Goal: Task Accomplishment & Management: Use online tool/utility

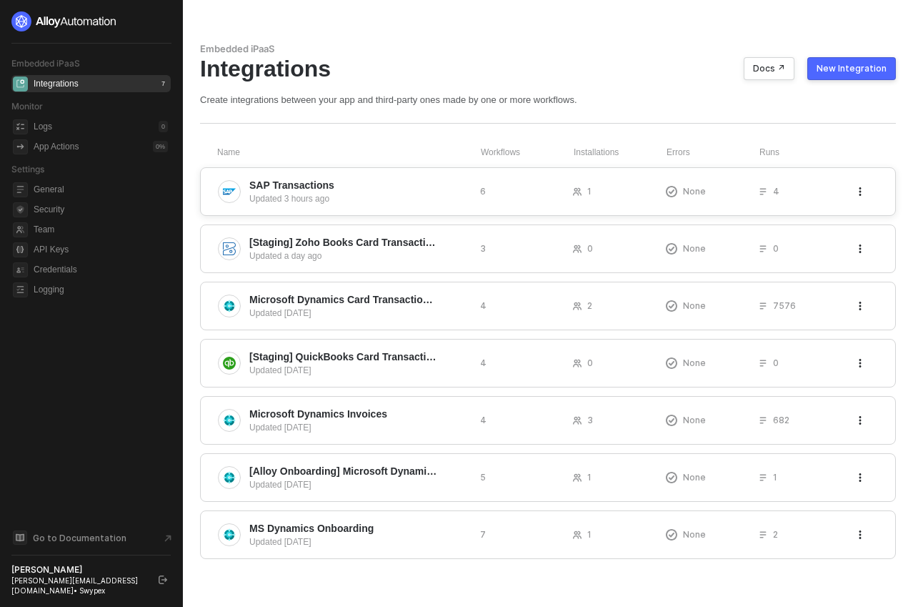
click at [420, 187] on span "SAP Transactions" at bounding box center [358, 185] width 219 height 14
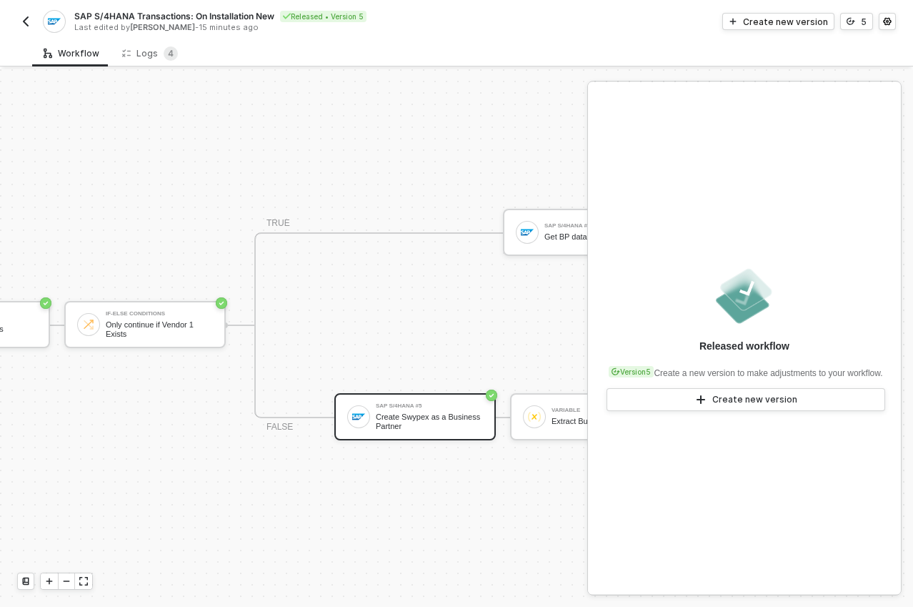
scroll to position [37, 333]
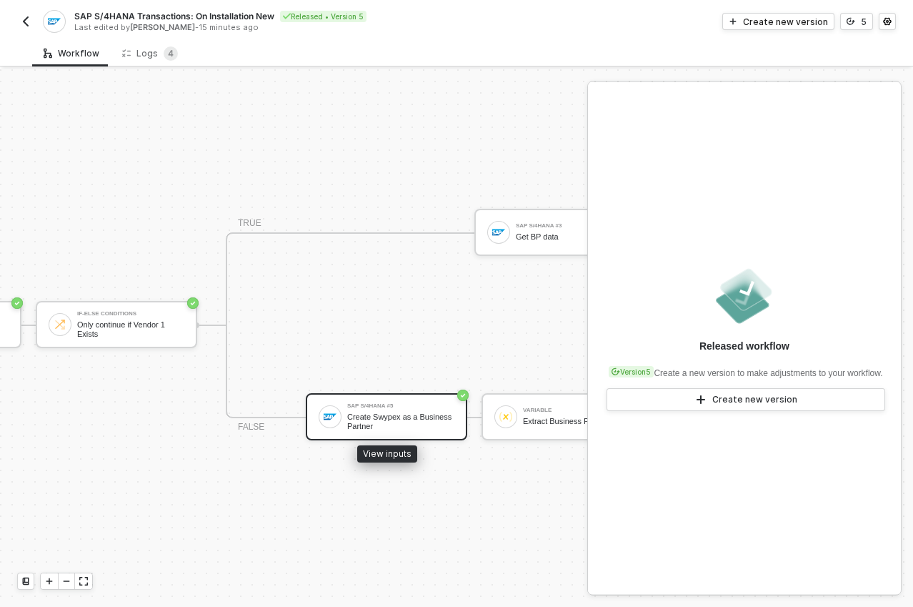
click at [432, 412] on div "Create Swypex as a Business Partner" at bounding box center [400, 421] width 107 height 18
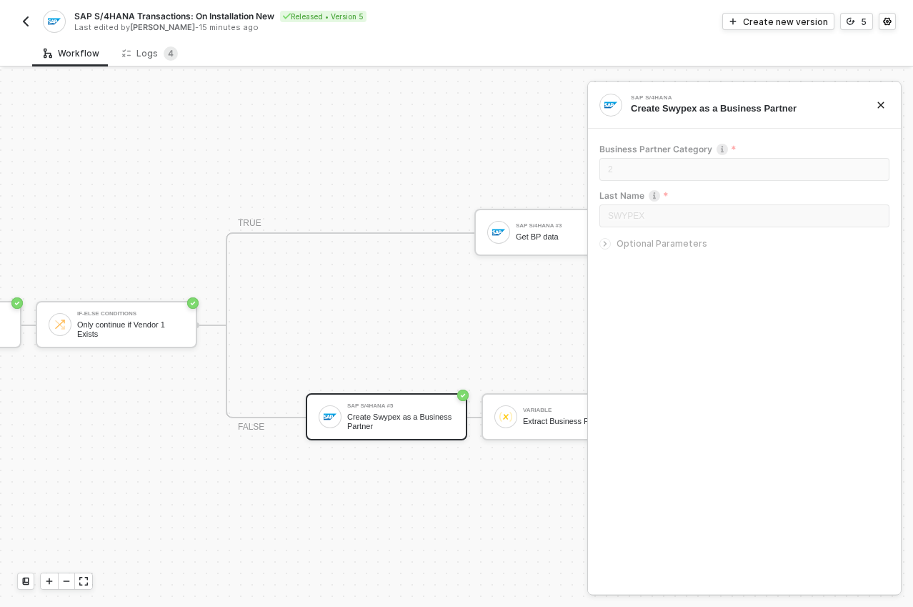
click at [610, 243] on div at bounding box center [605, 243] width 11 height 11
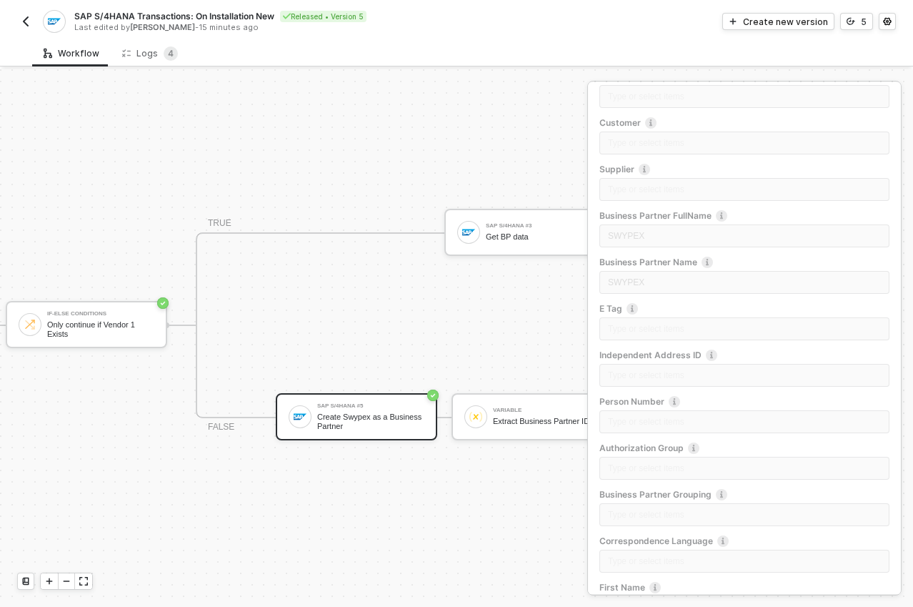
scroll to position [37, 613]
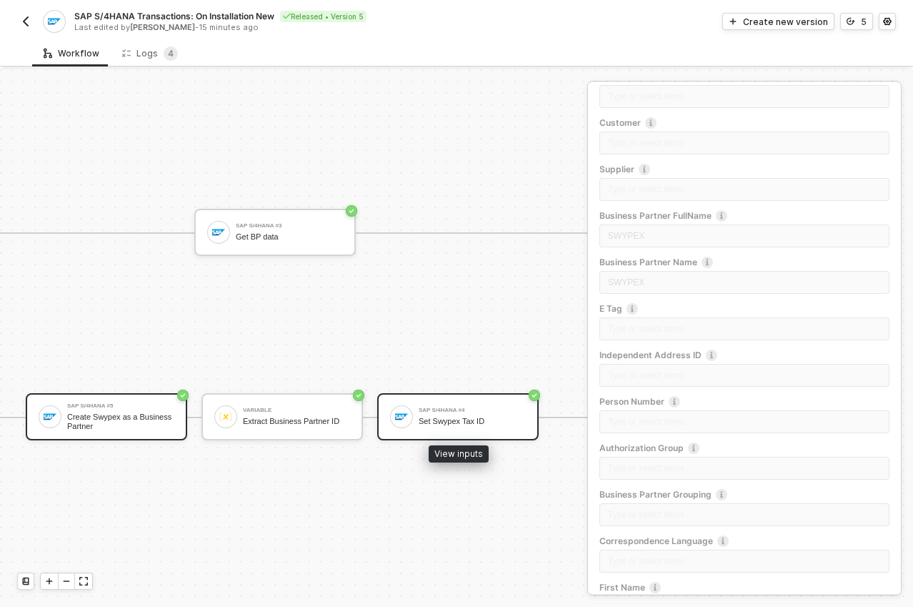
click at [512, 393] on div "SAP S/4HANA #4 Set Swypex Tax ID" at bounding box center [458, 416] width 162 height 47
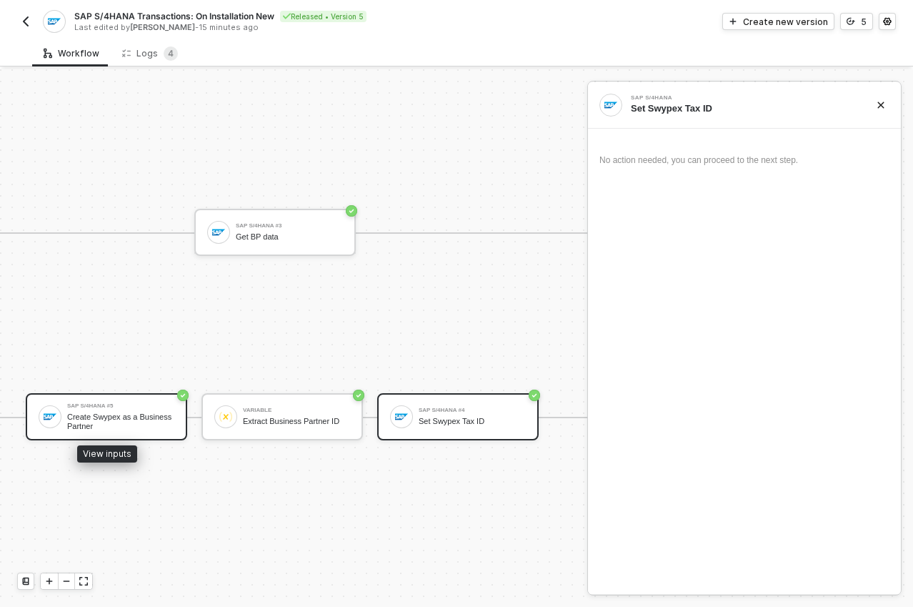
click at [164, 412] on div "Create Swypex as a Business Partner" at bounding box center [120, 421] width 107 height 18
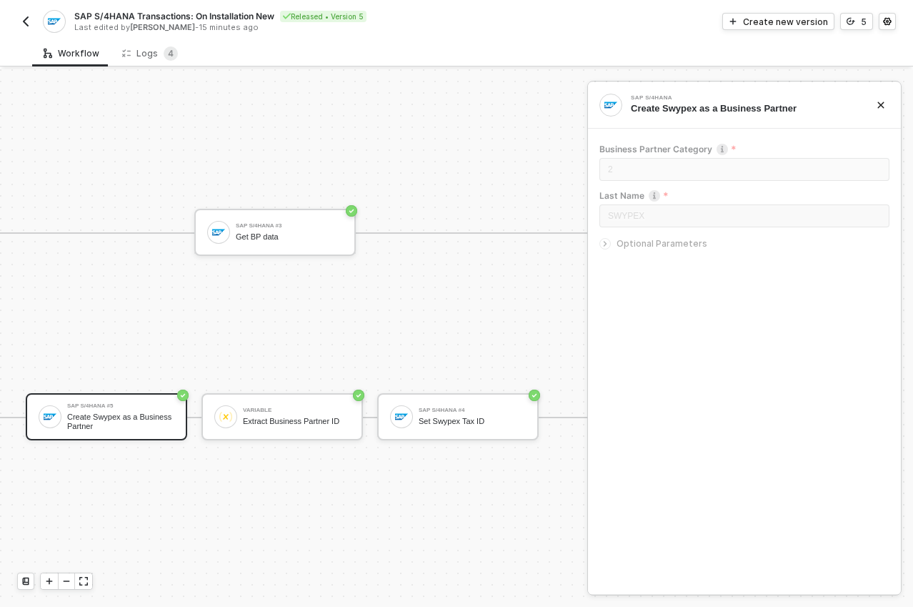
click at [607, 244] on icon "icon-arrow-right-small" at bounding box center [605, 243] width 9 height 9
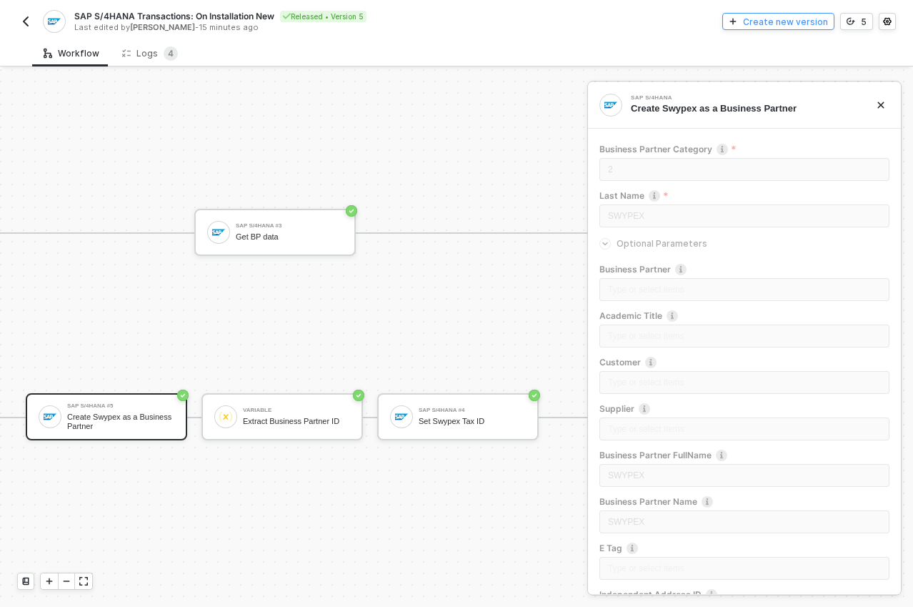
click at [777, 13] on button "Create new version" at bounding box center [779, 21] width 112 height 17
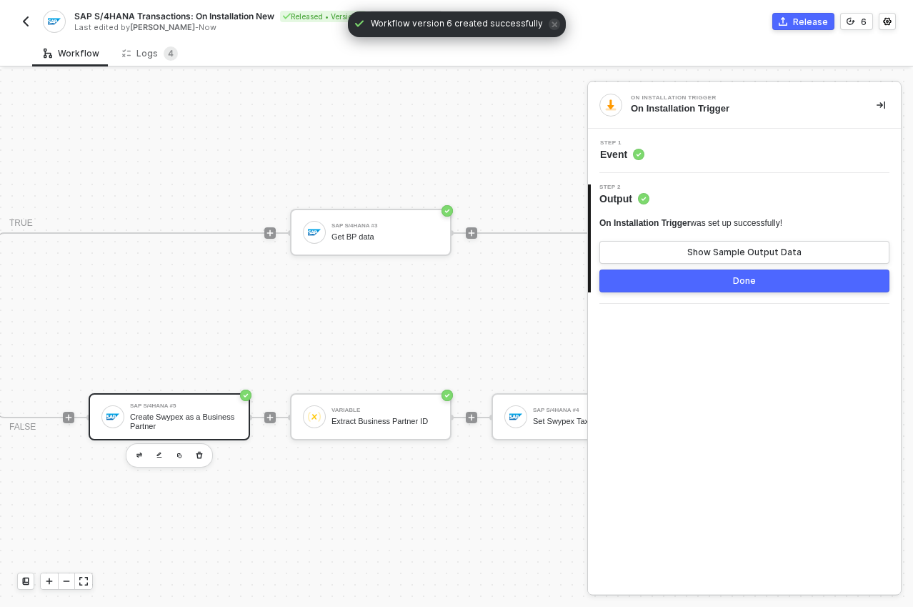
click at [223, 412] on div "Create Swypex as a Business Partner" at bounding box center [183, 421] width 107 height 18
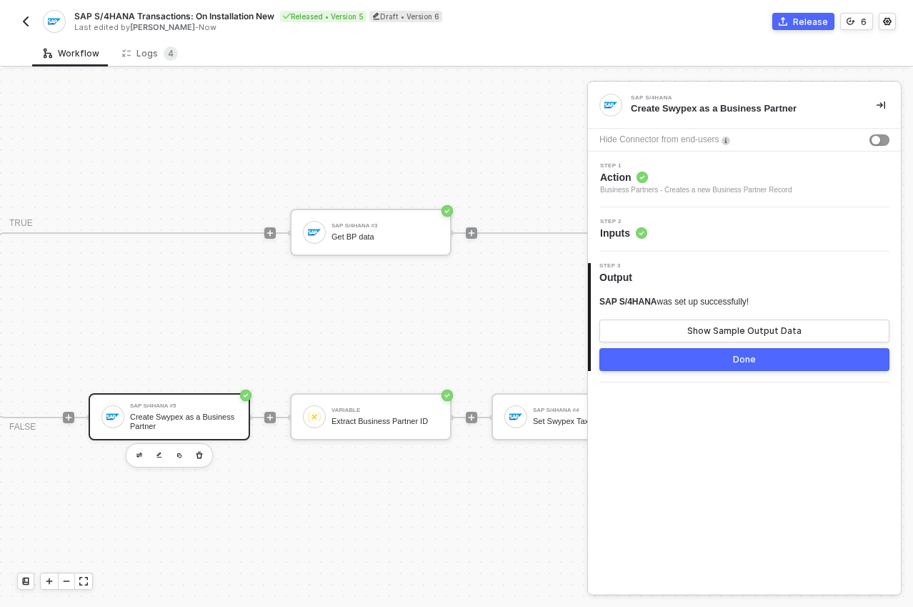
click at [606, 233] on span "Inputs" at bounding box center [623, 233] width 47 height 14
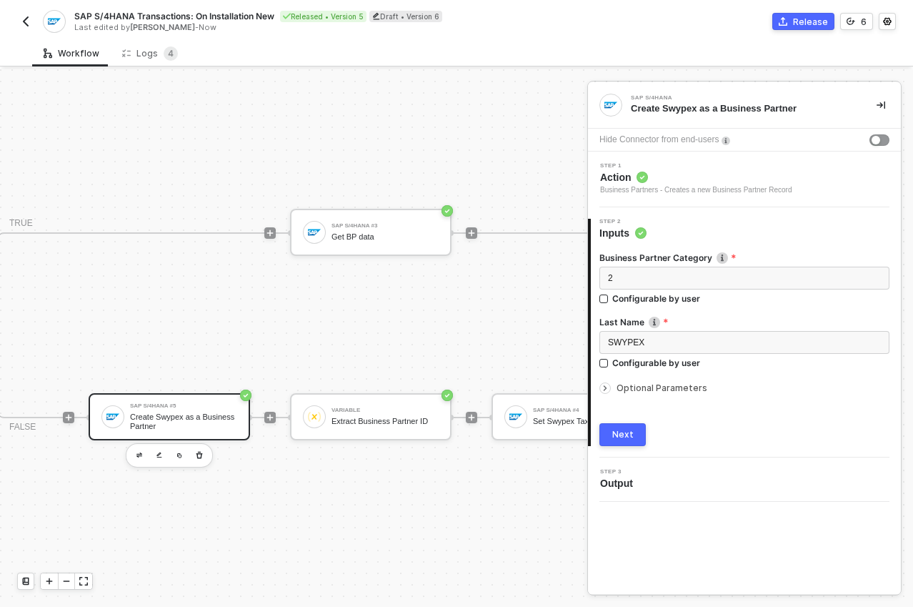
click at [632, 390] on span "Optional Parameters" at bounding box center [662, 387] width 91 height 11
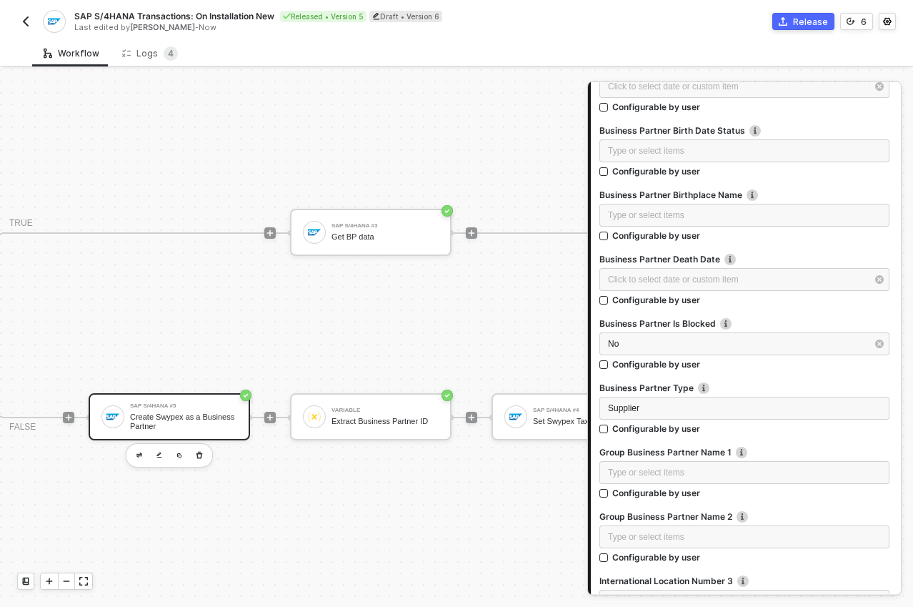
scroll to position [2572, 0]
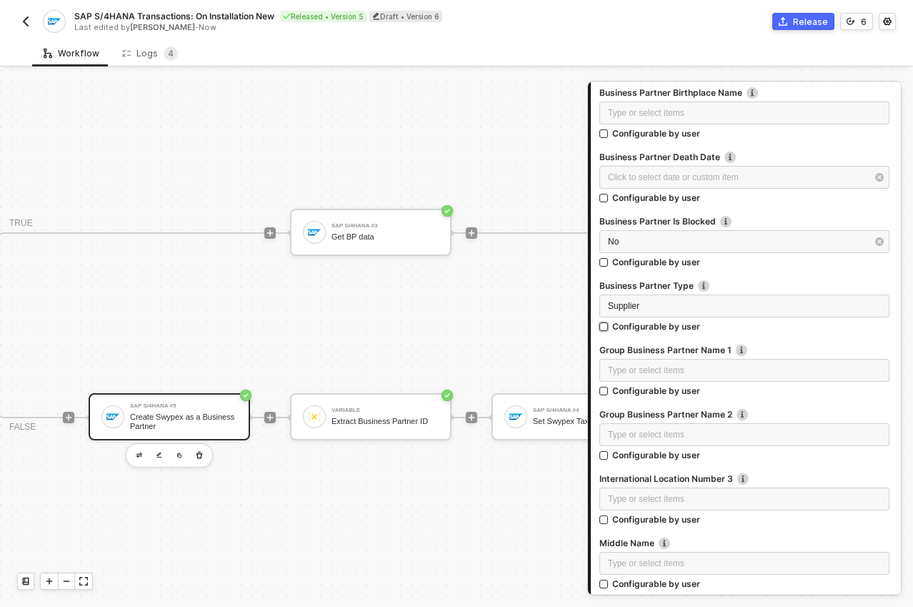
click at [605, 326] on input "Configurable by user" at bounding box center [605, 327] width 10 height 10
click at [872, 307] on icon "icon-settings" at bounding box center [878, 305] width 12 height 11
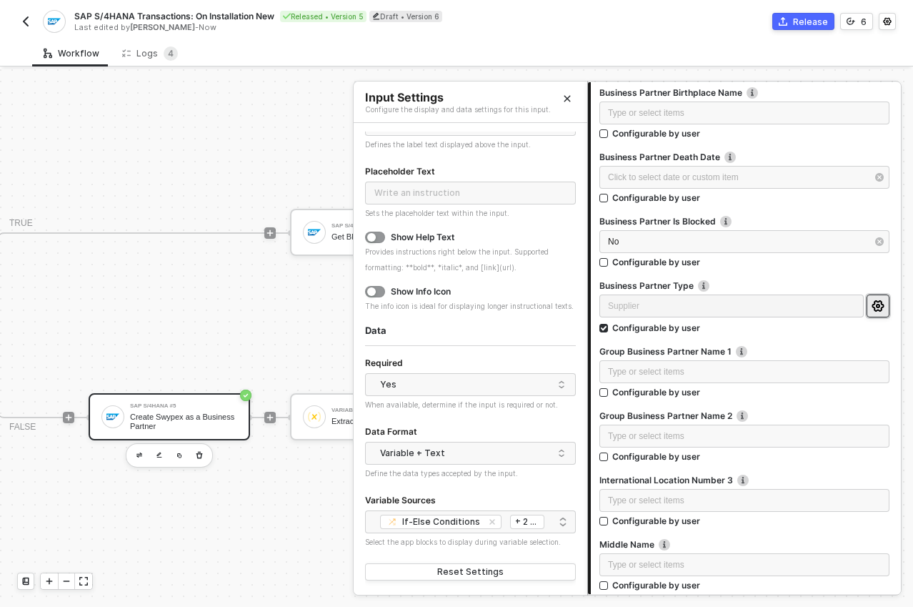
scroll to position [84, 0]
click at [563, 522] on div "If-Else Conditions SAP S/4HANA On Installation Trigger + 2 ..." at bounding box center [470, 521] width 211 height 23
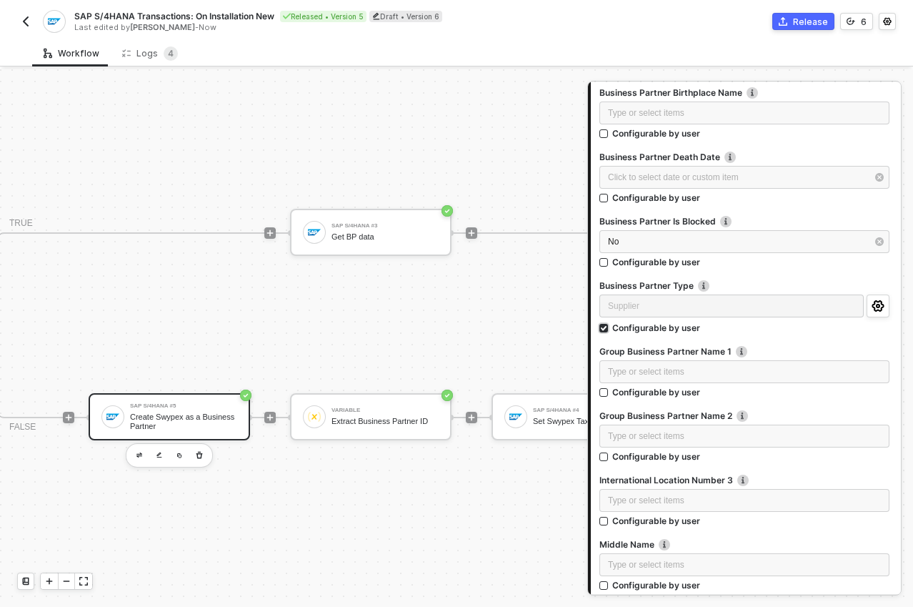
click at [672, 328] on div "Configurable by user" at bounding box center [657, 328] width 88 height 12
click at [610, 328] on input "Configurable by user" at bounding box center [605, 329] width 10 height 10
checkbox input "false"
click at [807, 307] on div "Supplier" at bounding box center [744, 306] width 273 height 14
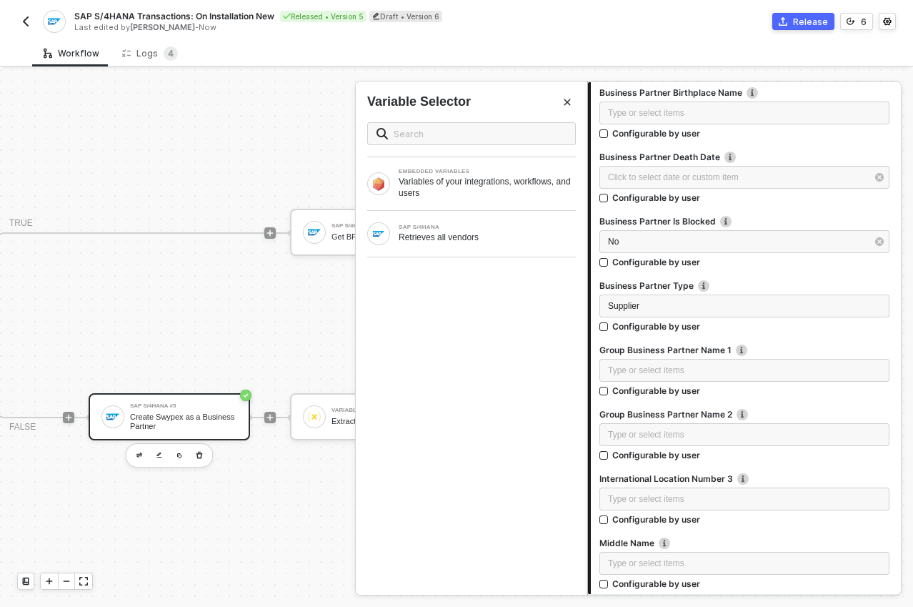
click at [677, 282] on label "Business Partner Type Business partner type" at bounding box center [745, 285] width 290 height 12
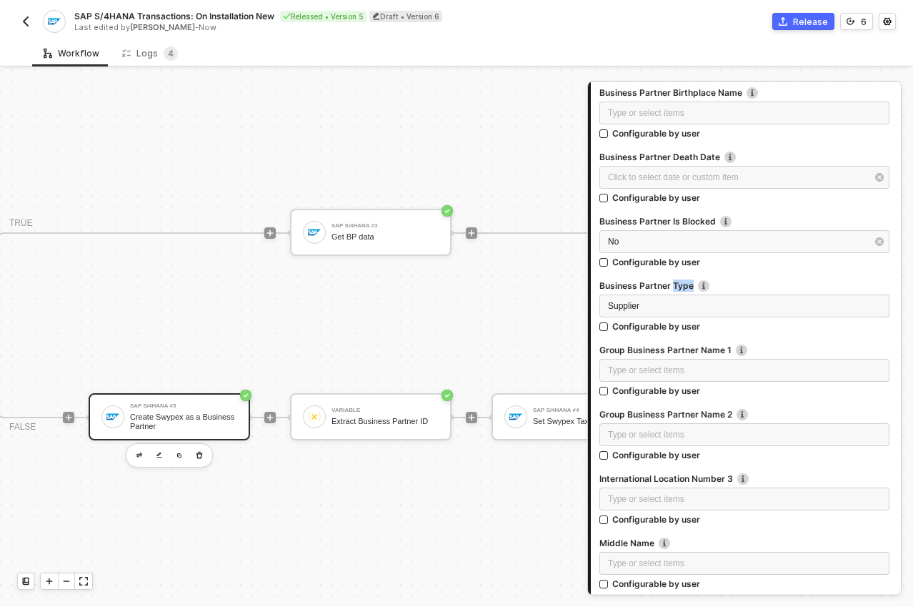
click at [677, 282] on label "Business Partner Type Business partner type" at bounding box center [745, 285] width 290 height 12
click at [630, 282] on label "Business Partner Type Business partner type" at bounding box center [745, 285] width 290 height 12
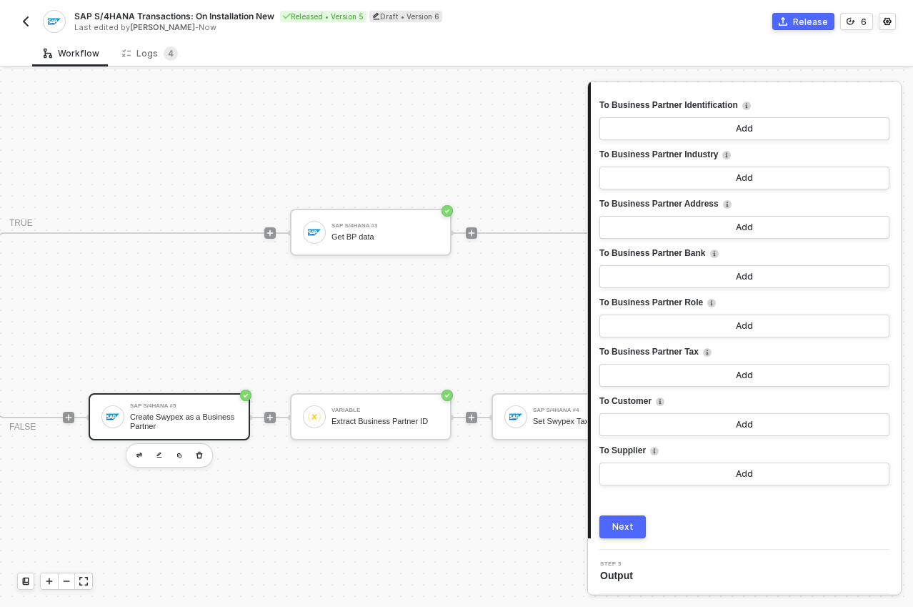
scroll to position [269, 0]
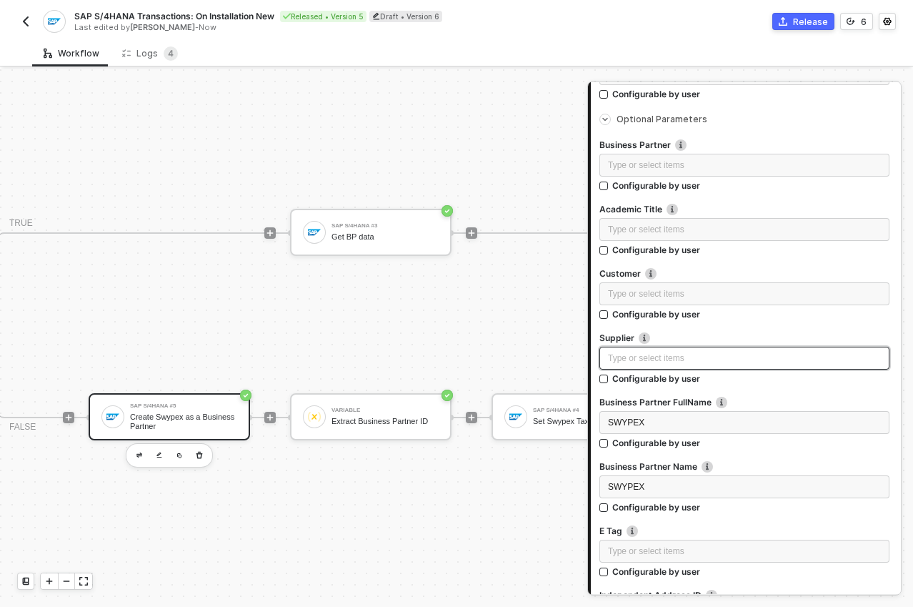
click at [640, 352] on div "Type or select items ﻿" at bounding box center [744, 359] width 273 height 14
click at [691, 334] on label "Supplier Supplier Number" at bounding box center [745, 338] width 290 height 12
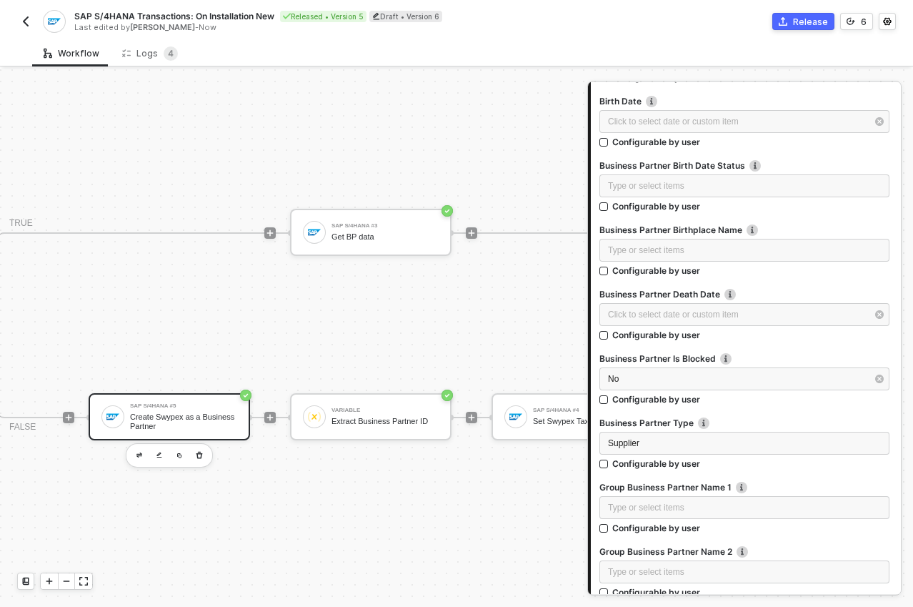
scroll to position [2479, 0]
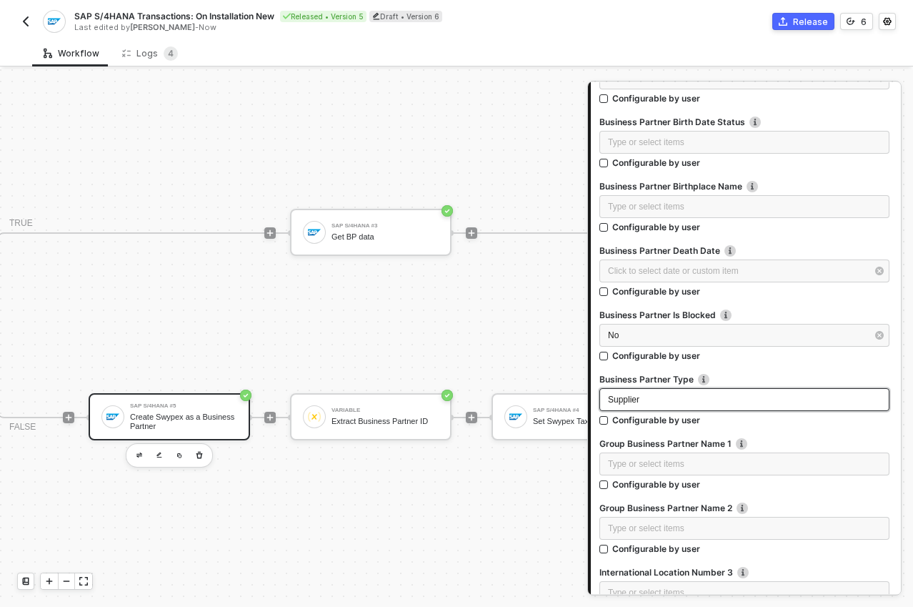
click at [657, 392] on div "Supplier" at bounding box center [745, 399] width 290 height 23
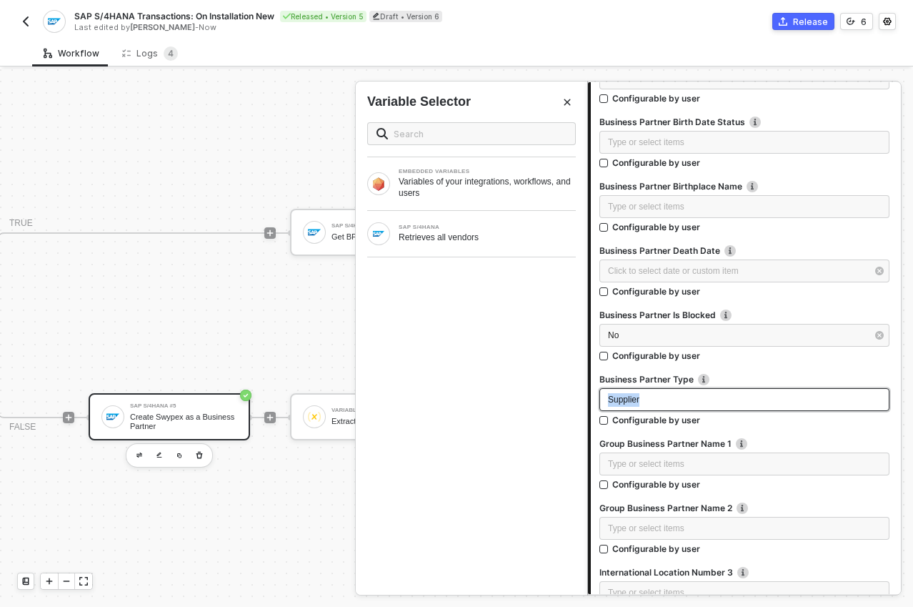
click at [657, 392] on div "Supplier" at bounding box center [745, 399] width 290 height 23
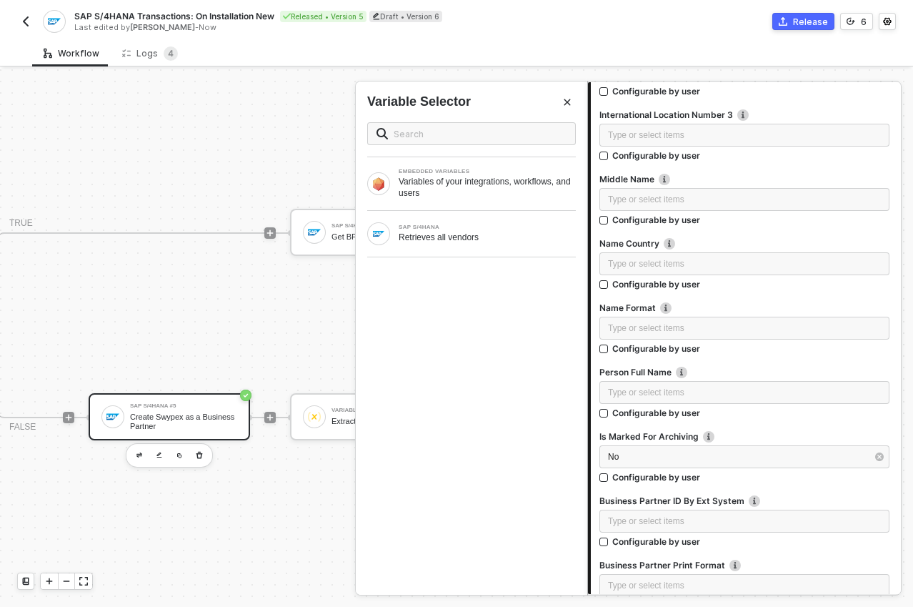
scroll to position [2977, 0]
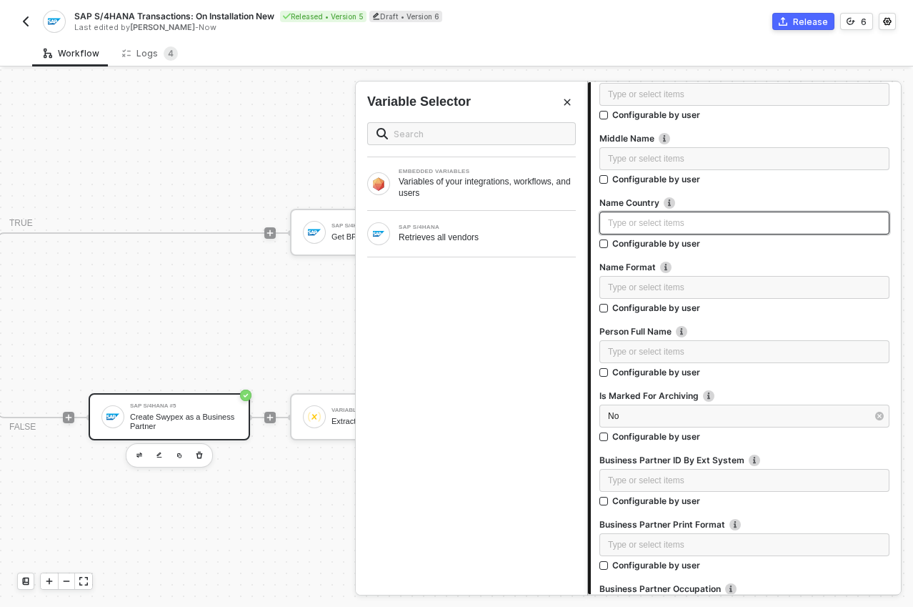
click at [631, 226] on div "Type or select items ﻿" at bounding box center [744, 224] width 273 height 14
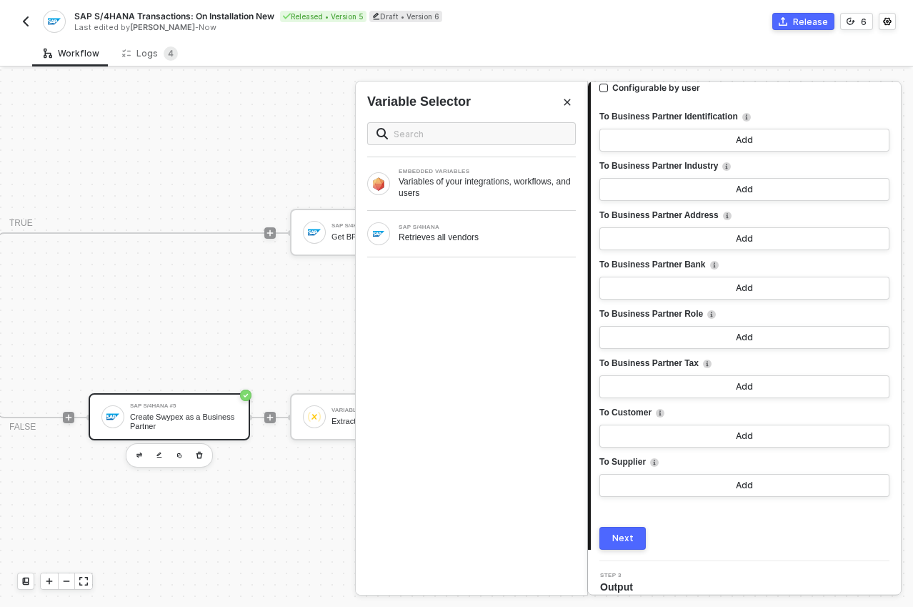
scroll to position [4102, 0]
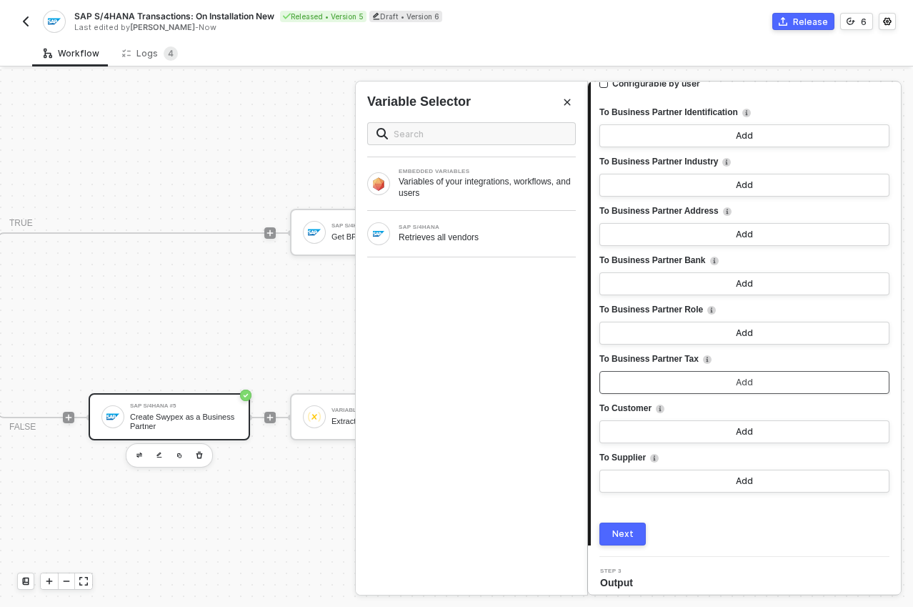
click at [707, 385] on button "Add" at bounding box center [745, 382] width 290 height 23
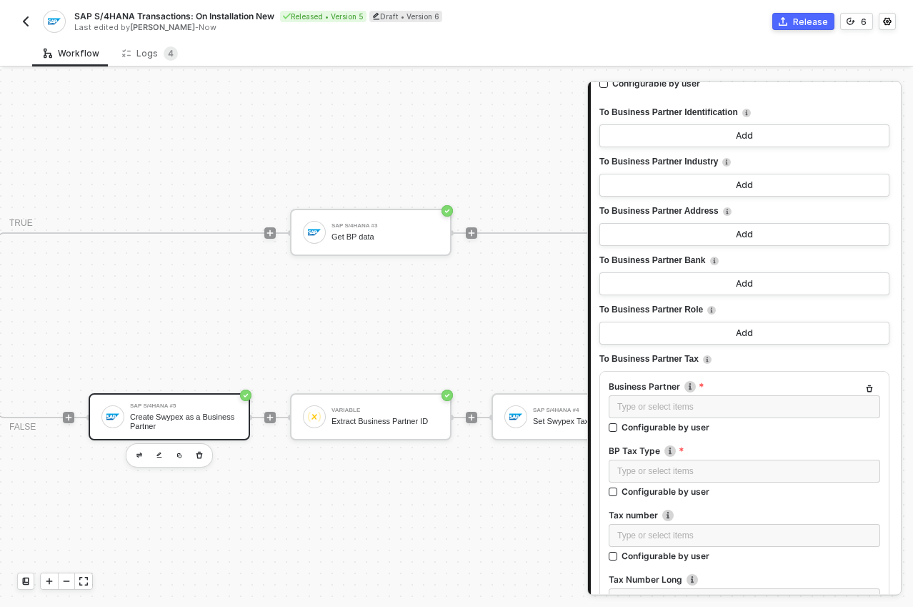
scroll to position [4452, 0]
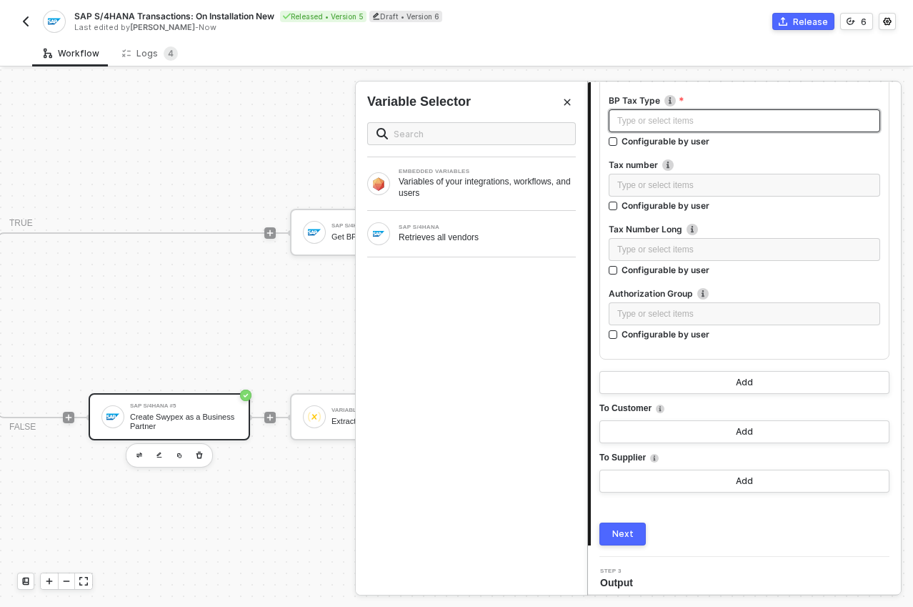
click at [680, 123] on div "Type or select items ﻿" at bounding box center [745, 121] width 254 height 14
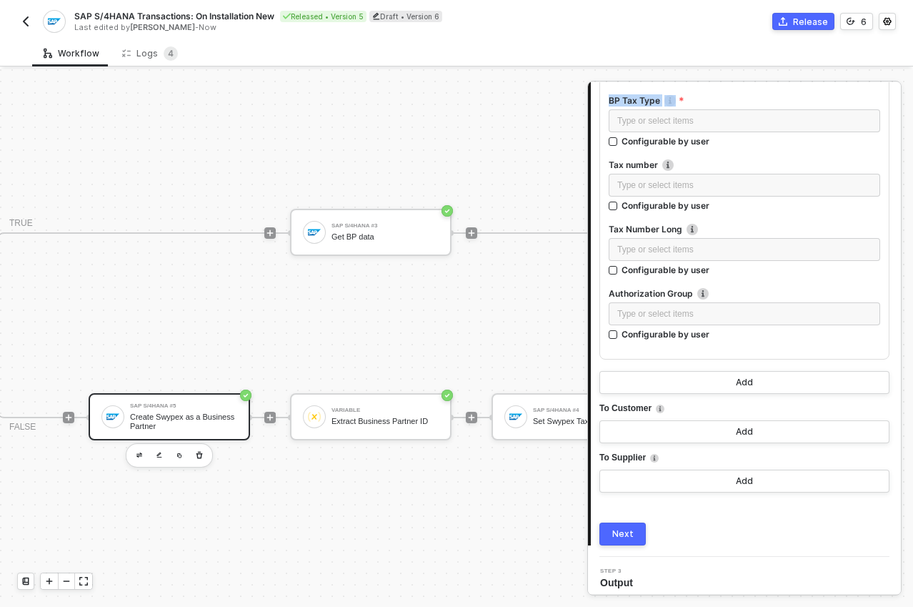
drag, startPoint x: 608, startPoint y: 100, endPoint x: 687, endPoint y: 107, distance: 78.9
click at [687, 107] on div "BP Tax Type" at bounding box center [745, 101] width 272 height 15
copy label "BP Tax Type"
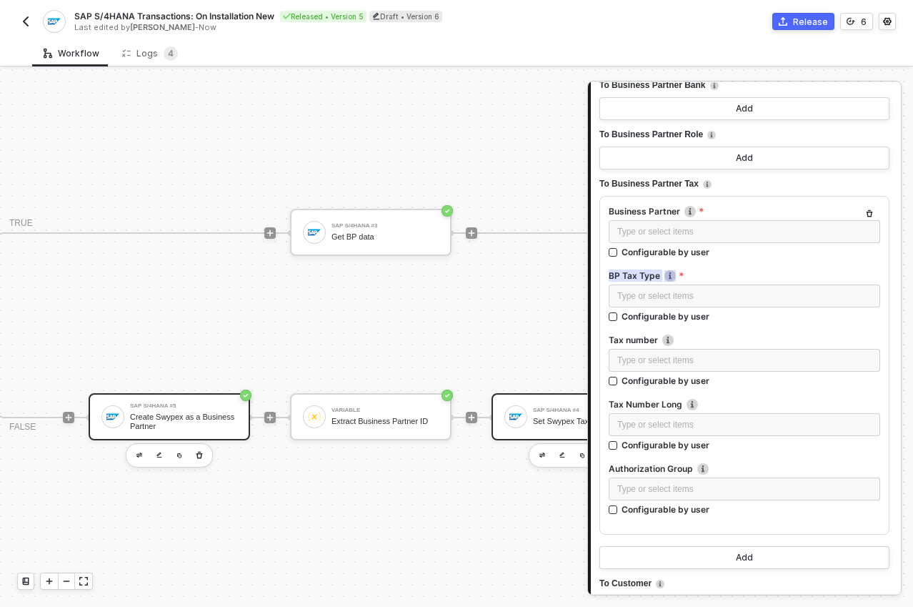
scroll to position [4279, 0]
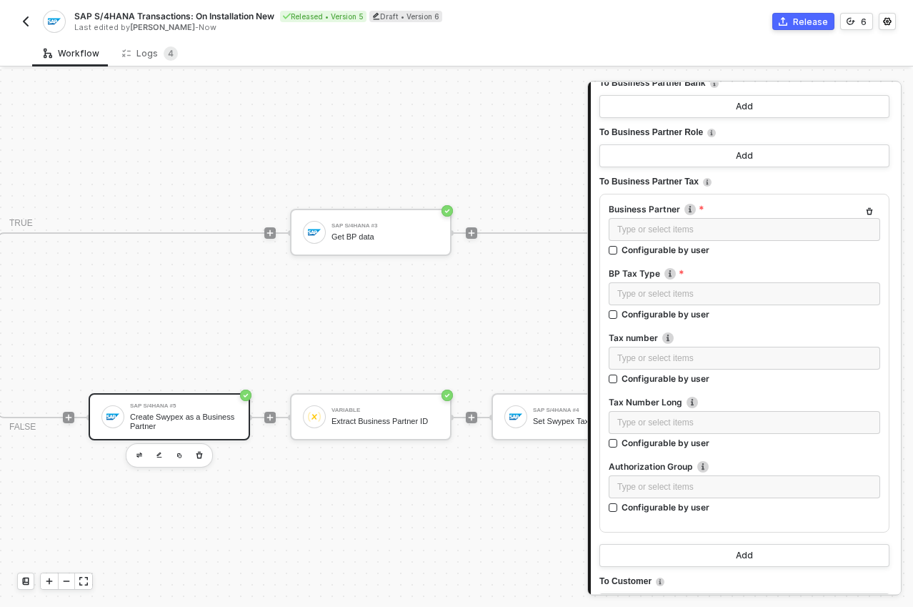
click at [602, 232] on div "Business Partner Type or select items ﻿ Configurable by user BP Tax Type Type o…" at bounding box center [745, 363] width 290 height 339
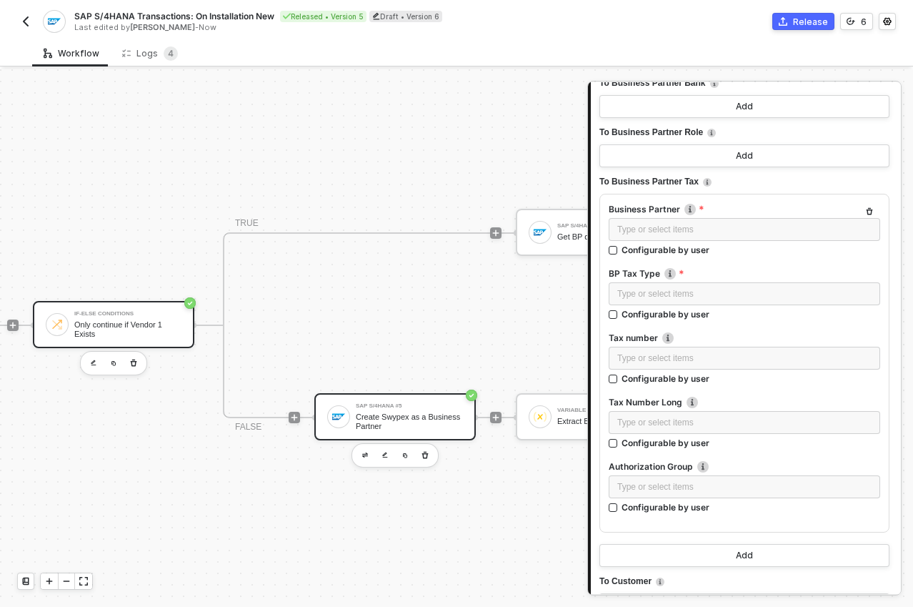
scroll to position [34, 0]
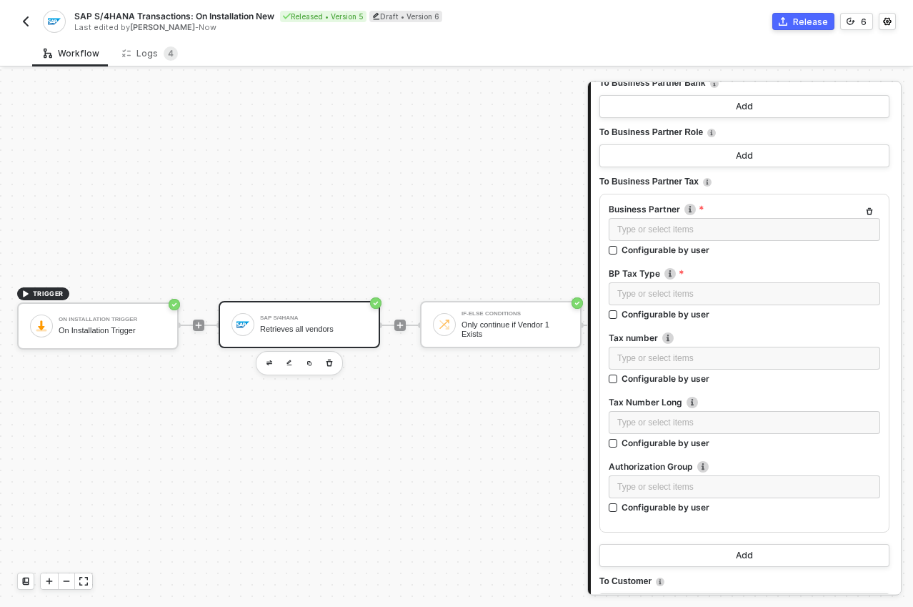
click at [294, 314] on div "SAP S/4HANA Retrieves all vendors" at bounding box center [313, 324] width 107 height 27
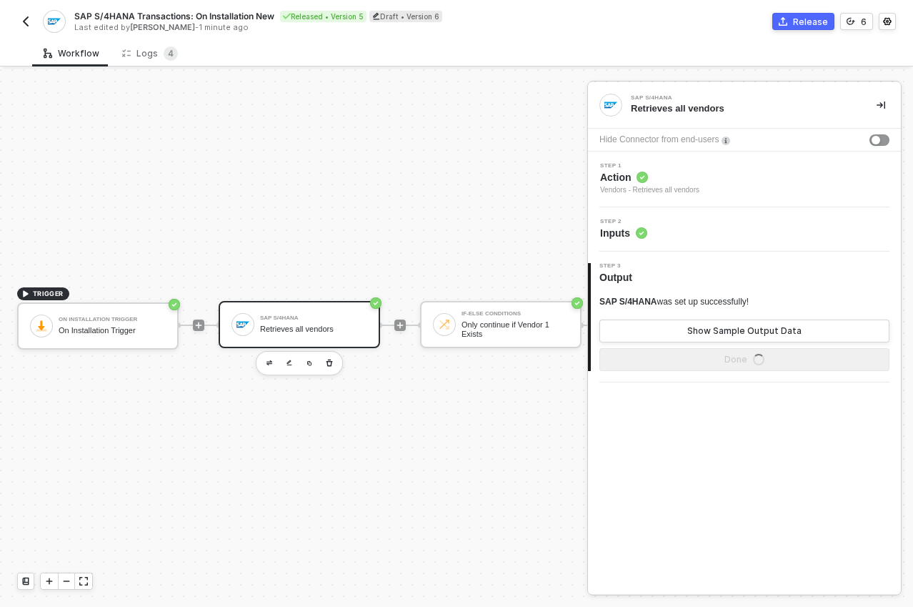
click at [634, 229] on span "Inputs" at bounding box center [623, 233] width 47 height 14
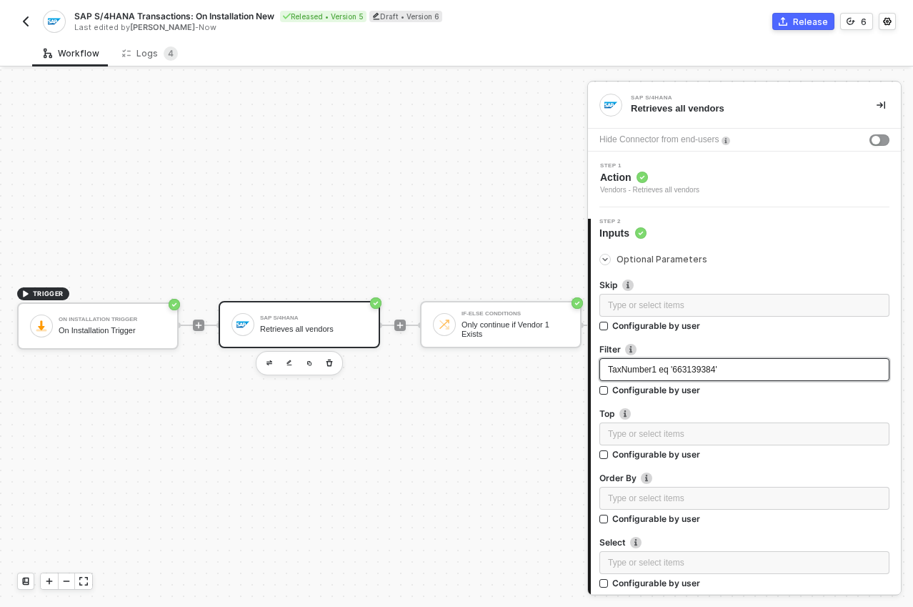
click at [705, 372] on span "TaxNumber1 eq '663139384'" at bounding box center [662, 370] width 109 height 10
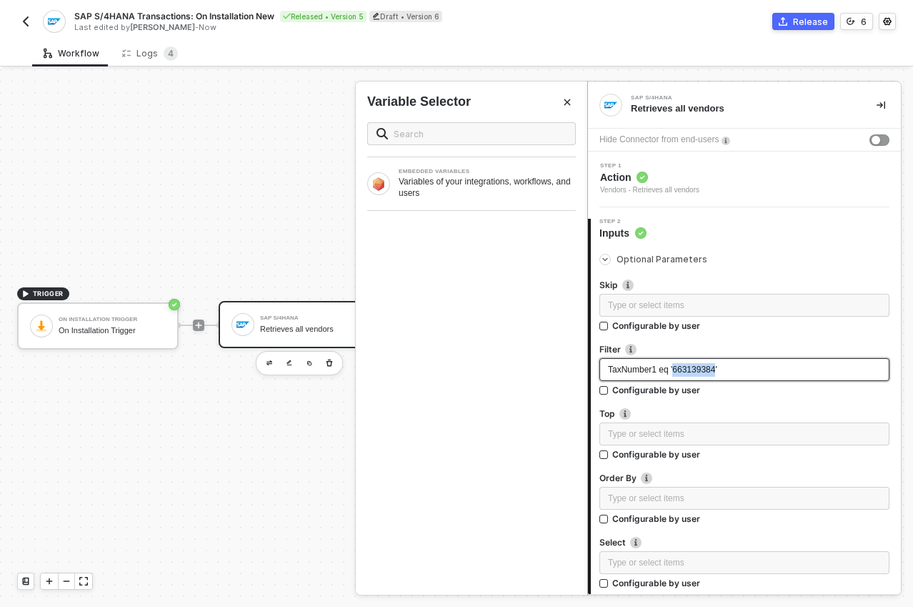
click at [705, 372] on span "TaxNumber1 eq '663139384'" at bounding box center [662, 370] width 109 height 10
copy span "663139384"
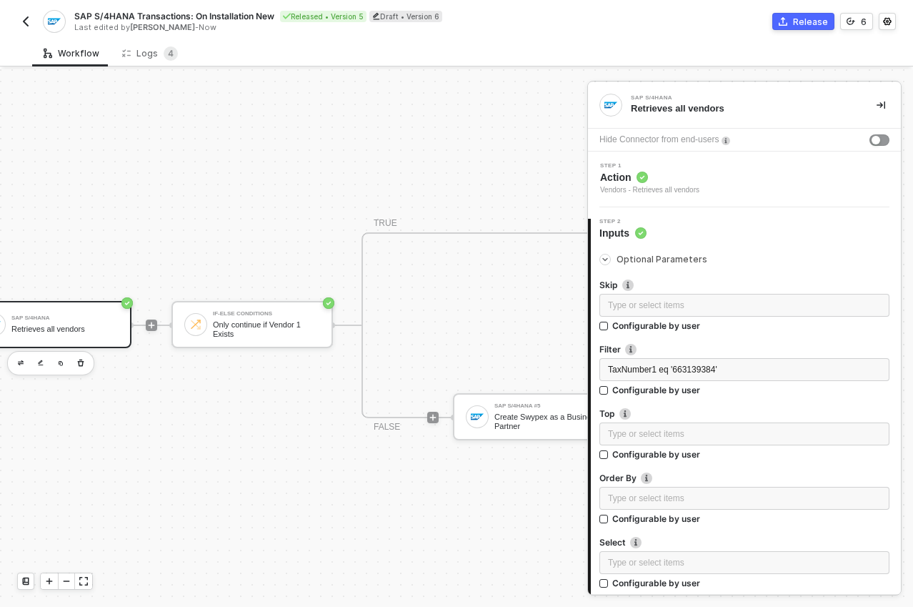
scroll to position [34, 536]
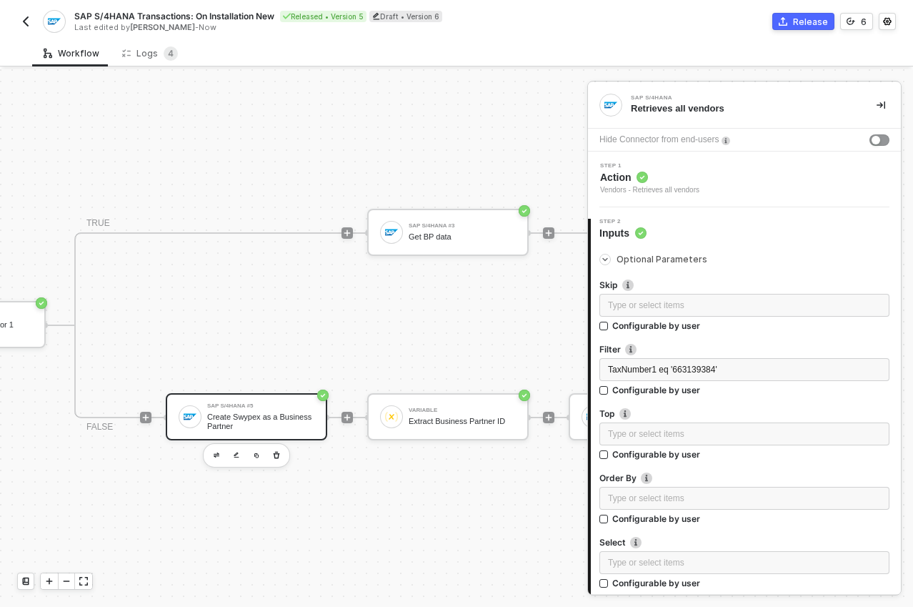
click at [301, 430] on div "SAP S/4HANA #5 Create Swypex as a Business Partner" at bounding box center [247, 416] width 162 height 47
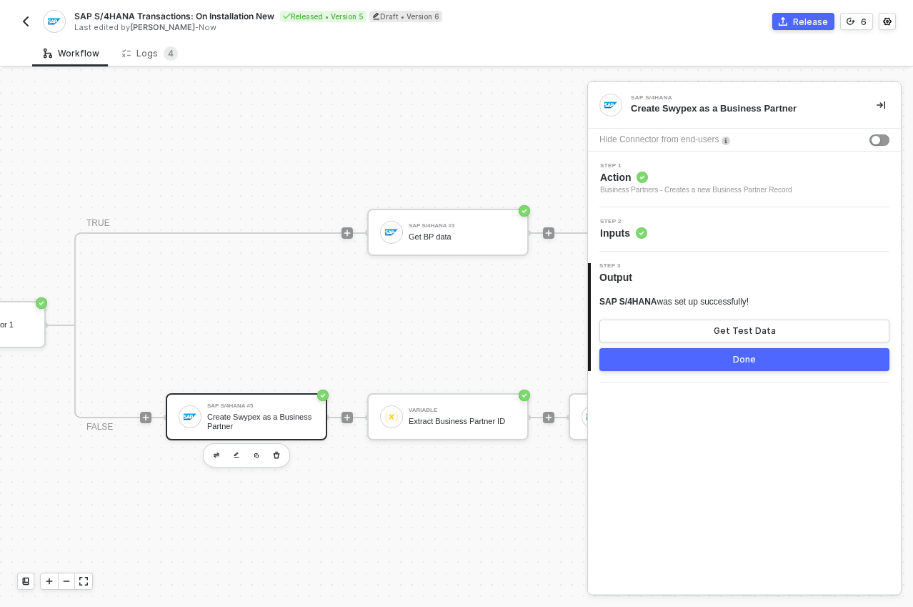
click at [620, 221] on span "Step 2" at bounding box center [623, 222] width 47 height 6
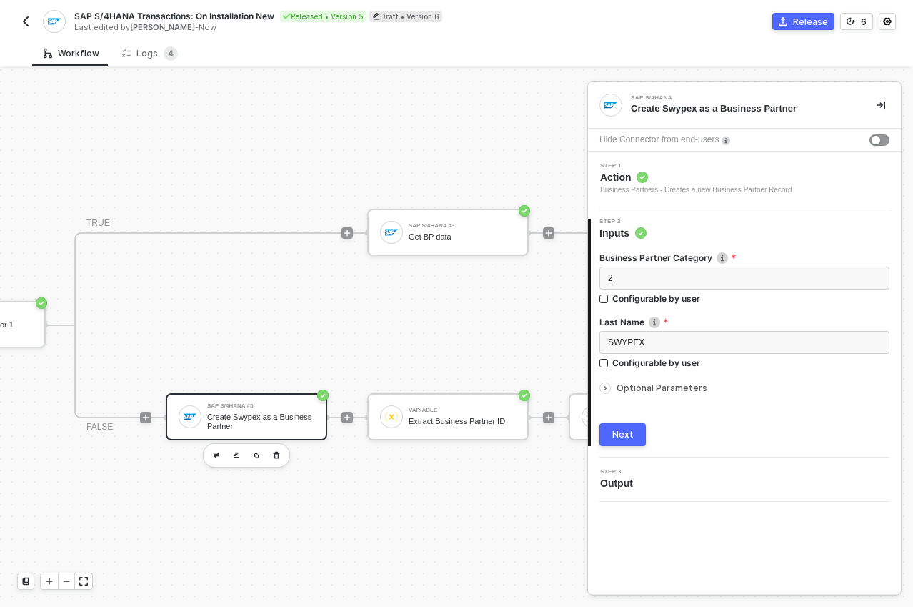
click at [643, 390] on span "Optional Parameters" at bounding box center [662, 387] width 91 height 11
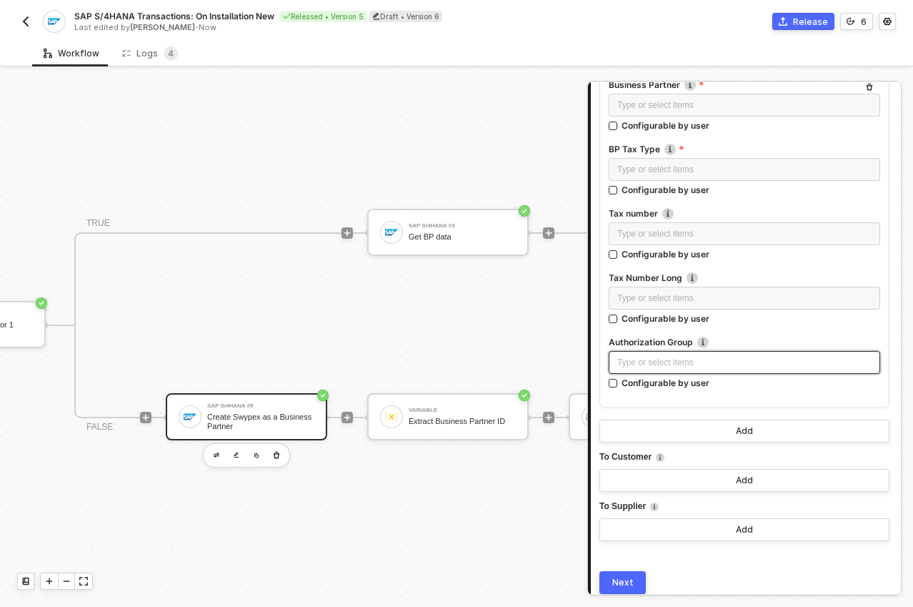
scroll to position [4401, 0]
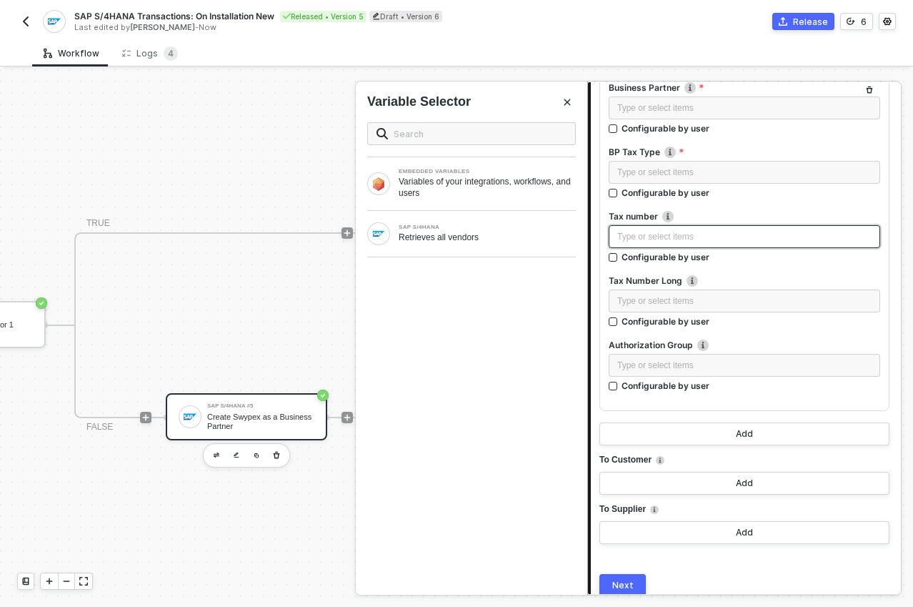
click at [675, 239] on div "Type or select items ﻿" at bounding box center [745, 237] width 254 height 14
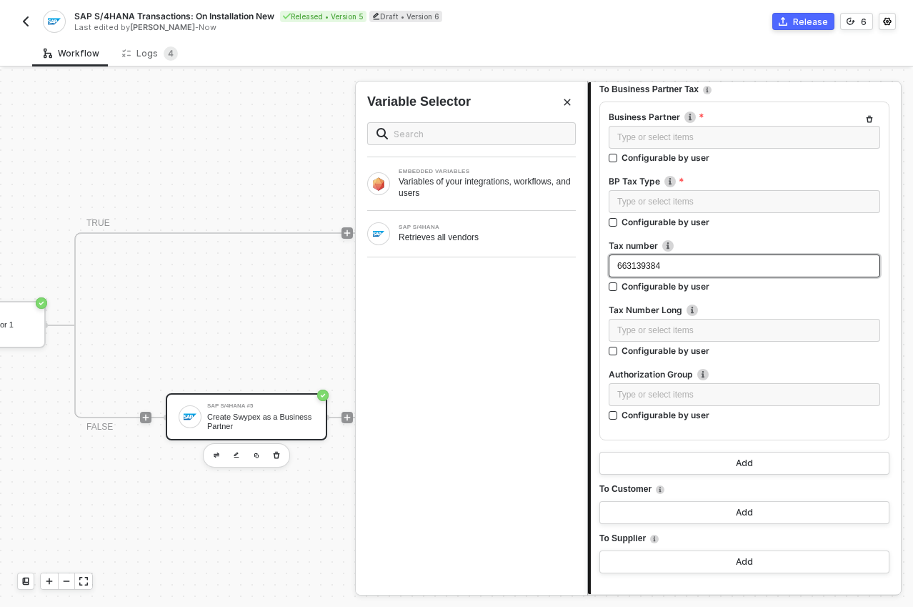
scroll to position [4371, 0]
click at [684, 135] on div "Type or select items ﻿" at bounding box center [745, 139] width 254 height 14
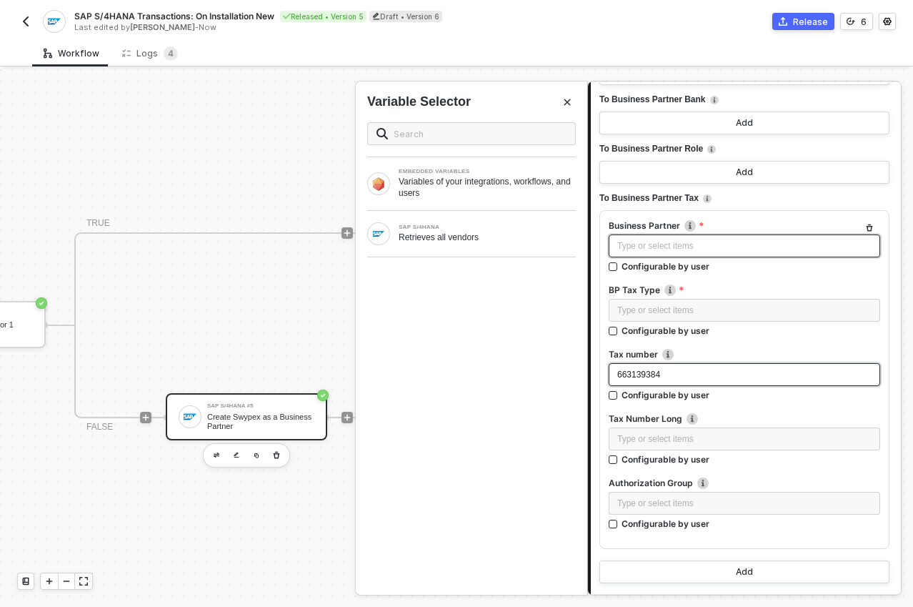
scroll to position [4212, 0]
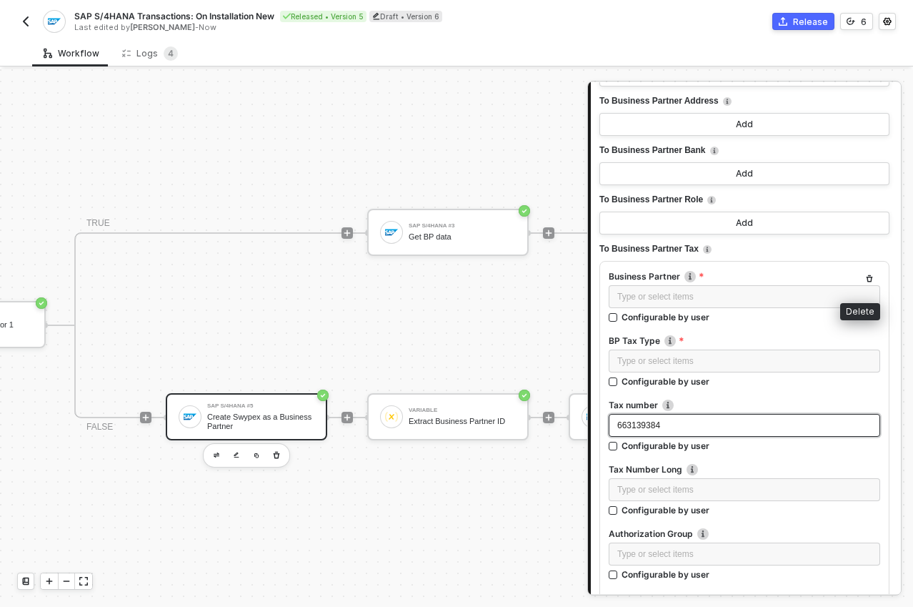
click at [867, 277] on icon "button" at bounding box center [870, 278] width 6 height 7
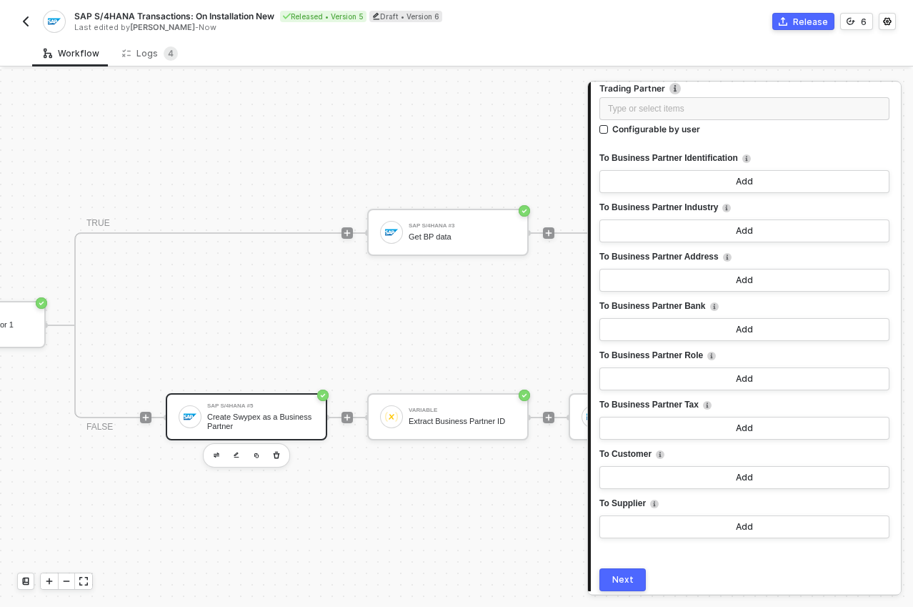
scroll to position [4109, 0]
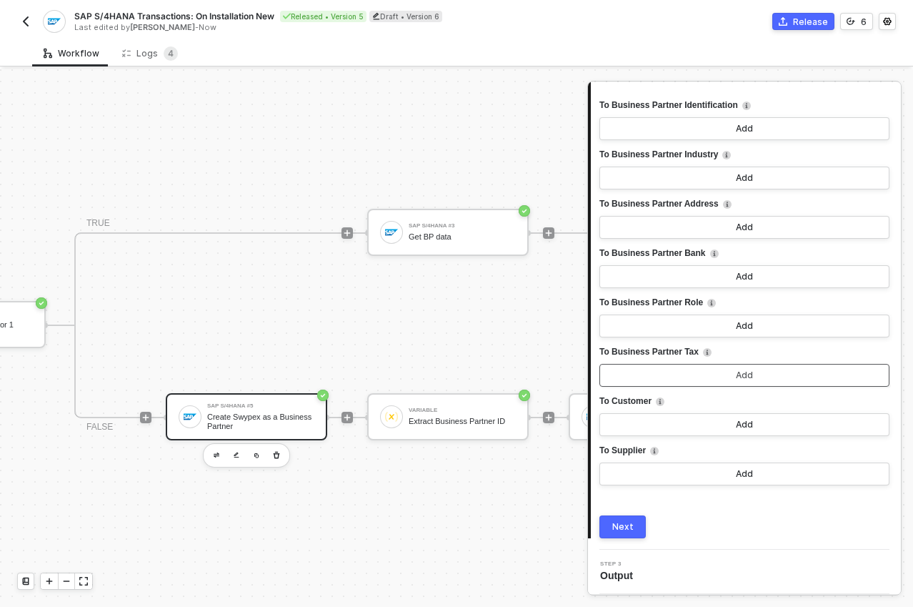
click at [746, 370] on div "Add" at bounding box center [744, 375] width 17 height 11
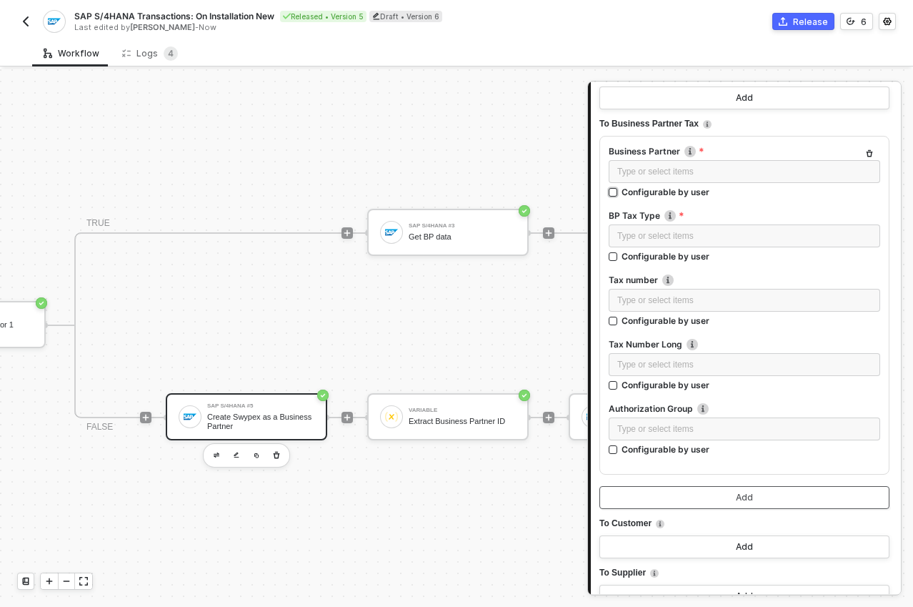
scroll to position [4326, 0]
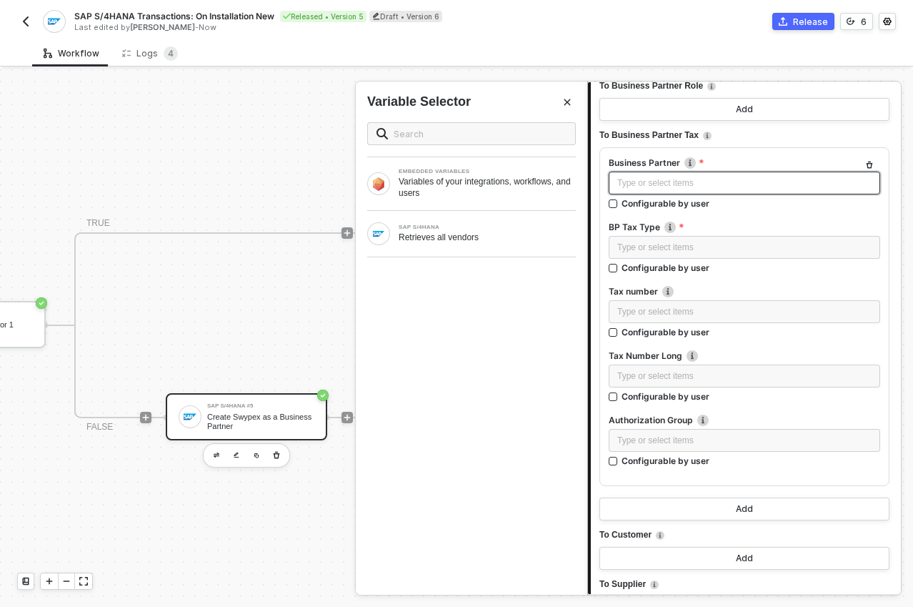
click at [671, 178] on div "Type or select items ﻿" at bounding box center [745, 184] width 254 height 14
click at [866, 164] on icon "button" at bounding box center [870, 165] width 9 height 9
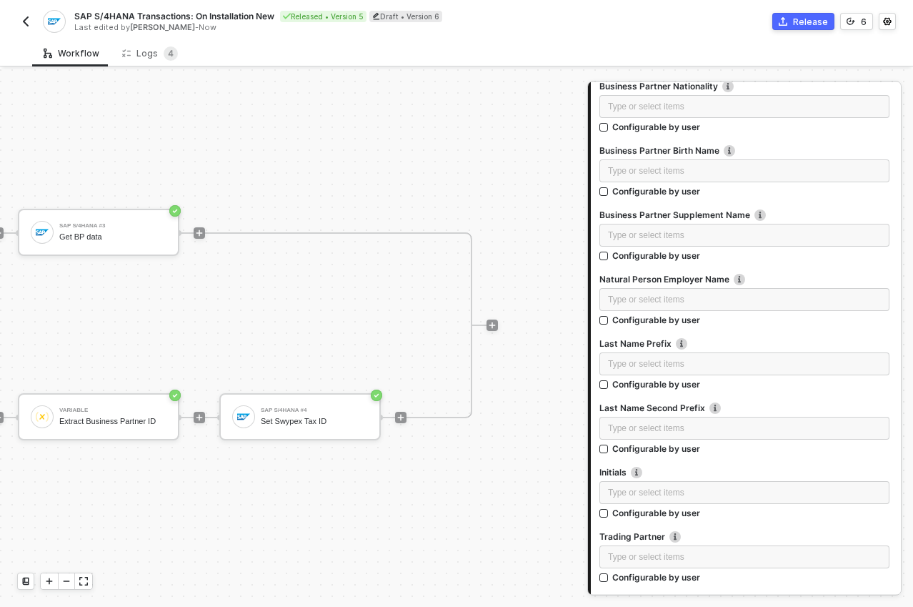
scroll to position [4109, 0]
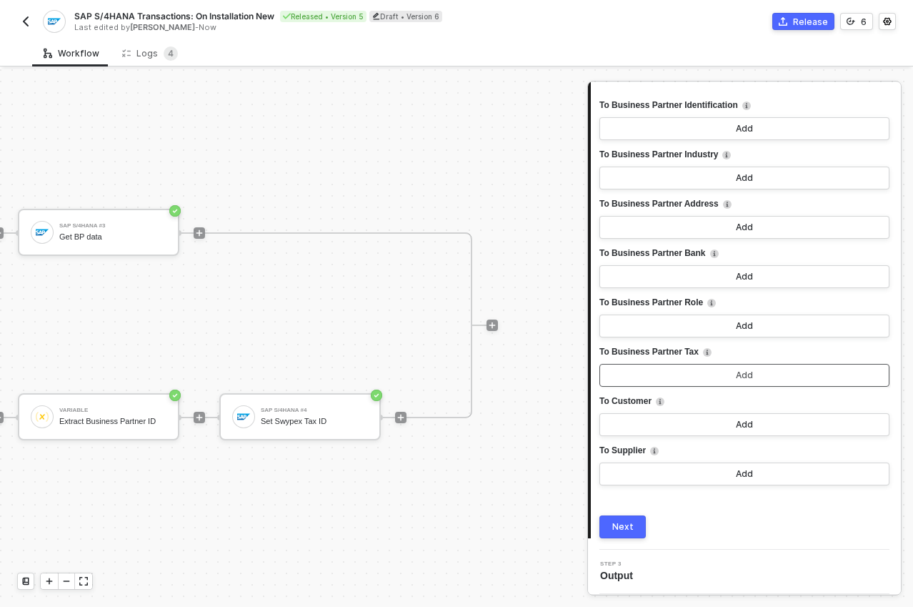
click at [690, 380] on button "Add" at bounding box center [745, 375] width 290 height 23
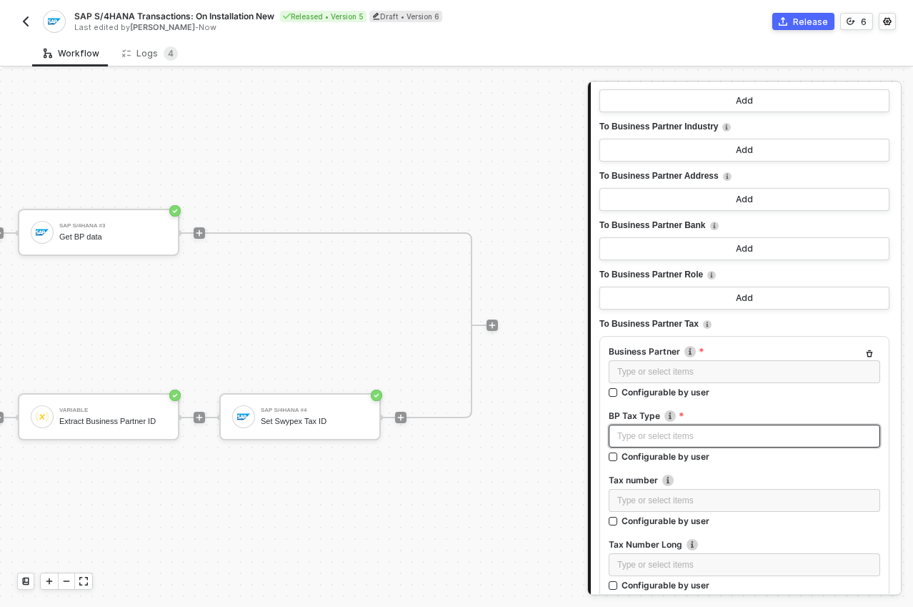
scroll to position [4141, 0]
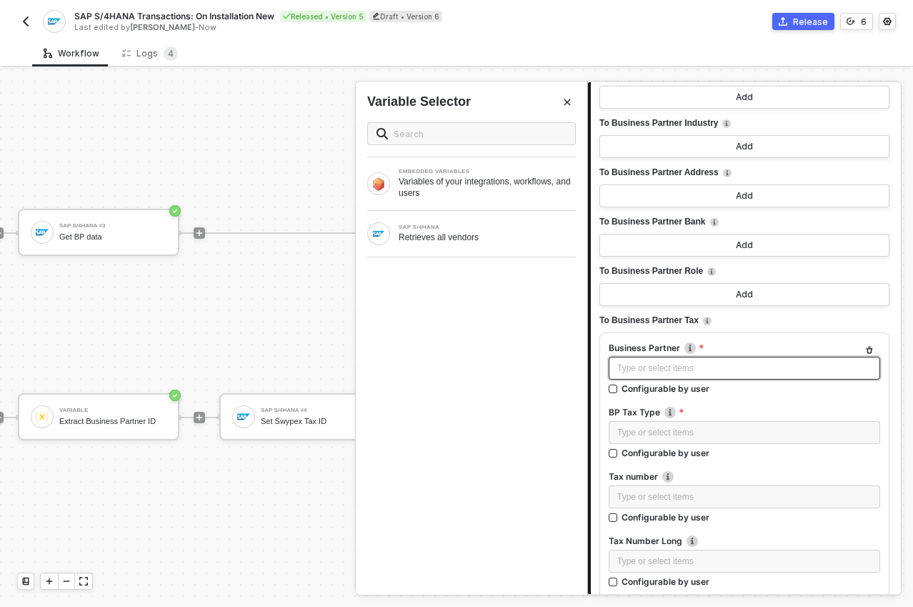
click at [678, 376] on div "Type or select items ﻿" at bounding box center [745, 368] width 272 height 23
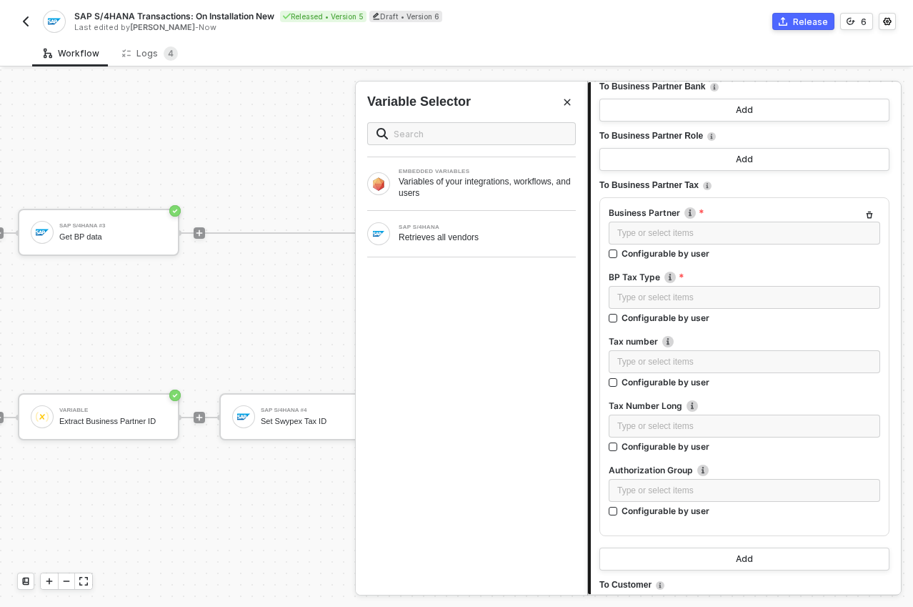
scroll to position [4276, 0]
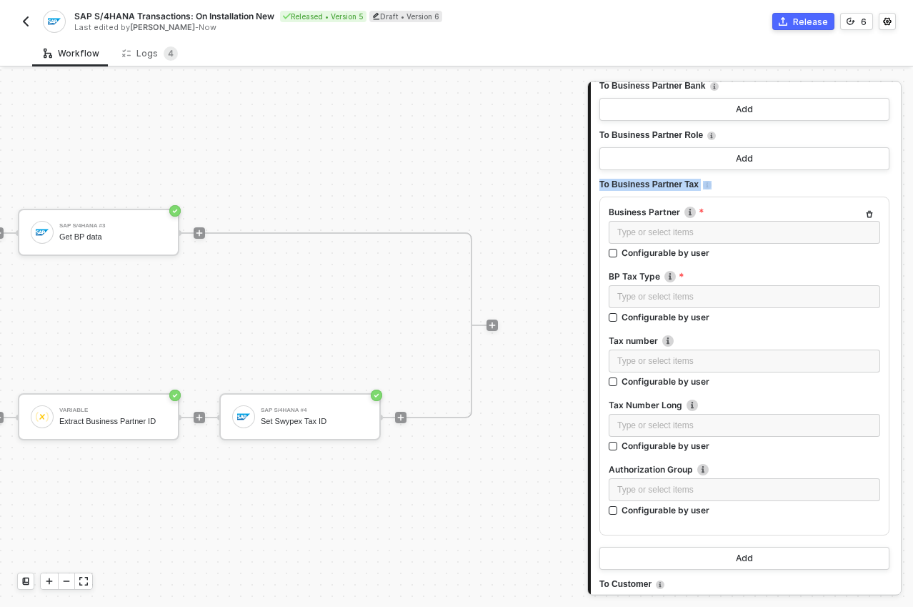
drag, startPoint x: 600, startPoint y: 184, endPoint x: 718, endPoint y: 187, distance: 117.2
click at [718, 187] on div "To Business Partner Tax" at bounding box center [745, 185] width 290 height 24
click at [864, 217] on button "button" at bounding box center [869, 214] width 17 height 17
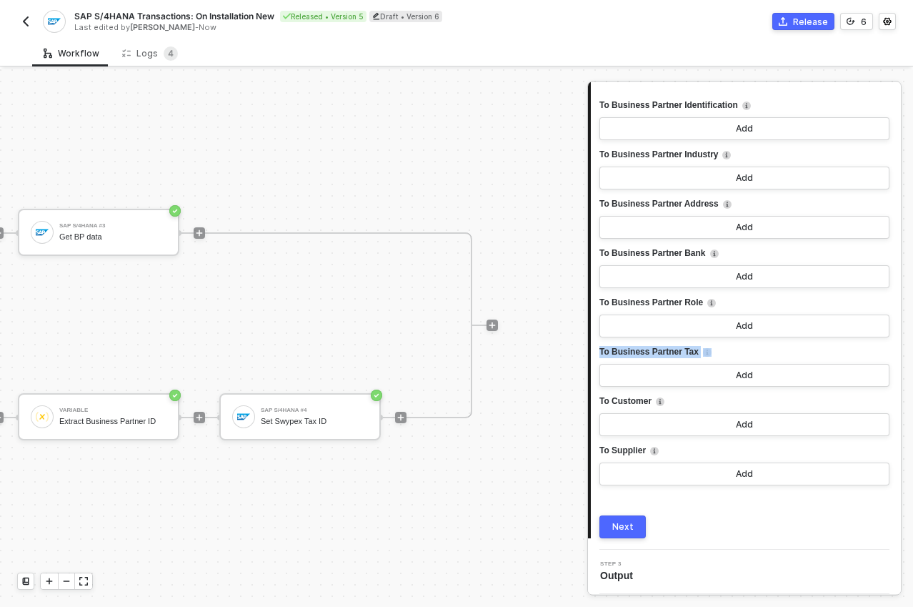
scroll to position [4109, 0]
click at [692, 350] on span "To Business Partner Tax" at bounding box center [649, 352] width 99 height 18
drag, startPoint x: 698, startPoint y: 338, endPoint x: 697, endPoint y: 350, distance: 12.2
click at [705, 323] on button "Add" at bounding box center [745, 325] width 290 height 23
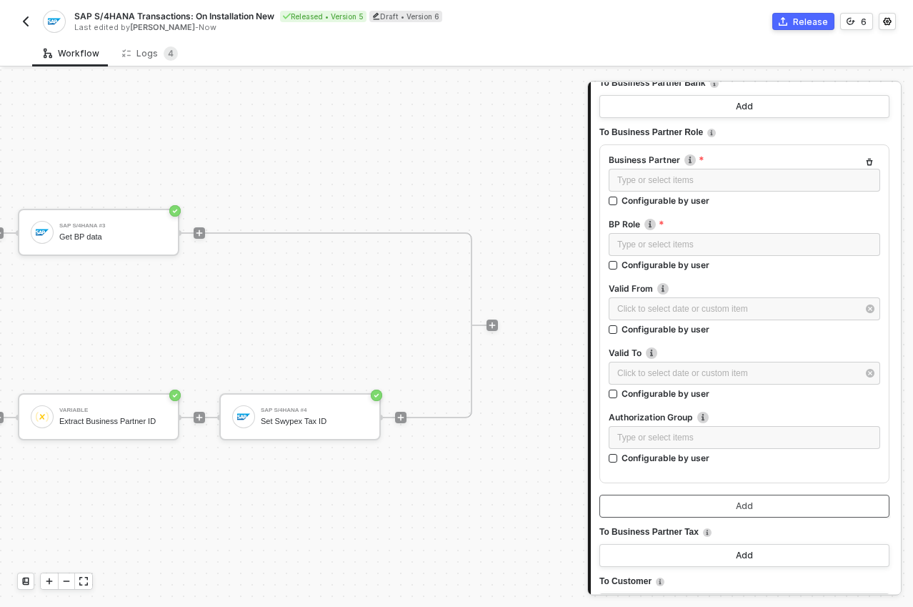
scroll to position [4249, 0]
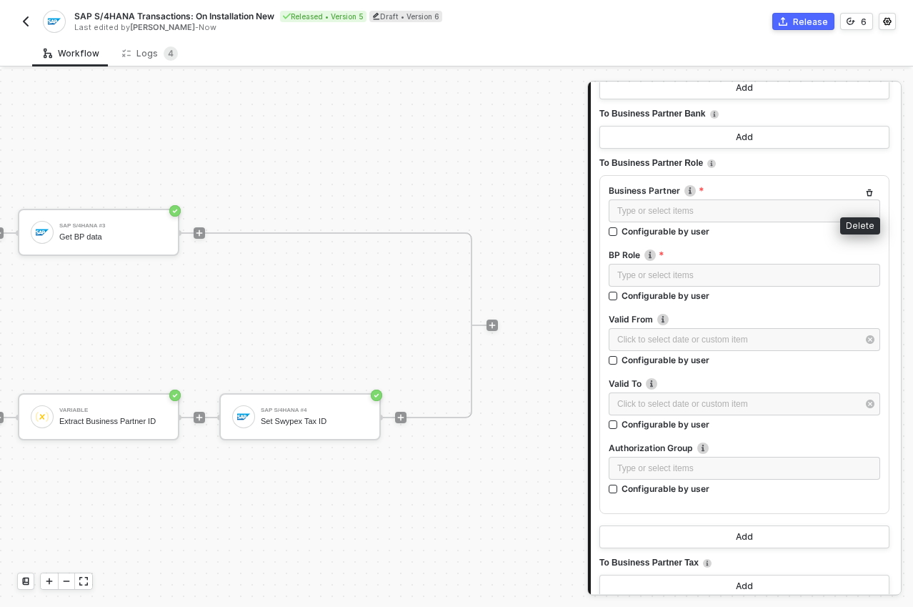
click at [867, 191] on icon "button" at bounding box center [870, 192] width 6 height 7
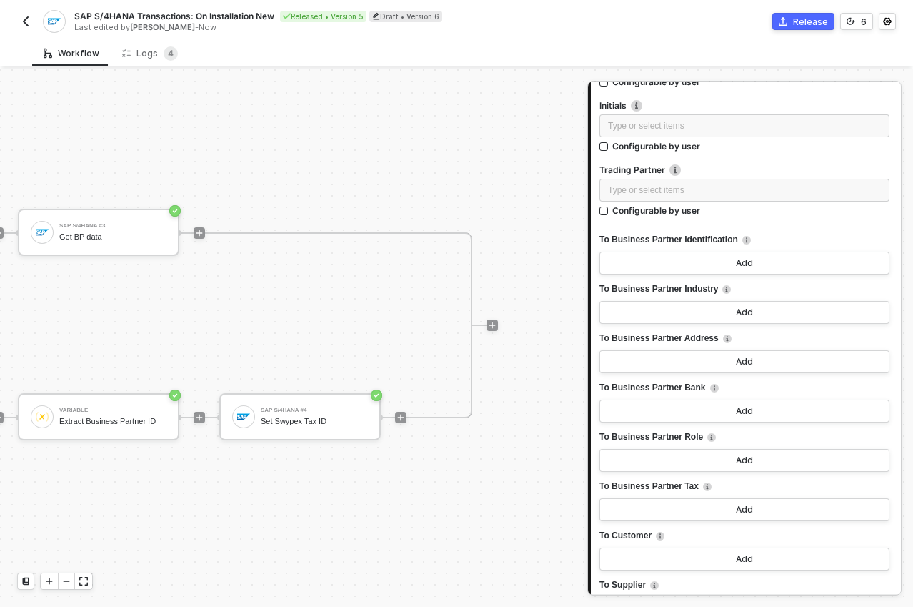
scroll to position [3932, 0]
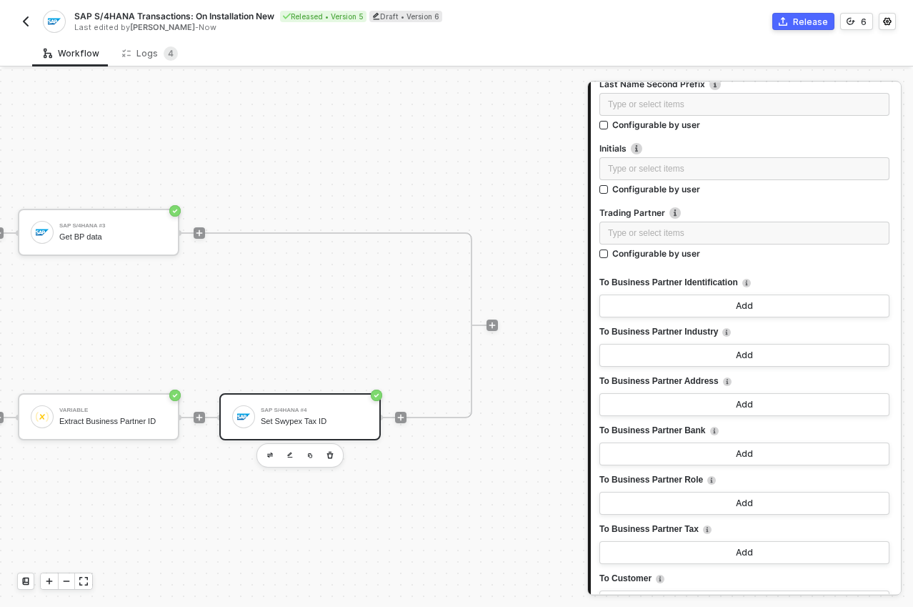
click at [273, 417] on div "Set Swypex Tax ID" at bounding box center [314, 421] width 107 height 9
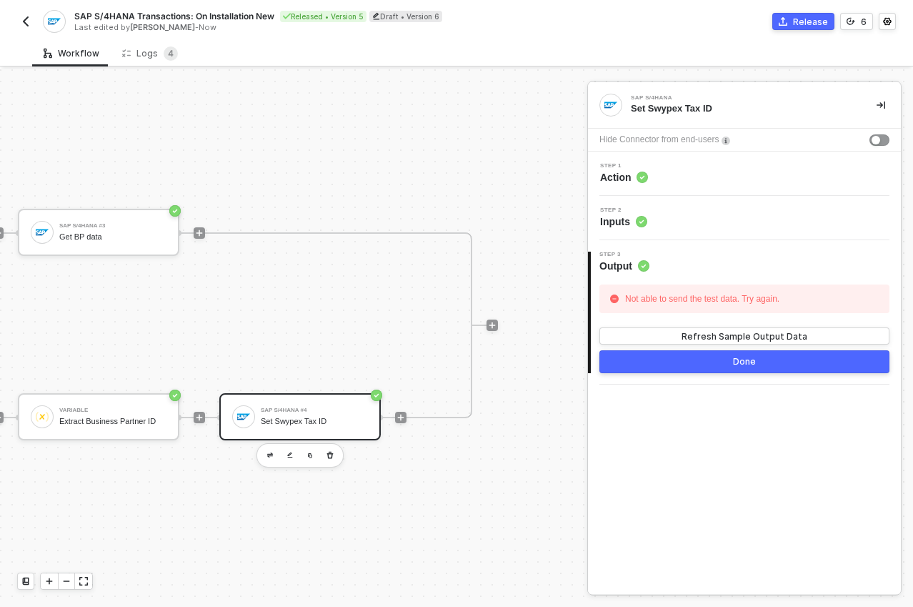
click at [626, 179] on span "Action" at bounding box center [624, 177] width 48 height 14
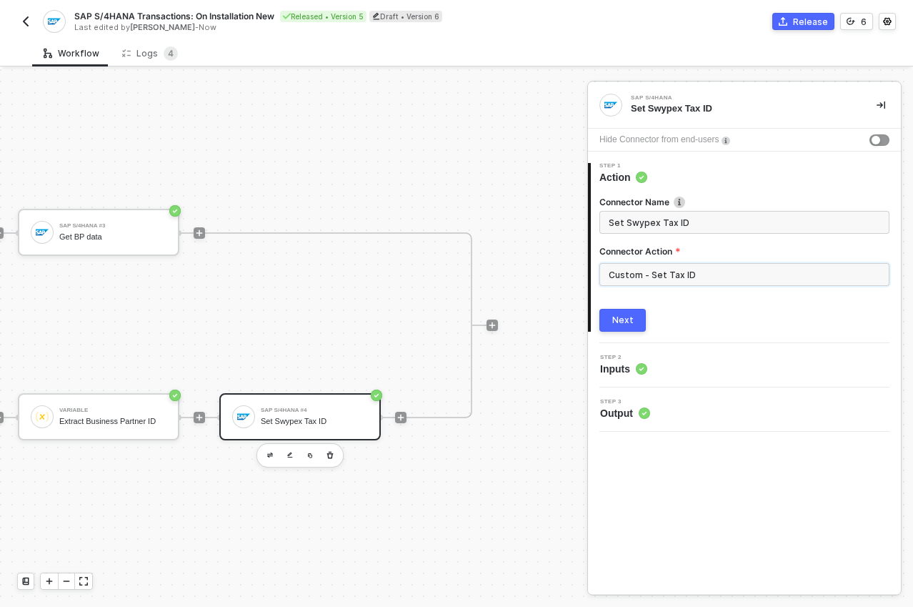
drag, startPoint x: 624, startPoint y: 275, endPoint x: 716, endPoint y: 268, distance: 92.5
click at [716, 268] on input "Custom - Set Tax ID" at bounding box center [745, 274] width 290 height 23
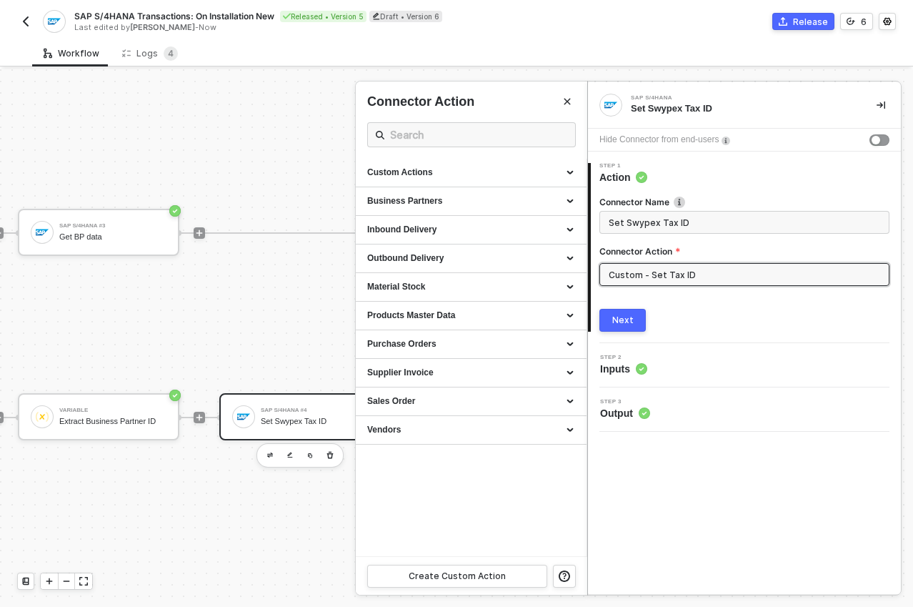
click at [323, 128] on div at bounding box center [456, 338] width 913 height 538
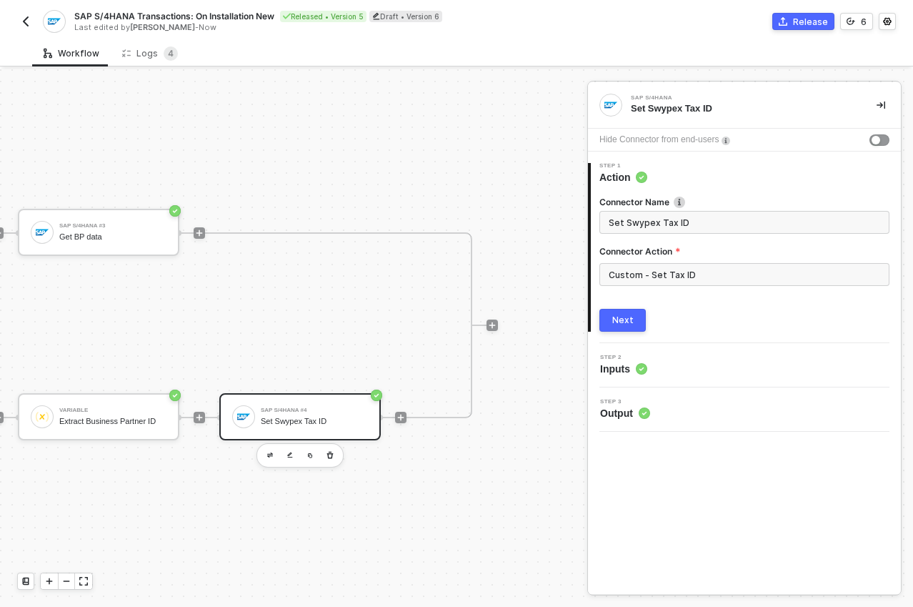
click at [805, 23] on div "Release" at bounding box center [810, 22] width 35 height 12
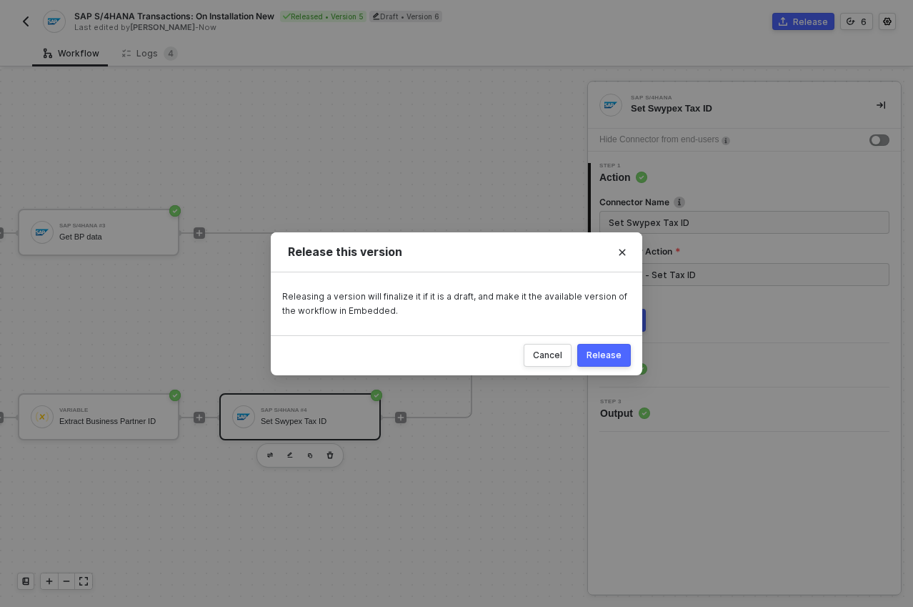
click at [598, 355] on div "Release" at bounding box center [604, 355] width 35 height 11
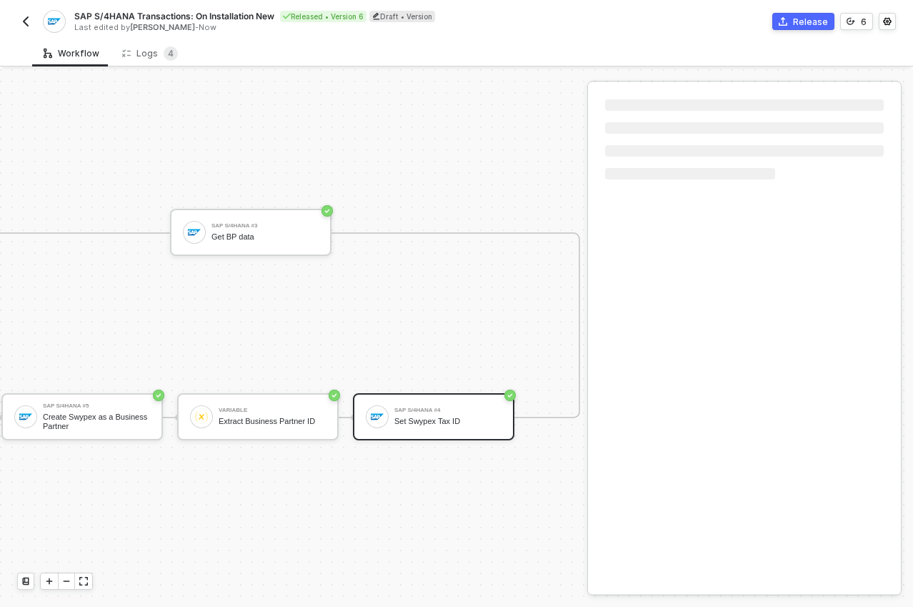
scroll to position [34, 648]
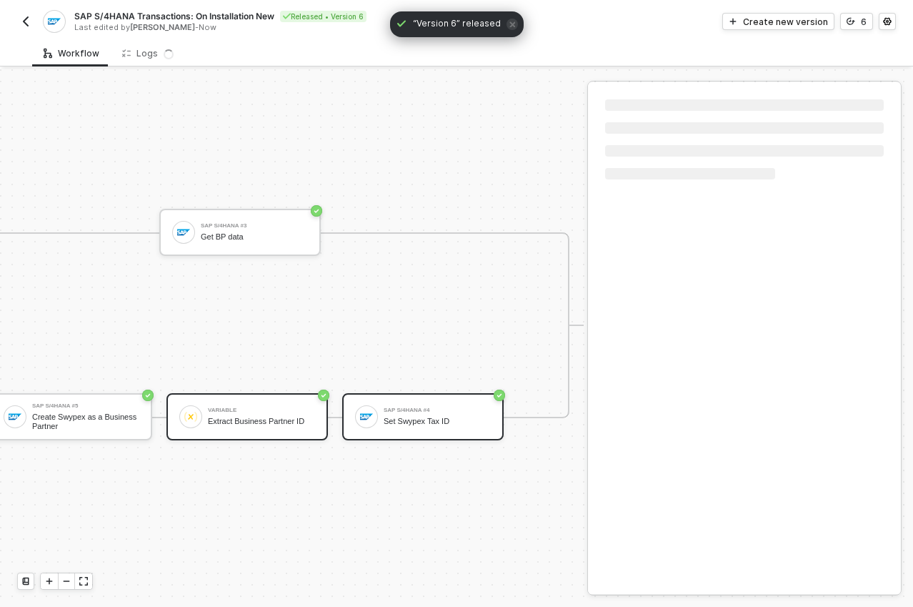
click at [244, 417] on div "Extract Business Partner ID" at bounding box center [261, 421] width 107 height 9
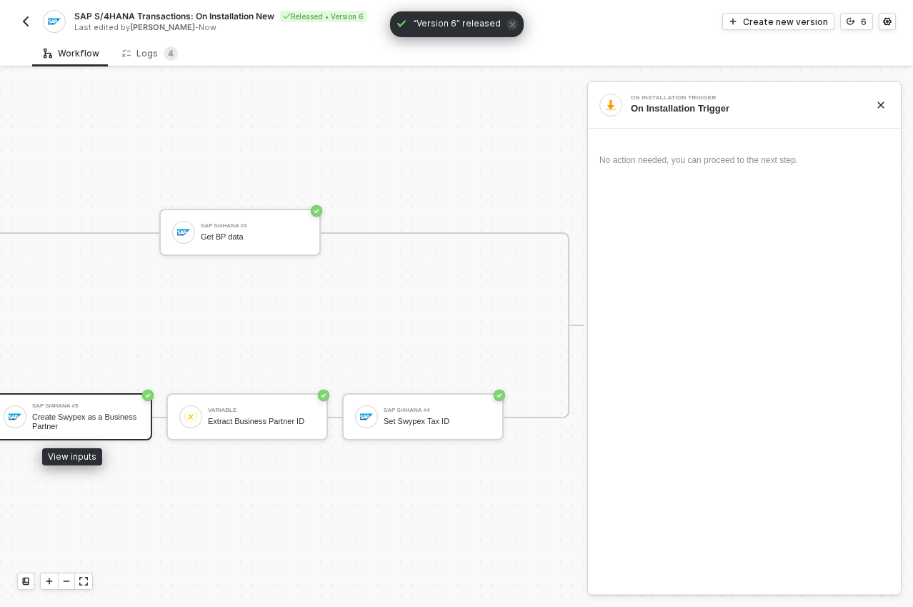
click at [105, 422] on div "Create Swypex as a Business Partner" at bounding box center [85, 421] width 107 height 18
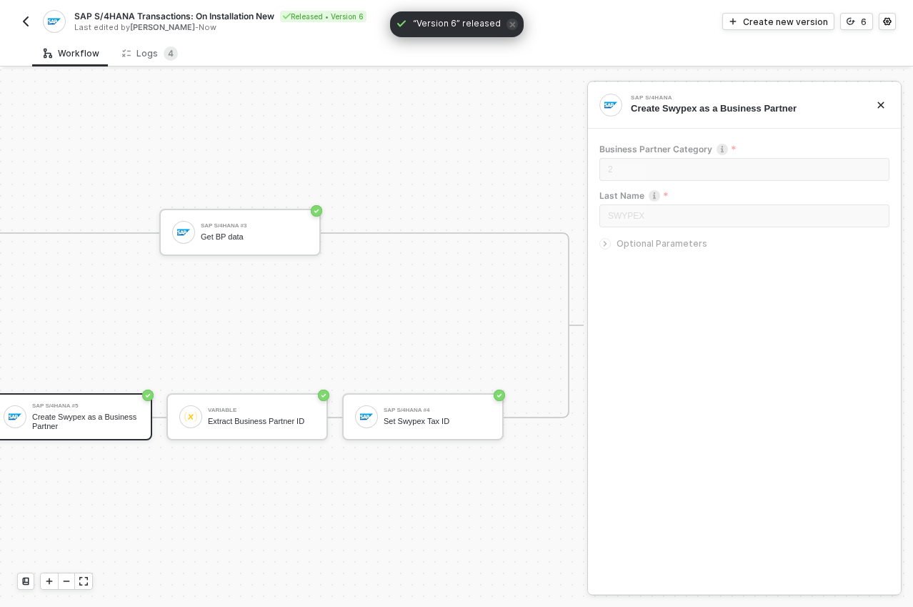
click at [618, 239] on span "Optional Parameters" at bounding box center [662, 243] width 91 height 11
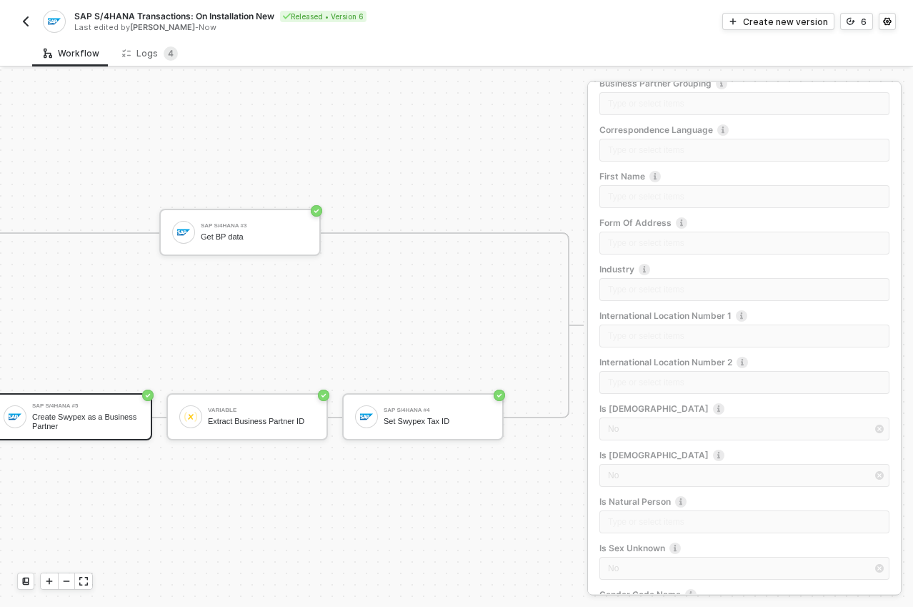
scroll to position [692, 0]
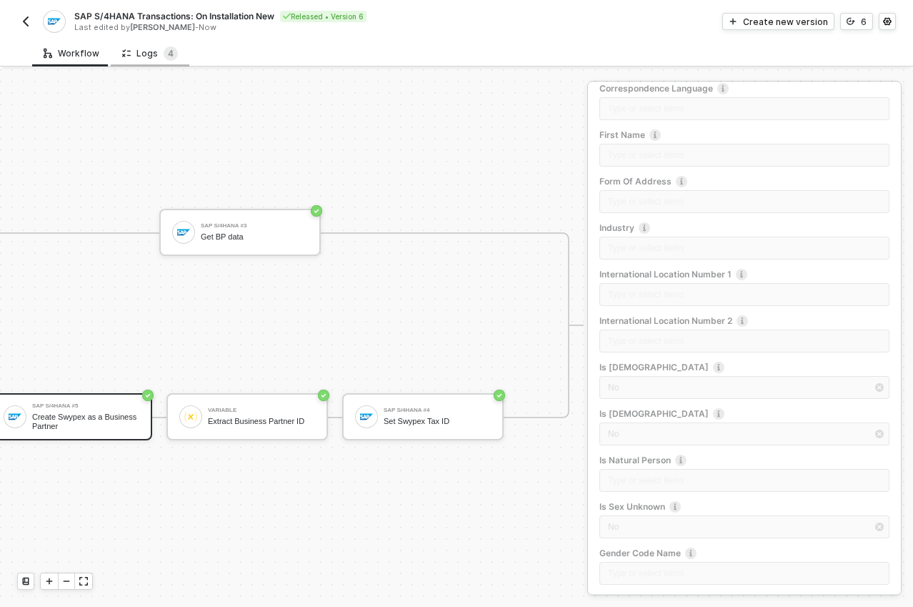
click at [142, 46] on div "Logs 4" at bounding box center [150, 53] width 56 height 14
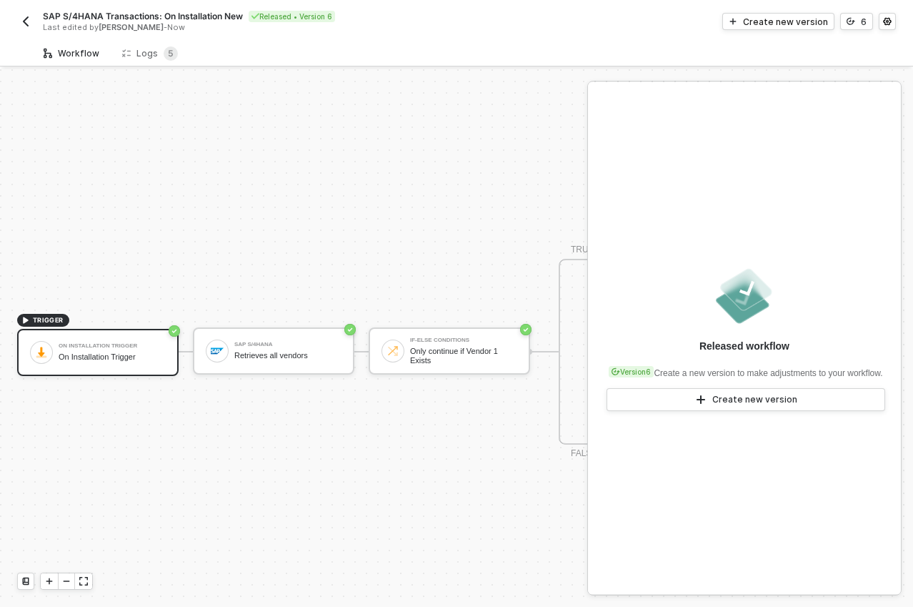
scroll to position [37, 0]
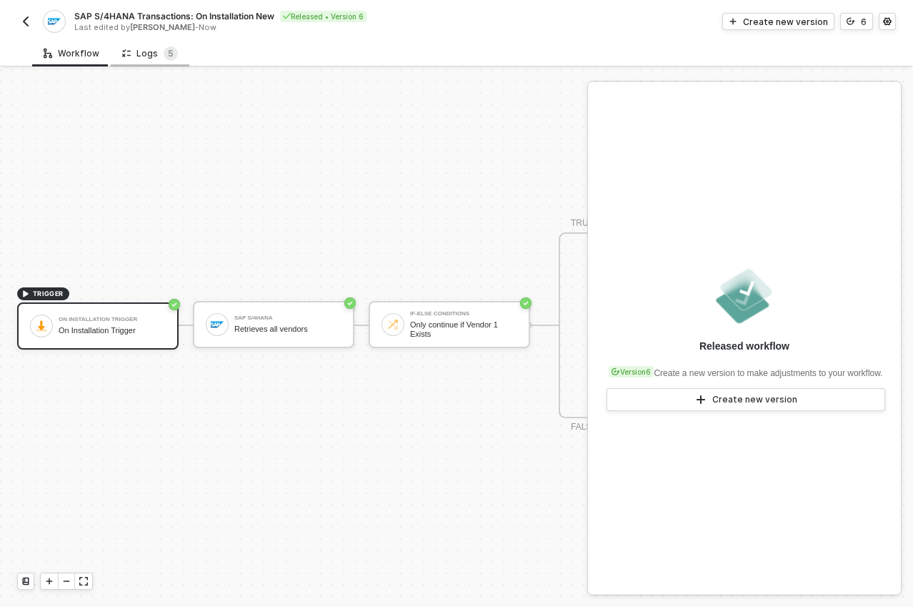
click at [142, 55] on div "Logs 5" at bounding box center [150, 53] width 56 height 14
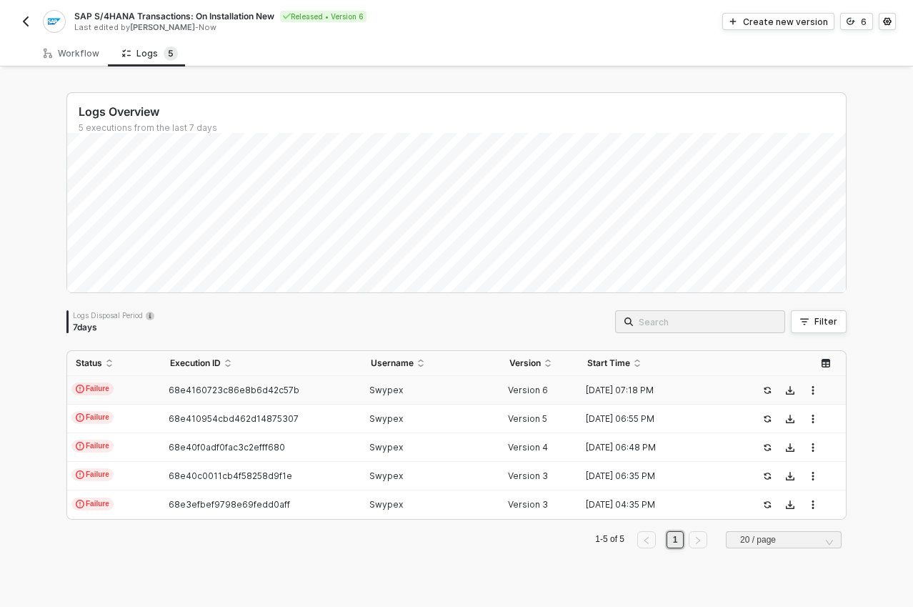
click at [422, 385] on div "Swypex" at bounding box center [426, 390] width 128 height 11
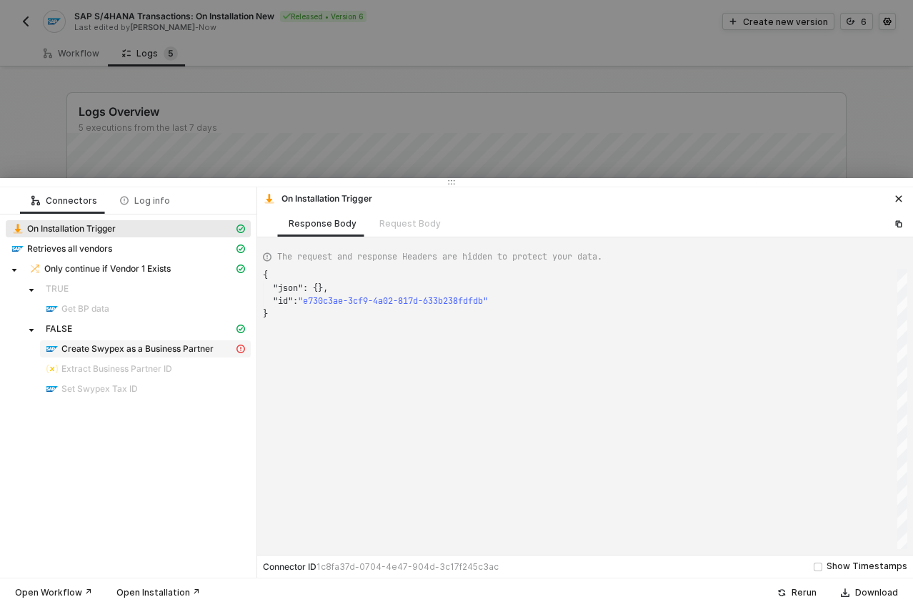
click at [125, 353] on span "Create Swypex as a Business Partner" at bounding box center [137, 348] width 152 height 11
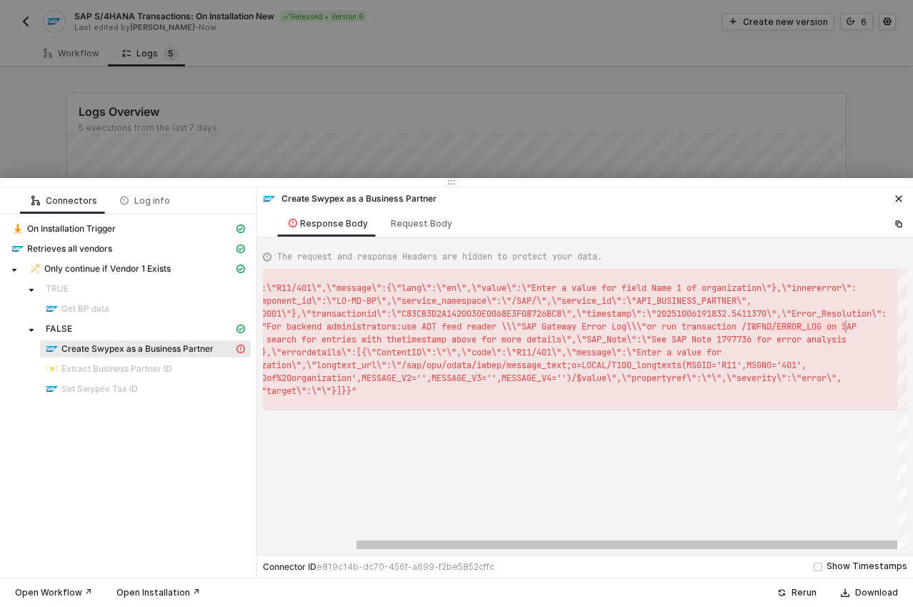
scroll to position [0, 700]
drag, startPoint x: 845, startPoint y: 325, endPoint x: 854, endPoint y: 323, distance: 9.4
type textarea "{ "message": "{\"code\":\"R11/401\",\"message\":{\"lang\":\"en\",\"value\":\"En…"
click at [492, 113] on div at bounding box center [456, 303] width 913 height 607
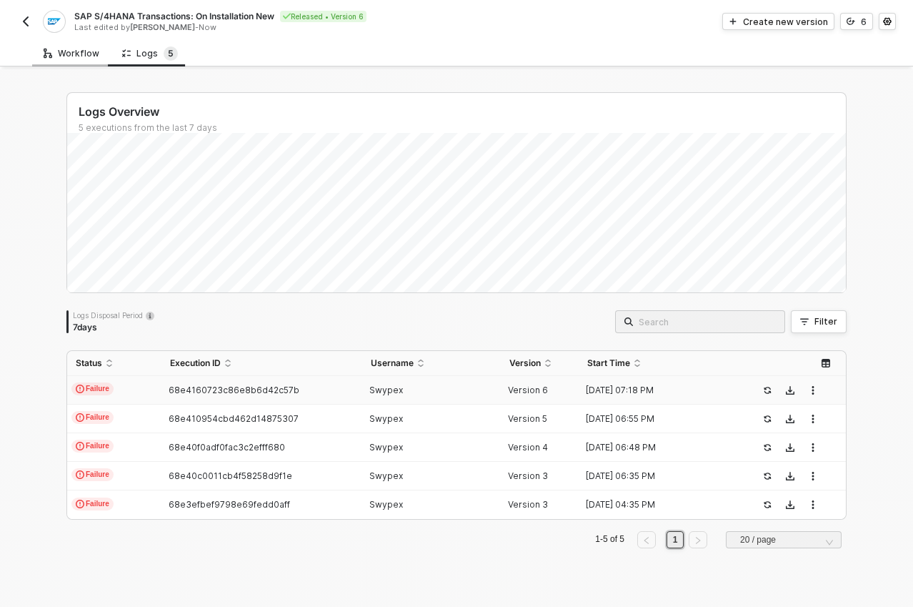
click at [62, 55] on div "Workflow" at bounding box center [72, 53] width 56 height 11
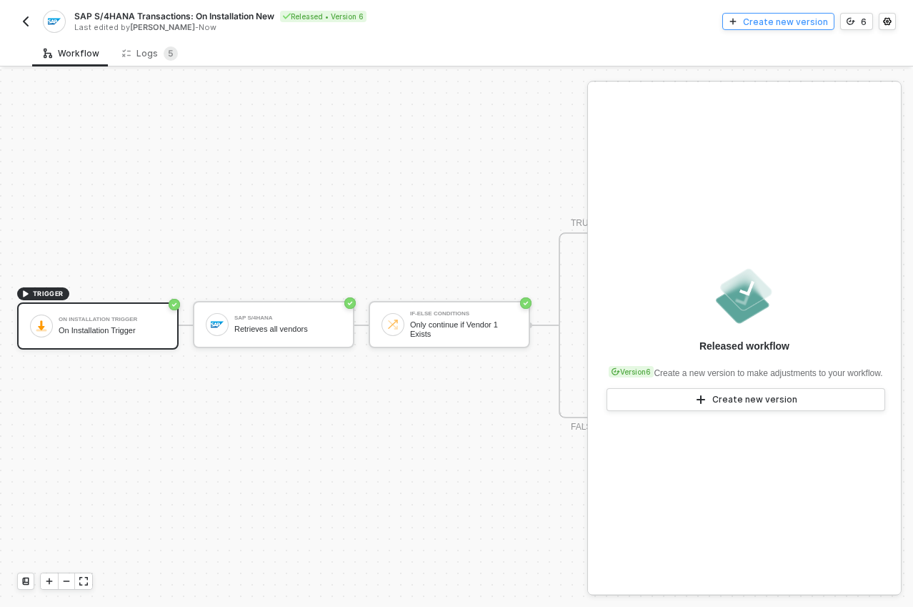
click at [763, 19] on div "Create new version" at bounding box center [785, 22] width 85 height 12
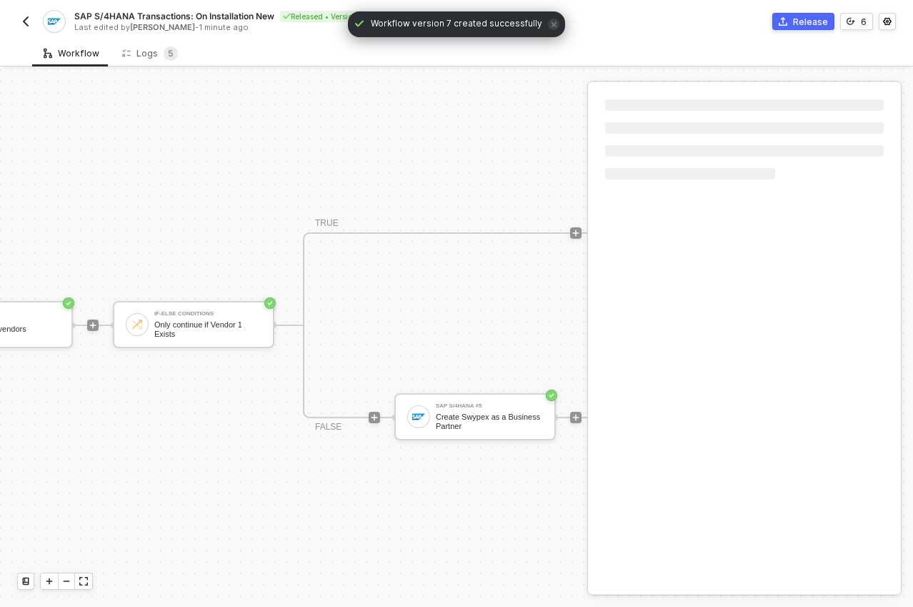
scroll to position [37, 325]
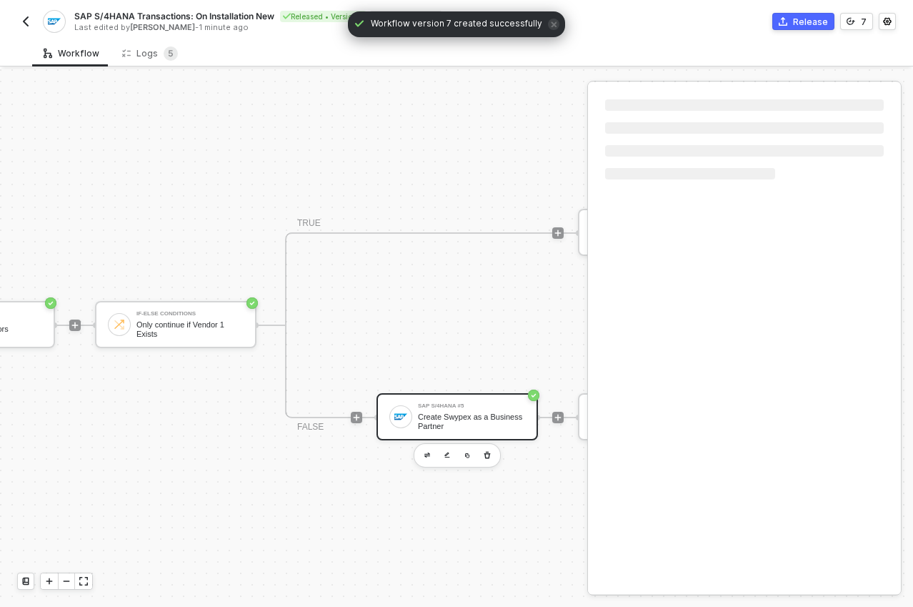
click at [424, 412] on div "Create Swypex as a Business Partner" at bounding box center [471, 421] width 107 height 18
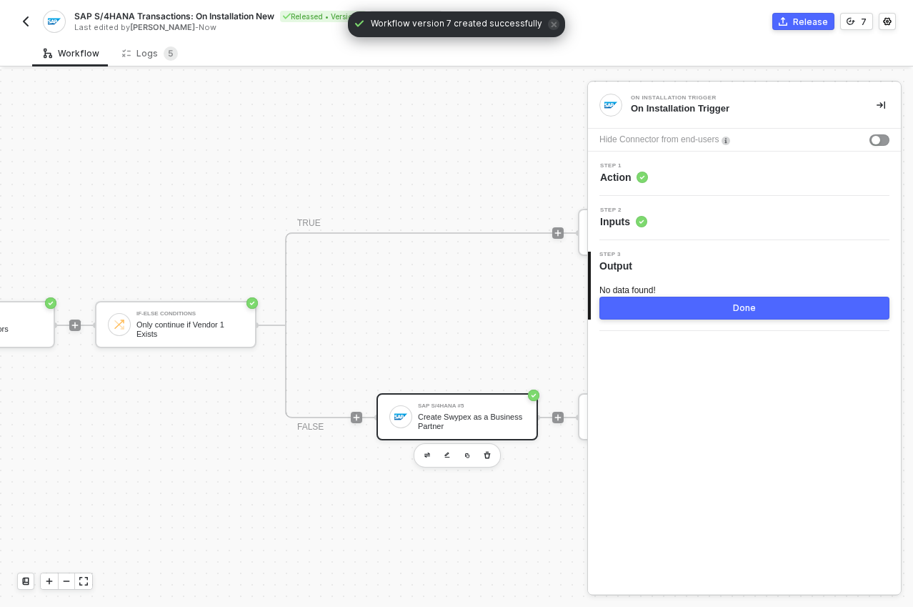
click at [624, 222] on span "Inputs" at bounding box center [623, 221] width 47 height 14
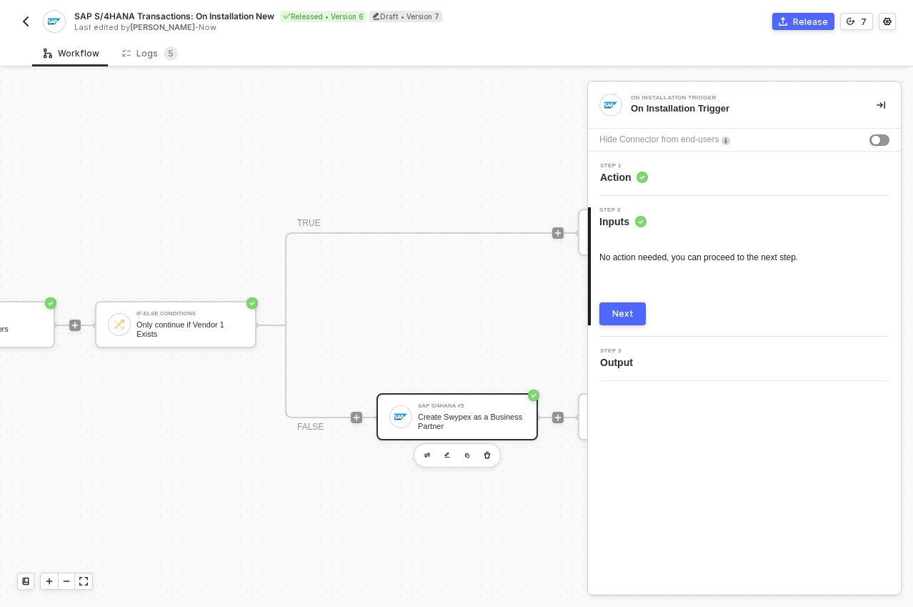
click at [631, 307] on button "Next" at bounding box center [623, 313] width 46 height 23
click at [456, 412] on div "Create Swypex as a Business Partner" at bounding box center [471, 421] width 107 height 18
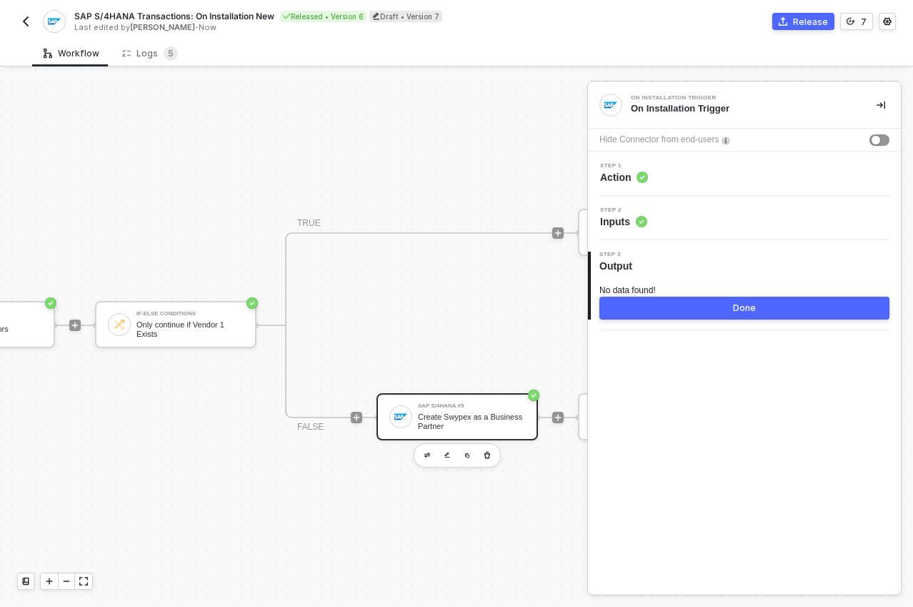
click at [616, 229] on div "Step 2 Inputs" at bounding box center [744, 218] width 313 height 44
click at [620, 224] on span "Inputs" at bounding box center [623, 221] width 47 height 14
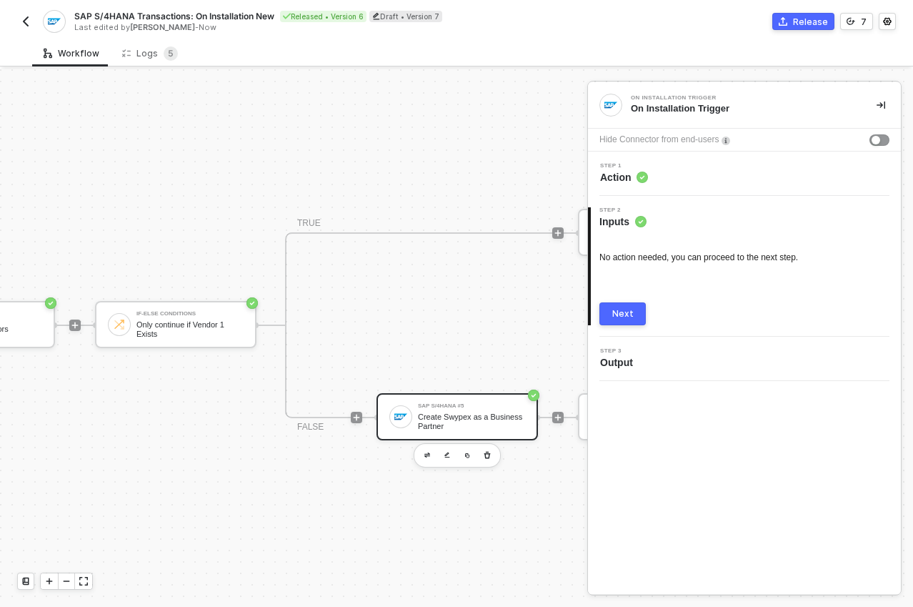
click at [467, 413] on div "Create Swypex as a Business Partner" at bounding box center [471, 421] width 107 height 18
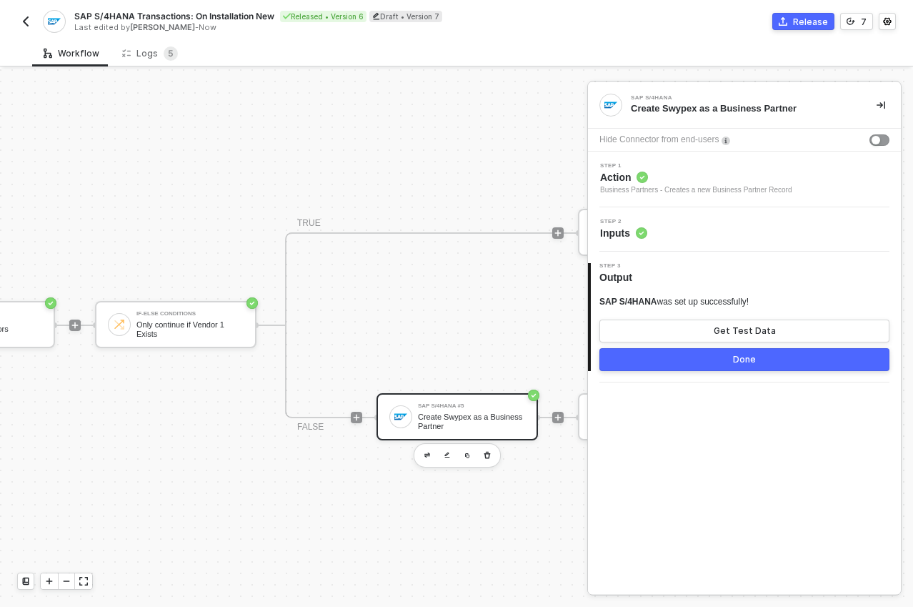
click at [628, 234] on span "Inputs" at bounding box center [623, 233] width 47 height 14
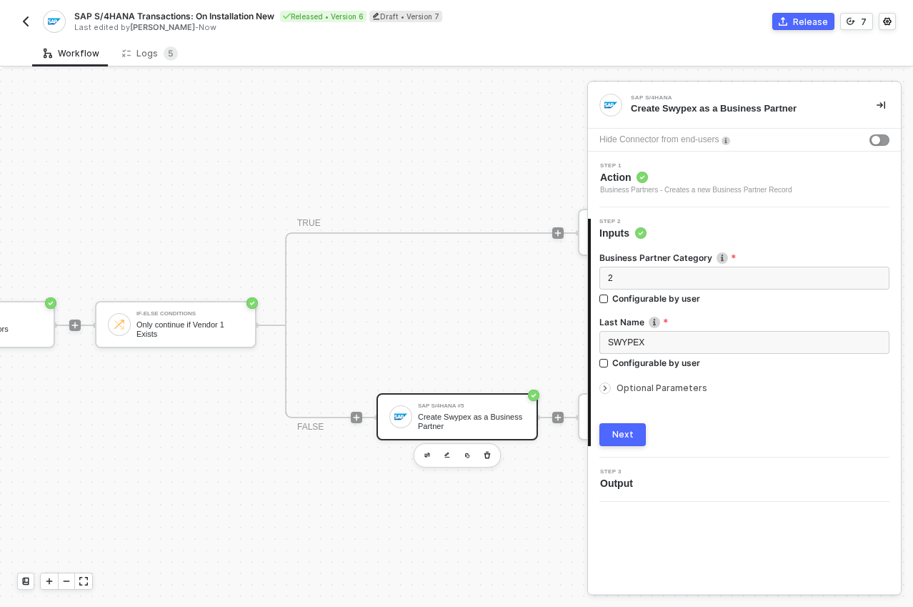
click at [649, 388] on span "Optional Parameters" at bounding box center [662, 387] width 91 height 11
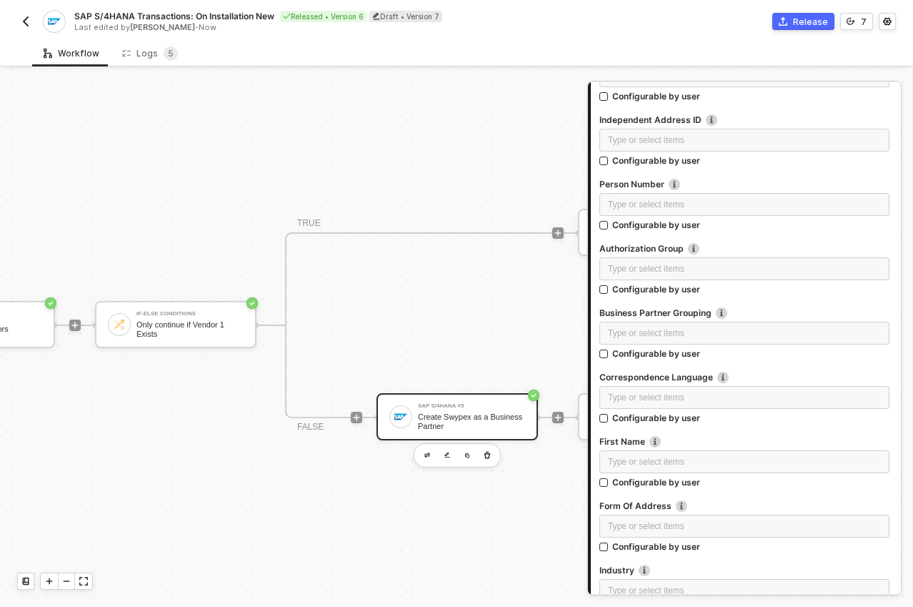
scroll to position [0, 0]
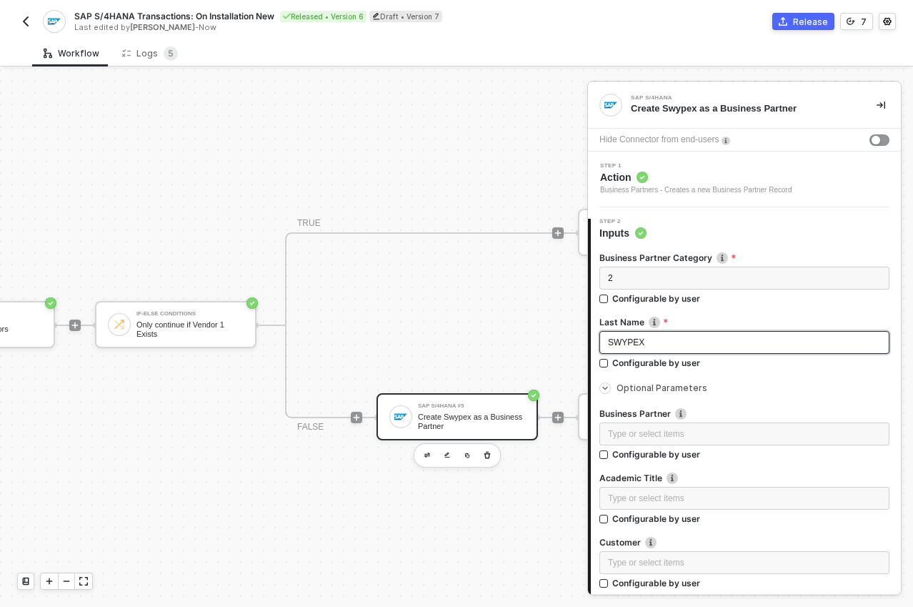
click at [633, 342] on span "SWYPEX" at bounding box center [626, 342] width 36 height 10
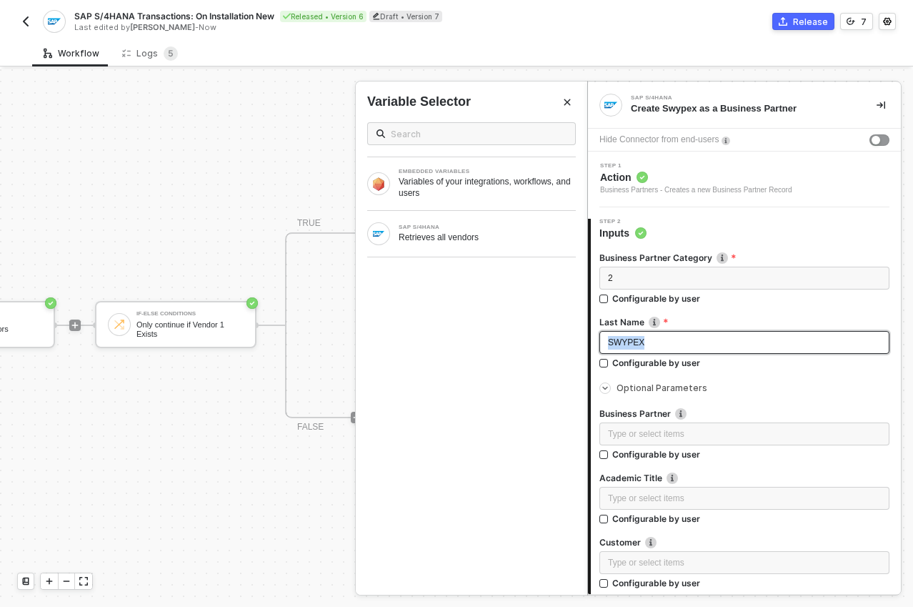
click at [633, 342] on span "SWYPEX" at bounding box center [626, 342] width 36 height 10
copy span "SWYPEX"
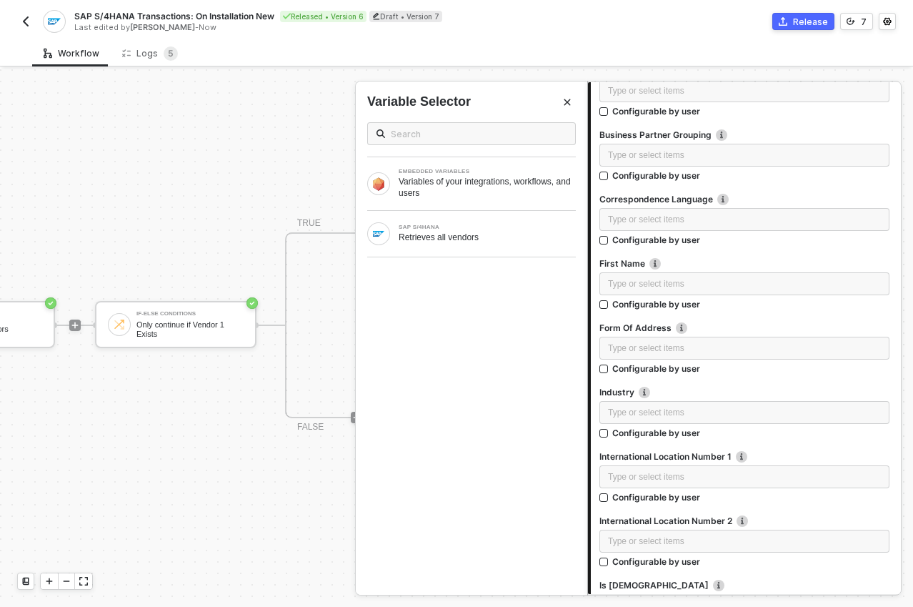
scroll to position [951, 0]
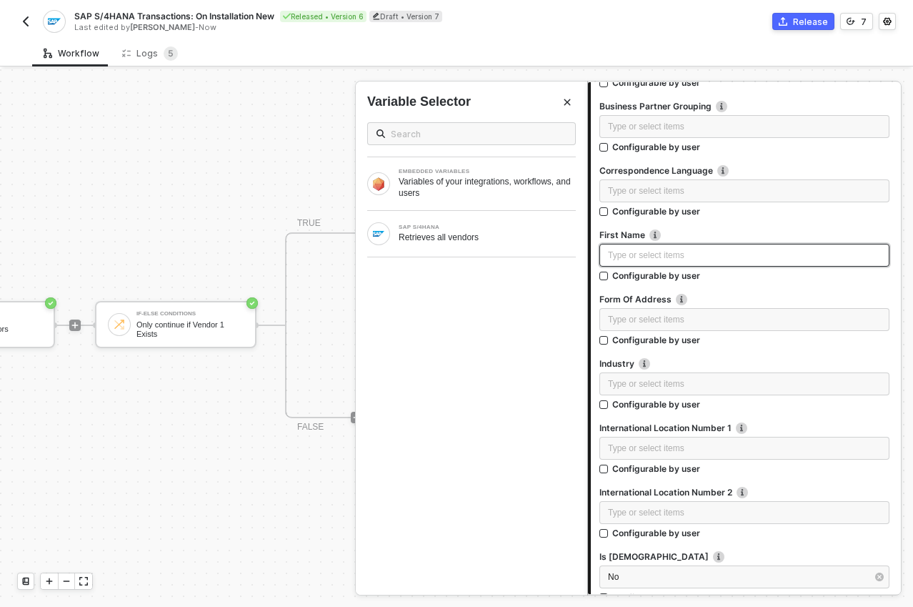
click at [665, 263] on div "Type or select items ﻿" at bounding box center [745, 255] width 290 height 23
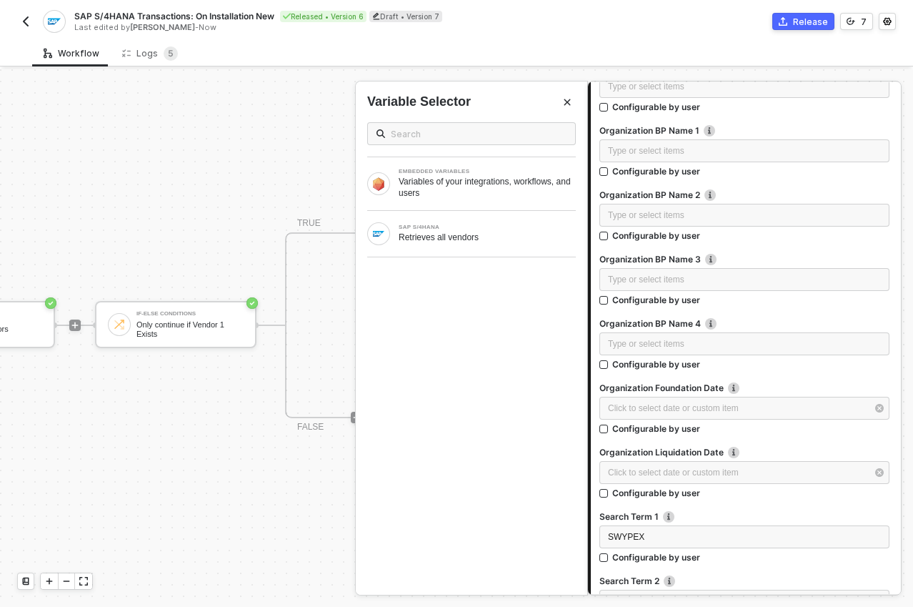
scroll to position [1825, 0]
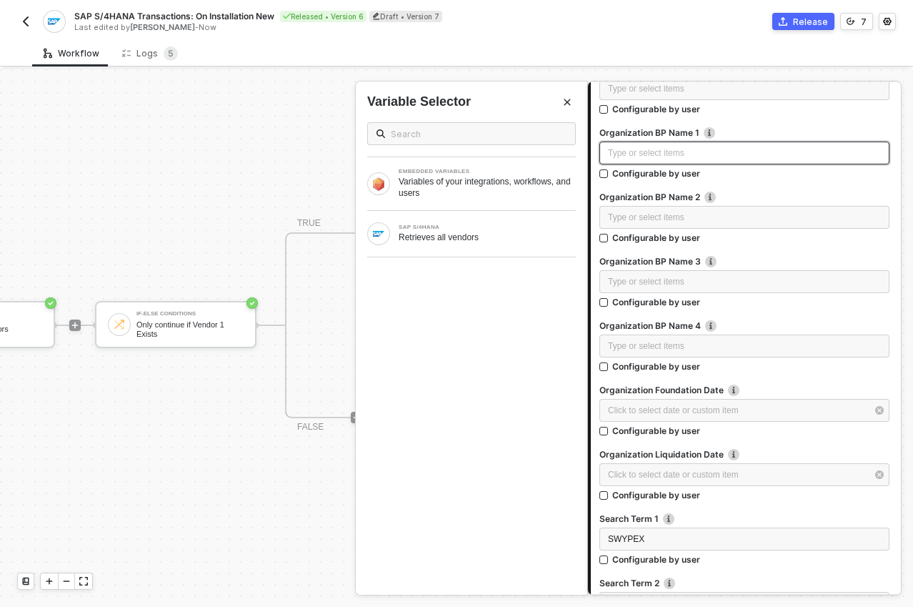
click at [655, 149] on div "Type or select items ﻿" at bounding box center [744, 154] width 273 height 14
click at [780, 22] on button "Release" at bounding box center [804, 21] width 62 height 17
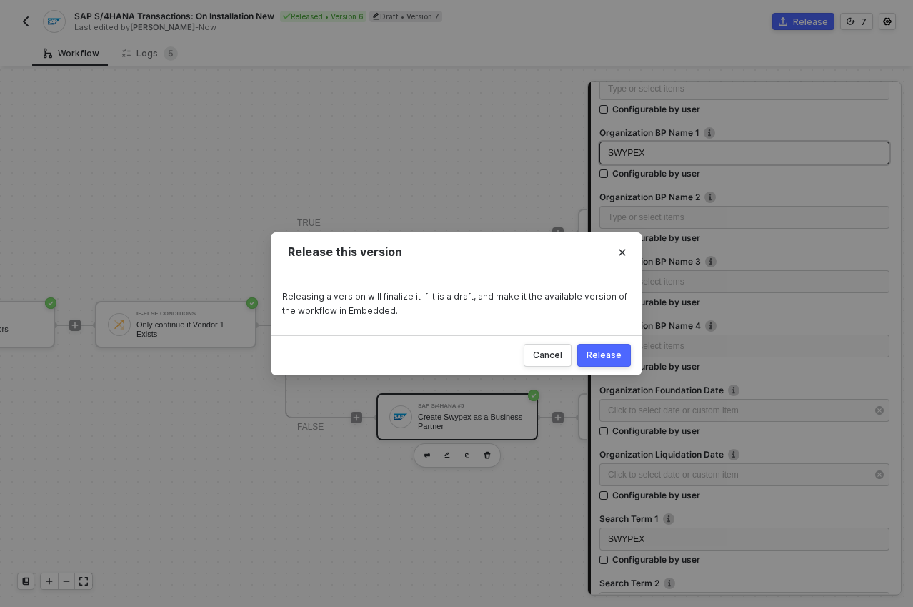
click at [590, 350] on div "Release" at bounding box center [604, 355] width 35 height 11
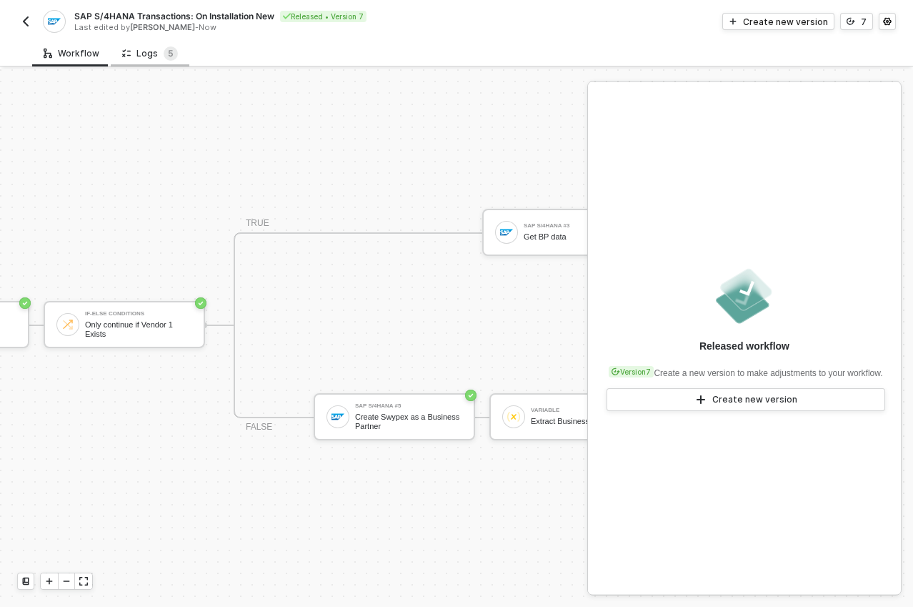
click at [139, 52] on div "Logs 5" at bounding box center [150, 53] width 56 height 14
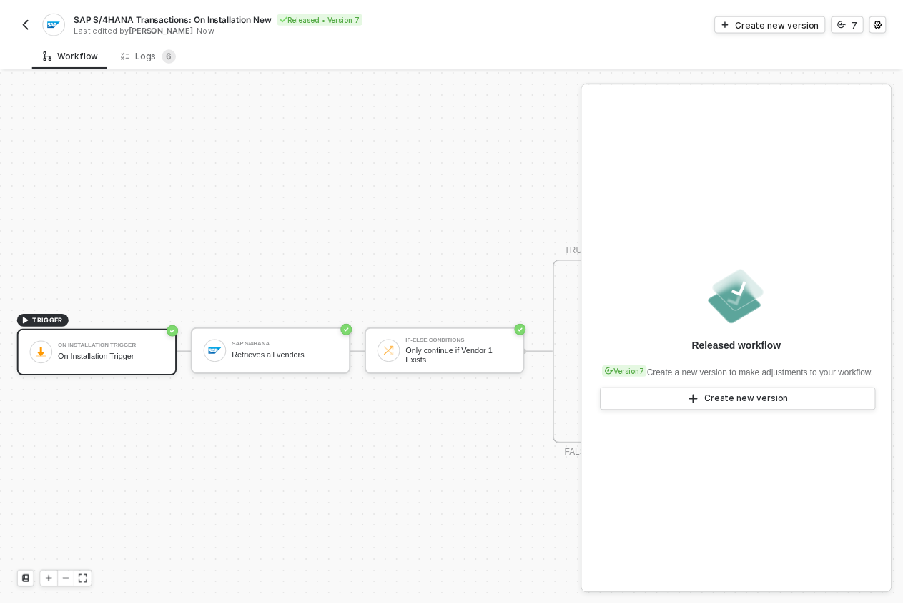
scroll to position [37, 0]
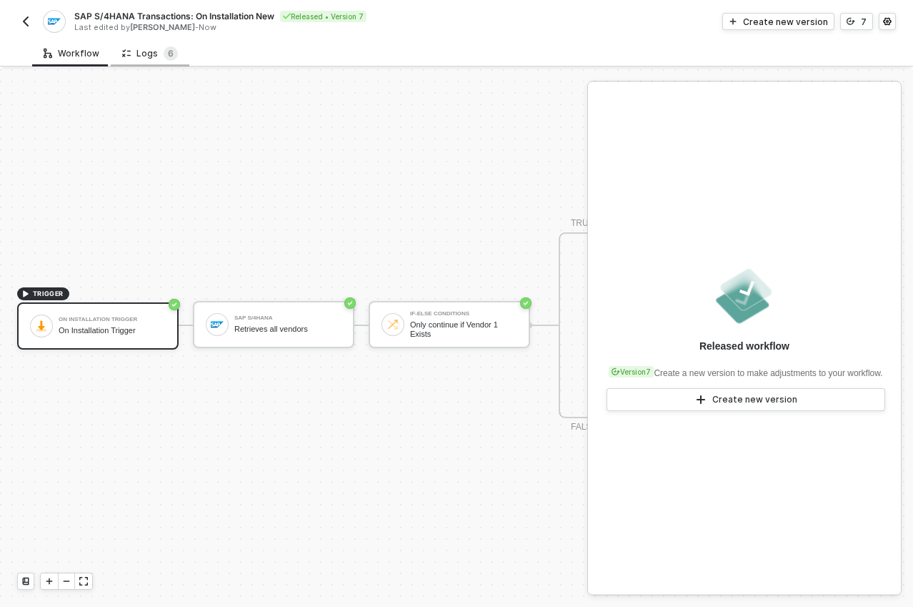
click at [139, 57] on div "Logs 6" at bounding box center [150, 53] width 56 height 14
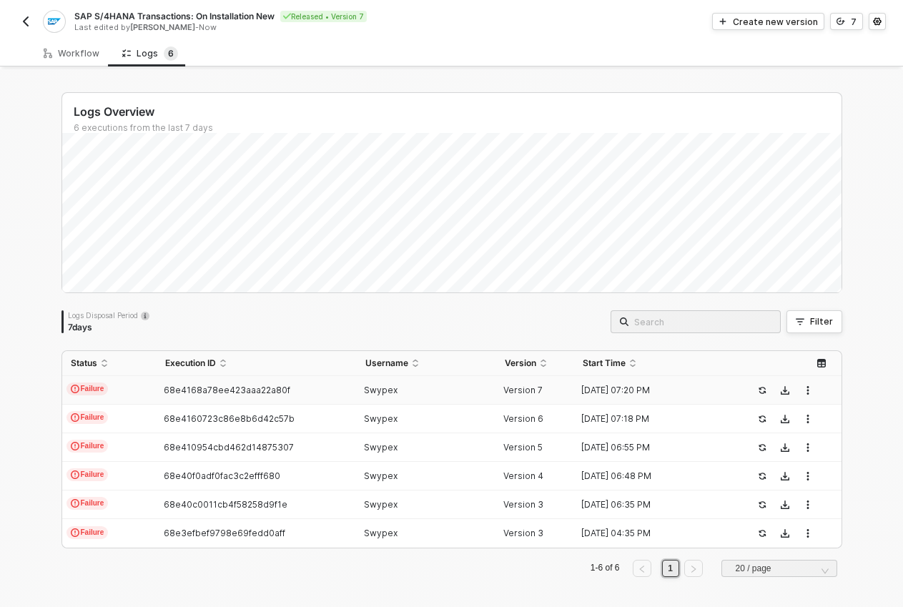
click at [304, 395] on div "68e4168a78ee423aaa22a80f" at bounding box center [251, 390] width 189 height 11
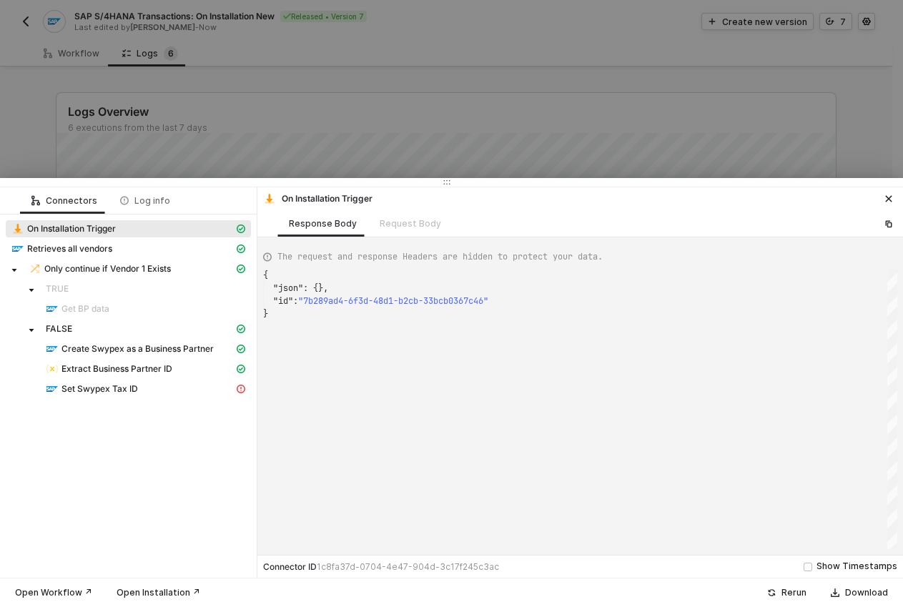
scroll to position [39, 0]
click at [175, 349] on span "Create Swypex as a Business Partner" at bounding box center [137, 348] width 152 height 11
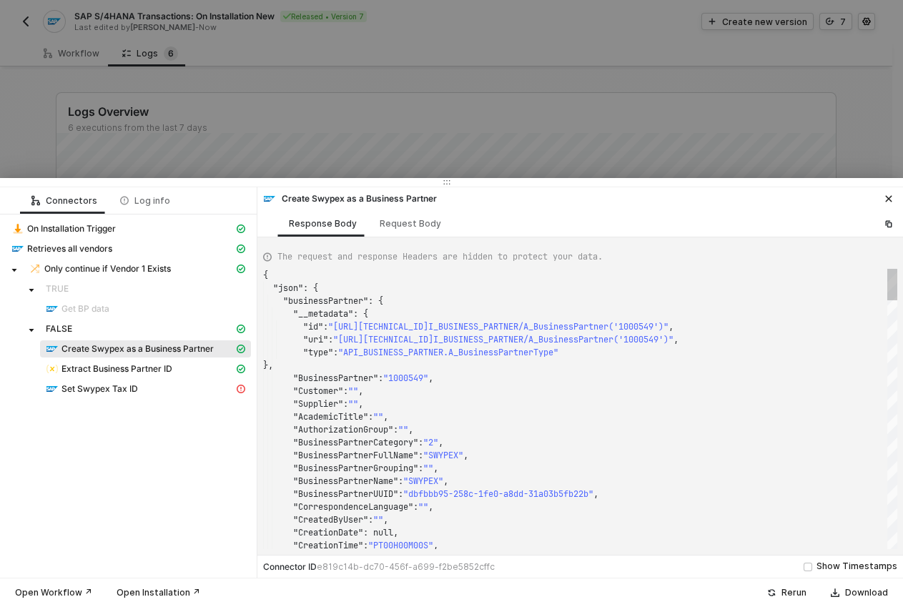
scroll to position [129, 0]
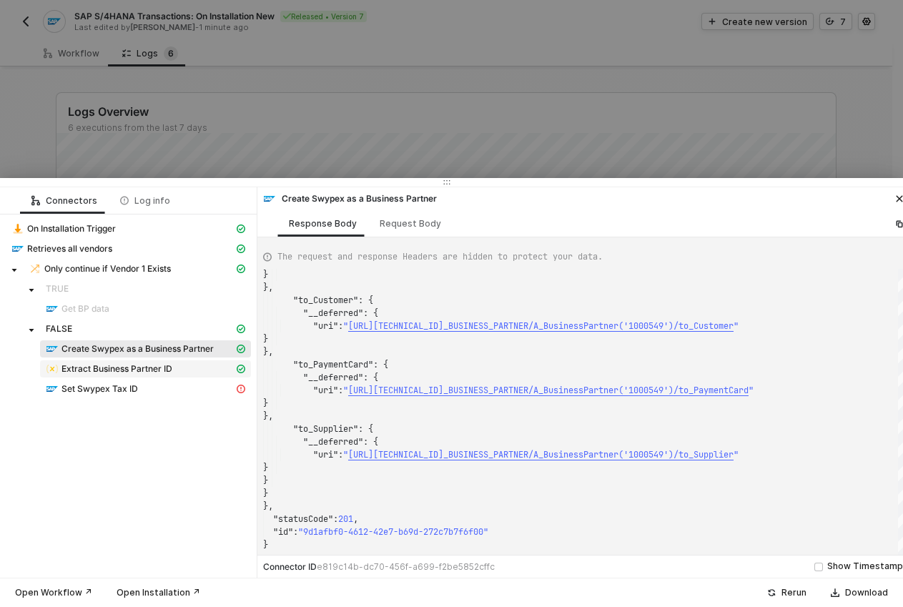
click at [139, 366] on span "Extract Business Partner ID" at bounding box center [116, 368] width 111 height 11
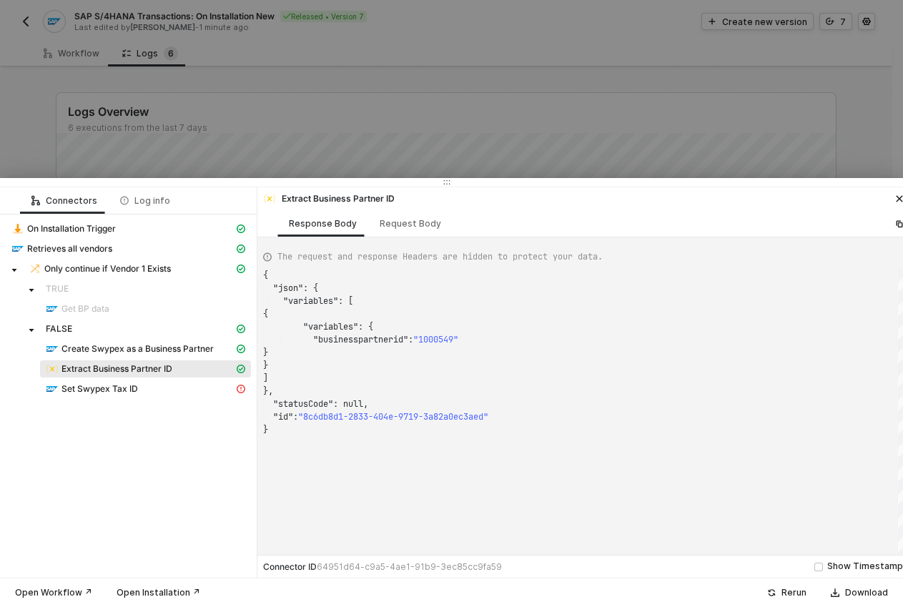
click at [438, 340] on div "{ "json" : { "variables" : [ { "variables" : { "businesspartnerid" : "1000549" …" at bounding box center [585, 414] width 645 height 291
click at [215, 381] on span "Set Swypex Tax ID" at bounding box center [145, 388] width 211 height 17
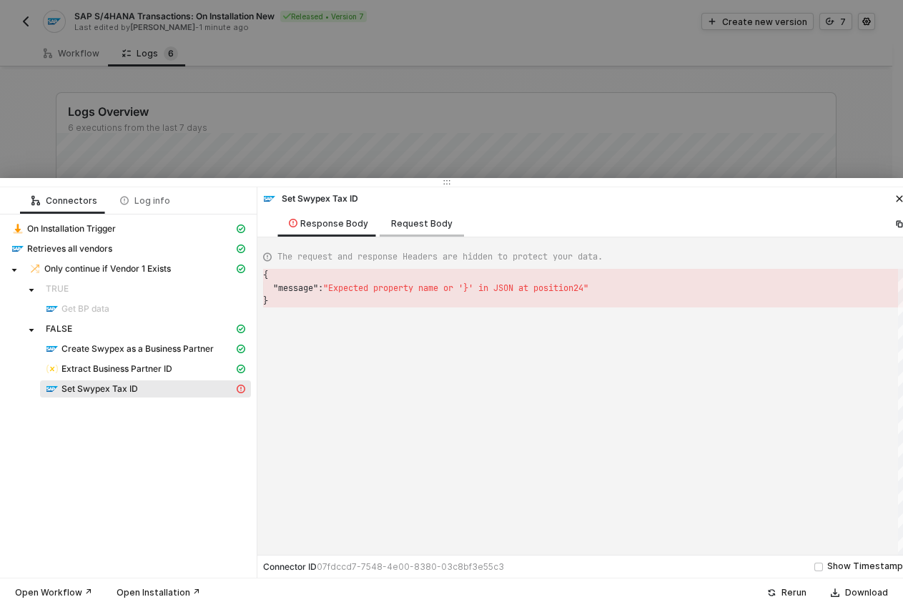
click at [396, 228] on div "Request Body" at bounding box center [421, 223] width 61 height 11
type textarea "{ "requestMethod": "POST", "url": "API_BUSINESS_PARTNER/A_BusinessPartnerTaxNum…"
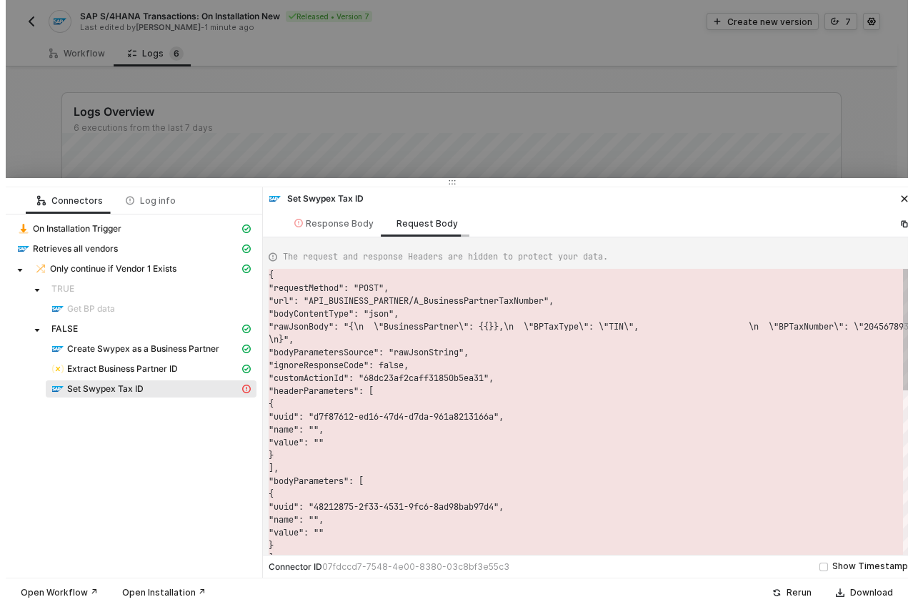
scroll to position [116, 0]
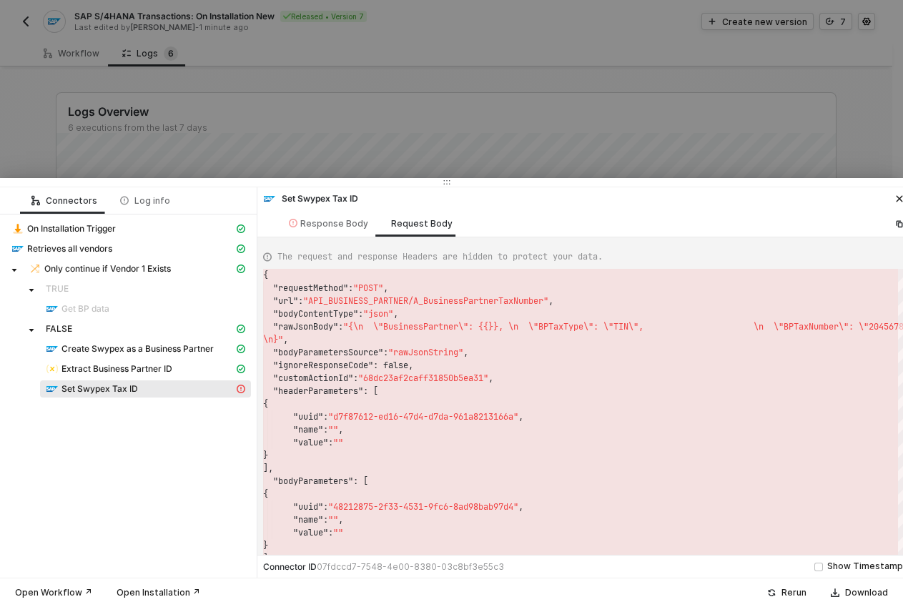
click at [410, 148] on div at bounding box center [451, 303] width 903 height 607
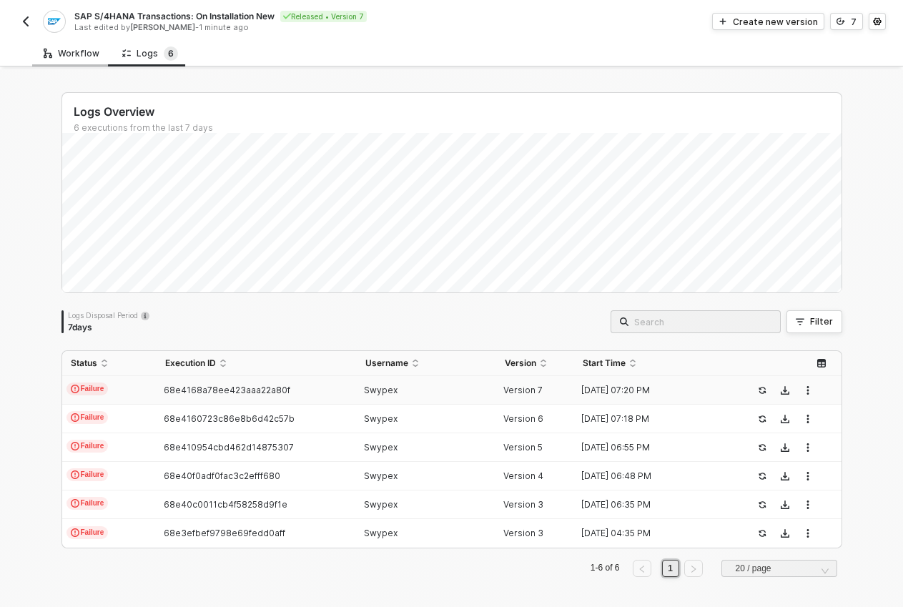
click at [71, 56] on div "Workflow" at bounding box center [72, 53] width 56 height 11
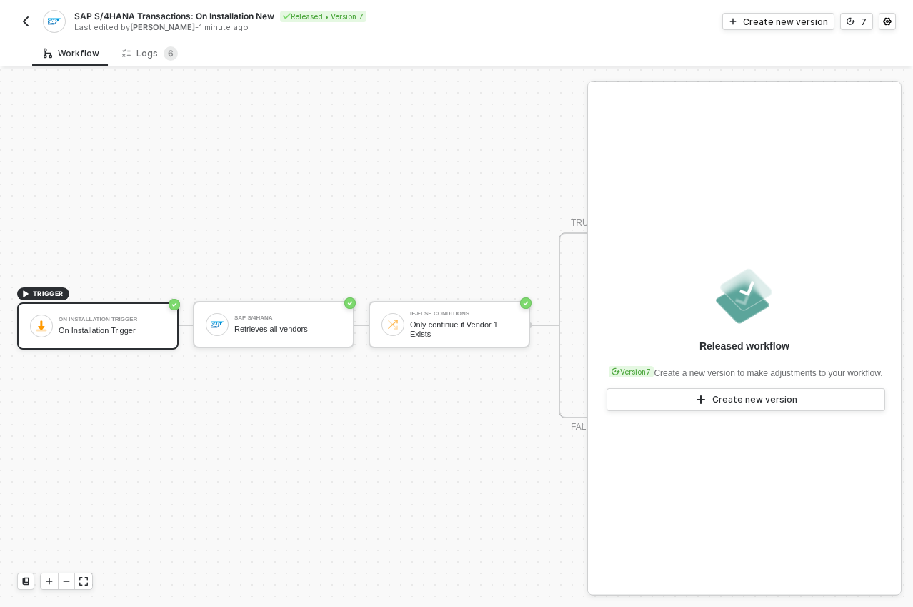
click at [443, 131] on div "TRIGGER On Installation Trigger On Installation Trigger SAP S/4HANA Retrieves a…" at bounding box center [616, 325] width 1232 height 564
click at [779, 14] on button "Create new version" at bounding box center [779, 21] width 112 height 17
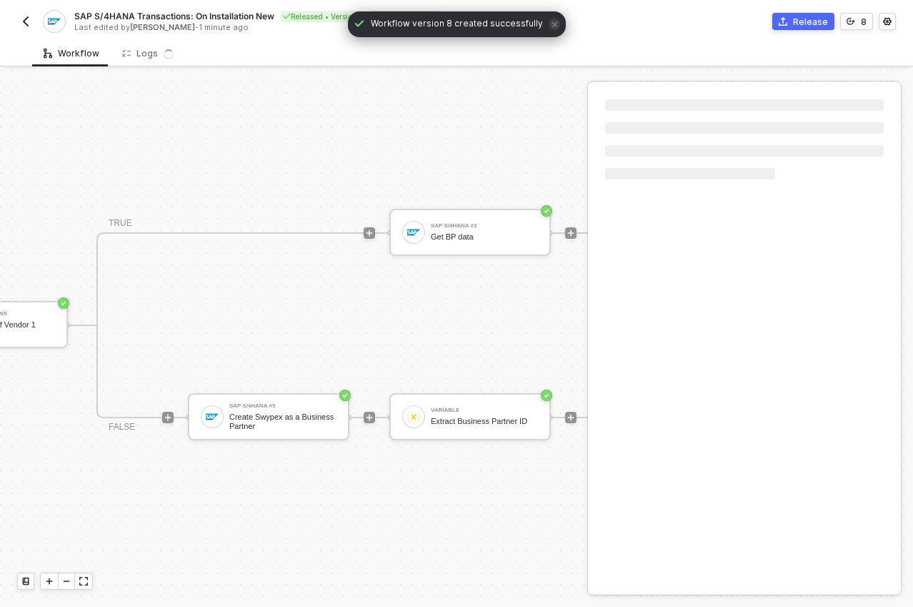
scroll to position [37, 568]
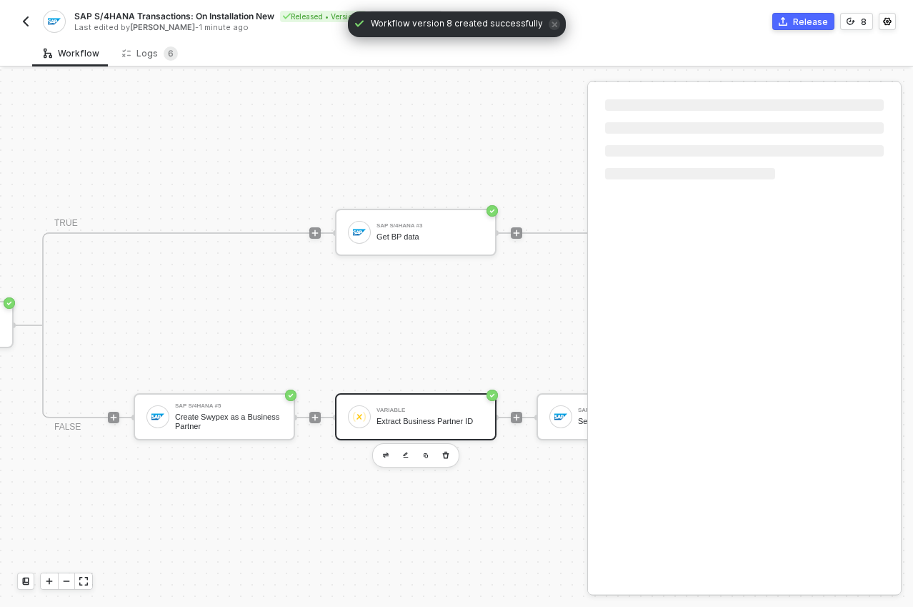
click at [443, 417] on div "Extract Business Partner ID" at bounding box center [430, 421] width 107 height 9
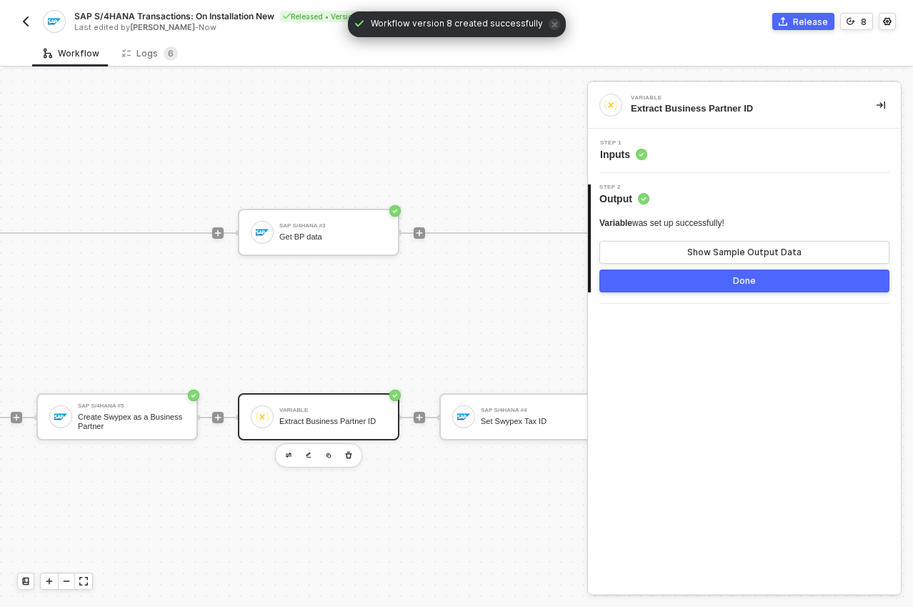
scroll to position [37, 798]
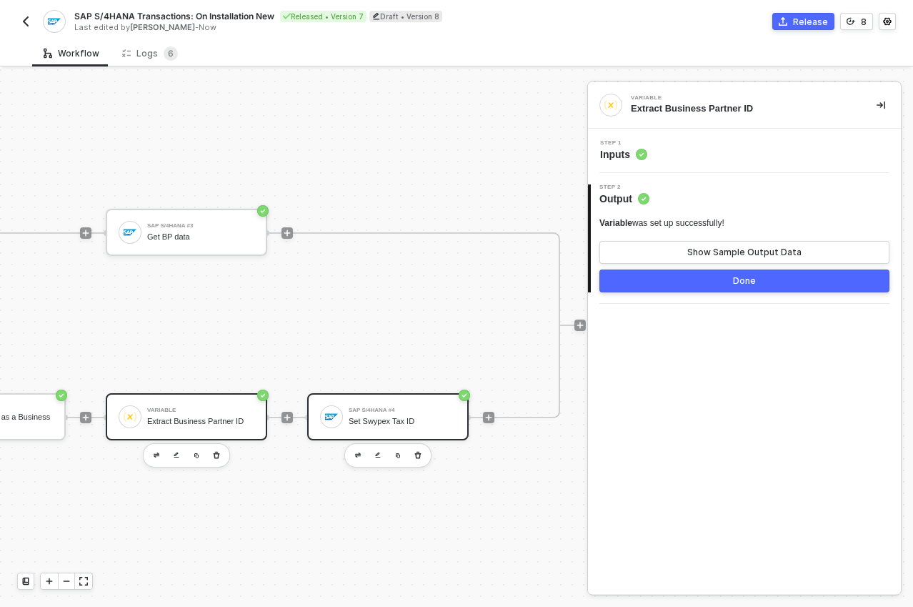
click at [415, 425] on div "SAP S/4HANA #4 Set Swypex Tax ID" at bounding box center [388, 416] width 162 height 47
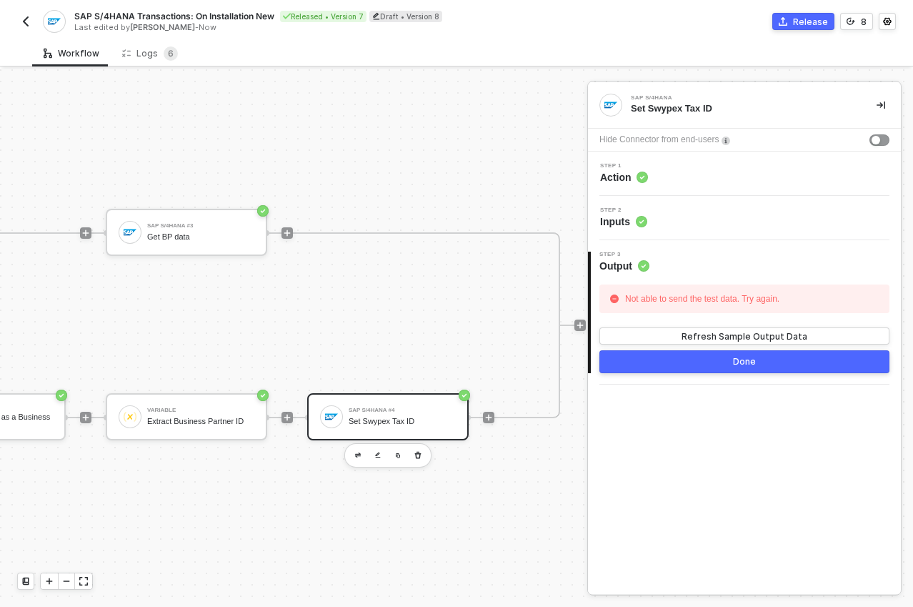
click at [633, 217] on span "Inputs" at bounding box center [623, 221] width 47 height 14
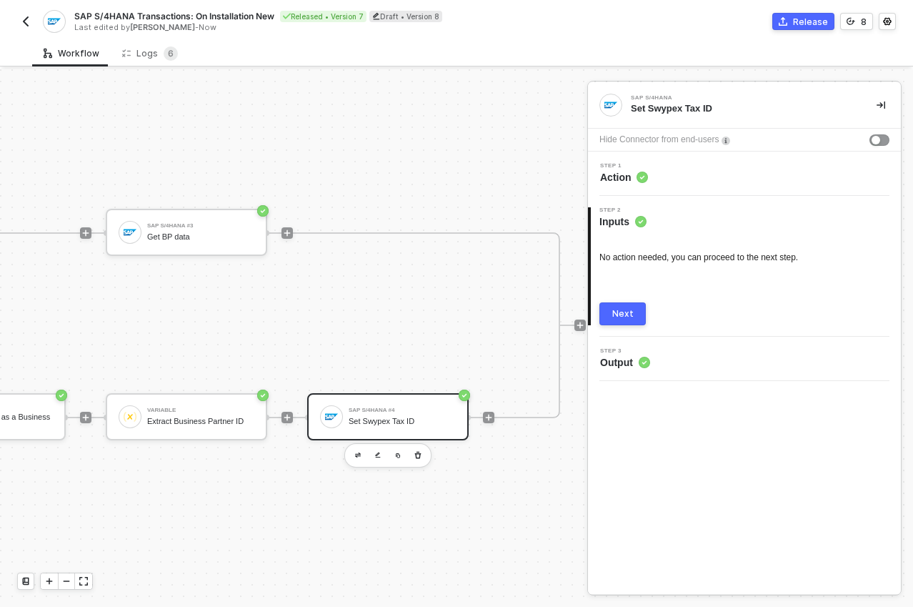
click at [421, 403] on div "SAP S/4HANA #4 Set Swypex Tax ID" at bounding box center [402, 416] width 107 height 27
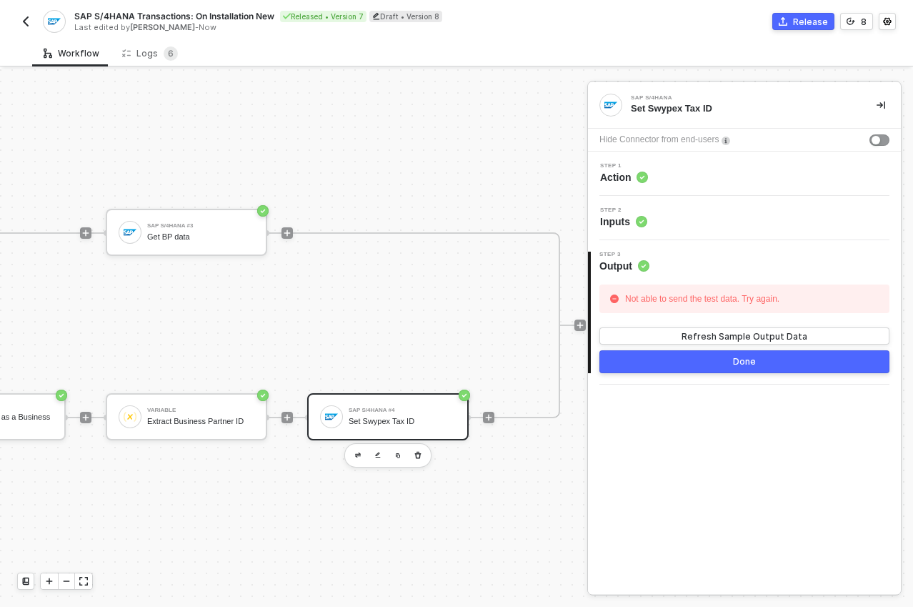
click at [630, 229] on div "Step 2 Inputs" at bounding box center [744, 218] width 313 height 44
click at [630, 223] on span "Inputs" at bounding box center [623, 221] width 47 height 14
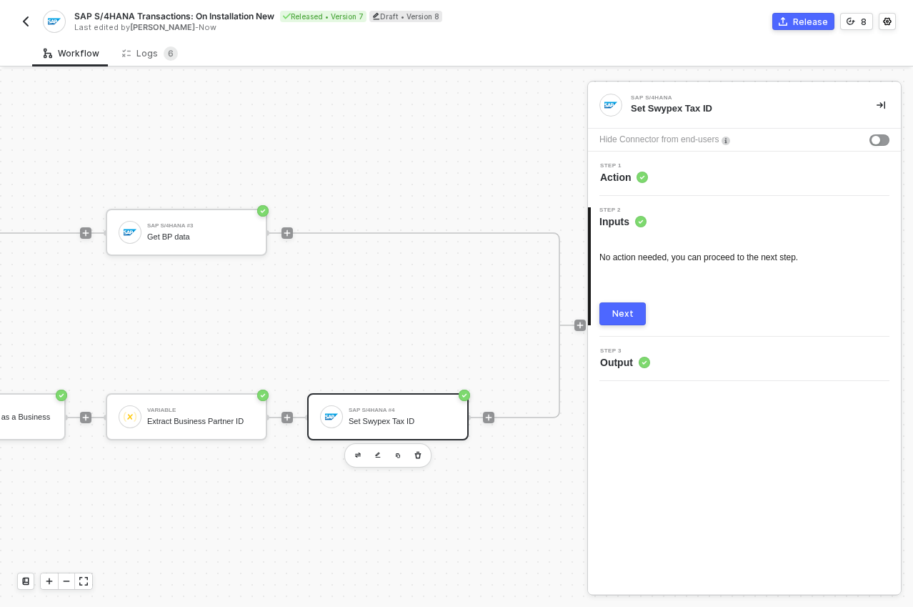
click at [638, 312] on button "Next" at bounding box center [623, 313] width 46 height 23
click at [625, 173] on span "Action" at bounding box center [624, 177] width 48 height 14
click at [624, 355] on span "Output" at bounding box center [625, 362] width 50 height 14
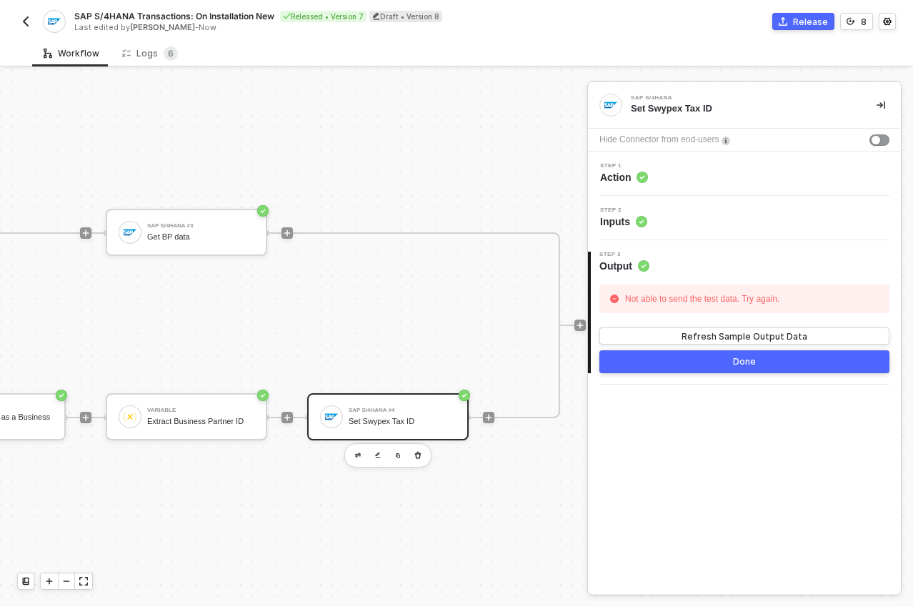
click at [633, 220] on span "Inputs" at bounding box center [623, 221] width 47 height 14
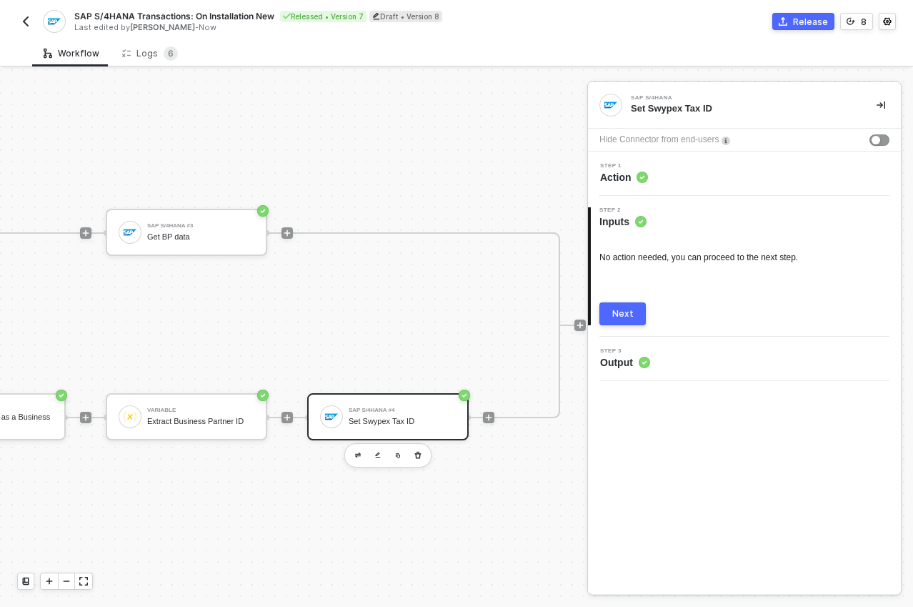
click at [635, 187] on div "Step 1 Action" at bounding box center [744, 174] width 313 height 44
click at [638, 177] on circle at bounding box center [643, 177] width 11 height 11
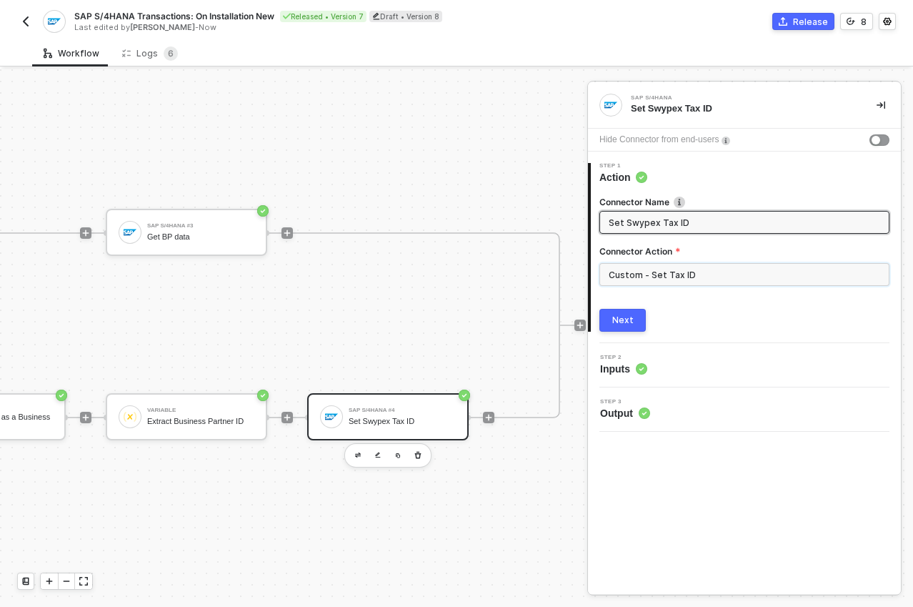
click at [703, 273] on input "Custom - Set Tax ID" at bounding box center [745, 274] width 290 height 23
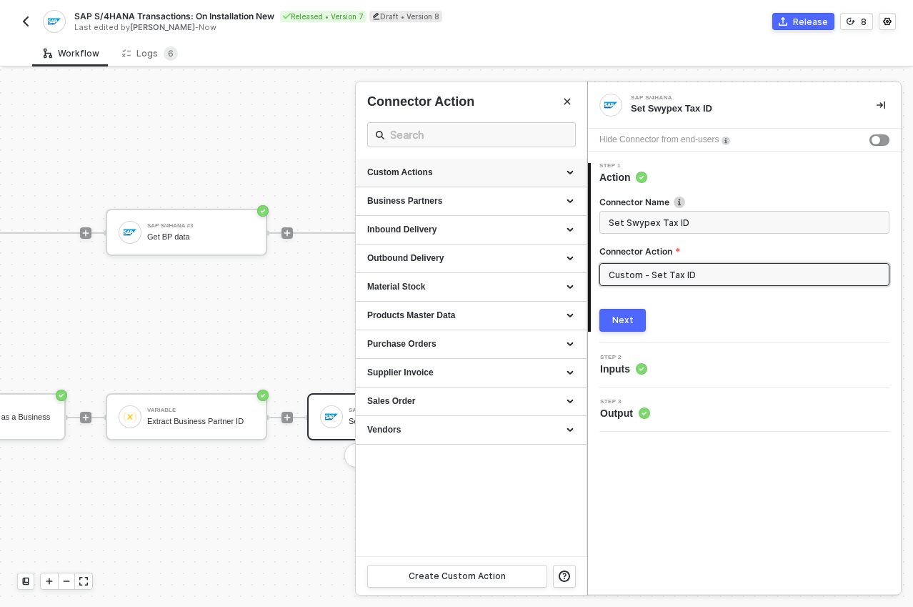
click at [577, 173] on div "Custom Actions" at bounding box center [471, 173] width 231 height 29
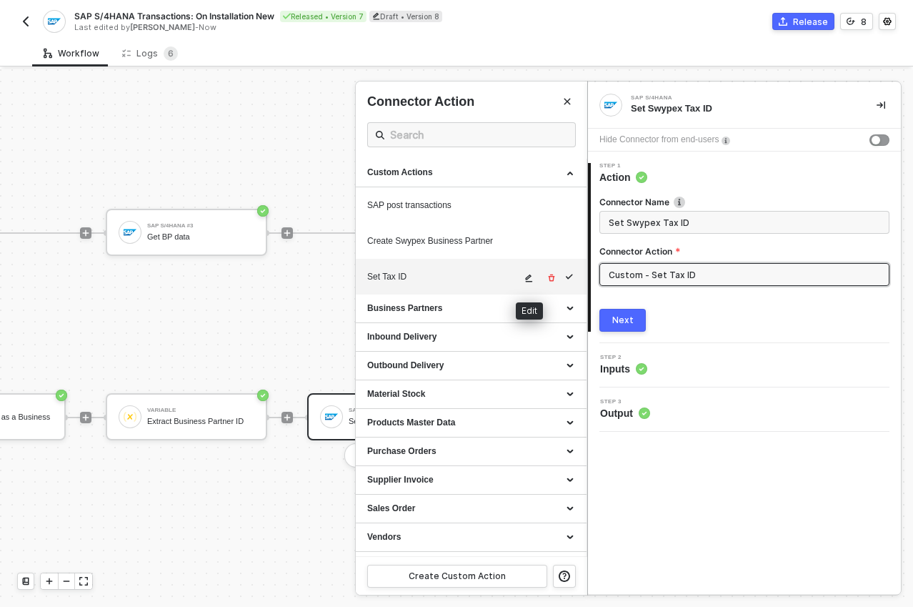
click at [531, 277] on icon "icon-edit" at bounding box center [529, 278] width 9 height 9
type textarea "HTTP/1.1 403 Forbidden { "data": [ [ { "json": { "message": "AxiosError: Reques…"
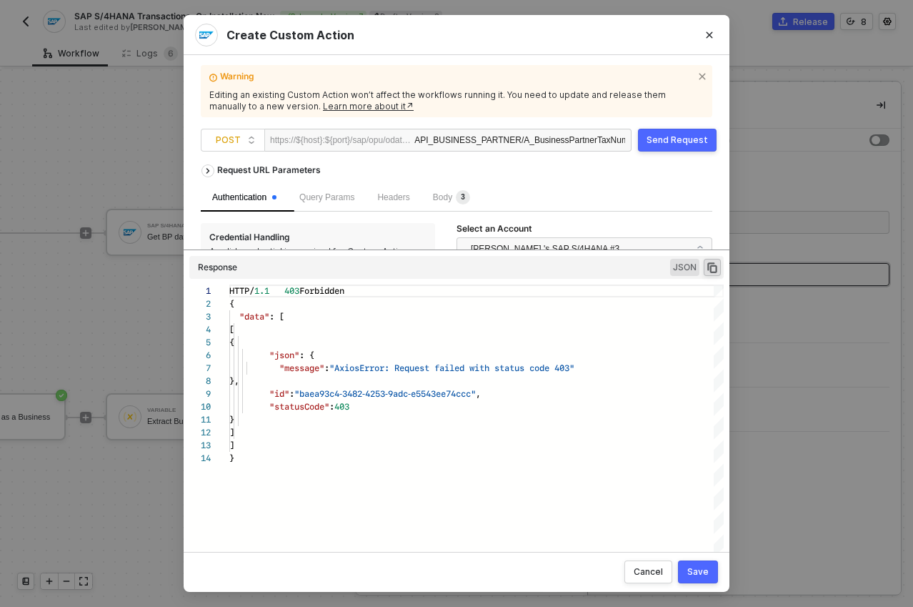
drag, startPoint x: 502, startPoint y: 405, endPoint x: 504, endPoint y: 289, distance: 116.5
click at [504, 289] on div "Request URL Parameters Authentication Query Params Headers Body 3 Credential Ha…" at bounding box center [457, 348] width 512 height 382
click at [446, 192] on span "Body 3" at bounding box center [451, 197] width 37 height 10
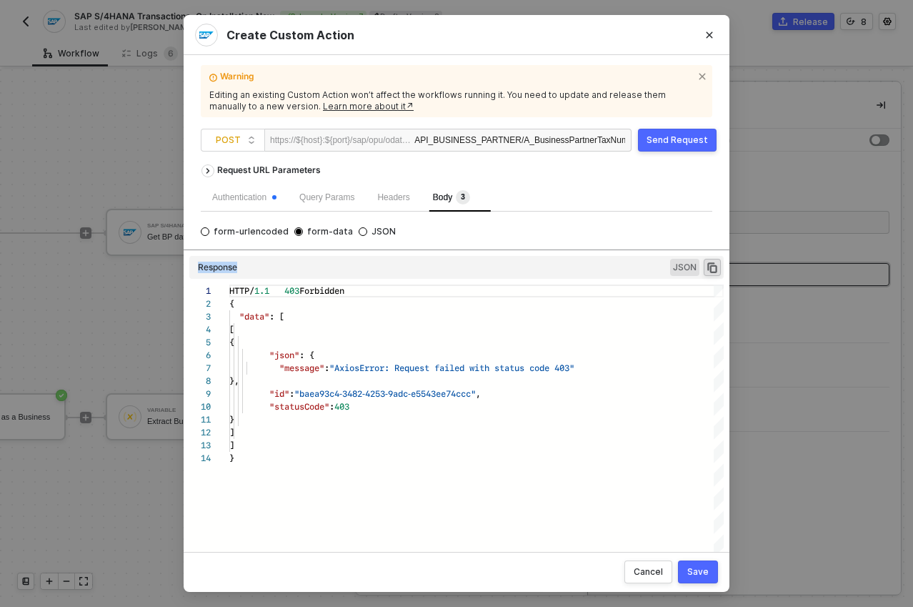
drag, startPoint x: 452, startPoint y: 249, endPoint x: 452, endPoint y: 265, distance: 16.4
click at [452, 265] on div "Request URL Parameters Authentication Query Params Headers Body 3 form-urlencod…" at bounding box center [457, 348] width 512 height 382
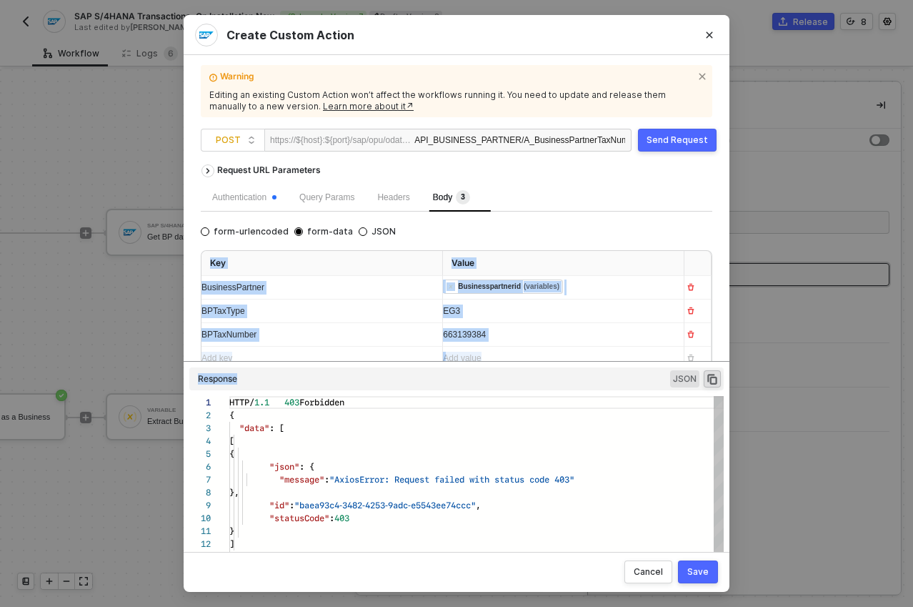
drag, startPoint x: 455, startPoint y: 249, endPoint x: 456, endPoint y: 454, distance: 204.4
click at [452, 473] on div "Request URL Parameters Authentication Query Params Headers Body 3 form-urlencod…" at bounding box center [457, 348] width 512 height 382
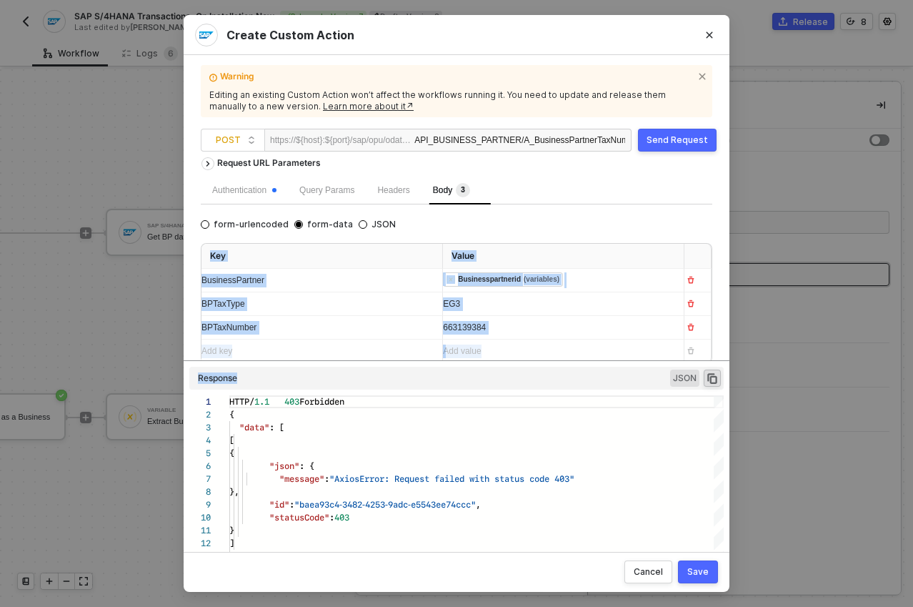
scroll to position [10, 0]
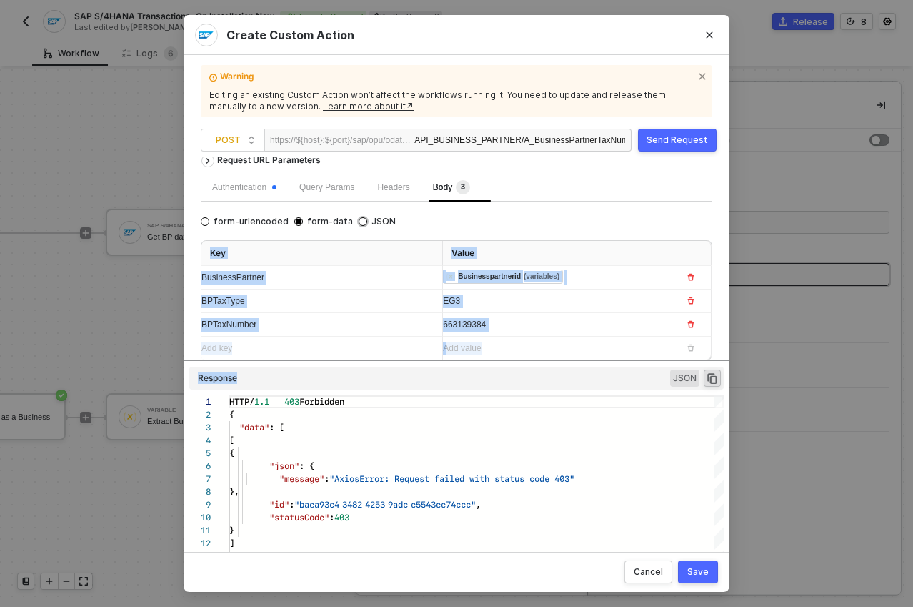
click at [359, 222] on input "JSON" at bounding box center [363, 221] width 9 height 9
radio input "true"
radio input "false"
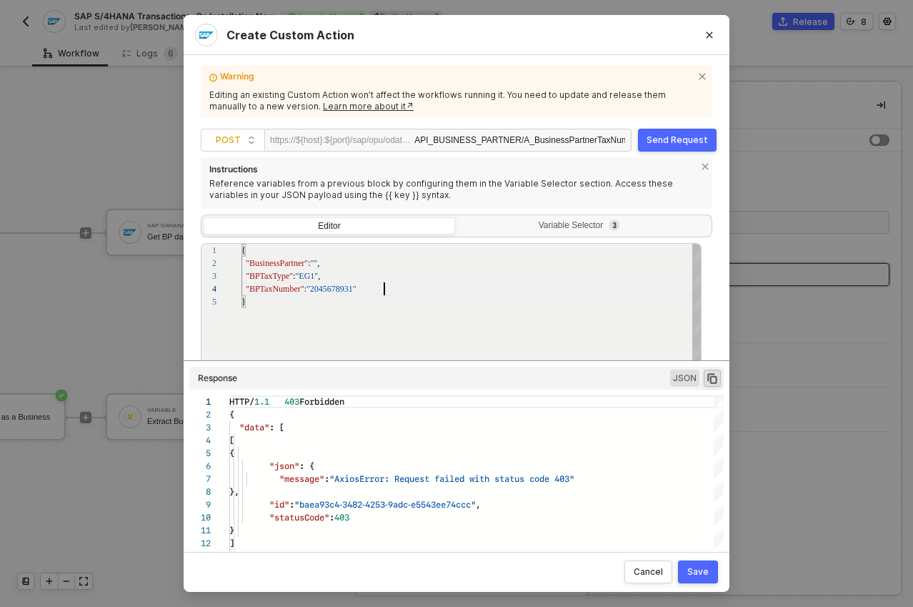
scroll to position [39, 142]
click at [420, 291] on div ""BPTaxNumber" : "2045678931"" at bounding box center [472, 288] width 461 height 13
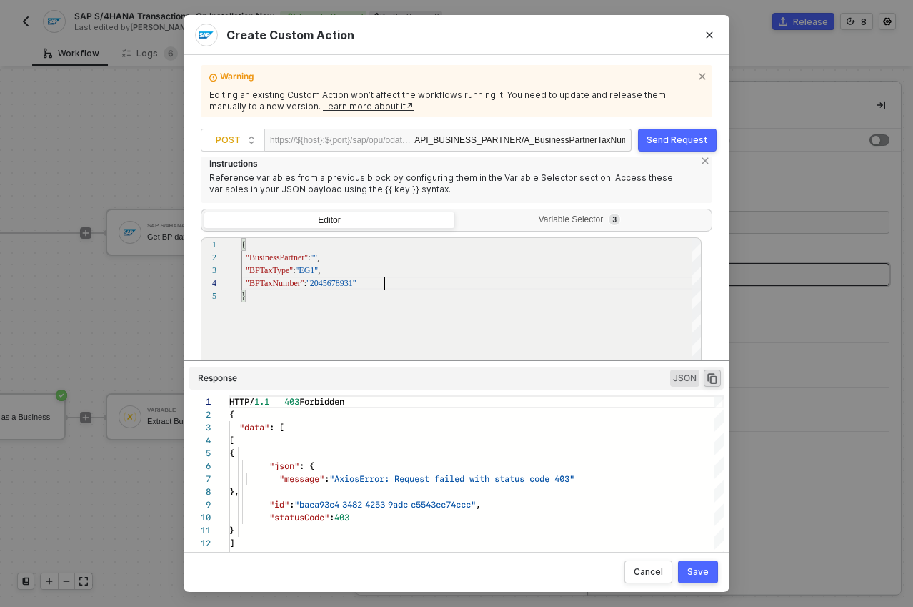
scroll to position [101, 0]
click at [316, 257] on div "1 2 3 4 5 { "BusinessPartner" : "" , "BPTaxType" : "EG3" , "BPTaxNumber" : "204…" at bounding box center [451, 335] width 501 height 197
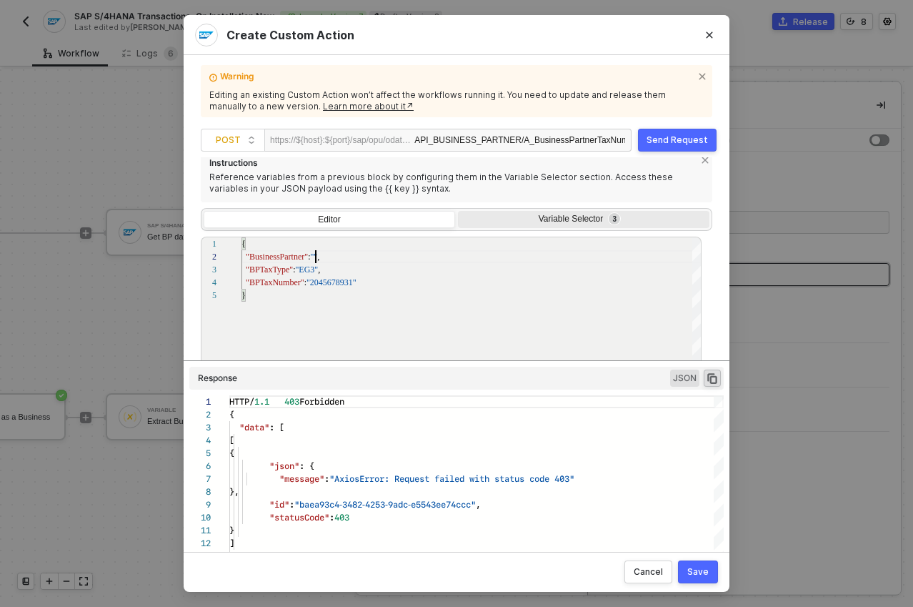
type textarea "{ "BusinessPartner": "", "BPTaxType": "EG3", "BPTaxNumber": "2045678931" }"
click at [520, 224] on div "Variable Selector 3" at bounding box center [582, 219] width 233 height 11
click at [458, 211] on input "Variable Selector 3" at bounding box center [458, 211] width 0 height 0
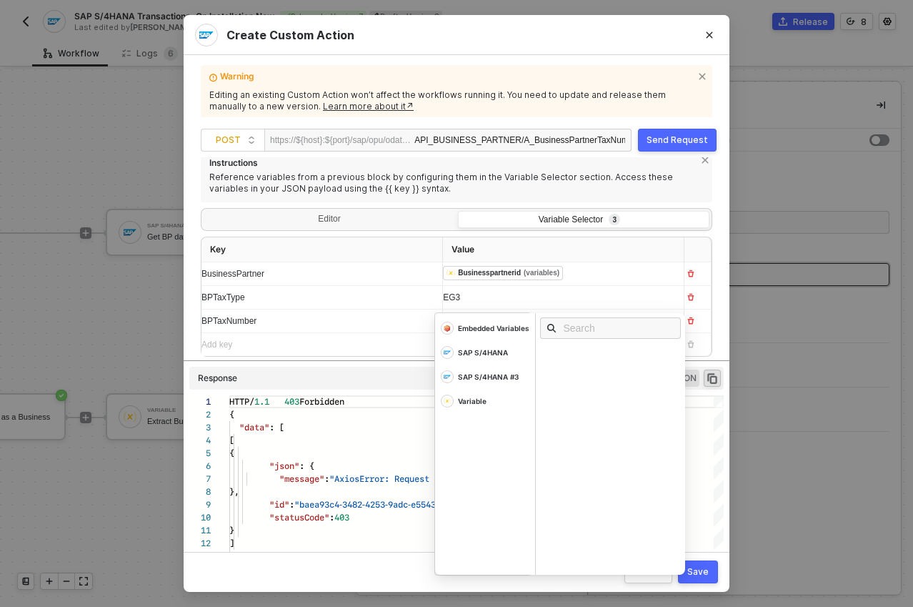
click at [485, 323] on div "2045678931 Embedded Variables SAP S/4HANA SAP S/4HANA #3 Variable" at bounding box center [557, 320] width 229 height 23
click at [485, 323] on div "Embedded Variables" at bounding box center [493, 328] width 71 height 10
click at [518, 309] on div "2045678931" at bounding box center [557, 320] width 229 height 23
click at [569, 274] on div "﻿ ﻿ Businesspartnerid (variables) ﻿" at bounding box center [557, 274] width 229 height 16
click at [325, 309] on div "BPTaxNumber" at bounding box center [316, 320] width 229 height 23
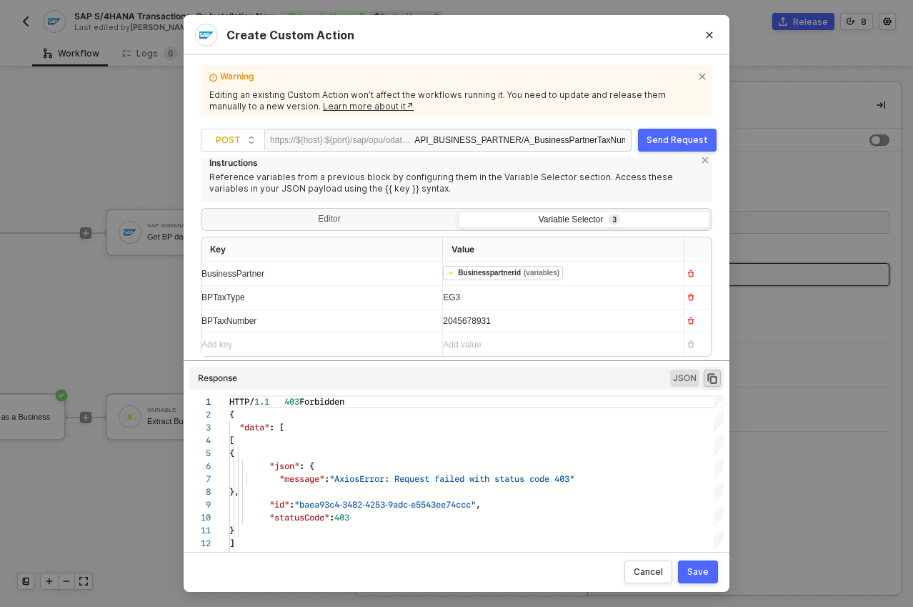
click at [524, 325] on div "2045678931" at bounding box center [557, 320] width 229 height 23
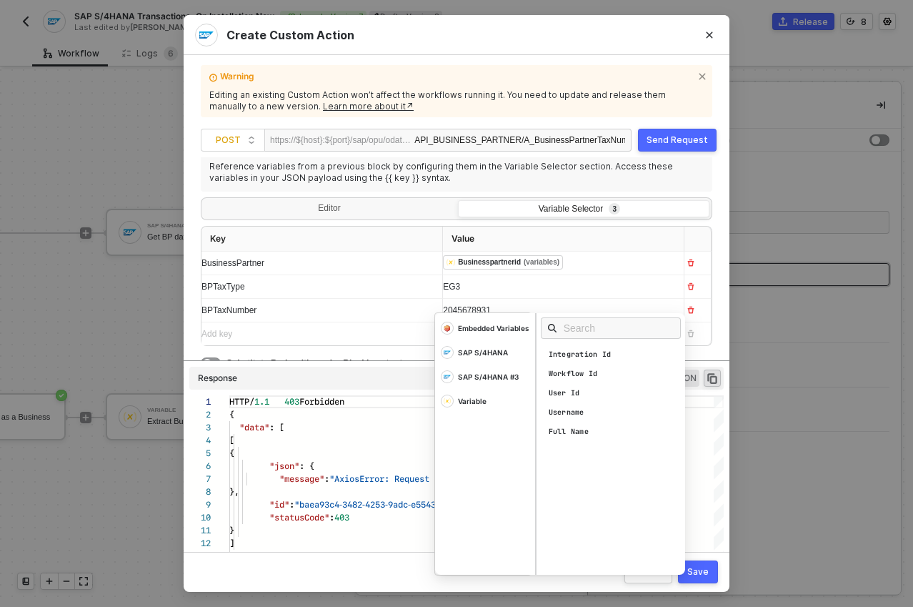
scroll to position [122, 0]
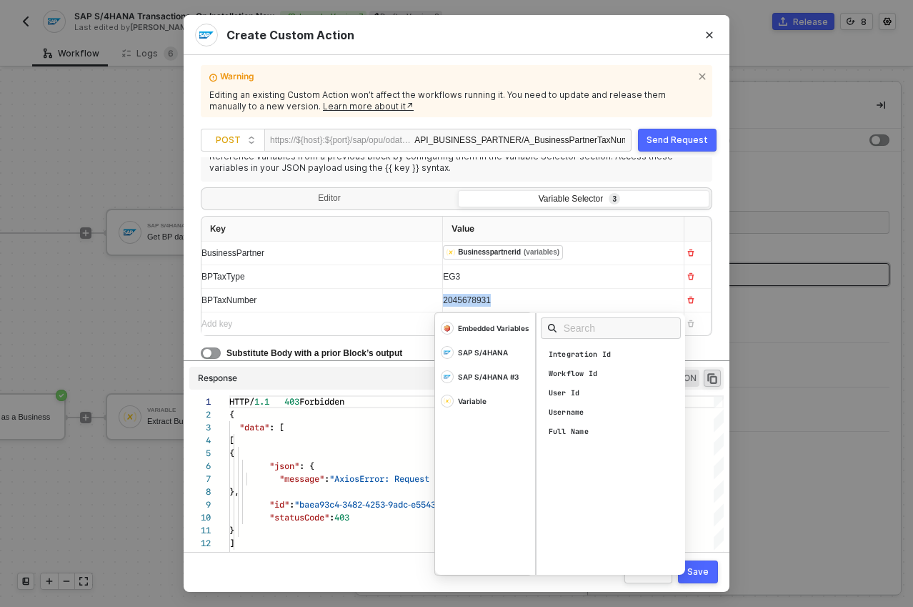
drag, startPoint x: 502, startPoint y: 297, endPoint x: 440, endPoint y: 297, distance: 62.2
click at [443, 297] on div "2045678931" at bounding box center [550, 301] width 215 height 14
click at [477, 299] on span "663-139-384" at bounding box center [481, 300] width 77 height 10
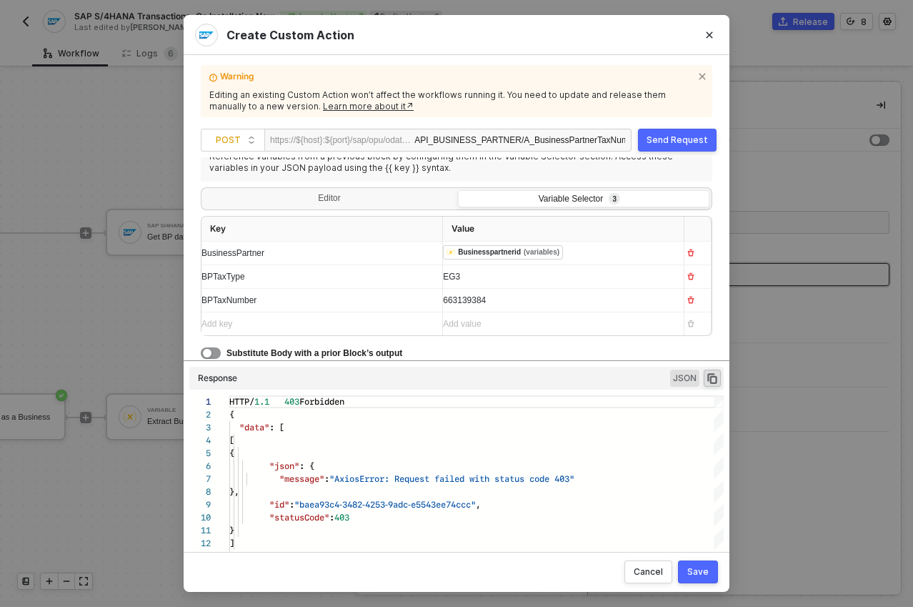
click at [696, 341] on div "Instructions Reference variables from a previous block by configuring them in t…" at bounding box center [457, 244] width 512 height 232
click at [700, 570] on div "Save" at bounding box center [698, 571] width 21 height 11
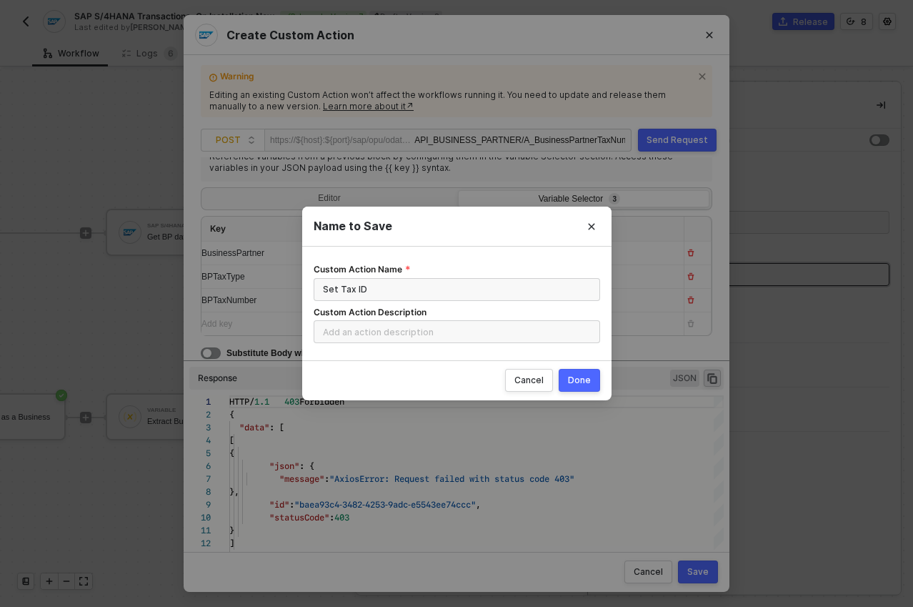
click at [572, 377] on div "Done" at bounding box center [579, 380] width 23 height 11
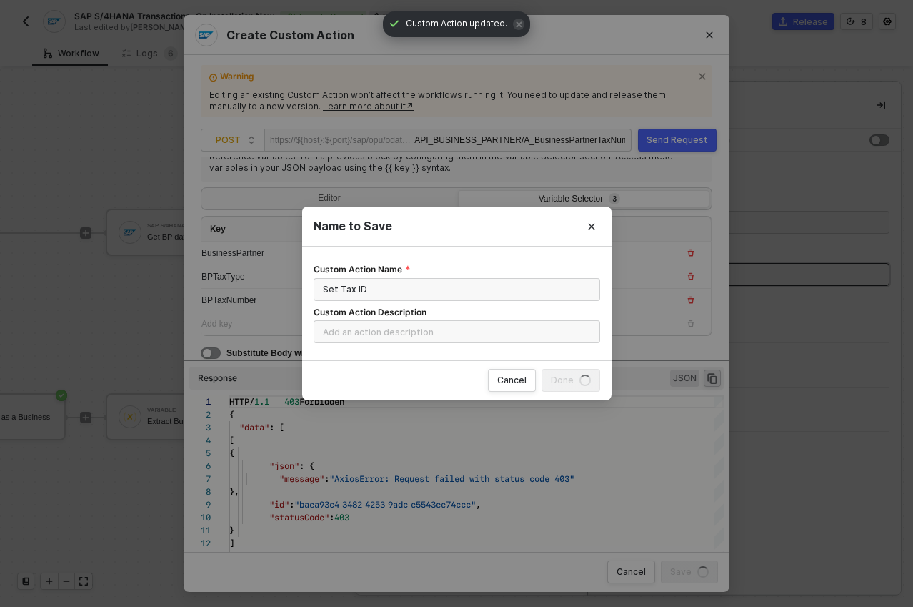
radio input "true"
radio input "false"
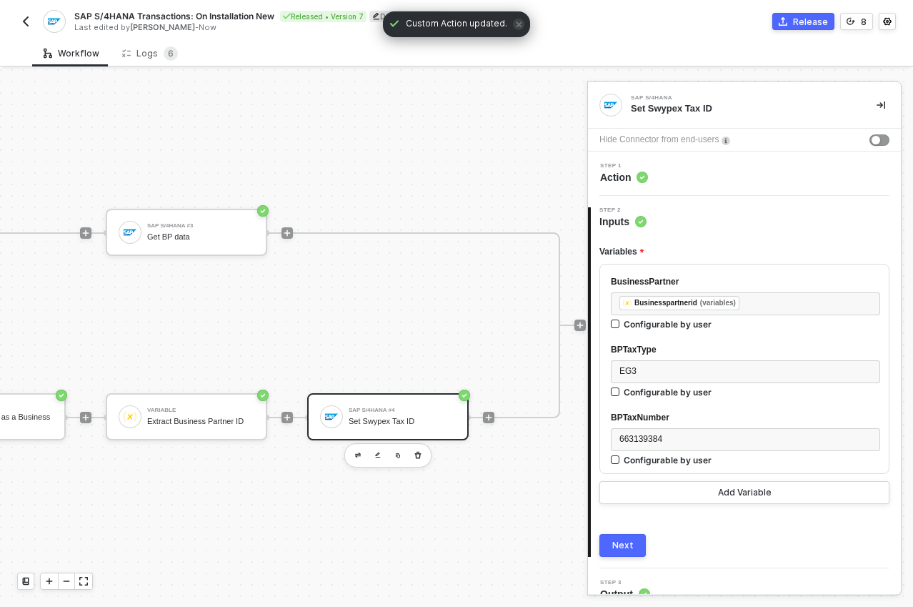
click at [814, 25] on div "Release" at bounding box center [810, 22] width 35 height 12
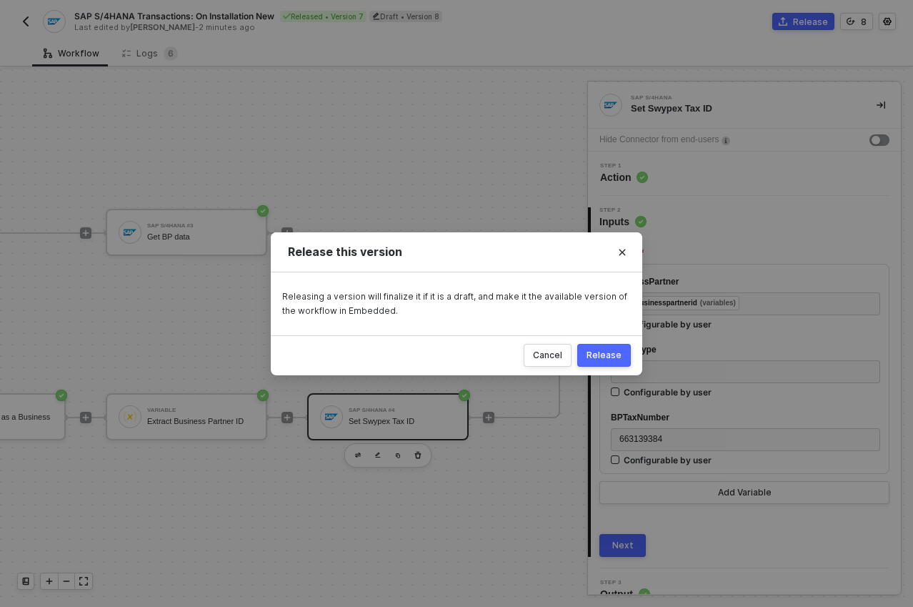
click at [603, 355] on div "Release" at bounding box center [604, 355] width 35 height 11
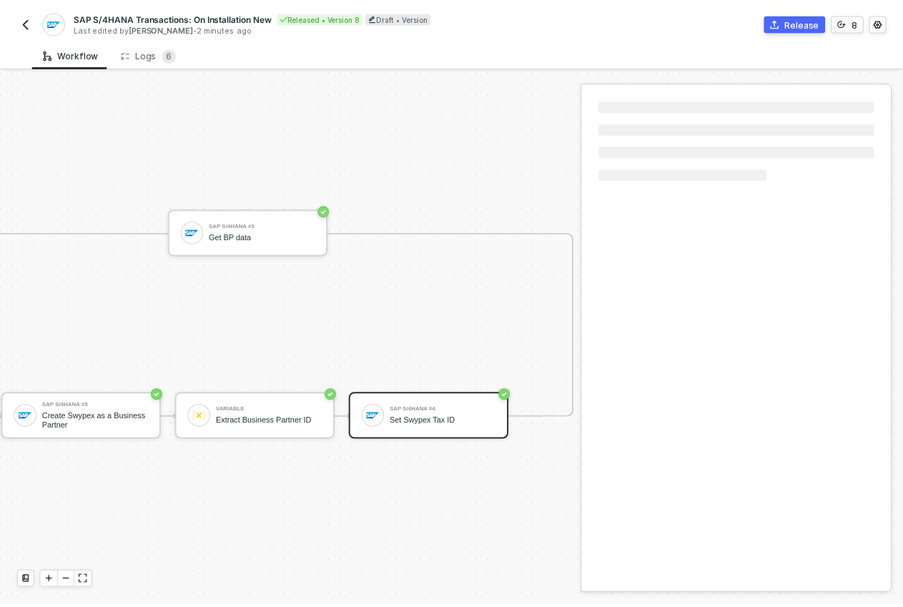
scroll to position [37, 648]
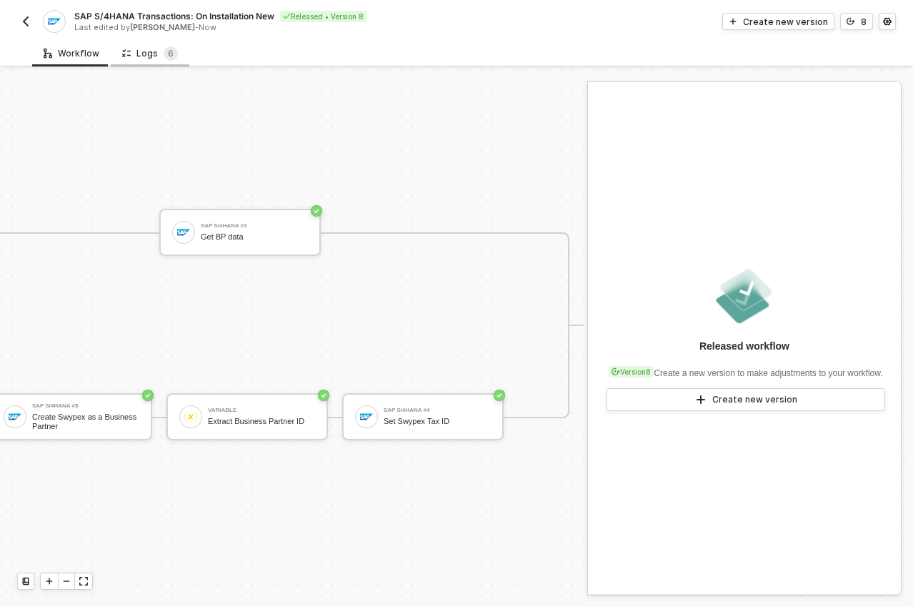
click at [134, 51] on div "Logs 6" at bounding box center [150, 53] width 56 height 14
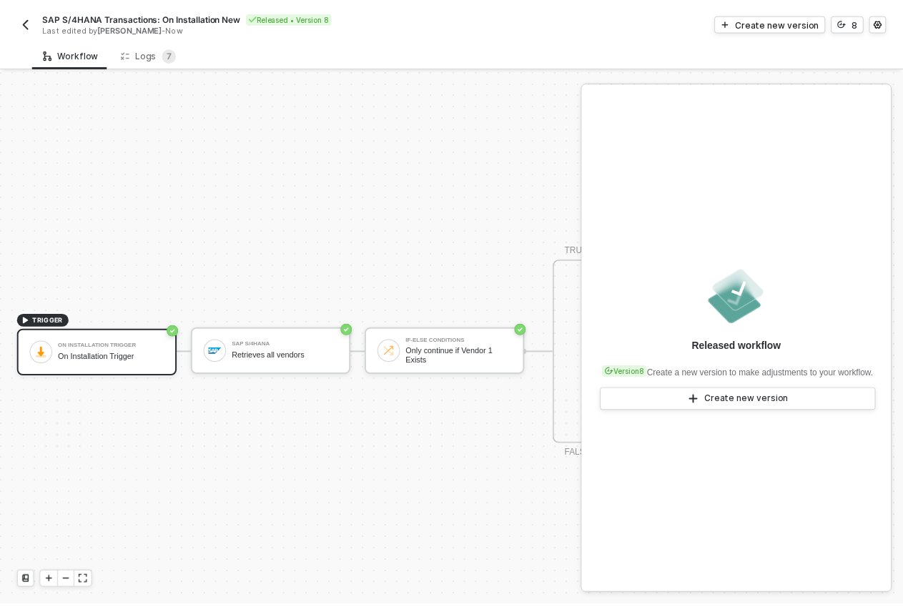
scroll to position [37, 0]
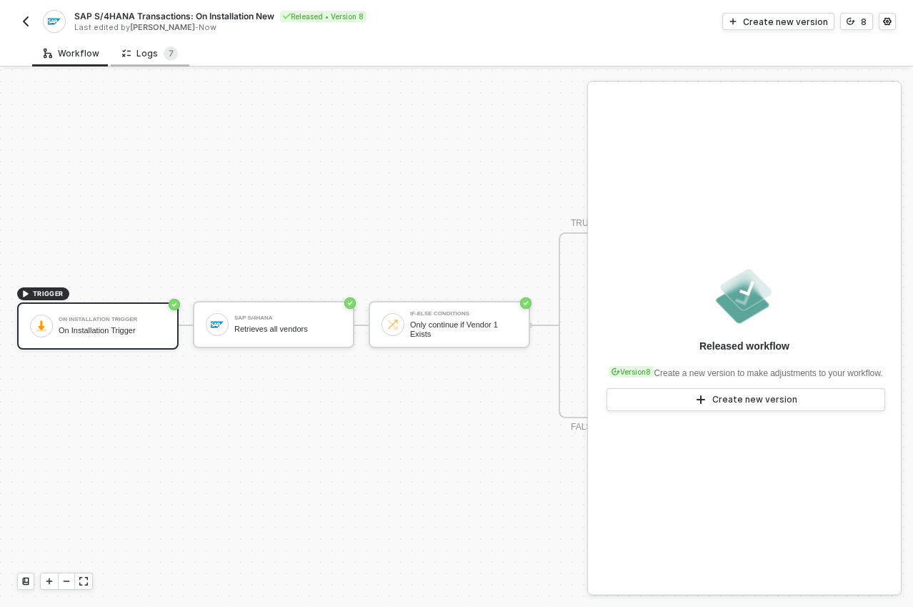
click at [122, 51] on icon at bounding box center [126, 53] width 9 height 12
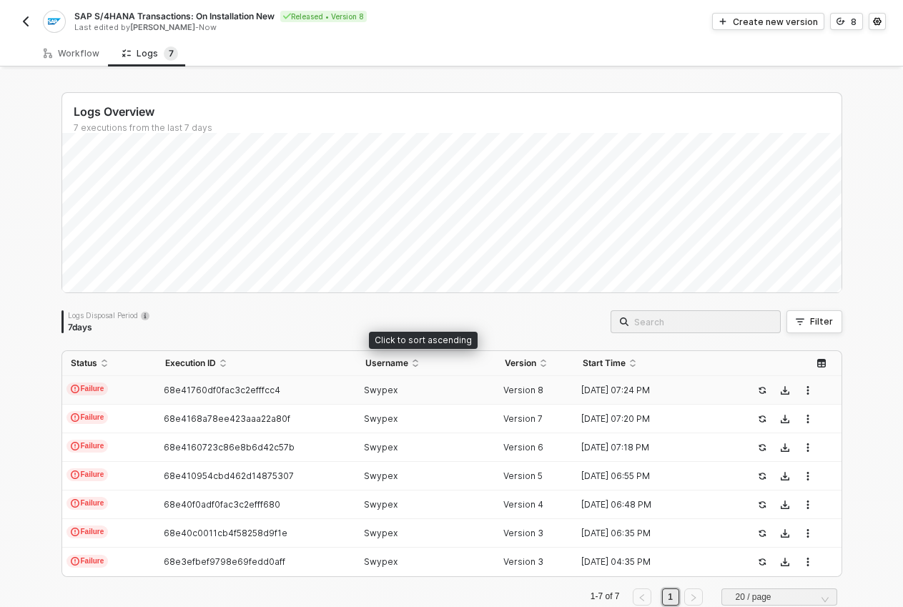
click at [402, 382] on td "Swypex" at bounding box center [426, 390] width 139 height 29
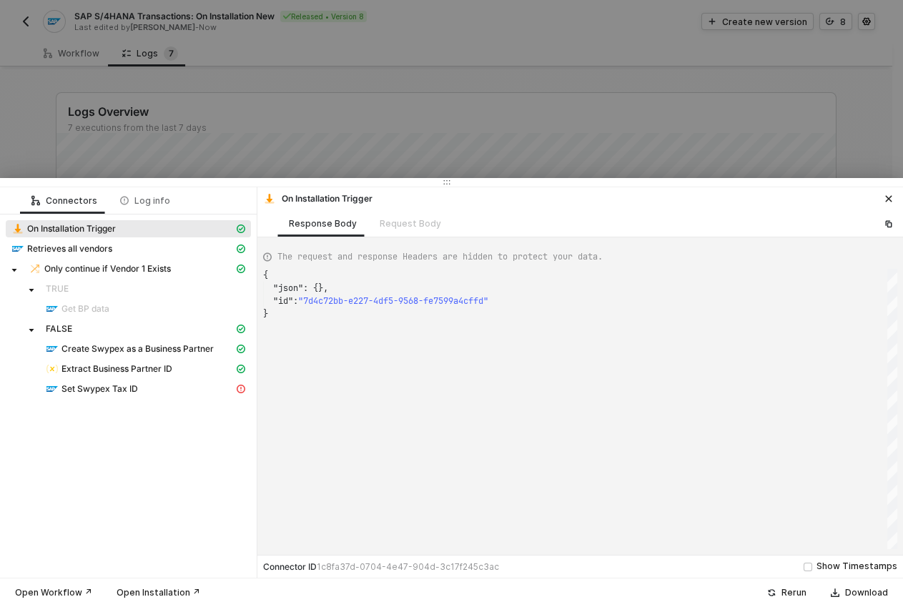
scroll to position [39, 0]
click at [174, 365] on div "Extract Business Partner ID" at bounding box center [140, 368] width 188 height 13
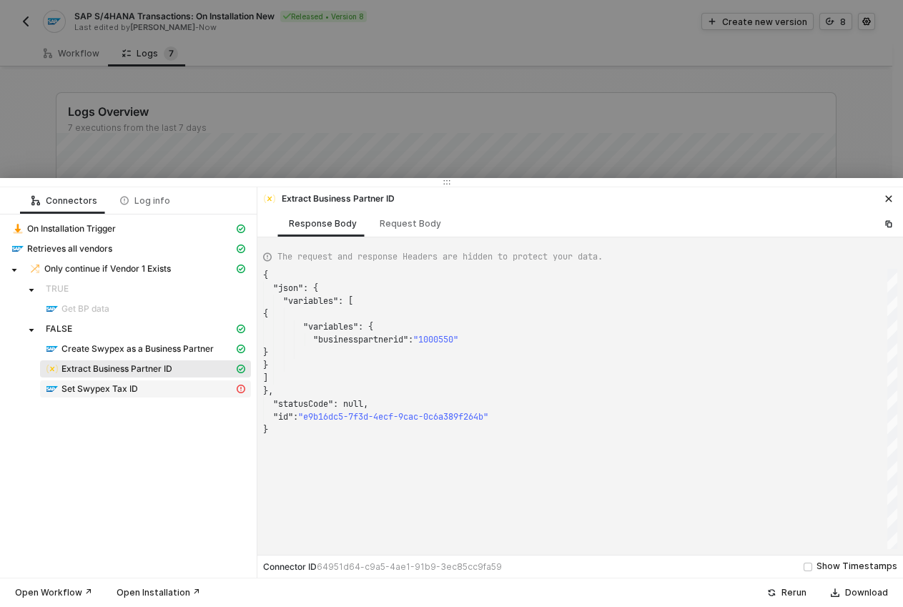
click at [177, 390] on div "Set Swypex Tax ID" at bounding box center [140, 388] width 188 height 13
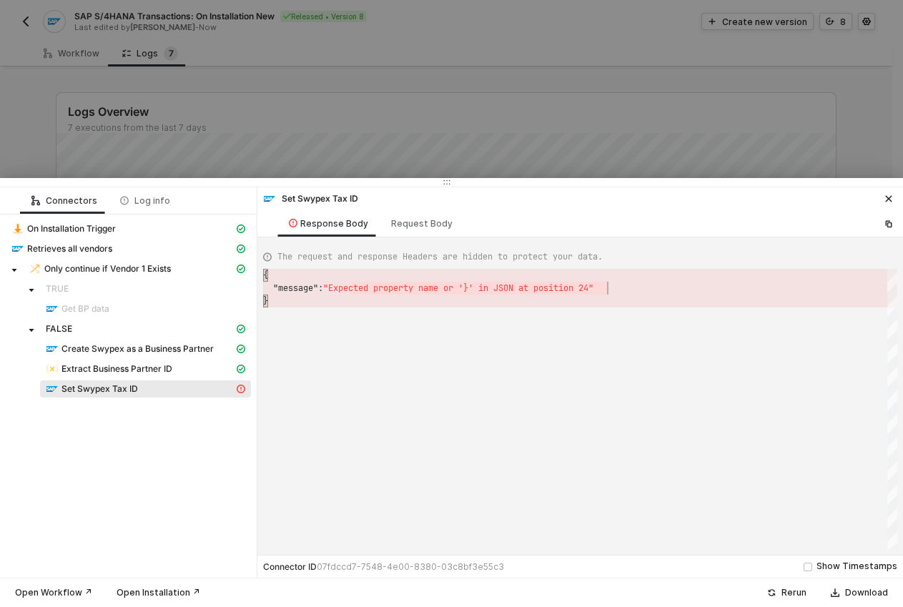
scroll to position [13, 344]
drag, startPoint x: 353, startPoint y: 289, endPoint x: 635, endPoint y: 285, distance: 282.4
click at [406, 229] on div "Request Body" at bounding box center [422, 223] width 84 height 26
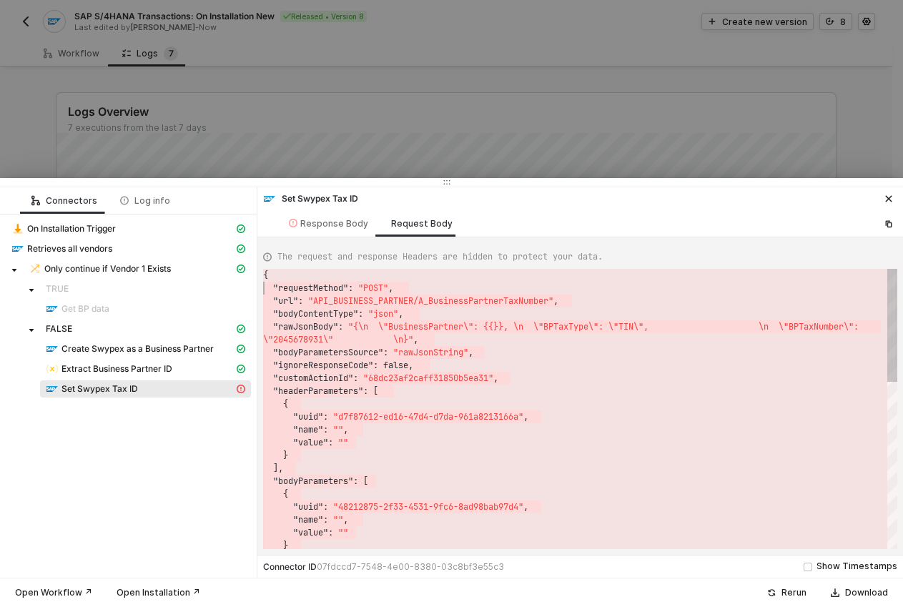
scroll to position [0, 0]
drag, startPoint x: 298, startPoint y: 540, endPoint x: 264, endPoint y: 281, distance: 260.9
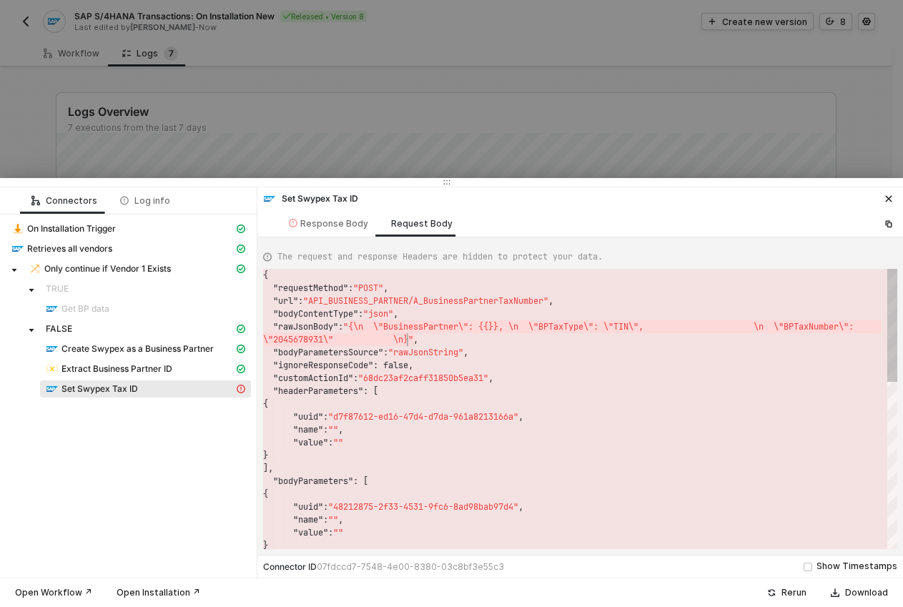
drag, startPoint x: 356, startPoint y: 327, endPoint x: 408, endPoint y: 335, distance: 52.8
click at [124, 372] on span "Extract Business Partner ID" at bounding box center [116, 368] width 111 height 11
type textarea "{ "json": { "variables": [ { "variables": { "businesspartnerid": "1000550" } } …"
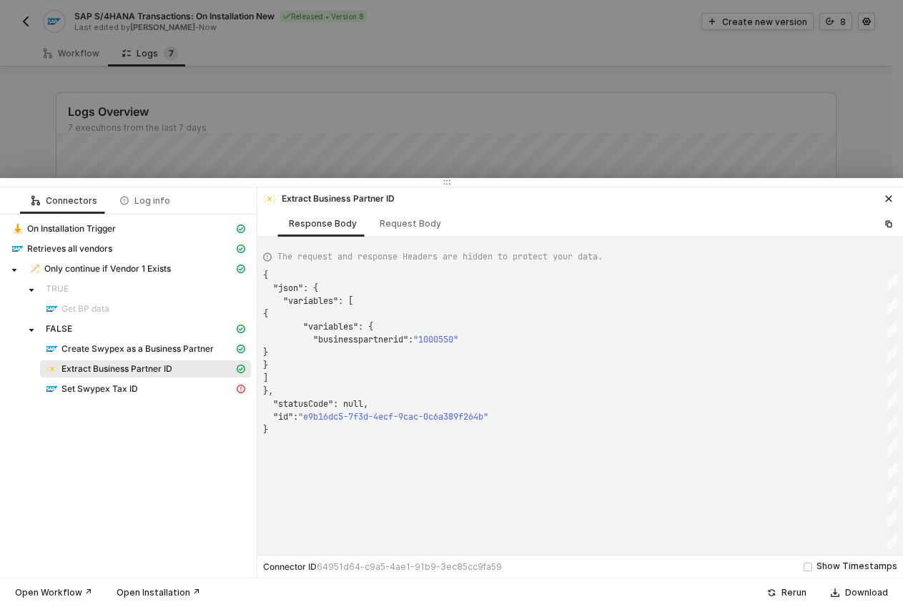
scroll to position [0, 0]
click at [293, 302] on div "{ "json" : { "variables" : [ { "variables" : { "businesspartnerid" : "1000550" …" at bounding box center [580, 409] width 634 height 280
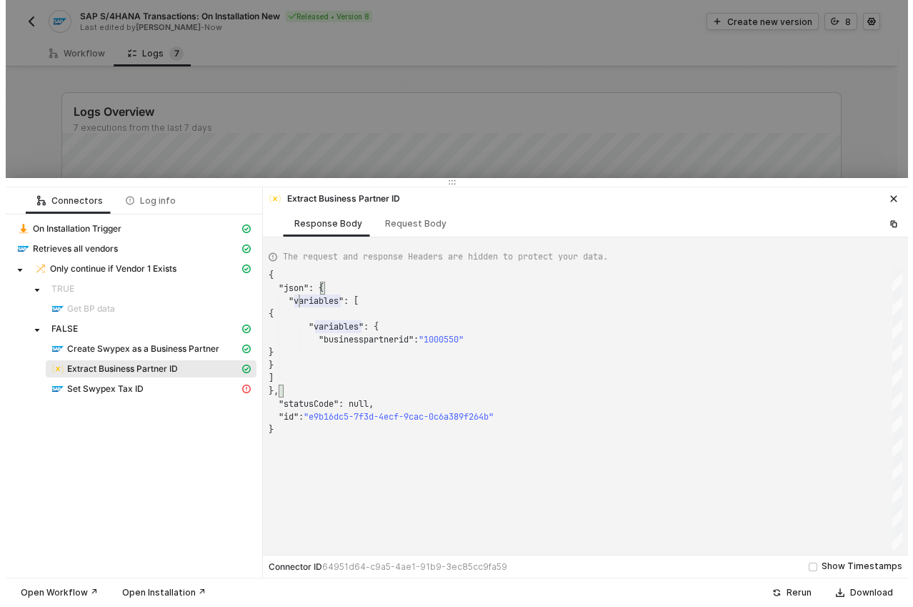
scroll to position [51, 72]
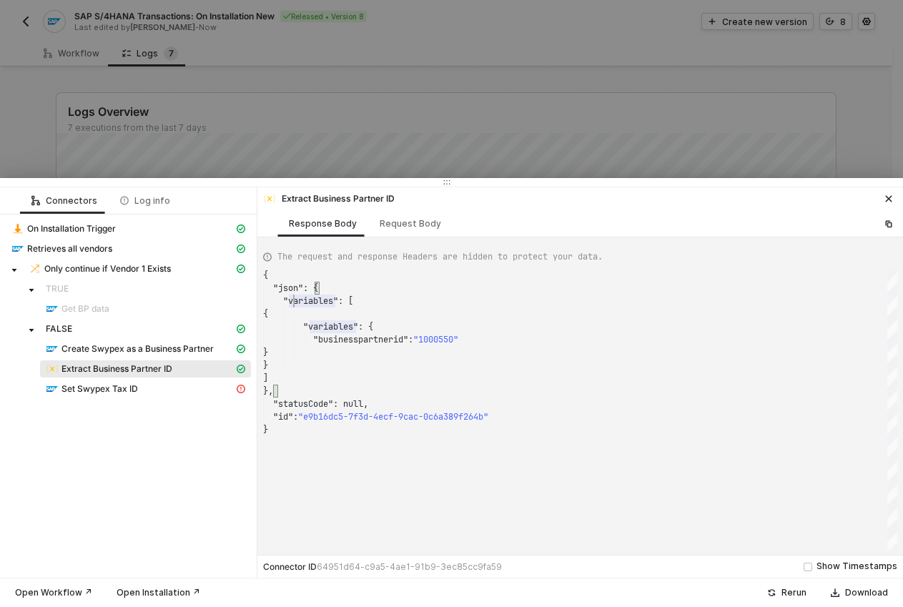
click at [891, 201] on icon "icon-close" at bounding box center [889, 199] width 6 height 6
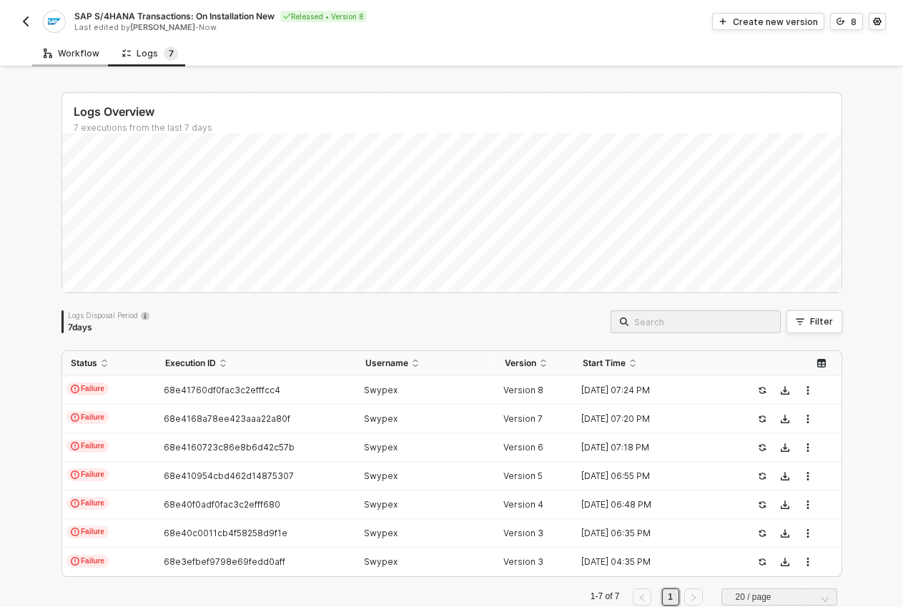
click at [61, 59] on div "Workflow" at bounding box center [71, 53] width 79 height 26
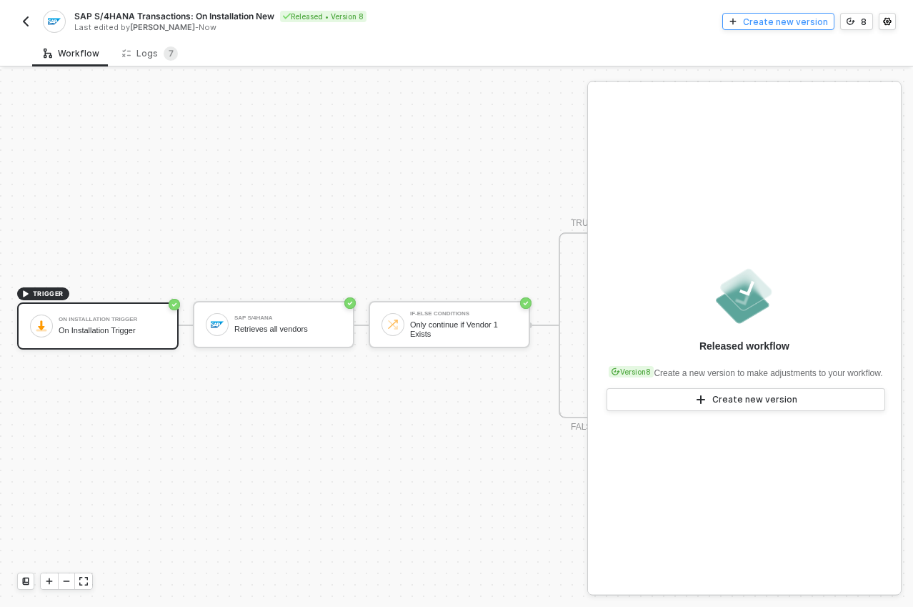
click at [770, 23] on div "Create new version" at bounding box center [785, 22] width 85 height 12
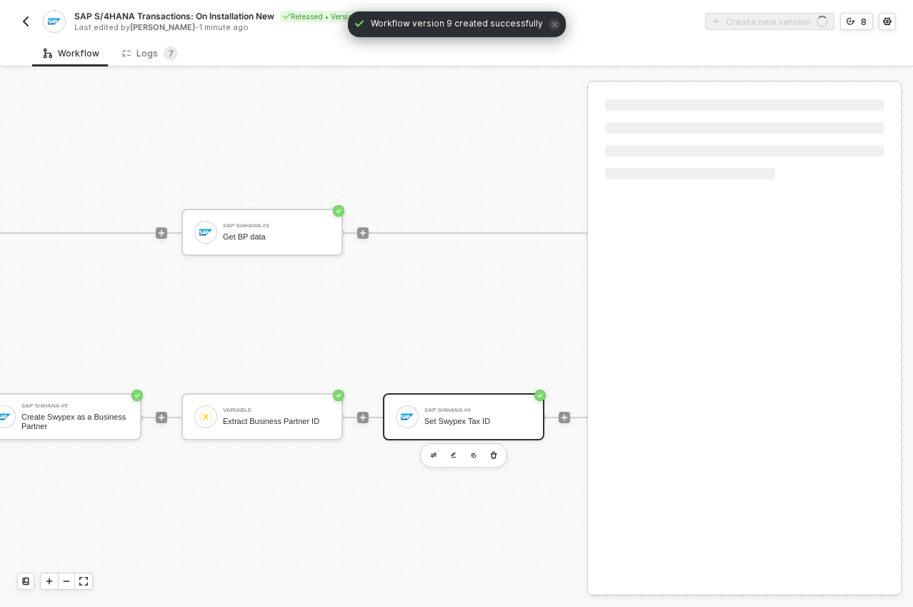
scroll to position [37, 863]
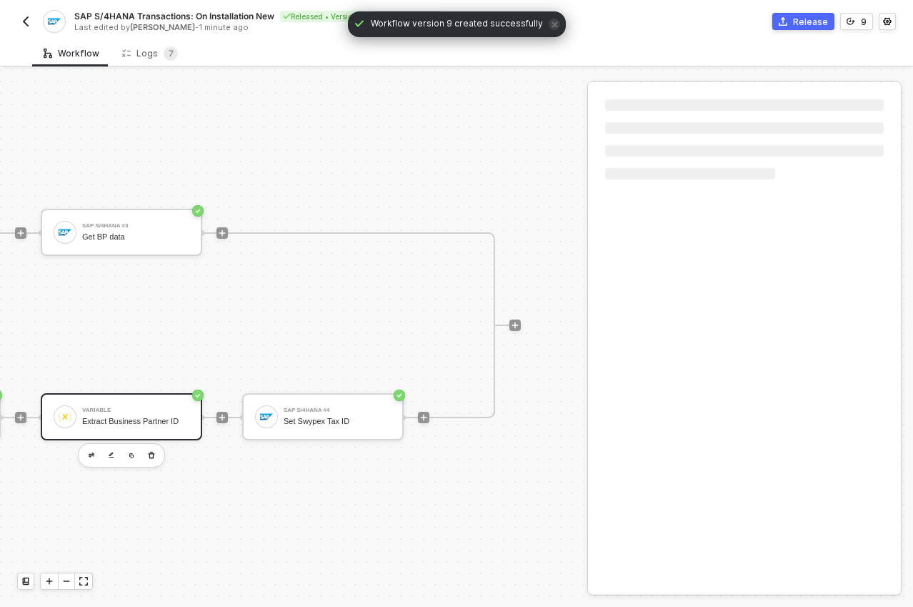
click at [105, 418] on div "Variable Extract Business Partner ID" at bounding box center [135, 416] width 107 height 27
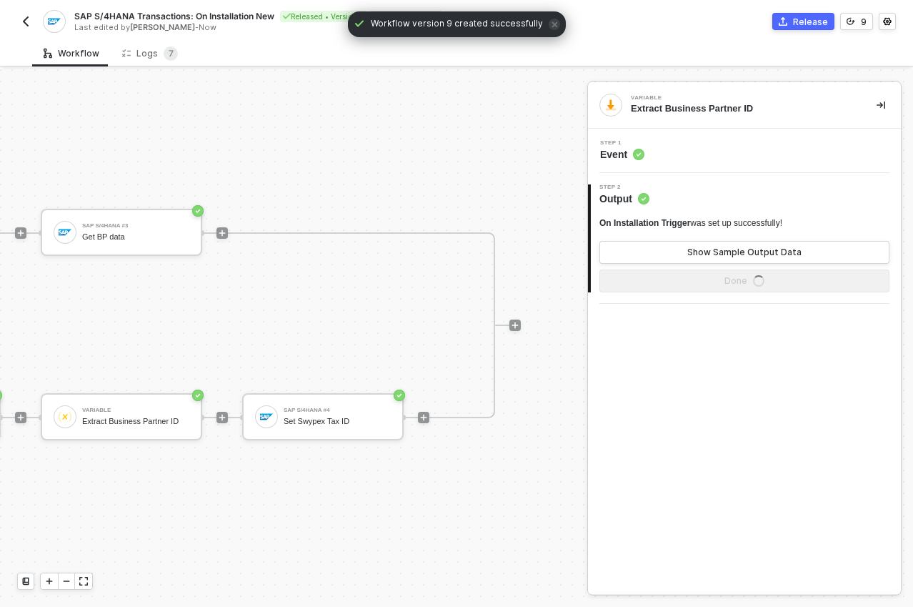
drag, startPoint x: 636, startPoint y: 204, endPoint x: 626, endPoint y: 192, distance: 15.7
click at [636, 204] on span "Output" at bounding box center [625, 199] width 50 height 14
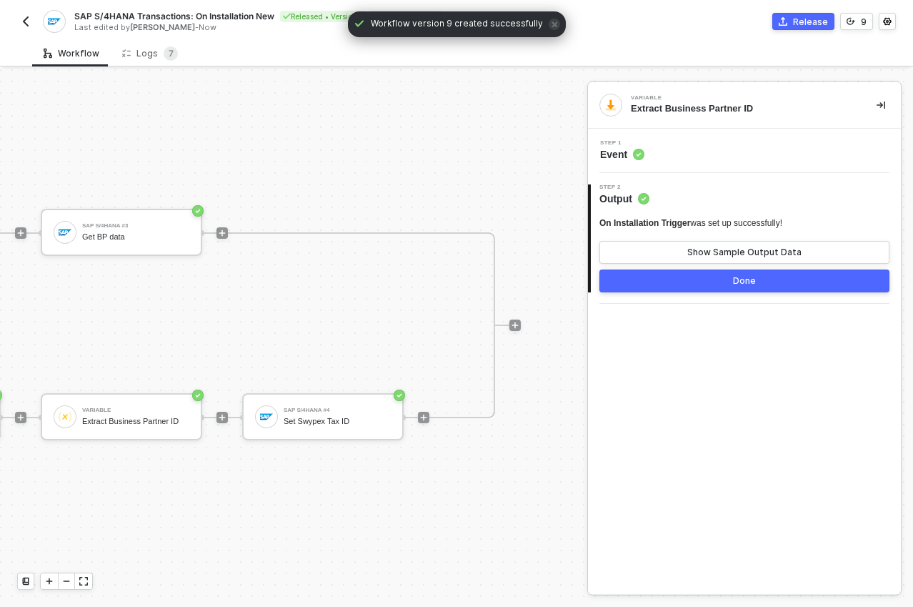
click at [614, 156] on span "Event" at bounding box center [622, 154] width 44 height 14
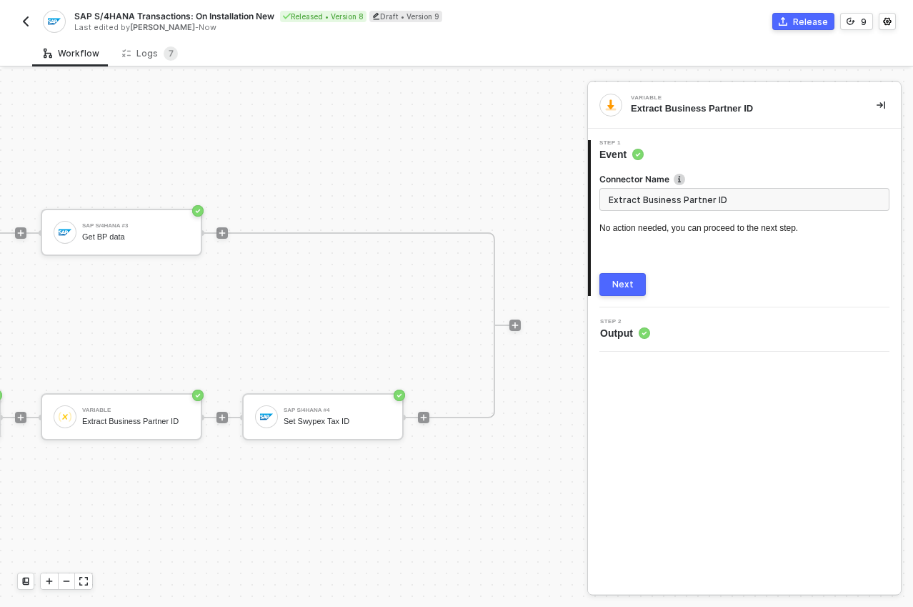
click at [633, 277] on button "Next" at bounding box center [623, 284] width 46 height 23
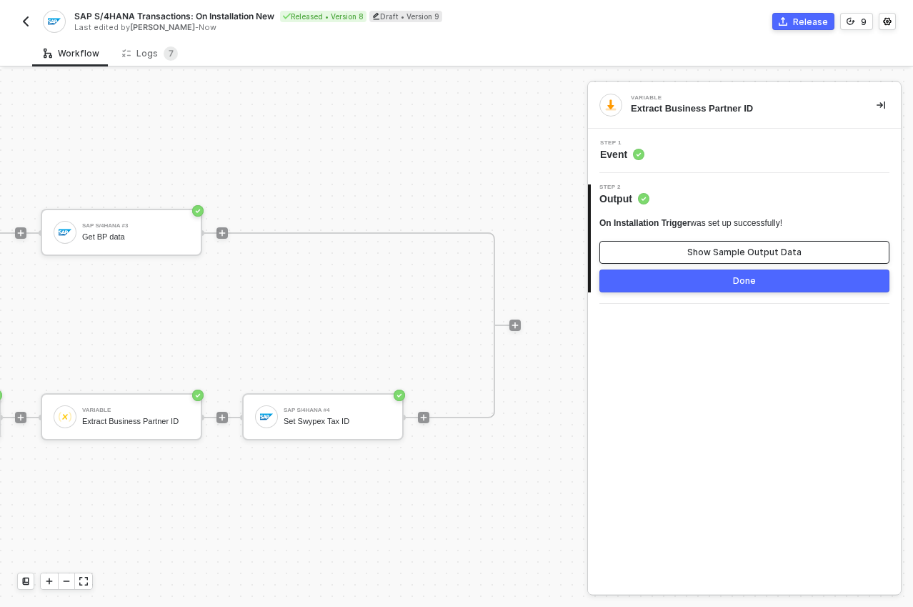
click at [698, 248] on div "Show Sample Output Data" at bounding box center [745, 252] width 114 height 11
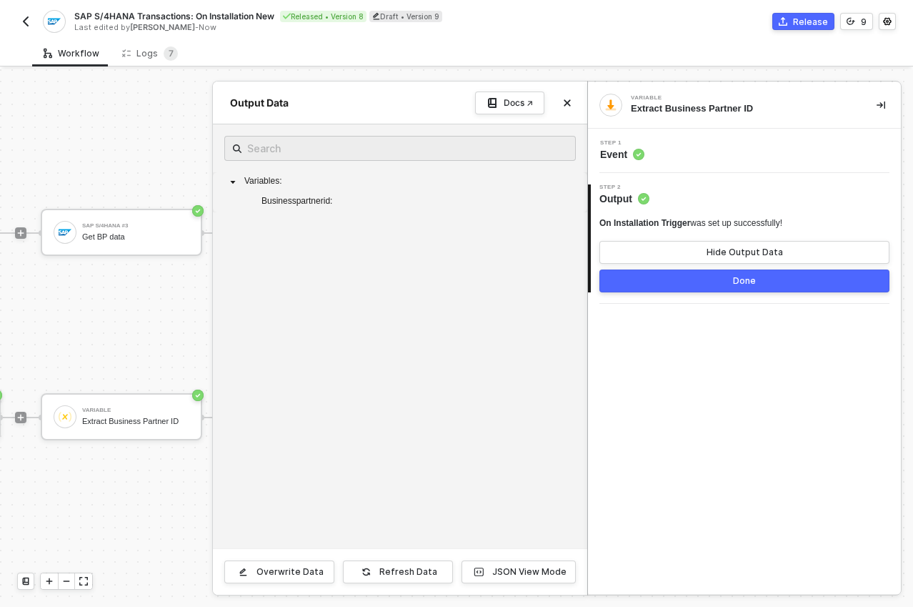
drag, startPoint x: 290, startPoint y: 199, endPoint x: 377, endPoint y: 202, distance: 87.3
click at [377, 202] on div "Variables : Businesspartnerid :" at bounding box center [400, 192] width 352 height 40
click at [394, 576] on div "Refresh Data" at bounding box center [409, 571] width 58 height 11
click at [509, 575] on div "JSON View Mode" at bounding box center [529, 571] width 74 height 11
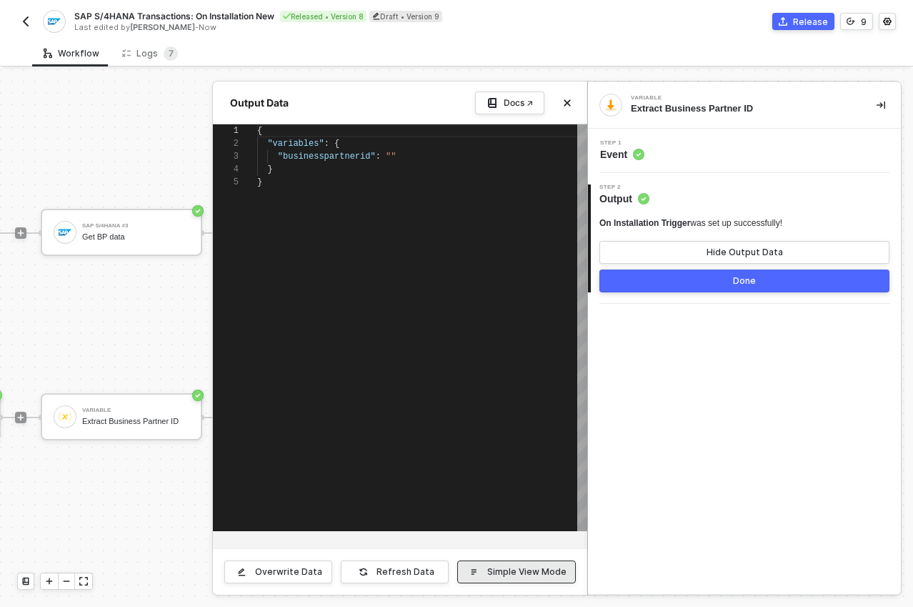
scroll to position [51, 0]
click at [98, 449] on div at bounding box center [456, 338] width 913 height 538
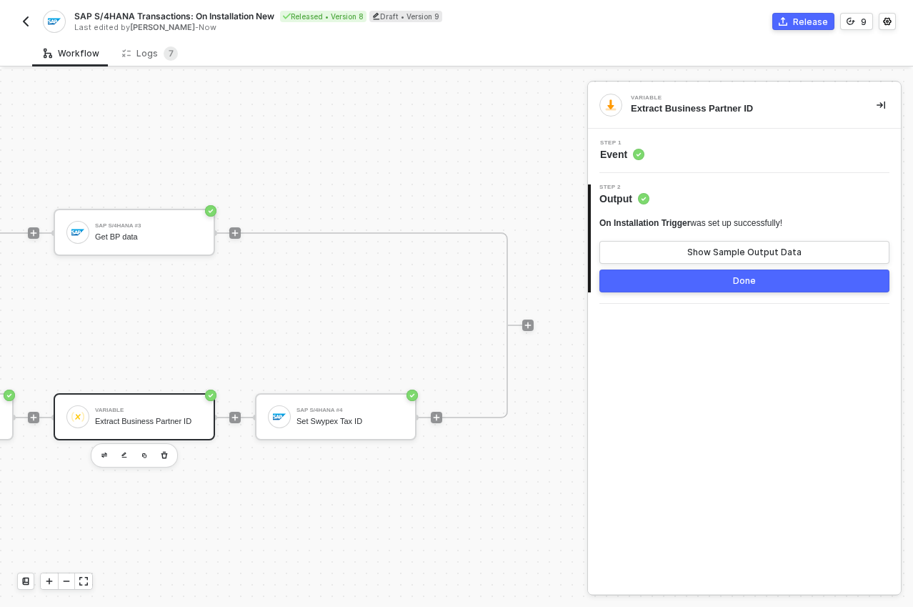
scroll to position [37, 615]
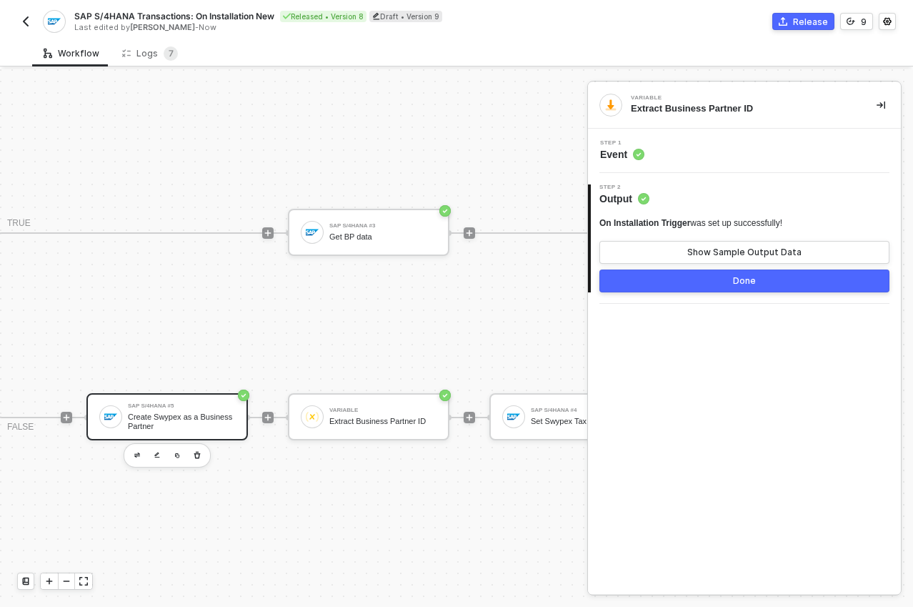
click at [164, 403] on div "SAP S/4HANA #5 Create Swypex as a Business Partner" at bounding box center [181, 416] width 107 height 27
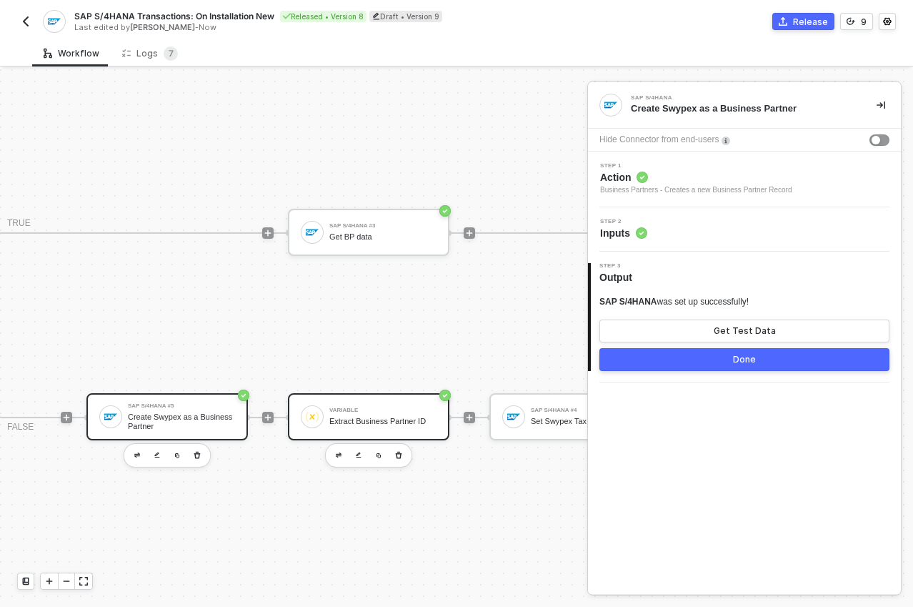
click at [408, 403] on div "Variable Extract Business Partner ID" at bounding box center [383, 416] width 107 height 27
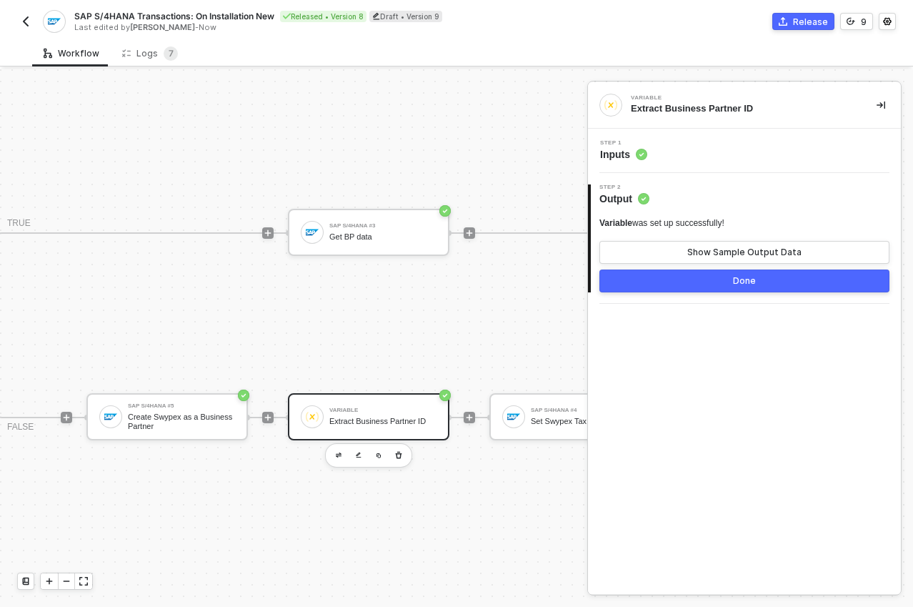
click at [630, 159] on span "Inputs" at bounding box center [623, 154] width 47 height 14
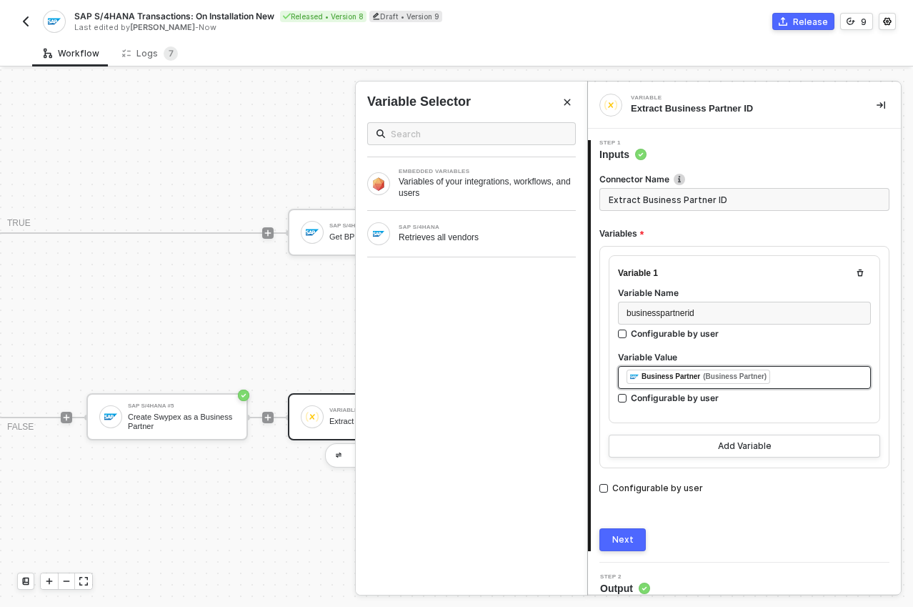
click at [793, 377] on div "﻿ ﻿ Business Partner (Business Partner) ﻿" at bounding box center [745, 378] width 236 height 16
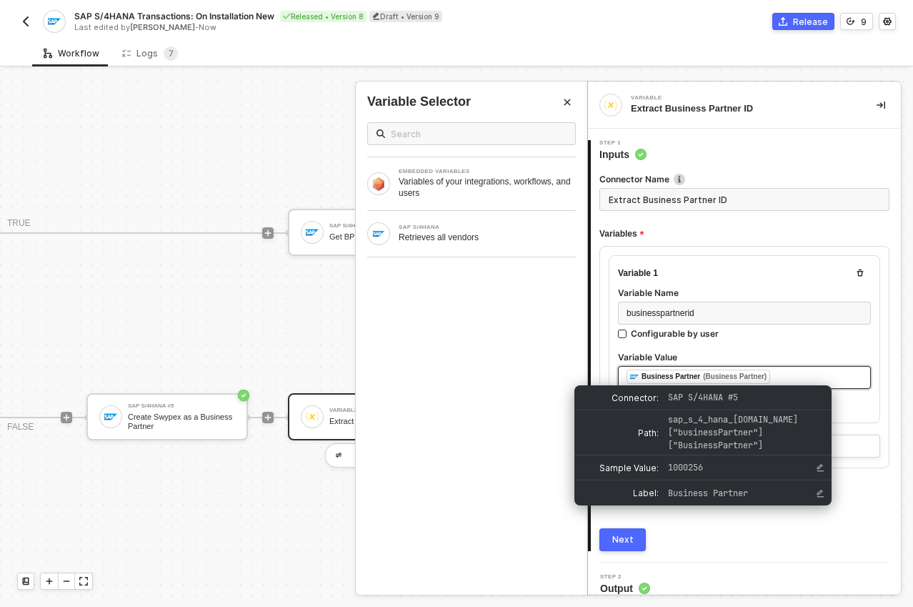
click at [671, 374] on div "Business Partner" at bounding box center [671, 376] width 59 height 13
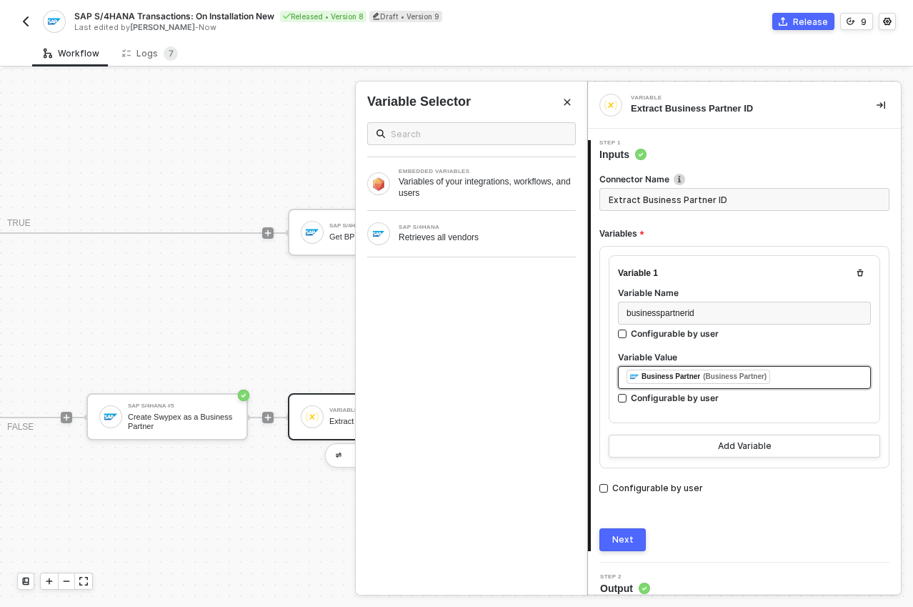
click at [823, 370] on div "﻿ ﻿ Business Partner (Business Partner) ﻿" at bounding box center [745, 378] width 236 height 16
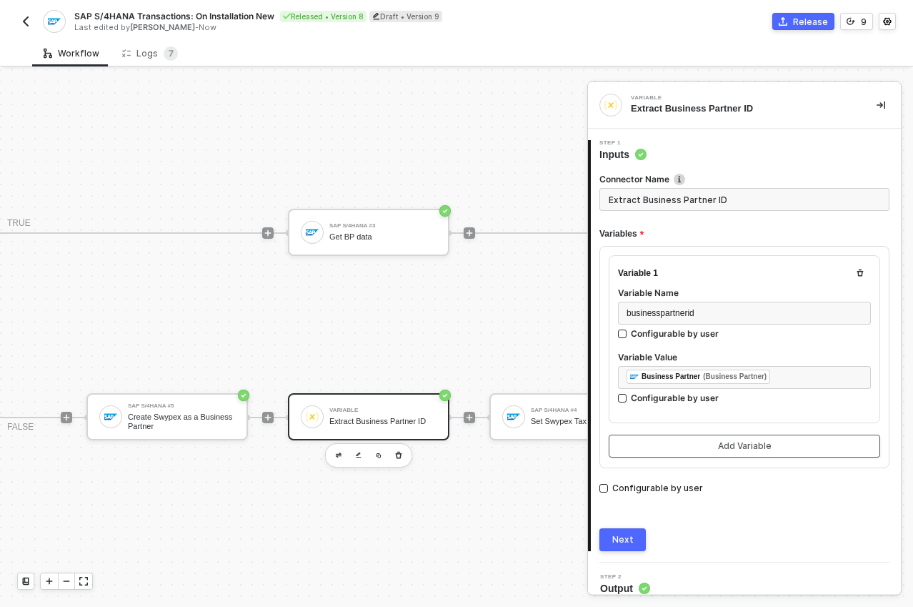
click at [752, 452] on button "Add Variable" at bounding box center [745, 446] width 272 height 23
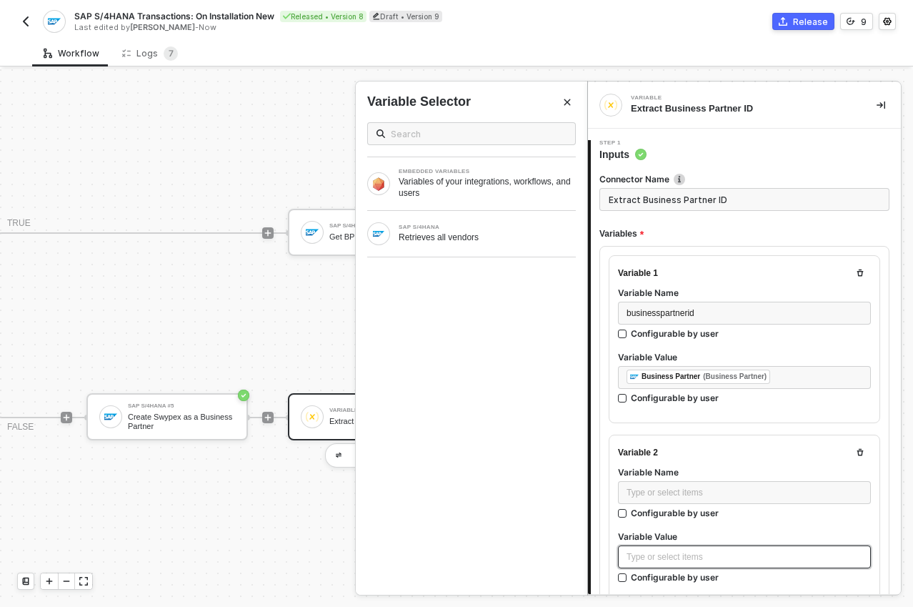
click at [713, 550] on div "Type or select items ﻿" at bounding box center [745, 557] width 236 height 14
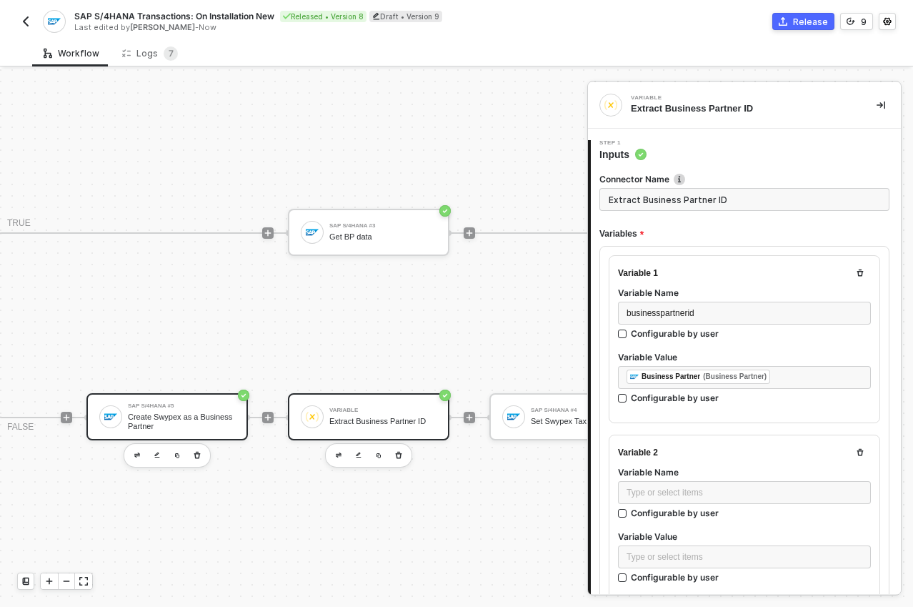
click at [152, 412] on div "Create Swypex as a Business Partner" at bounding box center [181, 421] width 107 height 18
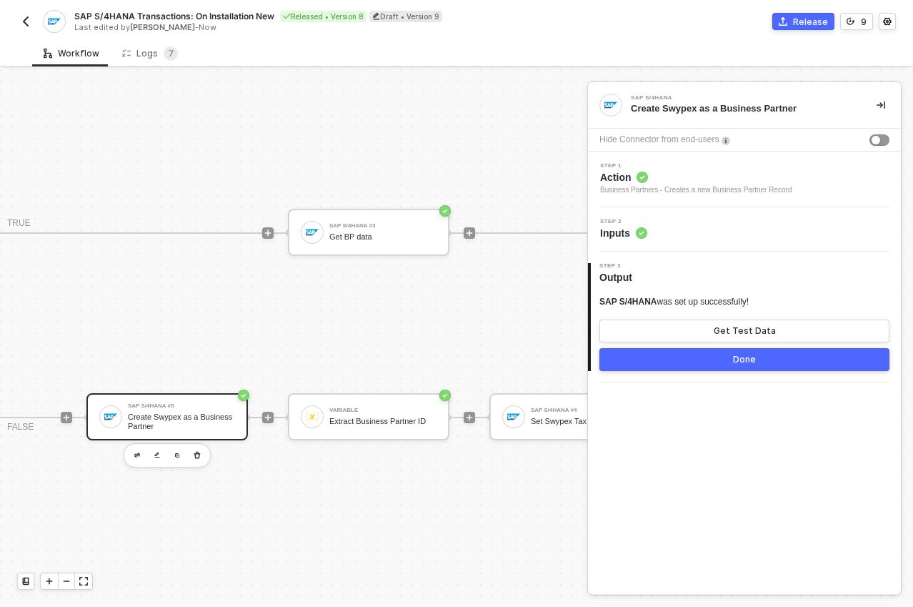
click at [730, 362] on button "Done" at bounding box center [745, 359] width 290 height 23
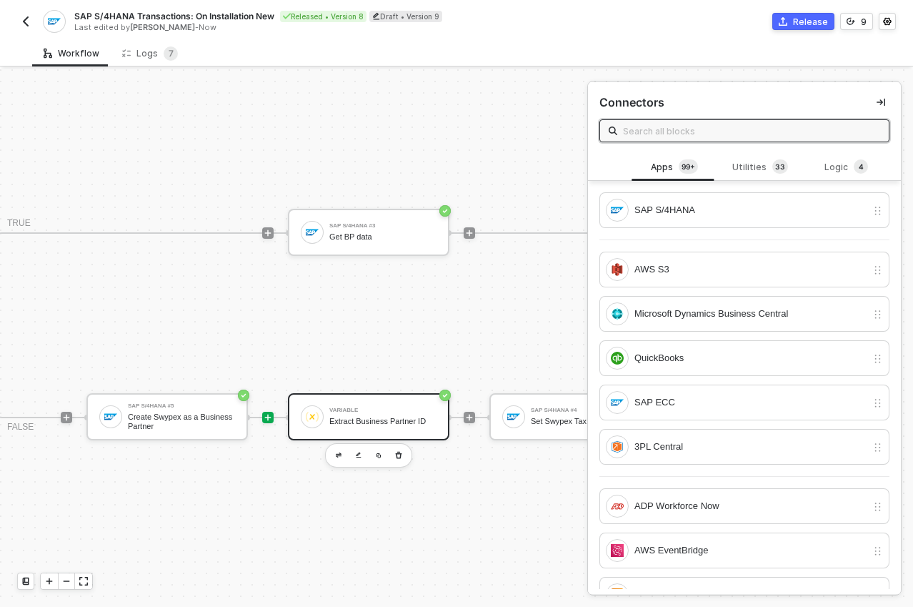
click at [395, 407] on div "Variable" at bounding box center [383, 410] width 107 height 6
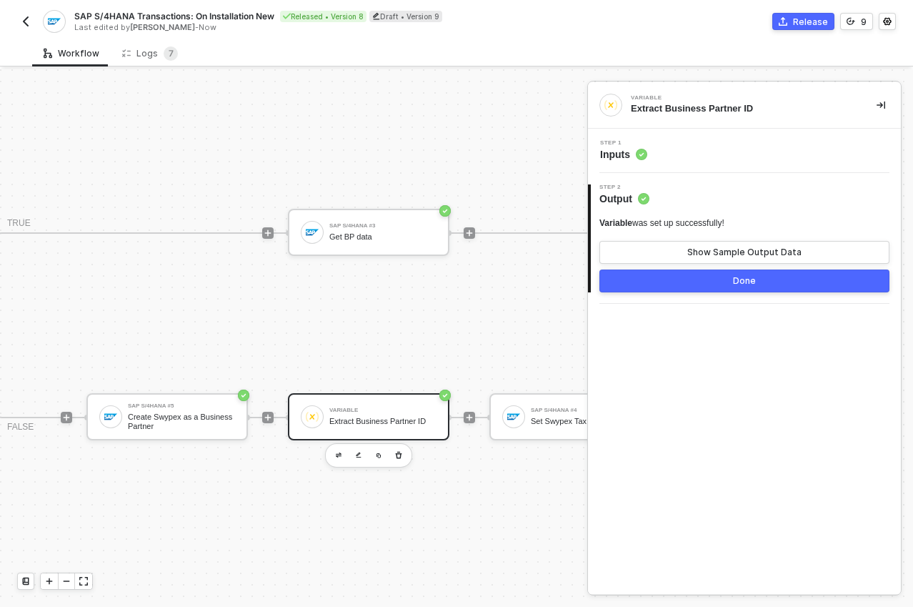
click at [620, 155] on span "Inputs" at bounding box center [623, 154] width 47 height 14
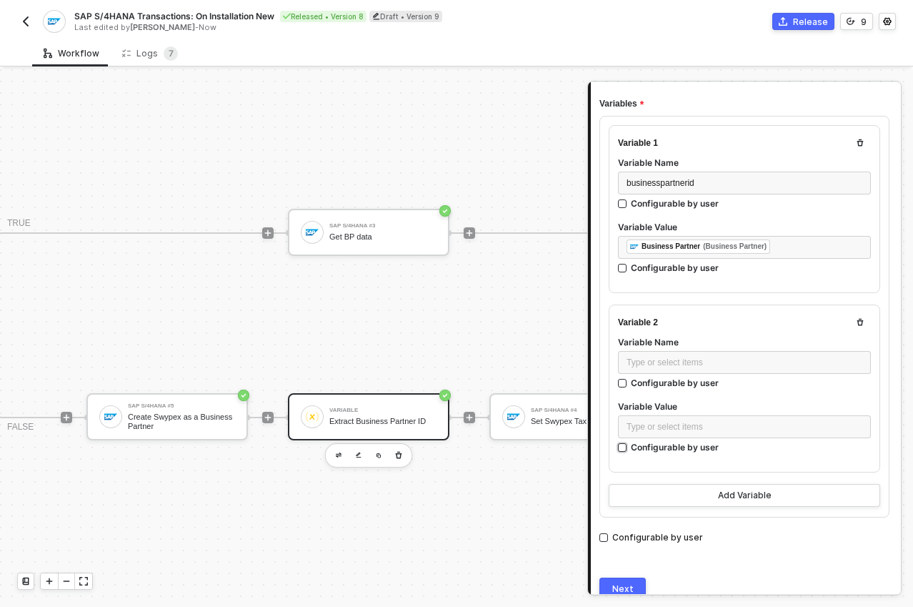
scroll to position [134, 0]
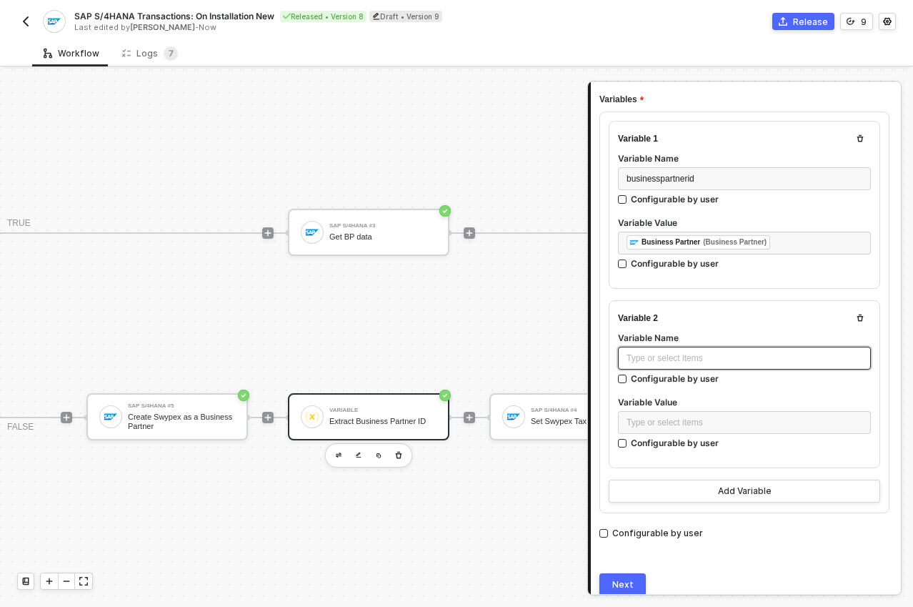
click at [678, 360] on div "Type or select items ﻿" at bounding box center [745, 359] width 236 height 14
click at [675, 416] on div "Type or select items ﻿" at bounding box center [745, 423] width 236 height 14
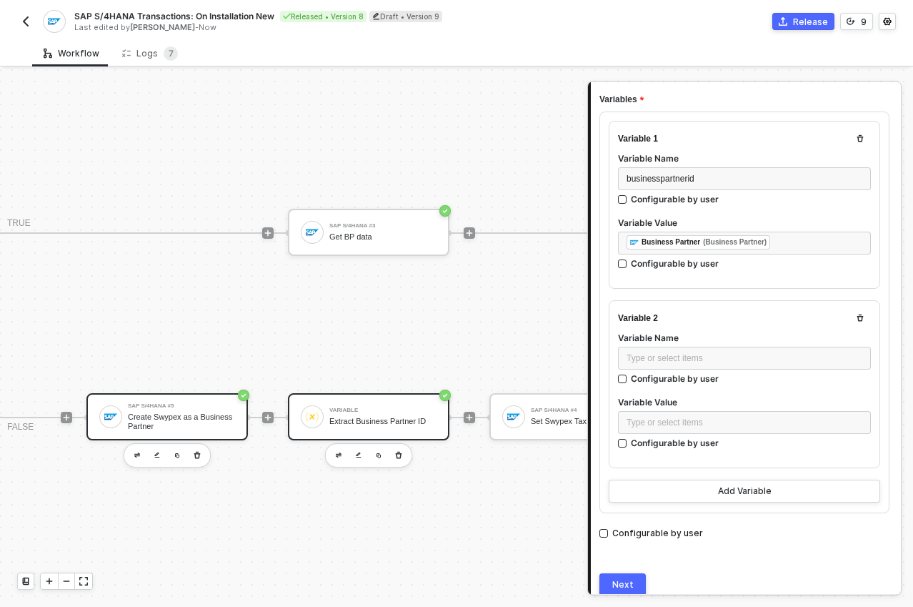
click at [150, 412] on div "Create Swypex as a Business Partner" at bounding box center [181, 421] width 107 height 18
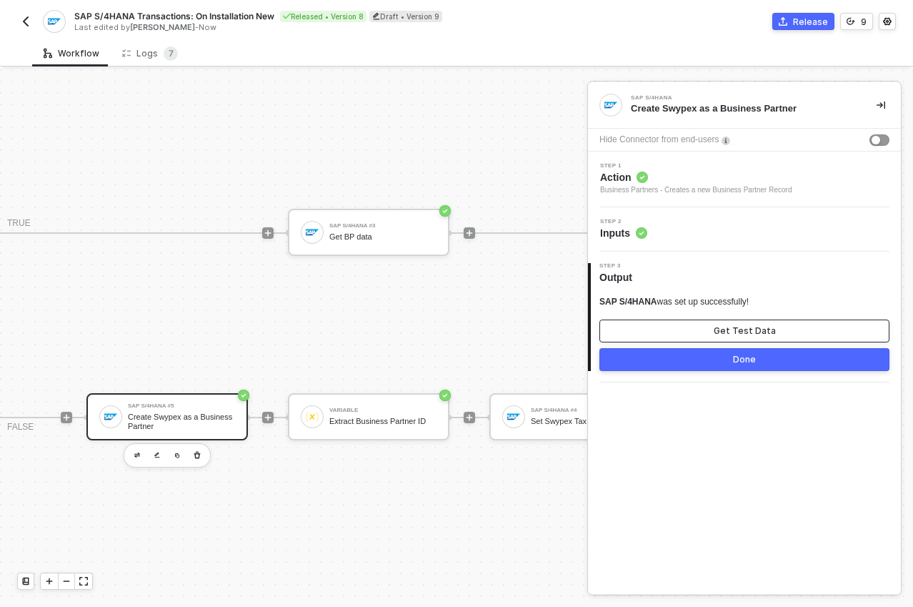
click at [735, 327] on div "Get Test Data" at bounding box center [745, 330] width 62 height 11
click at [728, 336] on div "Show Sample Output Data" at bounding box center [745, 330] width 114 height 11
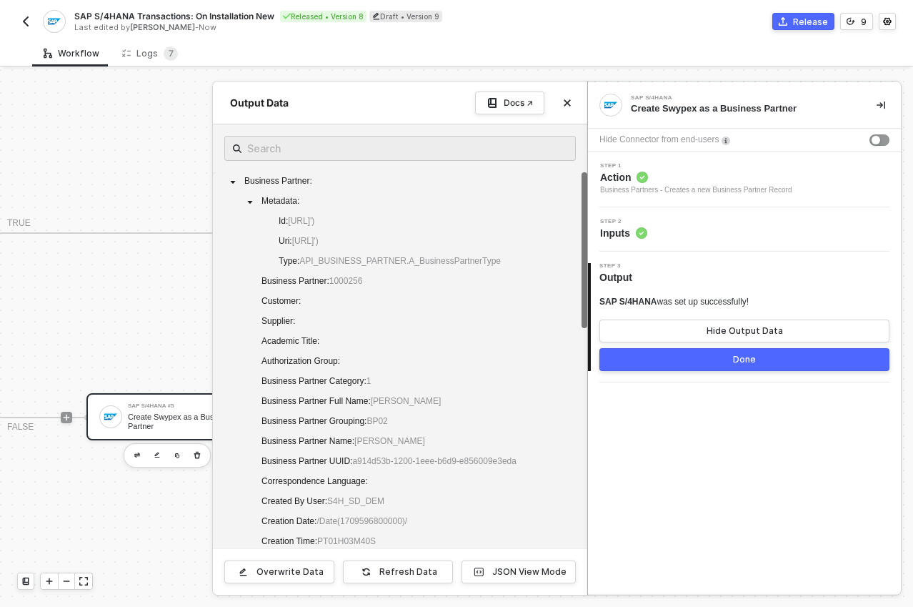
click at [715, 358] on button "Done" at bounding box center [745, 359] width 290 height 23
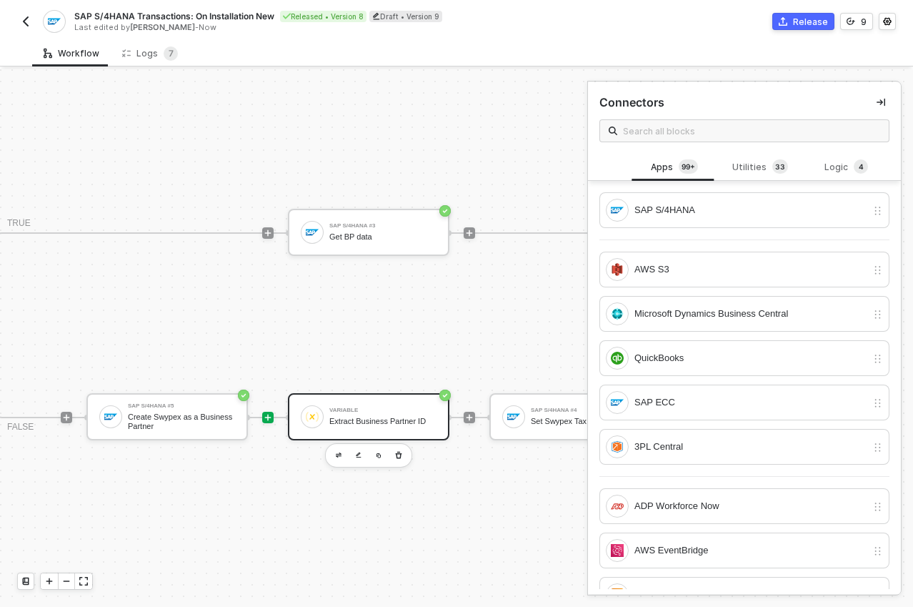
click at [374, 417] on div "Extract Business Partner ID" at bounding box center [383, 421] width 107 height 9
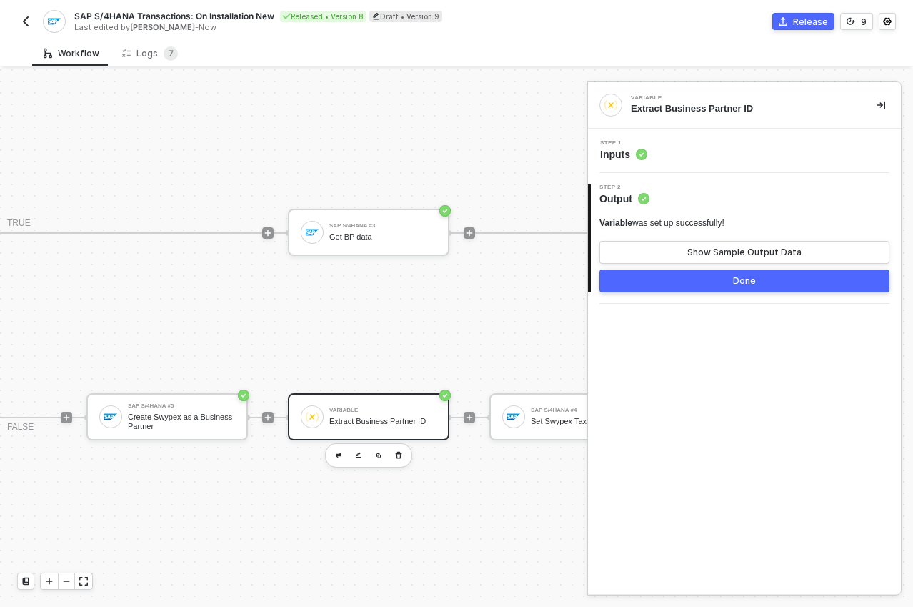
click at [612, 154] on span "Inputs" at bounding box center [623, 154] width 47 height 14
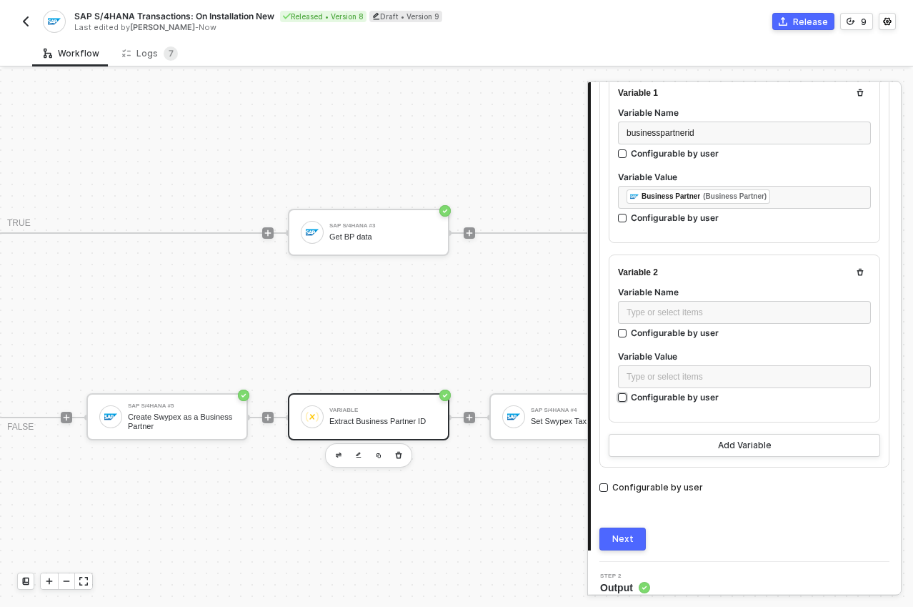
scroll to position [191, 0]
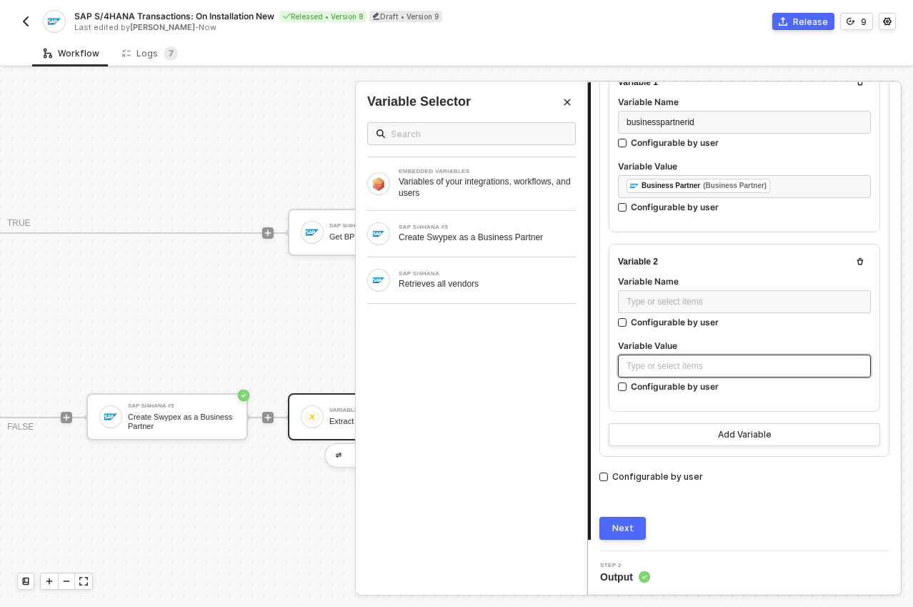
click at [695, 361] on div "Type or select items ﻿" at bounding box center [745, 367] width 236 height 14
click at [453, 235] on div "Create Swypex as a Business Partner" at bounding box center [487, 237] width 177 height 11
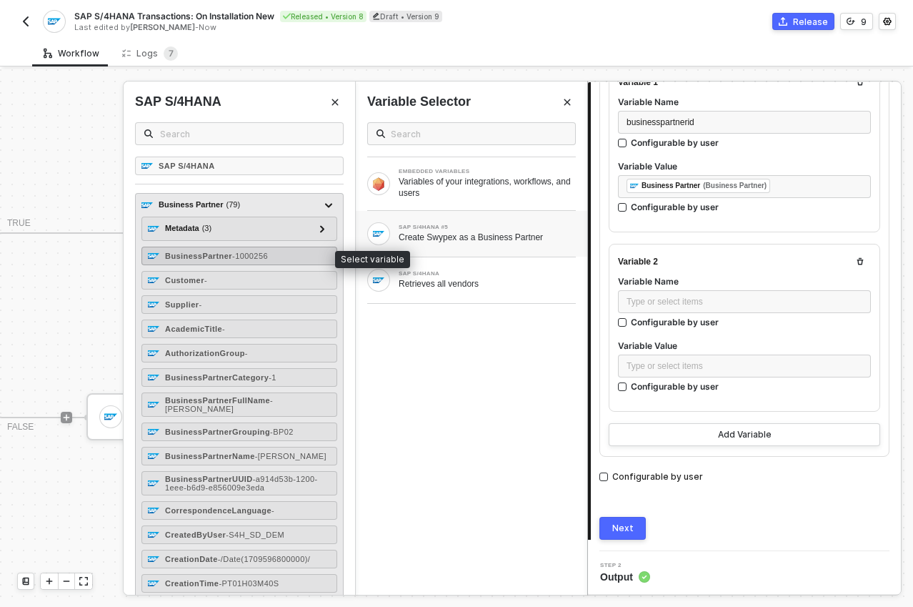
click at [218, 260] on div "BusinessPartner - 1000256" at bounding box center [240, 256] width 196 height 19
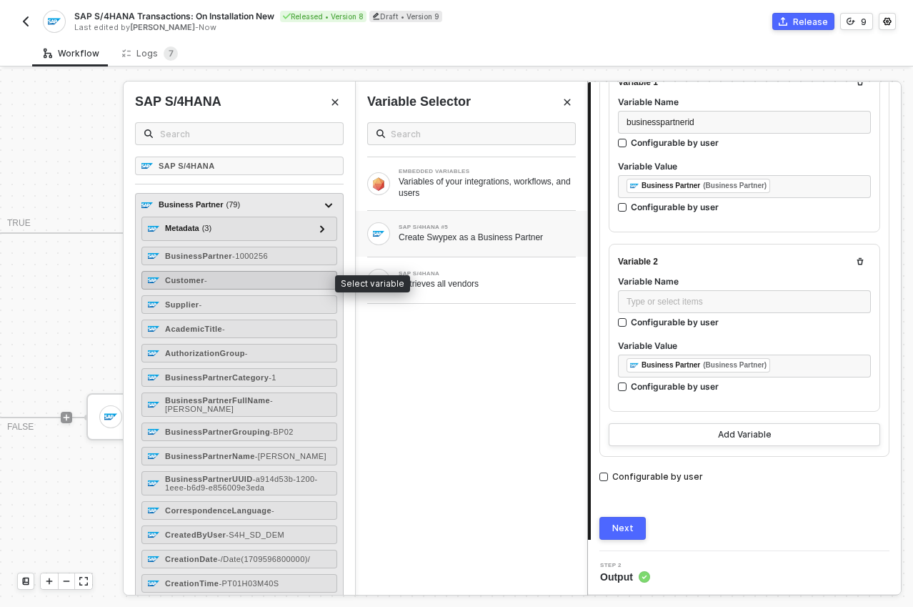
click at [222, 277] on div "Customer -" at bounding box center [240, 280] width 196 height 19
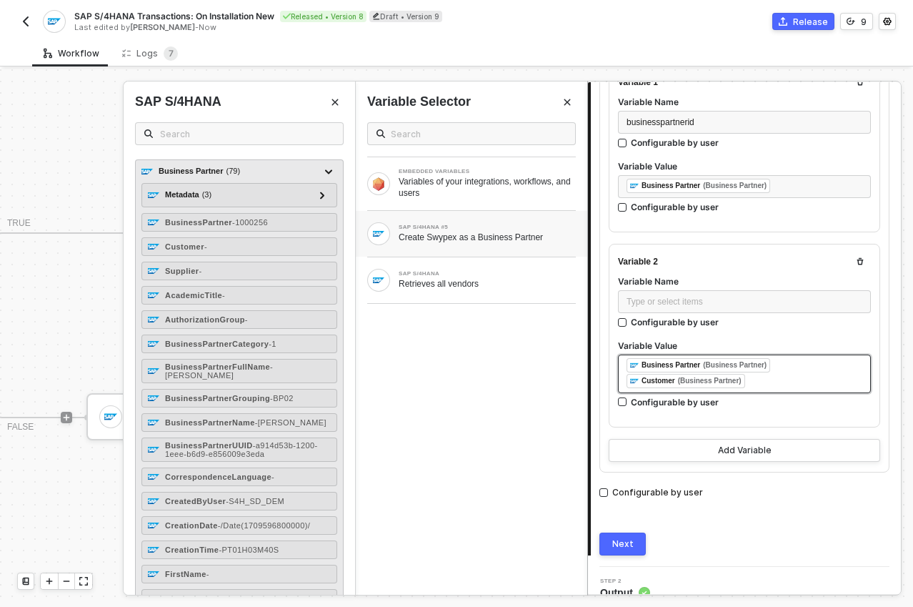
scroll to position [0, 0]
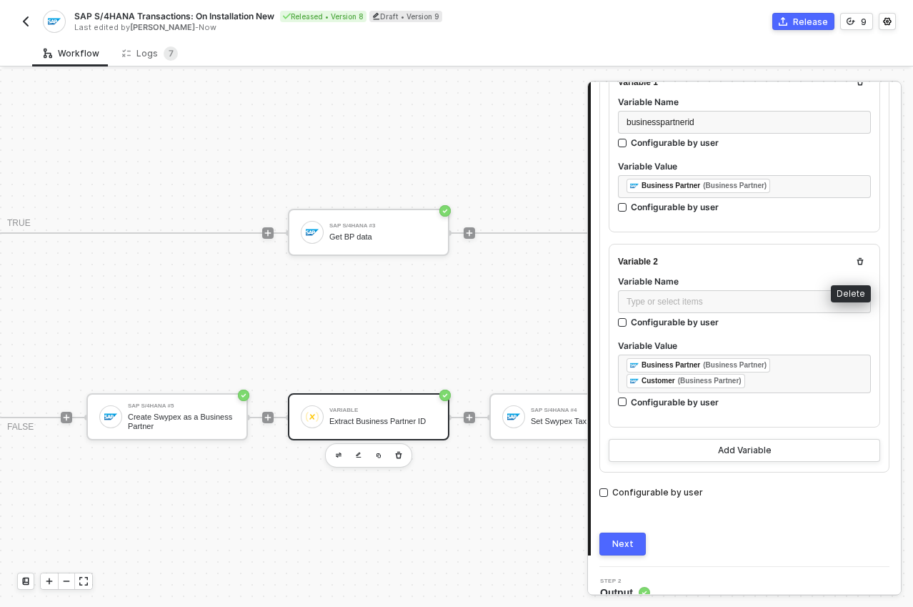
click at [858, 263] on icon "button" at bounding box center [861, 261] width 6 height 7
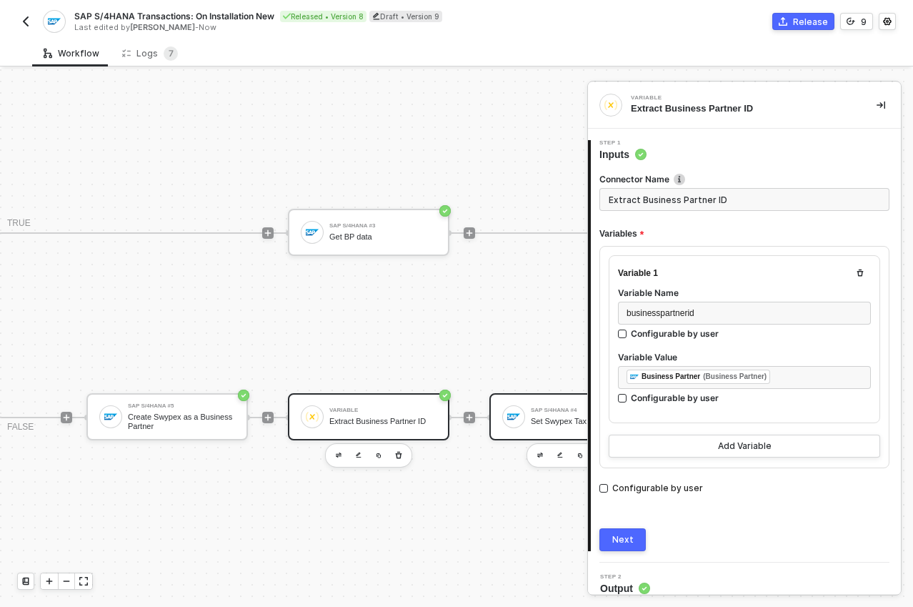
click at [555, 407] on div "SAP S/4HANA #4" at bounding box center [584, 410] width 107 height 6
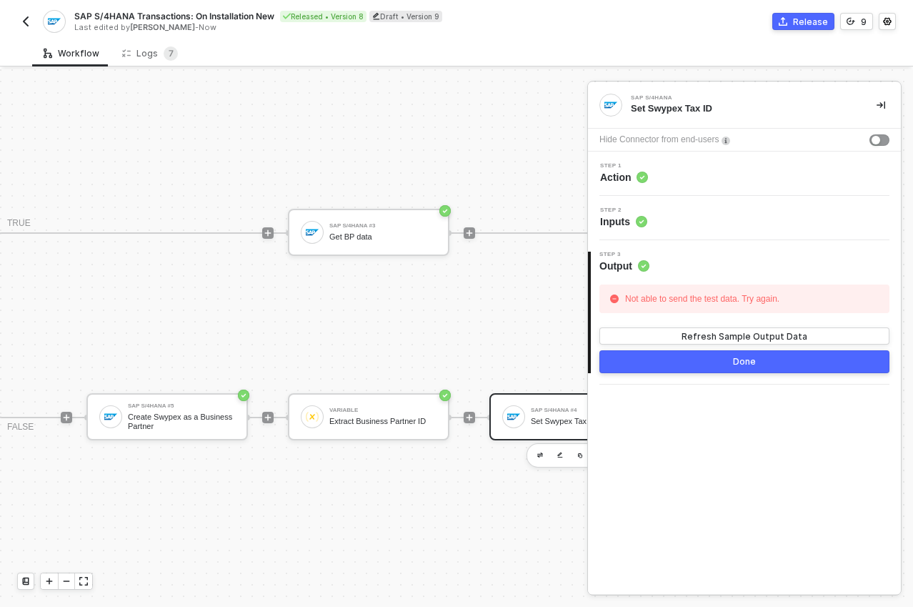
click at [629, 222] on span "Inputs" at bounding box center [623, 221] width 47 height 14
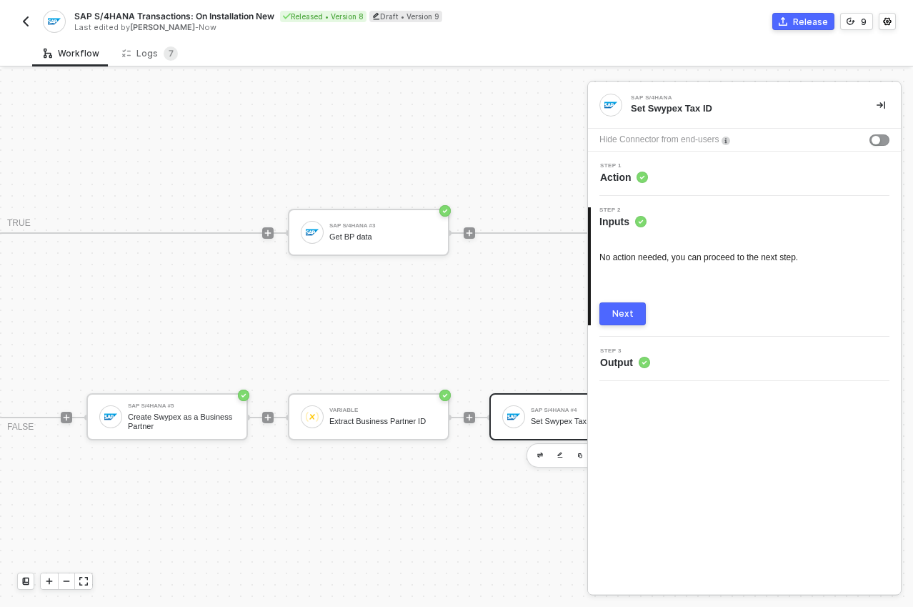
click at [627, 175] on span "Action" at bounding box center [624, 177] width 48 height 14
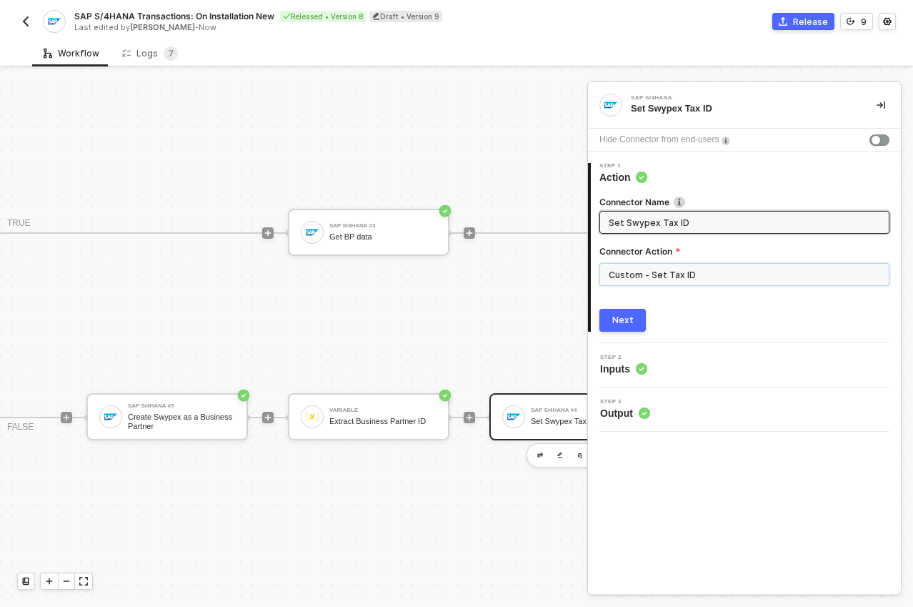
click at [710, 279] on input "Custom - Set Tax ID" at bounding box center [745, 274] width 290 height 23
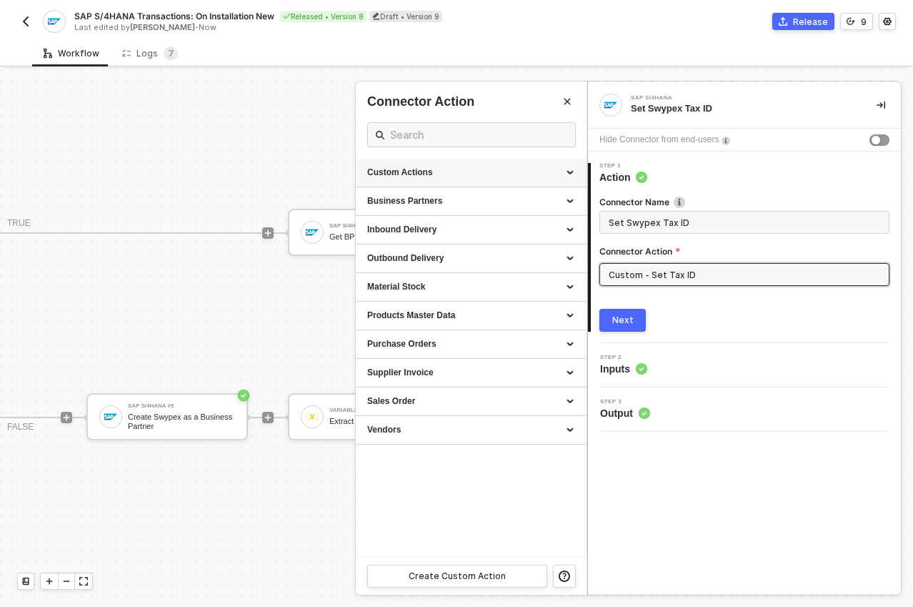
click at [575, 170] on div "Custom Actions" at bounding box center [471, 173] width 231 height 29
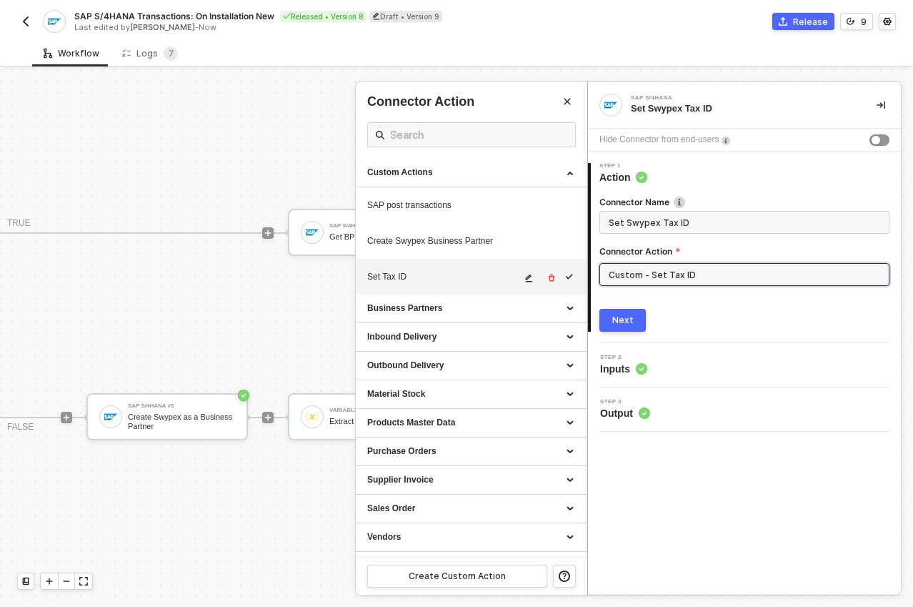
click at [449, 277] on div "Set Tax ID" at bounding box center [444, 277] width 154 height 12
click at [531, 278] on icon "icon-edit" at bounding box center [529, 278] width 9 height 9
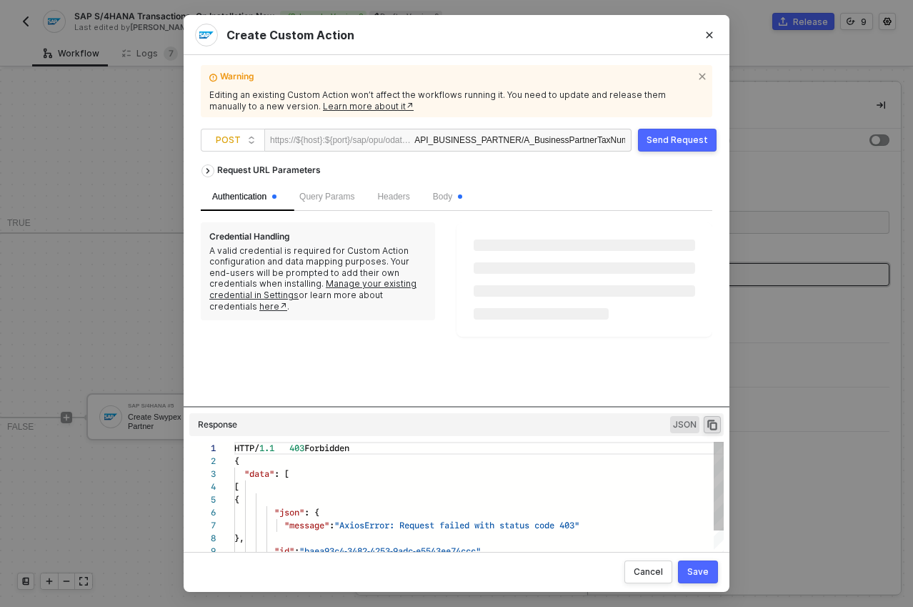
scroll to position [129, 0]
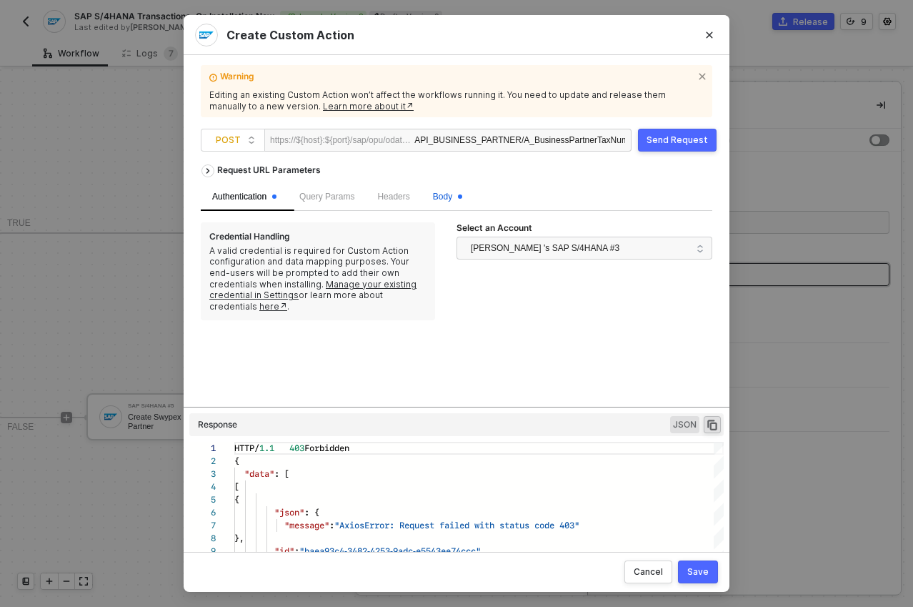
click at [458, 197] on span "Body" at bounding box center [447, 197] width 29 height 10
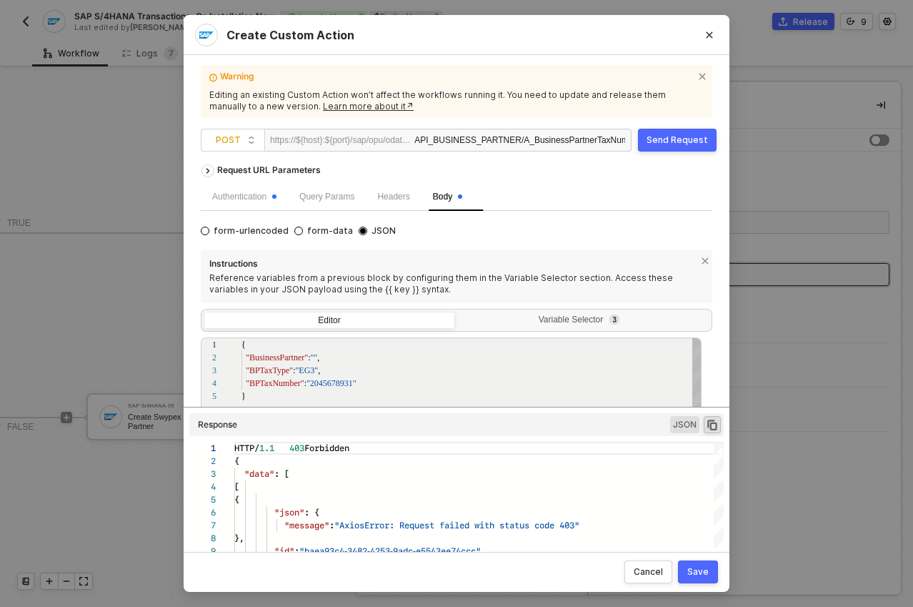
scroll to position [51, 0]
click at [539, 330] on div "Variable Selector 3" at bounding box center [584, 322] width 252 height 20
click at [458, 312] on input "Variable Selector 3" at bounding box center [458, 312] width 0 height 0
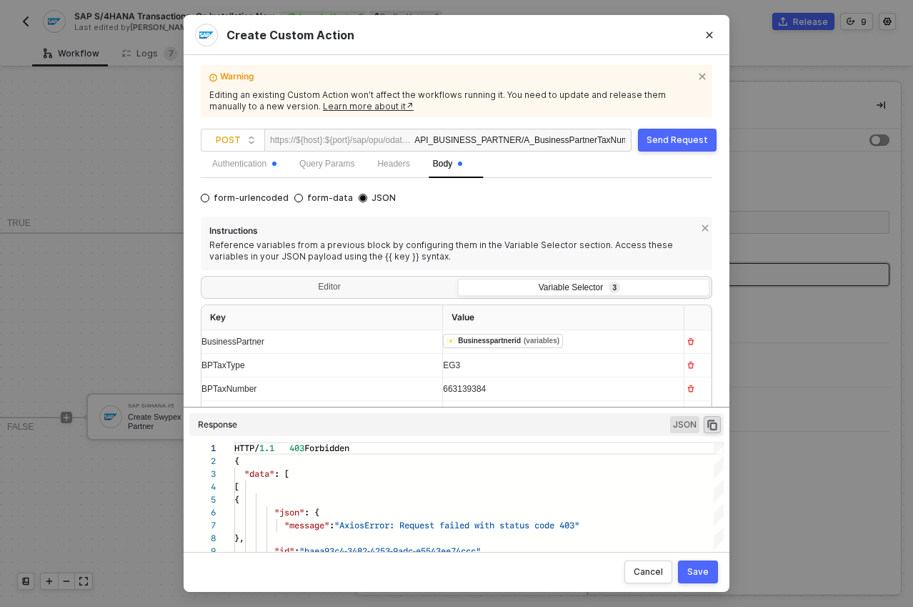
scroll to position [71, 0]
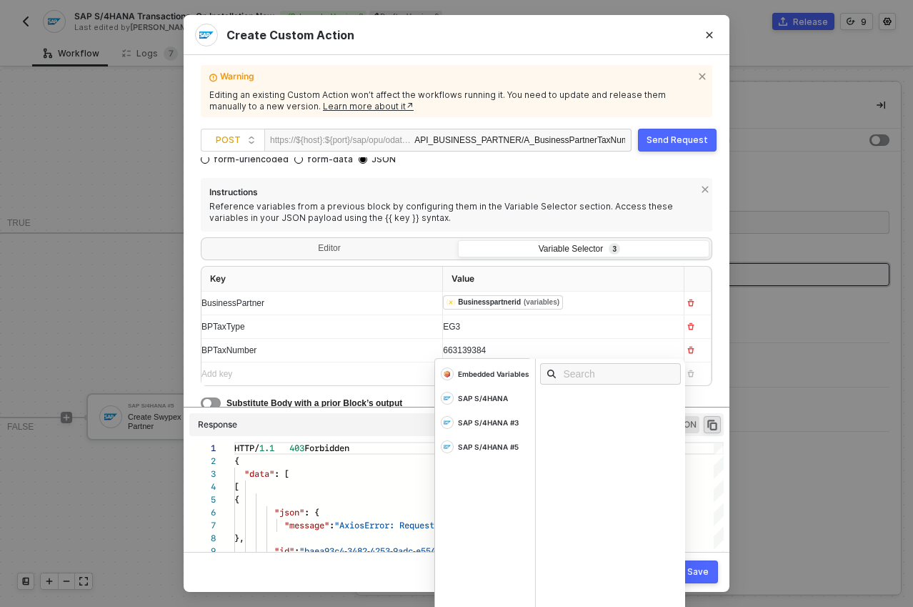
click at [578, 302] on div "﻿ ﻿ Businesspartnerid (variables) ﻿" at bounding box center [550, 303] width 215 height 16
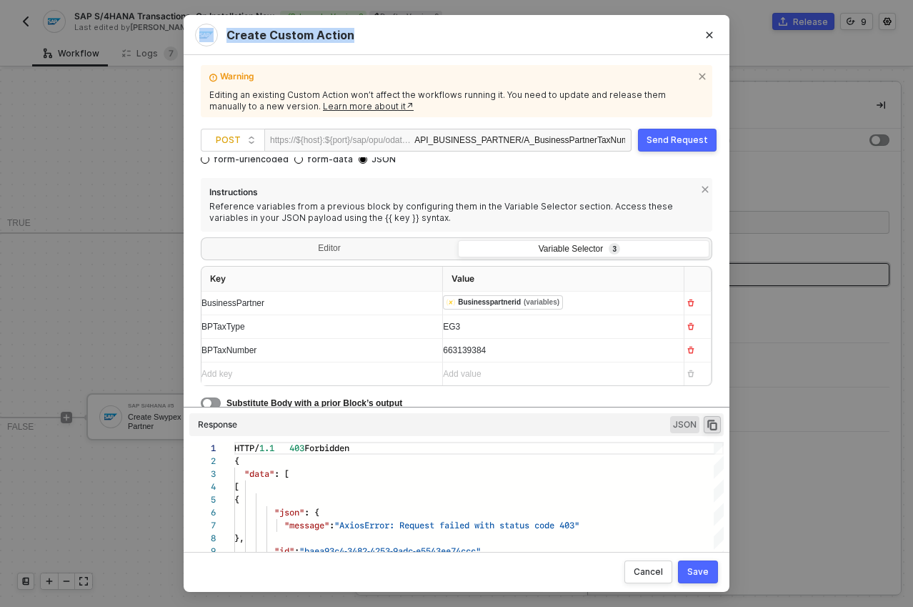
drag, startPoint x: 640, startPoint y: 28, endPoint x: 675, endPoint y: 54, distance: 43.5
click at [675, 54] on div "Create Custom Action" at bounding box center [457, 35] width 546 height 40
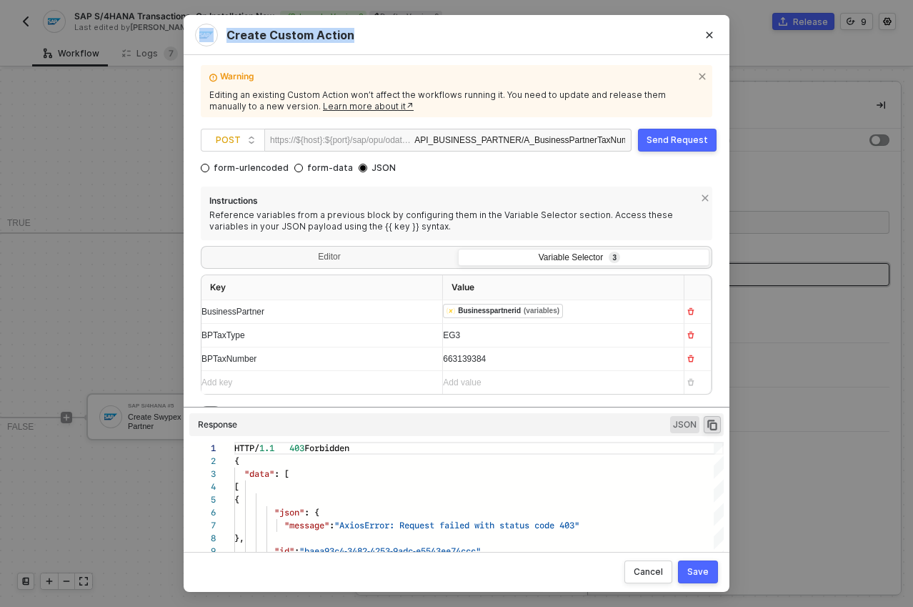
scroll to position [61, 0]
click at [365, 249] on div "Editor Variable Selector 3" at bounding box center [457, 258] width 512 height 23
click at [367, 257] on div "Editor" at bounding box center [330, 260] width 252 height 20
click at [204, 250] on input "Editor" at bounding box center [204, 250] width 0 height 0
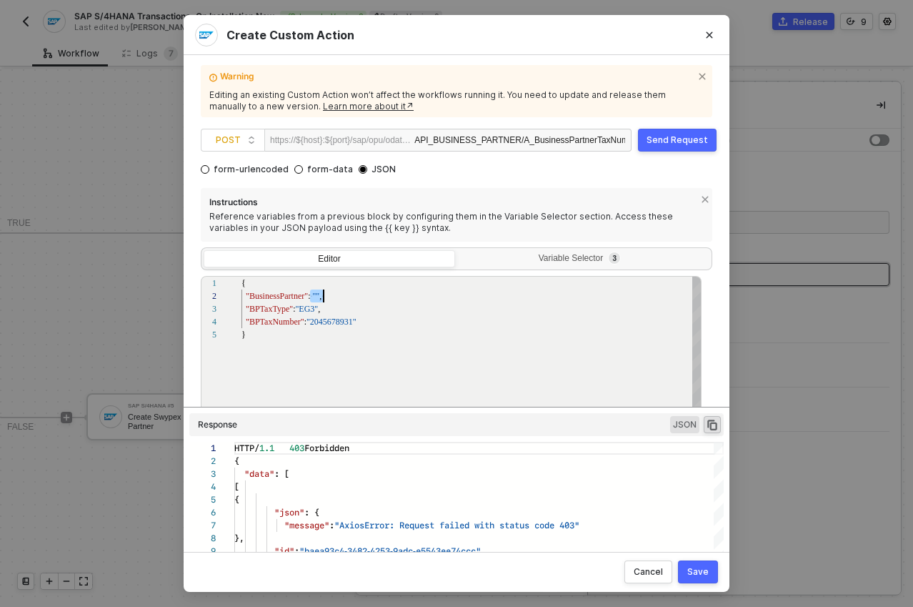
scroll to position [13, 78]
drag, startPoint x: 311, startPoint y: 292, endPoint x: 320, endPoint y: 294, distance: 8.7
paste textarea ""paginationMethod": "", "pointerKey": "", "nextPointerKey": "" } }"
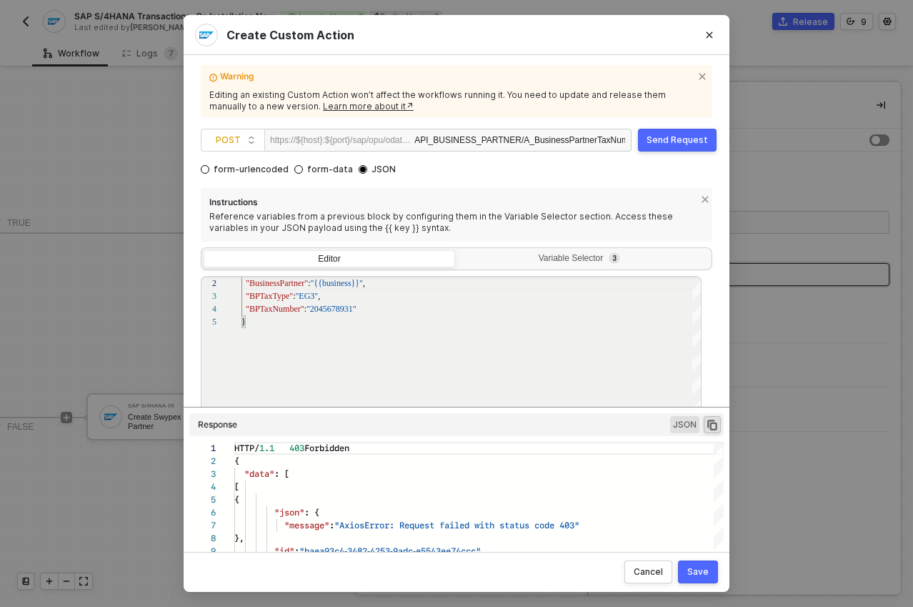
type textarea "{ "BusinessPartner":"{{business}}", "BPTaxType": "EG3", "BPTaxNumber": "2045678…"
drag, startPoint x: 640, startPoint y: 34, endPoint x: 702, endPoint y: 44, distance: 62.9
click at [702, 44] on div "Create Custom Action Warning Editing an existing Custom Action won’t affect the…" at bounding box center [457, 303] width 546 height 577
click at [554, 254] on div "Variable Selector 3" at bounding box center [582, 258] width 233 height 11
click at [458, 250] on input "Variable Selector 3" at bounding box center [458, 250] width 0 height 0
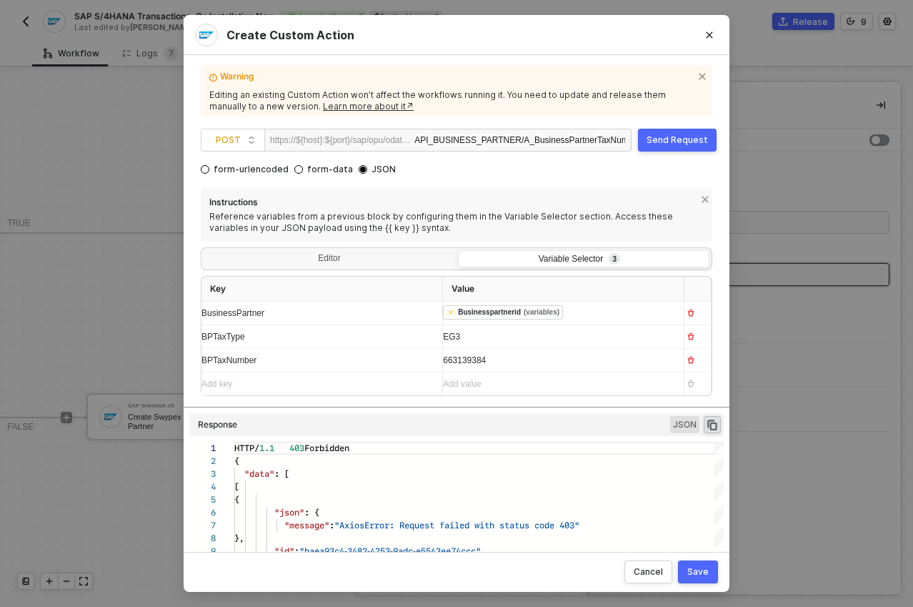
click at [242, 314] on span "BusinessPartner" at bounding box center [233, 313] width 63 height 10
copy span "BusinessPartner"
click at [380, 260] on div "Editor" at bounding box center [330, 260] width 252 height 20
click at [204, 250] on input "Editor" at bounding box center [204, 250] width 0 height 0
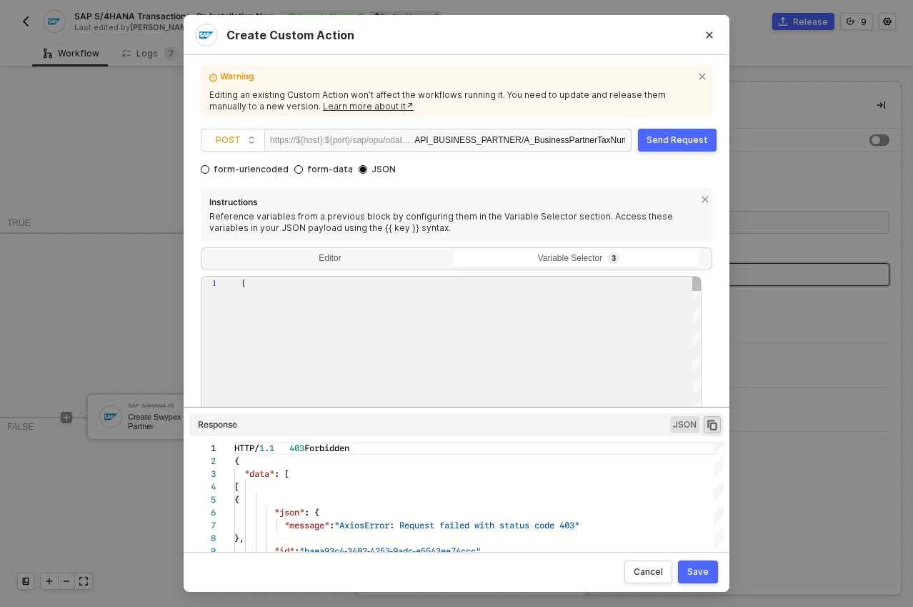
scroll to position [51, 0]
click at [327, 296] on div "1 2 3 4 5 { "BusinessPartner" : "{{business}}" , "BPTaxType" : "EG3" , "BPTaxNu…" at bounding box center [451, 374] width 501 height 197
paste textarea "BusinessPartner"
type textarea "{ "BusinessPartner":"{{BusinessPartner}}", "BPTaxType": "EG3", "BPTaxNumber": "…"
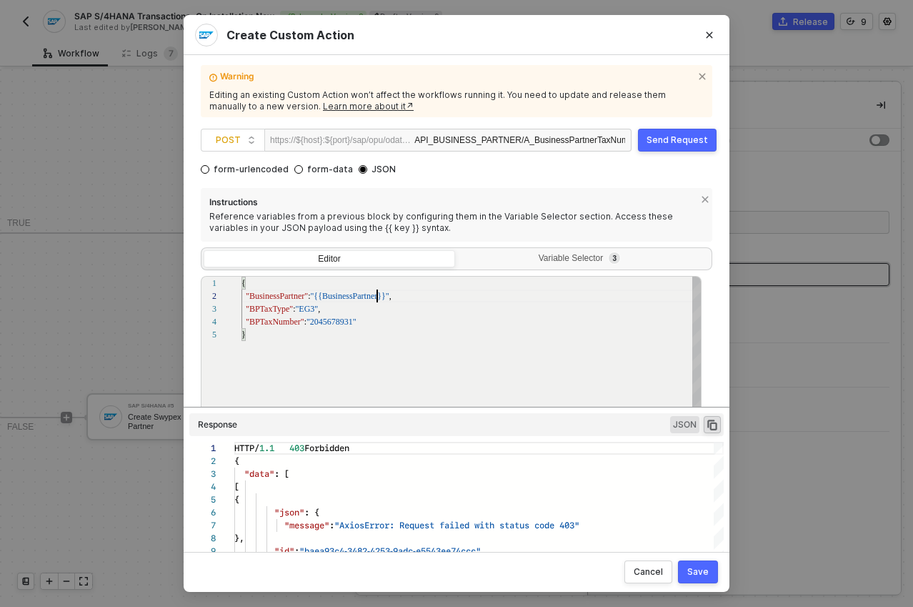
click at [479, 294] on div ""BusinessPartner" : "{{BusinessPartner}}" ," at bounding box center [472, 295] width 461 height 13
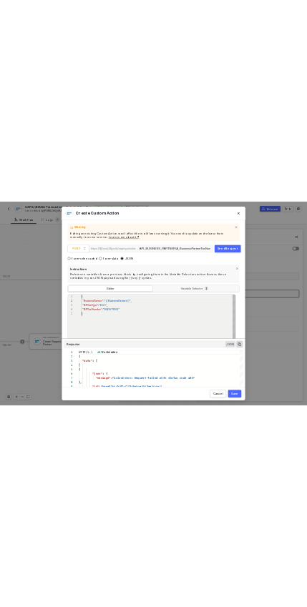
scroll to position [13, 148]
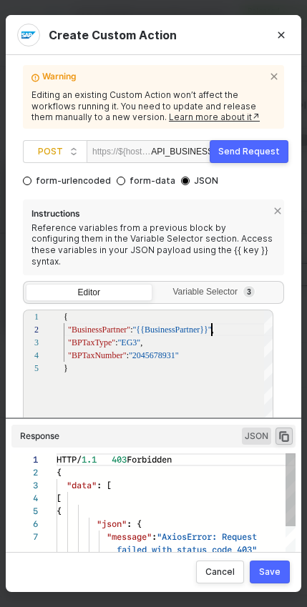
type textarea "HTTP/1.1 403 Forbidden { "data": [ [ { "json": { "message": "AxiosError: Reques…"
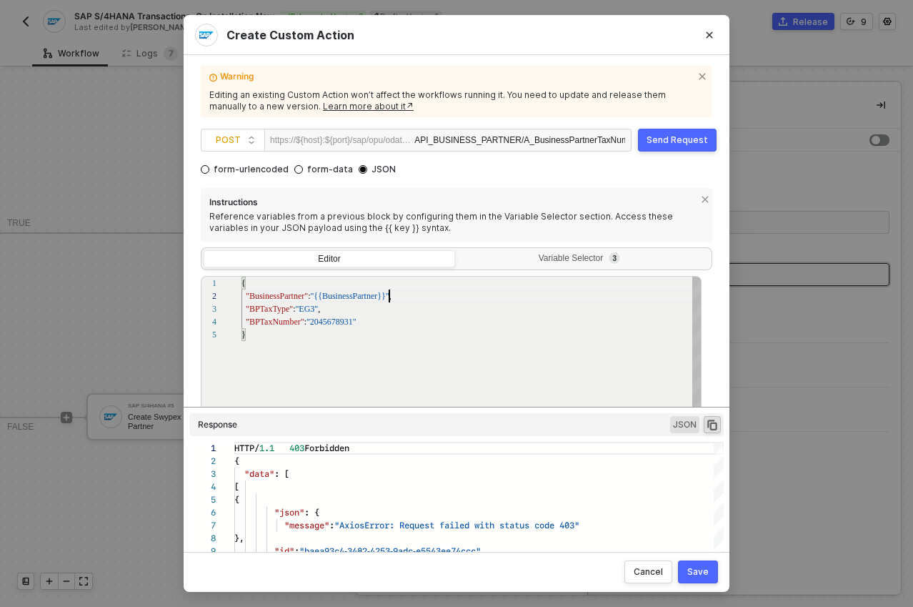
click at [437, 344] on div "{ "BusinessPartner" : "{{BusinessPartner}}" , "BPTaxType" : "EG3" , "BPTaxNumbe…" at bounding box center [472, 401] width 461 height 249
click at [326, 325] on span ""2045678931"" at bounding box center [332, 322] width 50 height 10
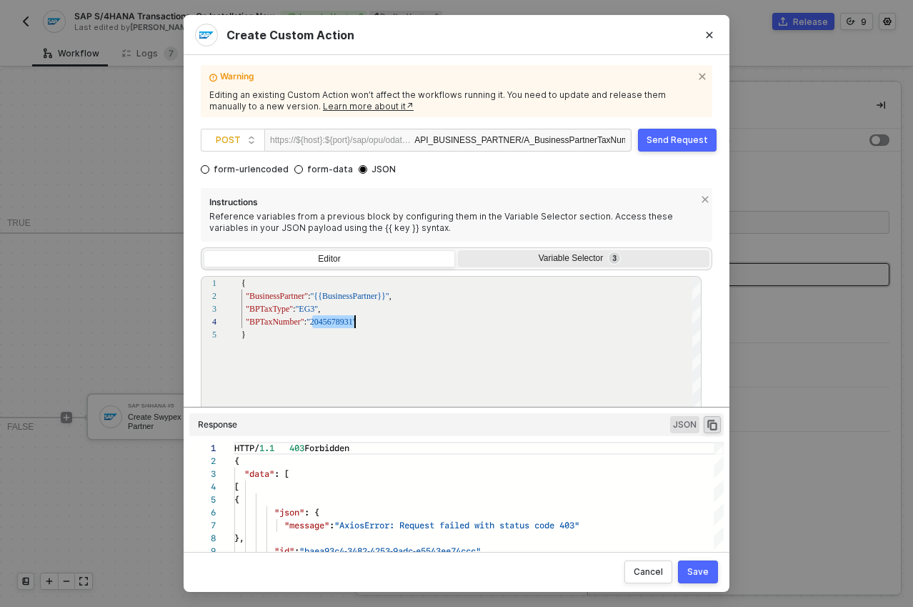
type textarea "{ "BusinessPartner":"{{BusinessPartner}}", "BPTaxType": "EG3", "BPTaxNumber": "…"
click at [535, 268] on div "Variable Selector 3" at bounding box center [584, 260] width 252 height 20
click at [458, 250] on input "Variable Selector 3" at bounding box center [458, 250] width 0 height 0
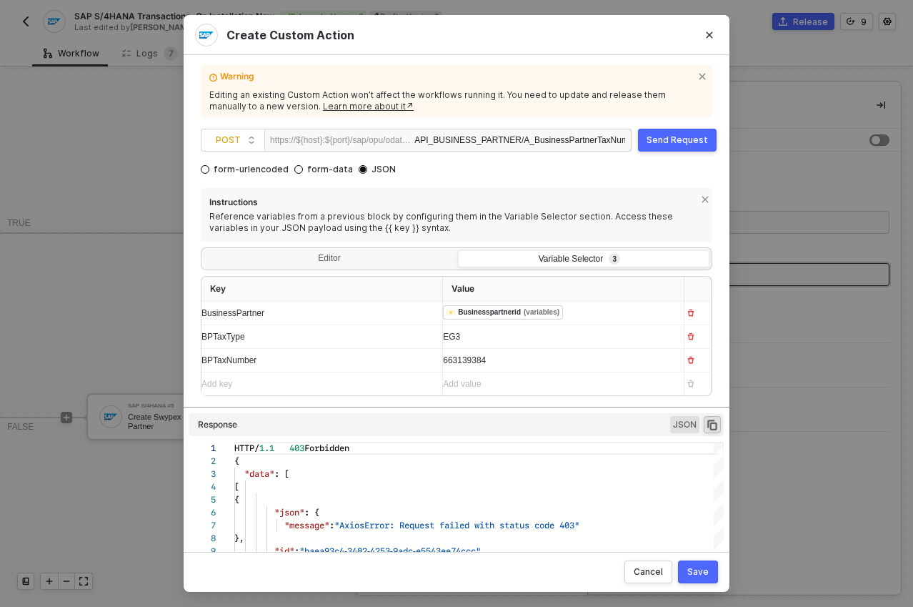
click at [237, 363] on span "BPTaxNumber" at bounding box center [229, 360] width 55 height 10
copy span "BPTaxNumber"
click at [401, 260] on div "Editor" at bounding box center [330, 260] width 252 height 20
click at [204, 250] on input "Editor" at bounding box center [204, 250] width 0 height 0
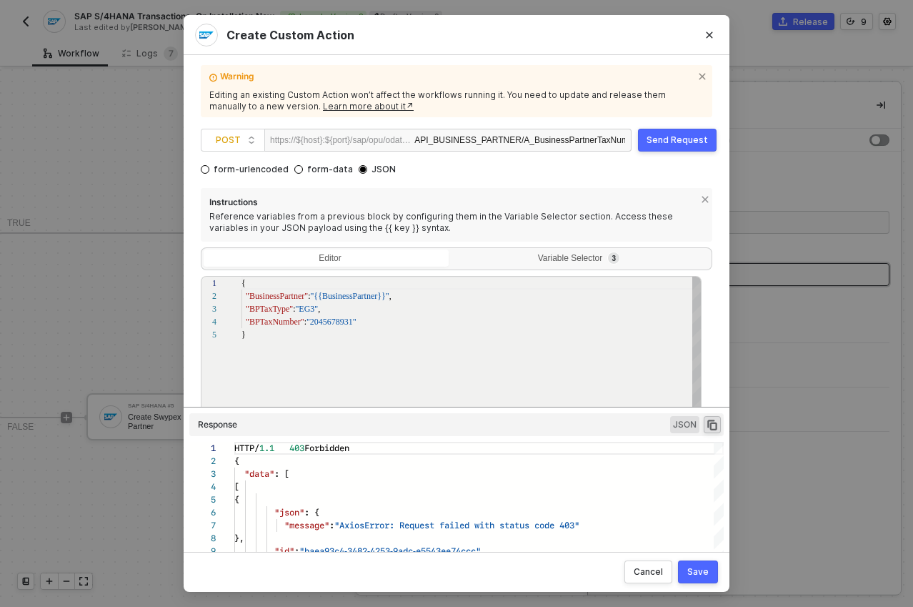
scroll to position [51, 0]
paste textarea "BPTaxNumber"
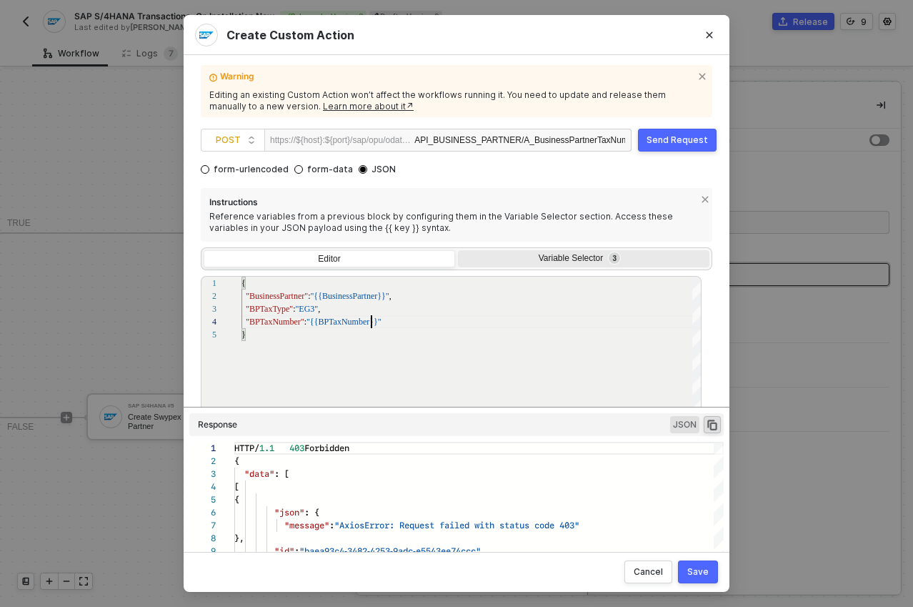
type textarea "{ "BusinessPartner":"{{BusinessPartner}}", "BPTaxType": "EG3", "BPTaxNumber": "…"
click at [548, 258] on div "Variable Selector 3" at bounding box center [582, 258] width 233 height 11
click at [458, 250] on input "Variable Selector 3" at bounding box center [458, 250] width 0 height 0
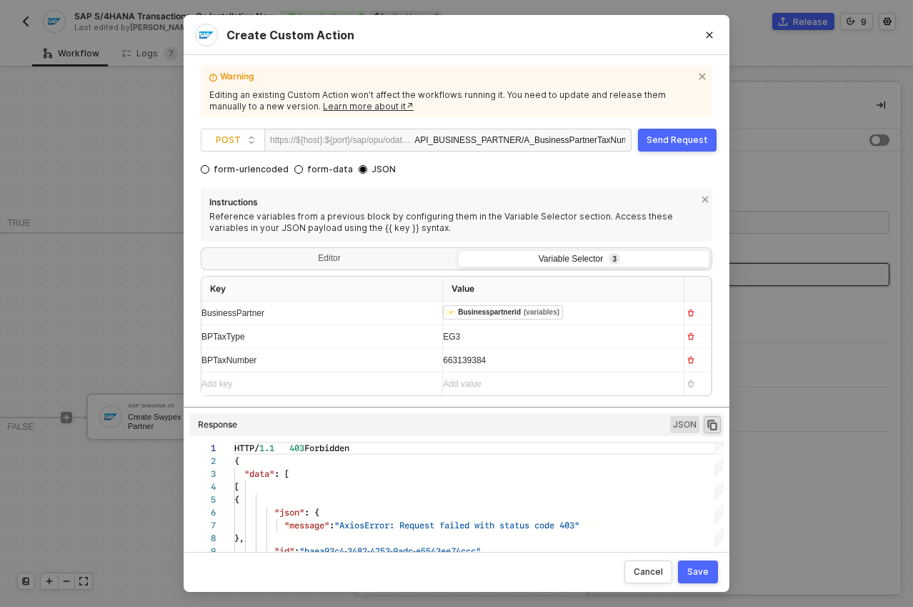
click at [222, 339] on span "BPTaxType" at bounding box center [224, 337] width 44 height 10
copy span "BPTaxType"
click at [341, 265] on div "Editor" at bounding box center [330, 260] width 252 height 20
click at [204, 250] on input "Editor" at bounding box center [204, 250] width 0 height 0
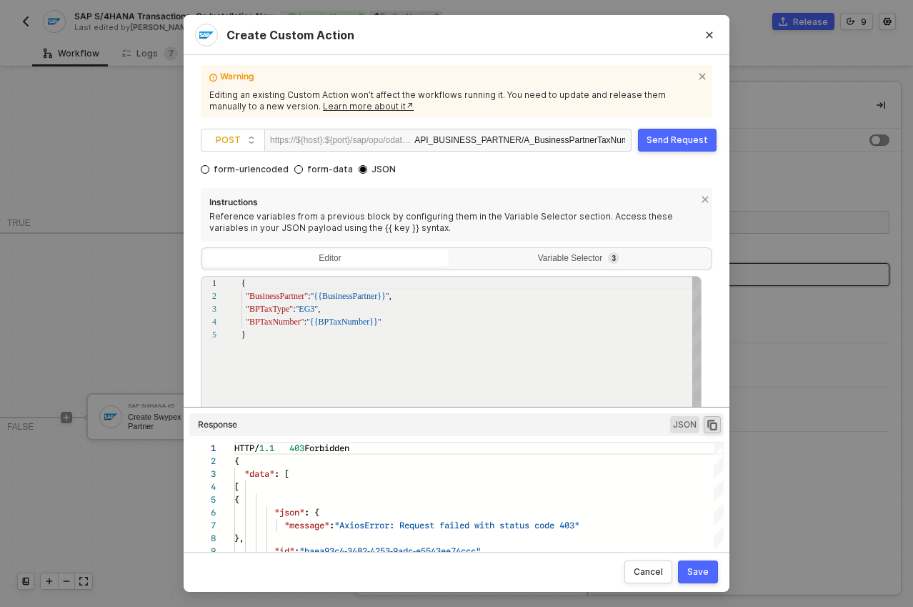
scroll to position [51, 0]
click at [309, 309] on span ""EG3"" at bounding box center [306, 309] width 23 height 10
paste textarea "BPTaxType"
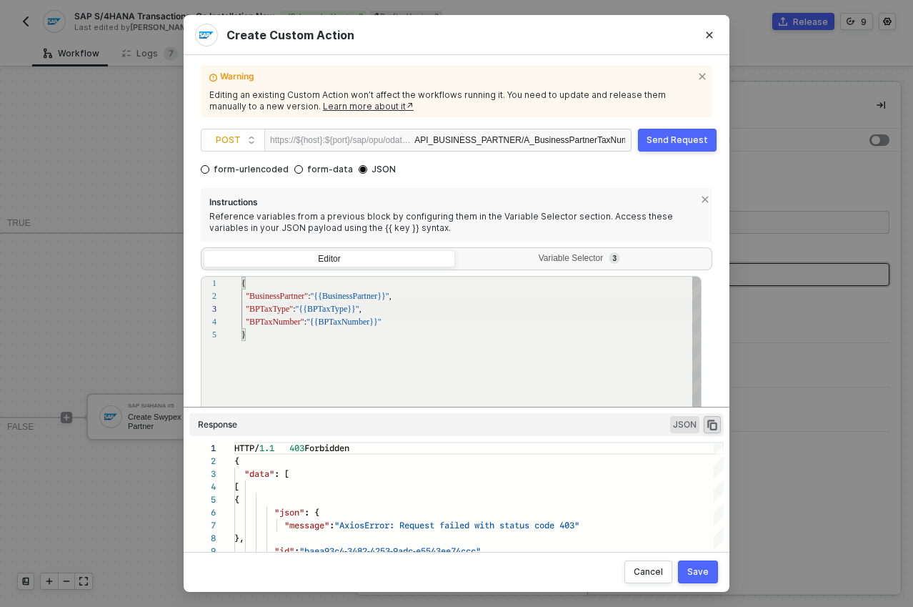
click at [503, 366] on div "{ "BusinessPartner" : "{{BusinessPartner}}" , "BPTaxType" : "{{BPTaxType}}" , "…" at bounding box center [472, 401] width 461 height 249
type textarea "{ "BusinessPartner":"{{BusinessPartner}}", "BPTaxType": "{{BPTaxType}}", "BPTax…"
click at [696, 566] on div "Save" at bounding box center [698, 571] width 21 height 11
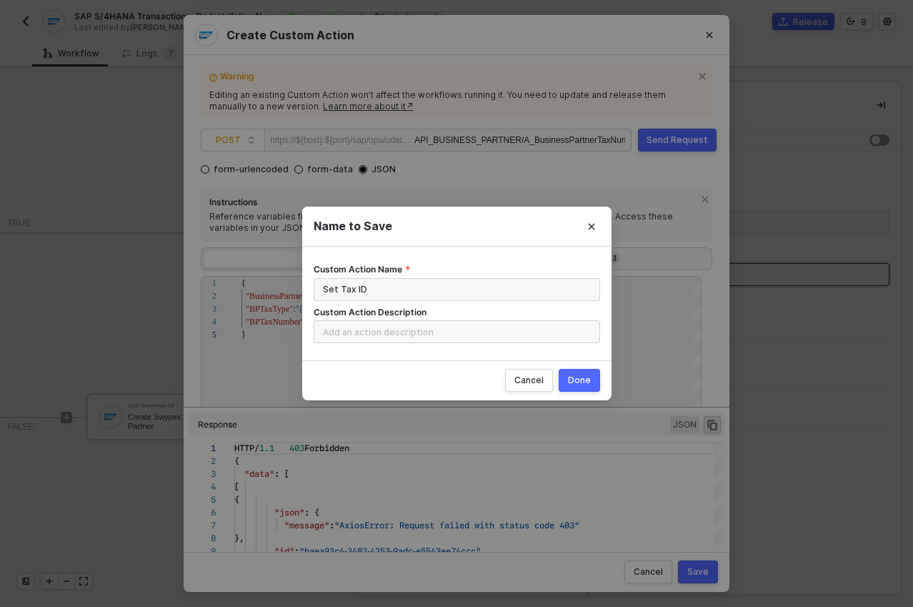
click at [586, 381] on div "Done" at bounding box center [579, 380] width 23 height 11
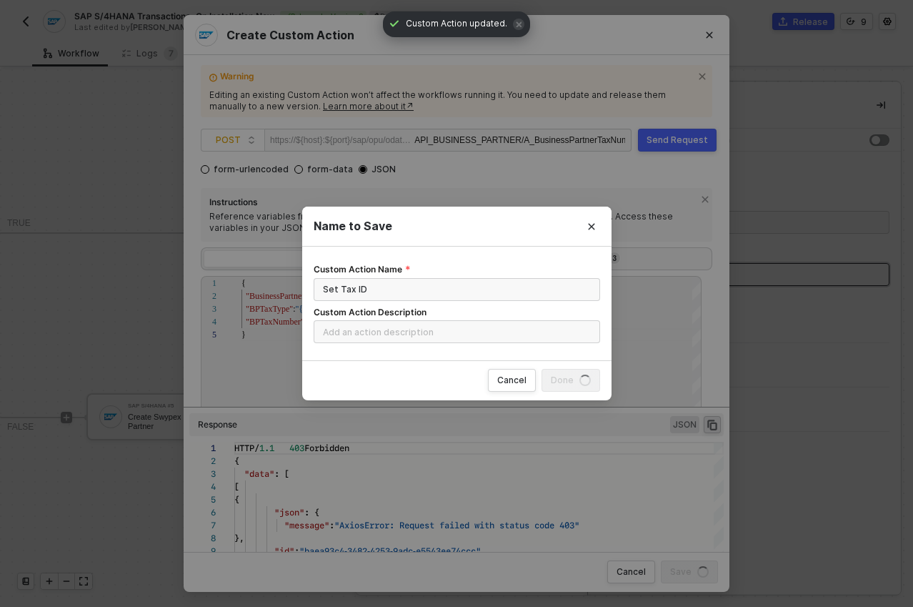
radio input "true"
radio input "false"
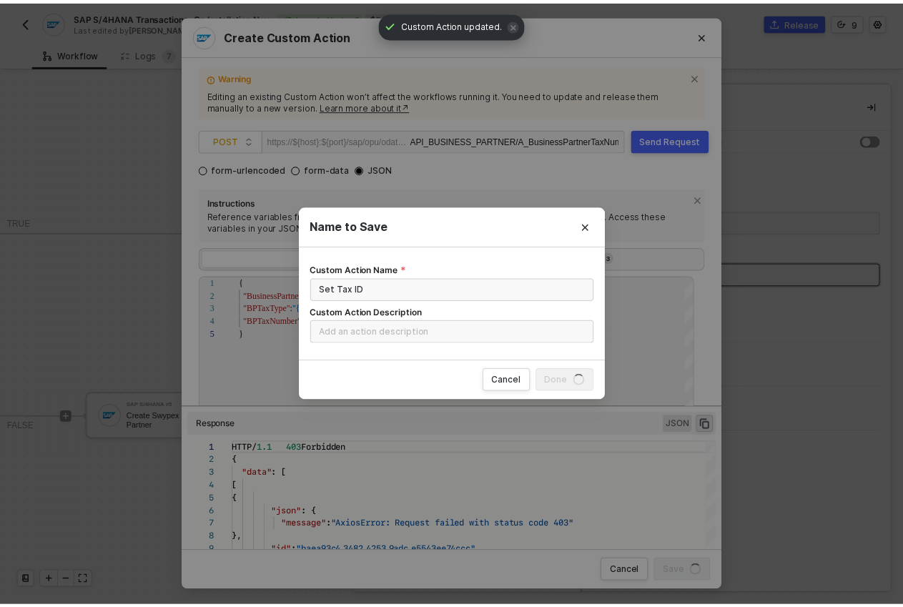
scroll to position [0, 0]
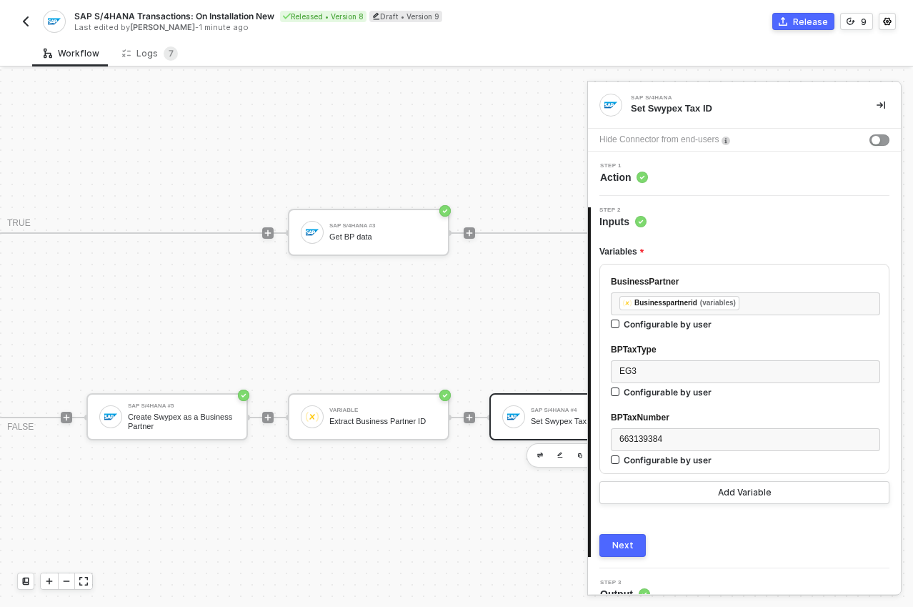
click at [619, 545] on div "Next" at bounding box center [623, 545] width 21 height 11
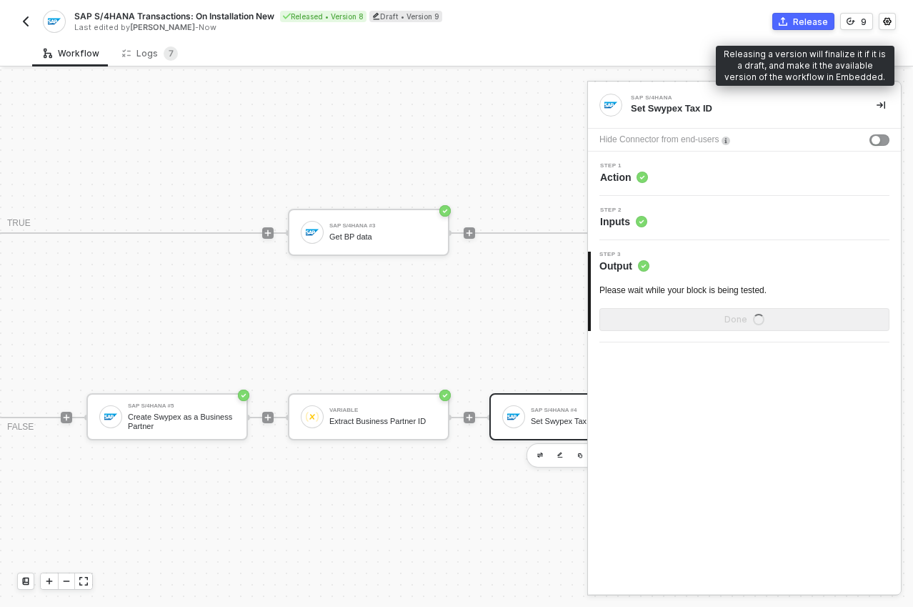
click at [800, 24] on div "Release" at bounding box center [810, 22] width 35 height 12
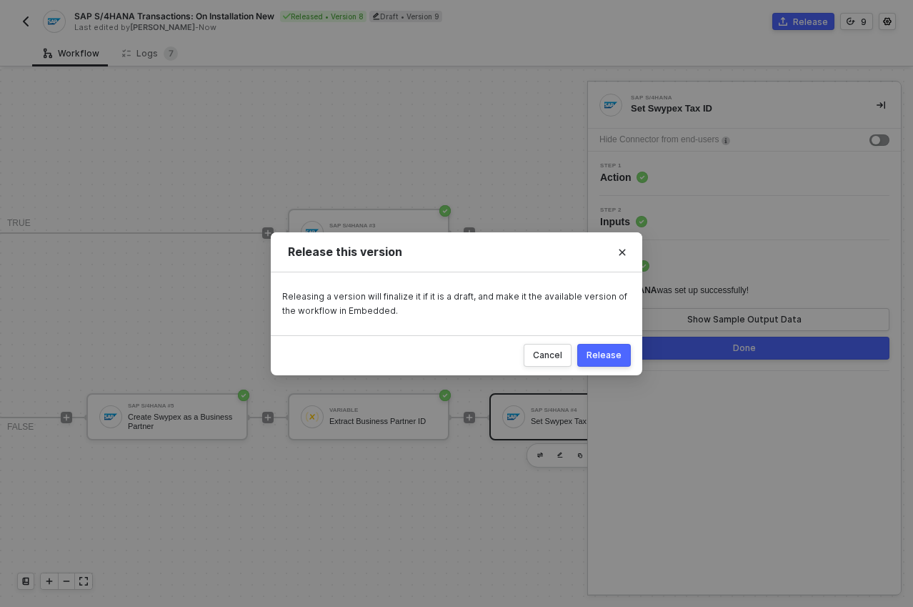
click at [608, 357] on div "Release" at bounding box center [604, 355] width 35 height 11
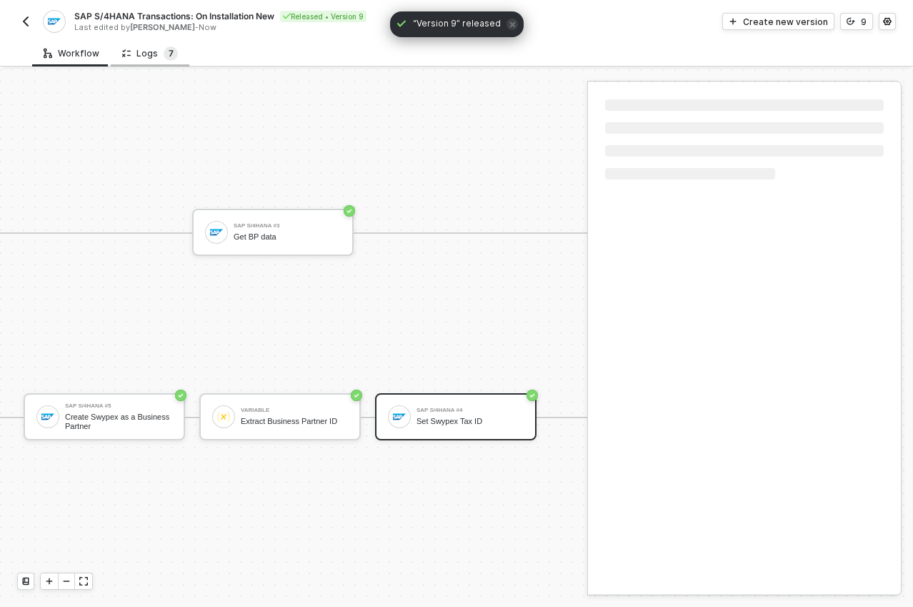
click at [171, 63] on div "Logs 7" at bounding box center [150, 53] width 79 height 26
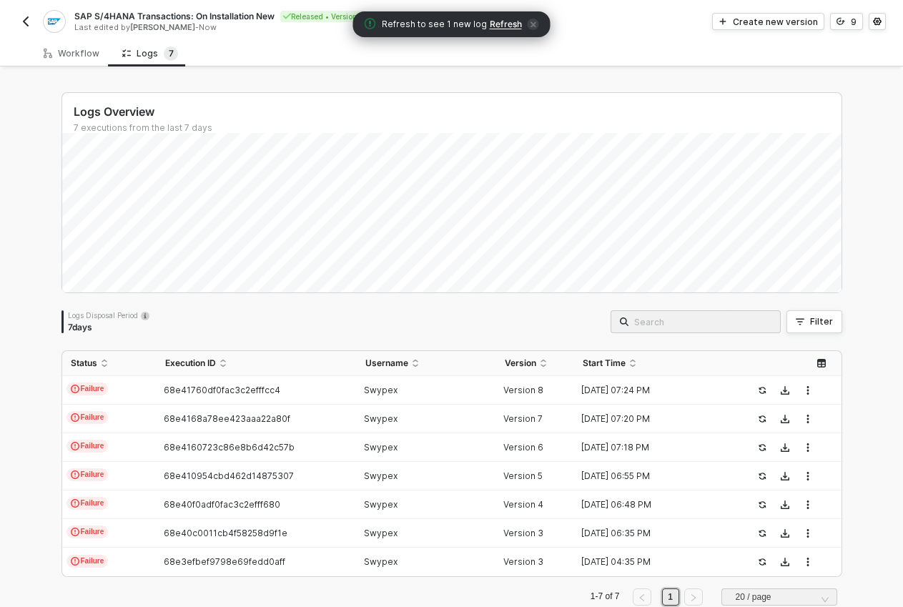
click at [500, 23] on span "Refresh" at bounding box center [506, 24] width 32 height 11
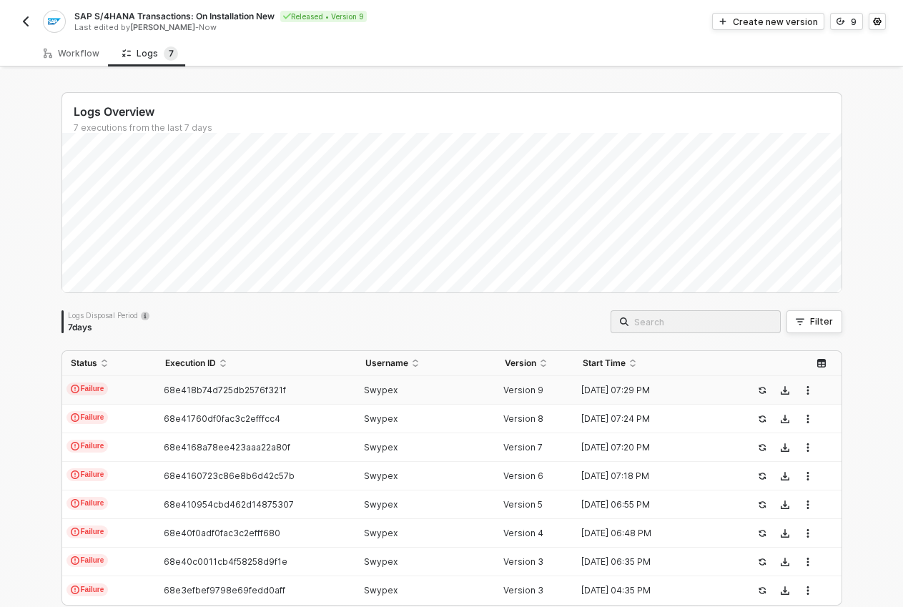
click at [426, 393] on div "Swypex" at bounding box center [421, 390] width 128 height 11
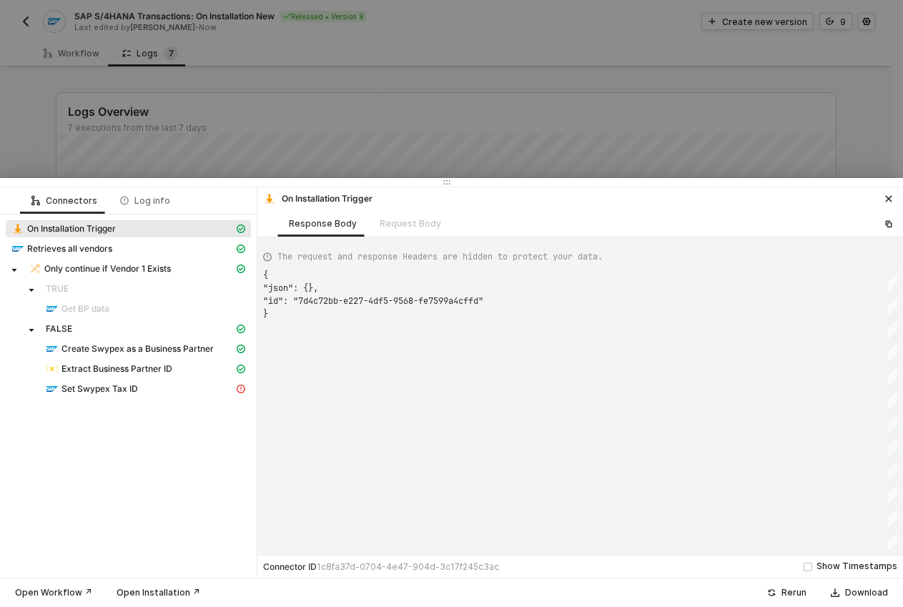
scroll to position [39, 0]
click at [159, 370] on span "Extract Business Partner ID" at bounding box center [116, 368] width 111 height 11
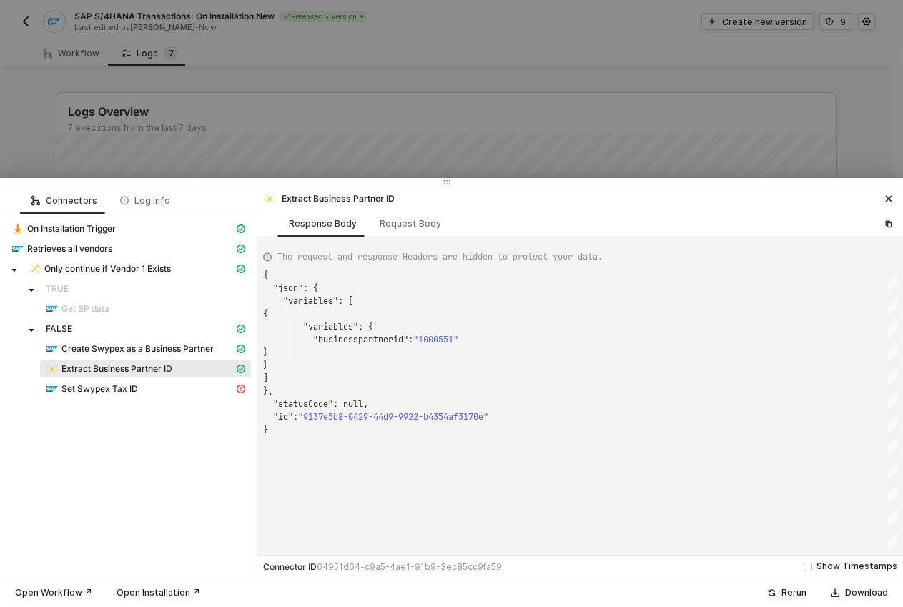
scroll to position [129, 0]
click at [158, 385] on div "Set Swypex Tax ID" at bounding box center [140, 388] width 188 height 13
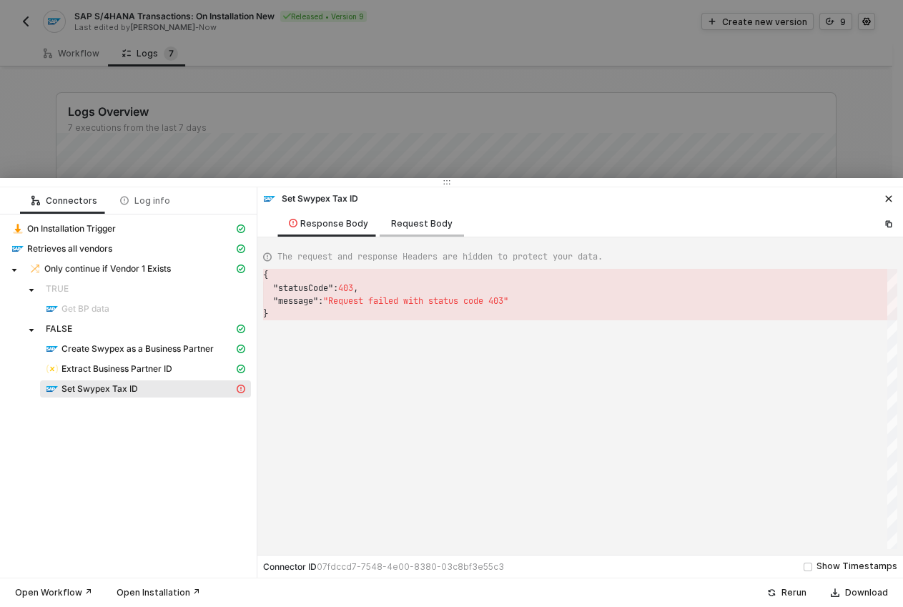
click at [420, 224] on div "Request Body" at bounding box center [421, 223] width 61 height 11
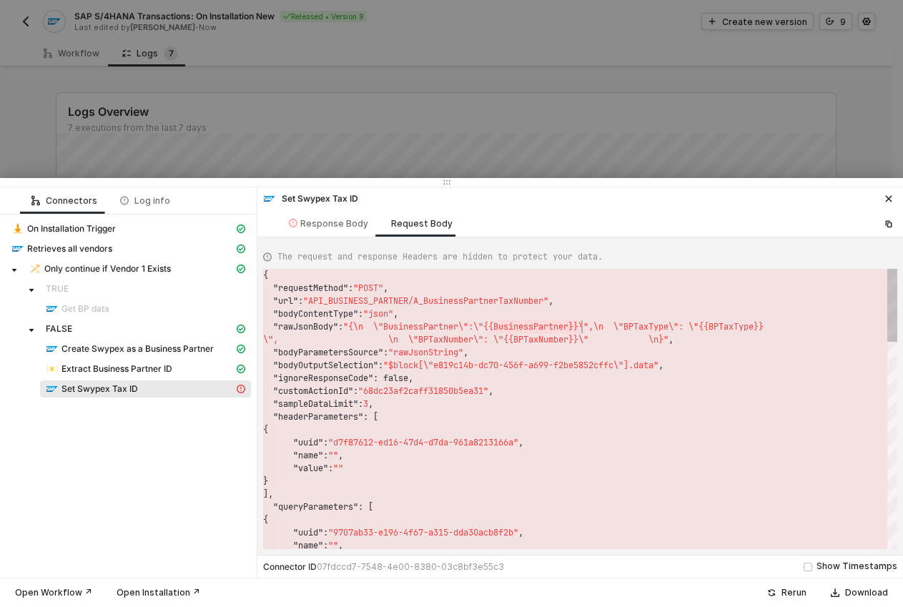
scroll to position [51, 325]
drag, startPoint x: 496, startPoint y: 327, endPoint x: 590, endPoint y: 326, distance: 93.6
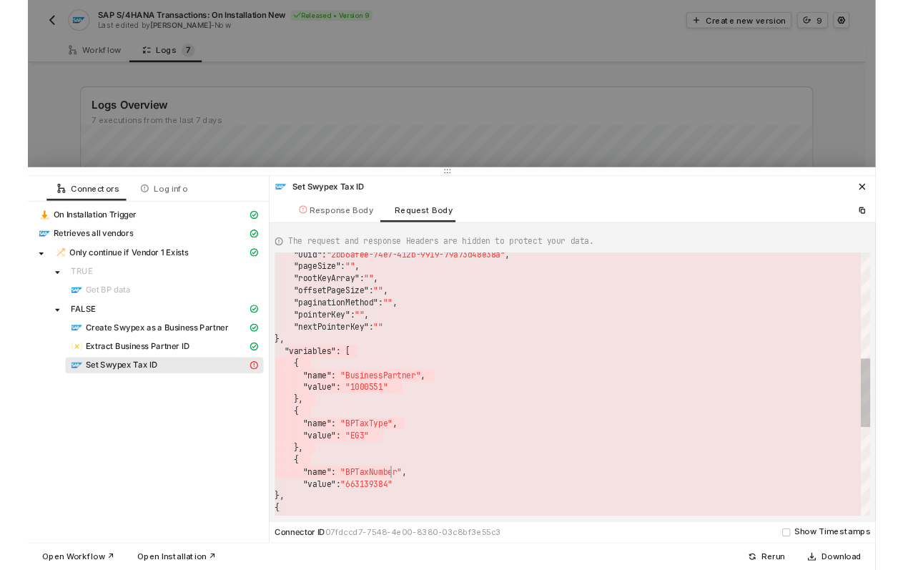
scroll to position [13, 124]
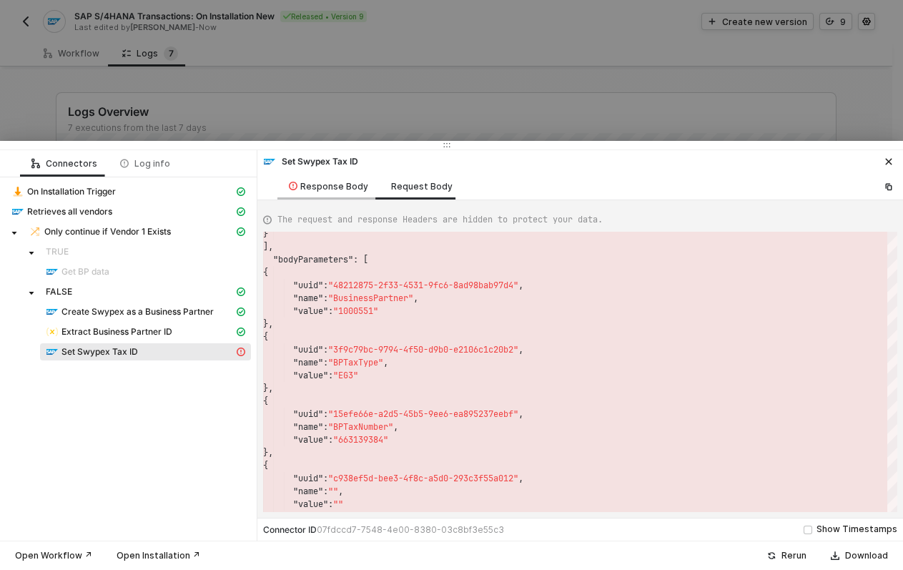
click at [337, 189] on div "Response Body" at bounding box center [328, 186] width 79 height 11
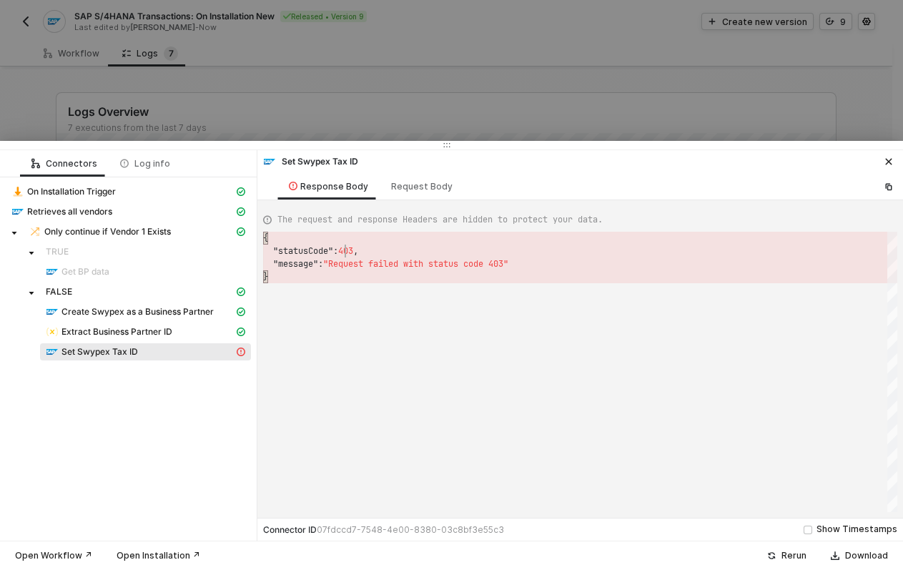
scroll to position [13, 103]
drag, startPoint x: 343, startPoint y: 252, endPoint x: 366, endPoint y: 253, distance: 22.9
click at [407, 185] on div "Request Body" at bounding box center [421, 186] width 61 height 11
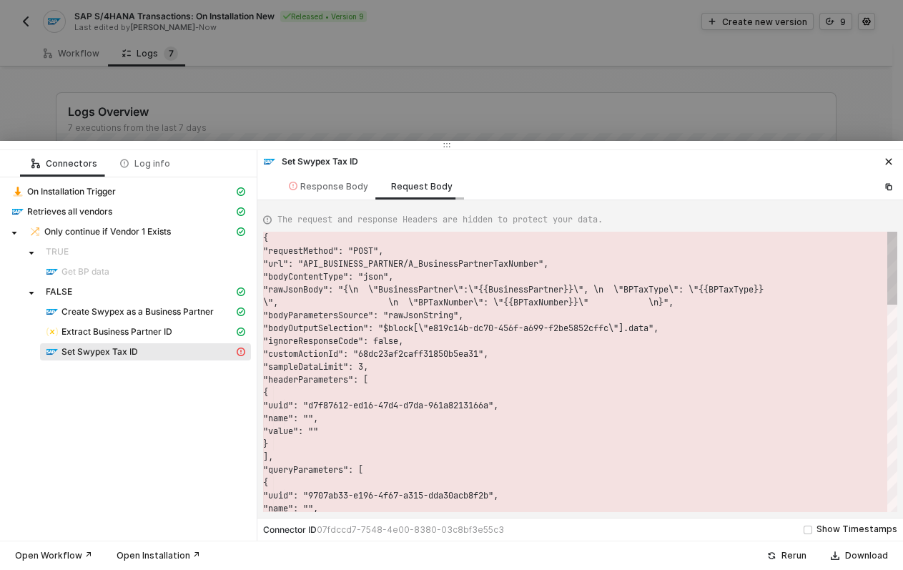
scroll to position [103, 0]
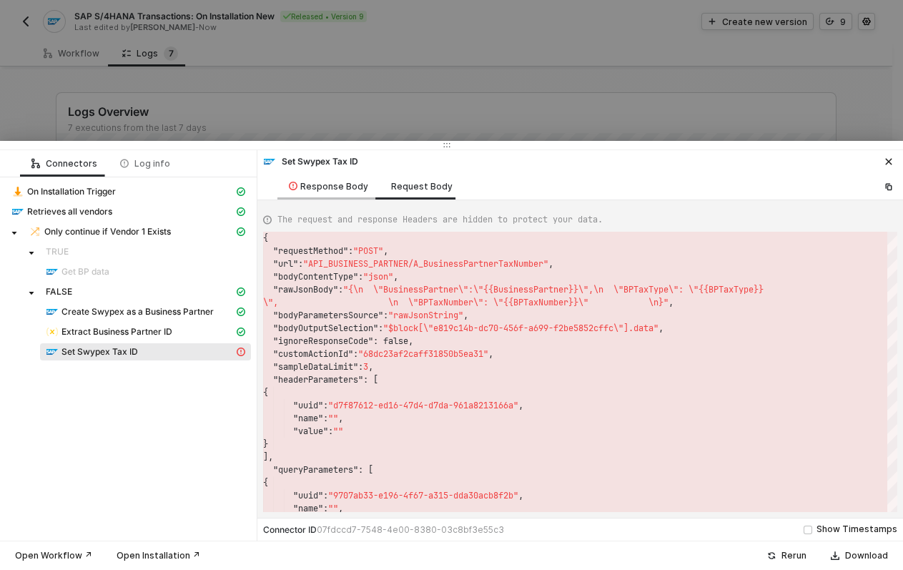
click at [332, 187] on div "Response Body" at bounding box center [328, 186] width 79 height 11
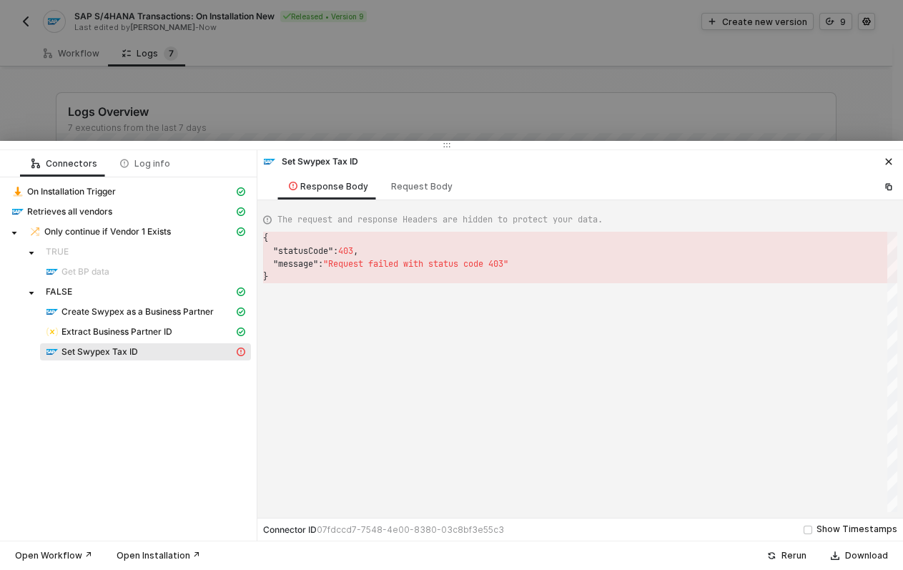
click at [407, 200] on div "The request and response Headers are hidden to protect your data. { "statusCode…" at bounding box center [579, 358] width 645 height 317
click at [407, 190] on div "Request Body" at bounding box center [421, 186] width 61 height 11
type textarea "{ "requestMethod": "POST", "url": "API_BUSINESS_PARTNER/A_BusinessPartnerTaxNum…"
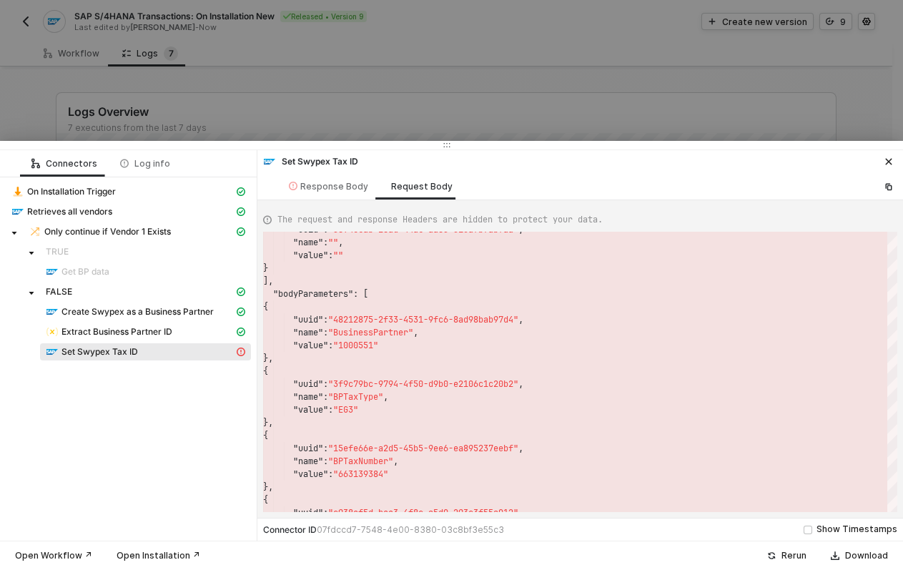
click at [439, 81] on div at bounding box center [451, 285] width 903 height 570
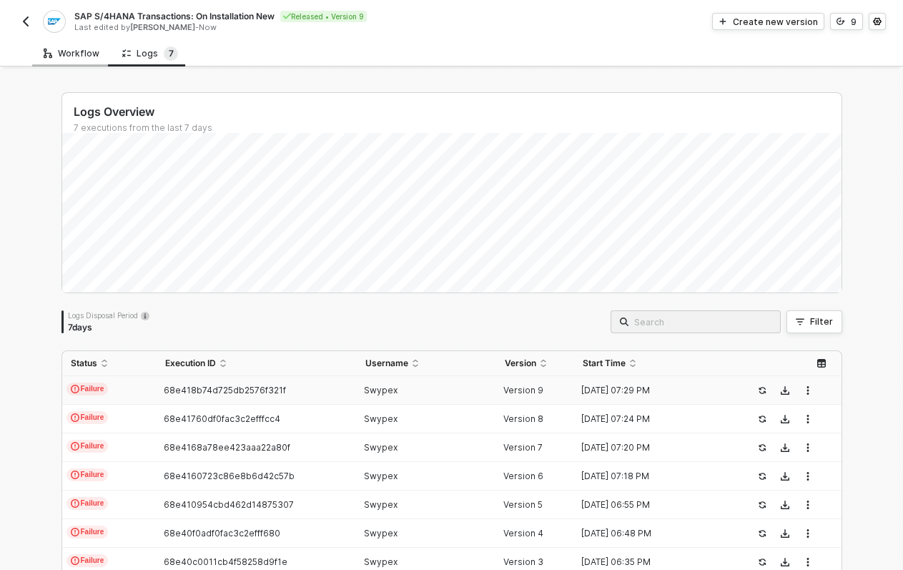
click at [56, 51] on div "Workflow" at bounding box center [72, 53] width 56 height 11
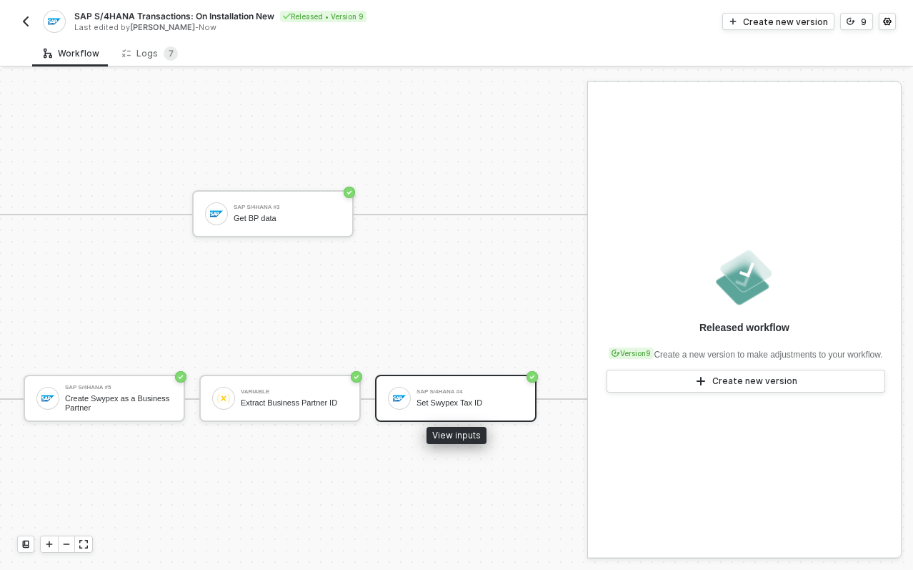
click at [465, 398] on div "Set Swypex Tax ID" at bounding box center [470, 402] width 107 height 9
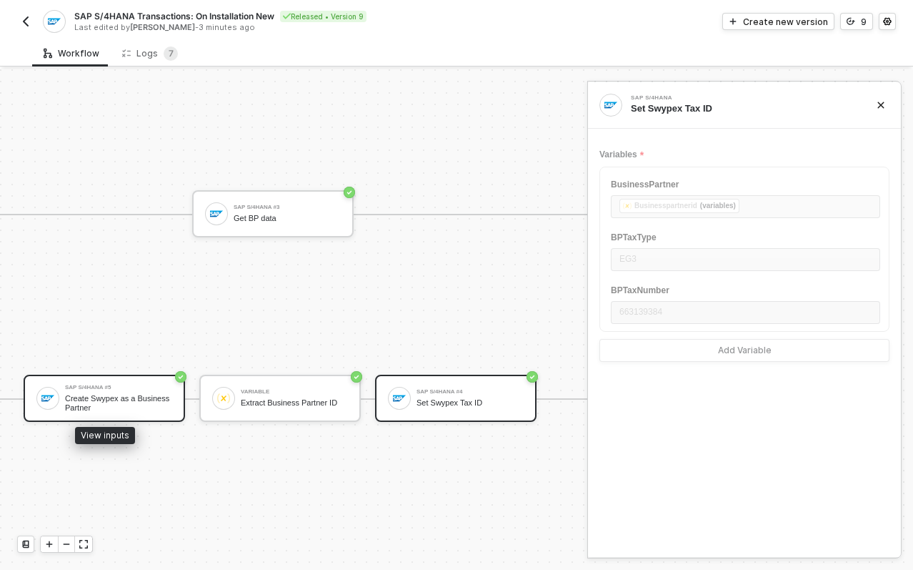
click at [112, 397] on div "Create Swypex as a Business Partner" at bounding box center [118, 403] width 107 height 18
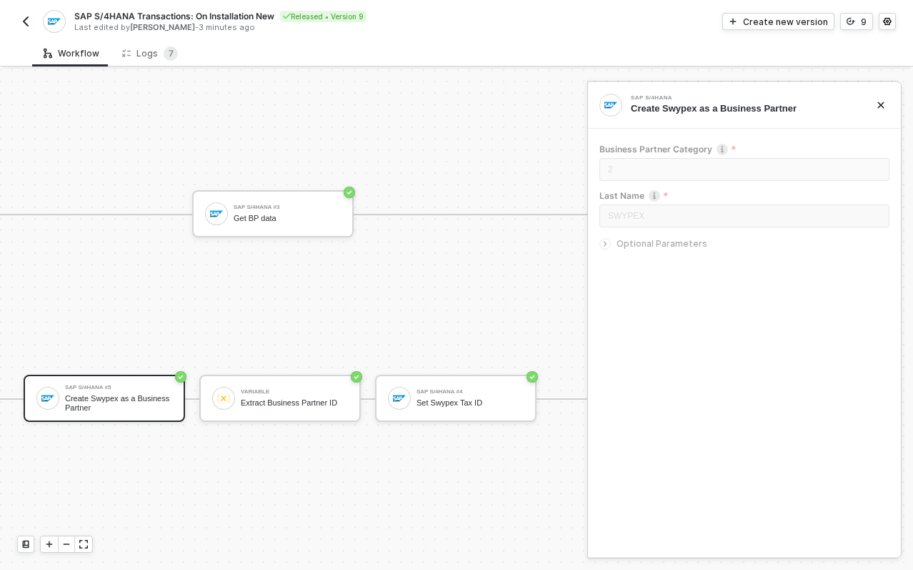
click at [625, 246] on span "Optional Parameters" at bounding box center [662, 243] width 91 height 11
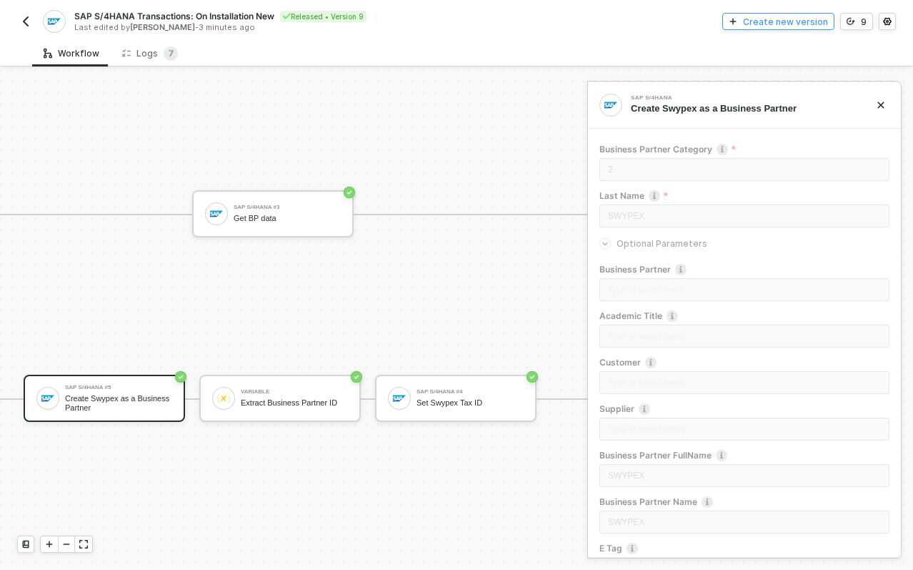
click at [768, 20] on div "Create new version" at bounding box center [785, 22] width 85 height 12
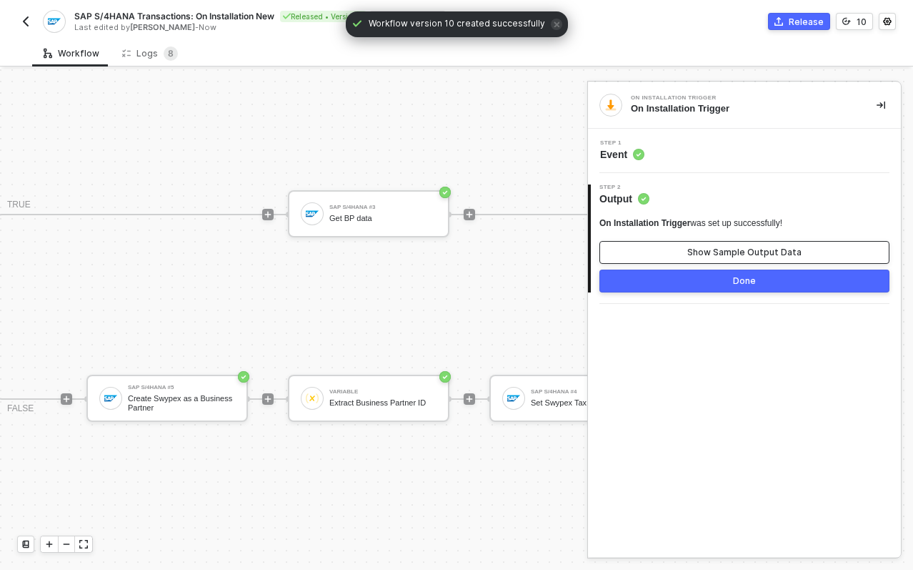
click at [680, 244] on button "Show Sample Output Data" at bounding box center [745, 252] width 290 height 23
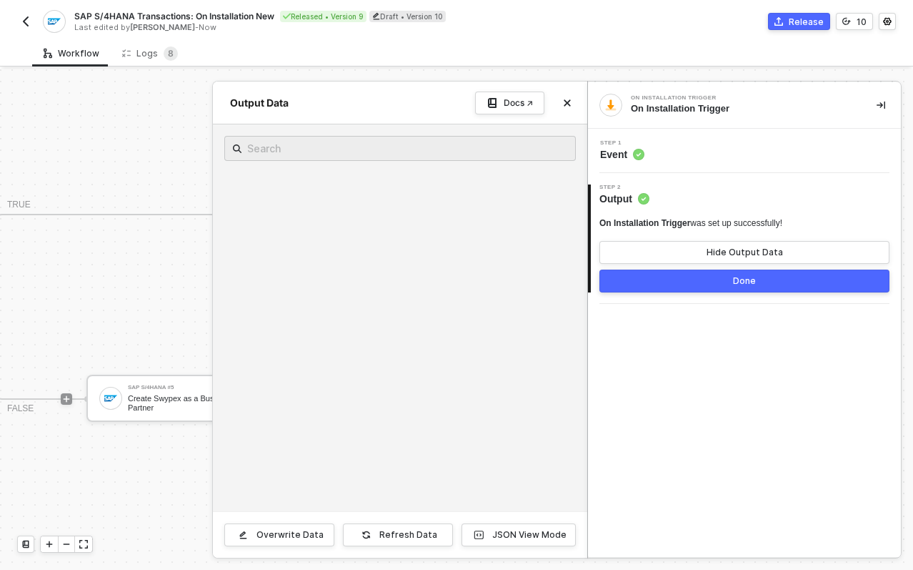
click at [609, 143] on span "Step 1" at bounding box center [622, 143] width 44 height 6
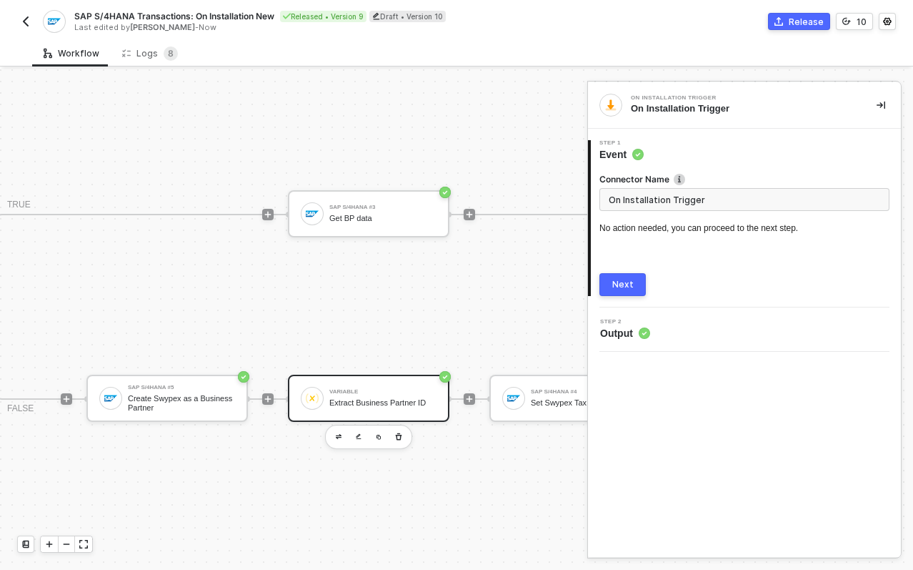
click at [357, 398] on div "Extract Business Partner ID" at bounding box center [383, 402] width 107 height 9
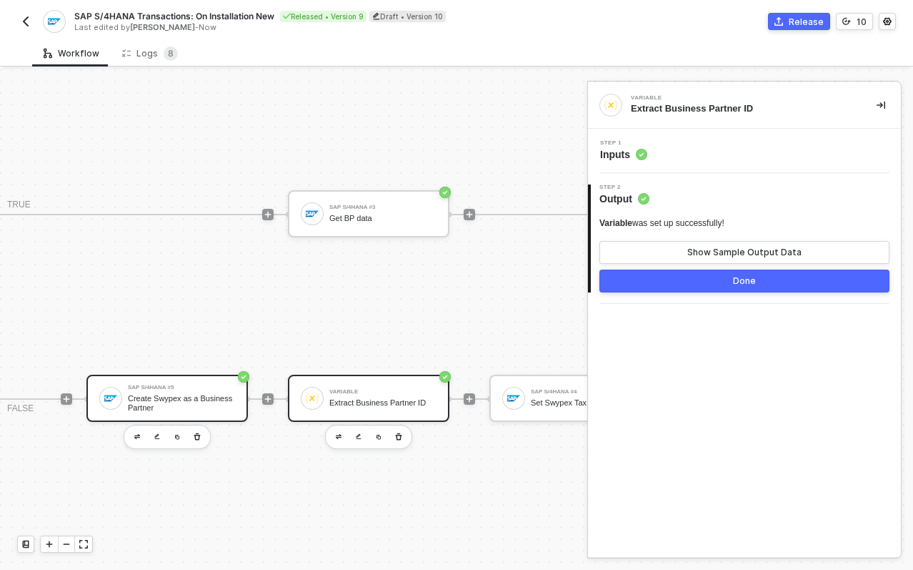
click at [218, 399] on div "Create Swypex as a Business Partner" at bounding box center [181, 403] width 107 height 18
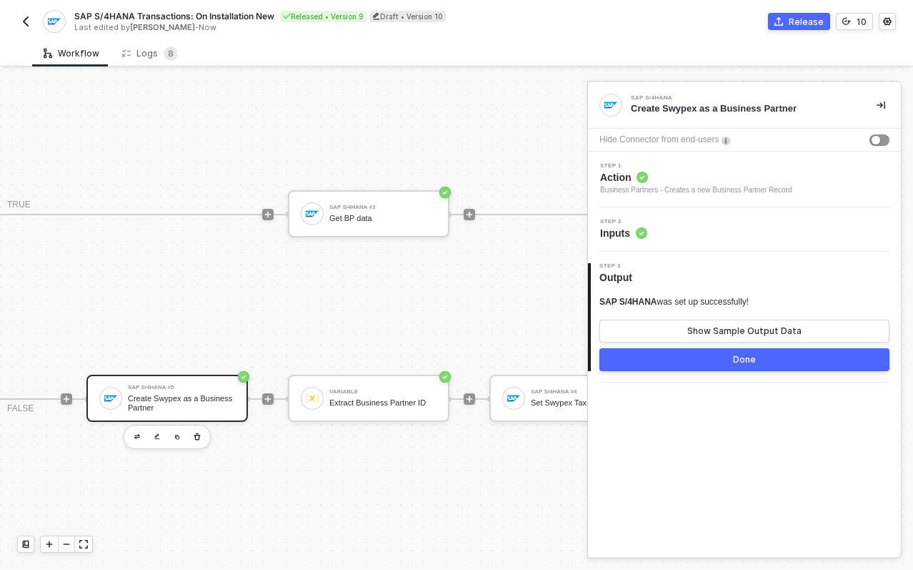
click at [614, 229] on span "Inputs" at bounding box center [623, 233] width 47 height 14
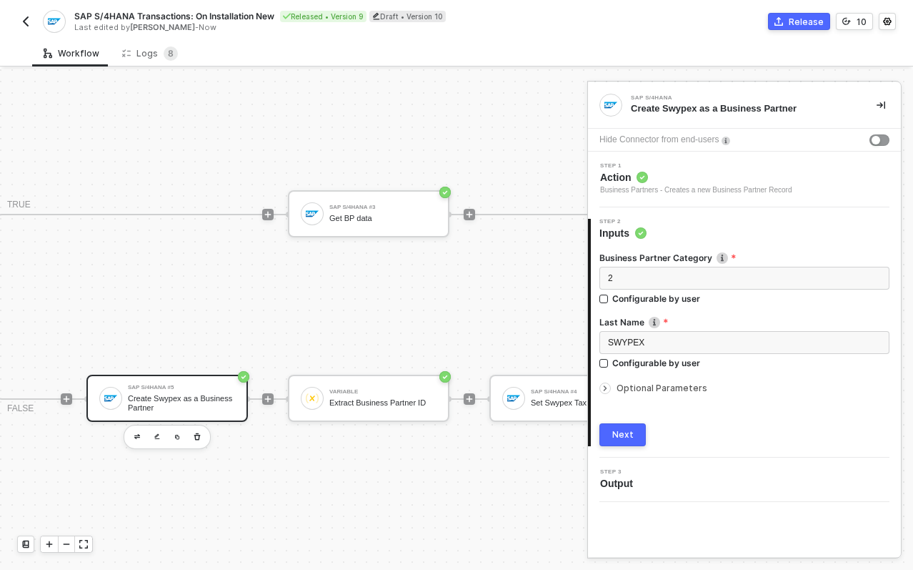
click at [638, 388] on span "Optional Parameters" at bounding box center [662, 387] width 91 height 11
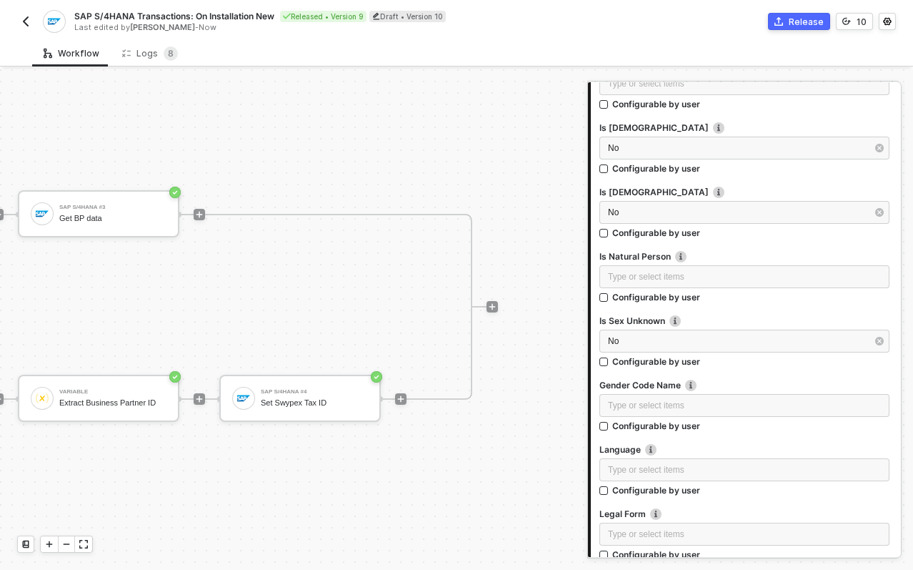
scroll to position [1378, 0]
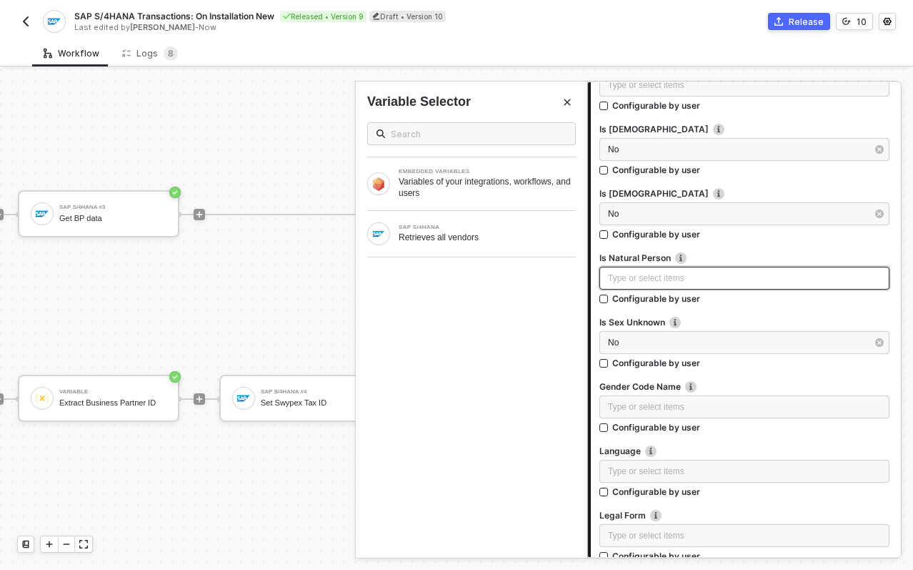
click at [724, 282] on div "Type or select items ﻿" at bounding box center [744, 279] width 273 height 14
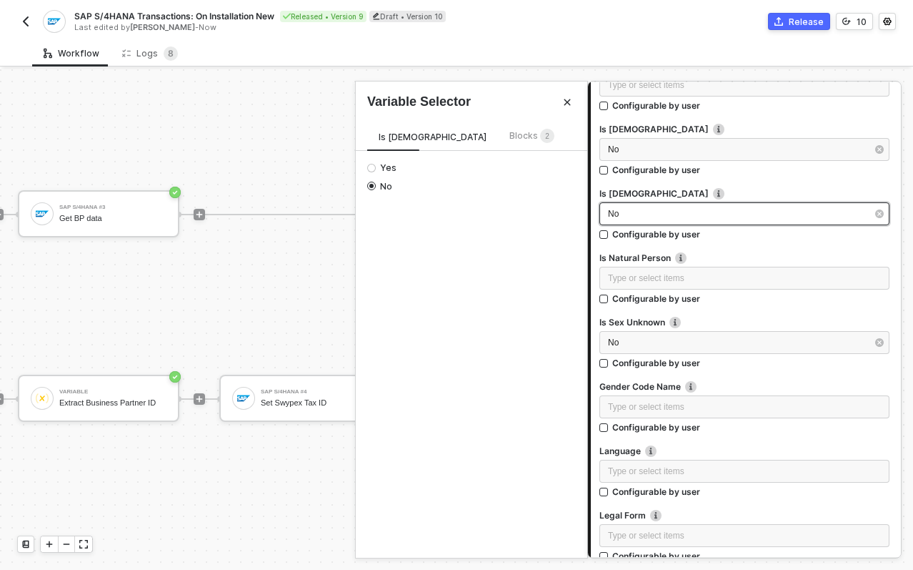
click at [643, 218] on div "No" at bounding box center [737, 214] width 259 height 14
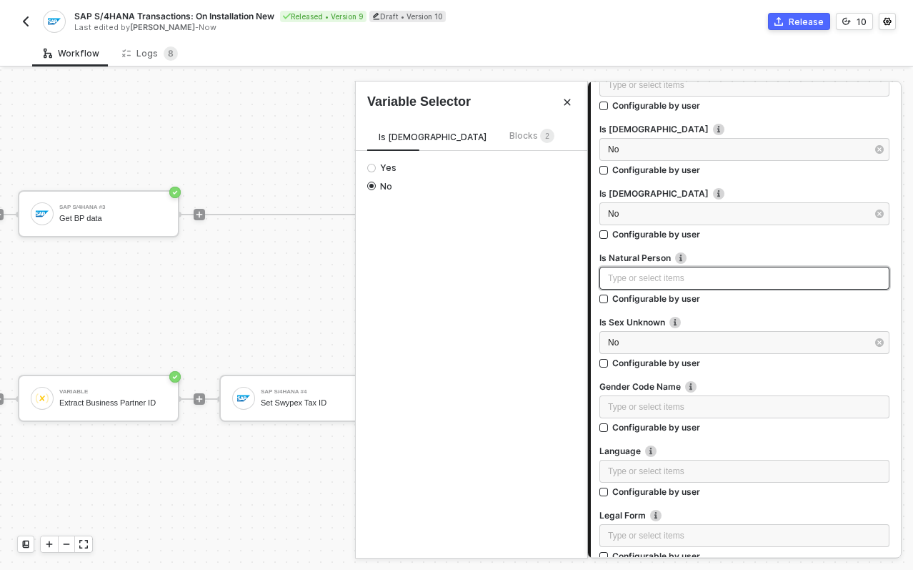
click at [629, 277] on div "Type or select items ﻿" at bounding box center [744, 279] width 273 height 14
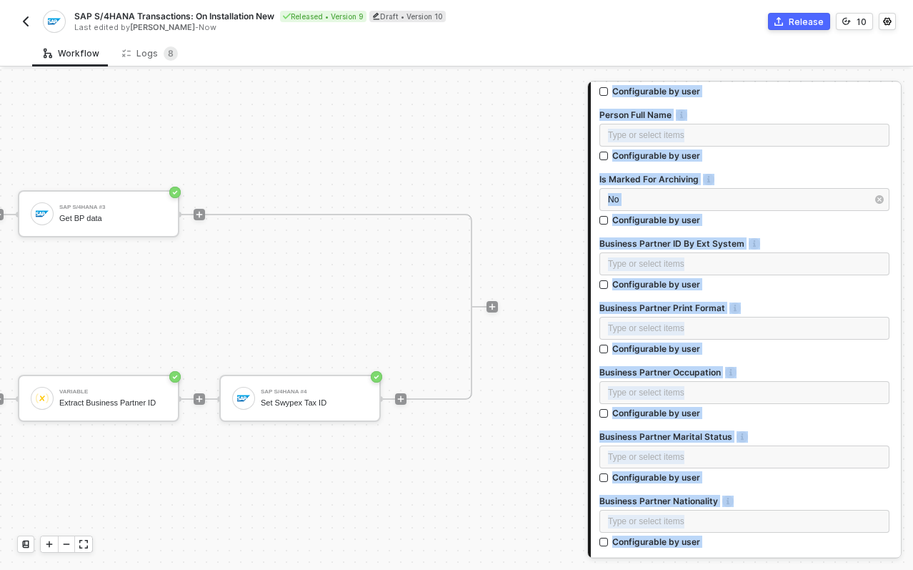
scroll to position [4146, 0]
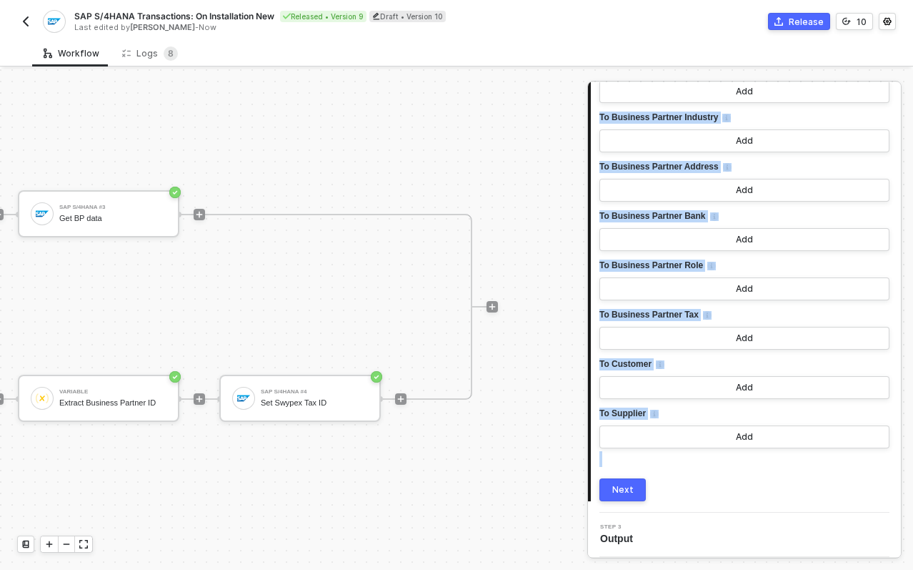
drag, startPoint x: 600, startPoint y: 135, endPoint x: 721, endPoint y: 473, distance: 359.3
copy div "Step 2 Inputs Business Partner Category 2 Configurable by user Last Name SWYPEX…"
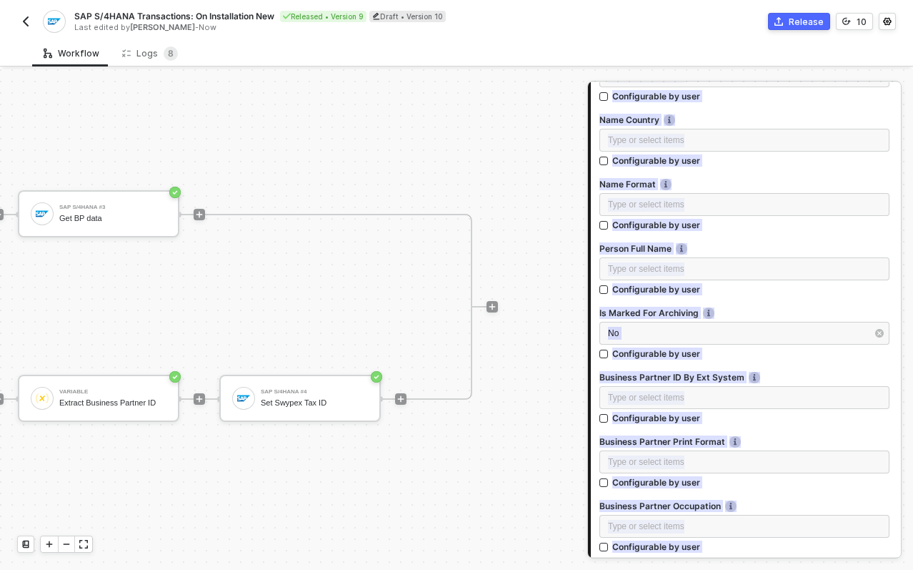
scroll to position [2866, 0]
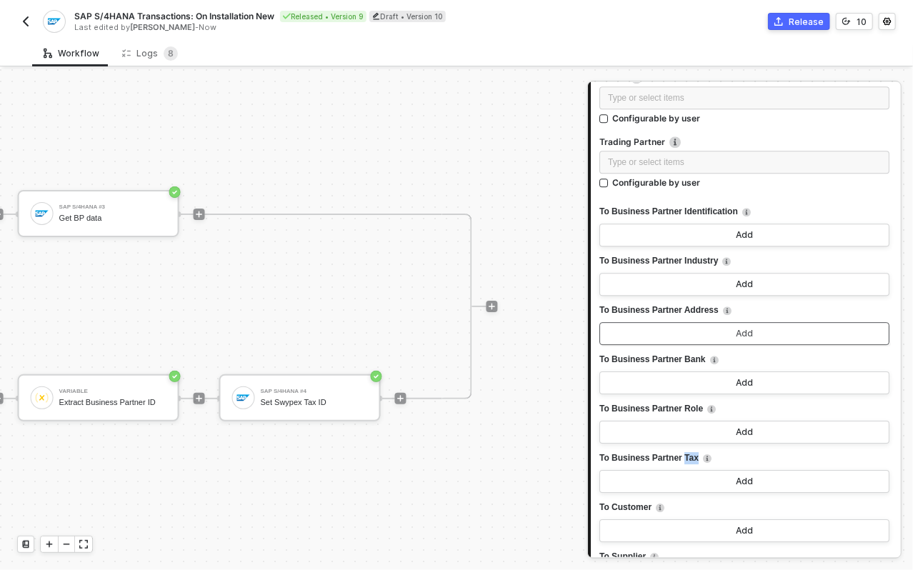
scroll to position [4004, 0]
click at [714, 483] on button "Add" at bounding box center [745, 480] width 290 height 23
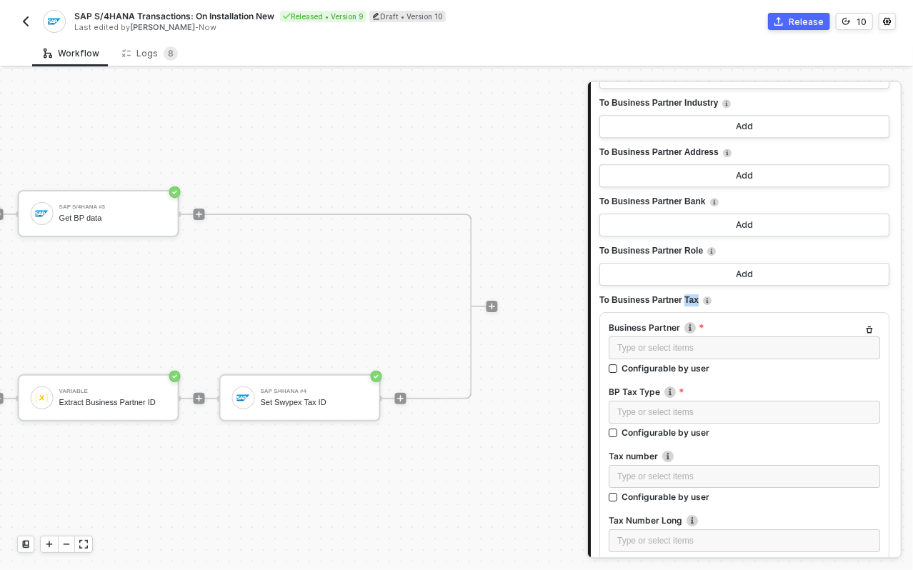
scroll to position [4292, 0]
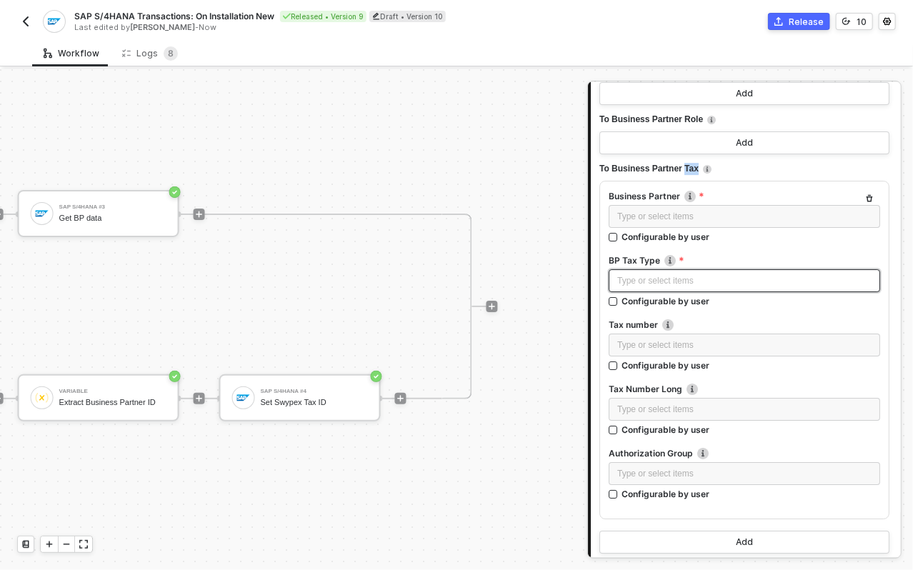
click at [684, 274] on div "Type or select items ﻿" at bounding box center [745, 281] width 254 height 14
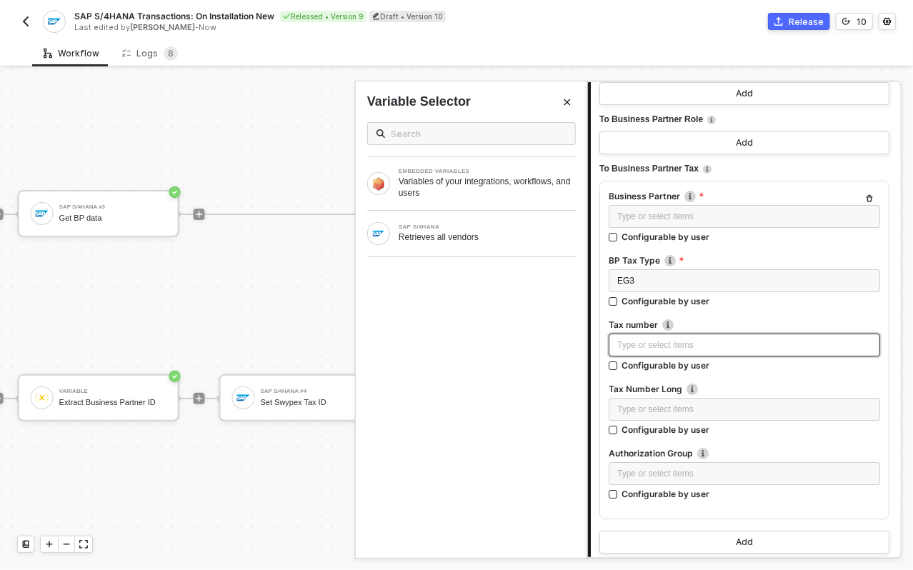
click at [675, 347] on div "Type or select items ﻿" at bounding box center [745, 346] width 254 height 14
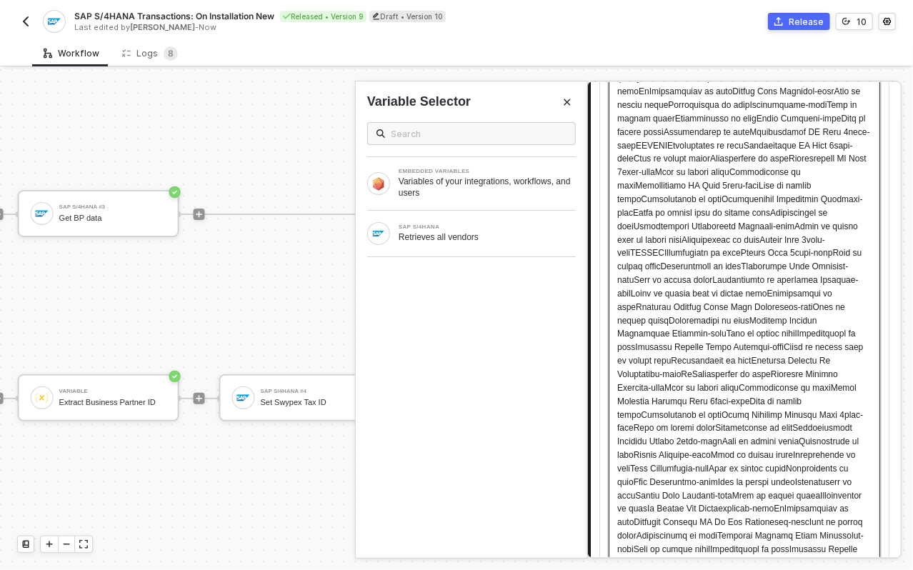
scroll to position [4495, 0]
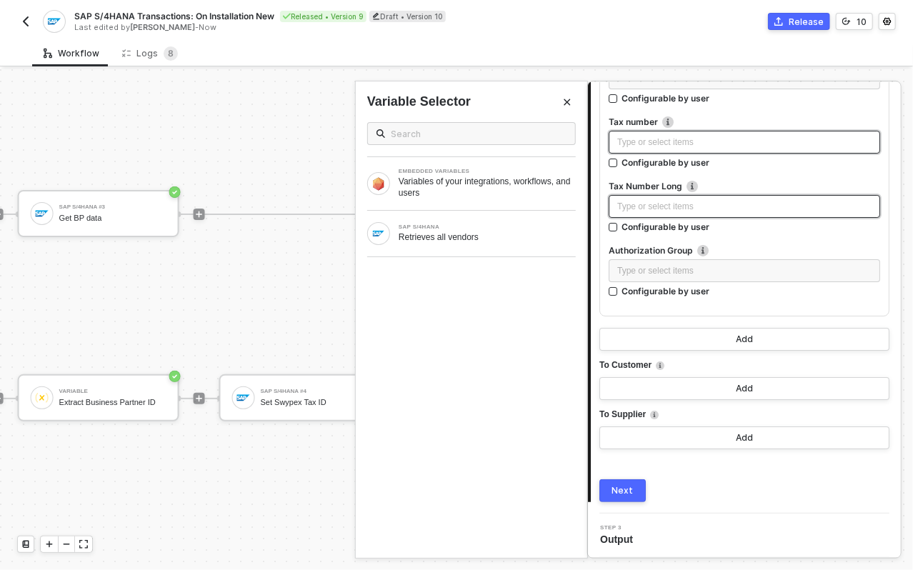
click at [657, 212] on div "Type or select items ﻿" at bounding box center [745, 207] width 254 height 14
click at [685, 145] on div "Type or select items ﻿" at bounding box center [745, 143] width 254 height 14
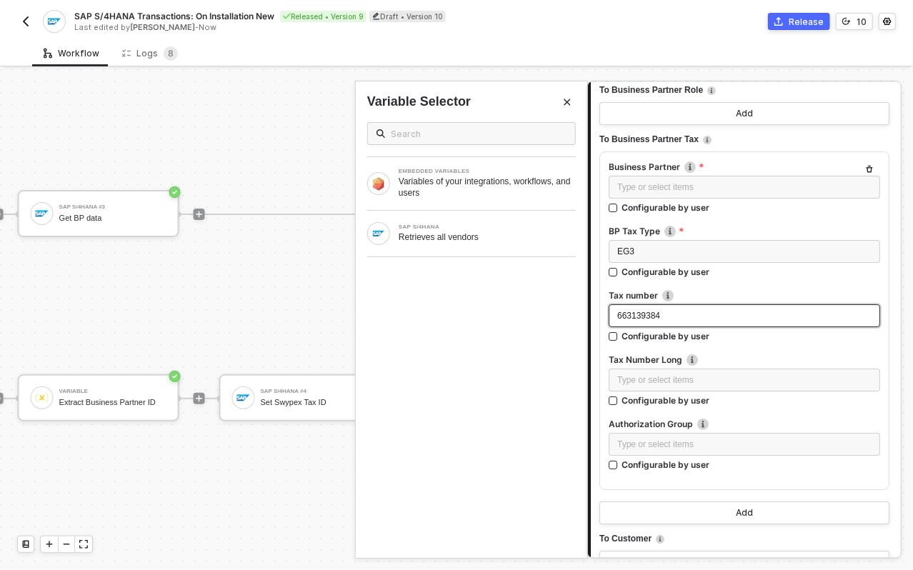
scroll to position [4318, 0]
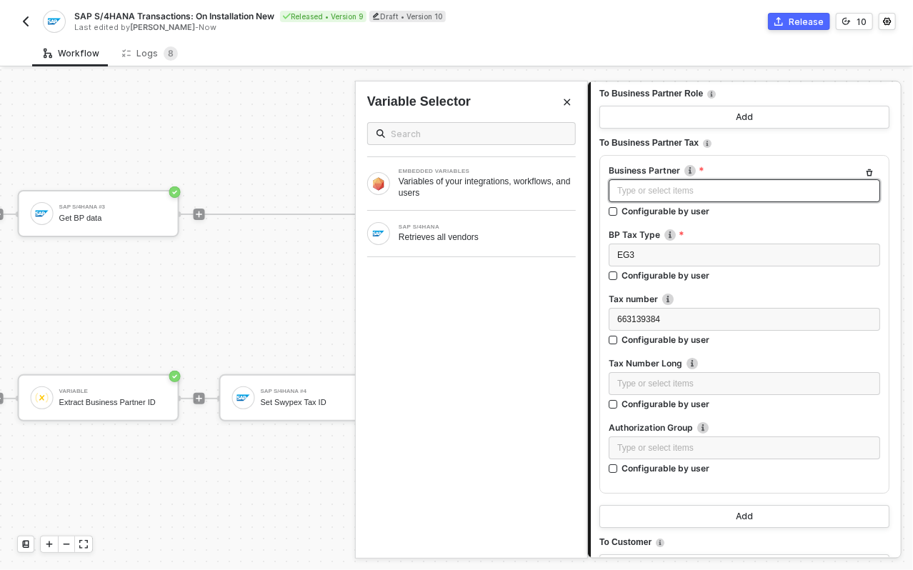
click at [679, 190] on div "Type or select items ﻿" at bounding box center [745, 191] width 254 height 14
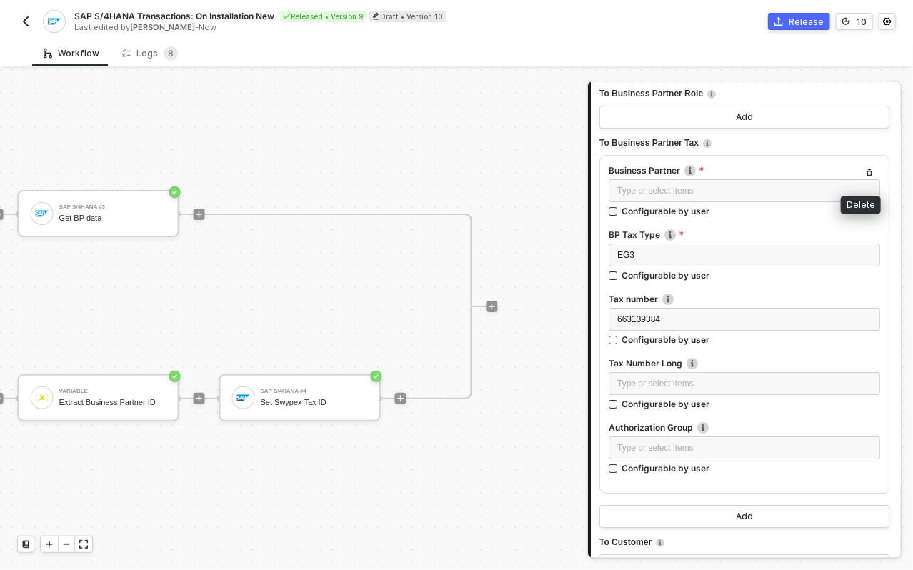
click at [866, 171] on icon "button" at bounding box center [870, 173] width 9 height 9
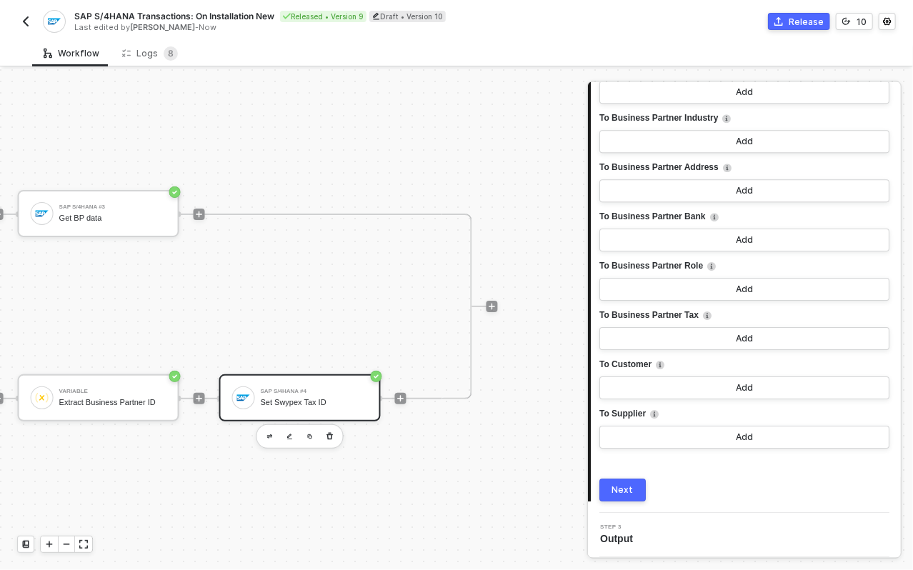
click at [284, 398] on div "Set Swypex Tax ID" at bounding box center [314, 402] width 107 height 9
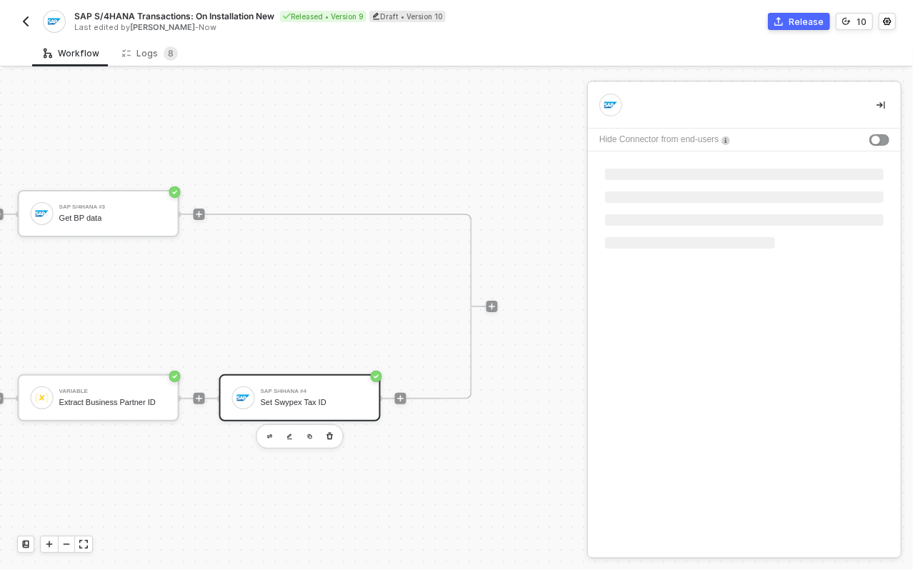
scroll to position [0, 0]
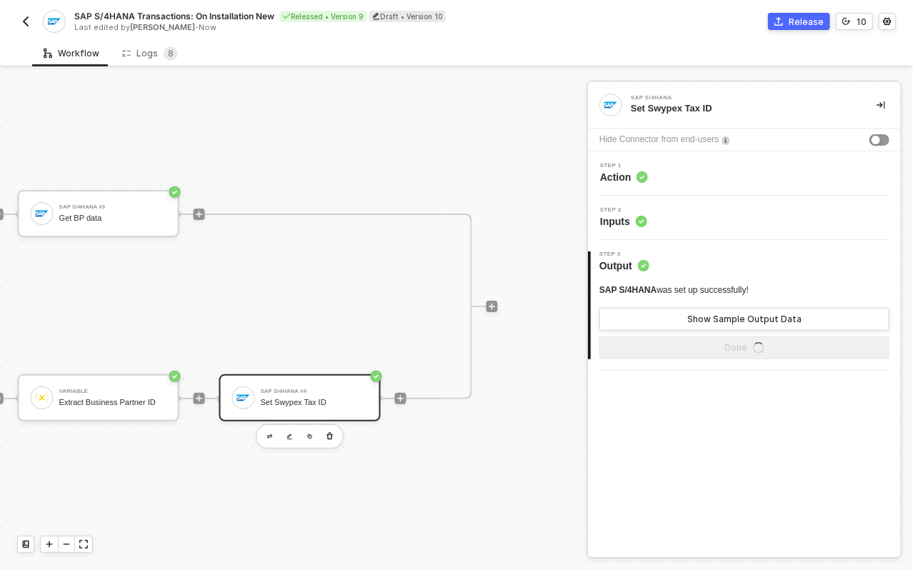
click at [656, 183] on div "Step 1 Action" at bounding box center [746, 173] width 309 height 21
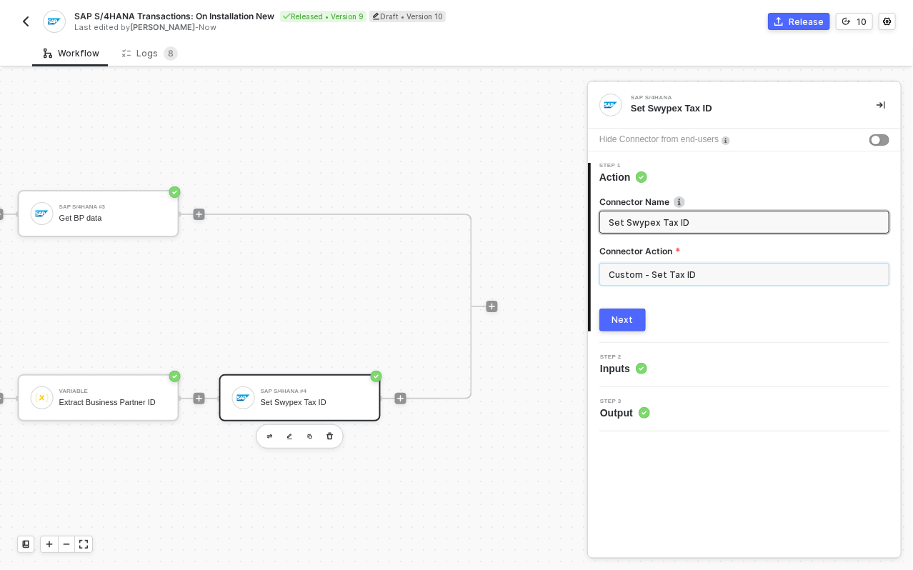
click at [675, 278] on input "Custom - Set Tax ID" at bounding box center [745, 274] width 290 height 23
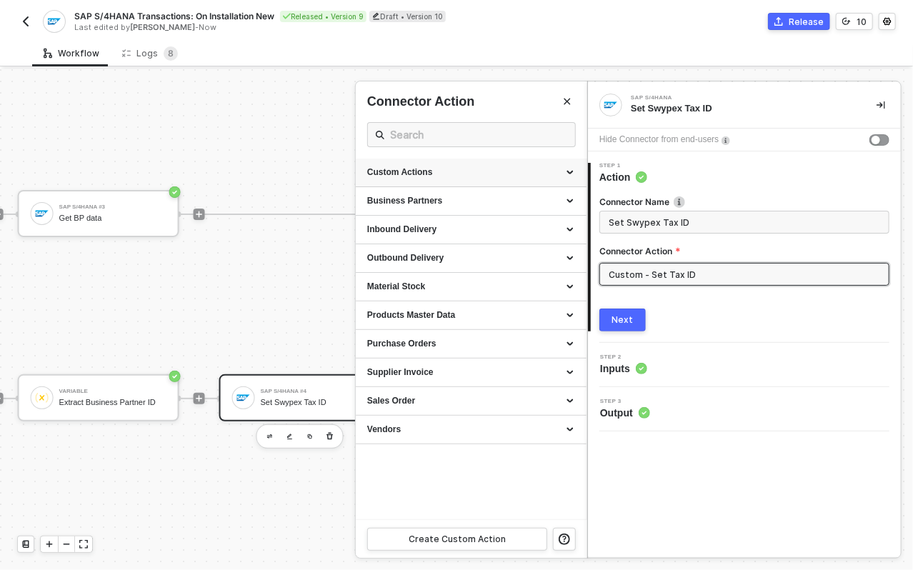
click at [493, 161] on div "Custom Actions" at bounding box center [471, 173] width 231 height 29
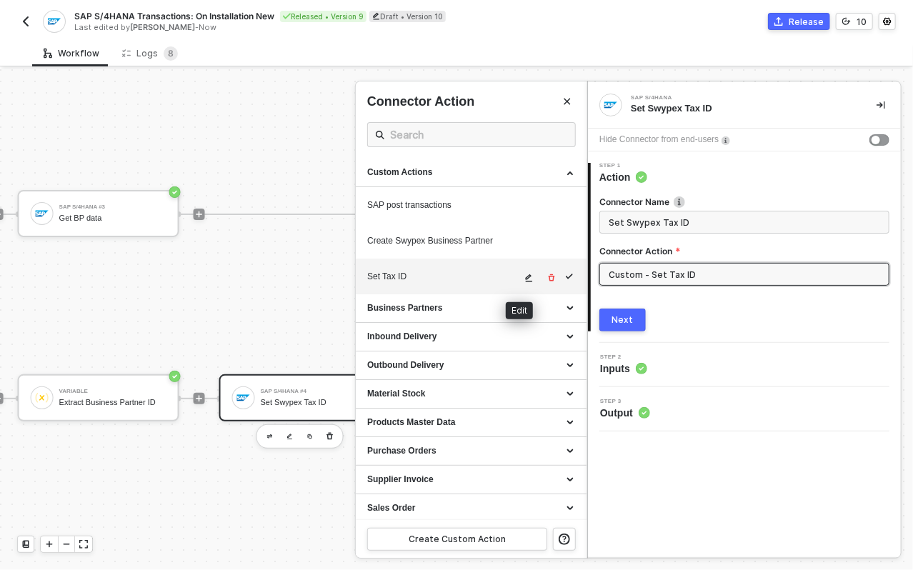
click at [525, 277] on icon "icon-edit" at bounding box center [529, 278] width 9 height 9
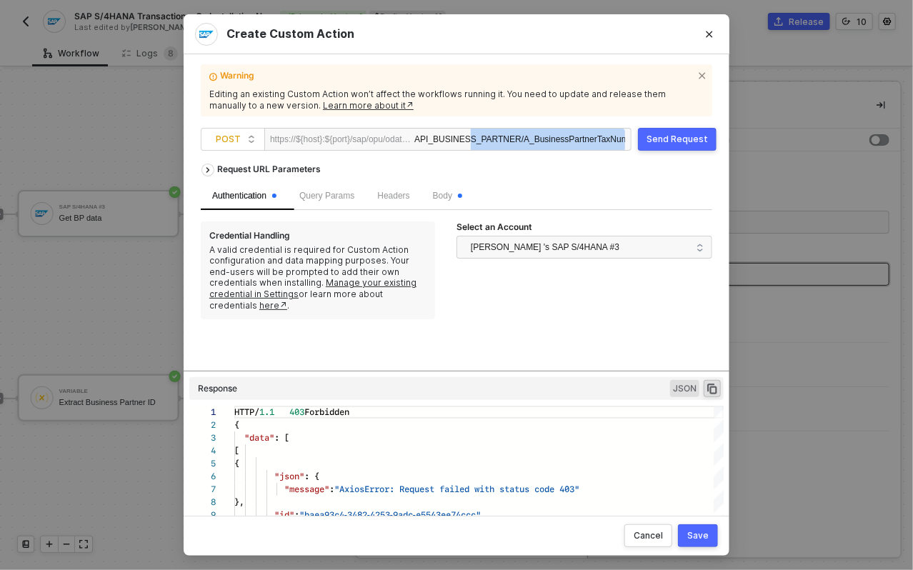
scroll to position [0, 31]
drag, startPoint x: 481, startPoint y: 141, endPoint x: 675, endPoint y: 147, distance: 194.5
click at [675, 147] on div "POST https://${host}:${port}/sap/opu/odata/sap/ API_BUSINESS_PARTNER/A_Business…" at bounding box center [457, 139] width 512 height 23
click at [445, 140] on div "API_BUSINESS_PARTNER/A_BusinessPartnerTaxNumber" at bounding box center [520, 140] width 211 height 23
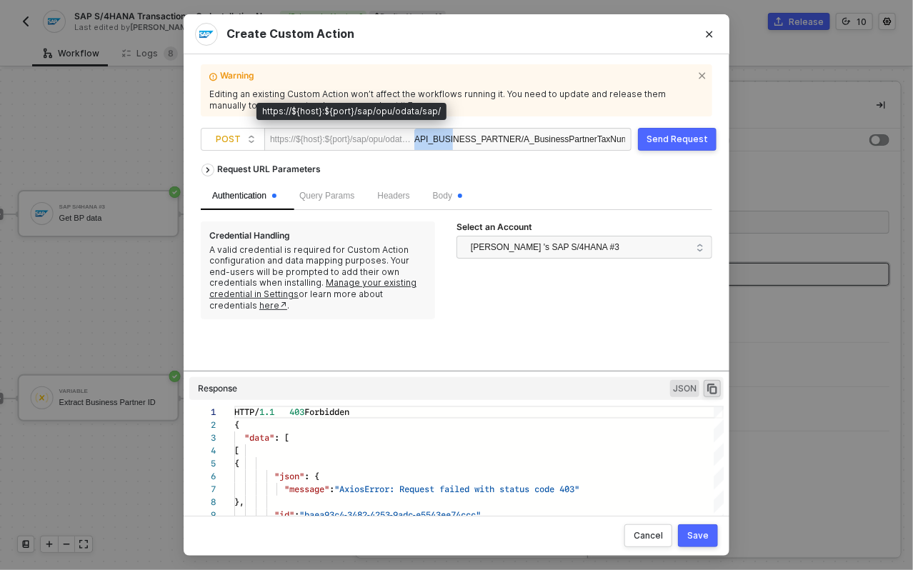
drag, startPoint x: 430, startPoint y: 139, endPoint x: 377, endPoint y: 137, distance: 52.9
click at [377, 137] on div "https://${host}:${port}/sap/opu/odata/sap/ API_BUSINESS_PARTNER/A_BusinessPartn…" at bounding box center [447, 139] width 367 height 23
click at [440, 137] on div "API_BUSINESS_PARTNER/A_BusinessPartnerTaxNumber" at bounding box center [520, 140] width 211 height 23
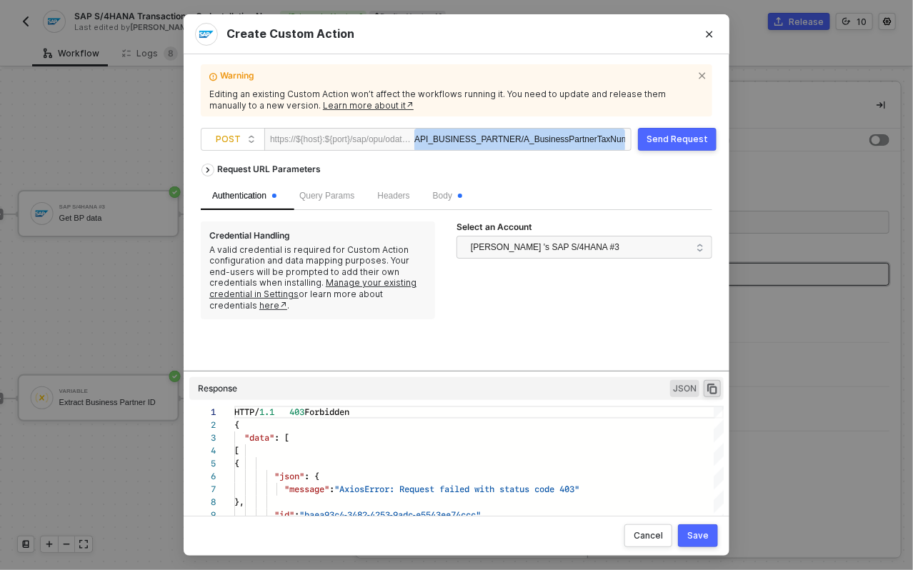
scroll to position [0, 31]
drag, startPoint x: 422, startPoint y: 139, endPoint x: 757, endPoint y: 139, distance: 335.2
click at [757, 139] on div "Create Custom Action Warning Editing an existing Custom Action won’t affect the…" at bounding box center [456, 285] width 913 height 570
copy div "API_BUSINESS_PARTNER/A_BusinessPartnerTaxNumber"
click at [545, 143] on div "API_BUSINESS_PARTNER/A_BusinessPartnerTaxNumber" at bounding box center [520, 140] width 211 height 23
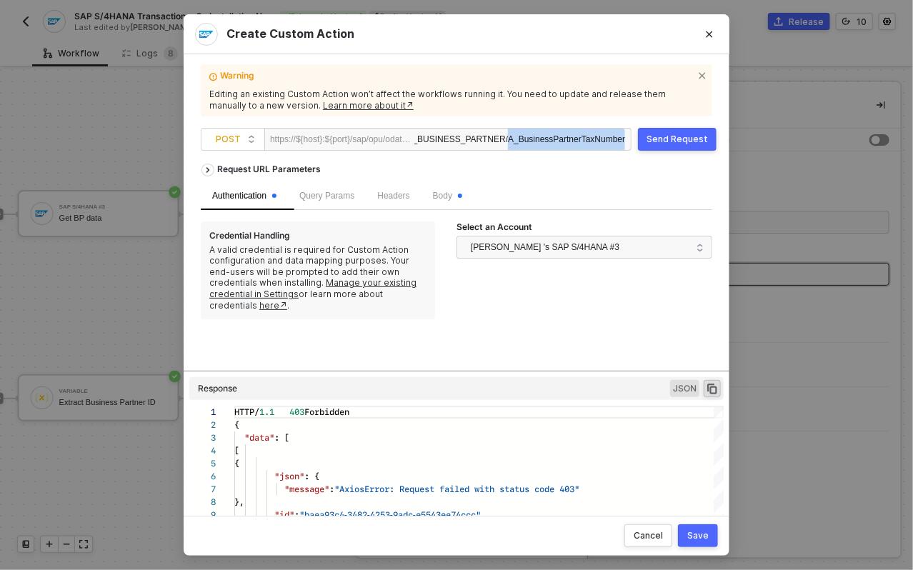
click at [545, 143] on div "API_BUSINESS_PARTNER/A_BusinessPartnerTaxNumber" at bounding box center [520, 140] width 211 height 23
paste div
click at [523, 142] on div "/A_BusinessPartner('{BusinessPartner}')/to_BusinessPartnerTax" at bounding box center [516, 140] width 217 height 23
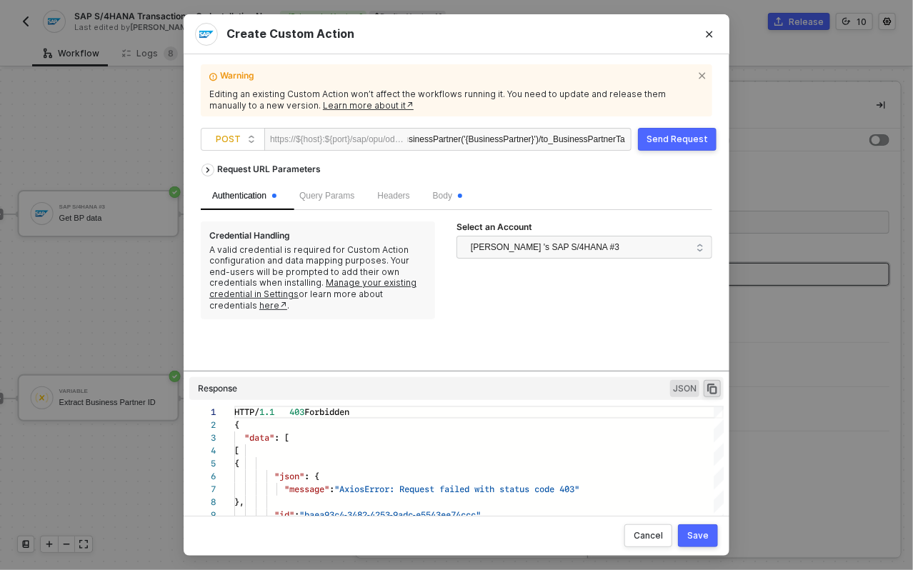
scroll to position [0, 0]
click at [341, 190] on div "Query Params" at bounding box center [326, 196] width 55 height 14
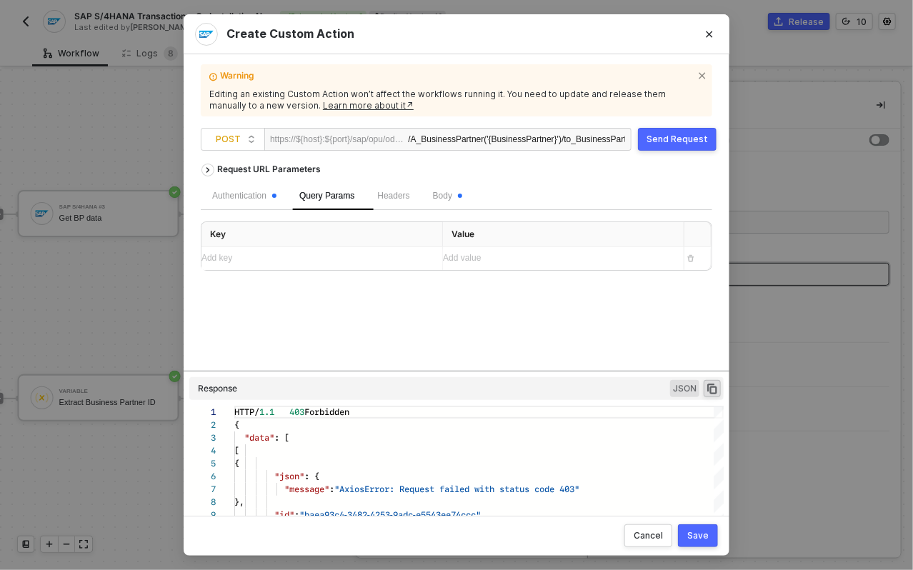
click at [355, 254] on div "Add key ﻿" at bounding box center [309, 259] width 215 height 14
click at [526, 139] on div "/A_BusinessPartner('{BusinessPartner}')/to_BusinessPartnerTax" at bounding box center [516, 140] width 217 height 23
copy div "BusinessPartner"
click at [337, 263] on div "Add key ﻿" at bounding box center [309, 259] width 215 height 14
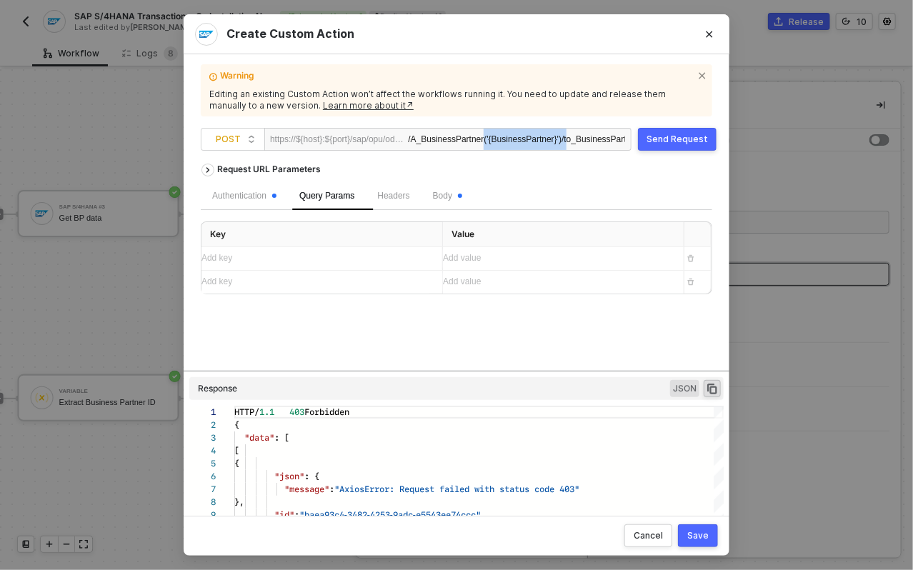
drag, startPoint x: 491, startPoint y: 140, endPoint x: 585, endPoint y: 143, distance: 94.4
click at [585, 143] on div "/A_BusinessPartner('{BusinessPartner}')/to_BusinessPartnerTax" at bounding box center [516, 140] width 217 height 23
click at [503, 139] on div "/A_BusinessPartner('{BusinessPartner}')/to_BusinessPartnerTax" at bounding box center [516, 140] width 217 height 23
click at [516, 140] on div "/A_BusinessPartner('{BusinessPartner}')/to_BusinessPartnerTax" at bounding box center [516, 140] width 217 height 23
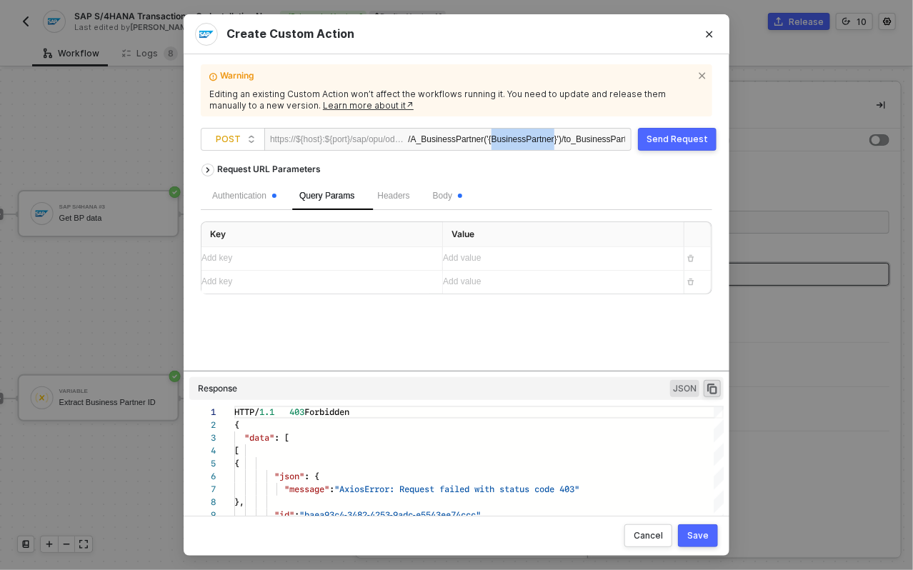
copy div "BusinessPartner"
click at [317, 257] on div "Add key ﻿" at bounding box center [309, 259] width 215 height 14
click at [481, 141] on div "/A_BusinessPartner('{BusinessPartner}')/to_BusinessPartnerTax ?BusinessPartner=" at bounding box center [506, 140] width 238 height 23
drag, startPoint x: 319, startPoint y: 249, endPoint x: 320, endPoint y: 260, distance: 11.5
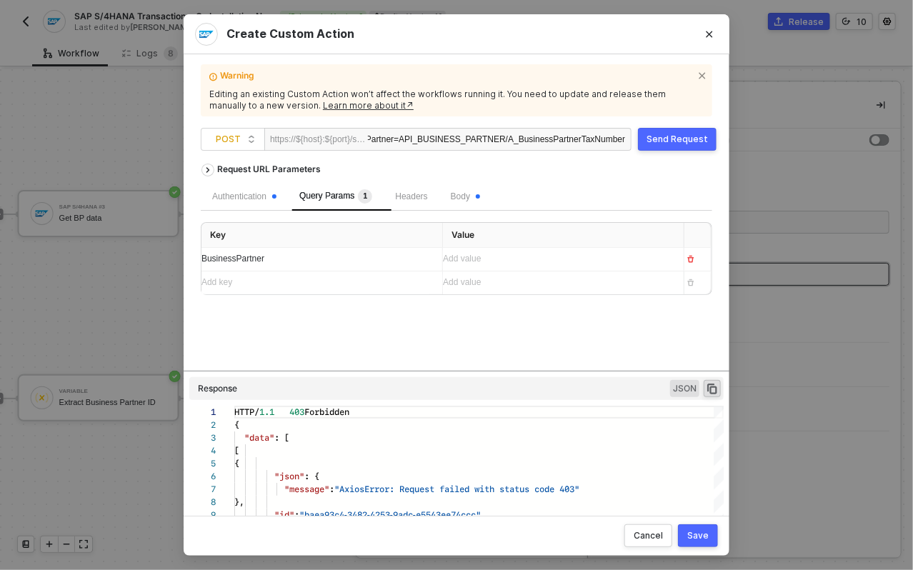
click at [319, 249] on div "BusinessPartner" at bounding box center [316, 259] width 229 height 23
click at [485, 144] on div "/A_BusinessPartner('{BusinessPartner}')/to_BusinessPartnerTax" at bounding box center [516, 140] width 217 height 23
click at [517, 165] on div "Request URL Parameters" at bounding box center [457, 170] width 512 height 26
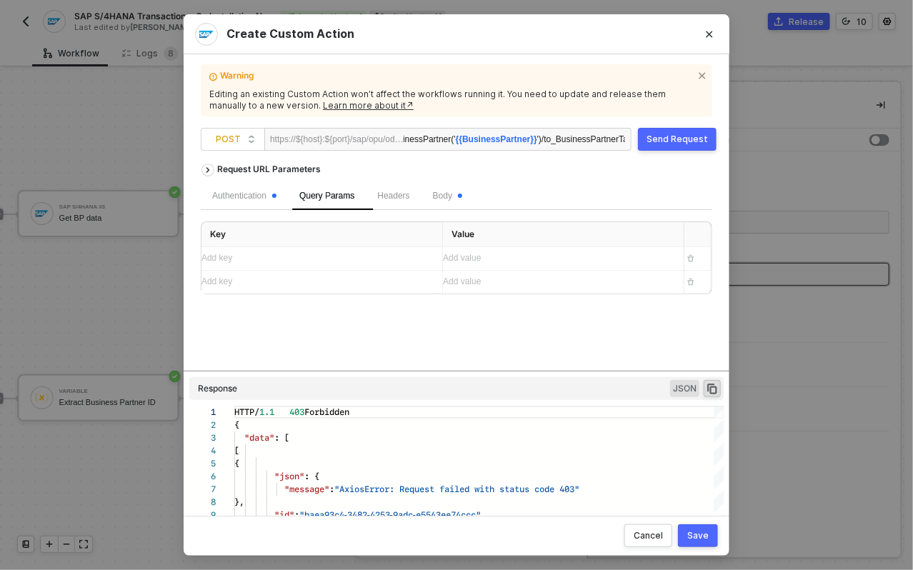
scroll to position [0, 0]
click at [521, 142] on span "{{BusinessPartner}}" at bounding box center [525, 139] width 81 height 10
copy span "BusinessPartner"
click at [457, 189] on div "Body" at bounding box center [447, 196] width 29 height 14
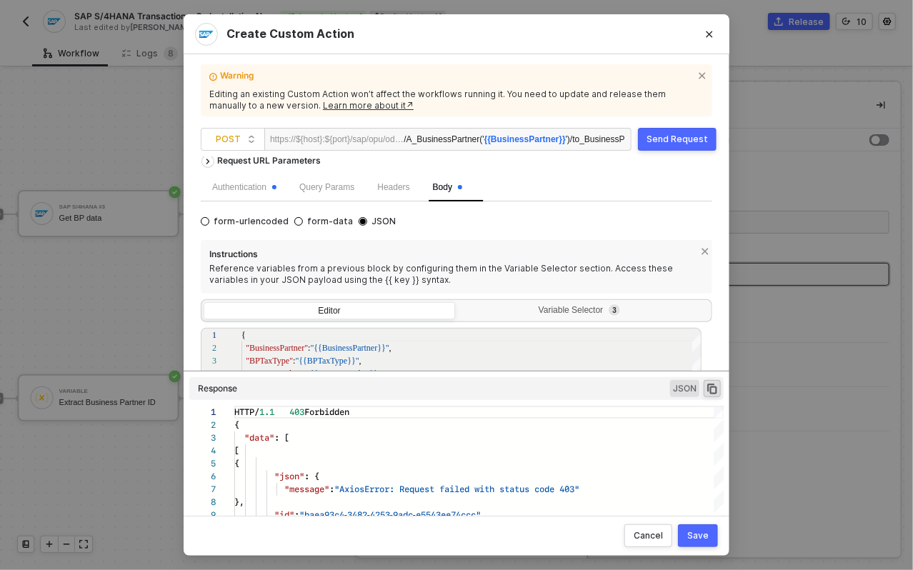
scroll to position [9, 0]
click at [281, 192] on div "Authentication" at bounding box center [244, 188] width 87 height 28
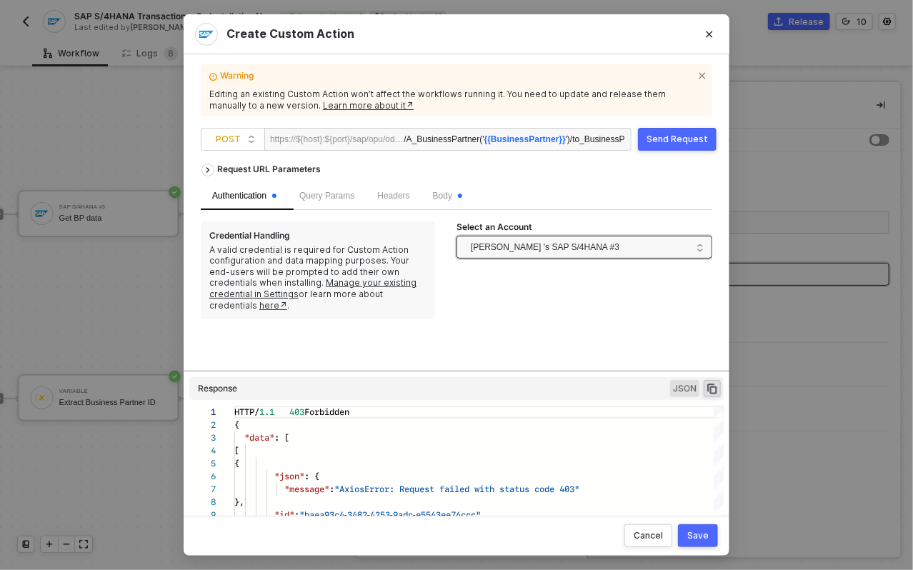
click at [644, 249] on span "Nadeem Bakr 's SAP S/4HANA #3" at bounding box center [581, 247] width 220 height 23
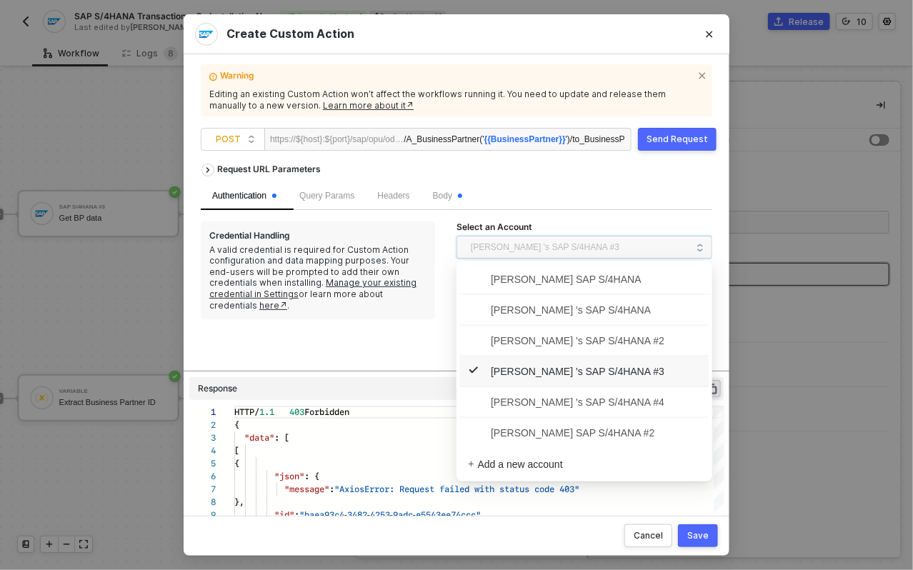
click at [645, 202] on div "Authentication Query Params Headers Body" at bounding box center [457, 196] width 512 height 28
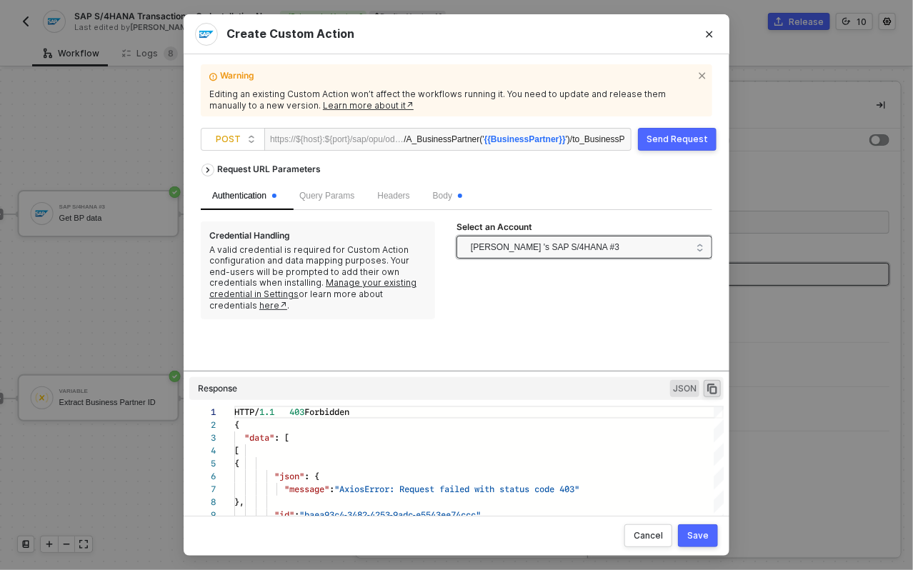
click at [600, 250] on span "Nadeem Bakr 's SAP S/4HANA #3" at bounding box center [545, 247] width 149 height 21
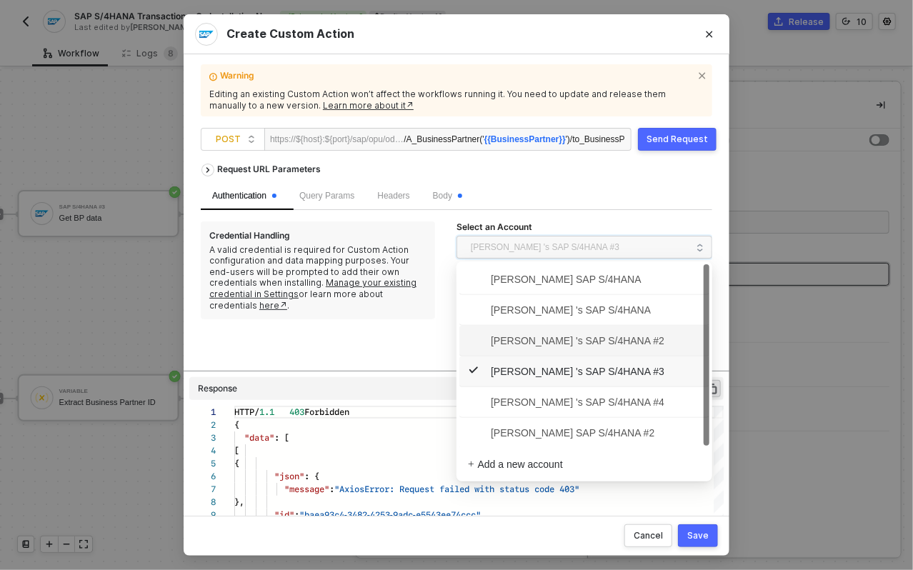
scroll to position [1, 0]
click at [608, 206] on div "Authentication Query Params Headers Body" at bounding box center [457, 196] width 512 height 28
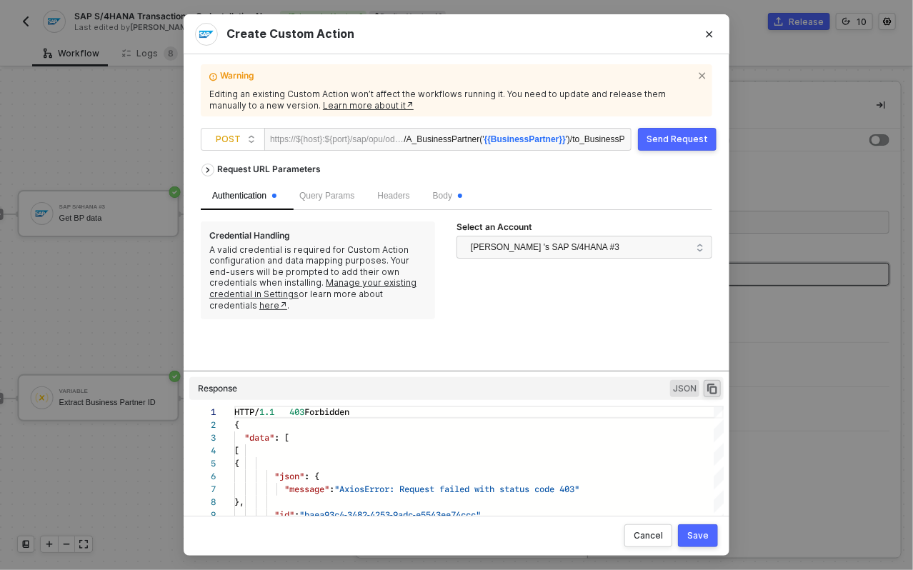
click at [700, 538] on div "Save" at bounding box center [698, 535] width 21 height 11
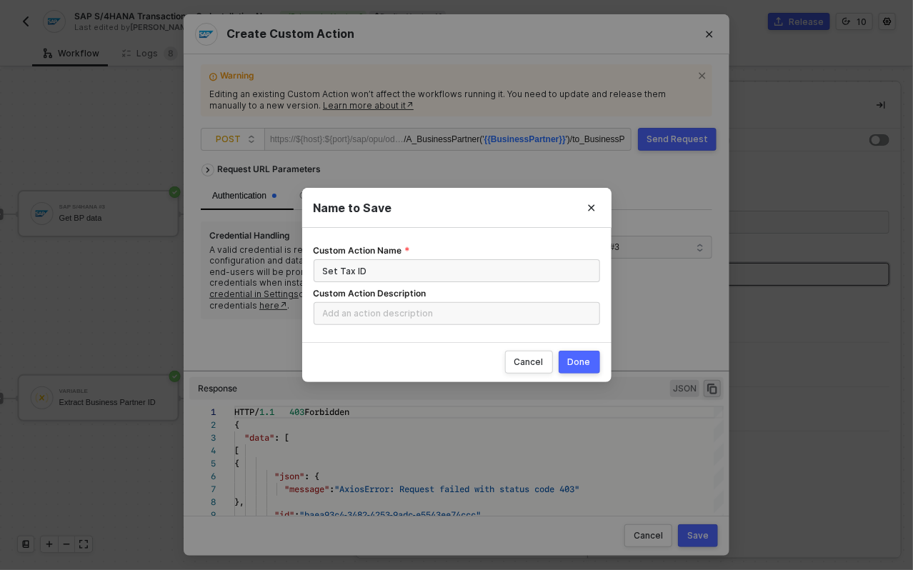
click at [573, 362] on div "Done" at bounding box center [579, 362] width 23 height 11
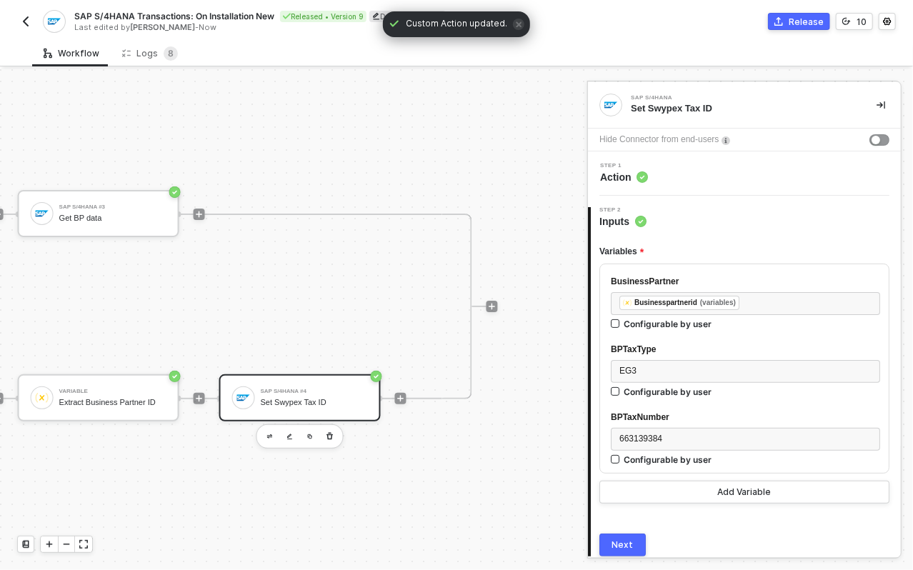
click at [796, 23] on div "Release" at bounding box center [806, 22] width 35 height 12
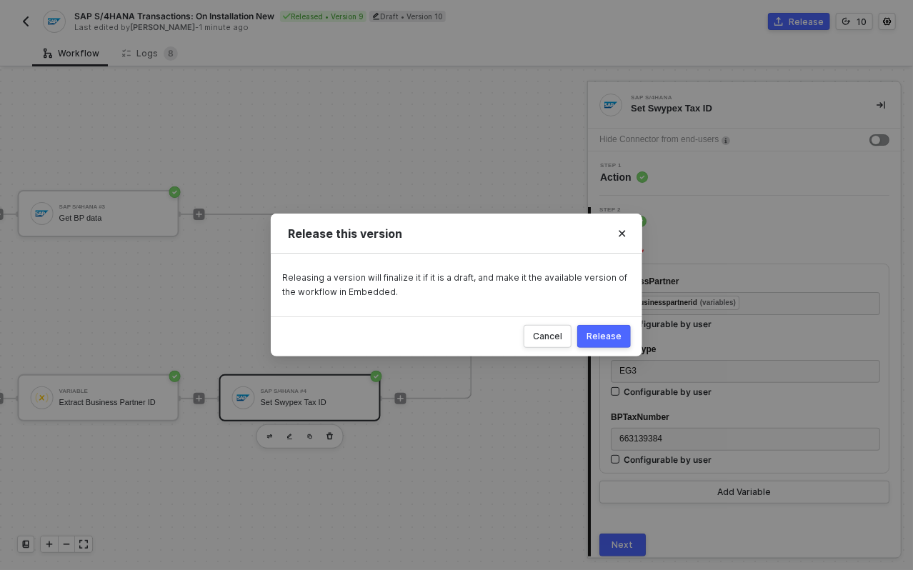
click at [605, 336] on div "Release" at bounding box center [604, 336] width 35 height 11
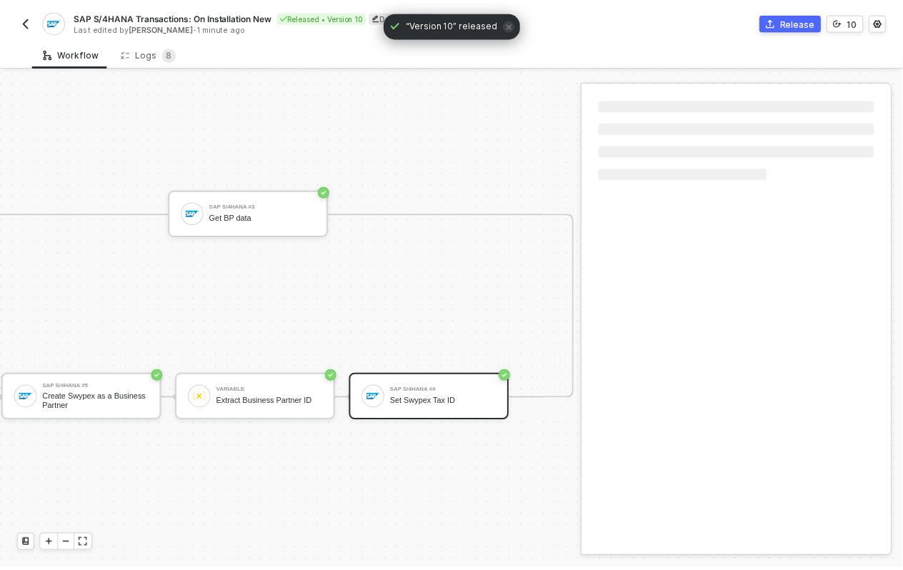
scroll to position [36, 647]
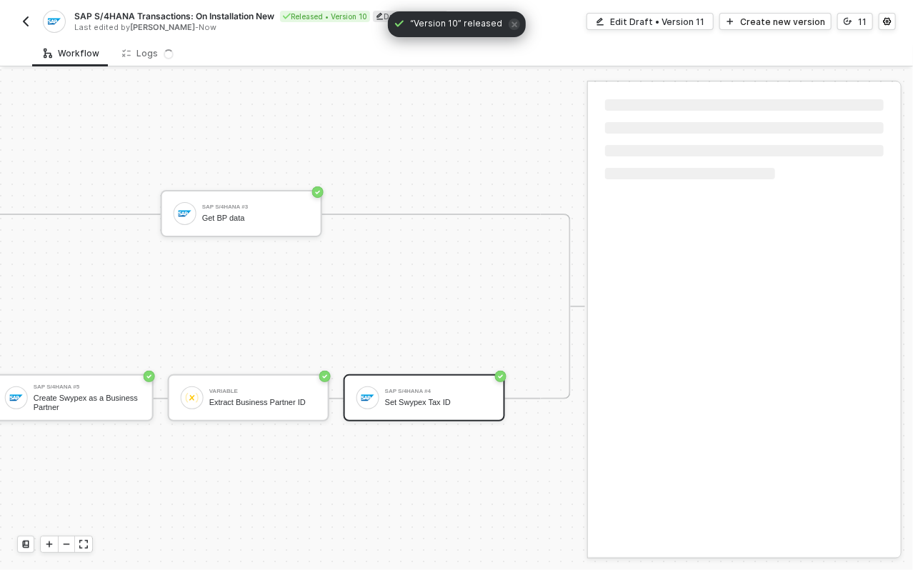
drag, startPoint x: 280, startPoint y: 94, endPoint x: 194, endPoint y: 68, distance: 89.8
click at [164, 52] on sup "8" at bounding box center [171, 53] width 14 height 14
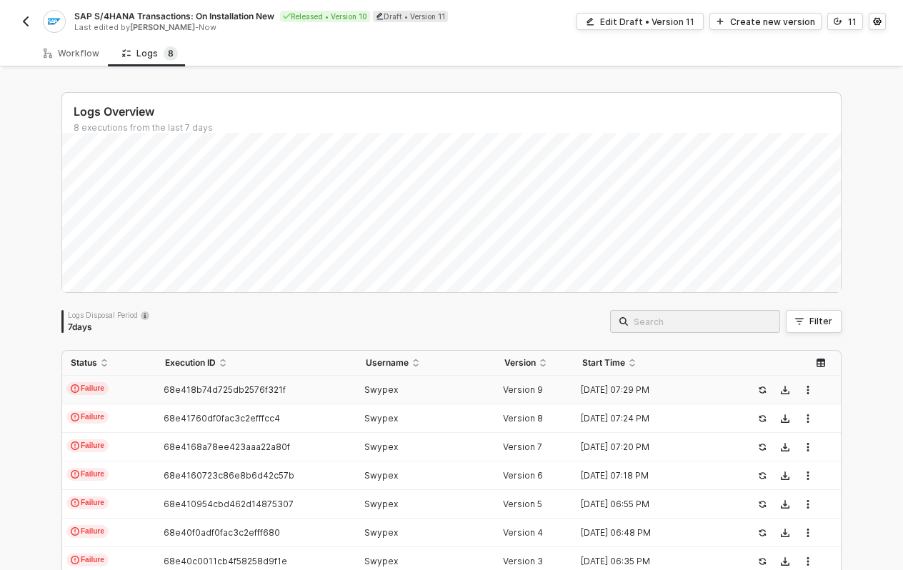
click at [433, 69] on div "Logs Overview 8 executions from the last 7 days Fri 3 Success 0 Failure 0 Logs …" at bounding box center [451, 368] width 815 height 599
click at [432, 71] on div "Logs Overview 8 executions from the last 7 days Fri 3 Success 0 Failure 0 Logs …" at bounding box center [451, 368] width 815 height 599
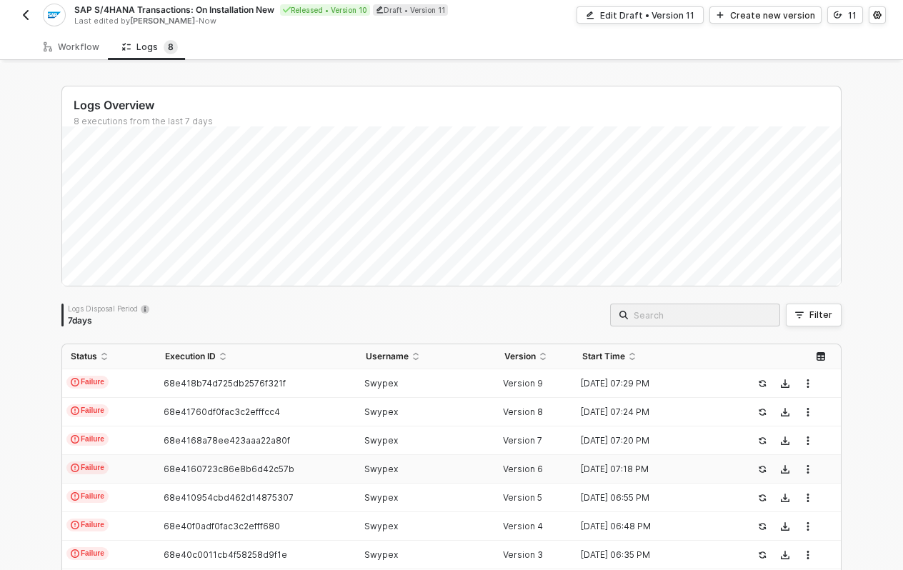
scroll to position [0, 0]
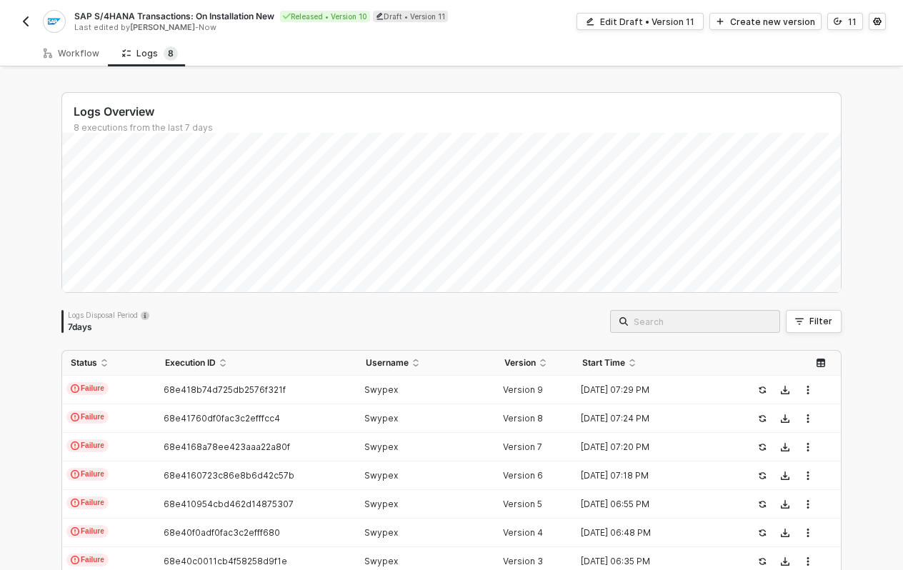
click at [455, 61] on div "Workflow Logs 8" at bounding box center [467, 53] width 871 height 26
click at [74, 52] on div "Workflow" at bounding box center [72, 53] width 56 height 11
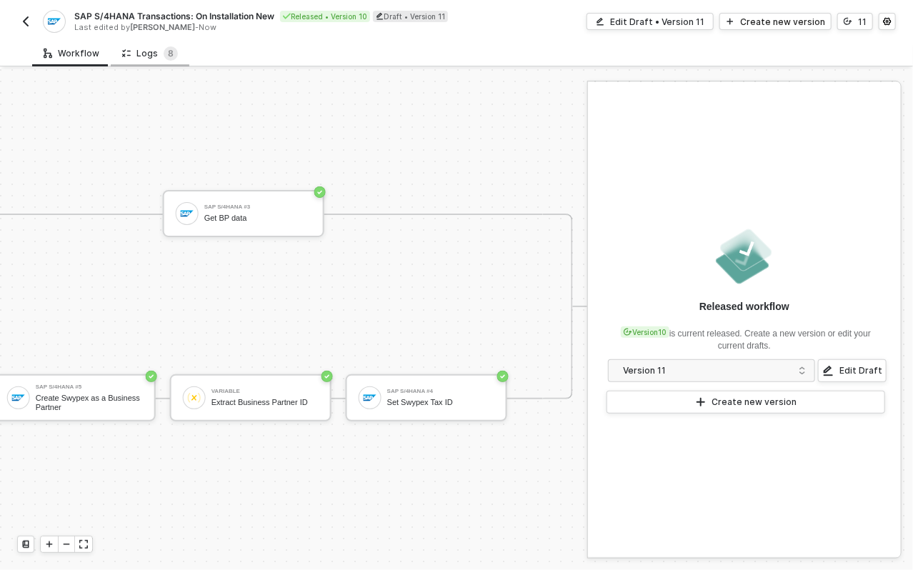
click at [127, 51] on icon at bounding box center [129, 54] width 4 height 6
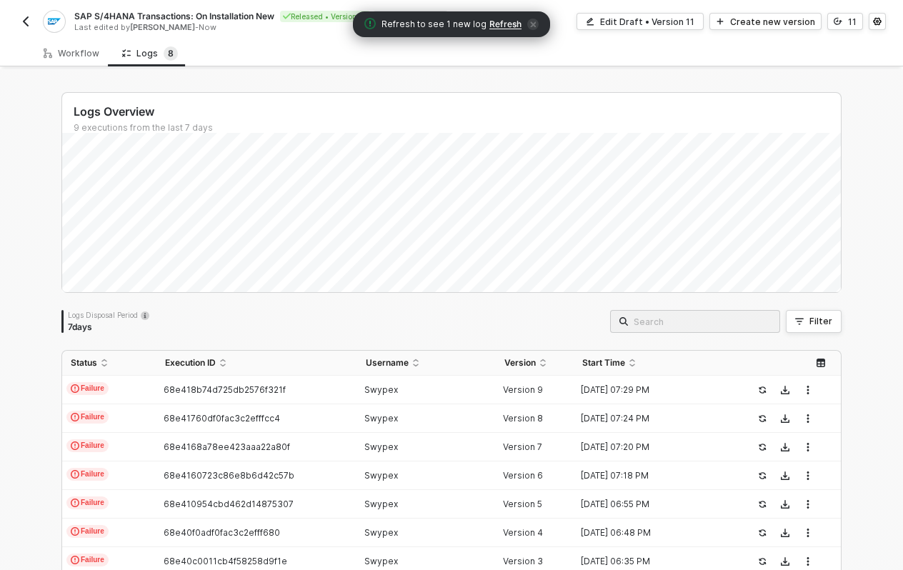
click at [504, 19] on span "Refresh" at bounding box center [506, 24] width 32 height 11
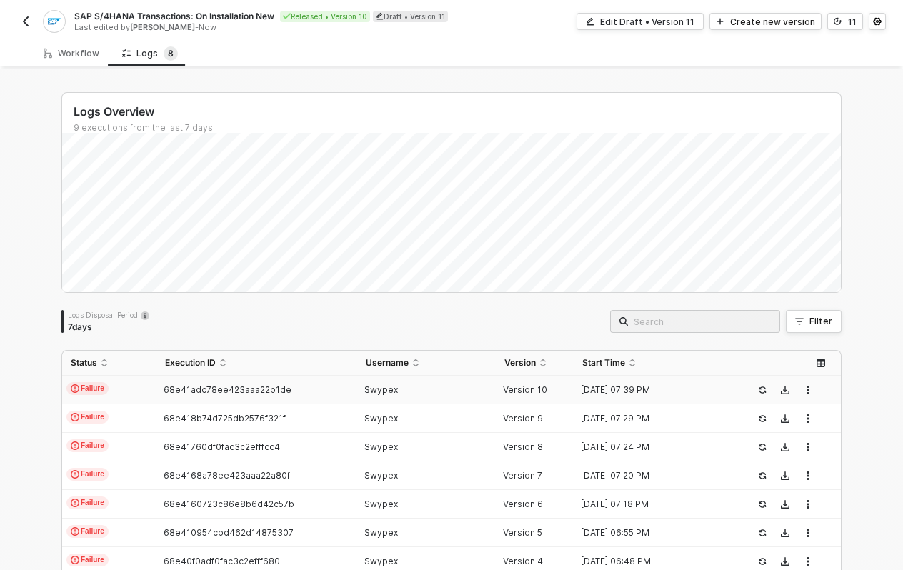
click at [458, 385] on div "Swypex" at bounding box center [421, 390] width 128 height 11
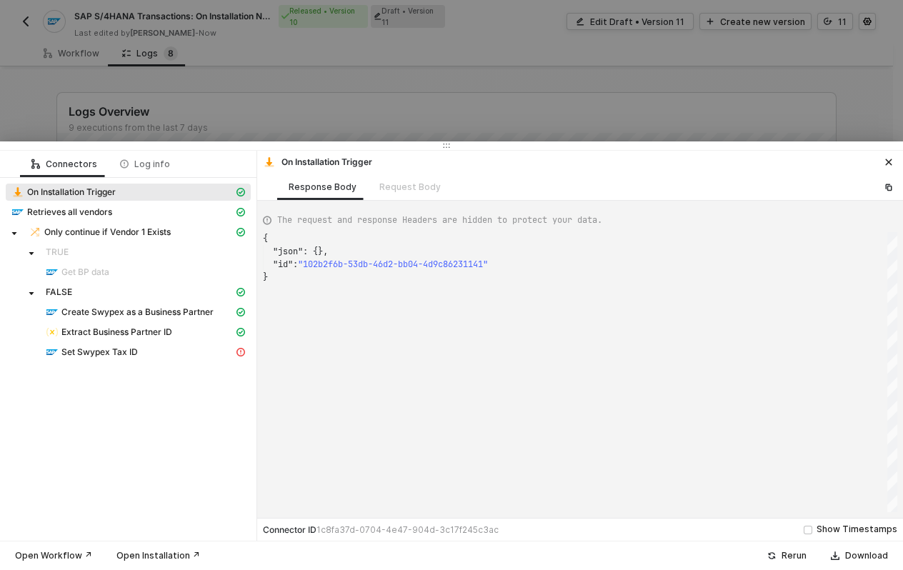
scroll to position [38, 0]
click at [215, 348] on div "Set Swypex Tax ID" at bounding box center [145, 352] width 199 height 13
click at [163, 312] on span "Create Swypex as a Business Partner" at bounding box center [137, 312] width 152 height 11
type textarea "{ "message": "{\"code\":\"/IWCOR/CX_DS_EDM_FACET_ERROR/005056A509B11ED1BDCCCC5E…"
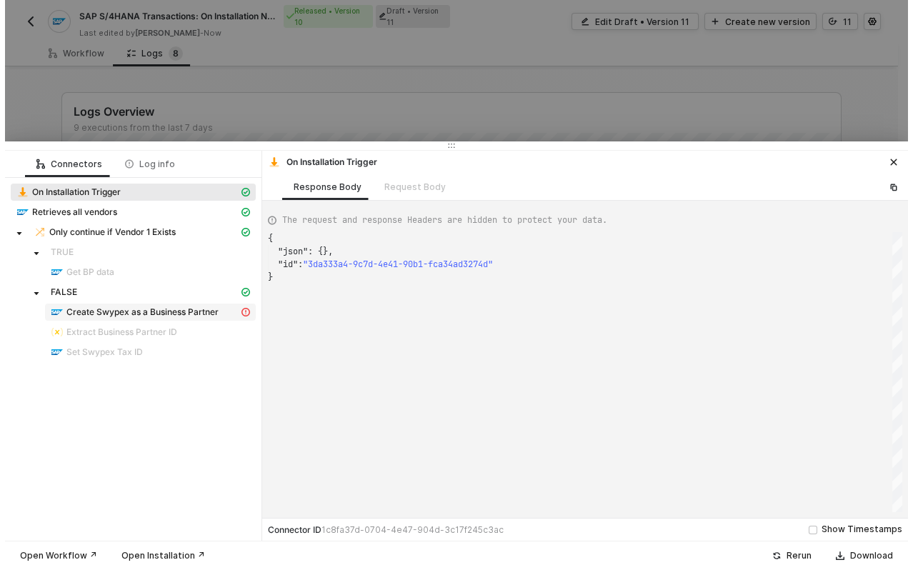
scroll to position [12, 0]
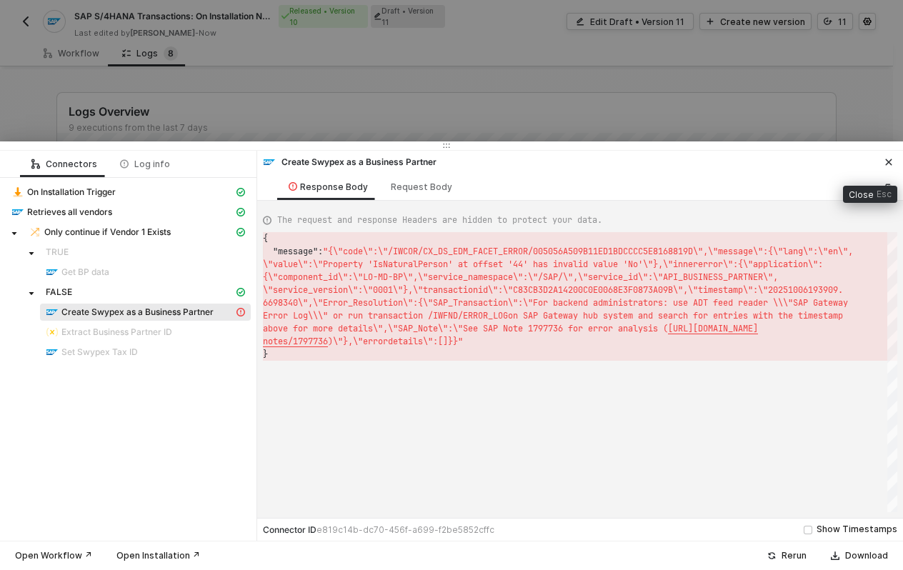
click at [888, 158] on icon "icon-close" at bounding box center [889, 162] width 9 height 9
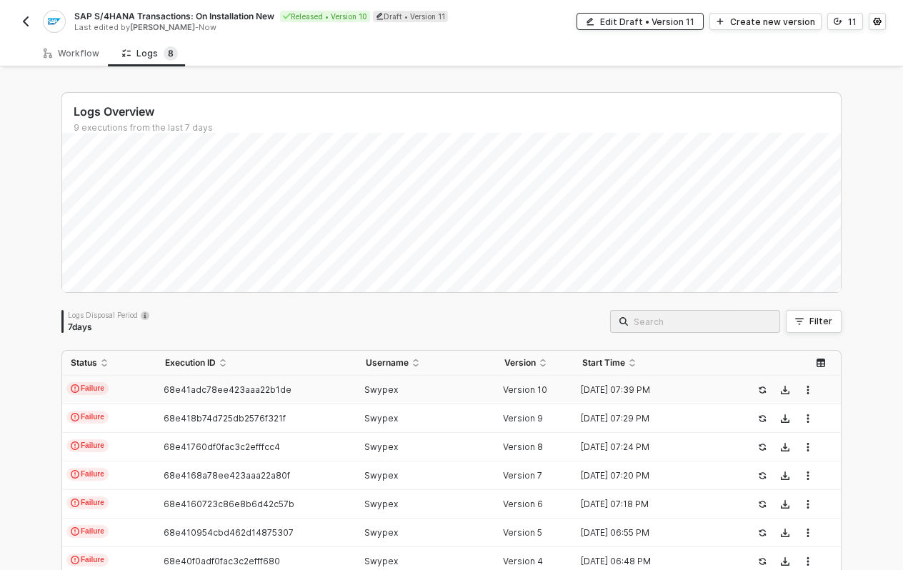
click at [657, 21] on div "Edit Draft • Version 11" at bounding box center [647, 22] width 94 height 12
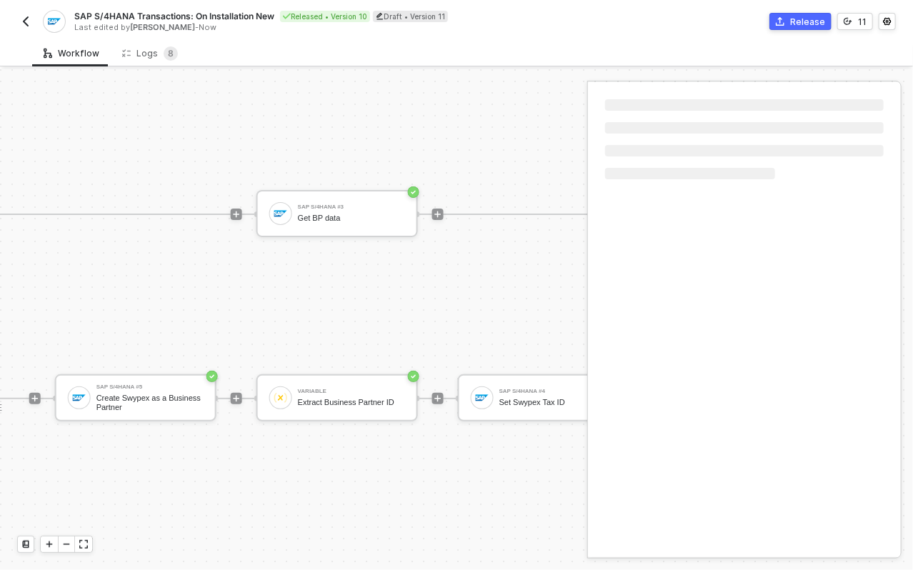
click at [774, 24] on button "Release" at bounding box center [801, 21] width 62 height 17
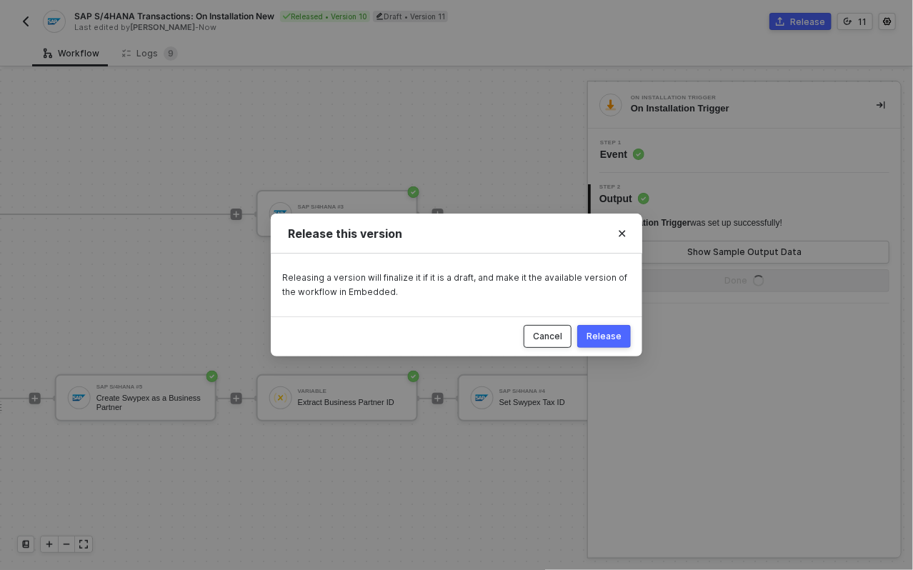
click at [547, 335] on div "Cancel" at bounding box center [547, 336] width 29 height 11
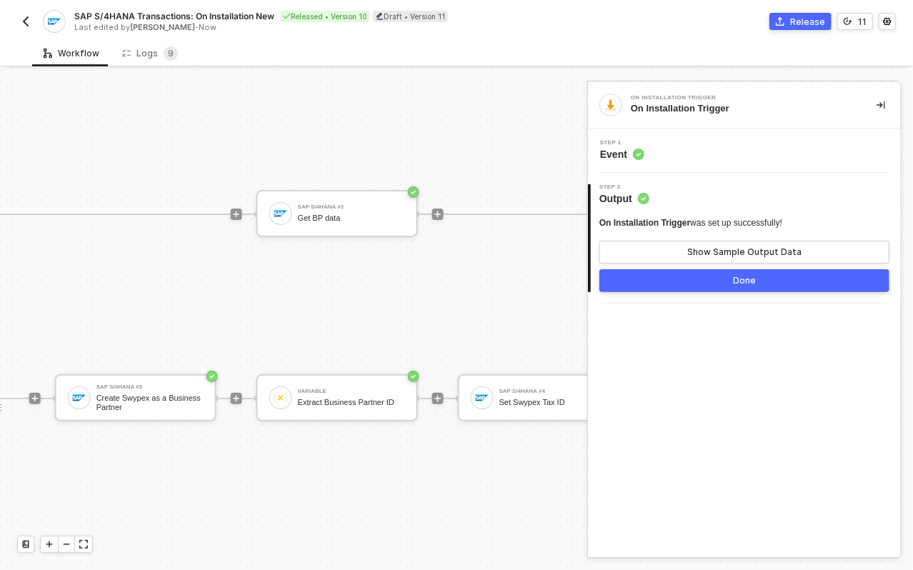
drag, startPoint x: 294, startPoint y: 104, endPoint x: 284, endPoint y: 98, distance: 11.5
click at [294, 103] on div "TRIGGER On Installation Trigger On Installation Trigger SAP S/4HANA Retrieves a…" at bounding box center [45, 307] width 1384 height 528
click at [504, 398] on div "Set Swypex Tax ID" at bounding box center [553, 402] width 107 height 9
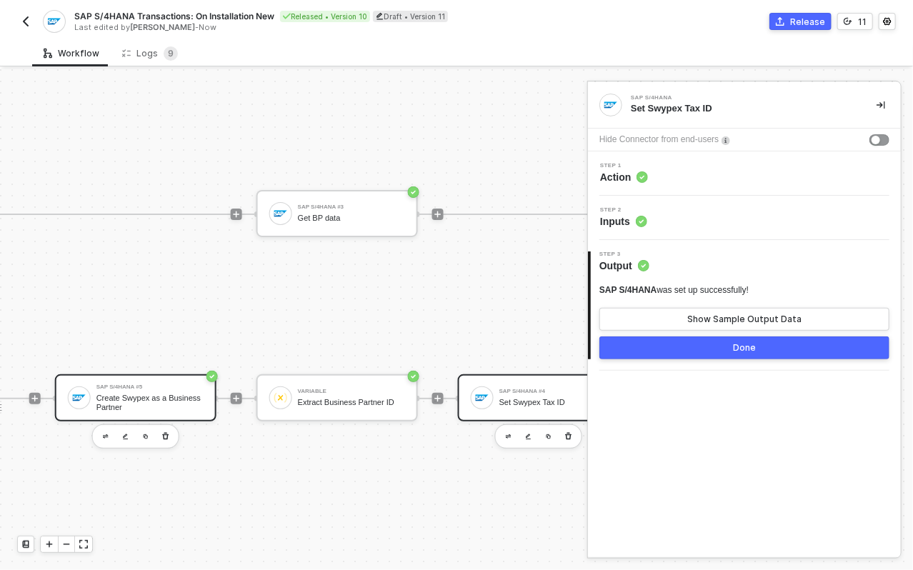
click at [173, 385] on div "SAP S/4HANA #5" at bounding box center [149, 388] width 107 height 6
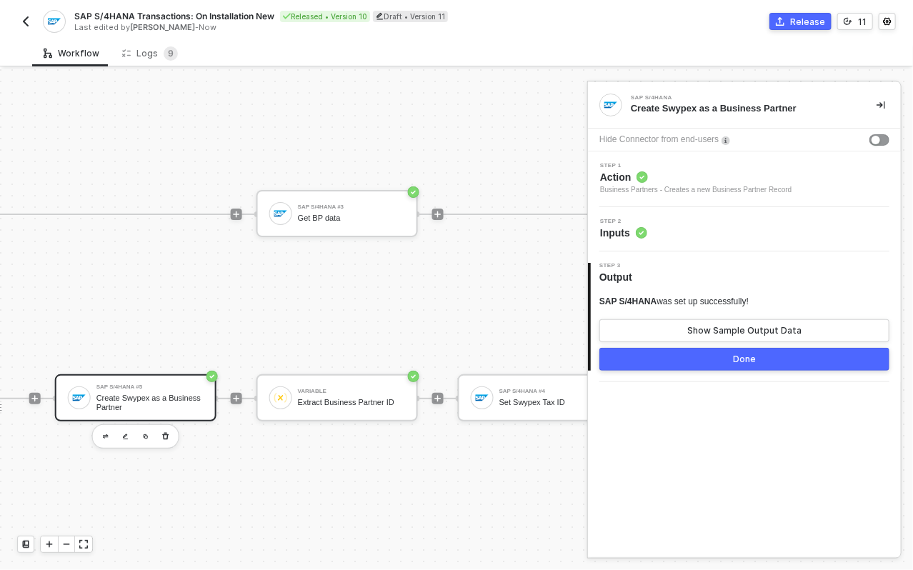
click at [614, 232] on span "Inputs" at bounding box center [623, 233] width 47 height 14
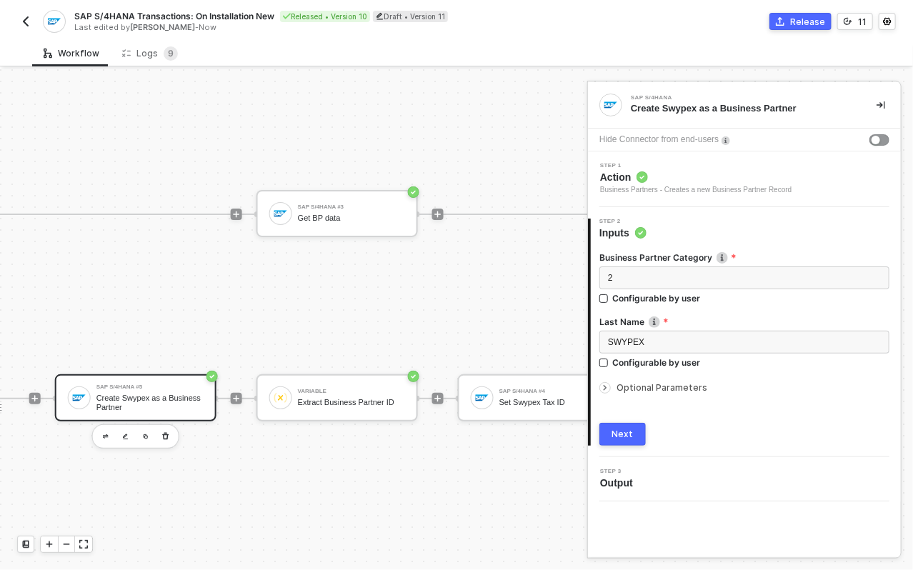
click at [645, 382] on span "Optional Parameters" at bounding box center [662, 387] width 91 height 11
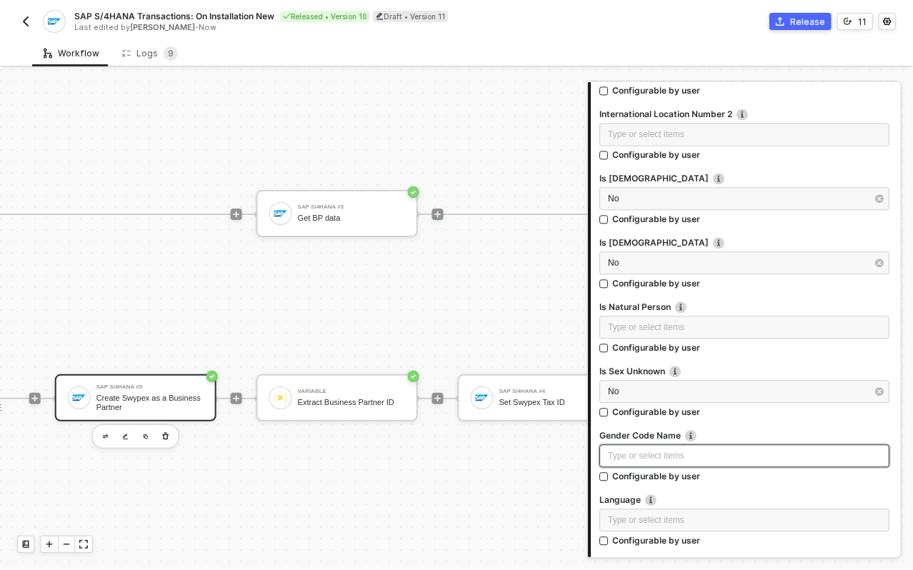
scroll to position [1359, 0]
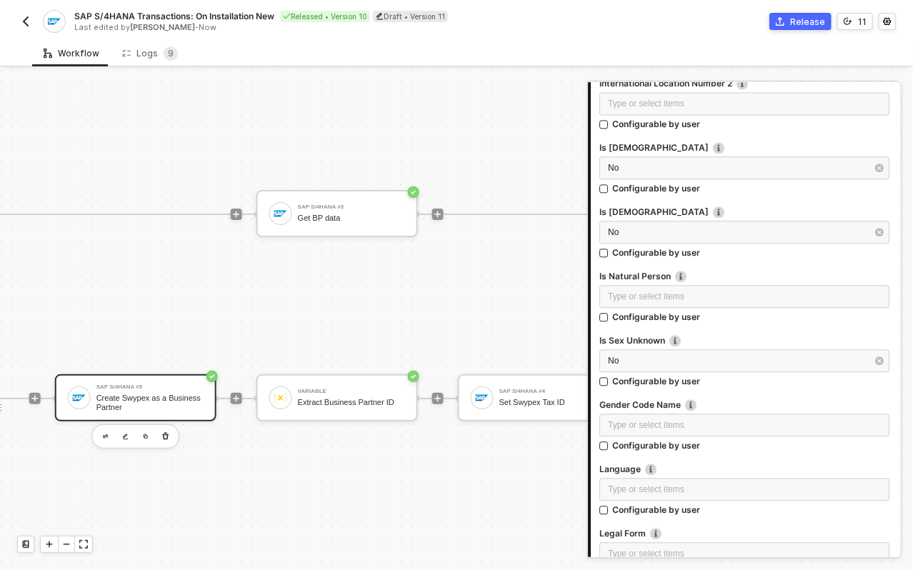
click at [410, 19] on div "Draft • Version 11" at bounding box center [410, 16] width 75 height 11
drag, startPoint x: 380, startPoint y: 17, endPoint x: 417, endPoint y: 24, distance: 38.4
click at [380, 17] on div "Cancel" at bounding box center [379, 16] width 29 height 12
click at [885, 22] on icon "icon-settings" at bounding box center [887, 22] width 8 height 8
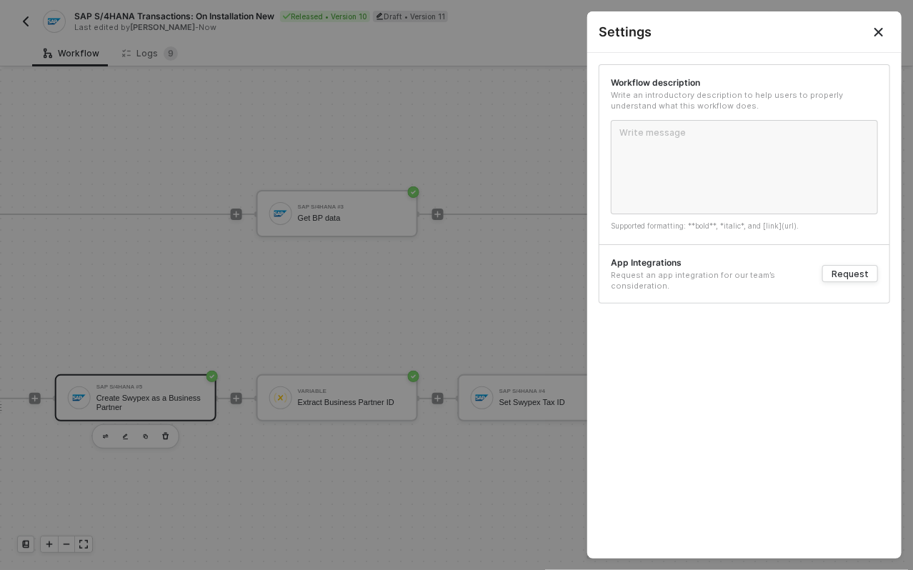
click at [878, 25] on button "Close" at bounding box center [879, 32] width 17 height 17
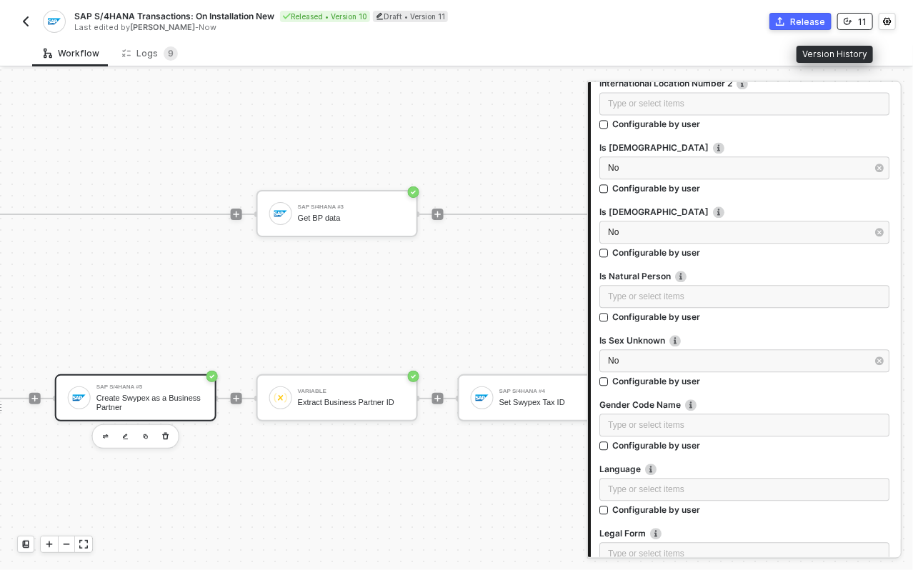
click at [851, 22] on icon "icon-versioning" at bounding box center [848, 21] width 9 height 9
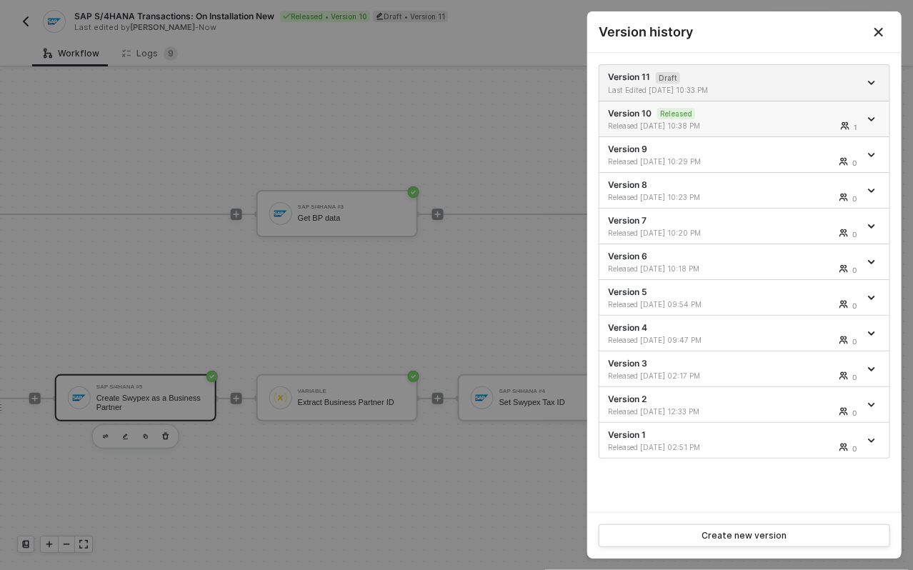
click at [796, 116] on div "Version 10 Released Released 10/06/2025 10:38 PM 1" at bounding box center [734, 119] width 252 height 24
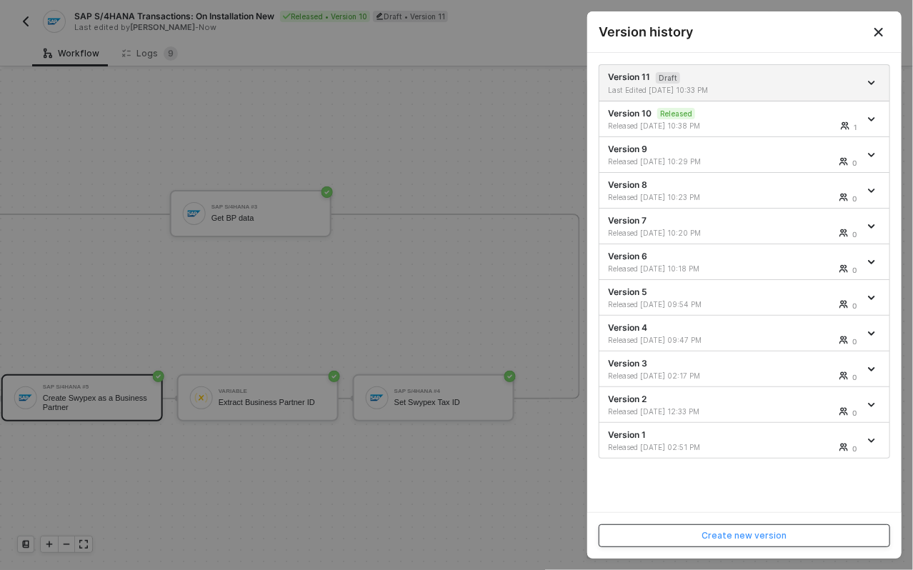
click at [740, 540] on div "Create new version" at bounding box center [745, 535] width 85 height 11
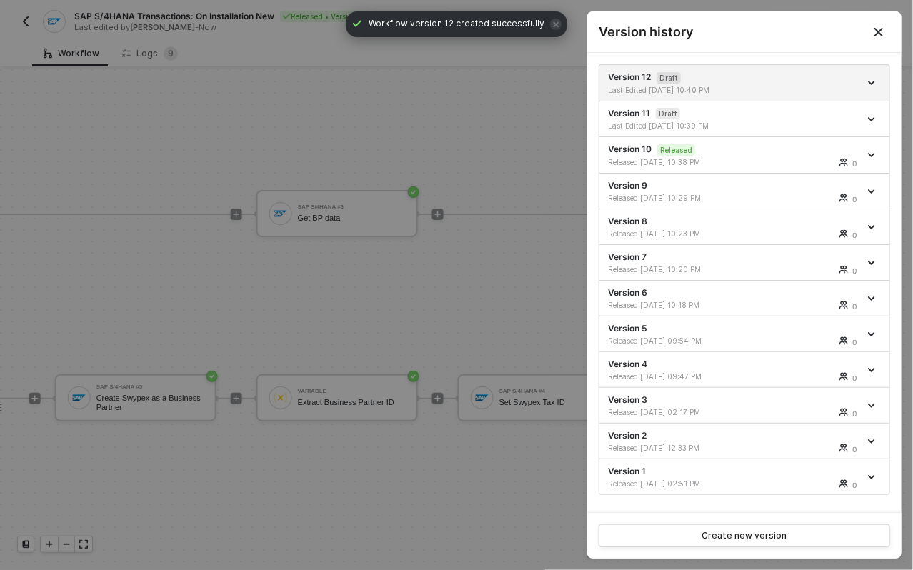
click at [886, 32] on button "Close" at bounding box center [879, 32] width 17 height 17
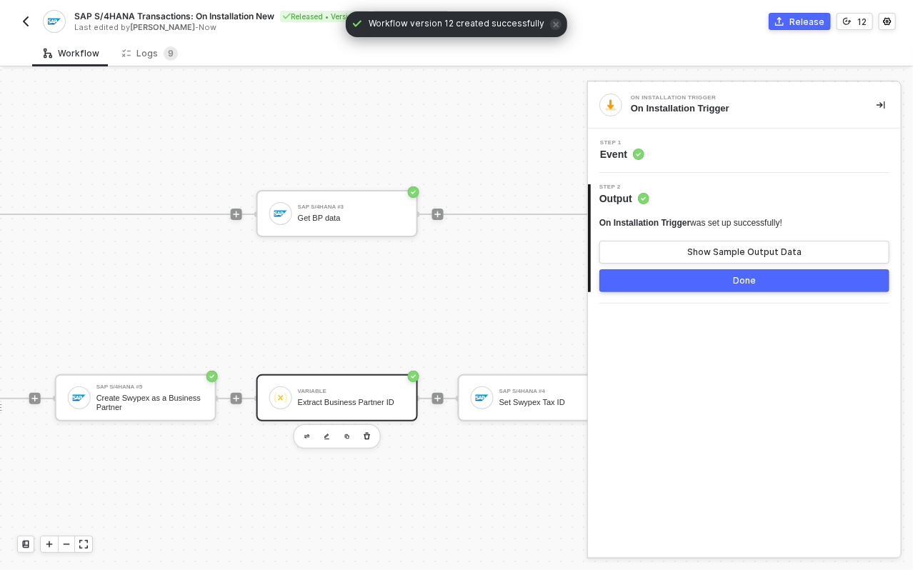
click at [347, 386] on div "Variable Extract Business Partner ID" at bounding box center [351, 398] width 107 height 27
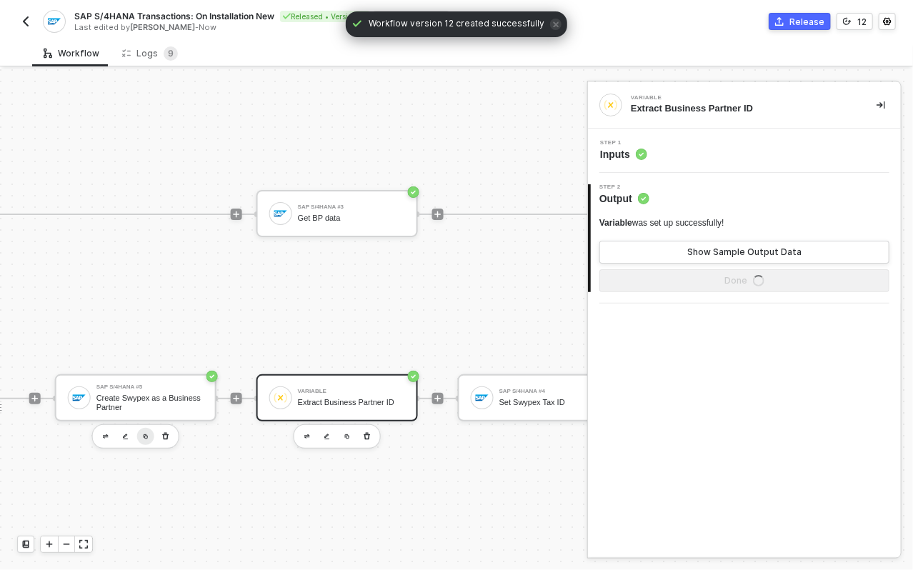
click at [139, 425] on div at bounding box center [135, 437] width 87 height 24
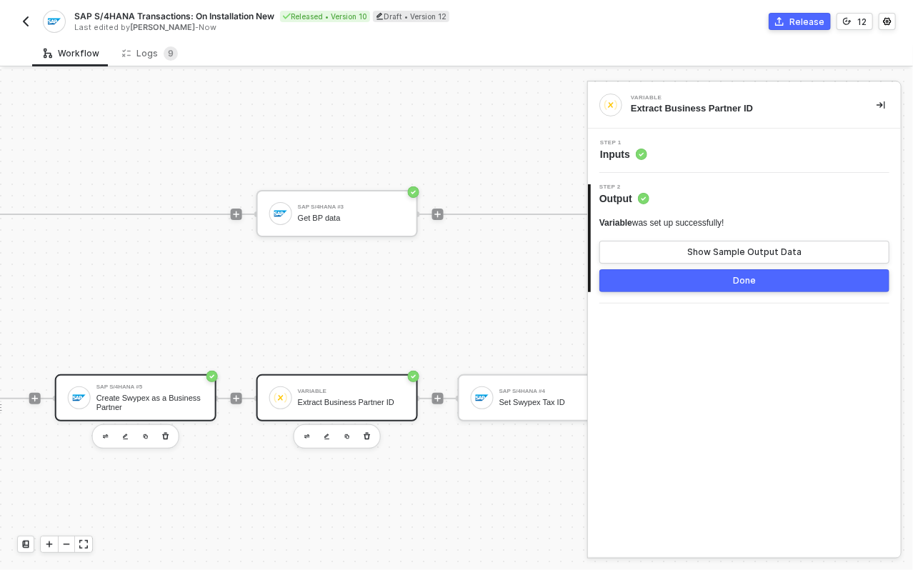
click at [156, 394] on div "Create Swypex as a Business Partner" at bounding box center [149, 403] width 107 height 18
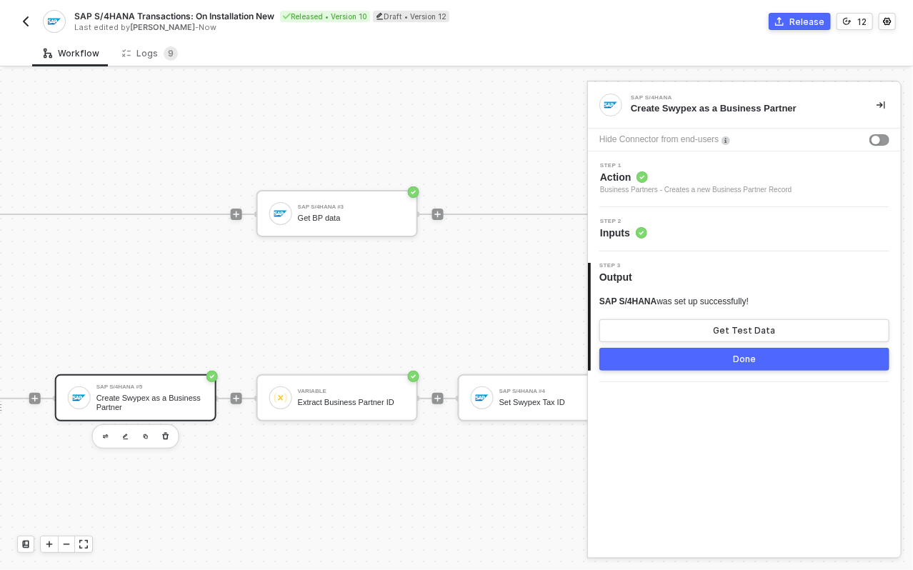
click at [642, 224] on div "Step 2 Inputs" at bounding box center [623, 229] width 47 height 21
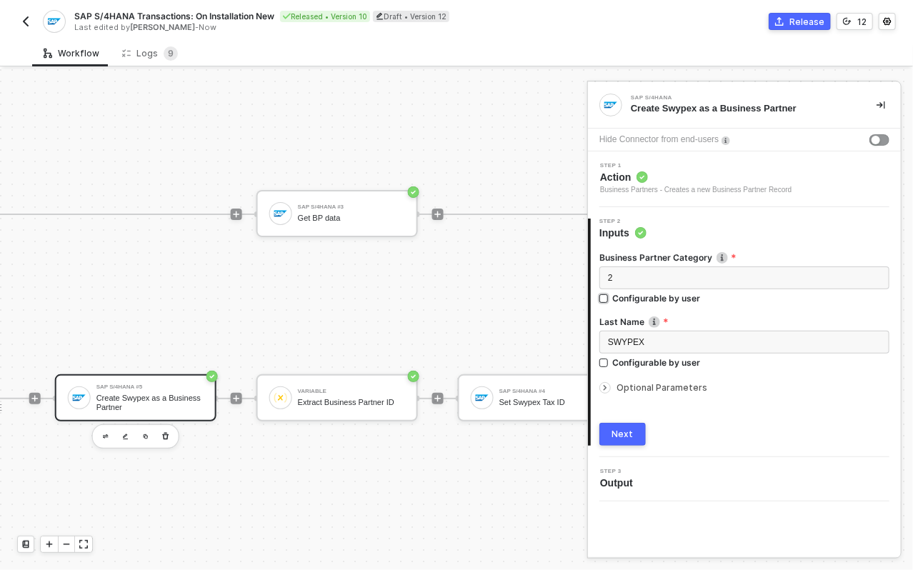
drag, startPoint x: 620, startPoint y: 389, endPoint x: 734, endPoint y: 293, distance: 148.6
click at [620, 388] on span "Optional Parameters" at bounding box center [662, 387] width 91 height 11
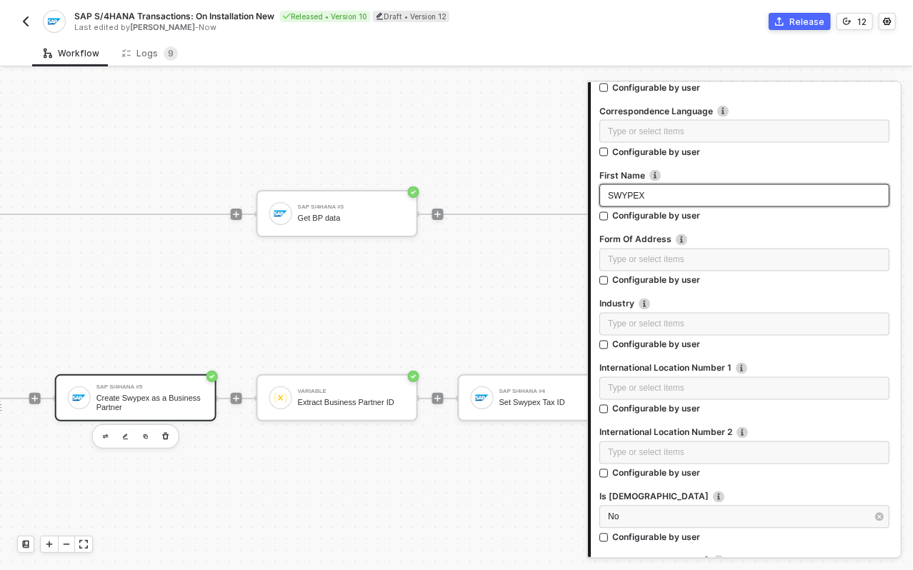
scroll to position [1294, 0]
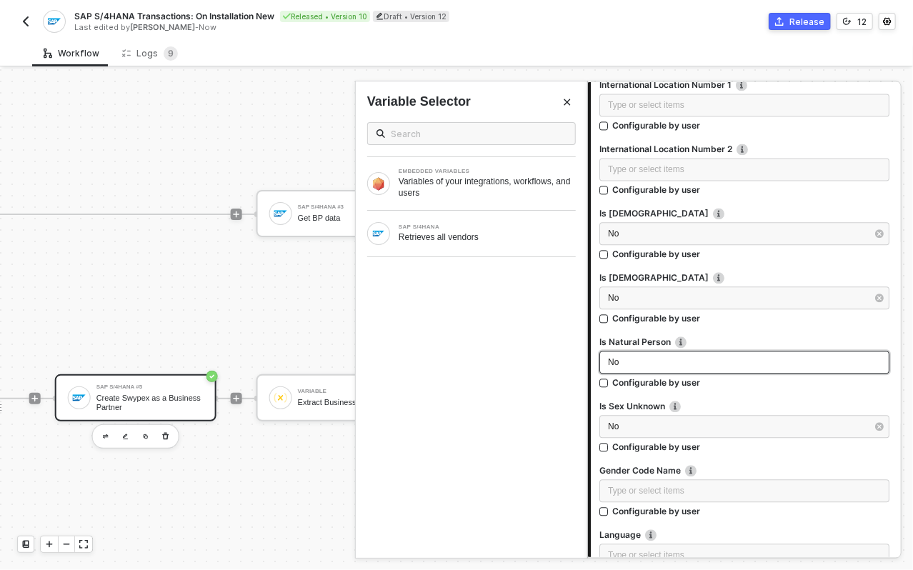
drag, startPoint x: 637, startPoint y: 359, endPoint x: 583, endPoint y: 357, distance: 53.6
click at [588, 357] on div "SAP S/4HANA Create Swypex as a Business Partner Hide Connector from end-users S…" at bounding box center [751, 319] width 326 height 501
click at [605, 357] on div "No" at bounding box center [745, 362] width 290 height 23
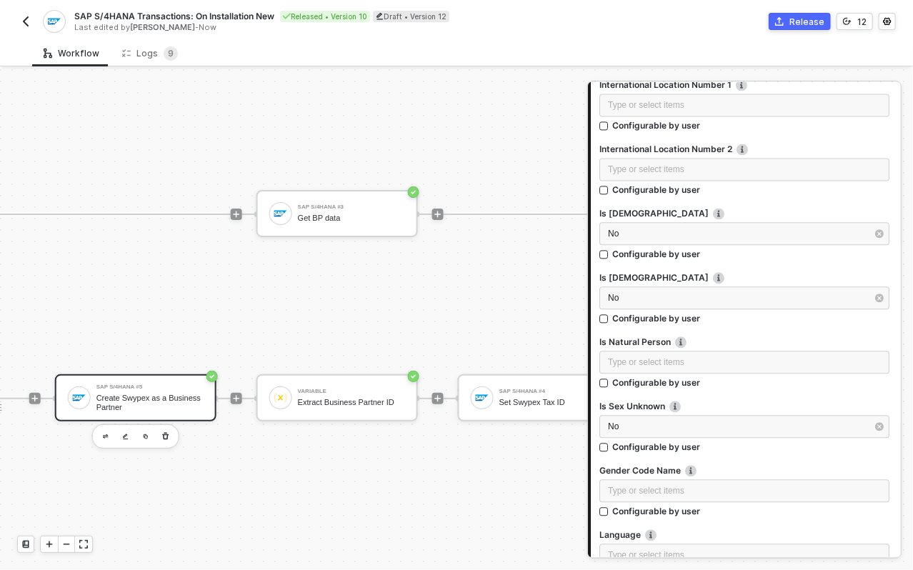
click at [742, 344] on label "Is Natural Person" at bounding box center [745, 342] width 290 height 12
click at [784, 19] on icon "icon-commerce" at bounding box center [780, 21] width 9 height 9
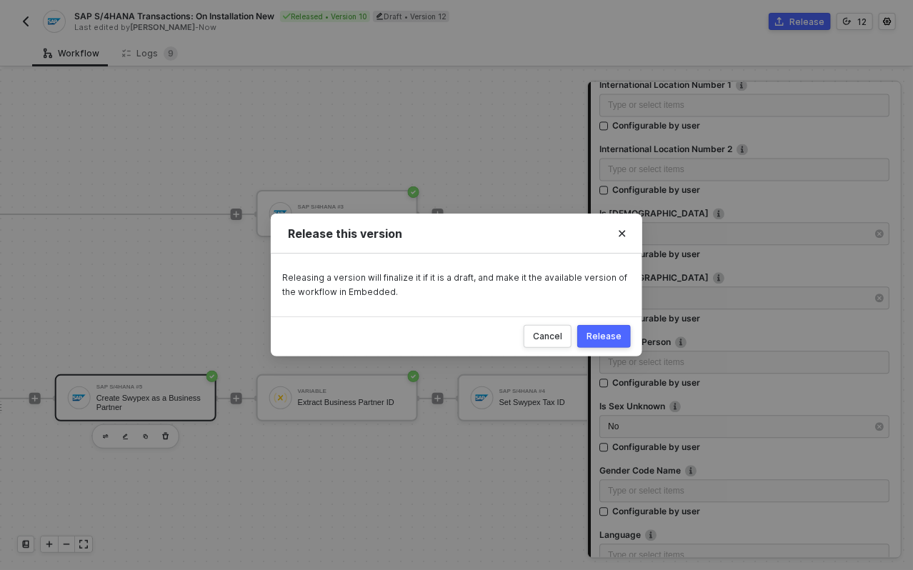
click at [603, 339] on div "Release" at bounding box center [604, 336] width 35 height 11
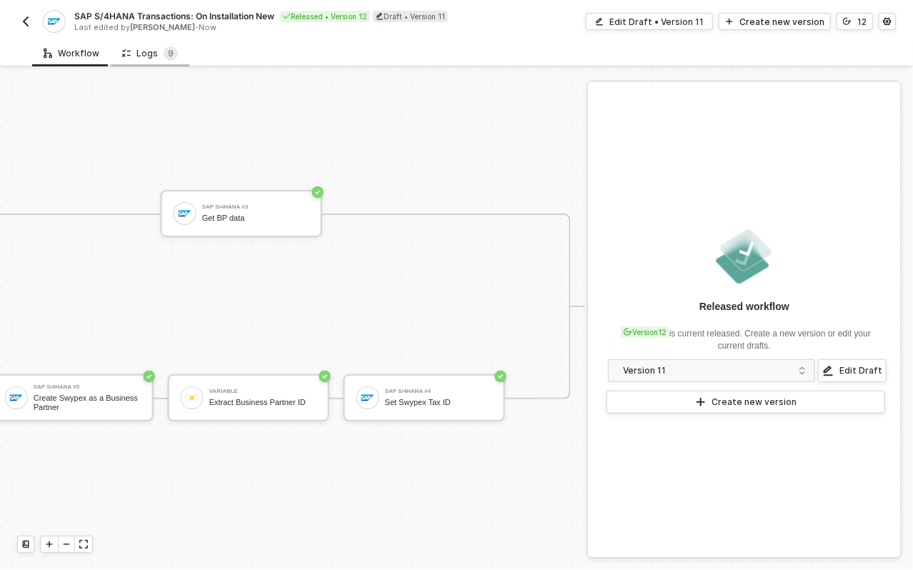
click at [147, 53] on div "Logs 9" at bounding box center [150, 53] width 56 height 14
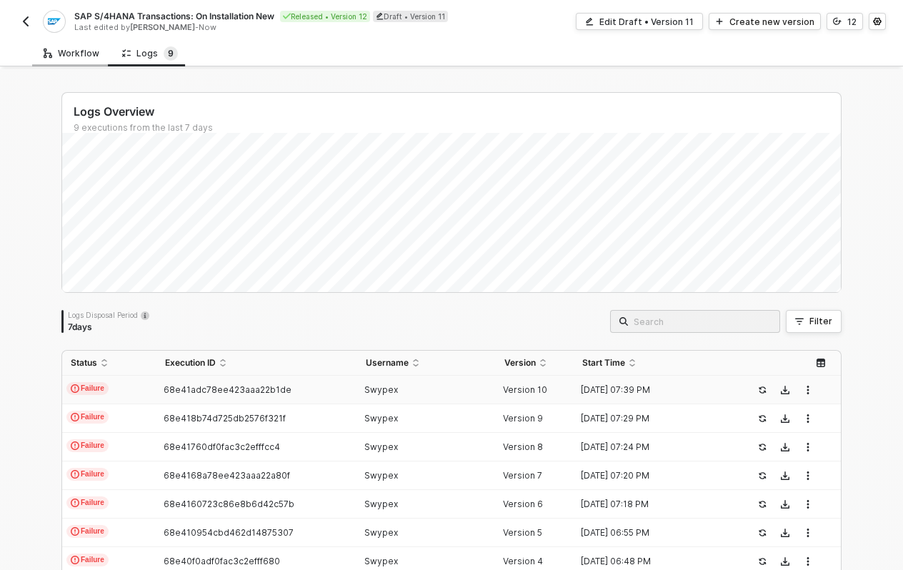
click at [82, 57] on div "Workflow" at bounding box center [72, 53] width 56 height 11
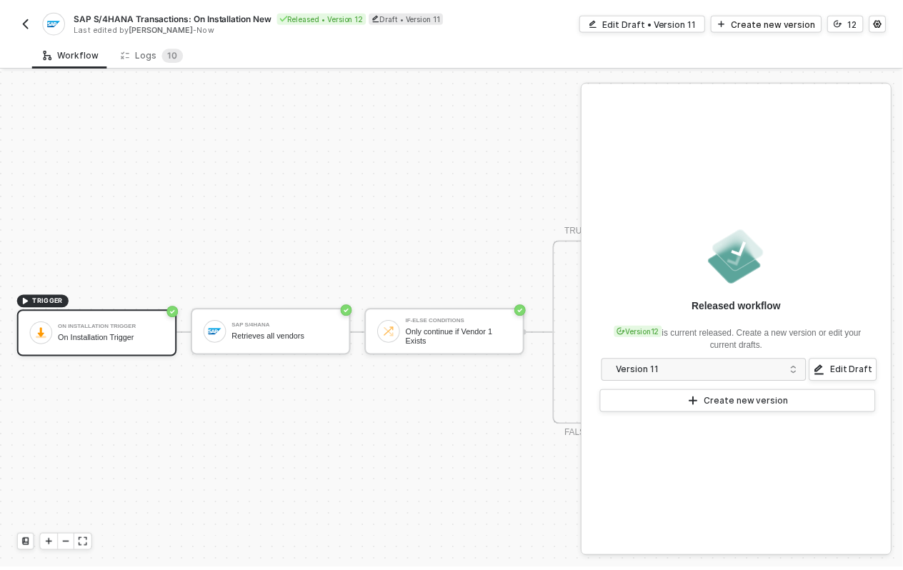
scroll to position [36, 0]
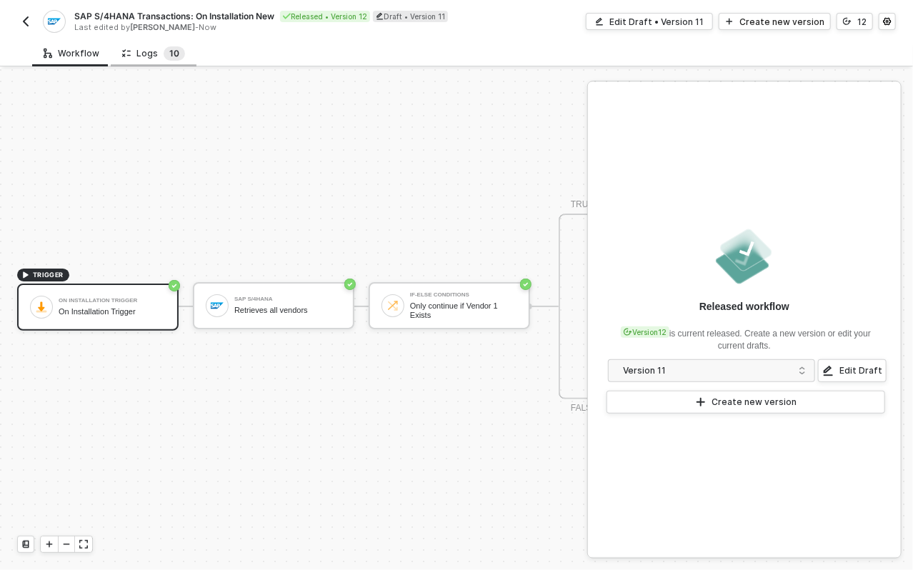
click at [169, 54] on span "1" at bounding box center [171, 53] width 4 height 11
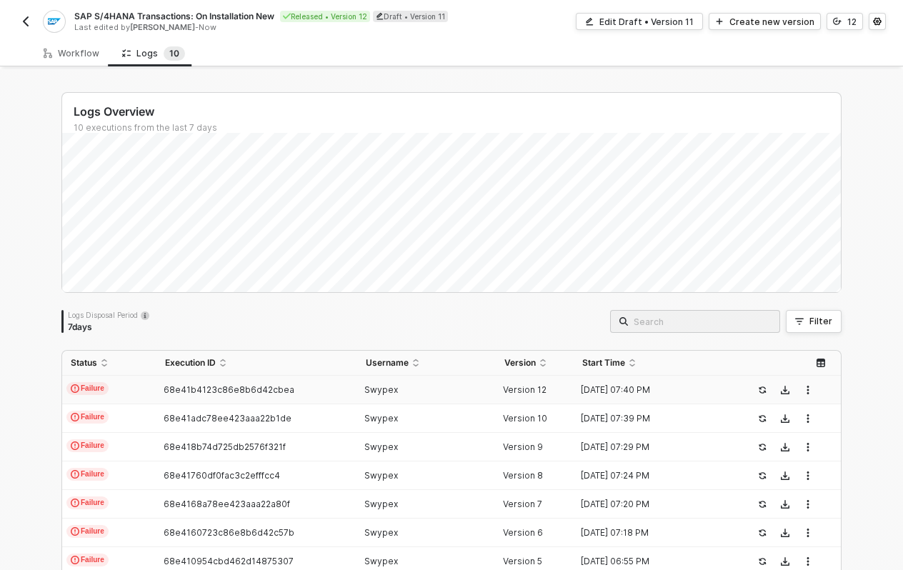
click at [340, 385] on div "68e41b4123c86e8b6d42cbea" at bounding box center [251, 390] width 189 height 11
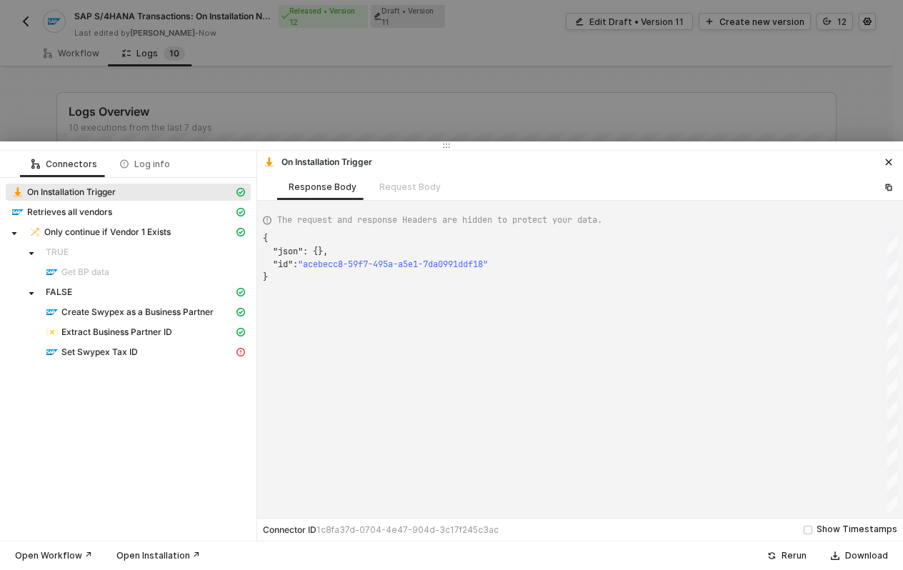
scroll to position [38, 0]
click at [204, 355] on div "Set Swypex Tax ID" at bounding box center [140, 352] width 188 height 13
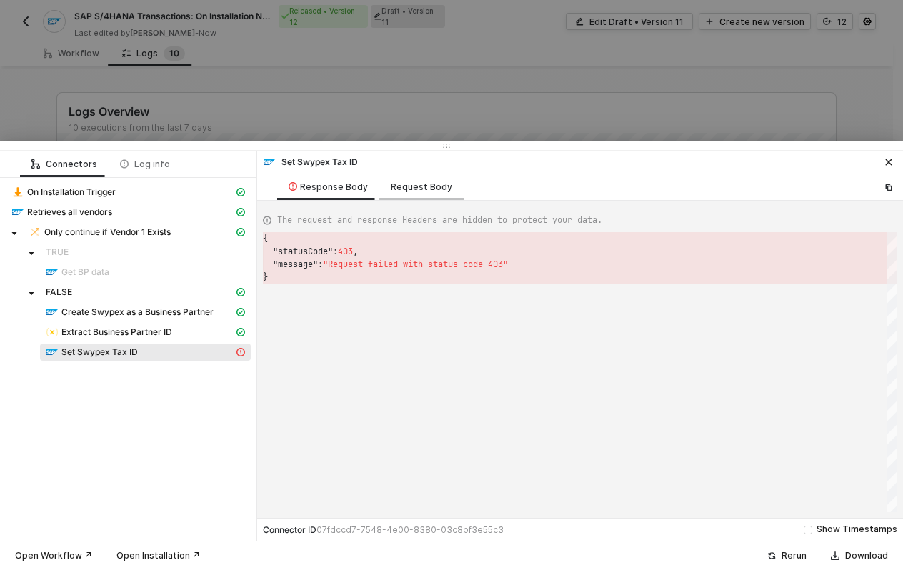
click at [410, 194] on div "Request Body" at bounding box center [422, 187] width 84 height 26
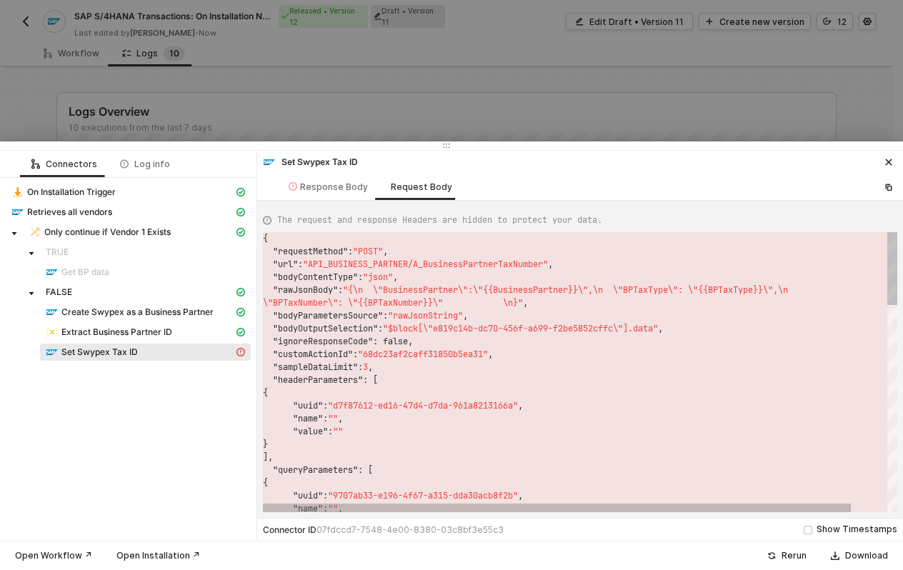
type textarea "{ "requestMethod": "POST", "url": "API_BUSINESS_PARTNER/A_BusinessPartnerTaxNum…"
drag, startPoint x: 319, startPoint y: 262, endPoint x: 532, endPoint y: 264, distance: 213.0
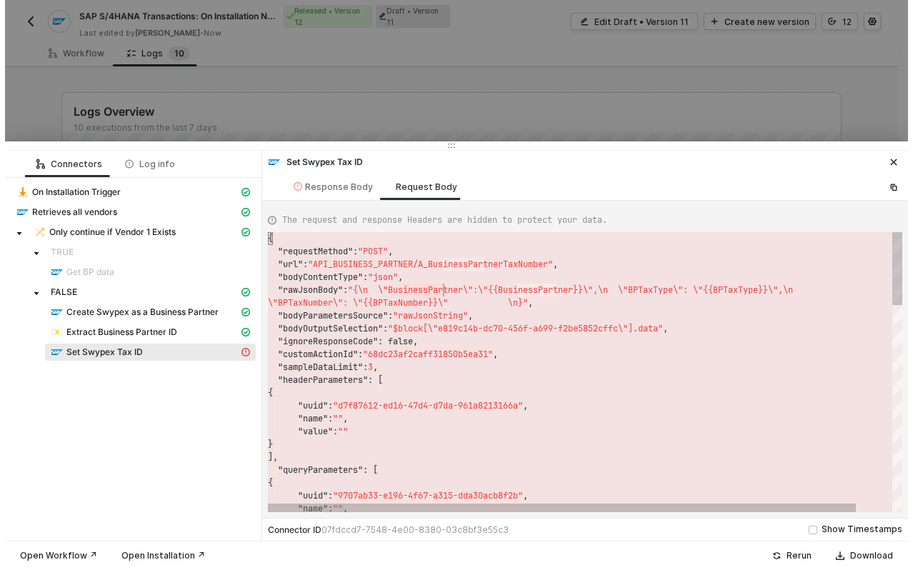
scroll to position [51, 185]
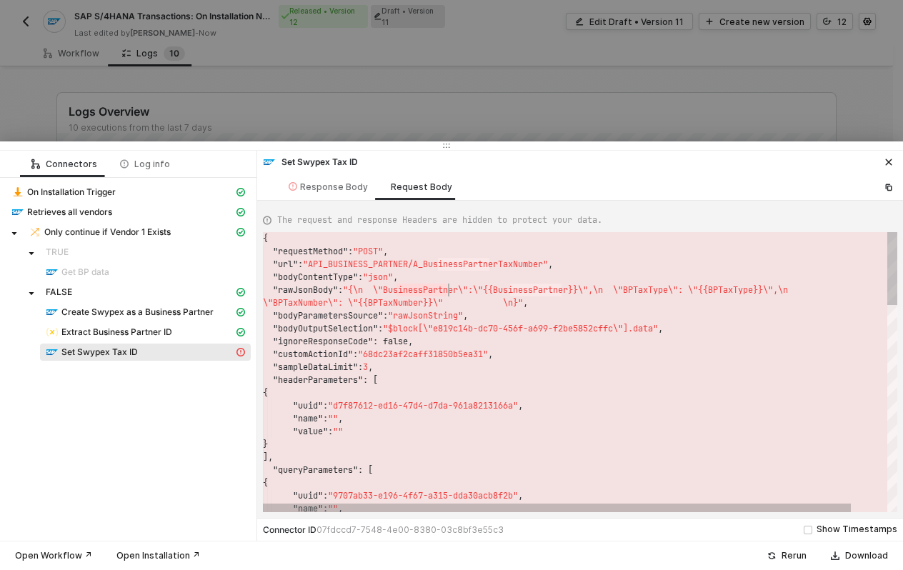
drag, startPoint x: 396, startPoint y: 289, endPoint x: 449, endPoint y: 287, distance: 52.9
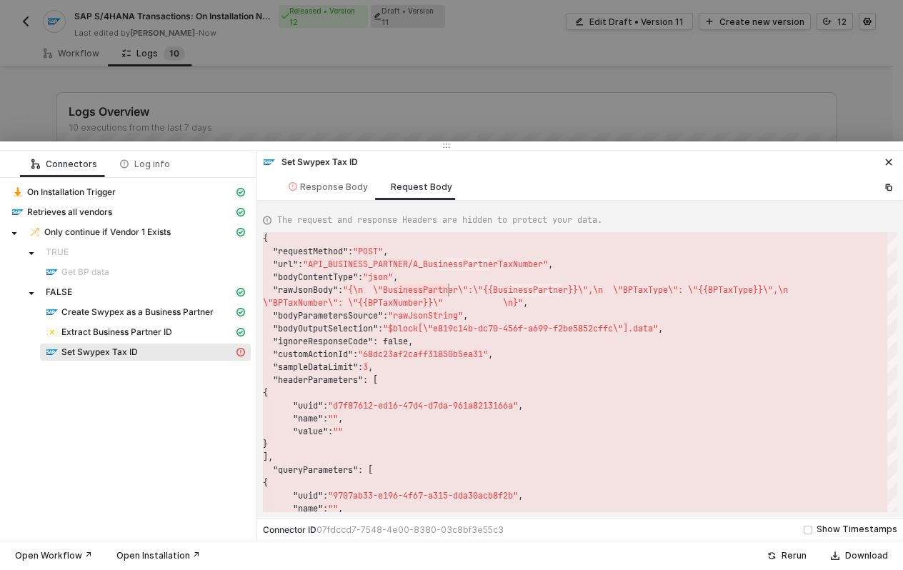
click at [492, 131] on div at bounding box center [451, 285] width 903 height 570
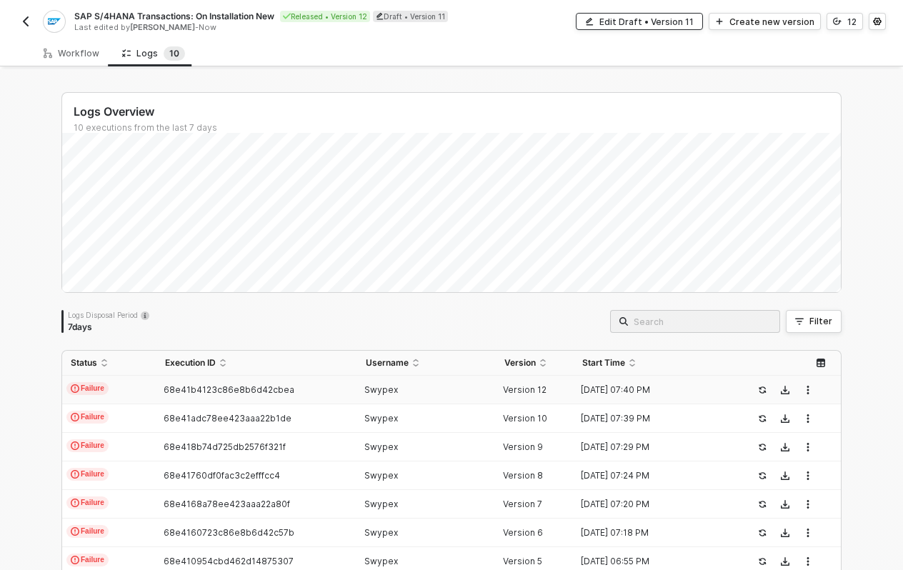
click at [650, 24] on div "Edit Draft • Version 11" at bounding box center [647, 22] width 94 height 12
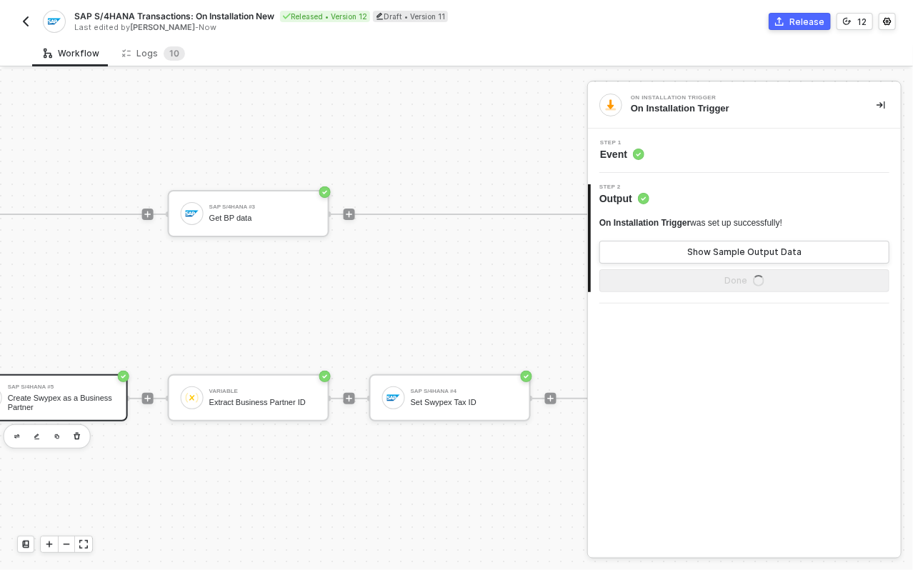
scroll to position [36, 738]
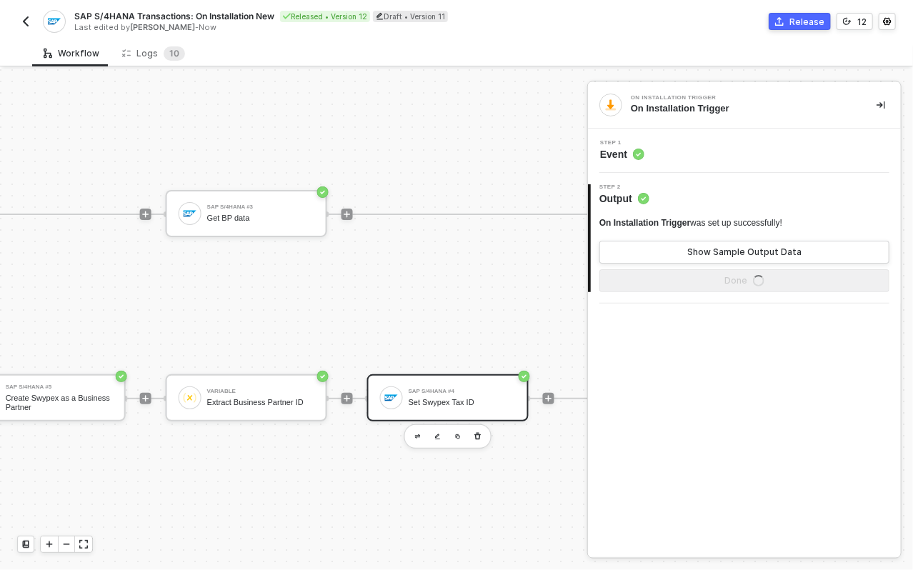
click at [431, 398] on div "Set Swypex Tax ID" at bounding box center [462, 402] width 107 height 9
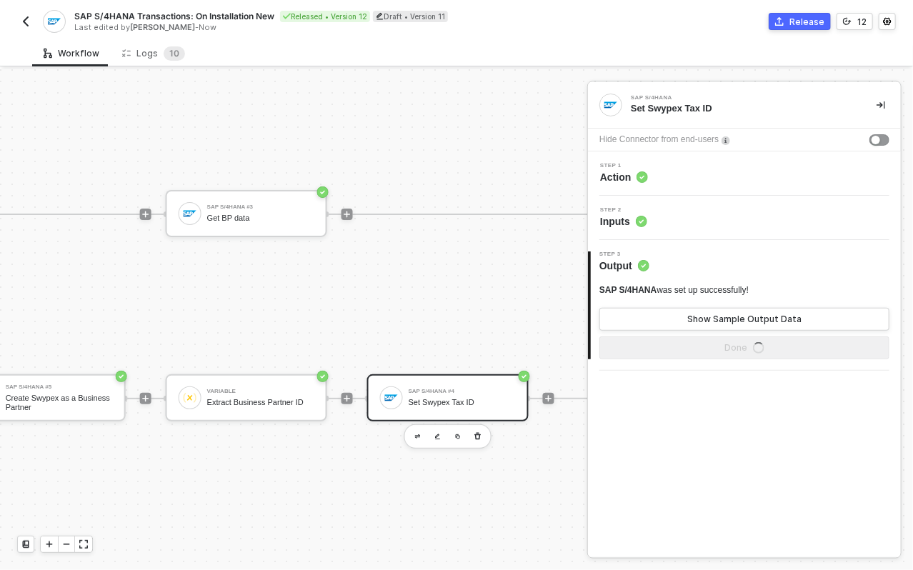
click at [645, 178] on circle at bounding box center [642, 177] width 11 height 11
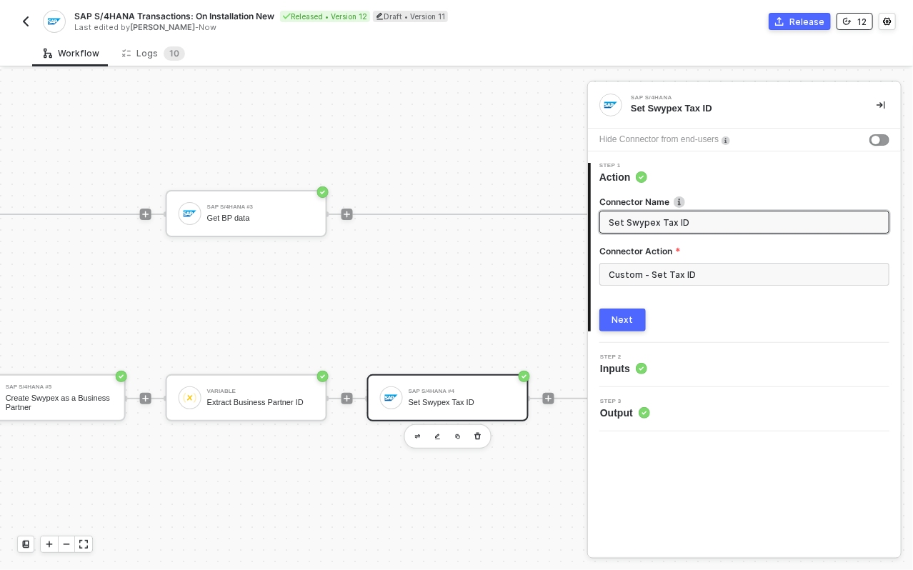
click at [863, 25] on div "12" at bounding box center [862, 22] width 9 height 12
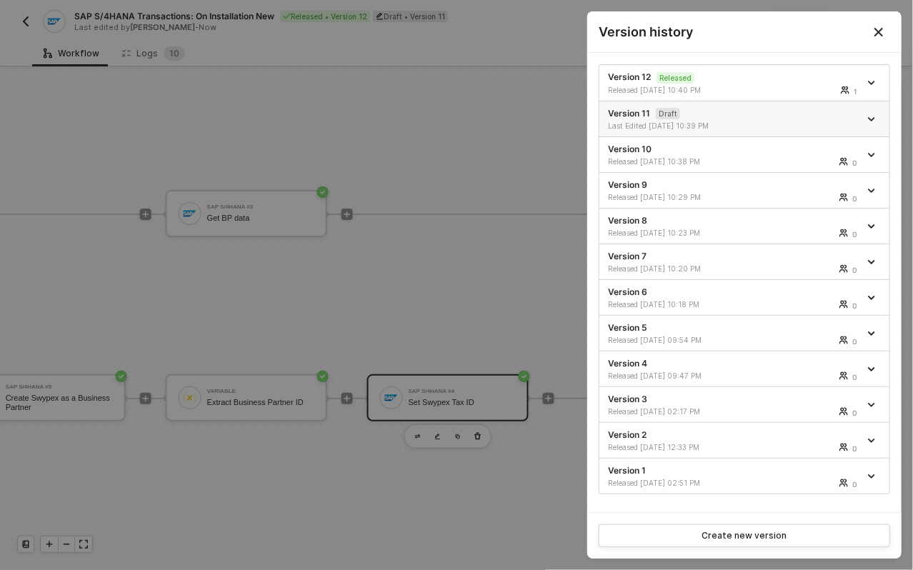
click at [875, 118] on icon "icon-arrow-down" at bounding box center [872, 119] width 6 height 3
click at [824, 204] on div "Delete" at bounding box center [822, 198] width 89 height 14
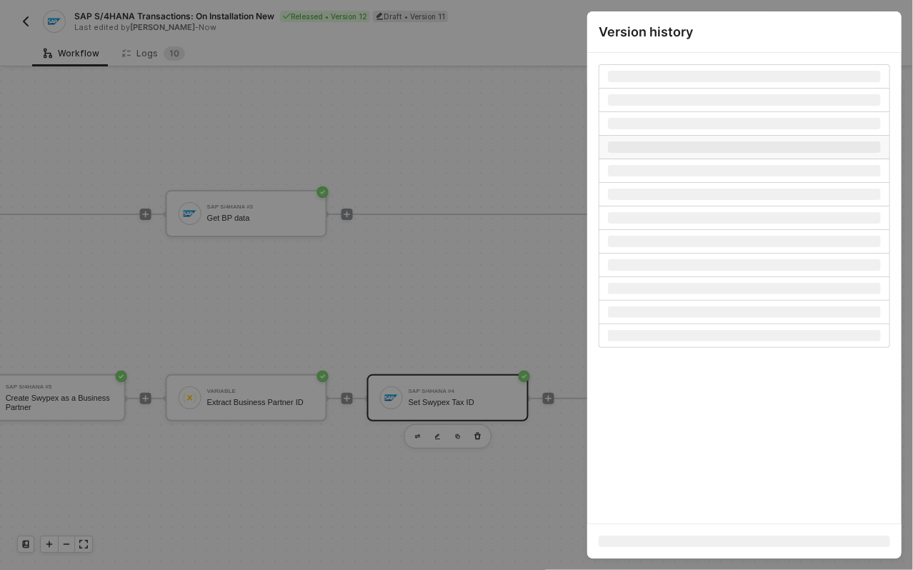
scroll to position [36, 647]
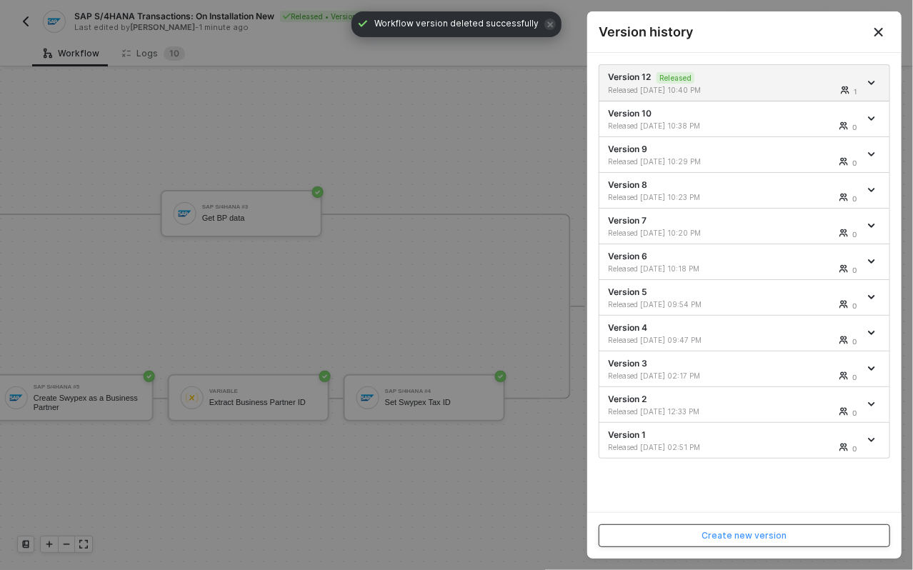
click at [682, 535] on button "Create new version" at bounding box center [745, 536] width 292 height 23
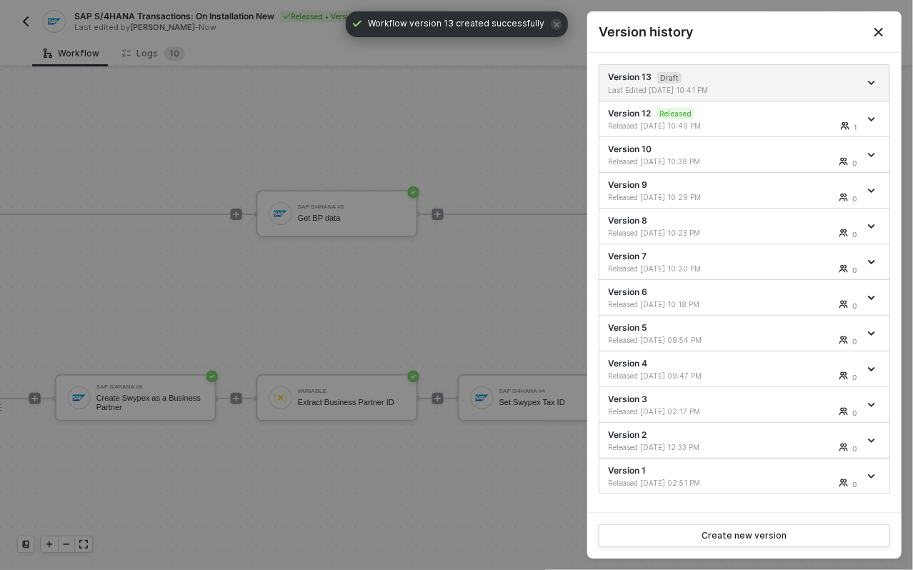
click at [881, 33] on icon "Close" at bounding box center [878, 31] width 11 height 11
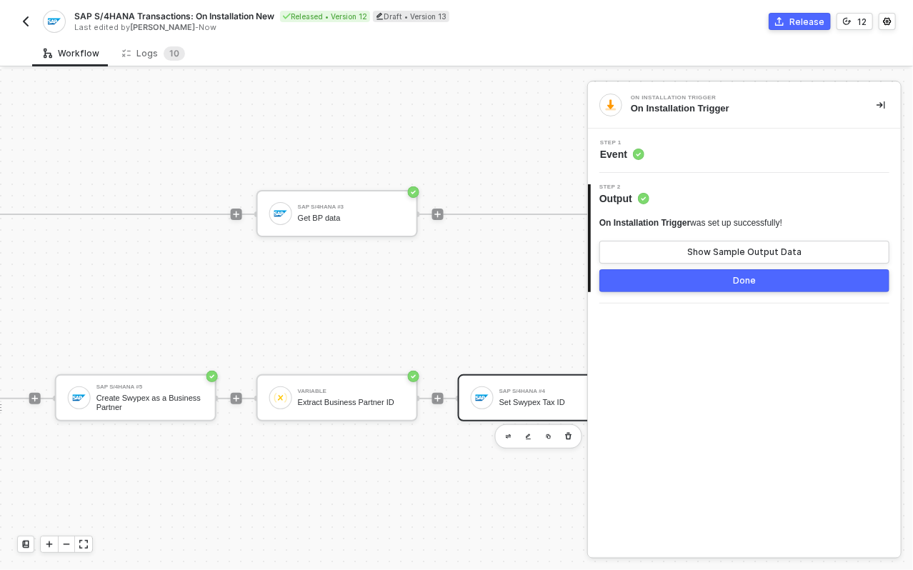
click at [513, 398] on div "Set Swypex Tax ID" at bounding box center [553, 402] width 107 height 9
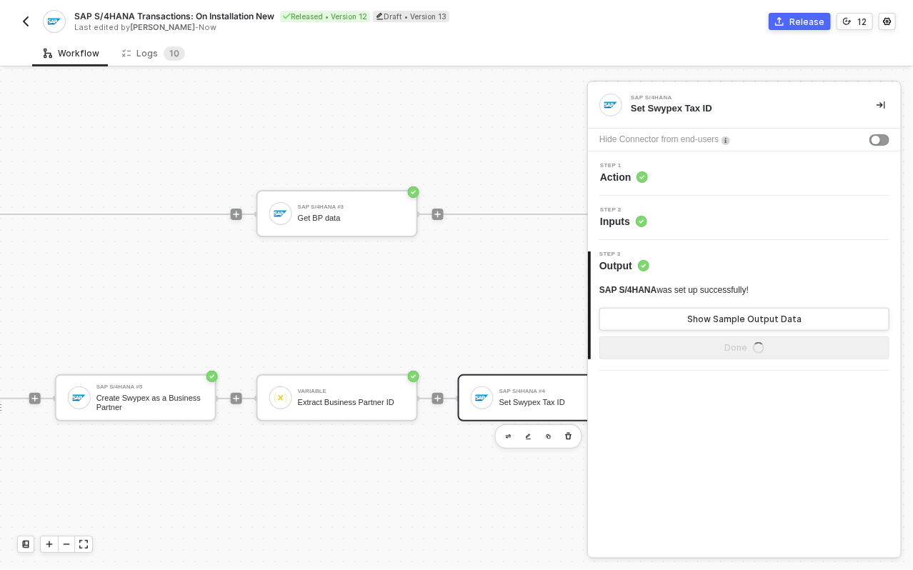
click at [609, 181] on span "Action" at bounding box center [624, 177] width 48 height 14
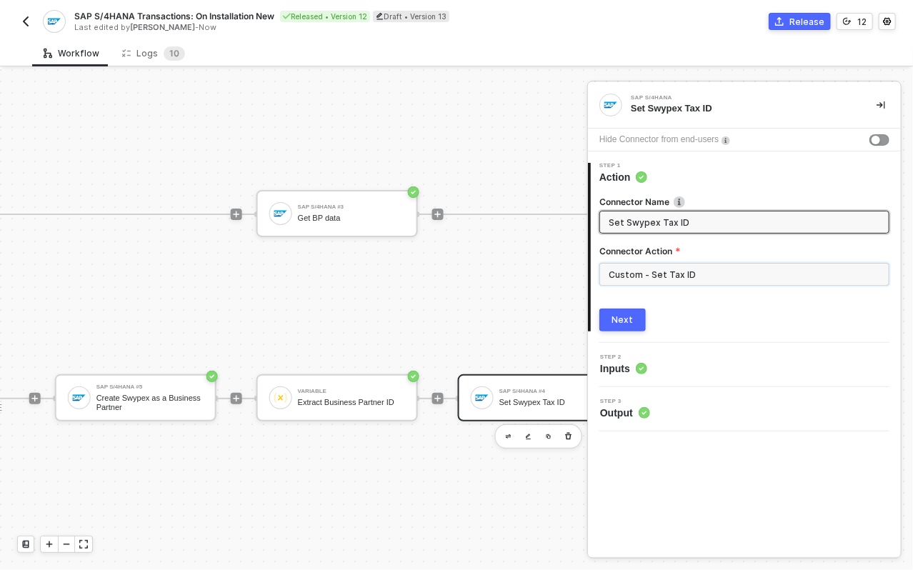
click at [633, 274] on input "Custom - Set Tax ID" at bounding box center [745, 274] width 290 height 23
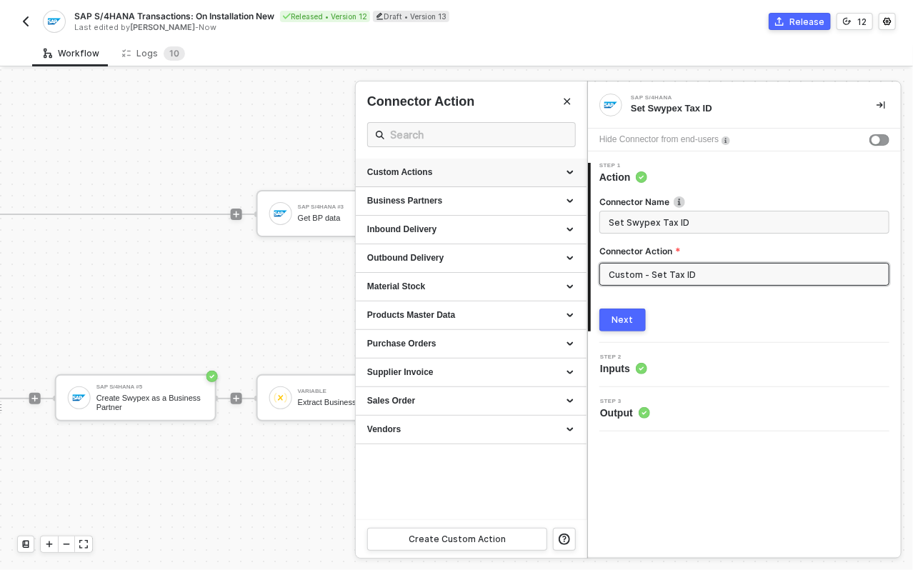
click at [561, 168] on div "Custom Actions" at bounding box center [471, 173] width 208 height 12
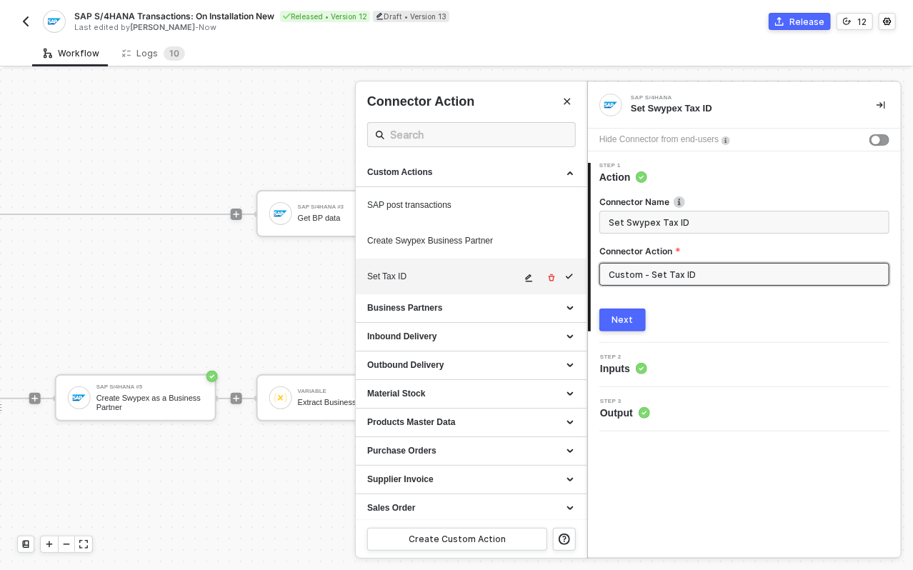
click at [525, 277] on button "button" at bounding box center [529, 277] width 17 height 17
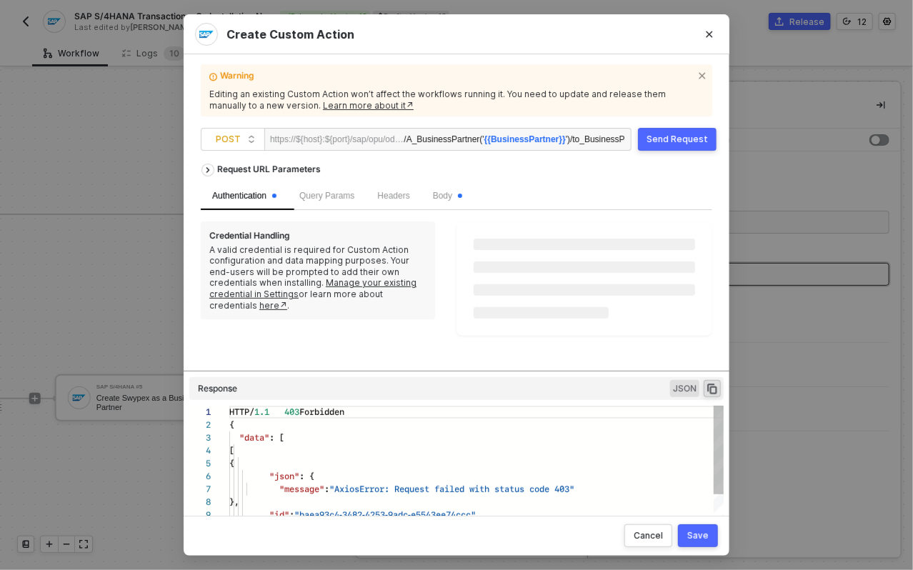
scroll to position [129, 0]
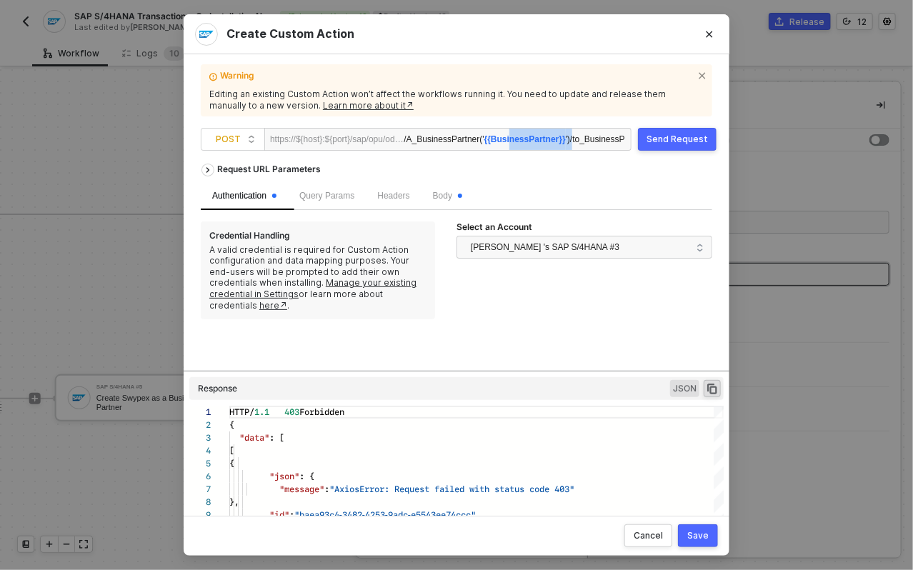
drag, startPoint x: 522, startPoint y: 137, endPoint x: 593, endPoint y: 149, distance: 71.9
click at [590, 143] on div "/A_BusinessPartner(' {{BusinessPartner}} ')/to_BusinessPartnerTax" at bounding box center [515, 140] width 222 height 23
click at [462, 192] on span "Body" at bounding box center [447, 196] width 29 height 10
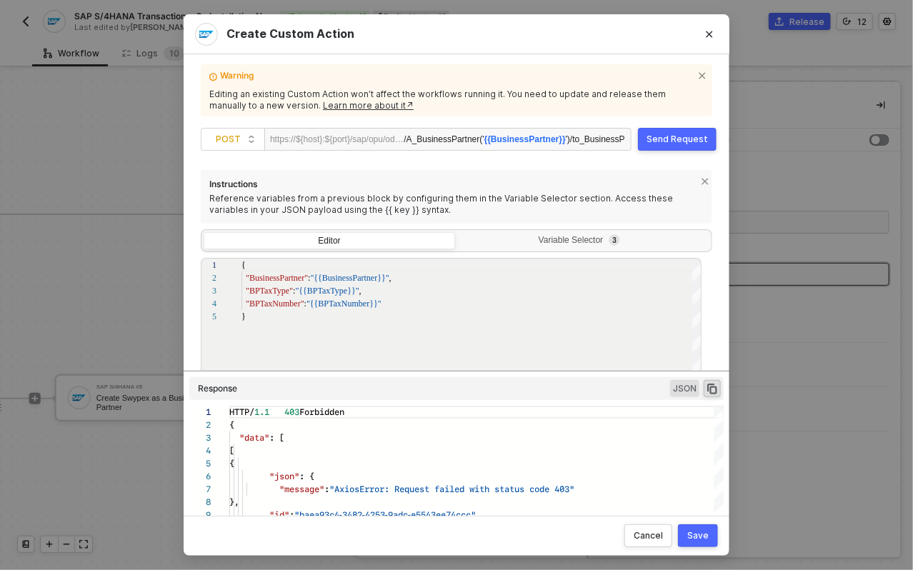
scroll to position [103, 0]
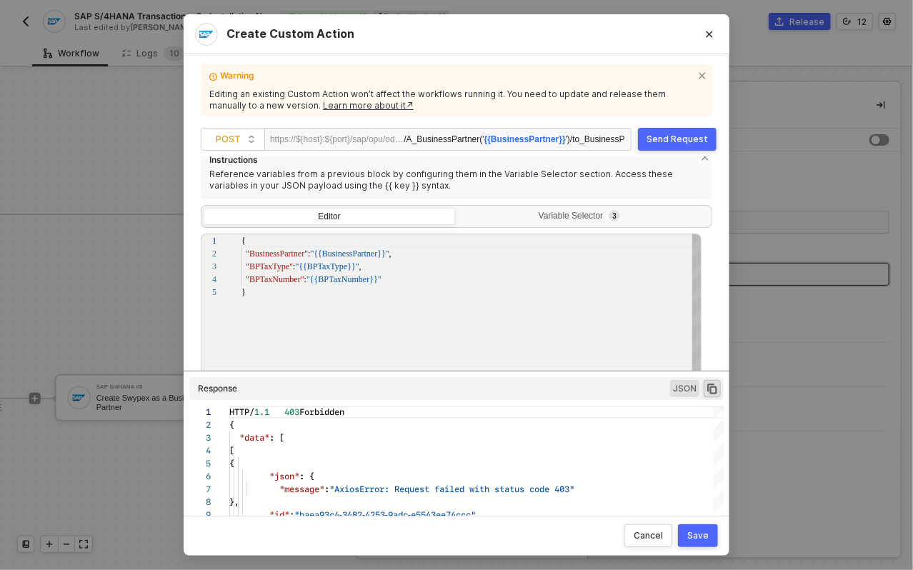
drag, startPoint x: 308, startPoint y: 259, endPoint x: 418, endPoint y: 304, distance: 118.7
click at [475, 332] on div "{ "BusinessPartner" : "{{BusinessPartner}}" , "BPTaxType" : "{{BPTaxType}}" , "…" at bounding box center [472, 358] width 461 height 249
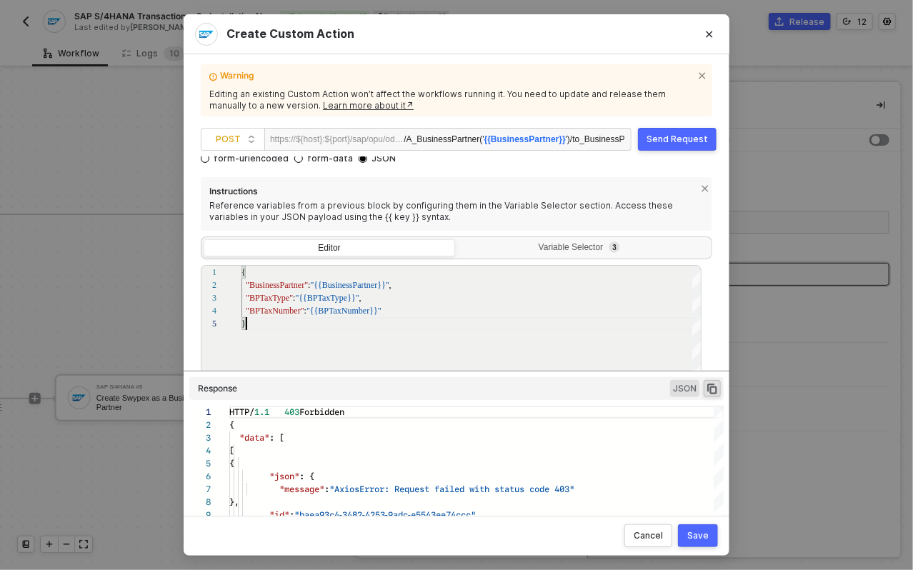
scroll to position [0, 0]
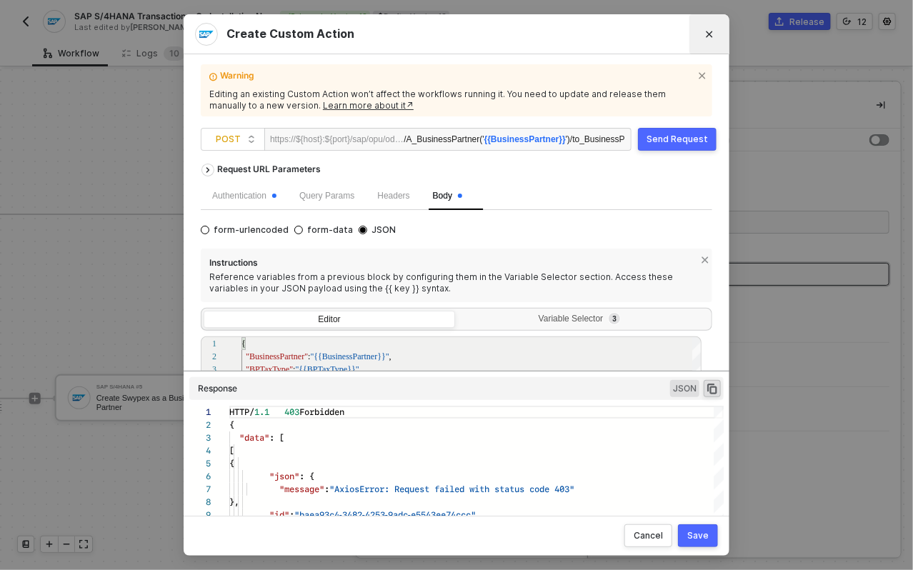
click at [703, 34] on button "Close" at bounding box center [709, 34] width 23 height 23
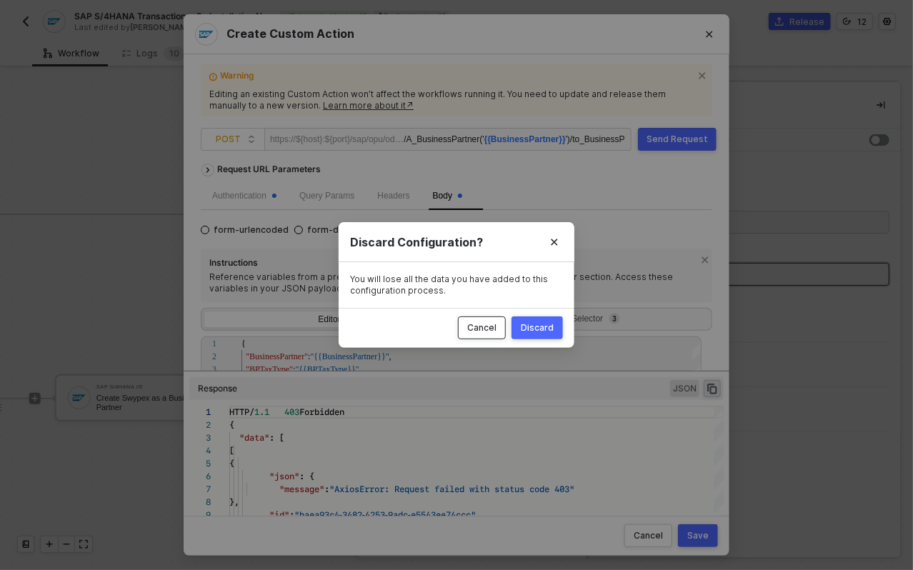
click at [497, 330] on div "Cancel" at bounding box center [481, 327] width 29 height 11
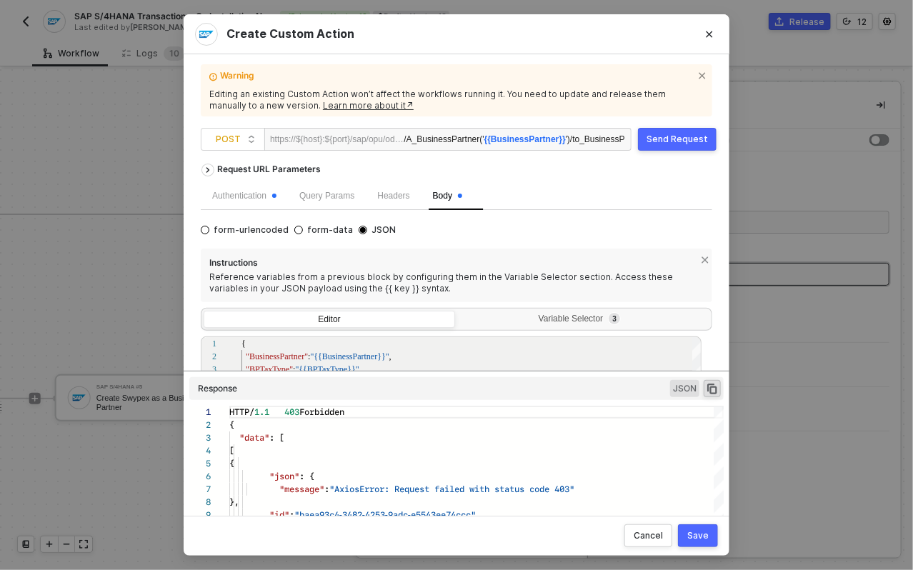
drag, startPoint x: 716, startPoint y: 32, endPoint x: 706, endPoint y: 61, distance: 31.0
click at [715, 32] on button "Close" at bounding box center [709, 34] width 23 height 23
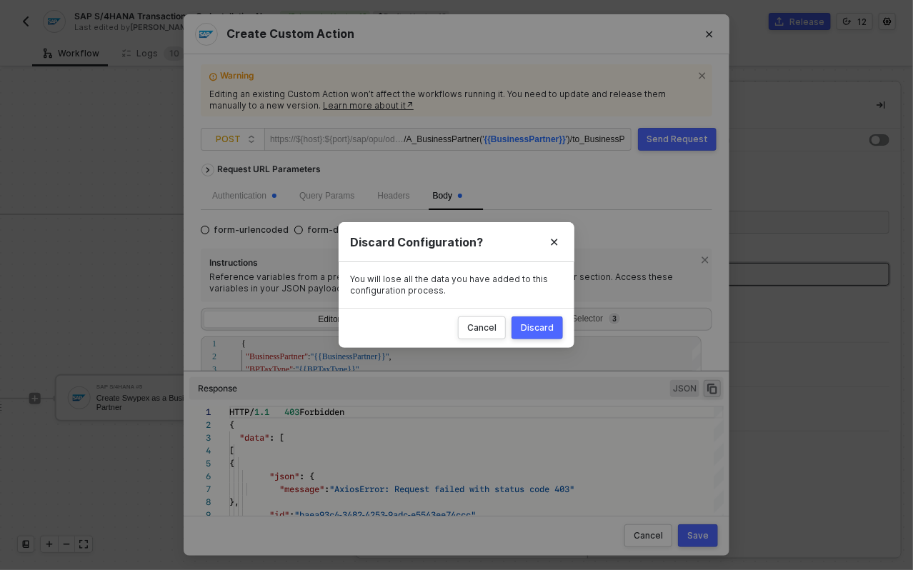
click at [543, 332] on div "Discard" at bounding box center [537, 327] width 33 height 11
radio input "true"
radio input "false"
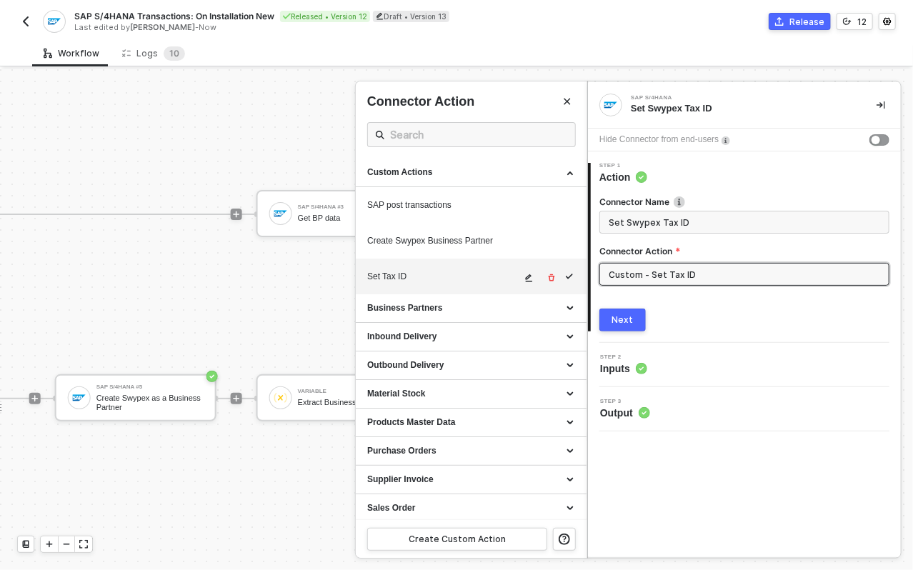
click at [525, 278] on icon "icon-edit" at bounding box center [529, 278] width 9 height 9
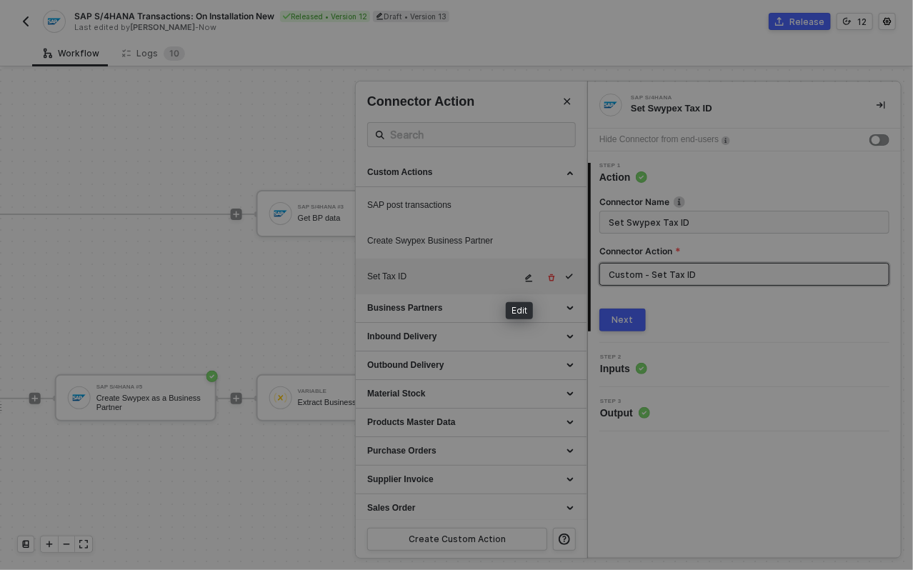
type textarea "HTTP/1.1 403 Forbidden { "data": [ [ { "json": { "message": "AxiosError: Reques…"
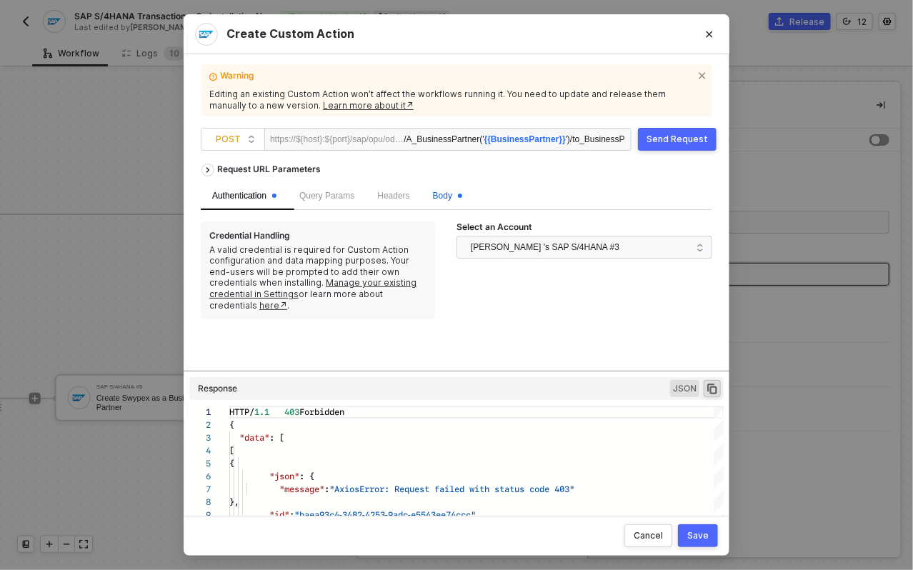
click at [447, 192] on span "Body" at bounding box center [447, 196] width 29 height 10
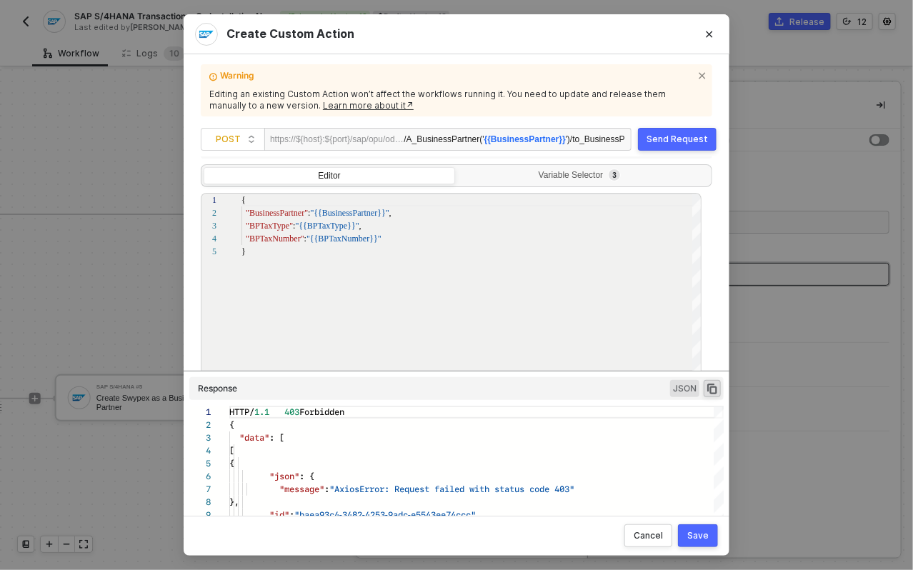
scroll to position [146, 0]
click at [705, 535] on div "Save" at bounding box center [698, 535] width 21 height 11
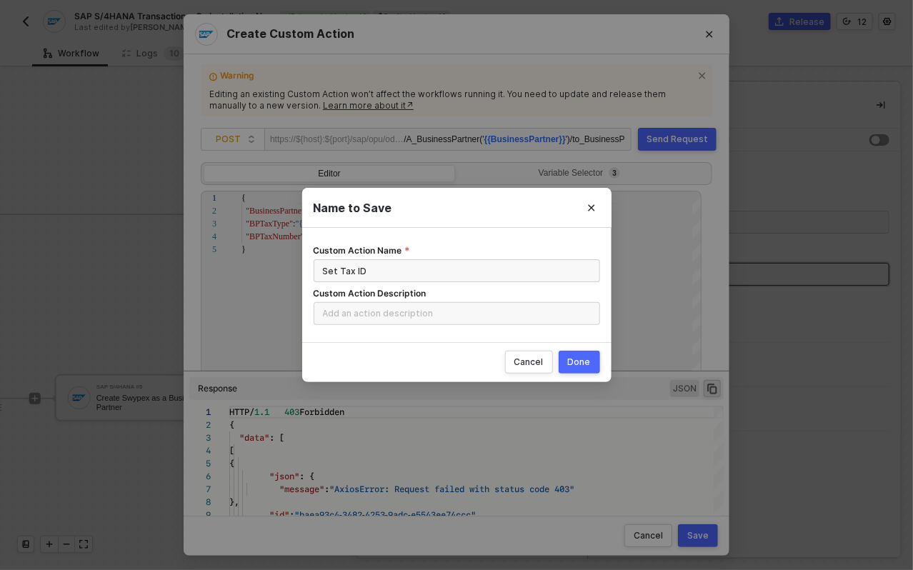
click at [578, 372] on button "Done" at bounding box center [579, 362] width 41 height 23
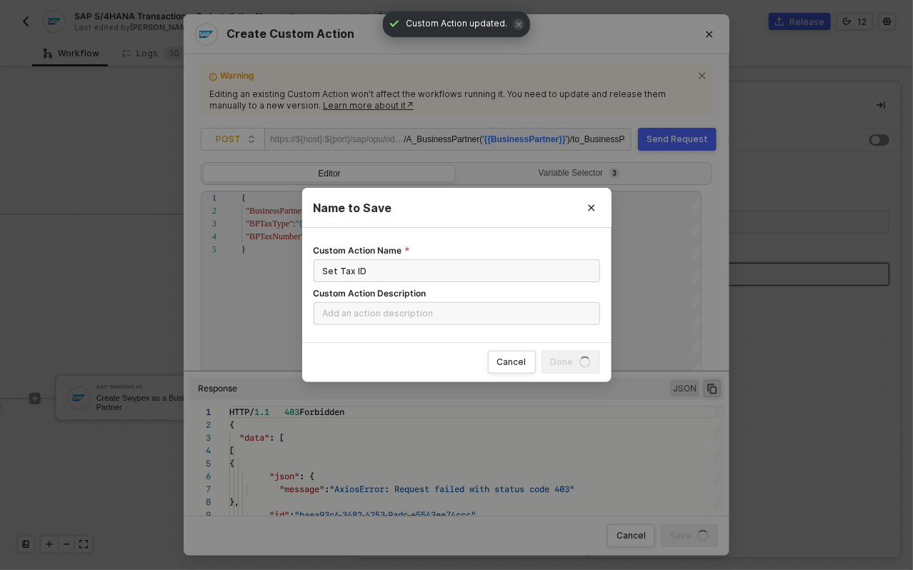
radio input "true"
radio input "false"
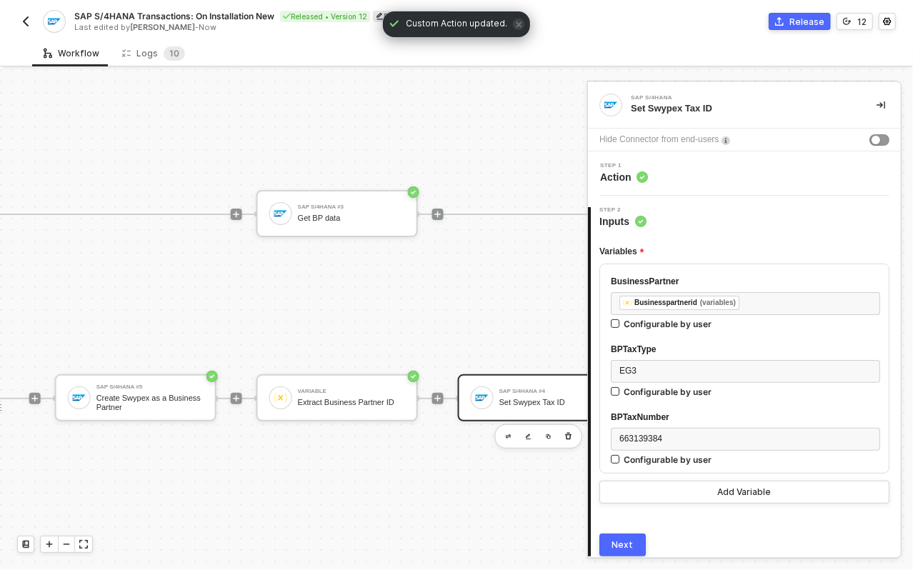
click at [295, 332] on div "TRUE SAP S/4HANA #3 Get BP data FALSE SAP S/4HANA #5 Create Swypex as a Busines…" at bounding box center [338, 307] width 748 height 186
click at [168, 401] on div "Create Swypex as a Business Partner" at bounding box center [147, 403] width 107 height 18
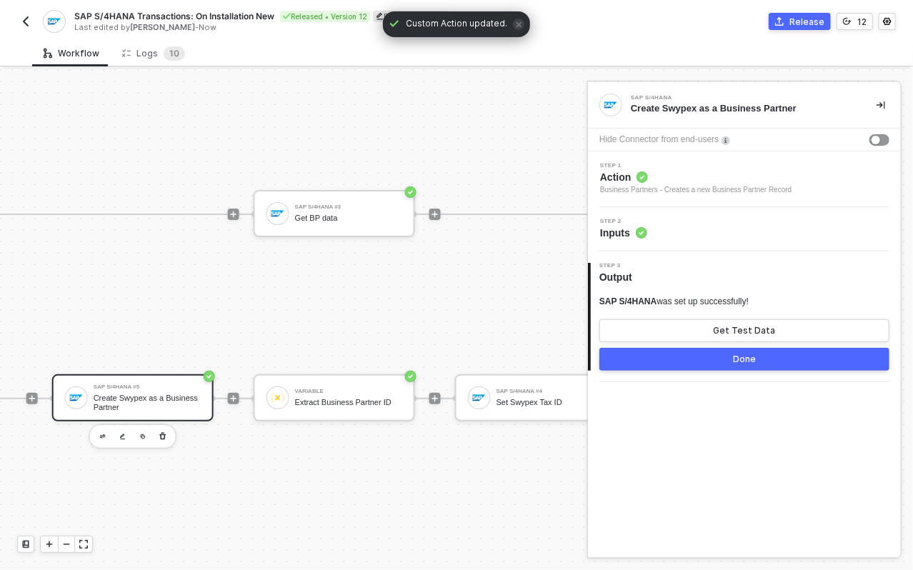
click at [620, 227] on span "Inputs" at bounding box center [623, 233] width 47 height 14
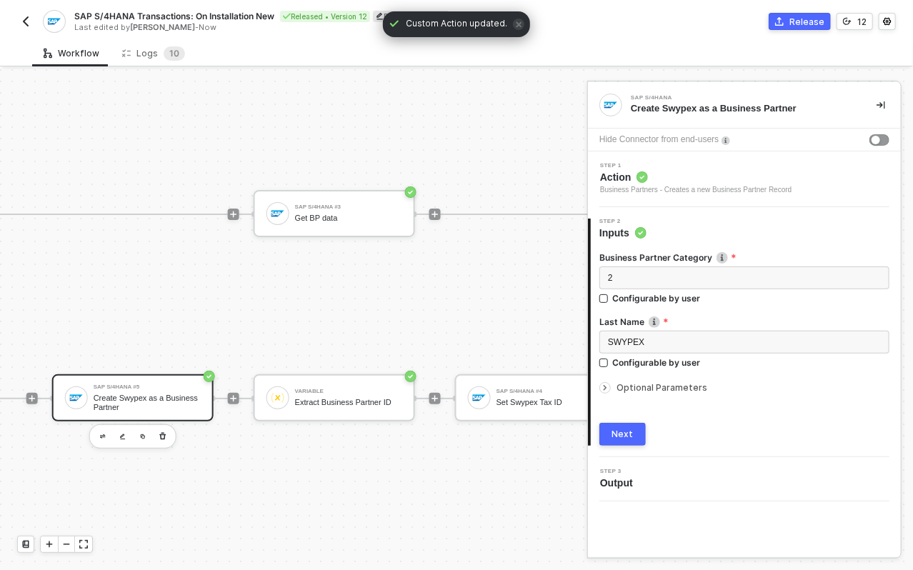
click at [630, 385] on span "Optional Parameters" at bounding box center [662, 387] width 91 height 11
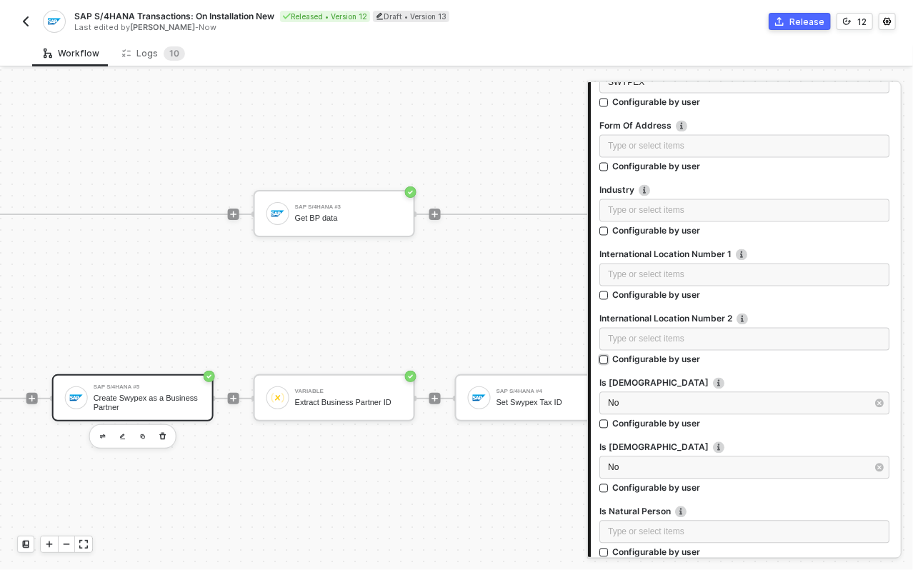
scroll to position [1176, 0]
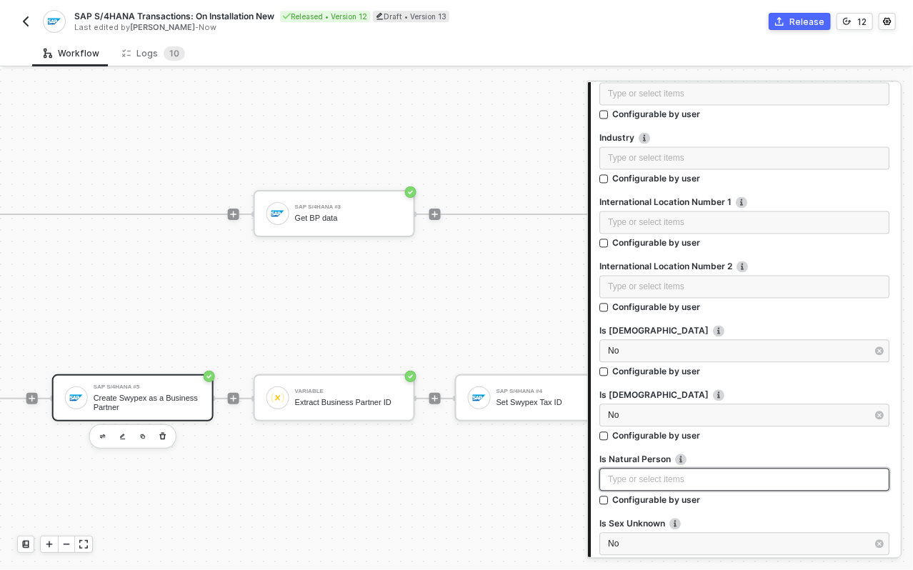
click at [640, 483] on div "Type or select items ﻿" at bounding box center [744, 481] width 273 height 14
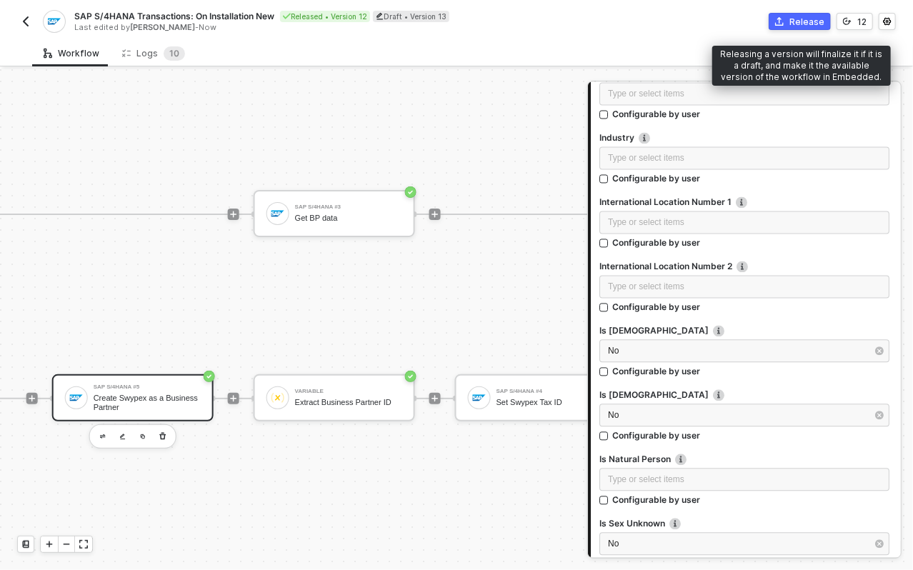
click at [800, 24] on div "Release" at bounding box center [807, 22] width 35 height 12
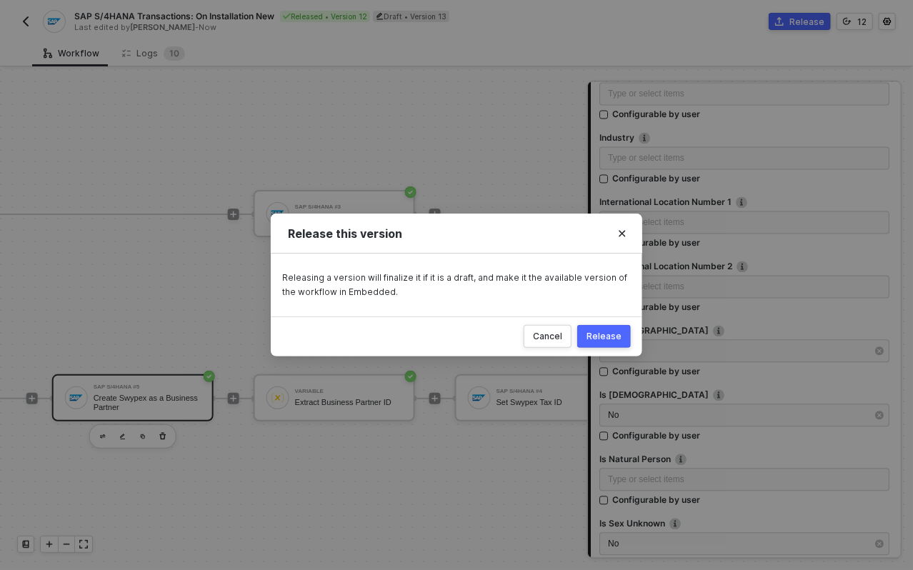
click at [595, 337] on div "Release" at bounding box center [604, 336] width 35 height 11
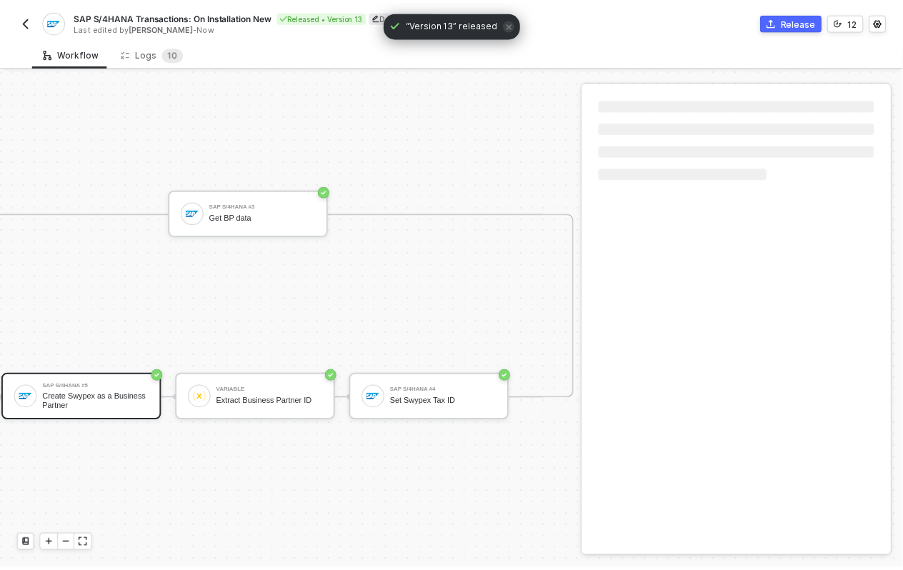
scroll to position [36, 647]
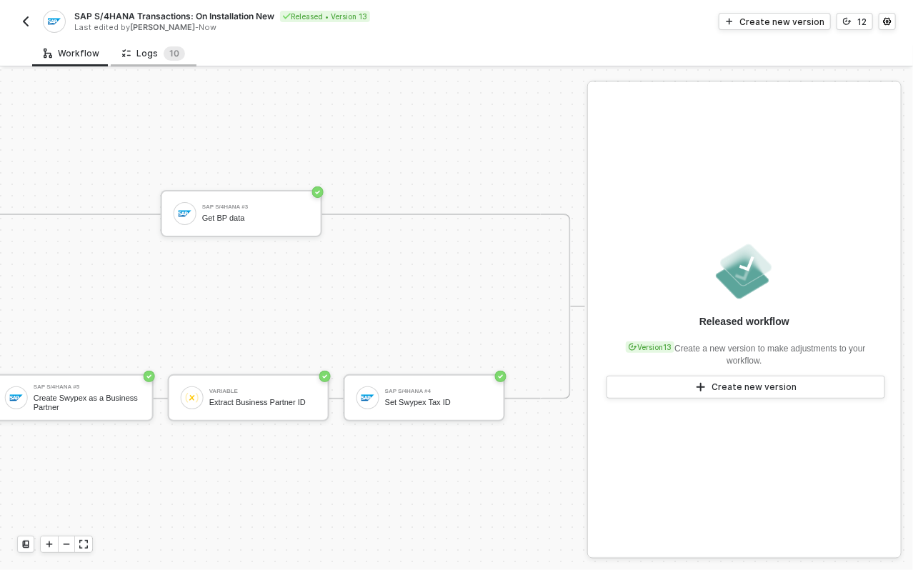
click at [145, 46] on div "Logs 1 0" at bounding box center [153, 53] width 63 height 14
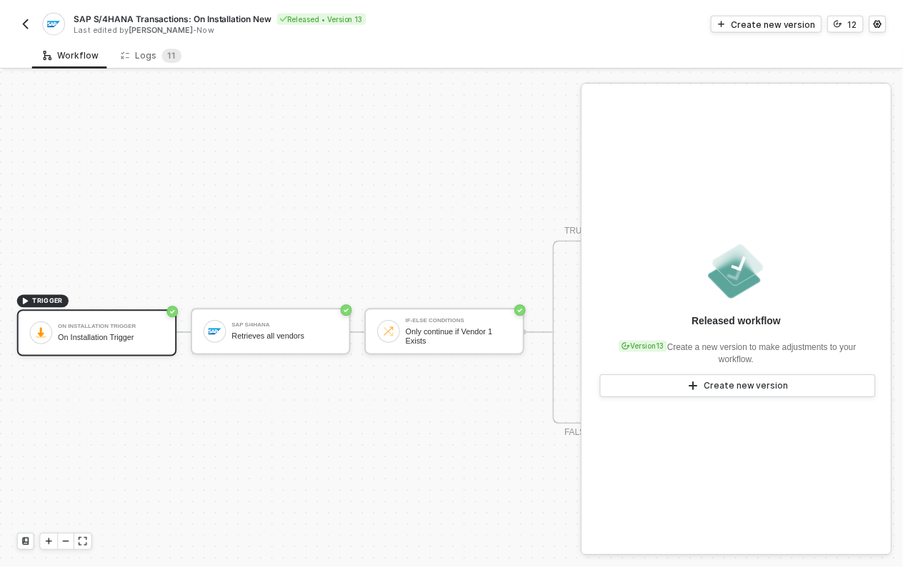
scroll to position [36, 0]
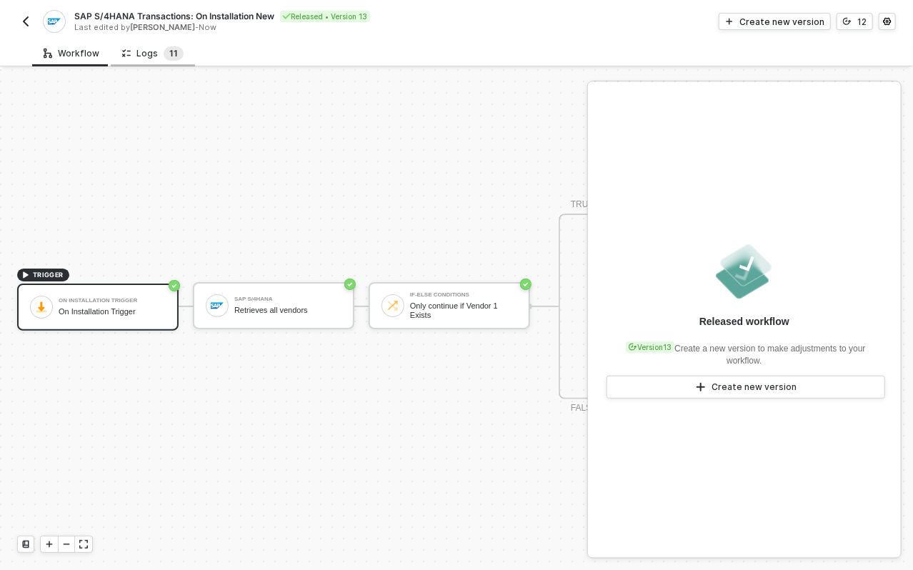
click at [174, 52] on span "1" at bounding box center [176, 53] width 4 height 11
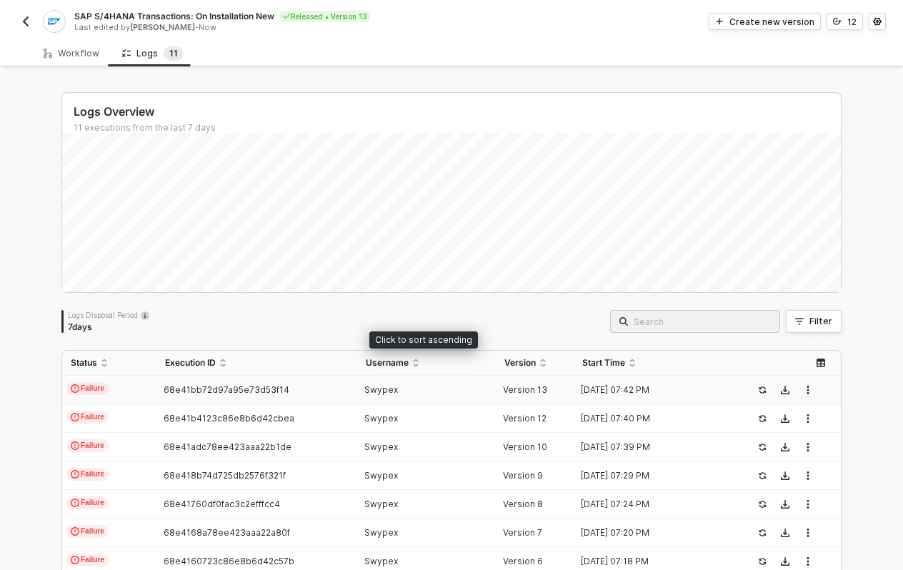
click at [361, 396] on td "Swypex" at bounding box center [426, 390] width 139 height 29
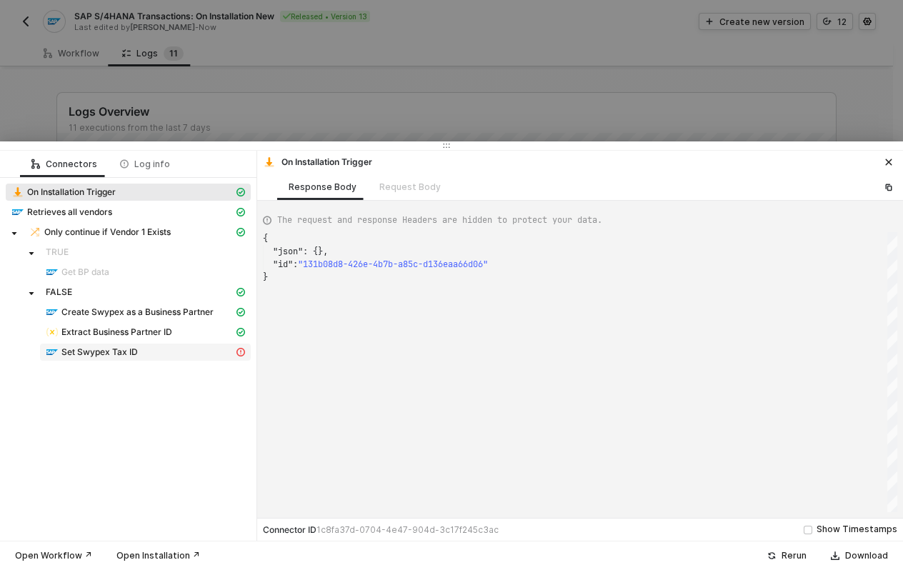
scroll to position [38, 0]
click at [117, 349] on span "Set Swypex Tax ID" at bounding box center [99, 352] width 76 height 11
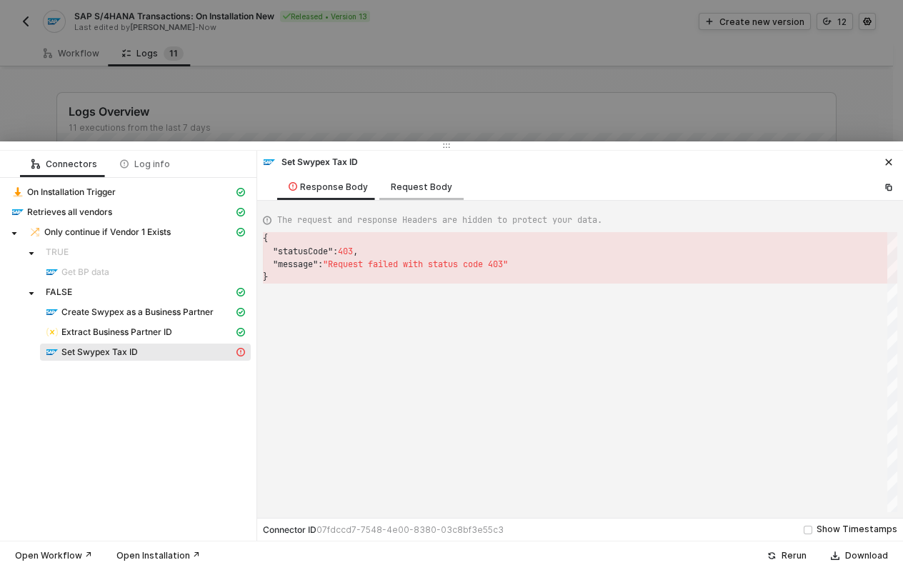
click at [407, 189] on div "Request Body" at bounding box center [421, 187] width 61 height 11
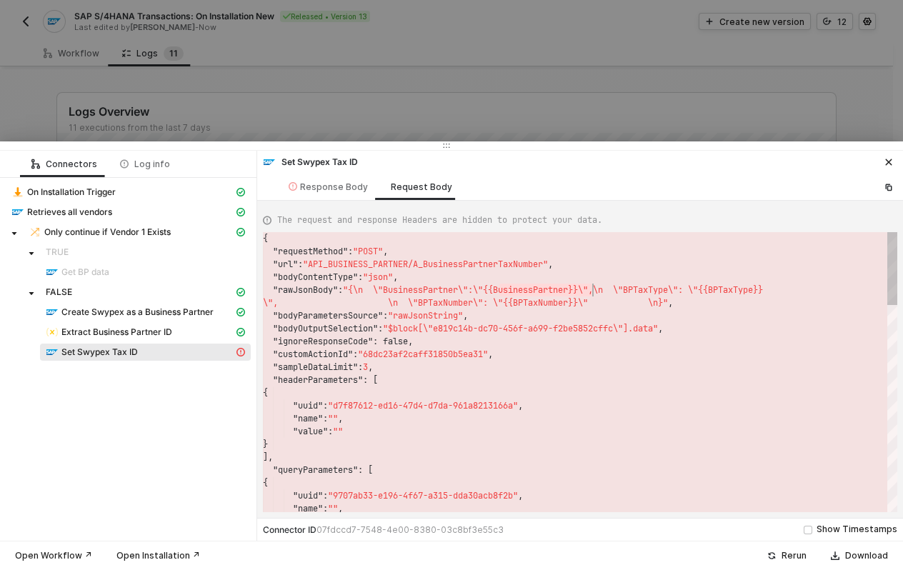
scroll to position [51, 329]
drag, startPoint x: 500, startPoint y: 287, endPoint x: 590, endPoint y: 284, distance: 90.1
drag, startPoint x: 314, startPoint y: 262, endPoint x: 556, endPoint y: 257, distance: 241.6
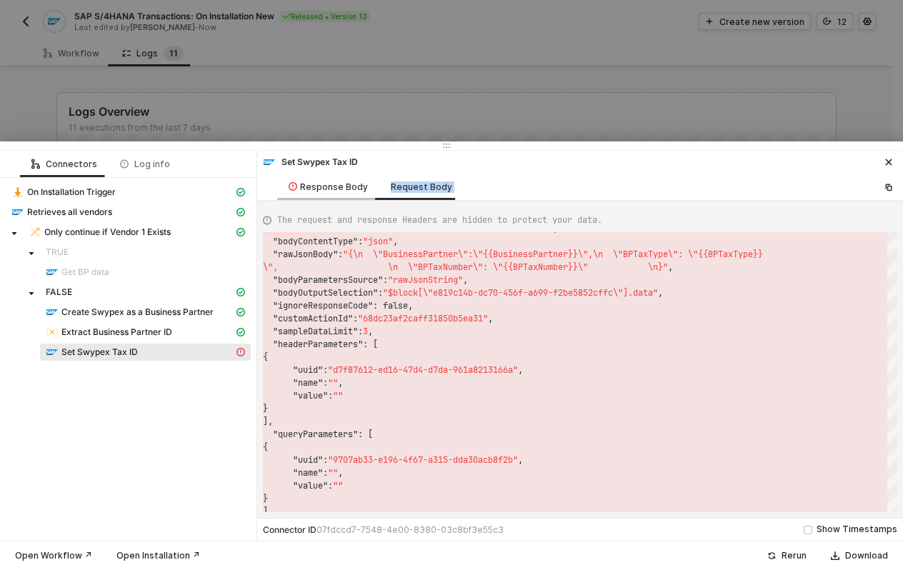
click at [326, 196] on div "Set Swypex Tax ID Response Body Request Body The request and response Headers a…" at bounding box center [580, 346] width 646 height 390
click at [325, 187] on div "Response Body" at bounding box center [328, 187] width 79 height 11
type textarea "{ "statusCode": 403, "message": "Request failed with status code 403" }"
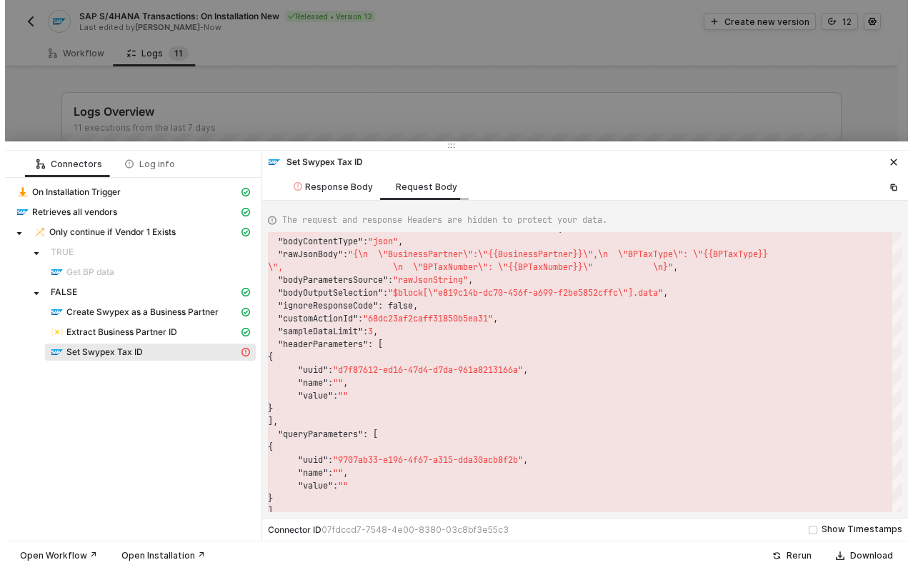
scroll to position [38, 0]
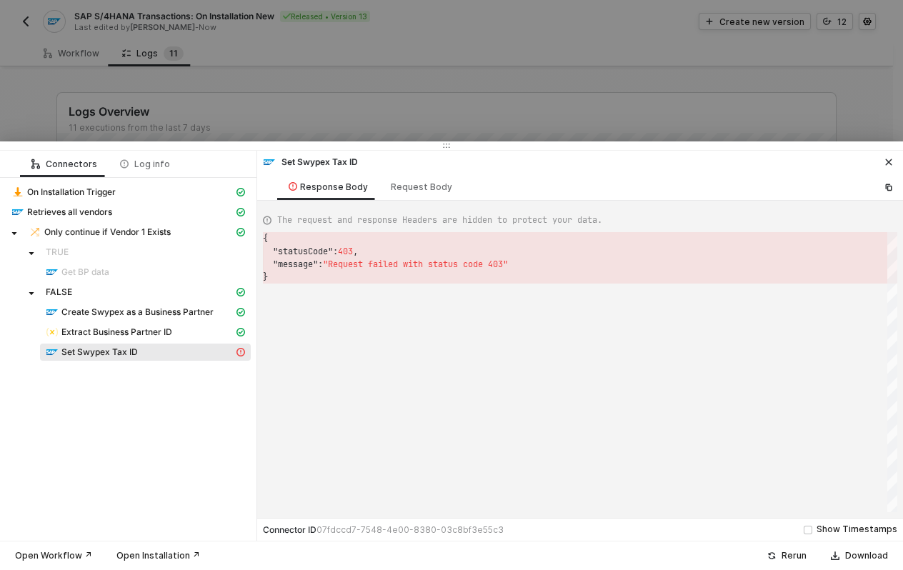
click at [885, 161] on icon "icon-close" at bounding box center [889, 162] width 9 height 9
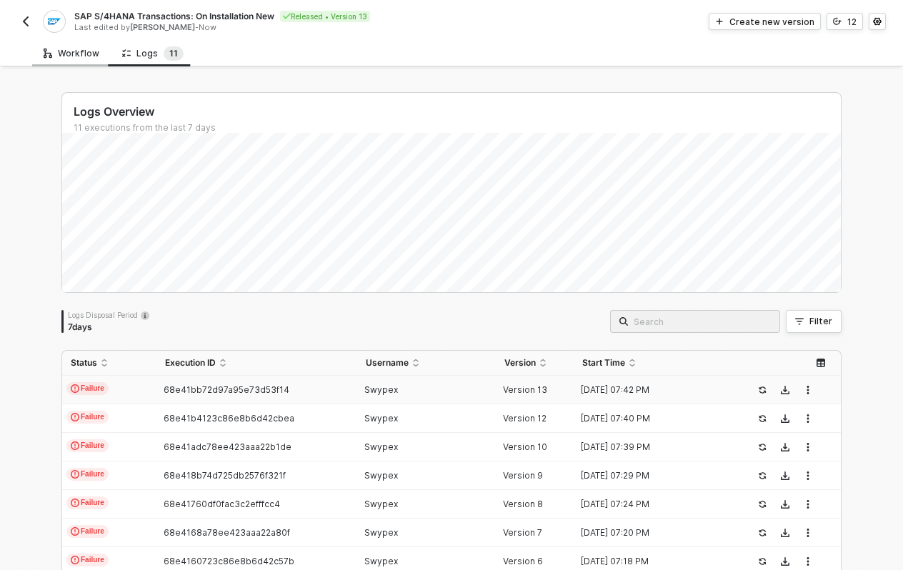
click at [62, 45] on div "Workflow" at bounding box center [71, 53] width 79 height 26
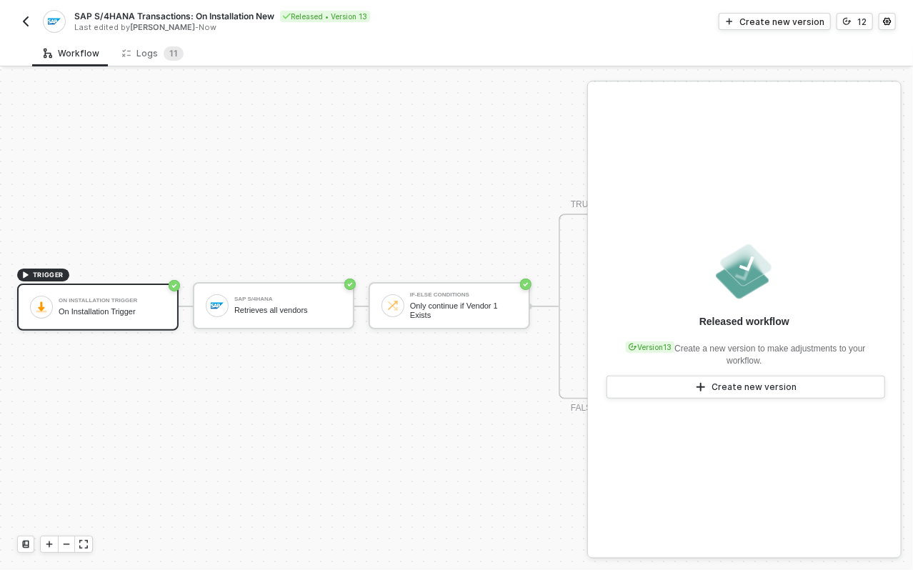
click at [473, 203] on div "TRIGGER On Installation Trigger On Installation Trigger SAP S/4HANA Retrieves a…" at bounding box center [616, 307] width 1232 height 528
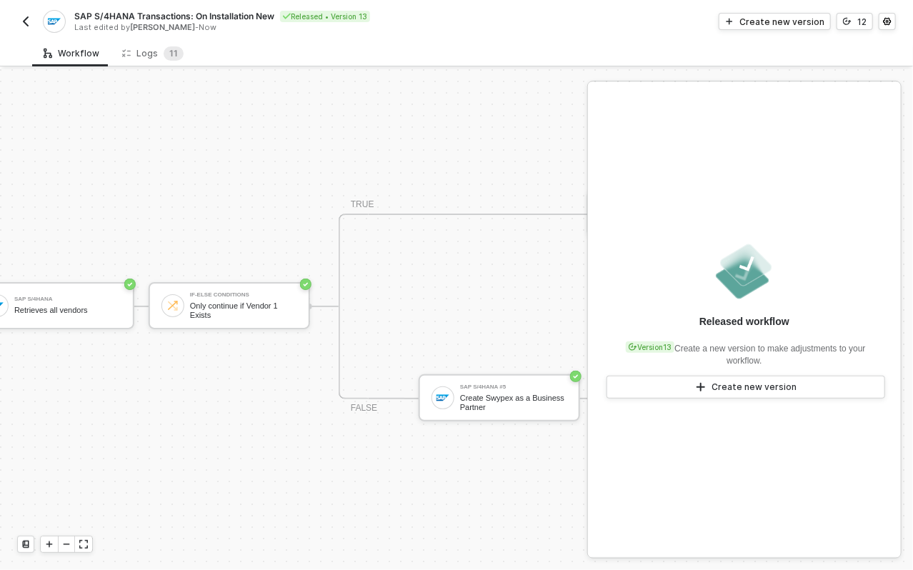
scroll to position [36, 661]
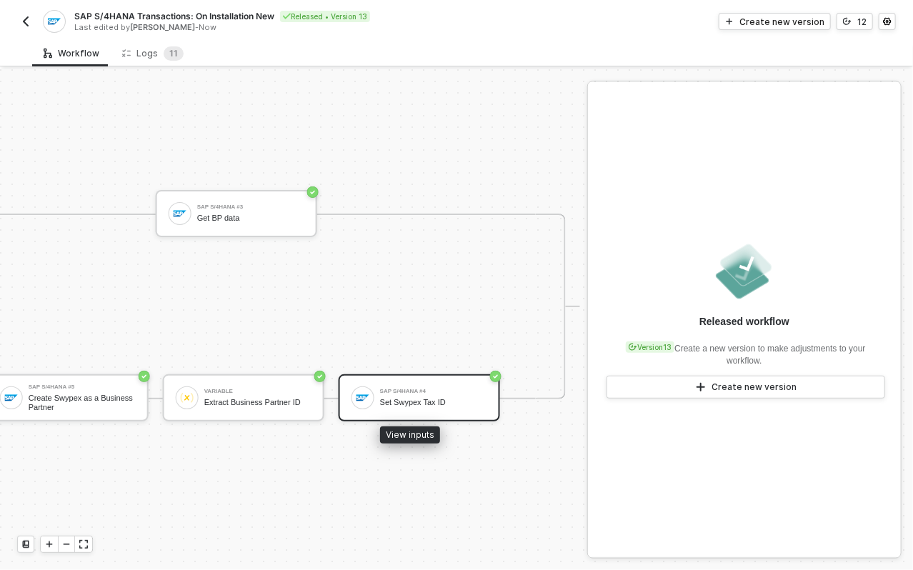
click at [387, 398] on div "Set Swypex Tax ID" at bounding box center [433, 402] width 107 height 9
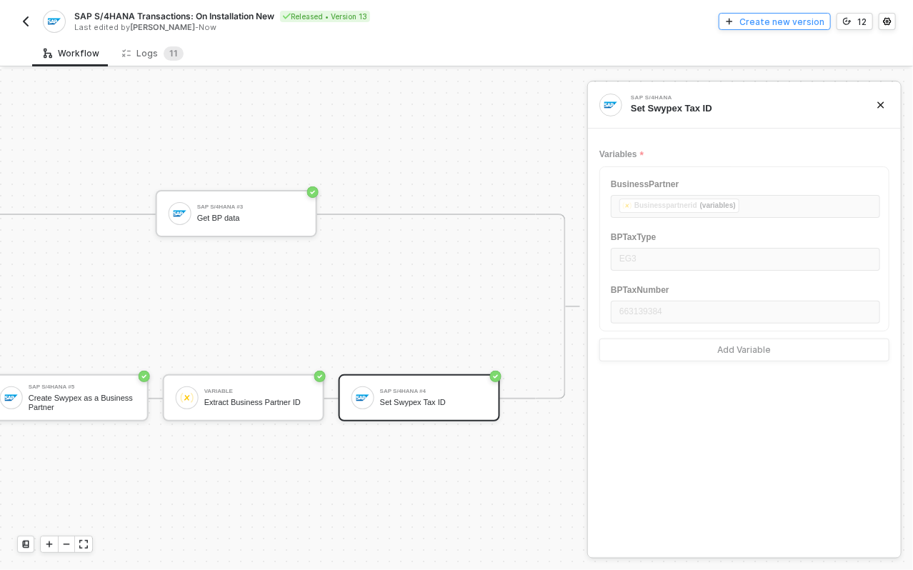
click at [766, 22] on div "Create new version" at bounding box center [782, 22] width 85 height 12
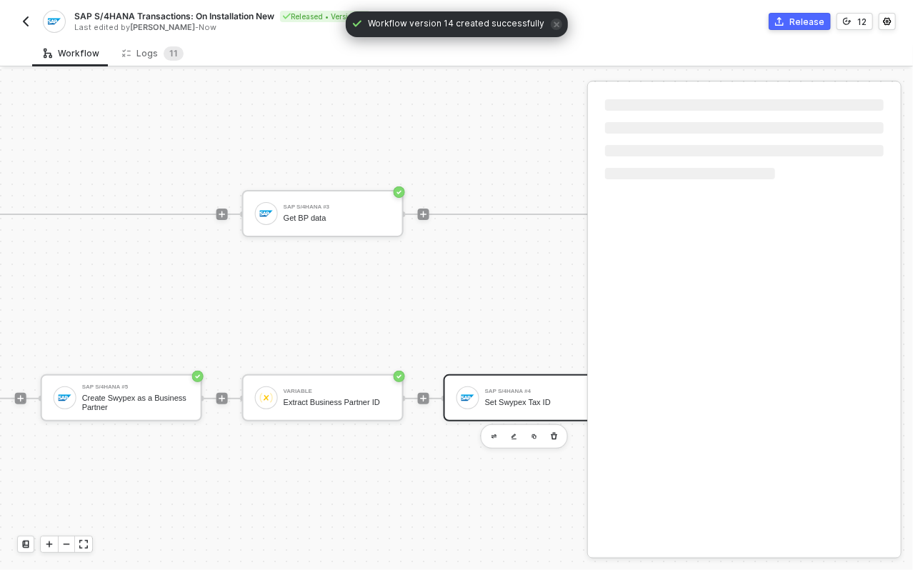
scroll to position [36, 895]
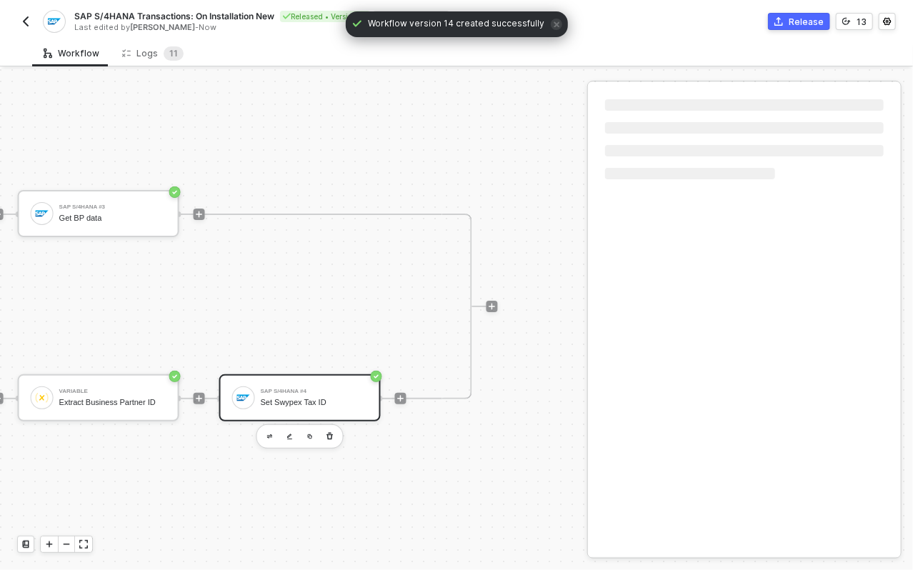
click at [302, 398] on div "SAP S/4HANA #4 Set Swypex Tax ID" at bounding box center [314, 398] width 107 height 27
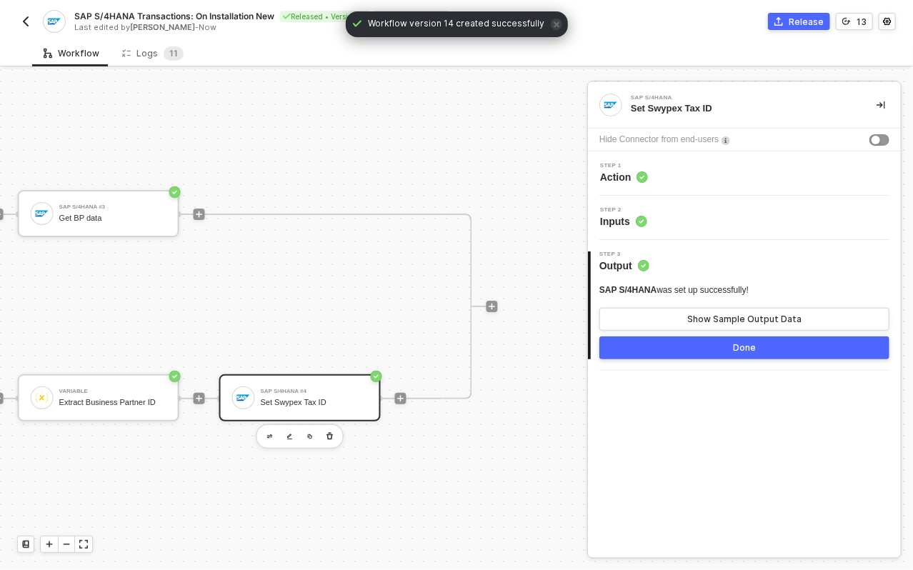
click at [345, 398] on div "Set Swypex Tax ID" at bounding box center [314, 402] width 107 height 9
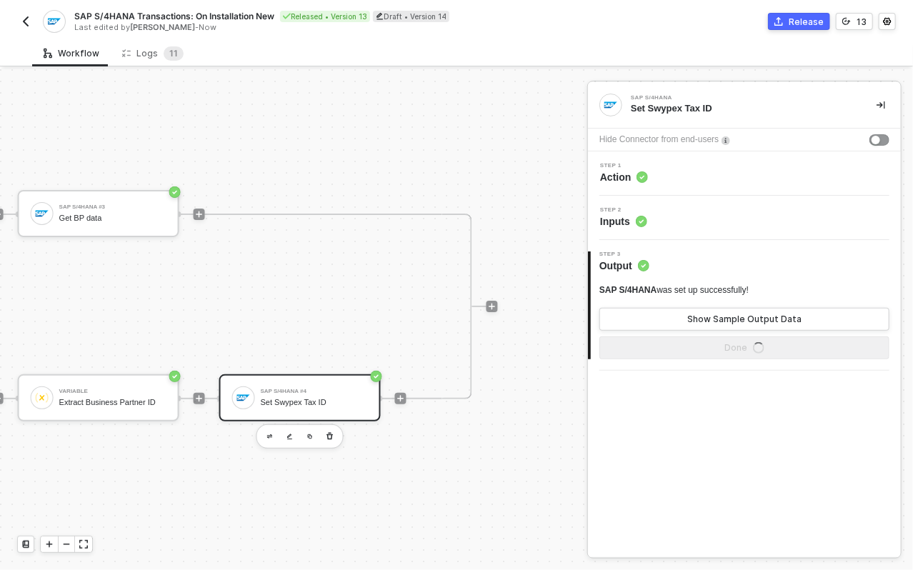
click at [623, 219] on span "Inputs" at bounding box center [623, 221] width 47 height 14
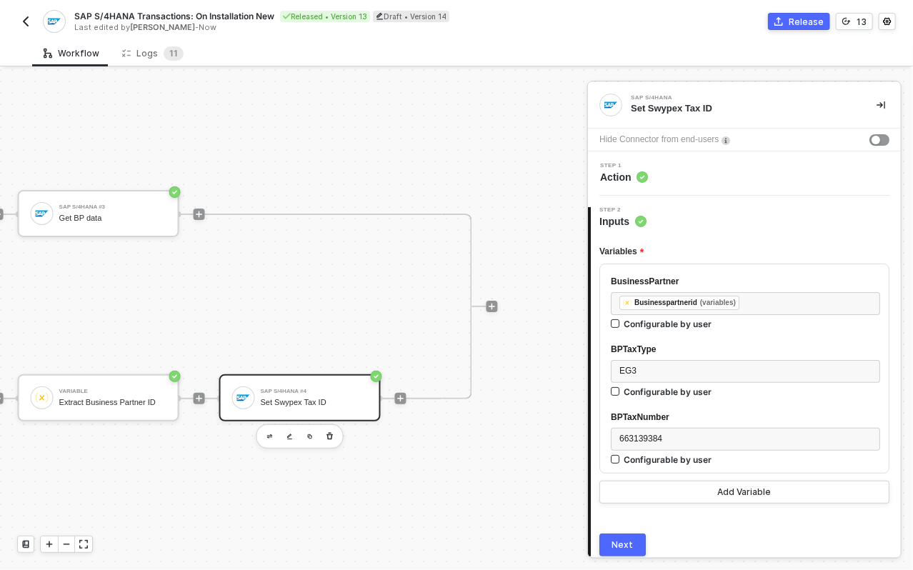
click at [629, 174] on span "Action" at bounding box center [624, 177] width 48 height 14
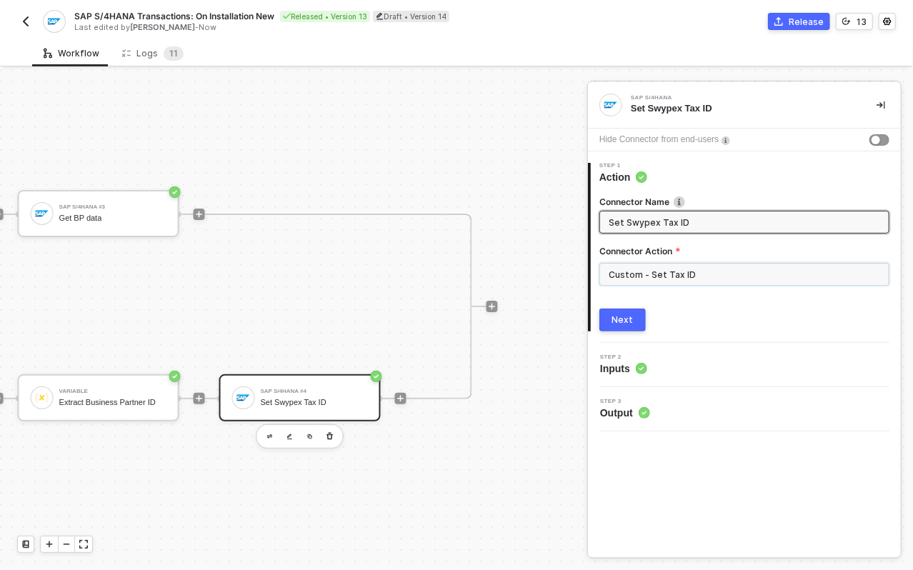
click at [656, 282] on input "Custom - Set Tax ID" at bounding box center [745, 274] width 290 height 23
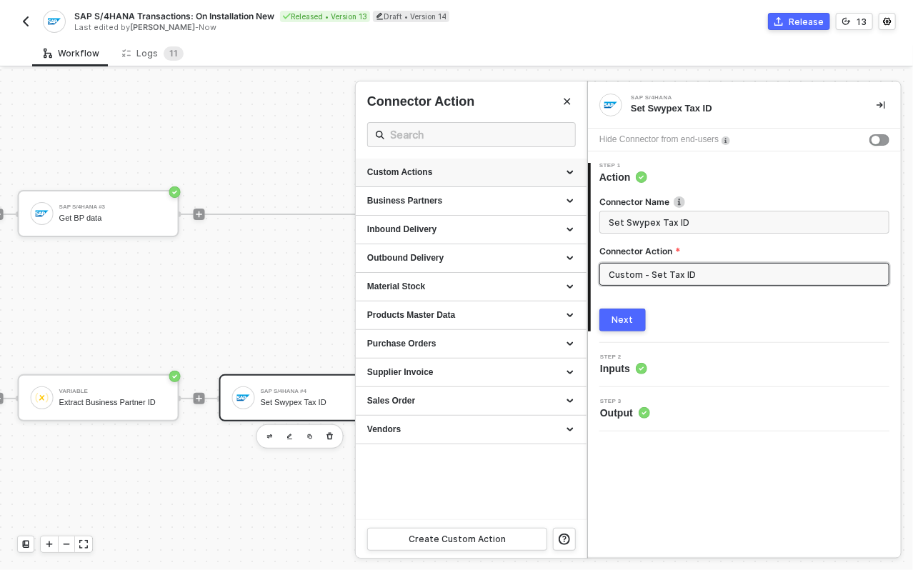
click at [478, 175] on div "Custom Actions" at bounding box center [471, 173] width 208 height 12
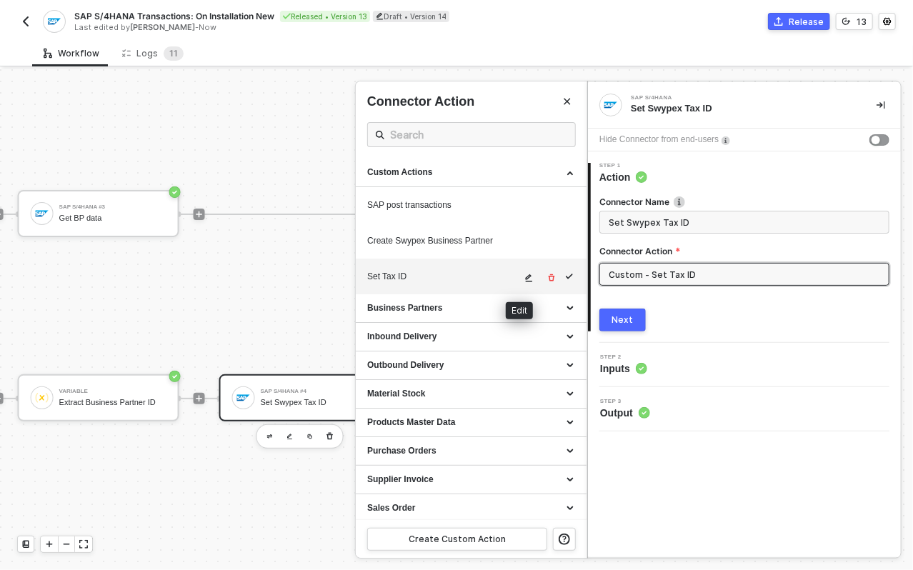
click at [525, 277] on span "icon-edit" at bounding box center [530, 278] width 10 height 9
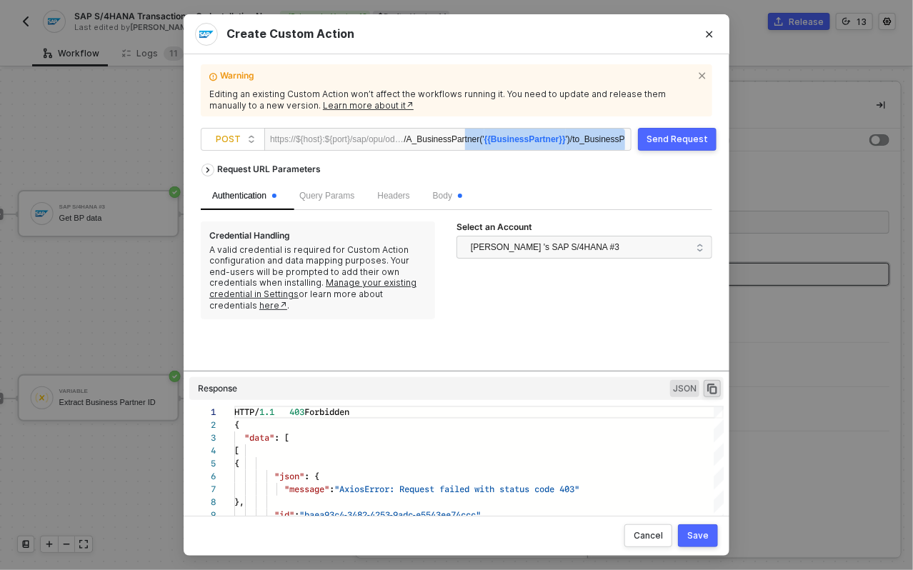
scroll to position [0, 56]
drag, startPoint x: 474, startPoint y: 137, endPoint x: 646, endPoint y: 142, distance: 172.3
click at [646, 142] on div "POST https://${host}:${port}/sap/opu/odata/sap/ /A_BusinessPartner(' {{Business…" at bounding box center [457, 139] width 512 height 23
click at [673, 135] on div "Send Request" at bounding box center [677, 139] width 61 height 11
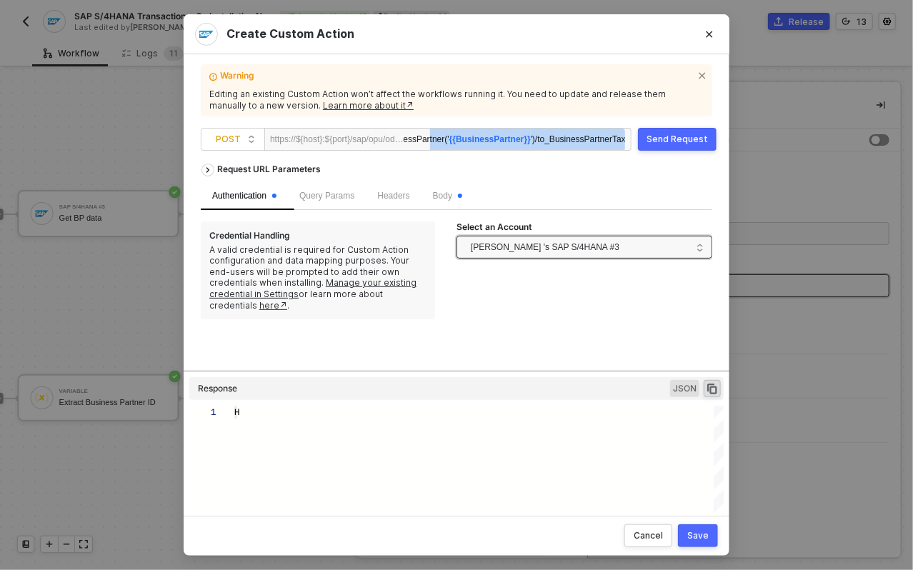
type textarea "HTTP/1.1 403 Forbidden { "data": [ [ { "json": { "message": "AxiosError: Reques…"
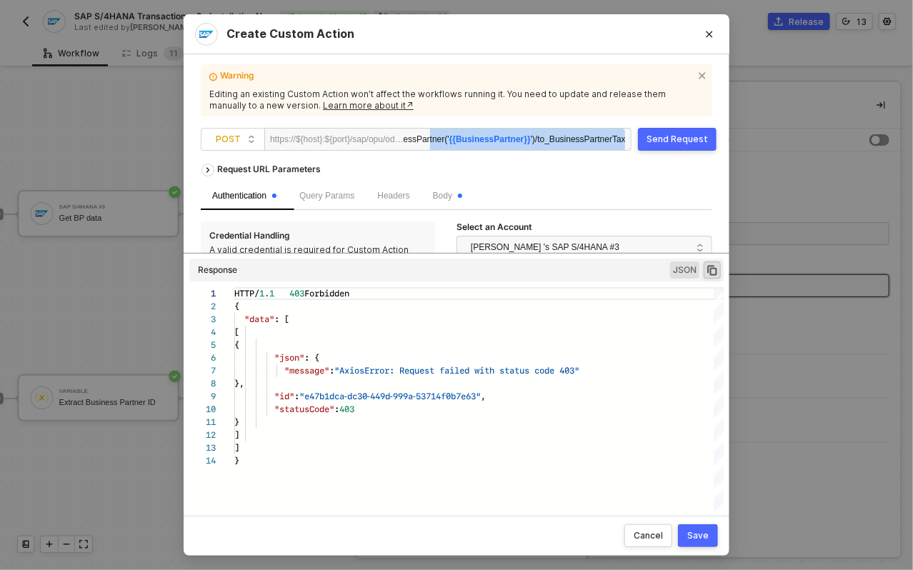
drag, startPoint x: 555, startPoint y: 370, endPoint x: 554, endPoint y: 297, distance: 72.9
click at [554, 297] on div "Request URL Parameters Authentication Query Params Headers Body Credential Hand…" at bounding box center [457, 330] width 512 height 347
click at [438, 195] on div "Body" at bounding box center [448, 196] width 52 height 28
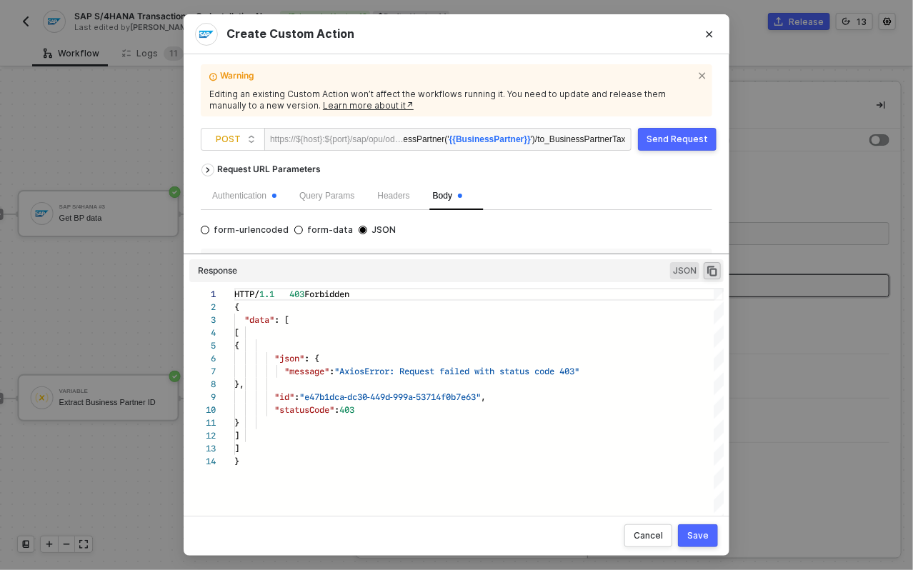
scroll to position [51, 0]
click at [421, 252] on div "Instructions Reference variables from a previous block by configuring them in t…" at bounding box center [457, 276] width 512 height 54
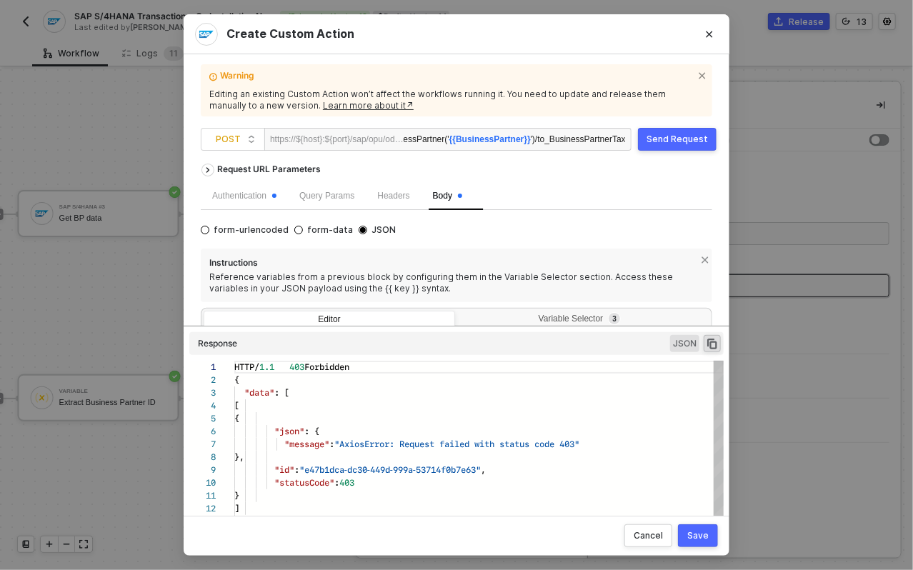
drag, startPoint x: 422, startPoint y: 252, endPoint x: 418, endPoint y: 307, distance: 55.2
click at [418, 331] on div "Request URL Parameters Authentication Query Params Headers Body form-urlencoded…" at bounding box center [457, 330] width 512 height 347
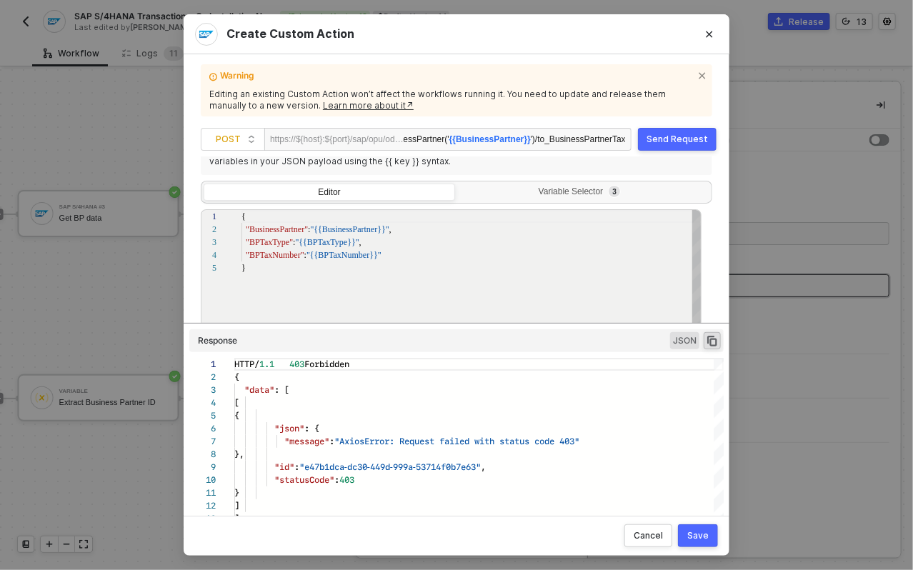
scroll to position [132, 0]
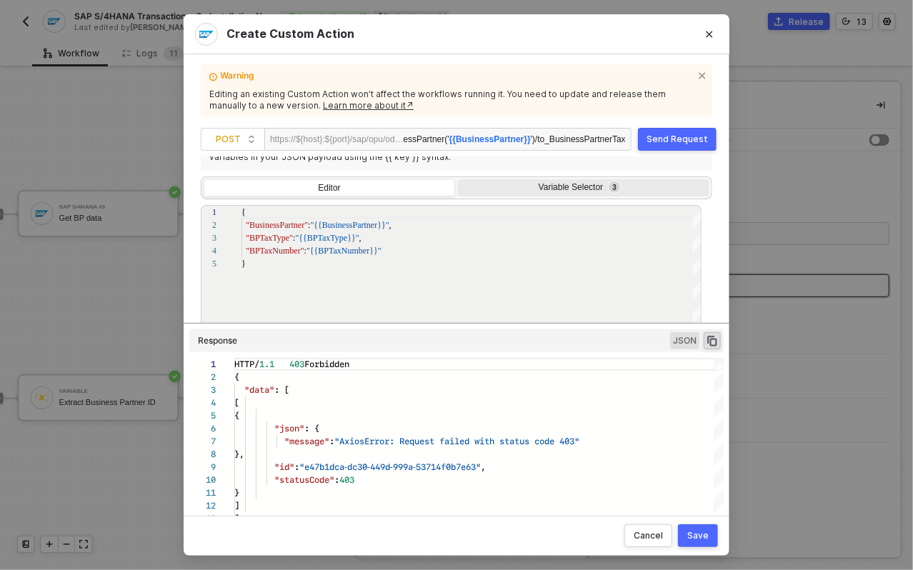
click at [492, 194] on div "Variable Selector 3" at bounding box center [584, 189] width 252 height 20
click at [458, 179] on input "Variable Selector 3" at bounding box center [458, 179] width 0 height 0
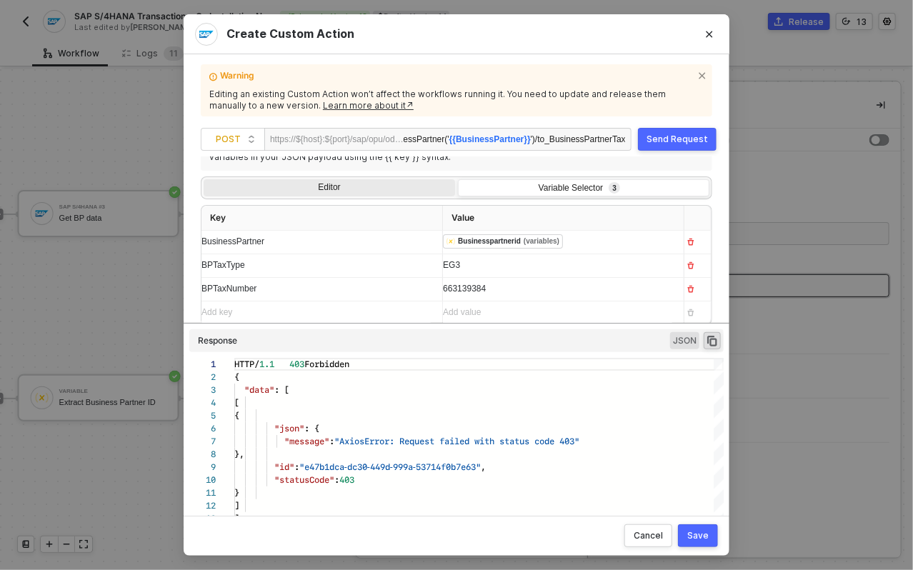
click at [365, 189] on div "Editor" at bounding box center [330, 189] width 252 height 20
click at [204, 179] on input "Editor" at bounding box center [204, 179] width 0 height 0
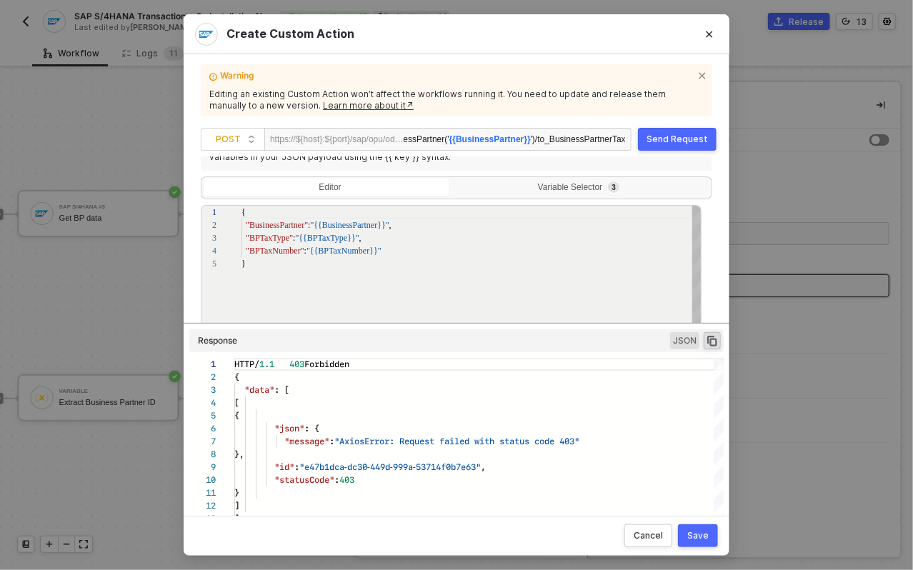
scroll to position [51, 0]
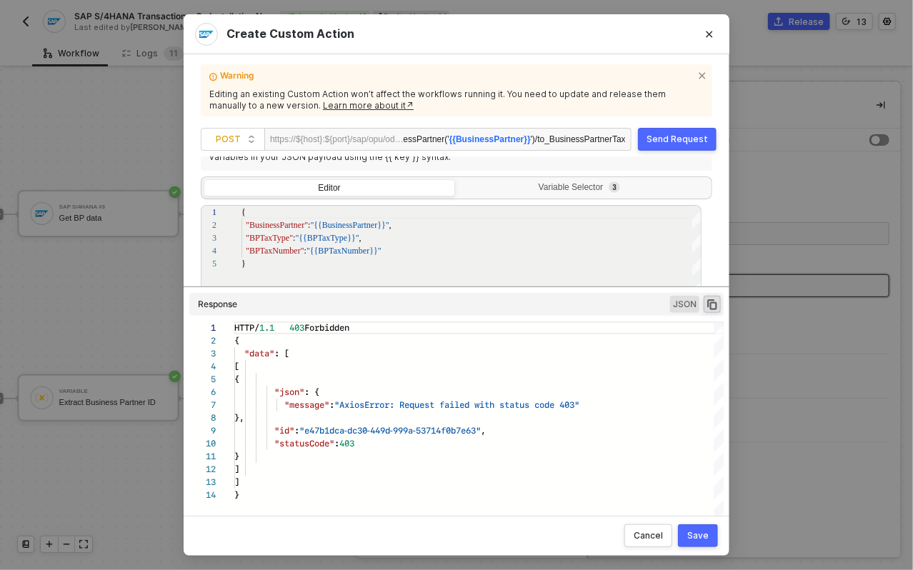
drag, startPoint x: 400, startPoint y: 322, endPoint x: 398, endPoint y: 286, distance: 36.5
click at [398, 287] on div at bounding box center [457, 287] width 558 height 1
click at [313, 223] on div "1 2 3 4 5 { "BusinessPartner" : "{{BusinessPartner}}" , "BPTaxType" : "{{BPTaxT…" at bounding box center [451, 303] width 501 height 197
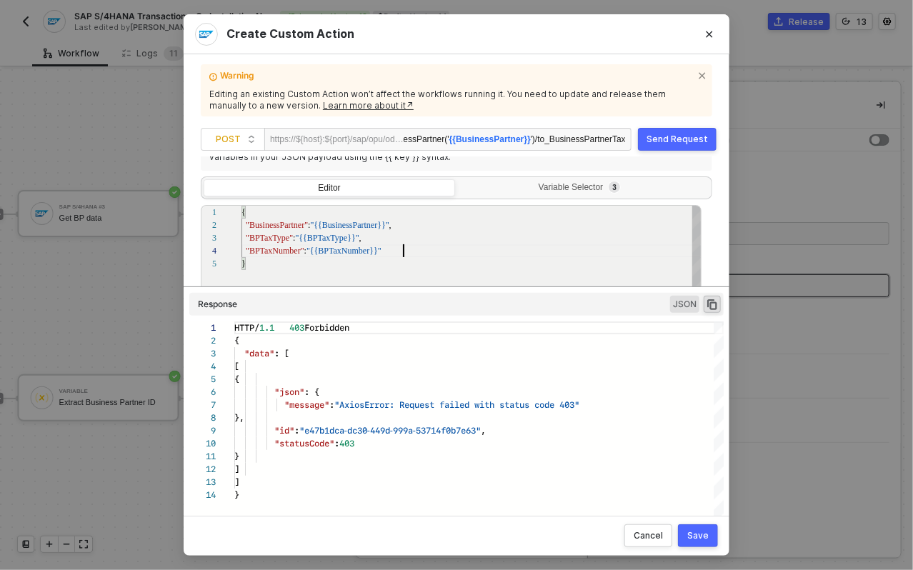
click at [403, 252] on div "1 2 3 4 5 { "BusinessPartner" : "{{BusinessPartner}}" , "BPTaxType" : "{{BPTaxT…" at bounding box center [451, 303] width 501 height 197
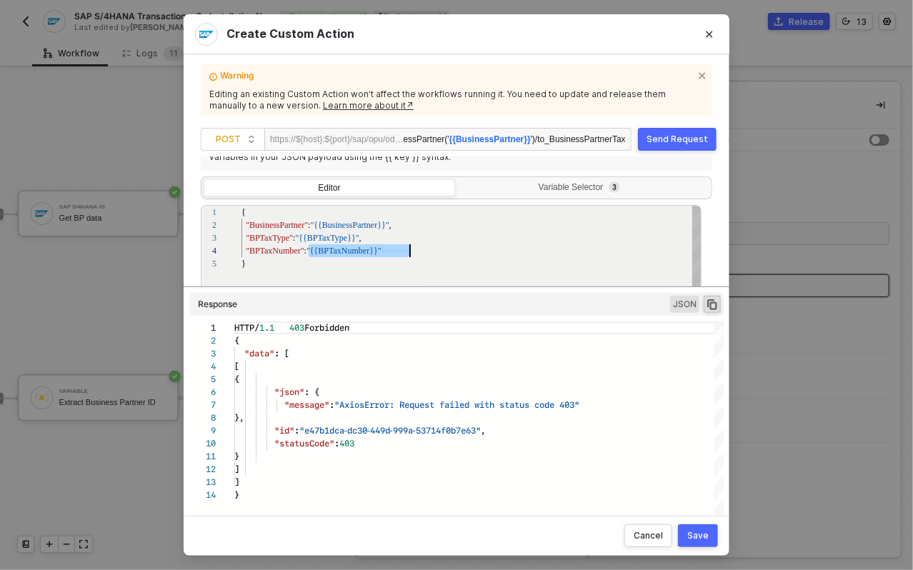
drag, startPoint x: 308, startPoint y: 247, endPoint x: 501, endPoint y: 255, distance: 193.1
type textarea "{ "BusinessPartner":"{{BusinessPartner}}", "BPTaxType": "{{BPTaxType}}", "BPTax…"
click at [700, 532] on div "Save" at bounding box center [698, 535] width 21 height 11
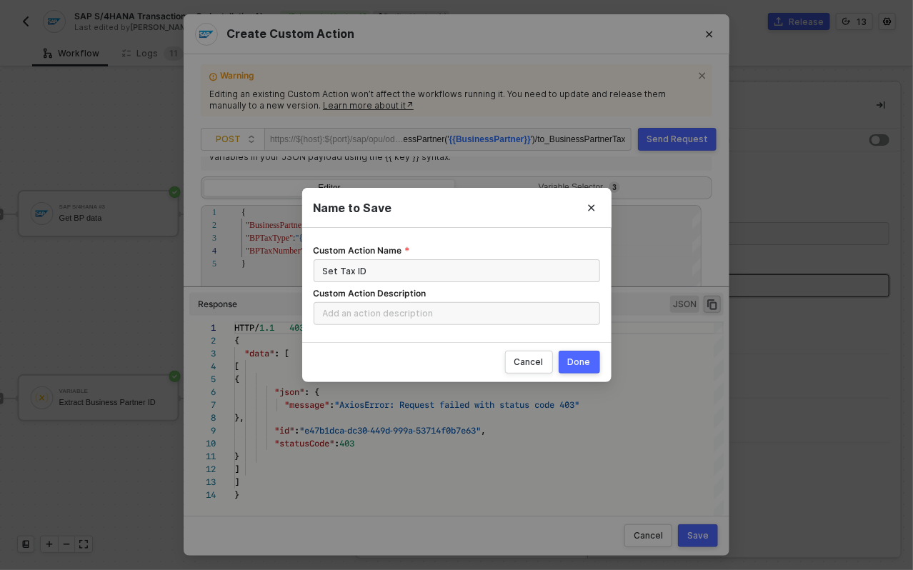
click at [576, 352] on button "Done" at bounding box center [579, 362] width 41 height 23
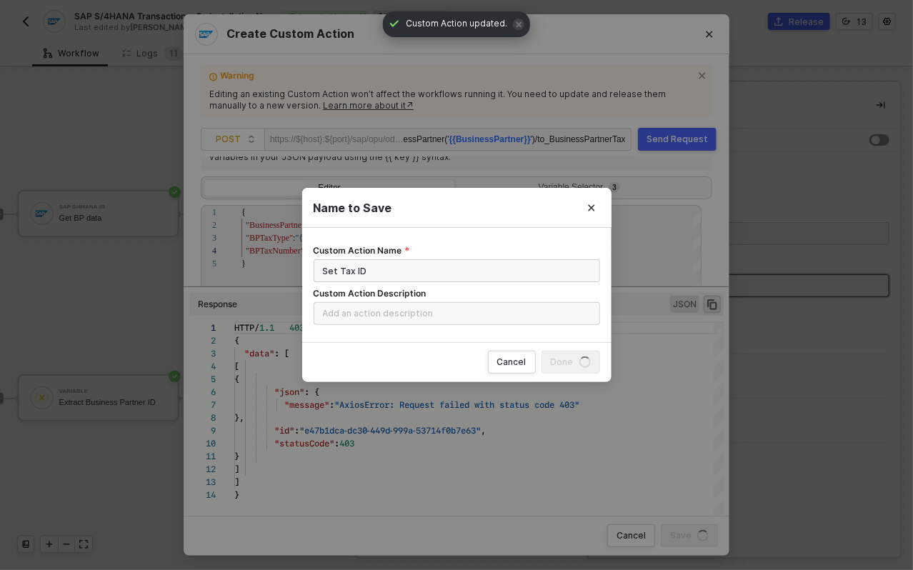
radio input "true"
radio input "false"
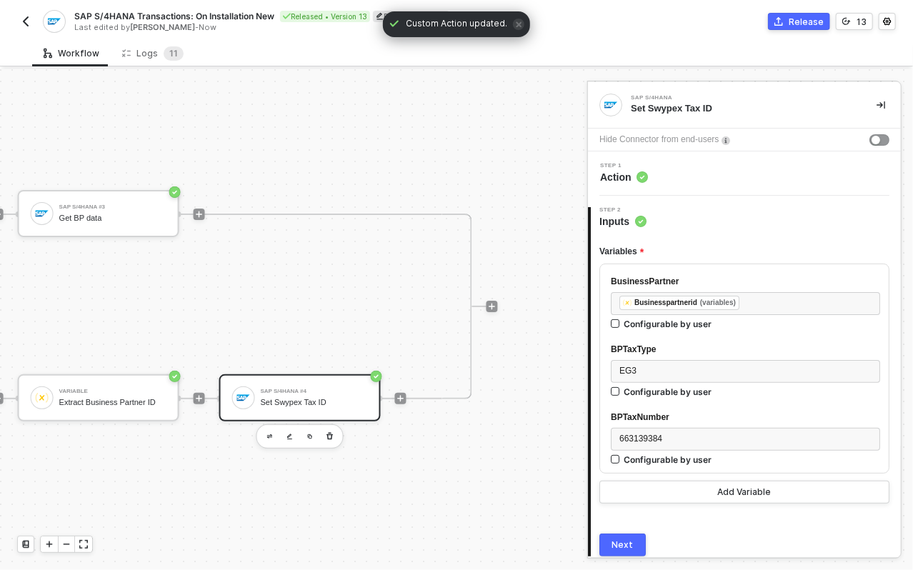
click at [630, 181] on span "Action" at bounding box center [624, 177] width 48 height 14
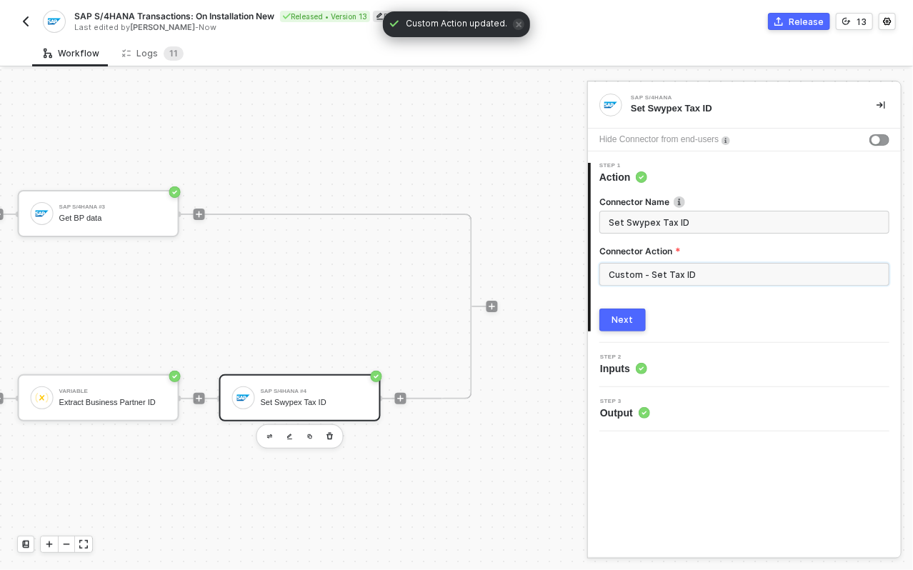
click at [639, 273] on input "Custom - Set Tax ID" at bounding box center [745, 274] width 290 height 23
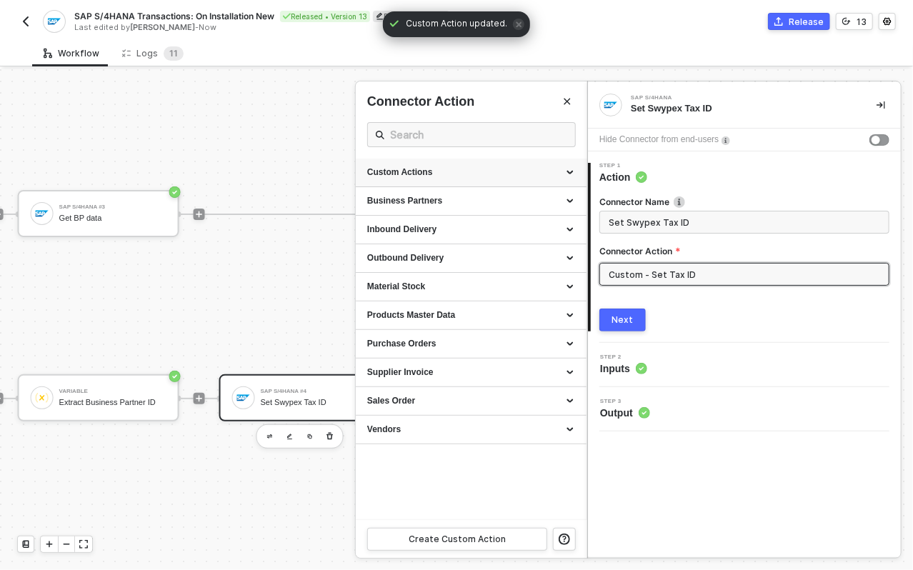
click at [451, 172] on div "Custom Actions" at bounding box center [471, 173] width 208 height 12
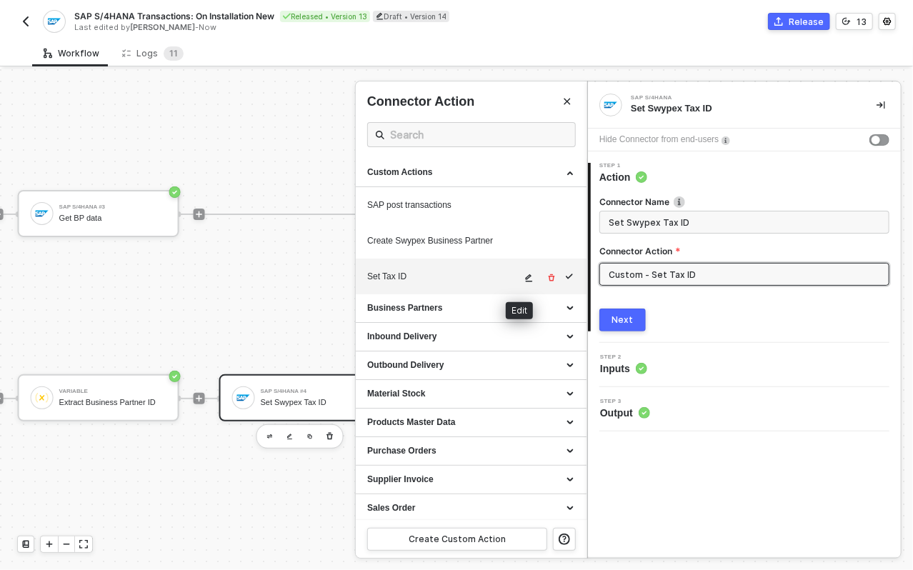
click at [525, 275] on icon "icon-edit" at bounding box center [529, 278] width 9 height 9
type textarea "HTTP/1.1 403 Forbidden { "data": [ [ { "json": { "message": "AxiosError: Reques…"
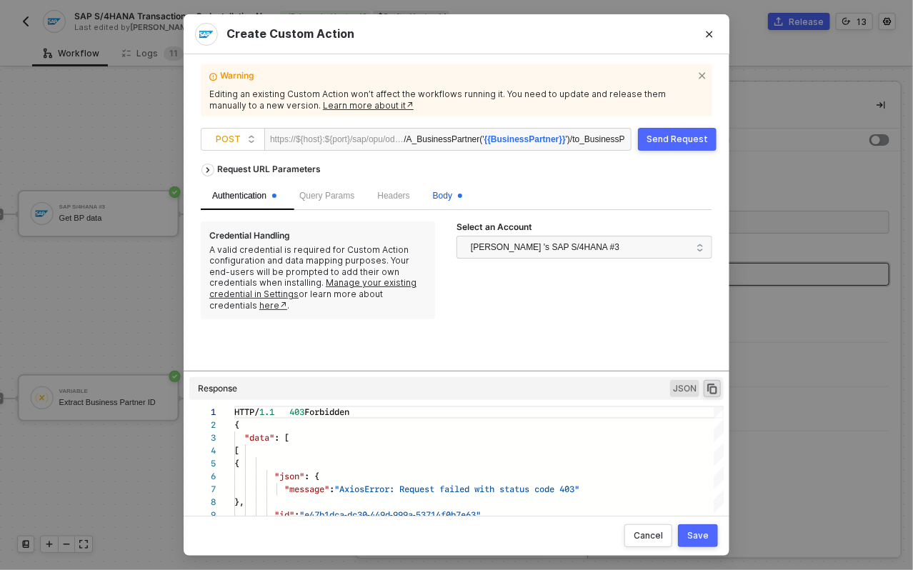
click at [459, 197] on span "Body" at bounding box center [447, 196] width 29 height 10
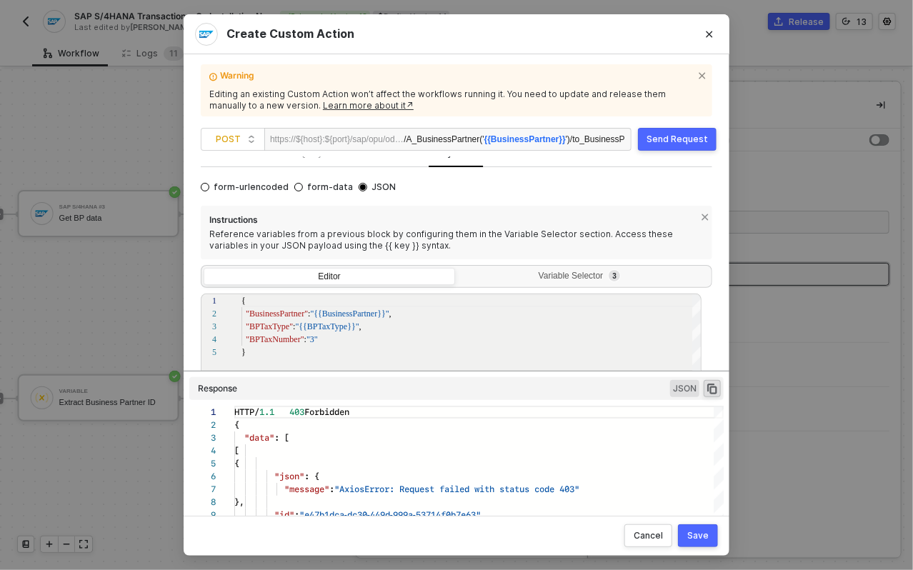
scroll to position [88, 0]
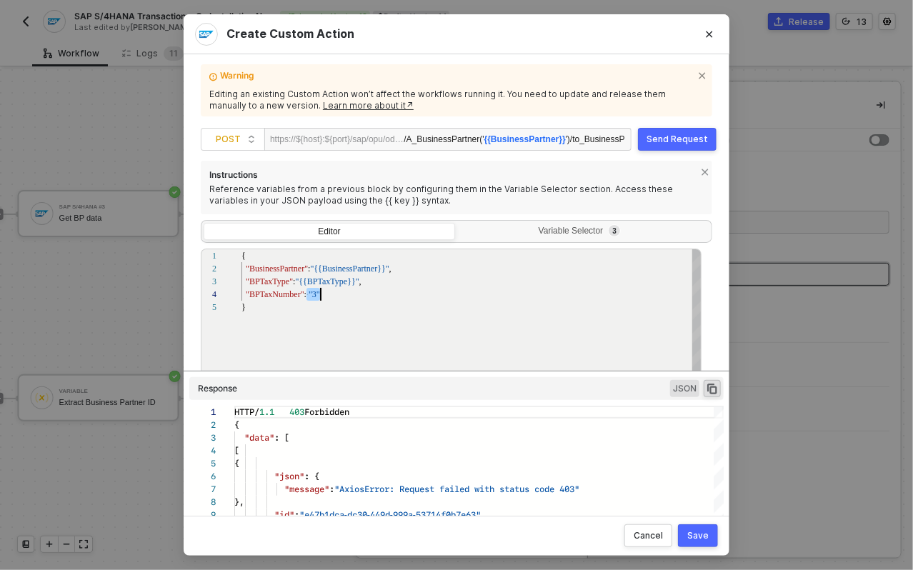
drag, startPoint x: 307, startPoint y: 293, endPoint x: 343, endPoint y: 295, distance: 36.5
paste textarea ""{{BPTaxNumber}}""
type textarea "{ "BusinessPartner":"{{BusinessPartner}}", "BPTaxType": "{{BPTaxType}}", "BPTax…"
click at [693, 536] on div "Save" at bounding box center [698, 535] width 21 height 11
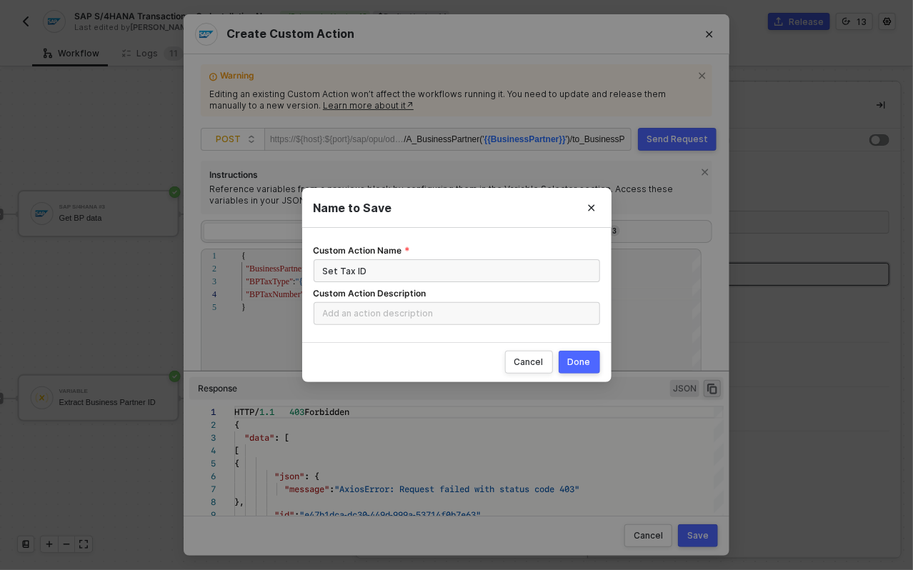
click at [578, 357] on div "Done" at bounding box center [579, 362] width 23 height 11
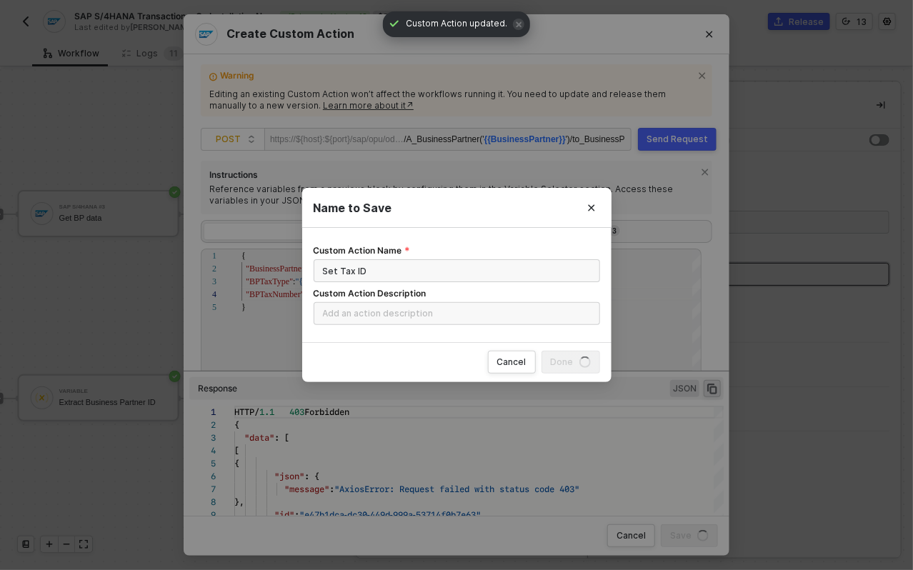
radio input "true"
radio input "false"
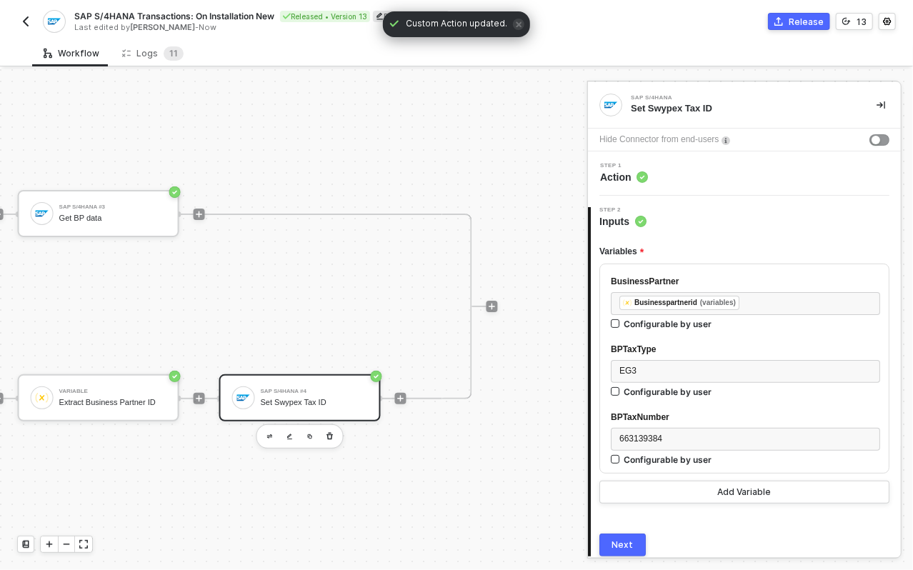
click at [615, 223] on span "Inputs" at bounding box center [623, 221] width 47 height 14
click at [645, 170] on span "Action" at bounding box center [624, 177] width 48 height 14
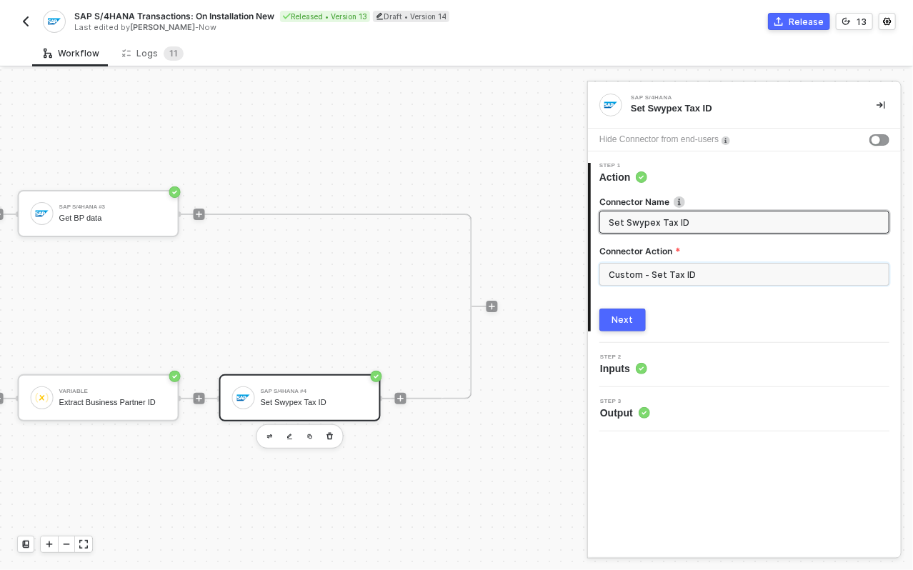
click at [651, 278] on input "Custom - Set Tax ID" at bounding box center [745, 274] width 290 height 23
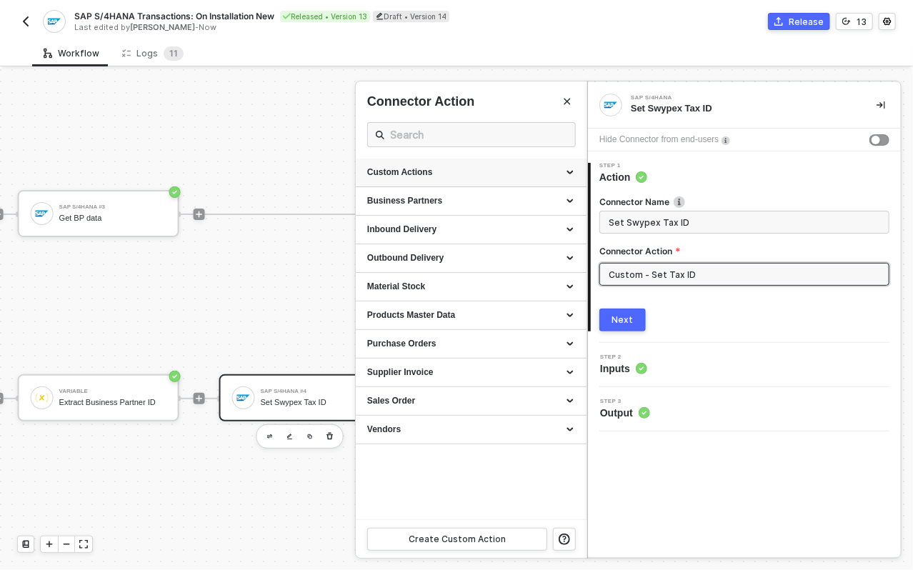
click at [449, 177] on div "Custom Actions" at bounding box center [471, 173] width 208 height 12
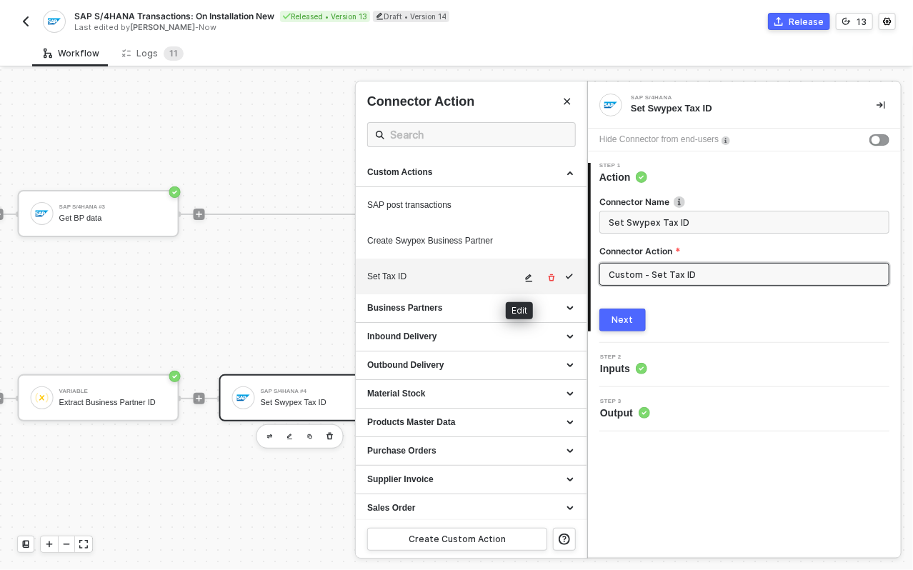
click at [526, 277] on icon "icon-edit" at bounding box center [529, 278] width 7 height 8
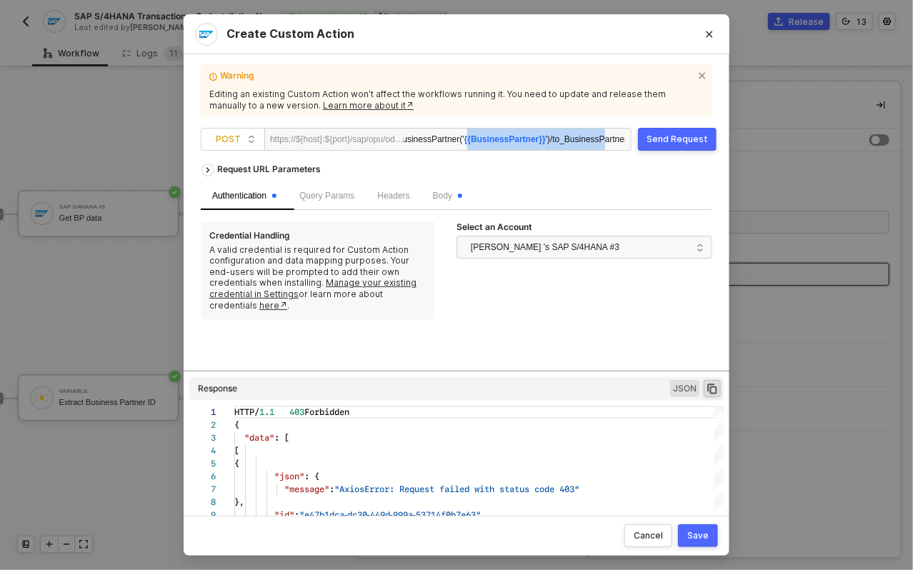
scroll to position [0, 56]
drag, startPoint x: 500, startPoint y: 142, endPoint x: 635, endPoint y: 142, distance: 135.1
click at [635, 142] on span "POST https://${host}:${port}/sap/opu/odata/sap/ /A_BusinessPartner(' {{Business…" at bounding box center [419, 139] width 437 height 23
click at [673, 141] on div "Send Request" at bounding box center [677, 139] width 61 height 11
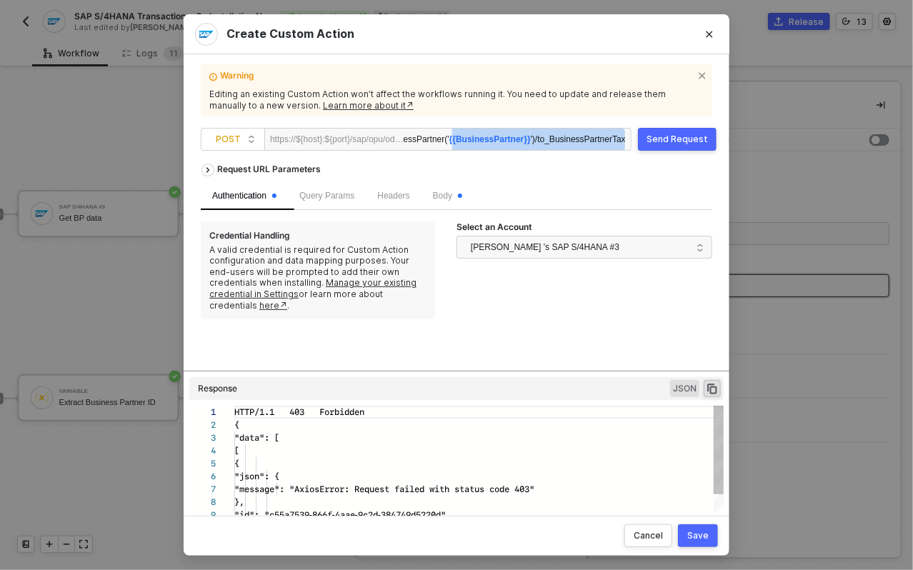
scroll to position [129, 0]
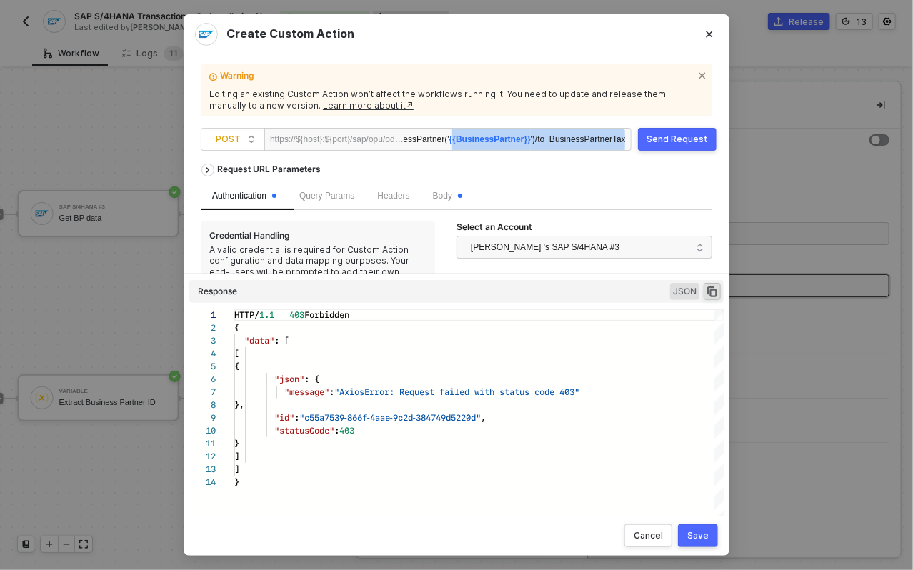
drag, startPoint x: 522, startPoint y: 370, endPoint x: 533, endPoint y: 302, distance: 69.3
click at [533, 302] on div "Request URL Parameters Authentication Query Params Headers Body Credential Hand…" at bounding box center [457, 330] width 512 height 347
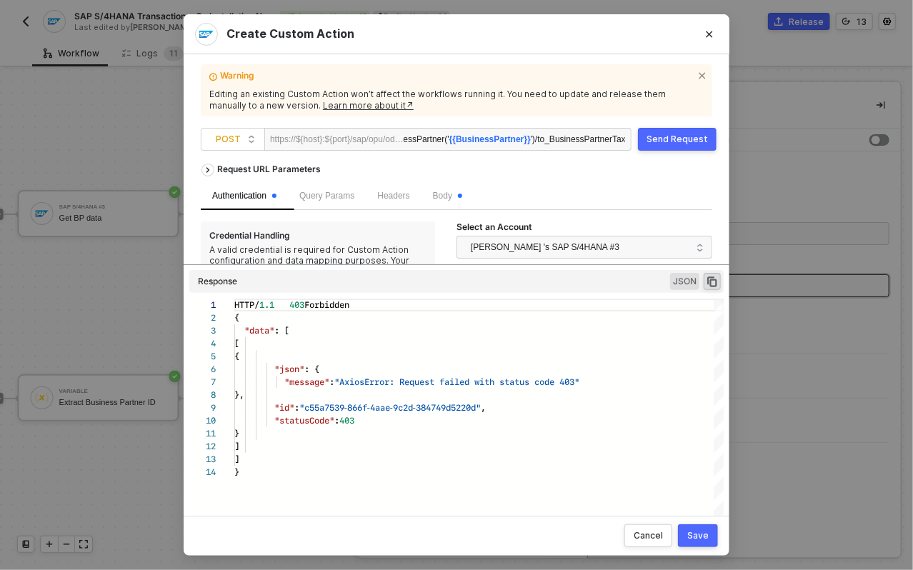
click at [404, 188] on div "Headers" at bounding box center [393, 196] width 55 height 28
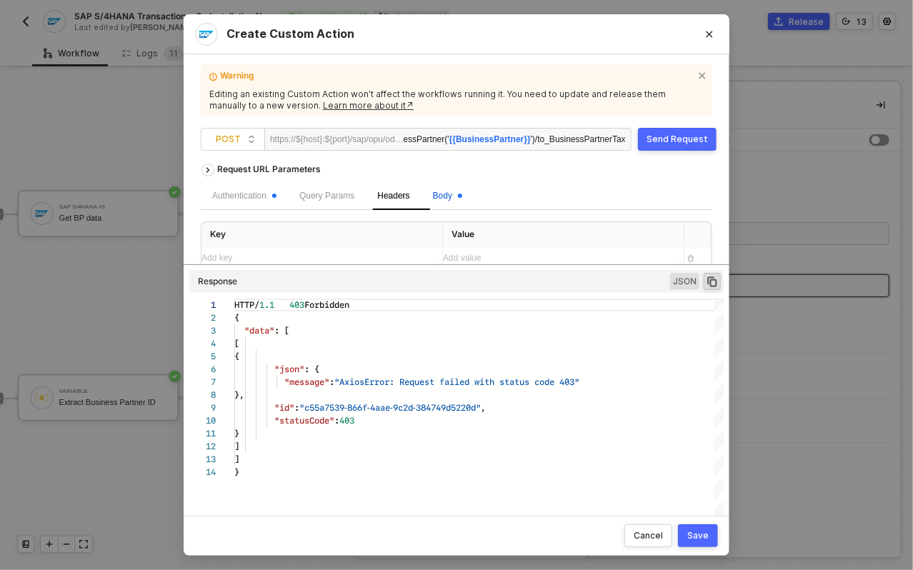
click at [462, 194] on span "Body" at bounding box center [447, 196] width 29 height 10
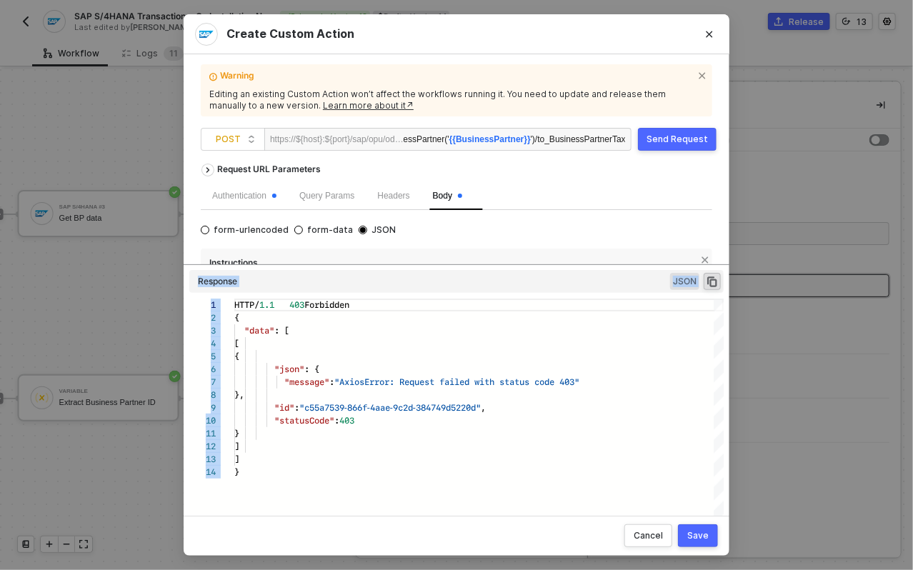
drag, startPoint x: 472, startPoint y: 263, endPoint x: 490, endPoint y: 305, distance: 45.8
click at [477, 390] on div "Request URL Parameters Authentication Query Params Headers Body form-urlencoded…" at bounding box center [457, 330] width 512 height 347
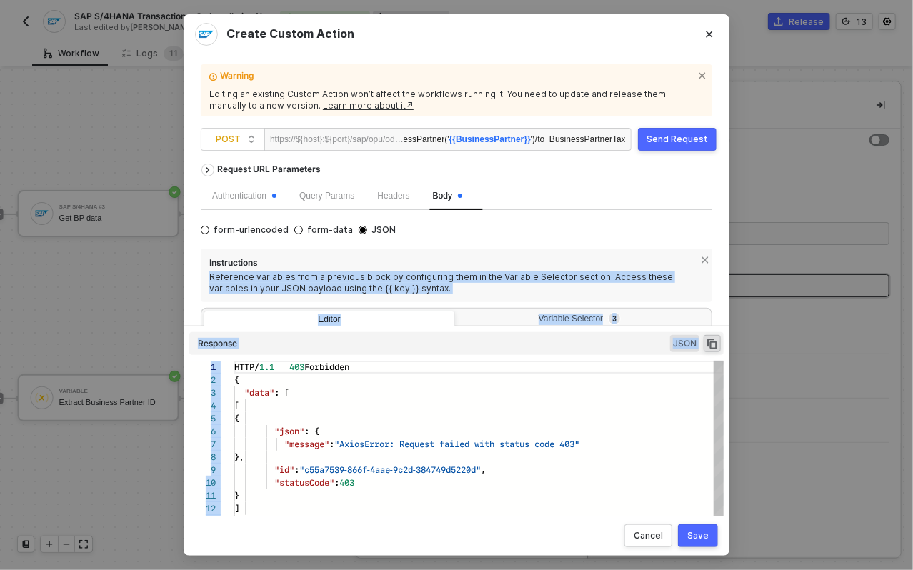
drag, startPoint x: 488, startPoint y: 264, endPoint x: 477, endPoint y: 379, distance: 115.6
click at [477, 379] on div "Request URL Parameters Authentication Query Params Headers Body form-urlencoded…" at bounding box center [457, 330] width 512 height 347
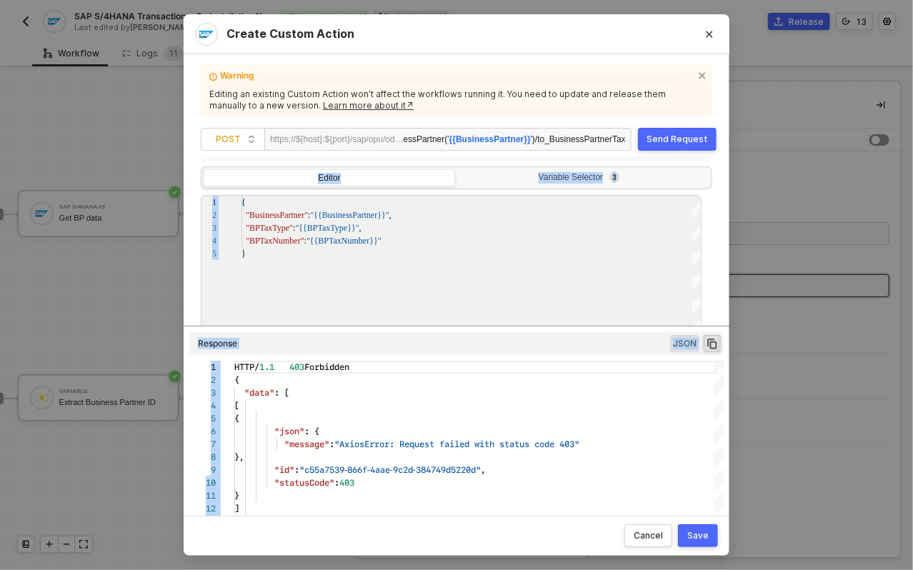
scroll to position [143, 0]
click at [546, 172] on div "Variable Selector 3" at bounding box center [582, 176] width 233 height 11
click at [458, 168] on input "Variable Selector 3" at bounding box center [458, 168] width 0 height 0
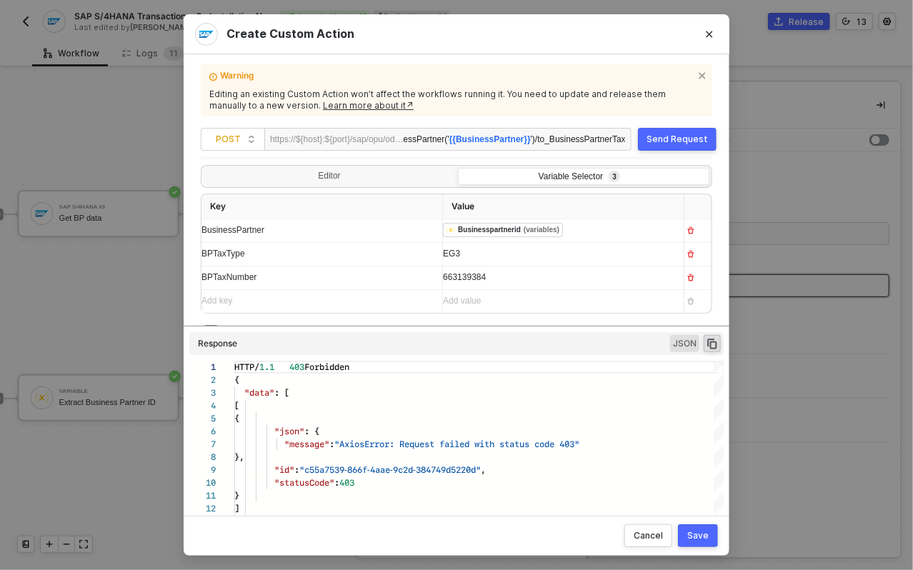
click at [685, 531] on button "Save" at bounding box center [698, 536] width 40 height 23
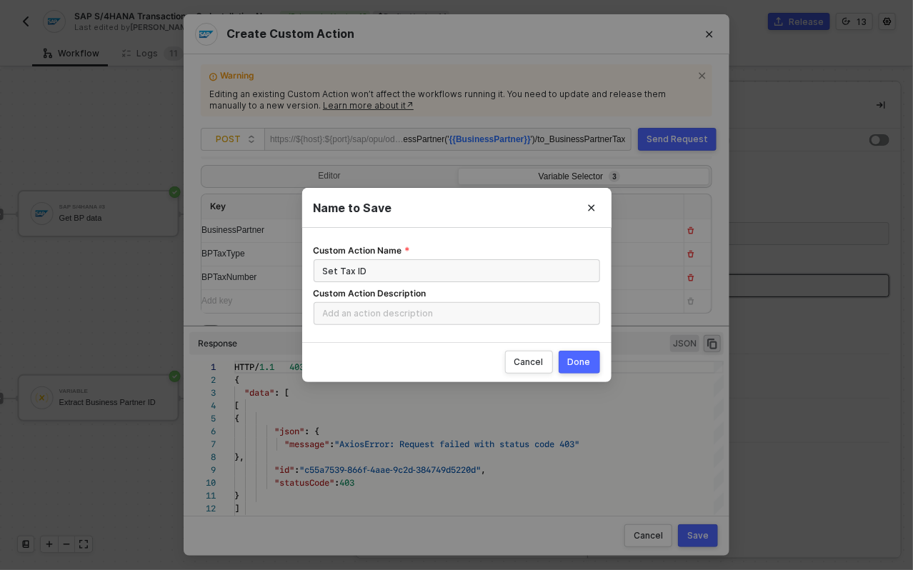
click at [583, 366] on div "Done" at bounding box center [579, 362] width 23 height 11
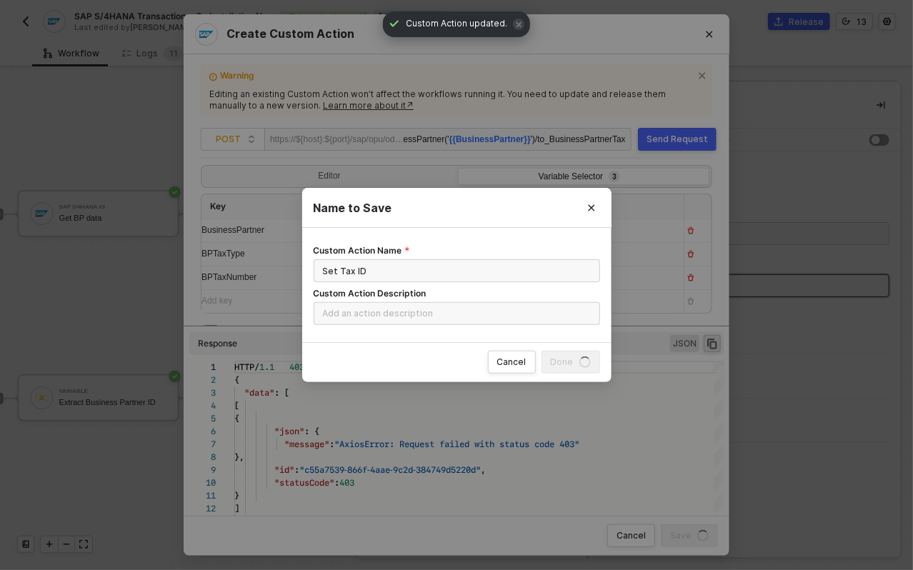
radio input "true"
radio input "false"
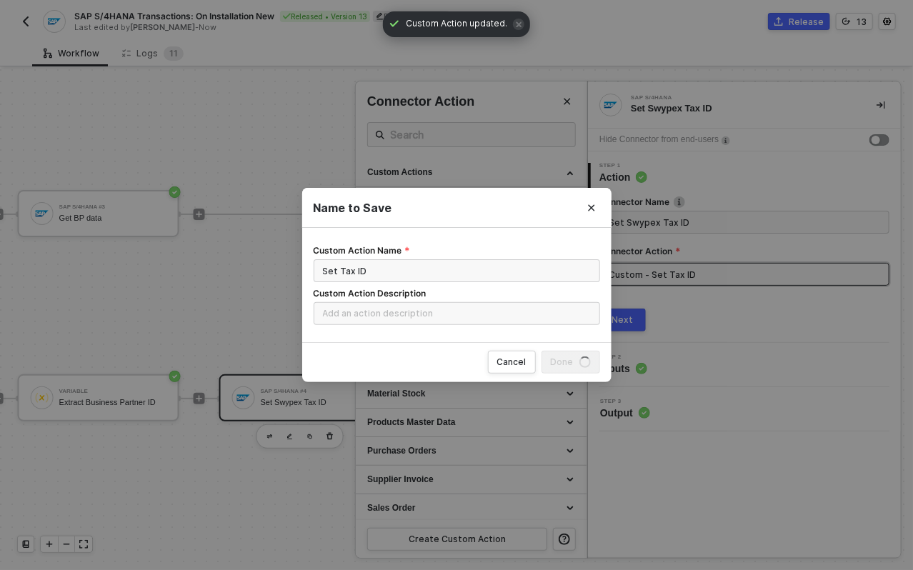
scroll to position [0, 0]
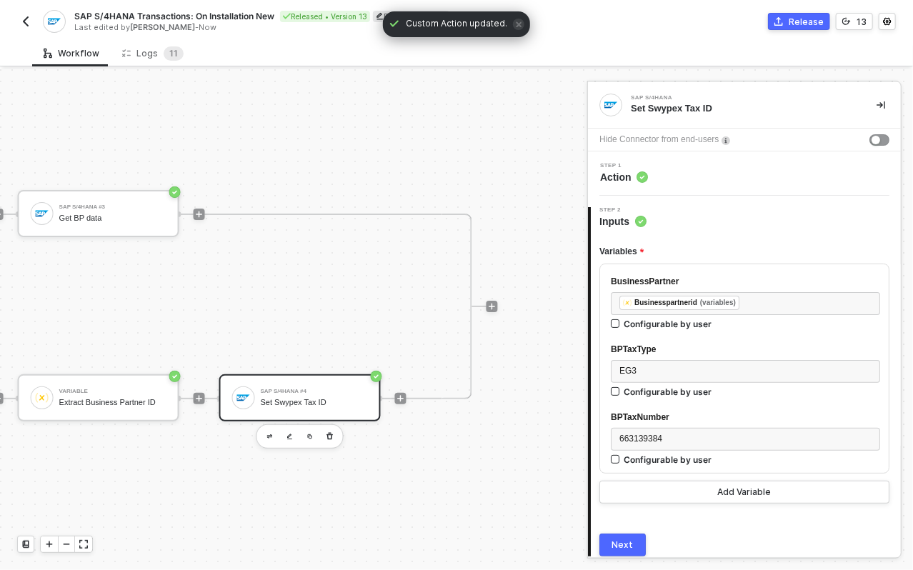
click at [628, 540] on div "Next" at bounding box center [623, 545] width 21 height 11
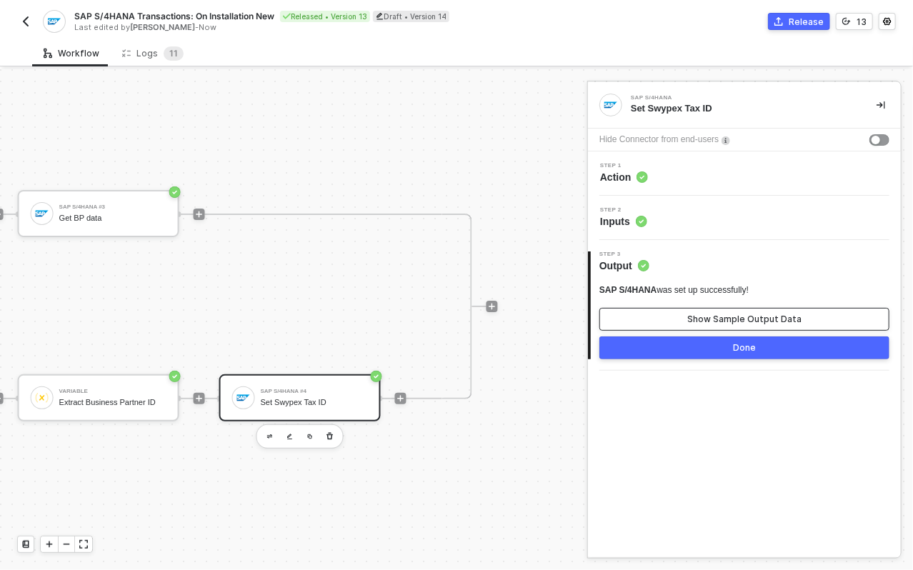
click at [705, 310] on button "Show Sample Output Data" at bounding box center [745, 319] width 290 height 23
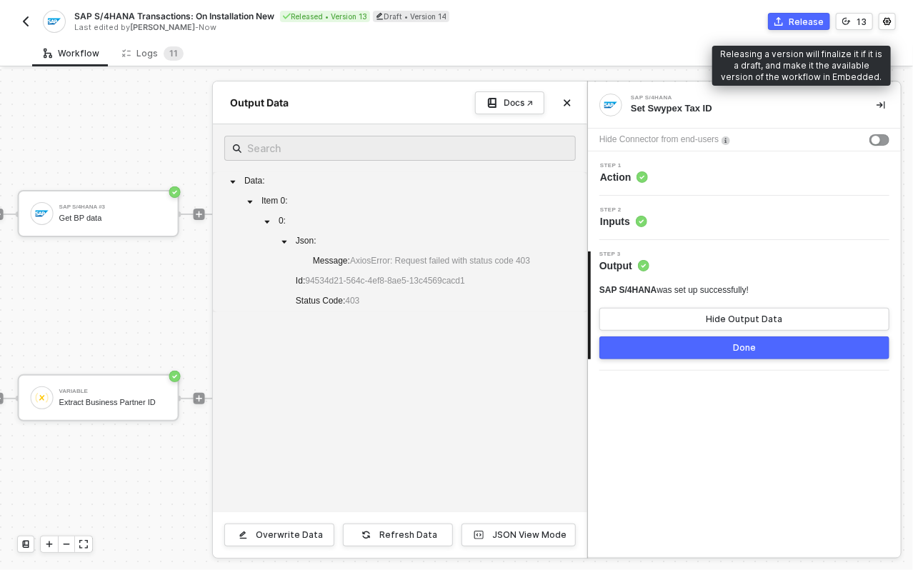
click at [796, 24] on div "Release" at bounding box center [806, 22] width 35 height 12
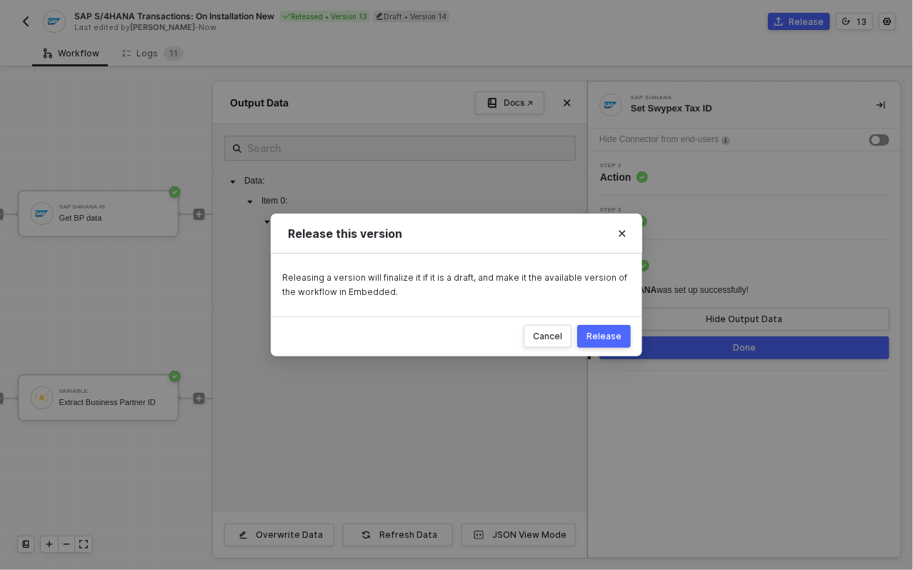
click at [613, 332] on div "Release" at bounding box center [604, 336] width 35 height 11
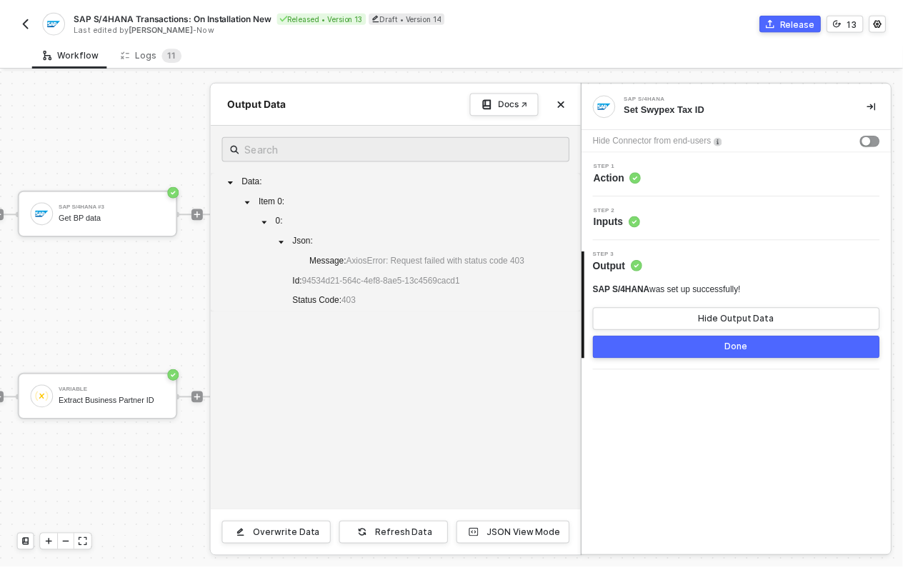
scroll to position [36, 647]
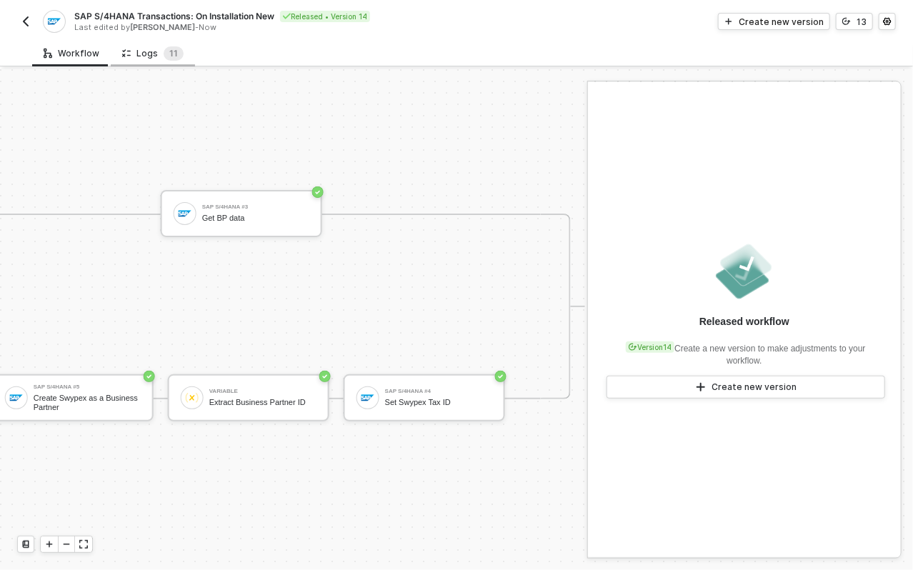
click at [150, 53] on div "Logs 1 1" at bounding box center [152, 53] width 61 height 14
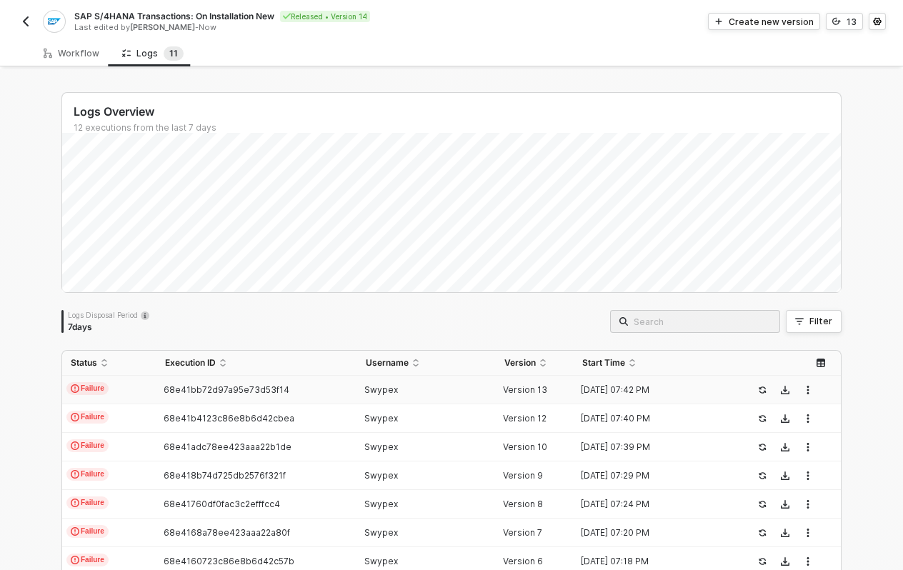
click at [470, 387] on div "Swypex" at bounding box center [421, 390] width 128 height 11
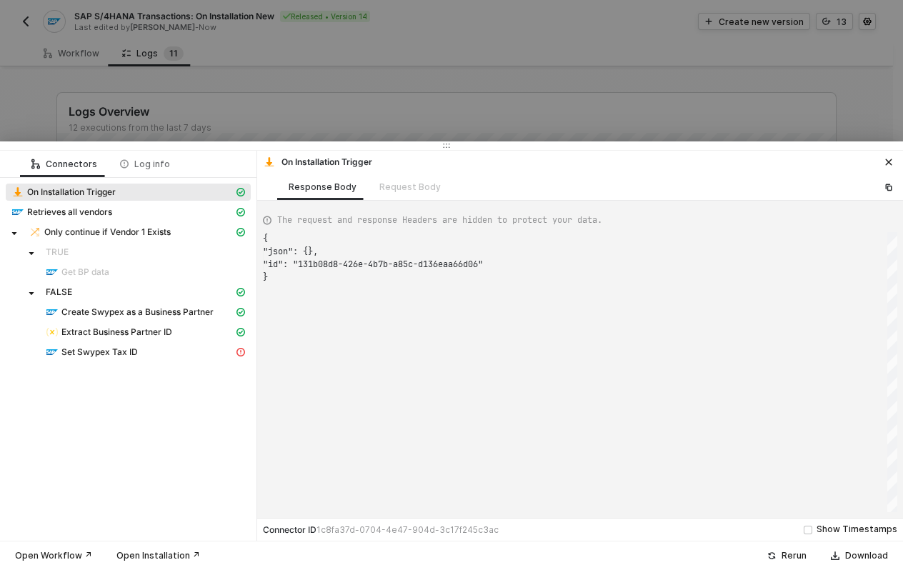
scroll to position [38, 0]
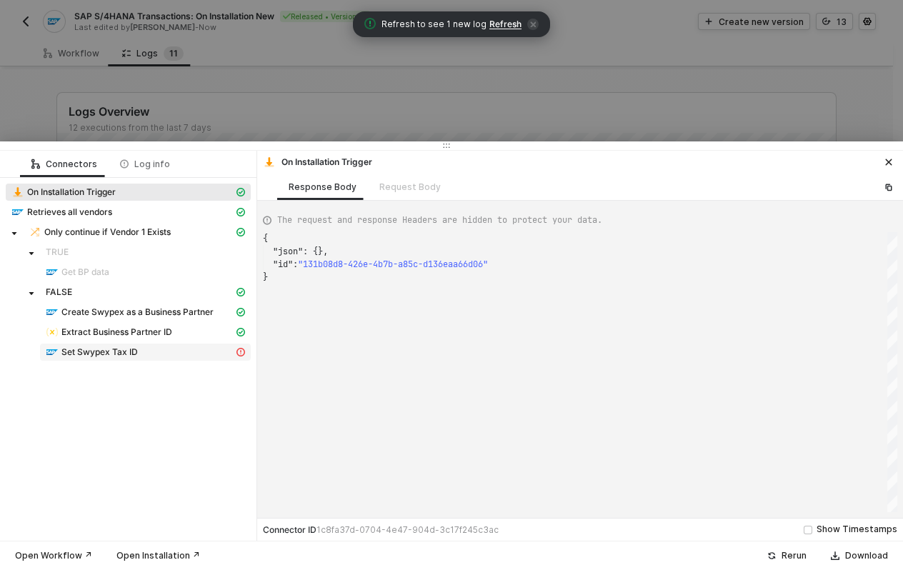
click at [209, 355] on div "Set Swypex Tax ID" at bounding box center [140, 352] width 188 height 13
type textarea "{ "statusCode": 403, "message": "Request failed with status code 403" }"
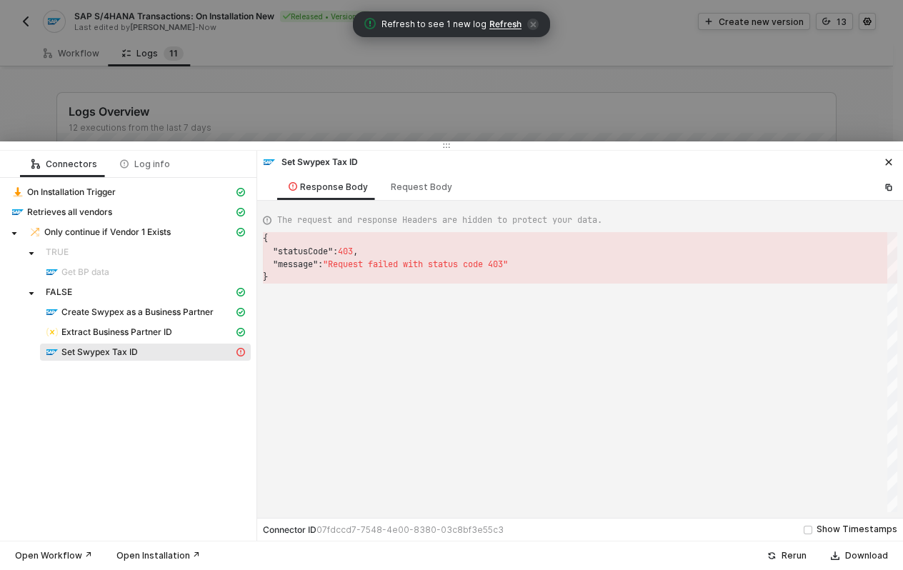
click at [502, 23] on span "Refresh" at bounding box center [506, 24] width 32 height 11
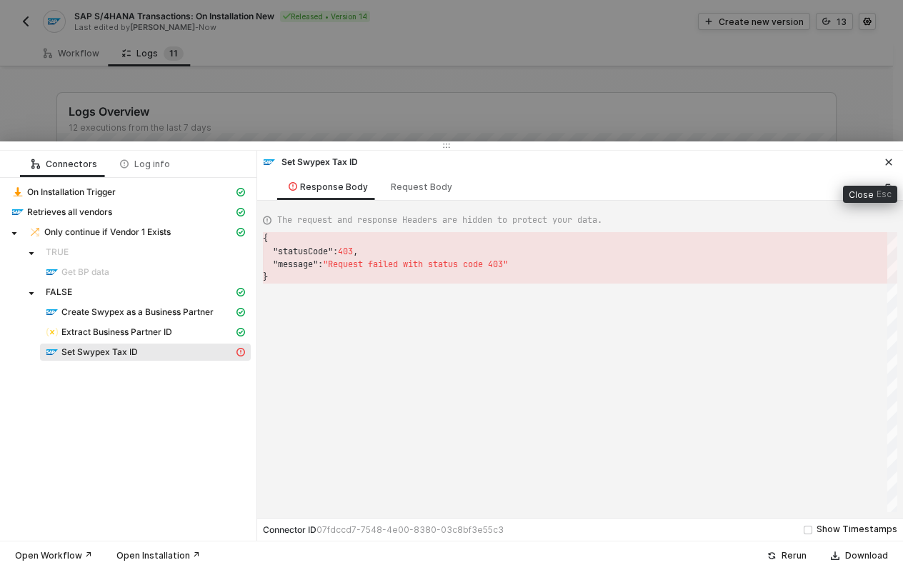
click at [888, 162] on icon "icon-close" at bounding box center [889, 162] width 6 height 6
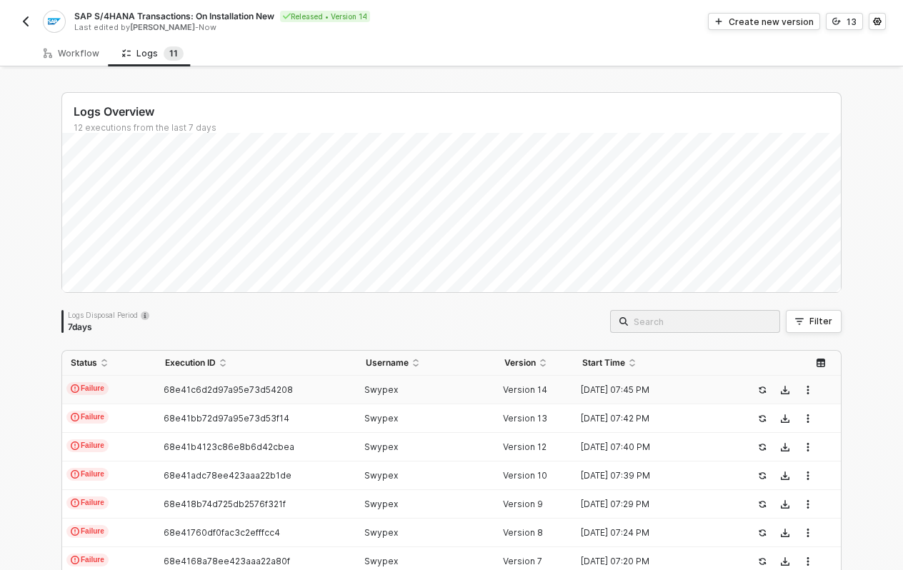
click at [452, 389] on div "Swypex" at bounding box center [421, 390] width 128 height 11
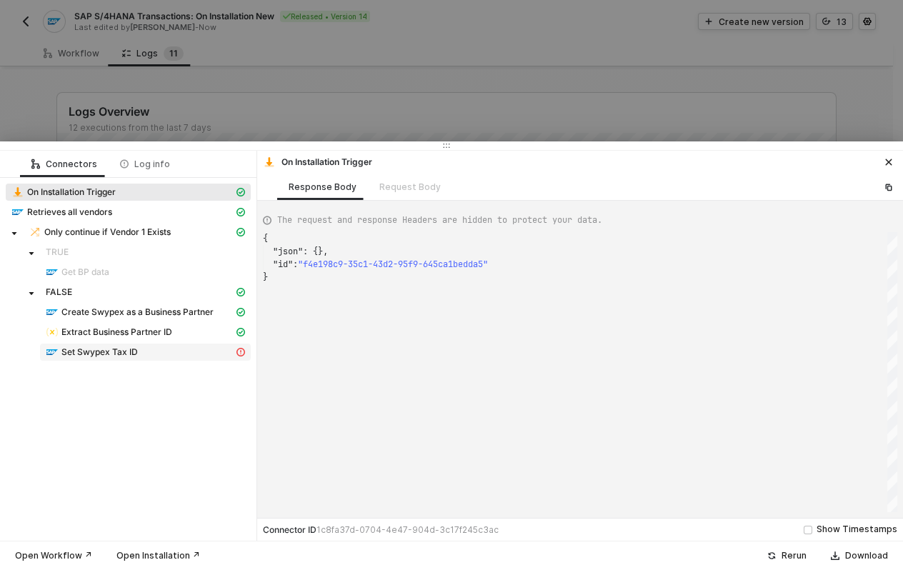
click at [204, 354] on div "Set Swypex Tax ID" at bounding box center [140, 352] width 188 height 13
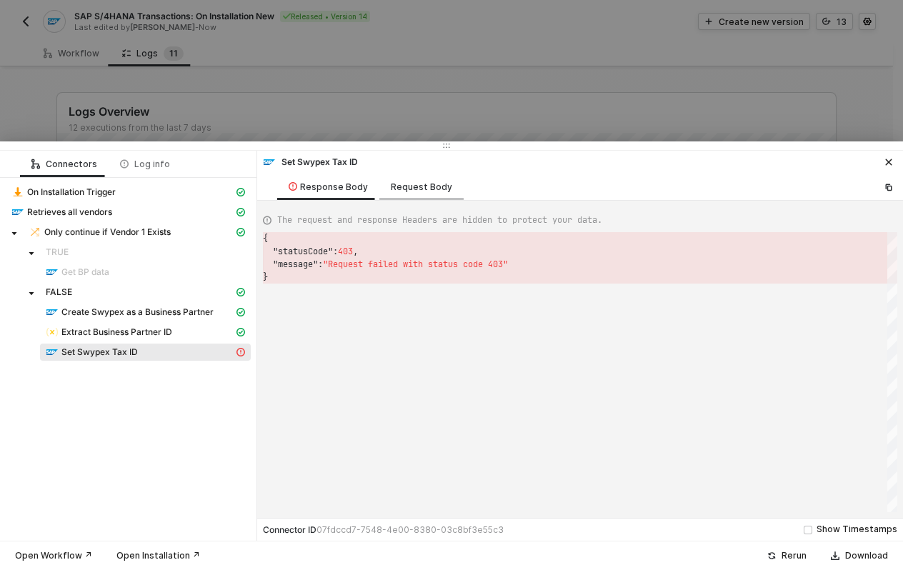
click at [406, 197] on div "Request Body" at bounding box center [422, 187] width 84 height 26
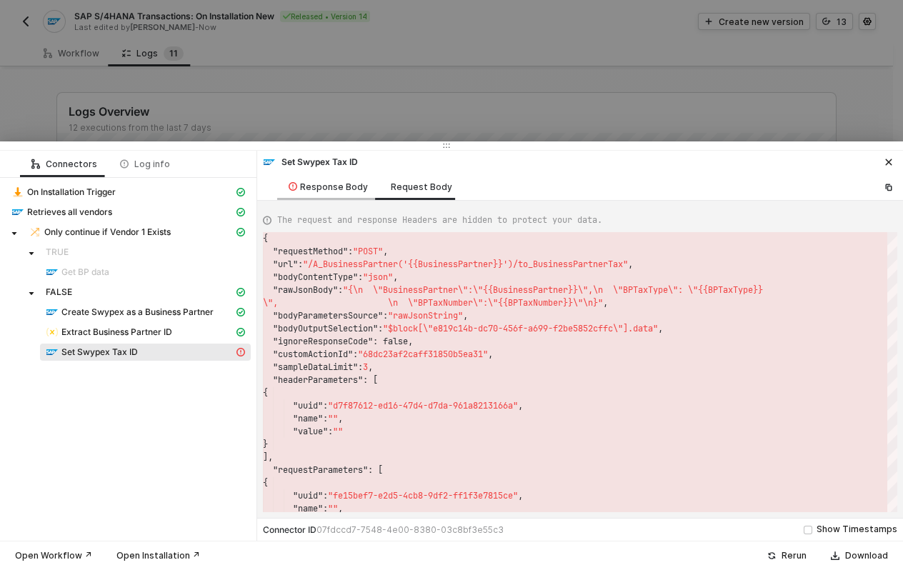
click at [360, 194] on div "Response Body" at bounding box center [328, 187] width 102 height 26
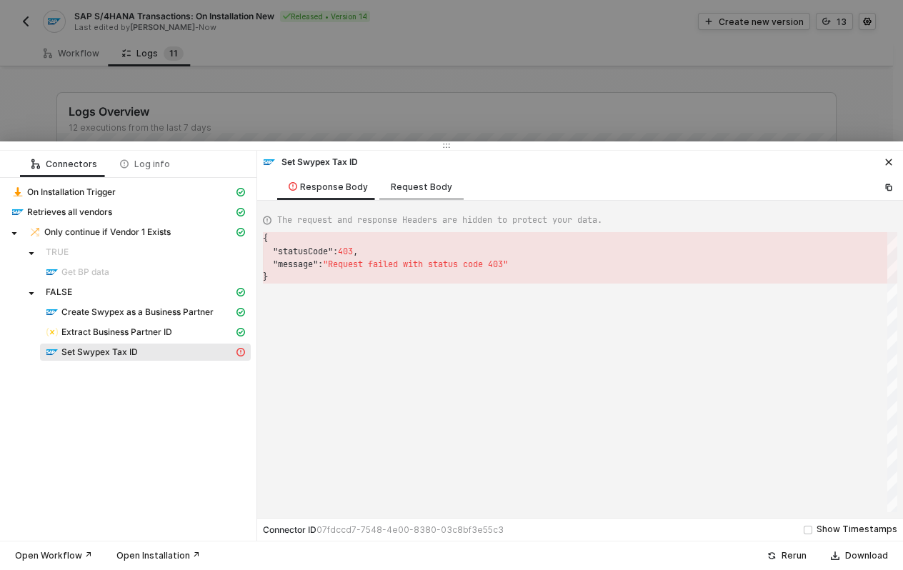
click at [400, 190] on div "Request Body" at bounding box center [421, 187] width 61 height 11
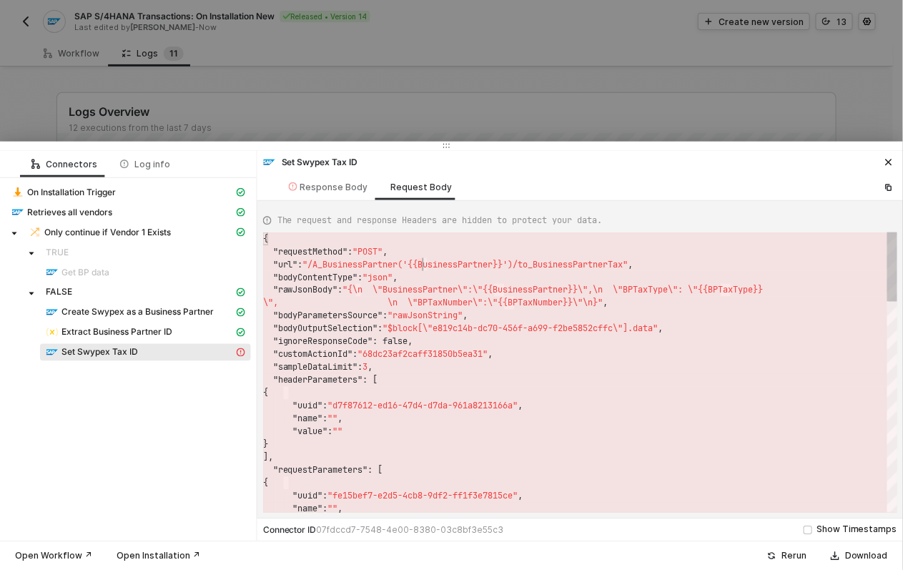
scroll to position [26, 309]
drag, startPoint x: 416, startPoint y: 263, endPoint x: 571, endPoint y: 269, distance: 155.2
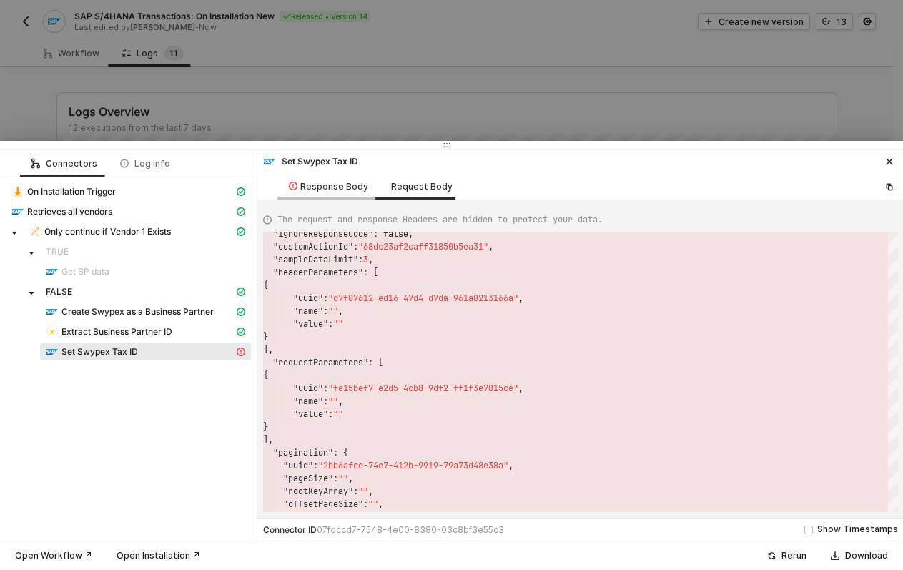
click at [316, 183] on div "Response Body" at bounding box center [328, 186] width 79 height 11
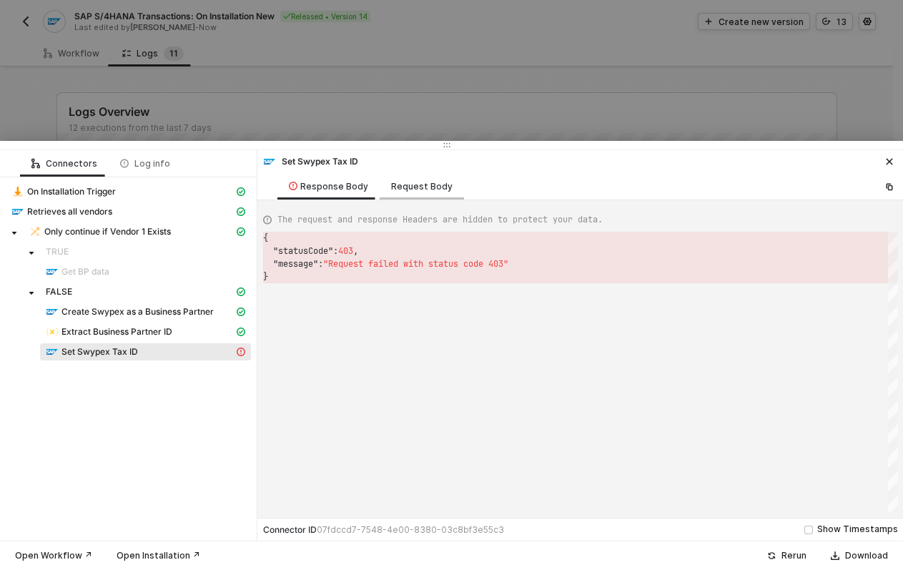
click at [391, 184] on div "Request Body" at bounding box center [421, 186] width 61 height 11
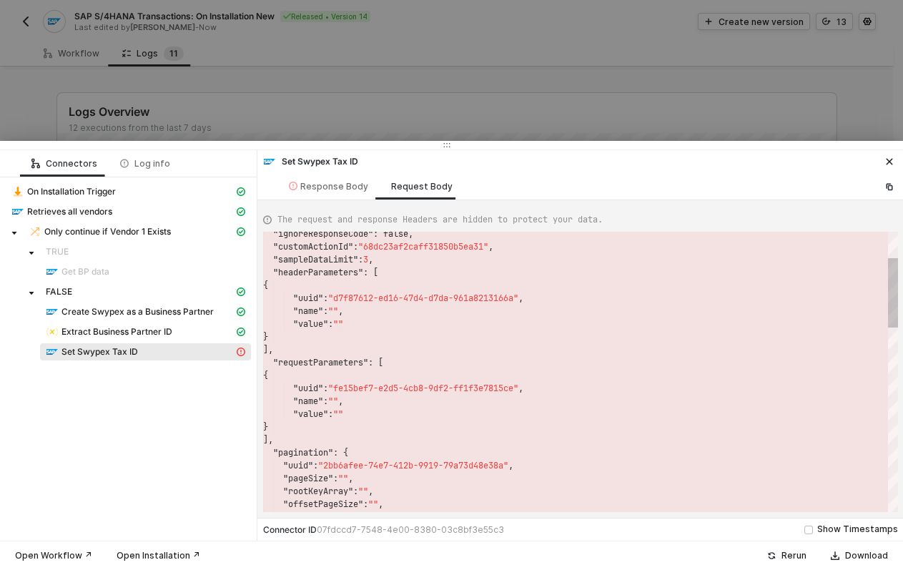
scroll to position [103, 0]
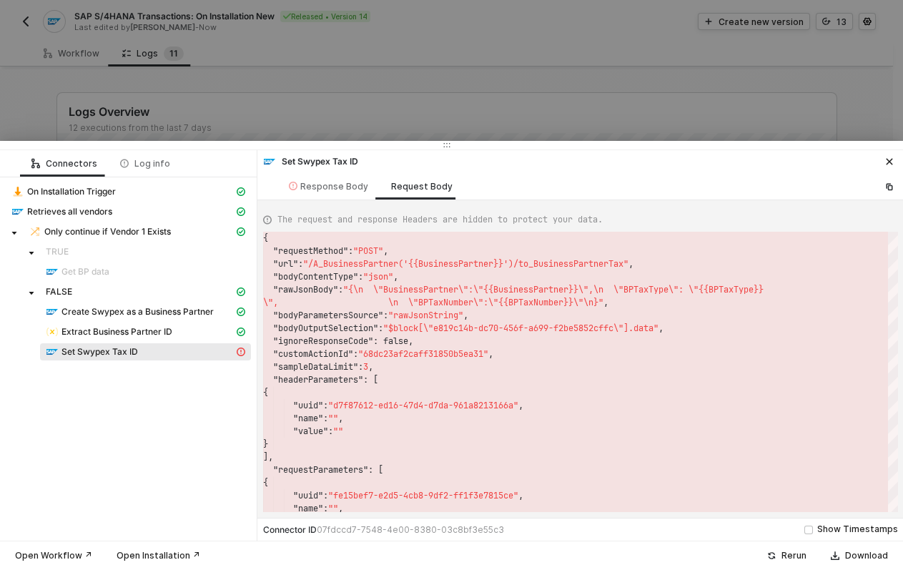
click at [479, 261] on span ""/A_BusinessPartner('{{BusinessPartner}}')/to_Busi" at bounding box center [428, 263] width 250 height 11
click at [479, 261] on div ""ignoreResponseCode" : false, "customActionId" : "68dc23af2caff31850b5ea31" , "…" at bounding box center [580, 372] width 635 height 280
click at [184, 330] on div "Extract Business Partner ID" at bounding box center [140, 331] width 188 height 13
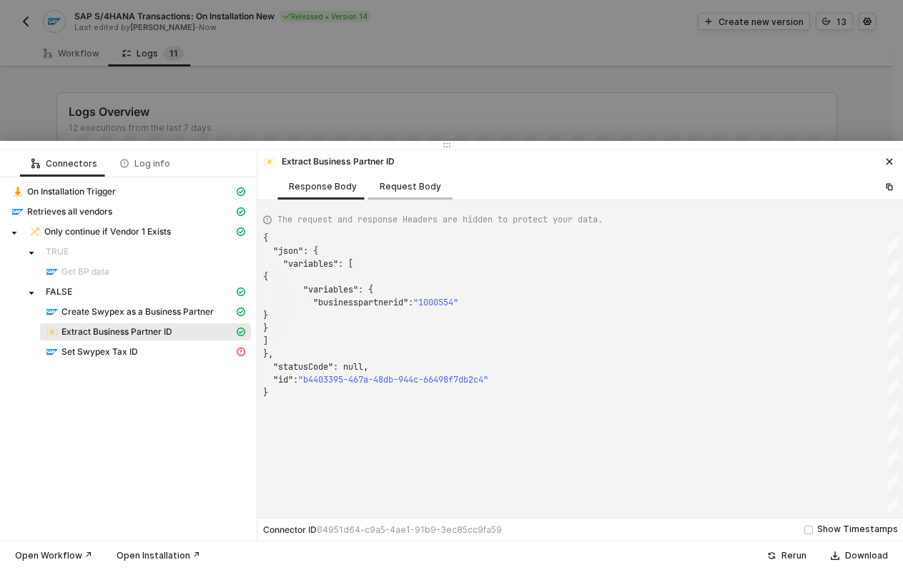
click at [403, 187] on div "Request Body" at bounding box center [410, 186] width 61 height 11
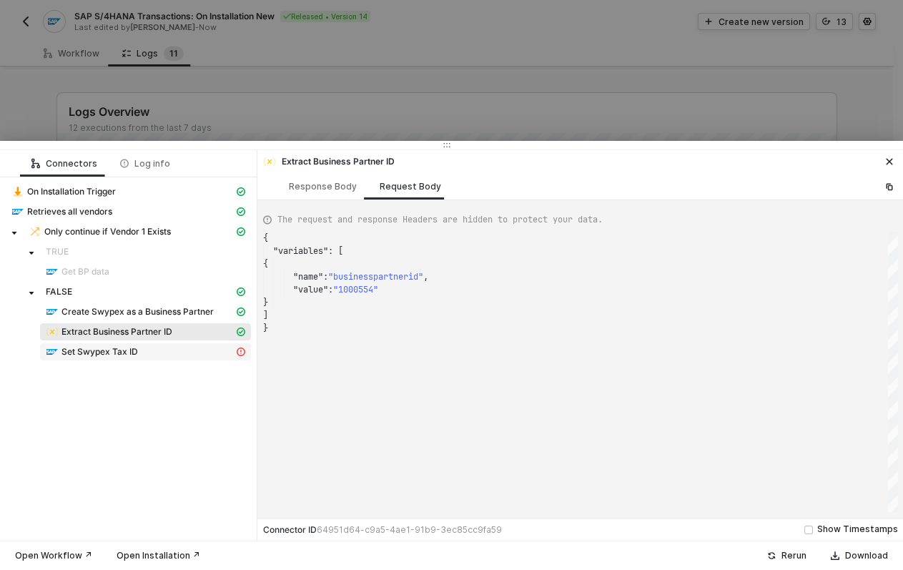
click at [182, 346] on div "Set Swypex Tax ID" at bounding box center [140, 351] width 188 height 13
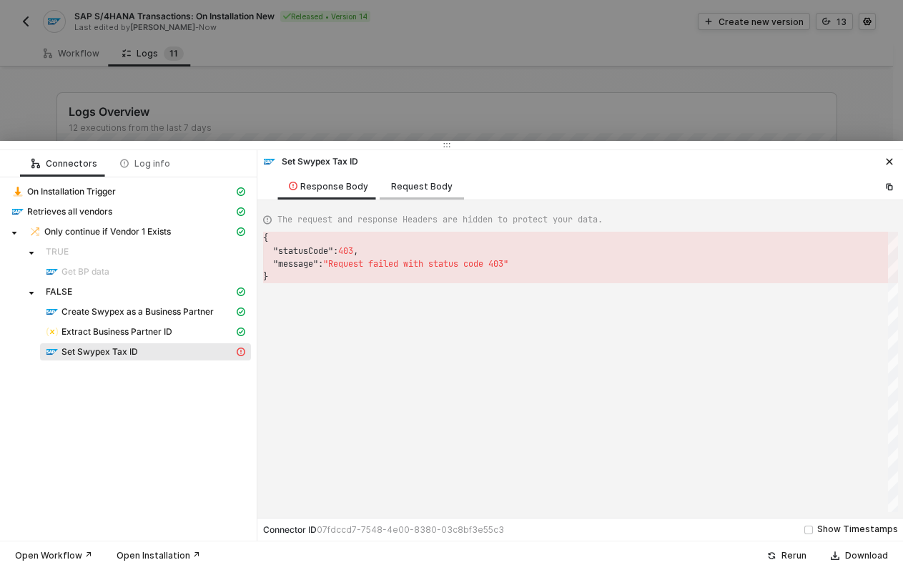
click at [415, 179] on div "Request Body" at bounding box center [422, 186] width 84 height 26
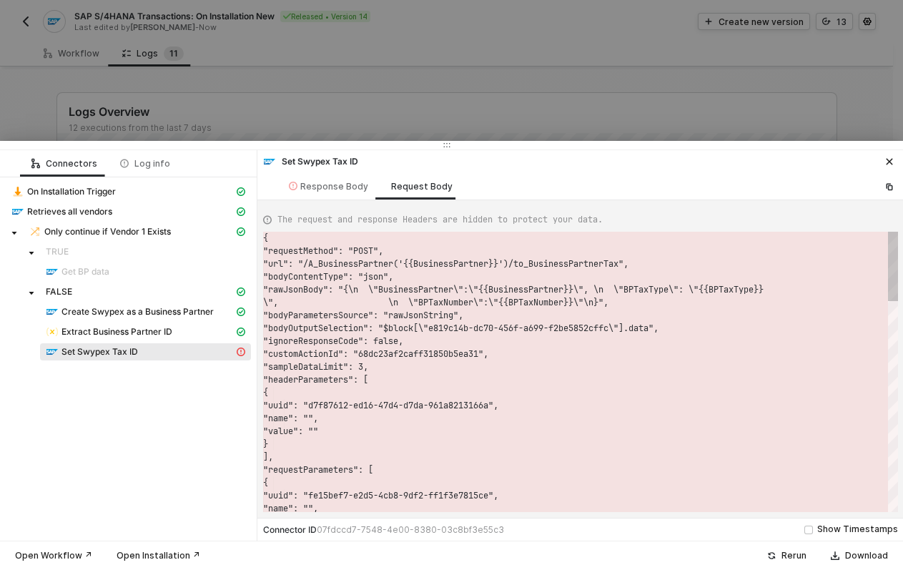
scroll to position [103, 0]
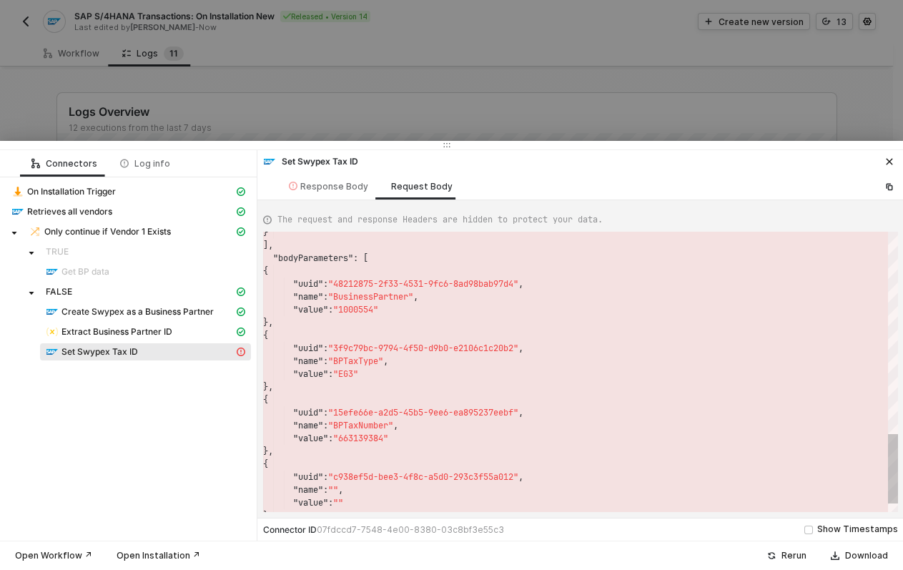
type textarea ""uuid": "68940cab-28ad-44ac-aa86-315afb7abfaa", "name": "", "value": "" } ], "b…"
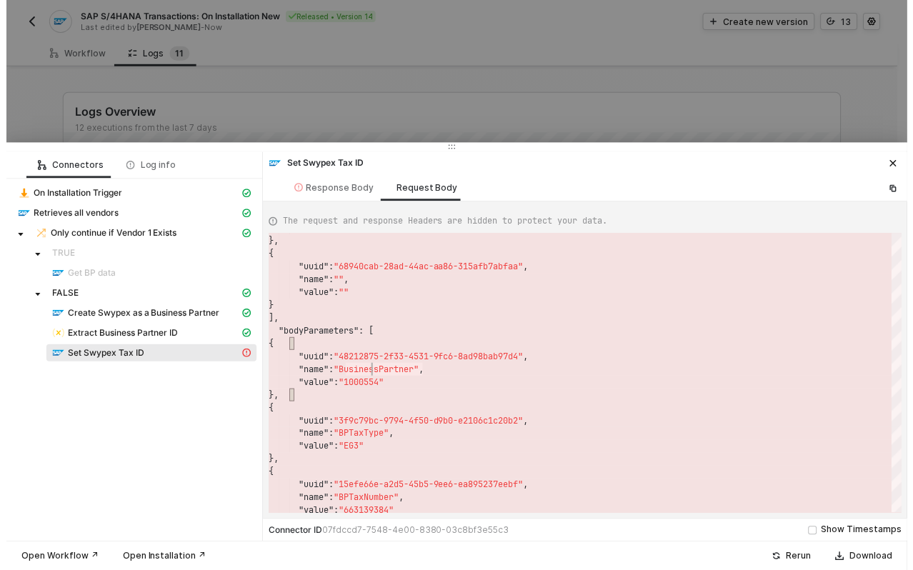
scroll to position [103, 103]
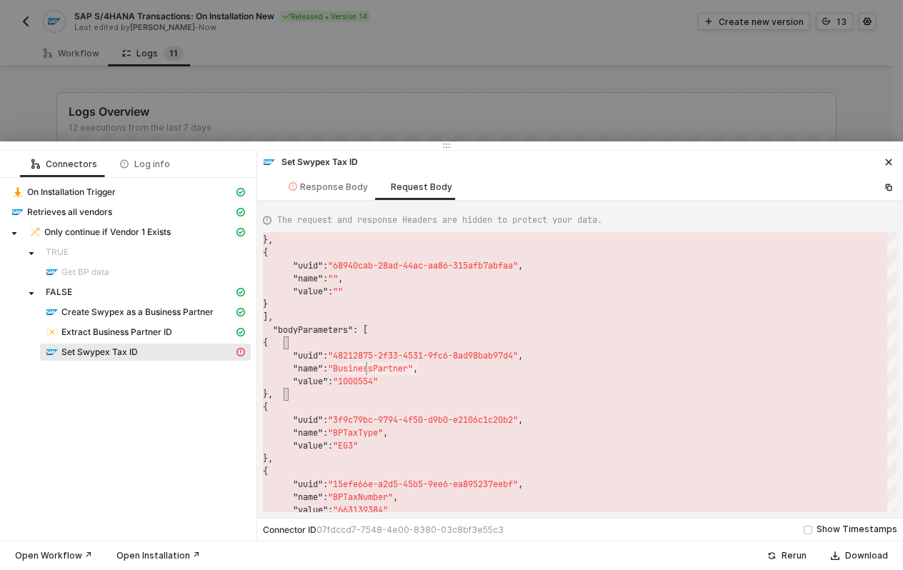
click at [617, 101] on div at bounding box center [451, 285] width 903 height 570
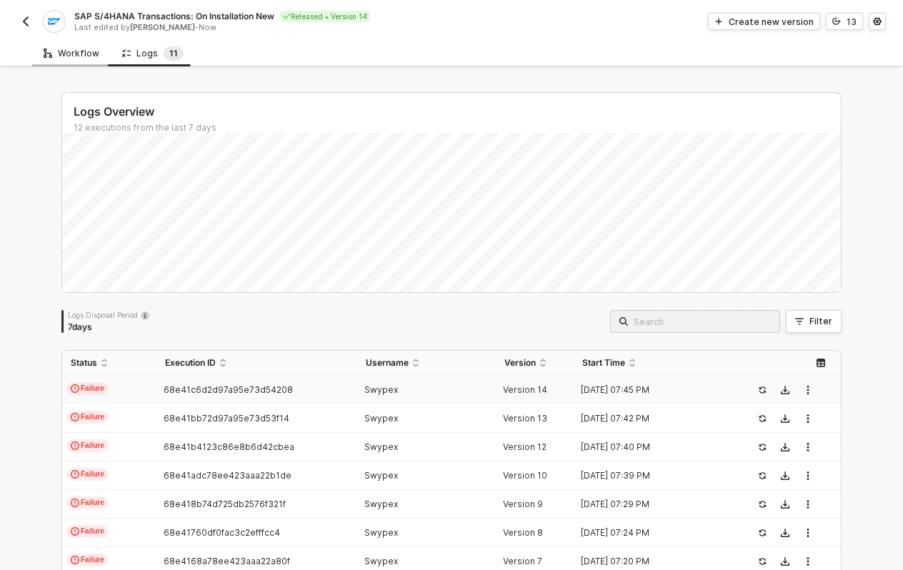
click at [81, 49] on div "Workflow" at bounding box center [72, 53] width 56 height 11
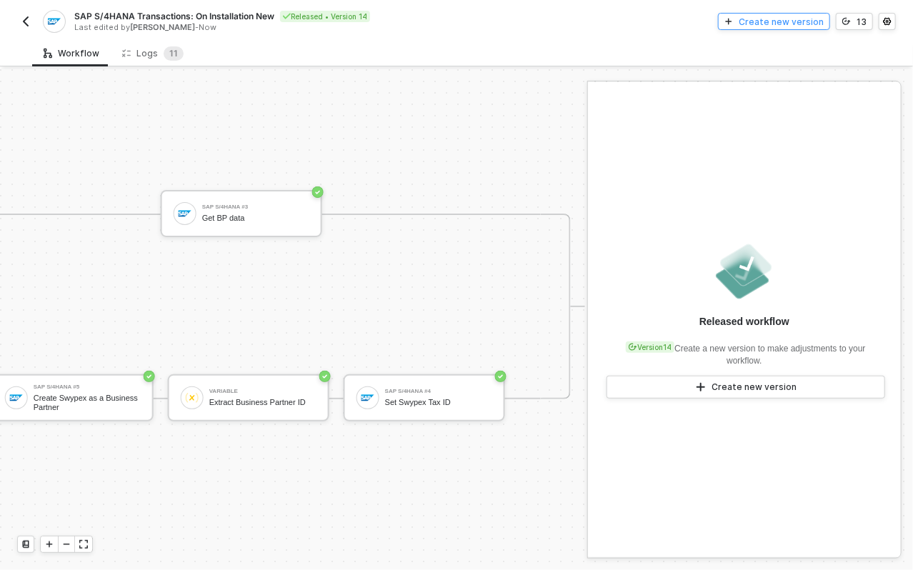
click at [784, 26] on div "Create new version" at bounding box center [781, 22] width 85 height 12
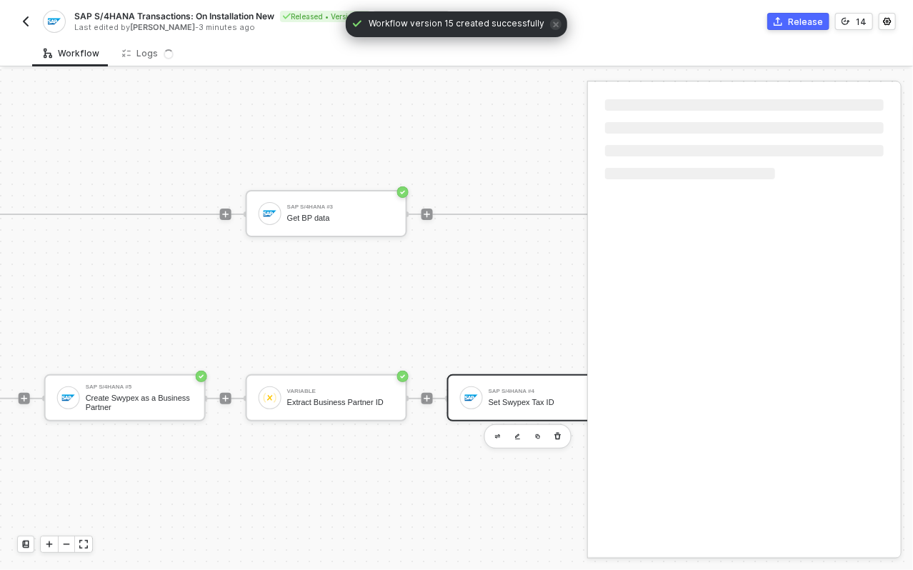
scroll to position [36, 660]
click at [467, 387] on div at bounding box center [469, 398] width 23 height 23
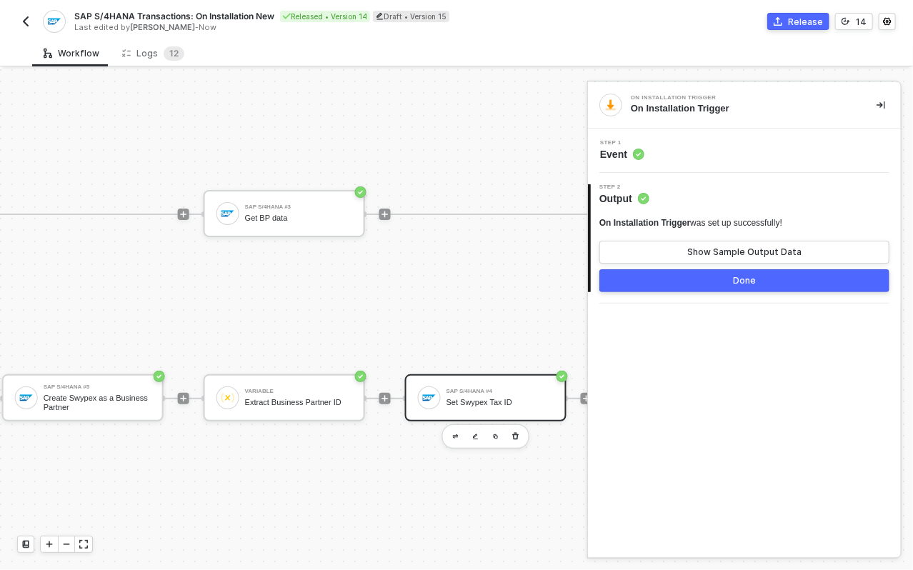
scroll to position [36, 731]
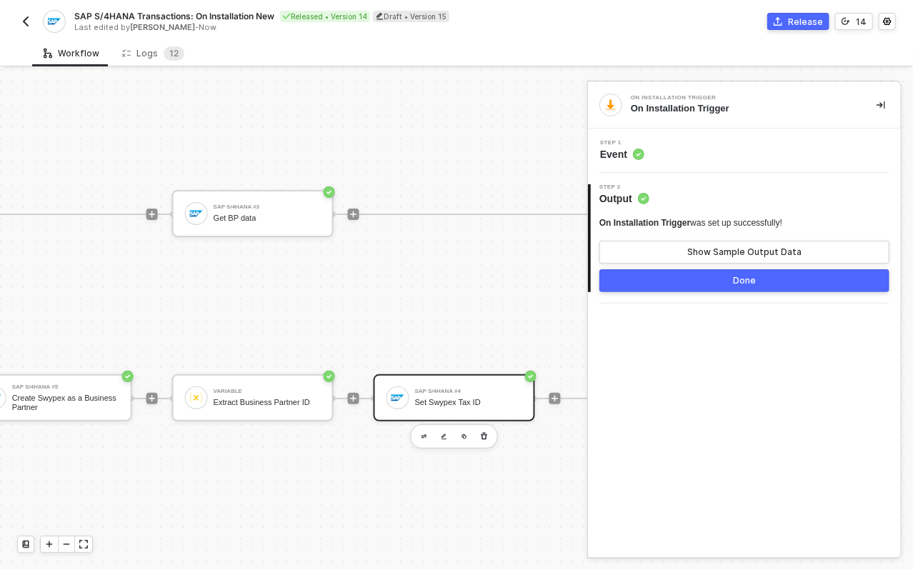
click at [512, 398] on div "Set Swypex Tax ID" at bounding box center [468, 402] width 107 height 9
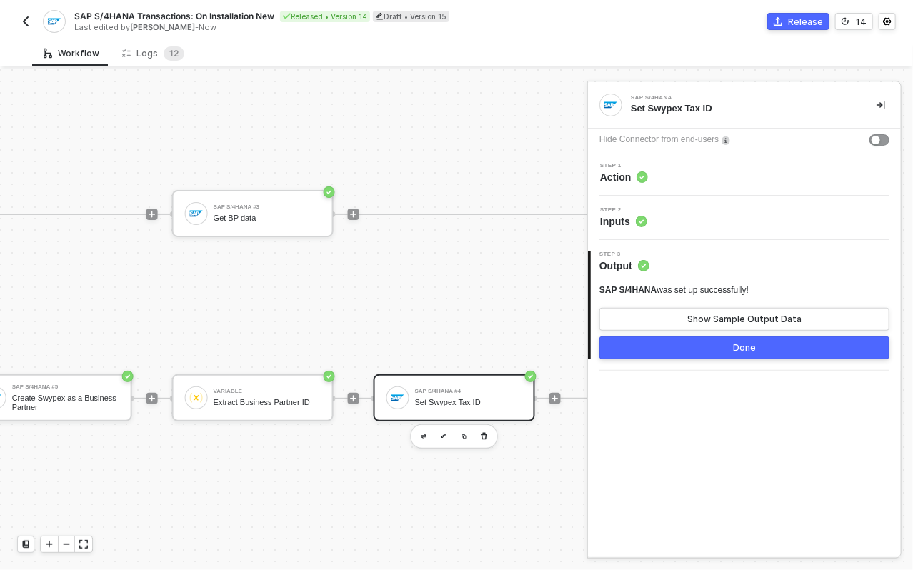
drag, startPoint x: 685, startPoint y: 170, endPoint x: 668, endPoint y: 183, distance: 21.4
click at [685, 170] on div "Step 1 Action" at bounding box center [746, 173] width 309 height 21
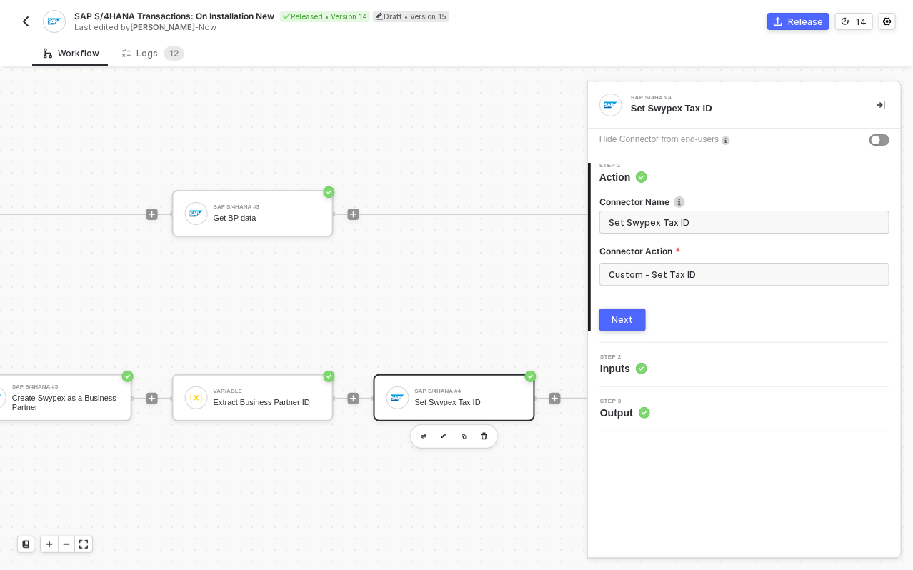
click at [659, 186] on div "Connector Name Set Swypex Tax ID Connector Action Custom - Set Tax ID Next" at bounding box center [745, 257] width 290 height 147
click at [654, 272] on input "Custom - Set Tax ID" at bounding box center [745, 274] width 290 height 23
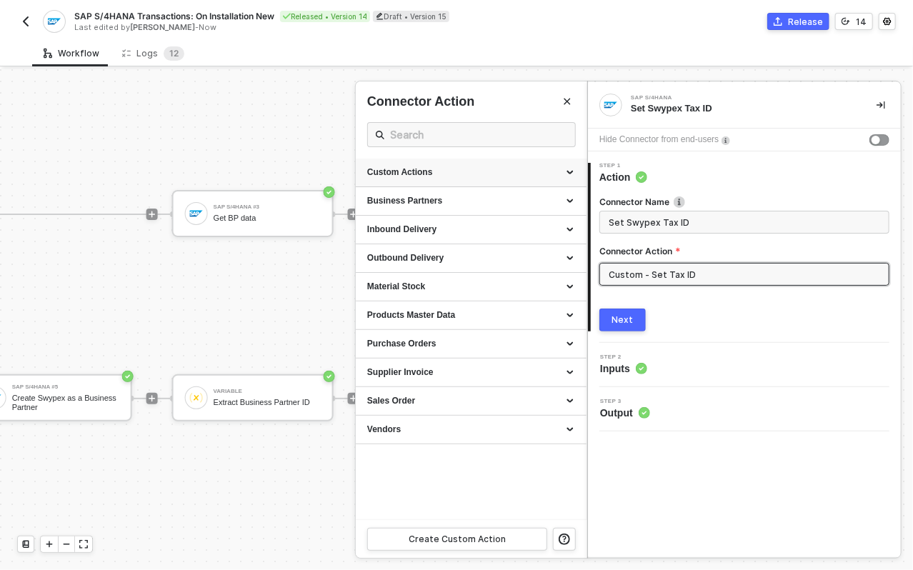
click at [452, 171] on div "Custom Actions" at bounding box center [471, 173] width 208 height 12
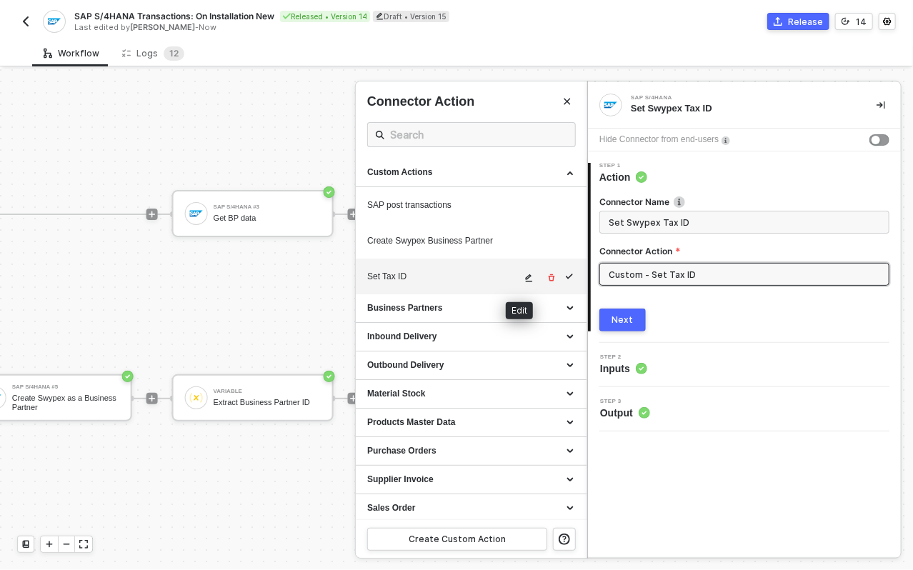
click at [525, 280] on icon "icon-edit" at bounding box center [529, 278] width 9 height 9
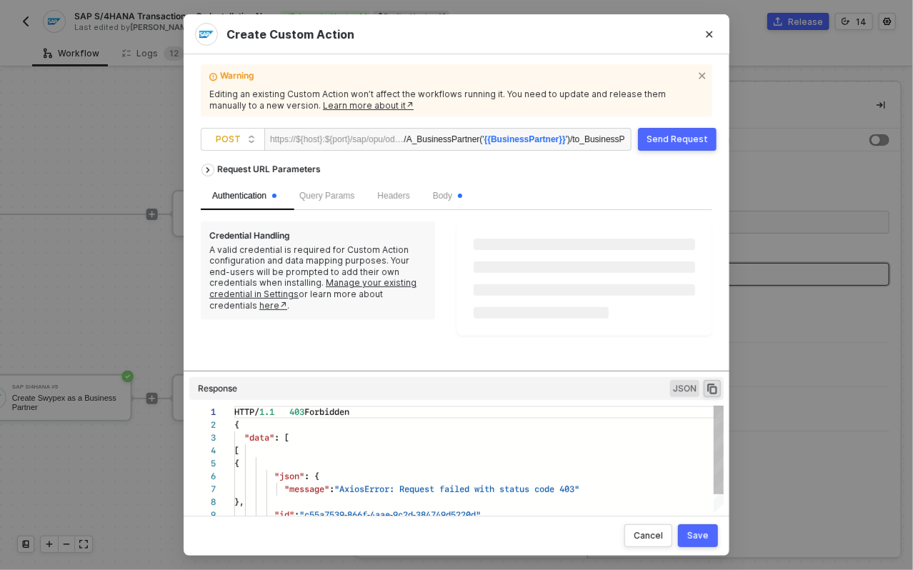
scroll to position [129, 0]
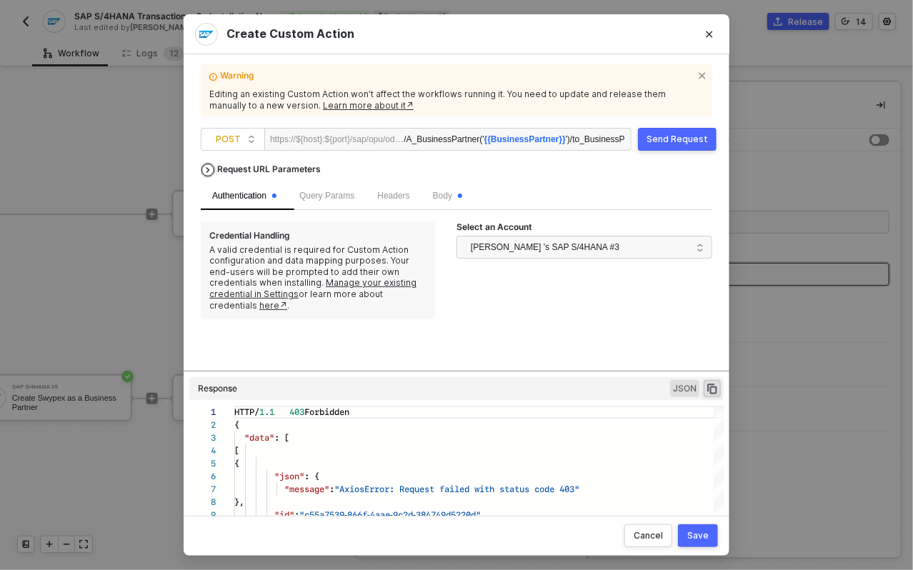
click at [259, 169] on div "Request URL Parameters" at bounding box center [269, 170] width 118 height 26
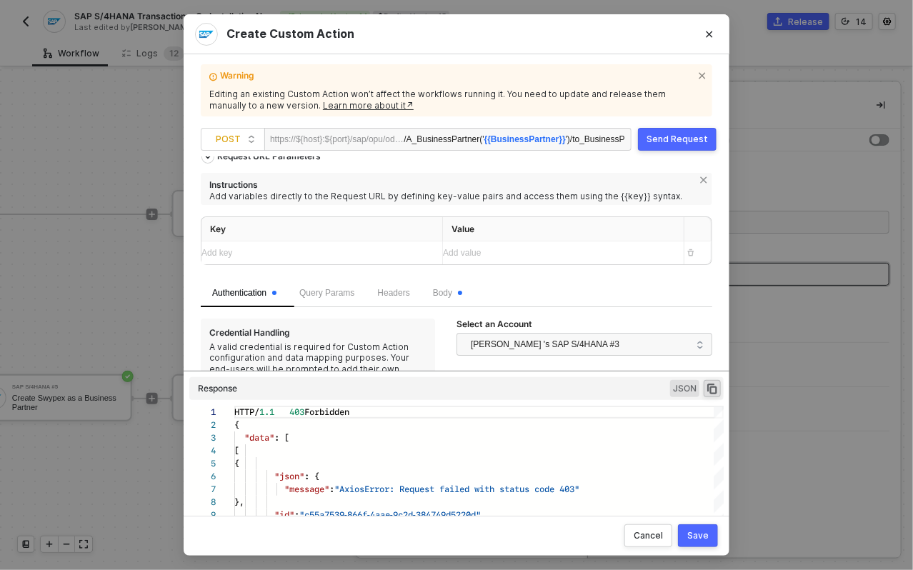
scroll to position [11, 0]
click at [535, 143] on span "{{BusinessPartner}}" at bounding box center [525, 139] width 81 height 10
copy span "BusinessPartner"
click at [368, 250] on div "Add key ﻿" at bounding box center [309, 255] width 215 height 14
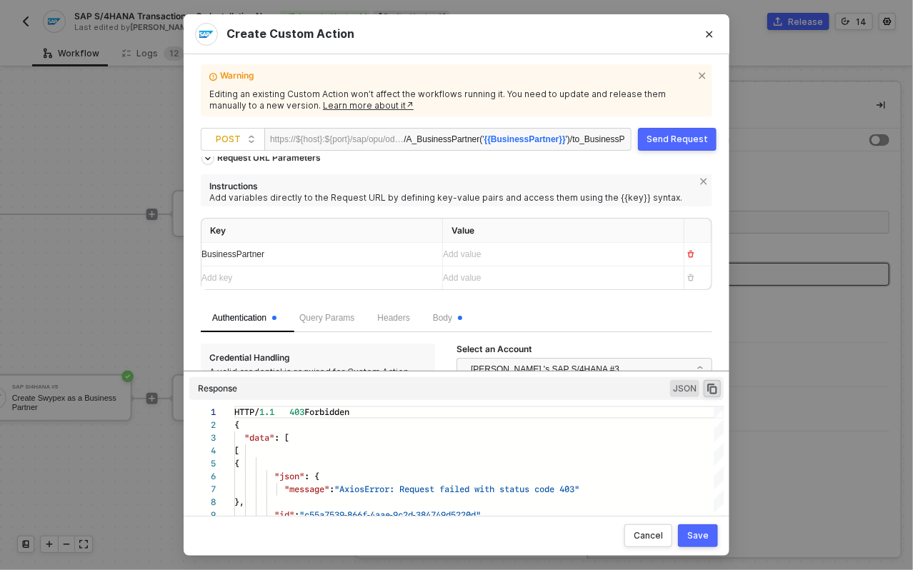
click at [481, 259] on div "Add value ﻿" at bounding box center [550, 255] width 215 height 14
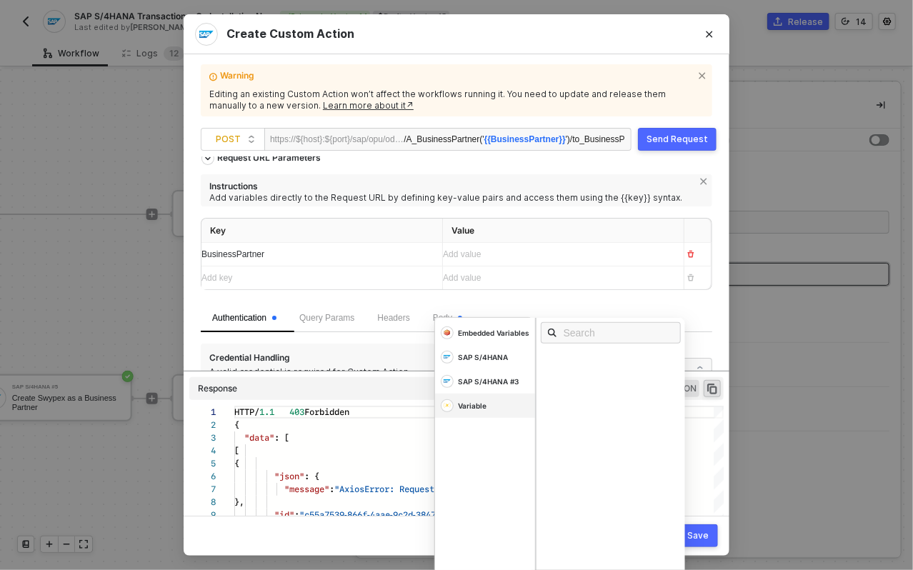
click at [480, 405] on div "Variable" at bounding box center [472, 406] width 29 height 10
click at [569, 384] on div "variables" at bounding box center [566, 388] width 34 height 8
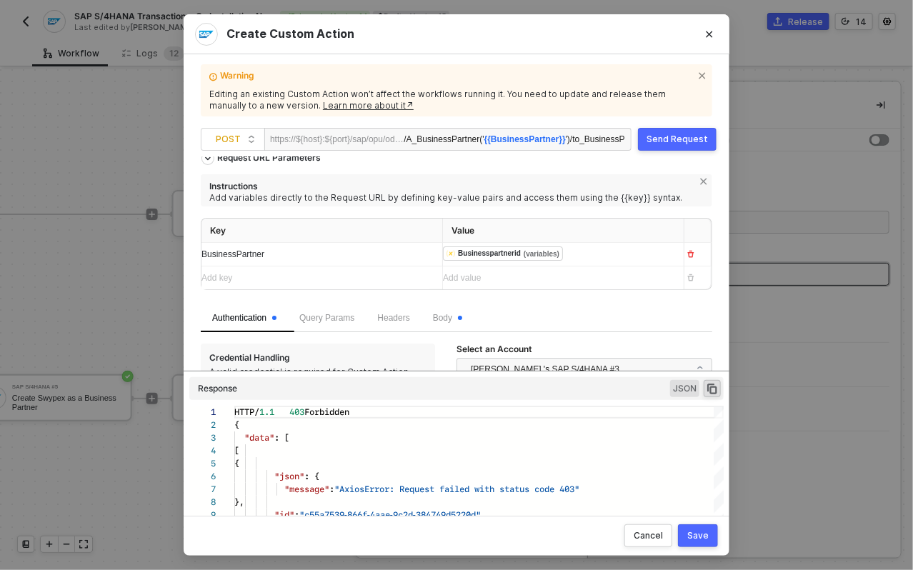
click at [663, 300] on div "Key Value BusinessPartner ﻿ ﻿ Businesspartnerid (variables) ﻿ Add key ﻿ Add val…" at bounding box center [457, 261] width 512 height 87
click at [706, 534] on div "Save" at bounding box center [698, 535] width 21 height 11
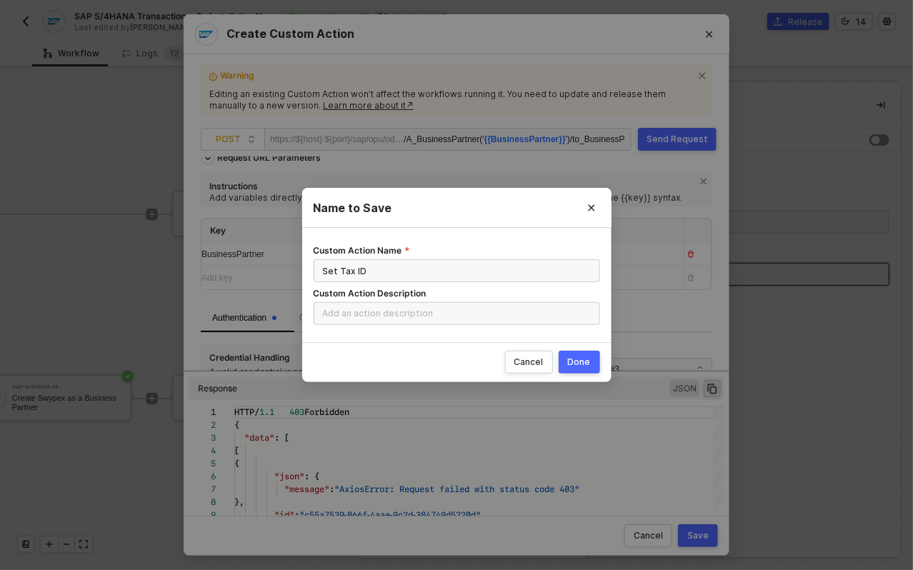
click at [595, 360] on button "Done" at bounding box center [579, 362] width 41 height 23
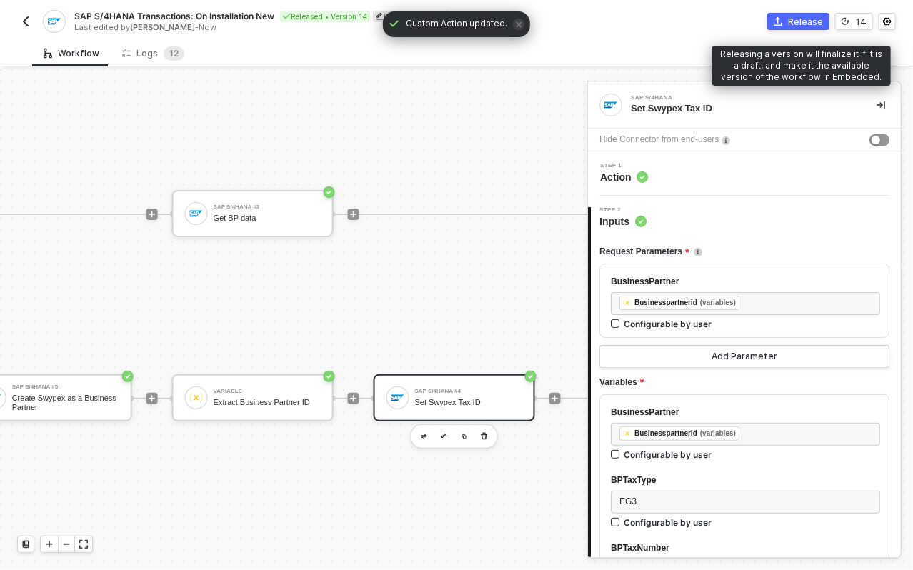
click at [789, 27] on button "Release" at bounding box center [799, 21] width 62 height 17
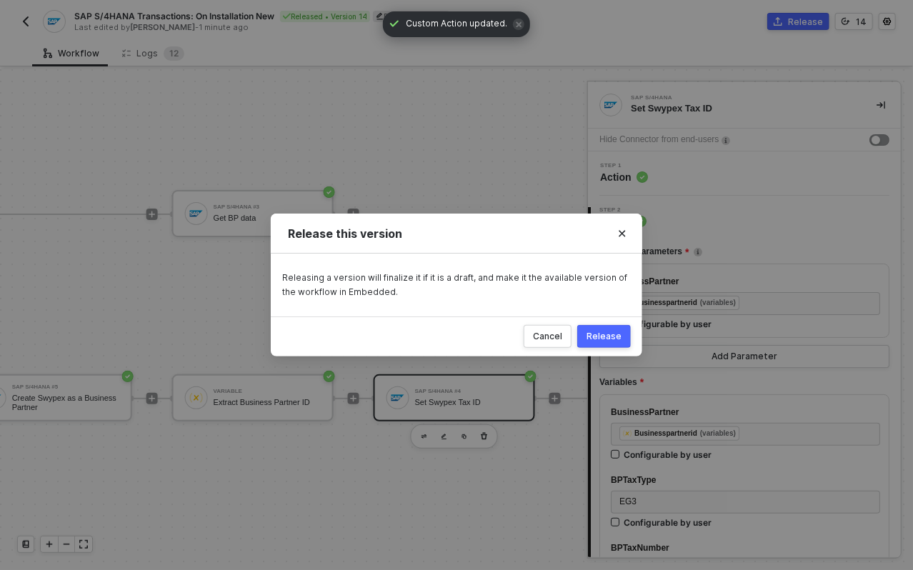
click at [619, 340] on div "Release" at bounding box center [604, 336] width 35 height 11
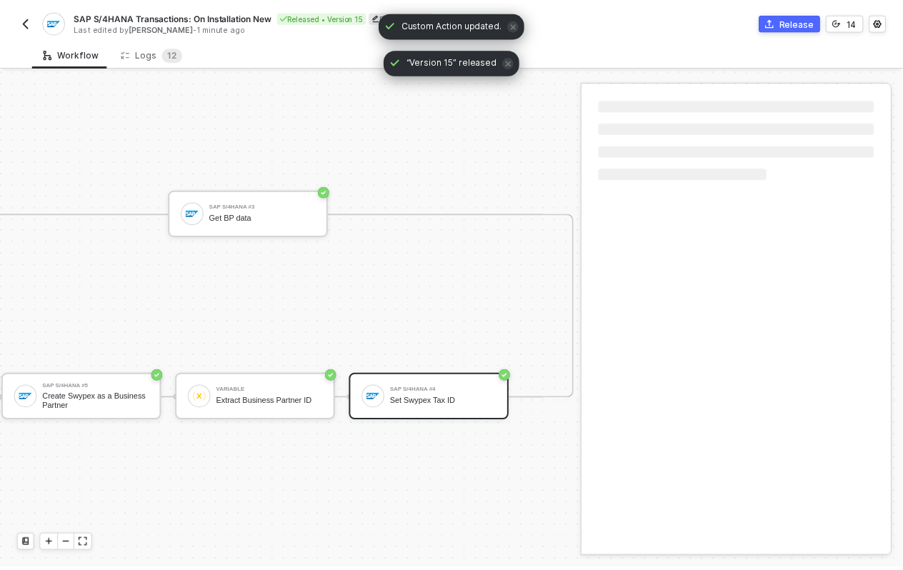
scroll to position [36, 647]
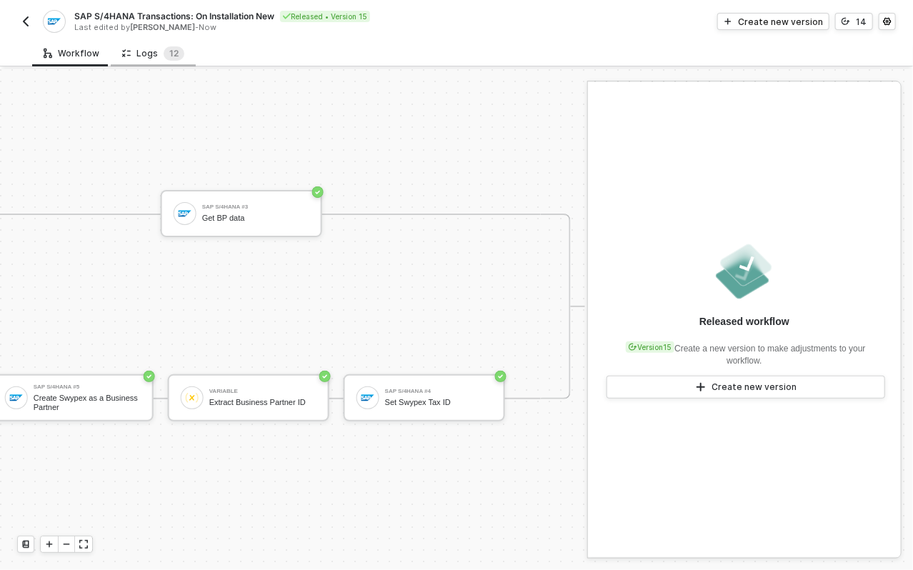
click at [157, 58] on div "Logs 1 2" at bounding box center [153, 53] width 62 height 14
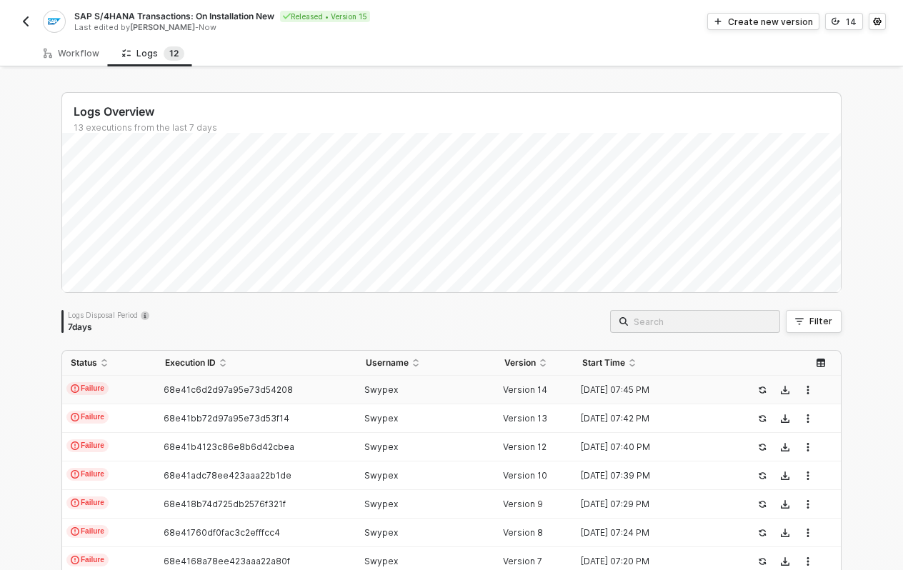
click at [302, 97] on div "Logs Overview 13 executions from the last 7 days" at bounding box center [451, 113] width 779 height 40
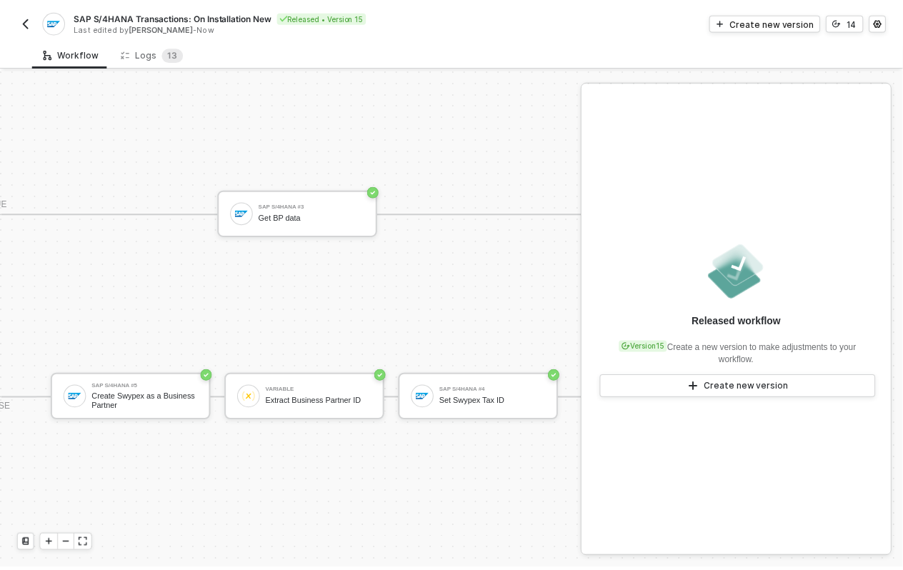
scroll to position [36, 661]
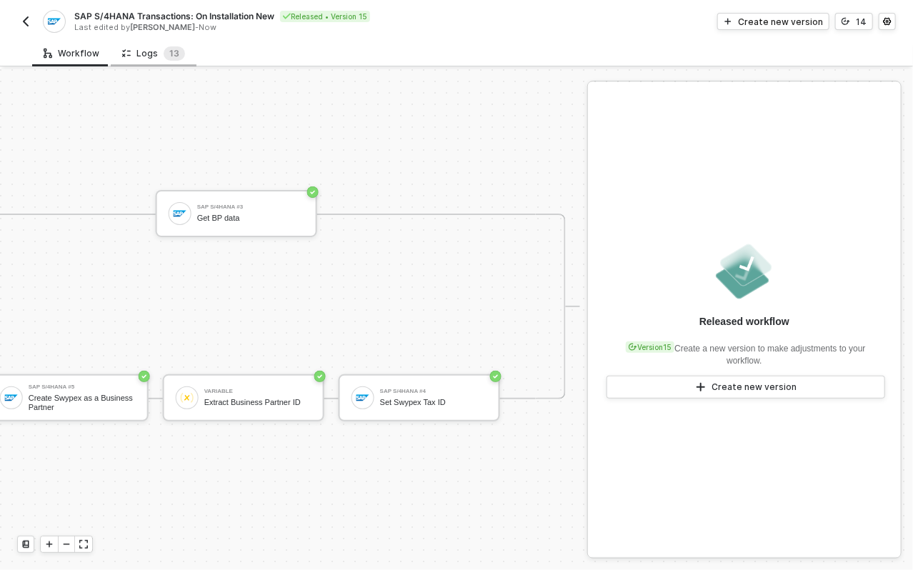
click at [182, 59] on div "Logs 1 3" at bounding box center [154, 53] width 86 height 26
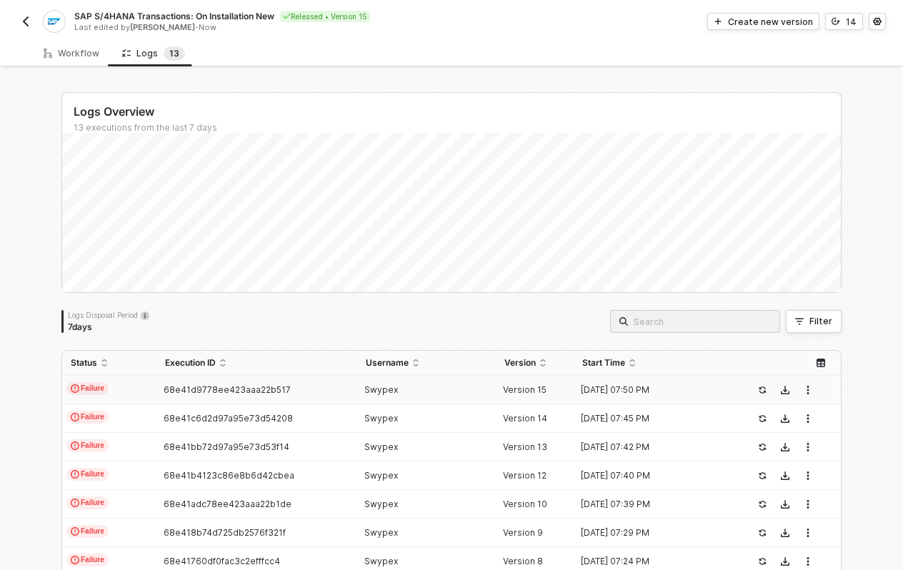
click at [408, 385] on div "Swypex" at bounding box center [421, 390] width 128 height 11
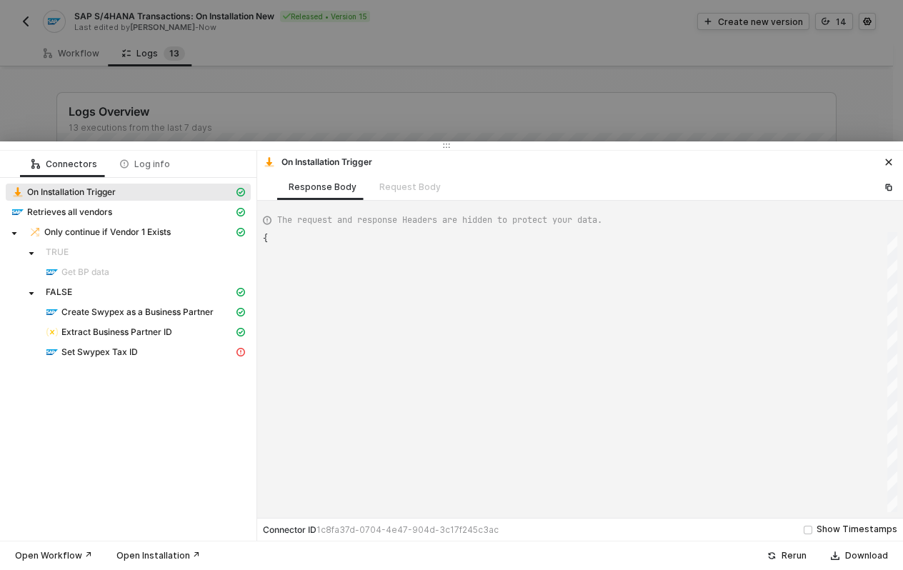
scroll to position [38, 0]
click at [201, 355] on div "Set Swypex Tax ID" at bounding box center [140, 352] width 188 height 13
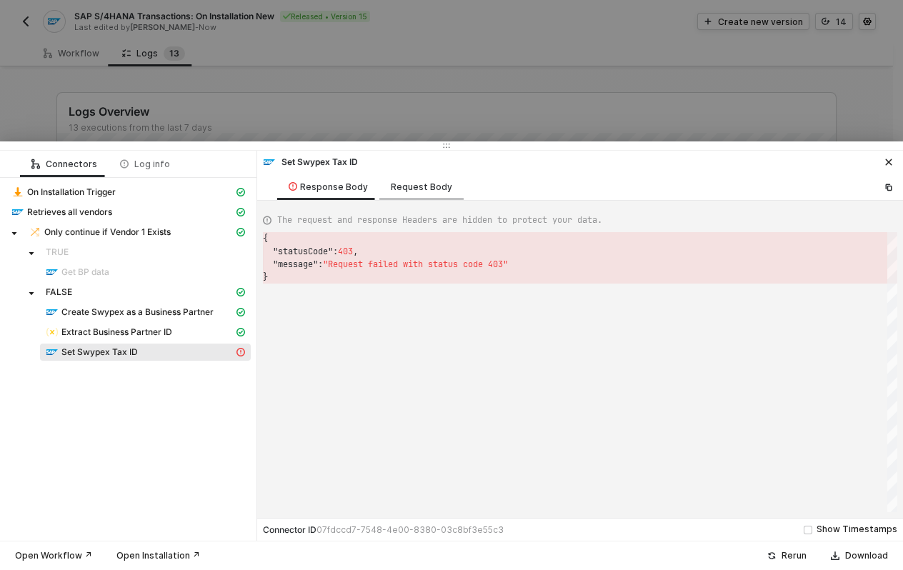
click at [430, 187] on div "Request Body" at bounding box center [421, 187] width 61 height 11
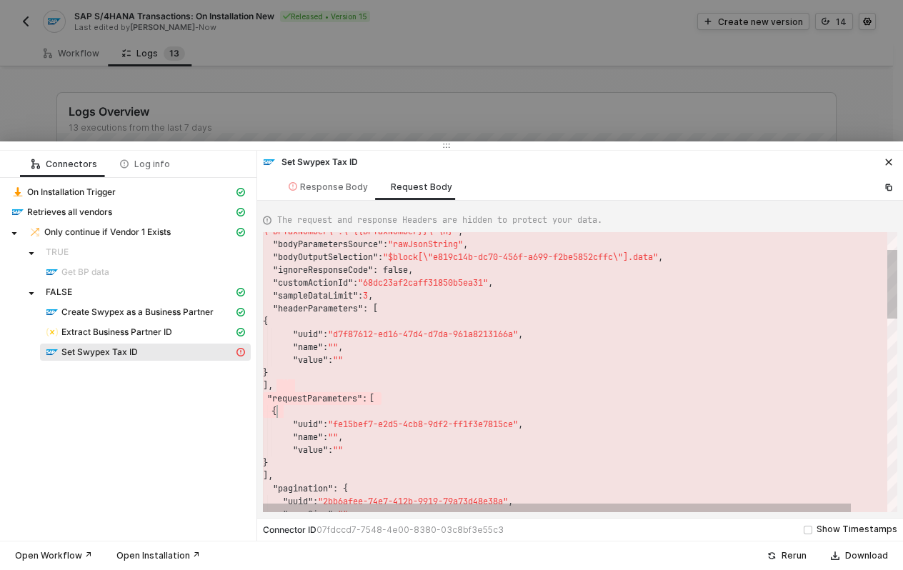
drag, startPoint x: 335, startPoint y: 407, endPoint x: 391, endPoint y: 424, distance: 58.3
type textarea ""uuid": "fe15bef7-e2d5-4cb8-9df2-ff1f3e7815ce", "name": "", "value": "" } ], "p…"
click at [356, 462] on div "}" at bounding box center [600, 463] width 674 height 13
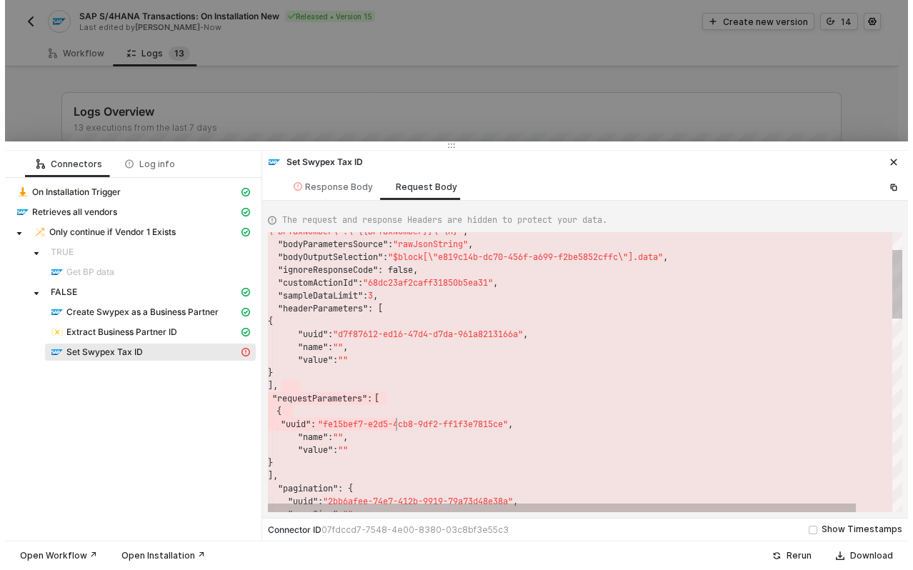
scroll to position [39, 26]
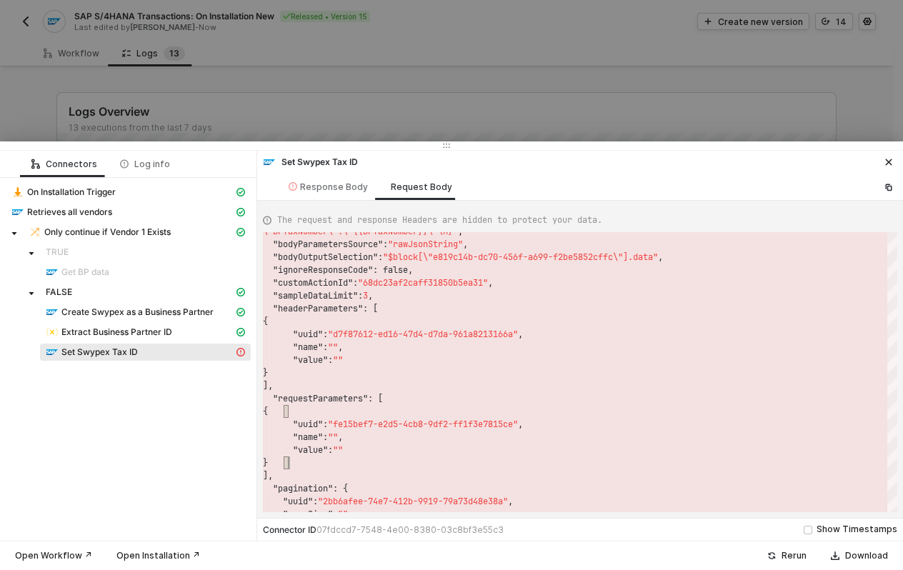
click at [570, 129] on div at bounding box center [451, 285] width 903 height 570
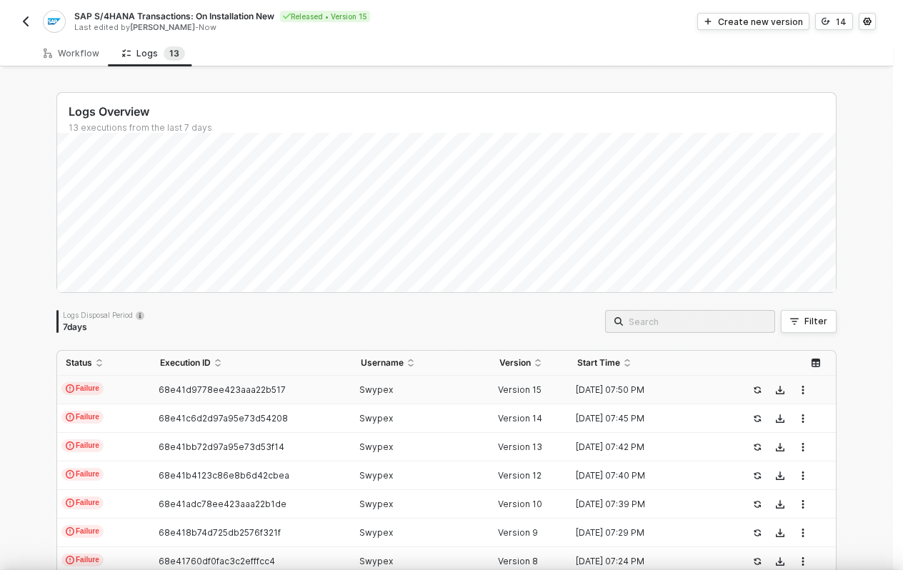
click at [711, 86] on div at bounding box center [451, 285] width 903 height 570
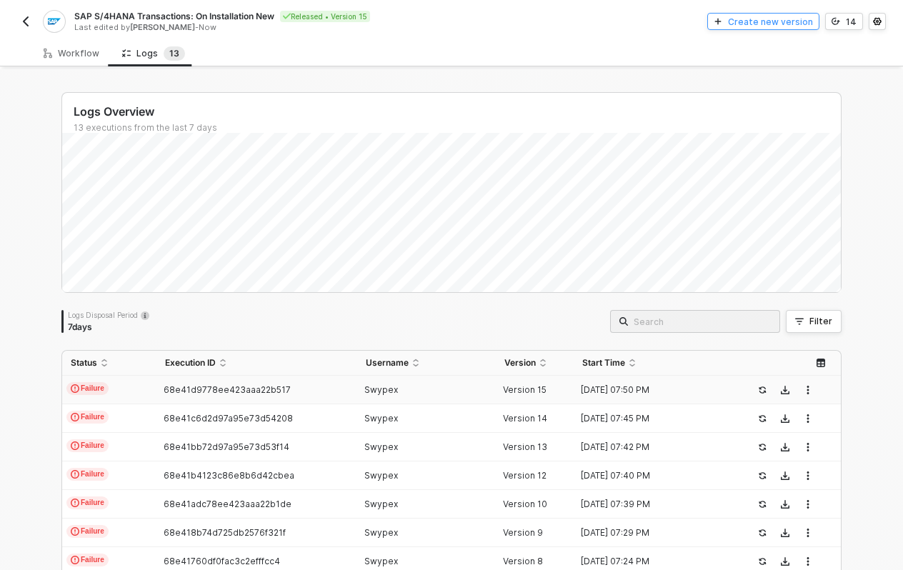
click at [731, 19] on button "Create new version" at bounding box center [764, 21] width 112 height 17
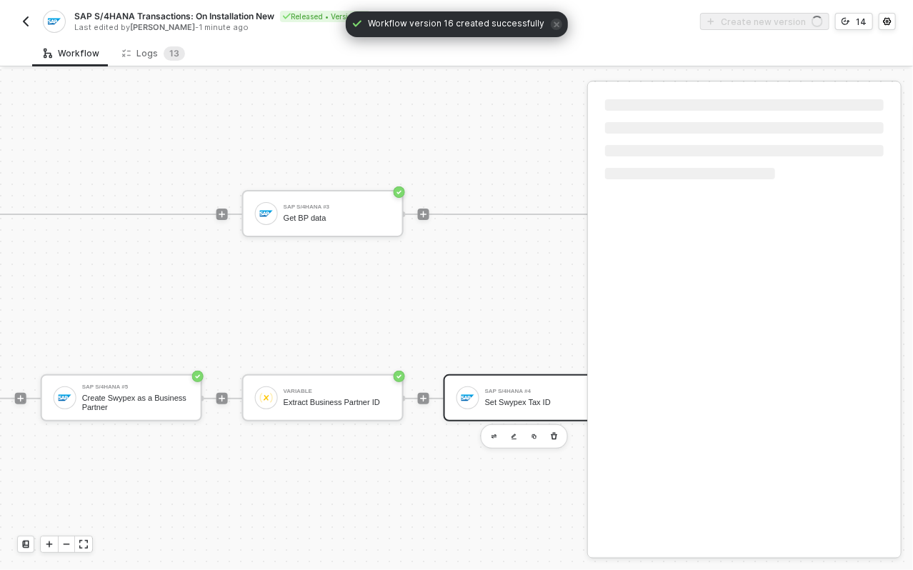
click at [498, 398] on div "Set Swypex Tax ID" at bounding box center [538, 402] width 107 height 9
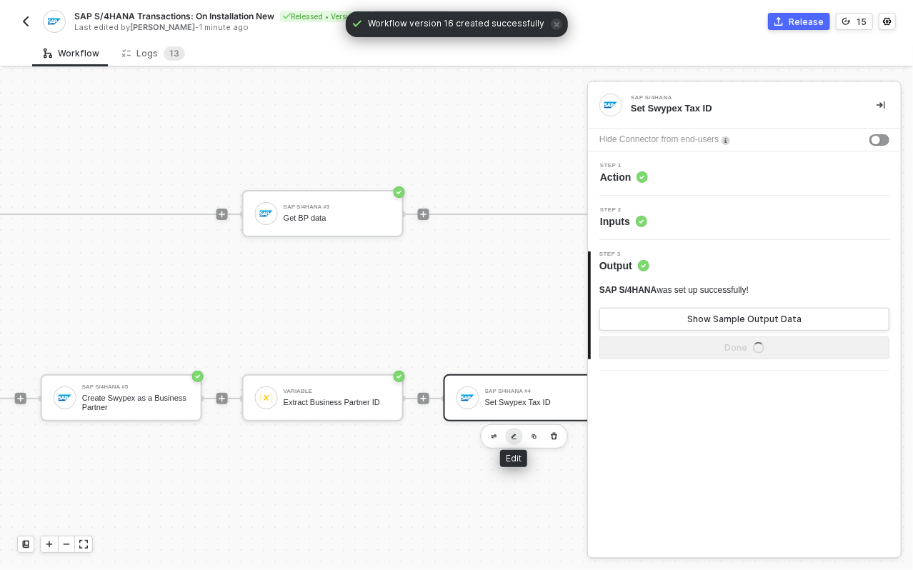
click at [514, 428] on button "button" at bounding box center [514, 436] width 17 height 17
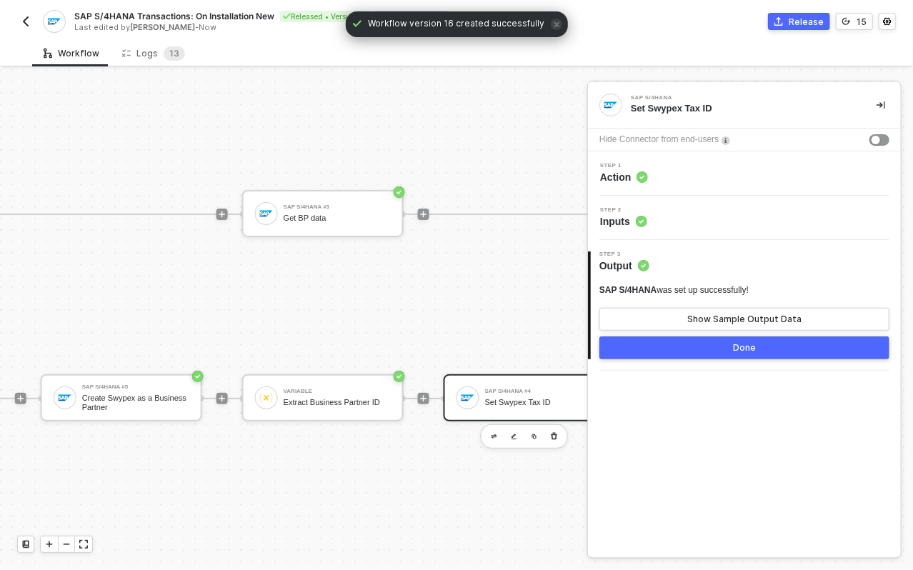
click at [626, 185] on div "Step 1 Action" at bounding box center [744, 174] width 313 height 44
click at [626, 177] on span "Action" at bounding box center [624, 177] width 48 height 14
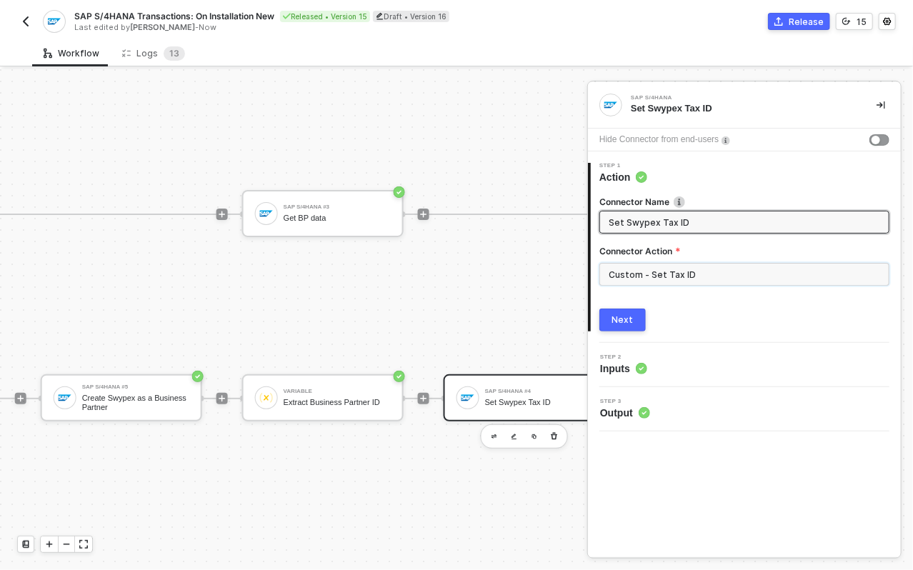
click at [640, 277] on input "Custom - Set Tax ID" at bounding box center [745, 274] width 290 height 23
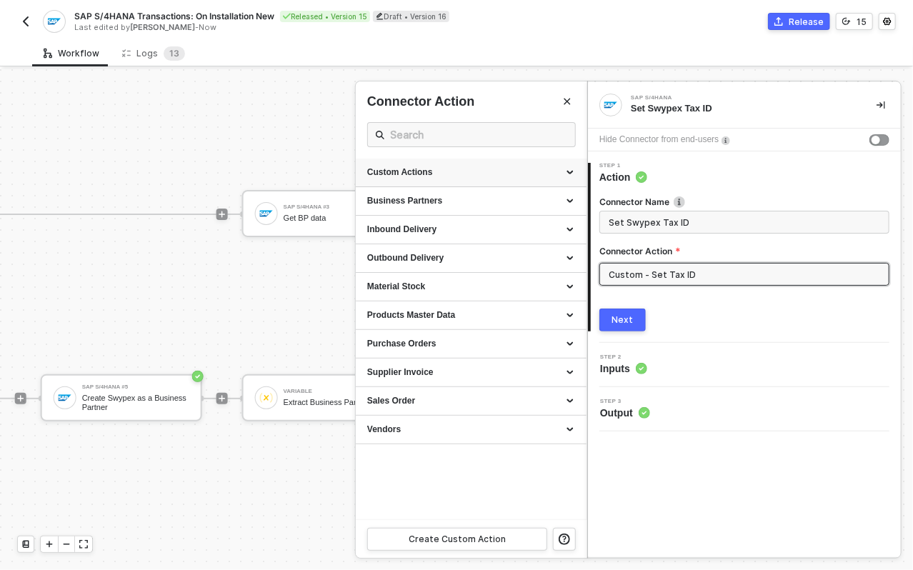
click at [425, 172] on div "Custom Actions" at bounding box center [471, 173] width 208 height 12
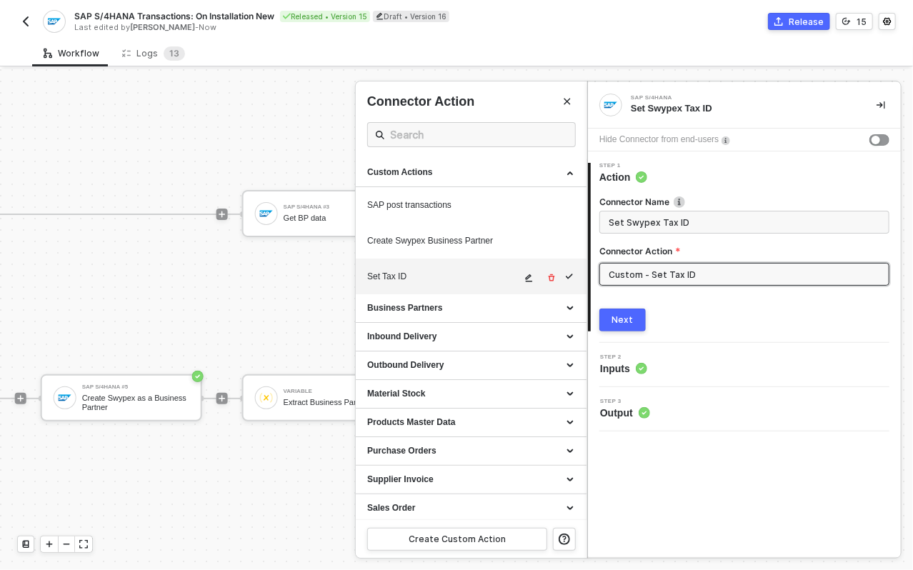
click at [525, 280] on icon "icon-edit" at bounding box center [529, 278] width 9 height 9
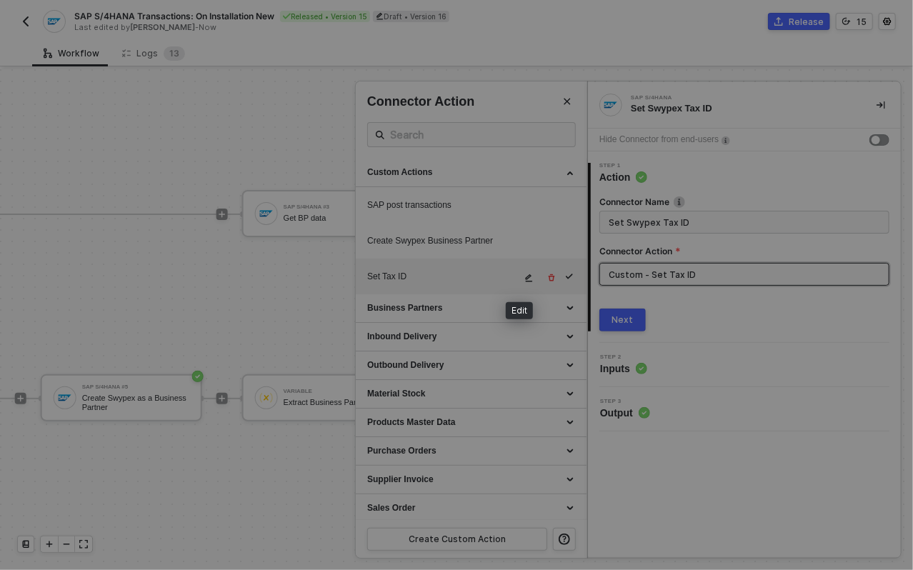
type textarea "HTTP/1.1 403 Forbidden { "data": [ [ { "json": { "message": "AxiosError: Reques…"
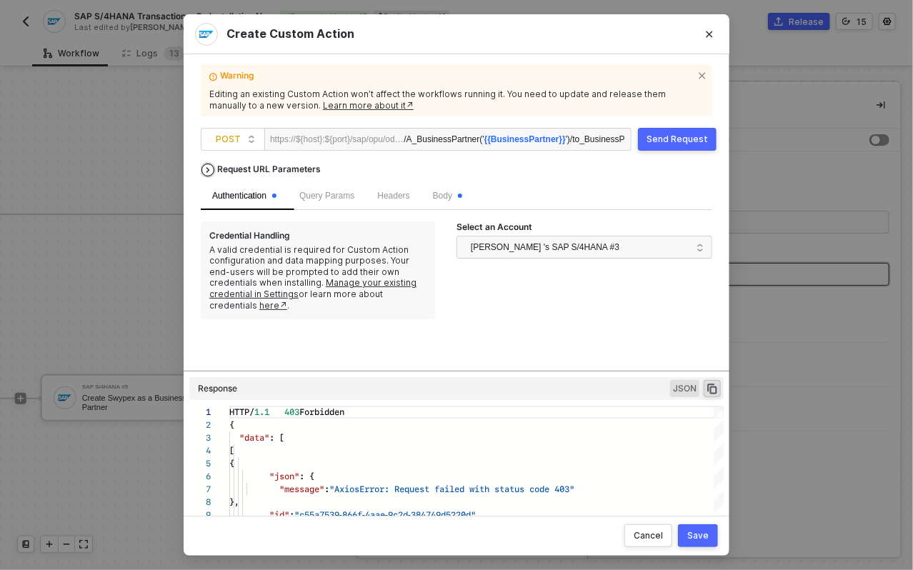
click at [257, 169] on div "Request URL Parameters" at bounding box center [269, 170] width 118 height 26
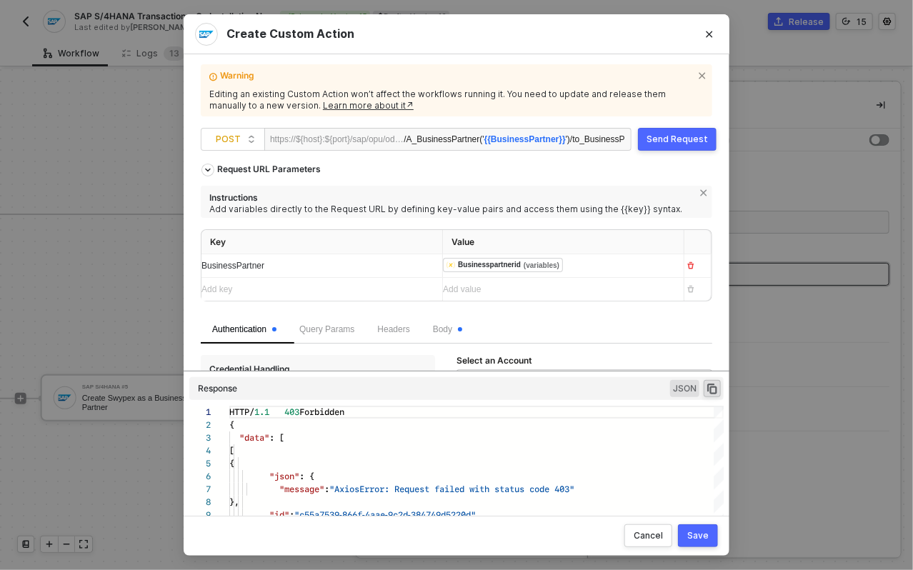
click at [331, 260] on div "BusinessPartner" at bounding box center [309, 266] width 215 height 14
click at [345, 292] on div "Add key ﻿" at bounding box center [309, 290] width 215 height 14
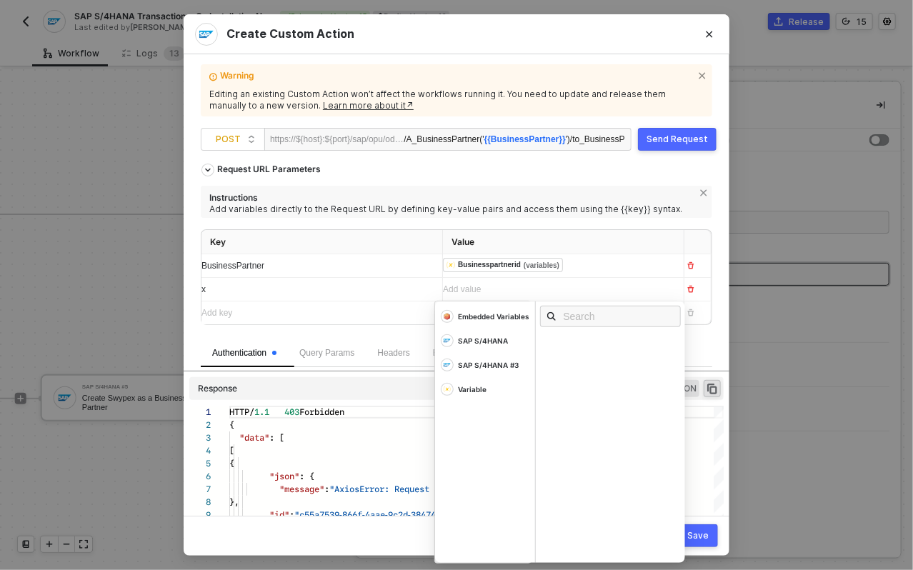
click at [497, 294] on div "Add value ﻿" at bounding box center [550, 290] width 215 height 14
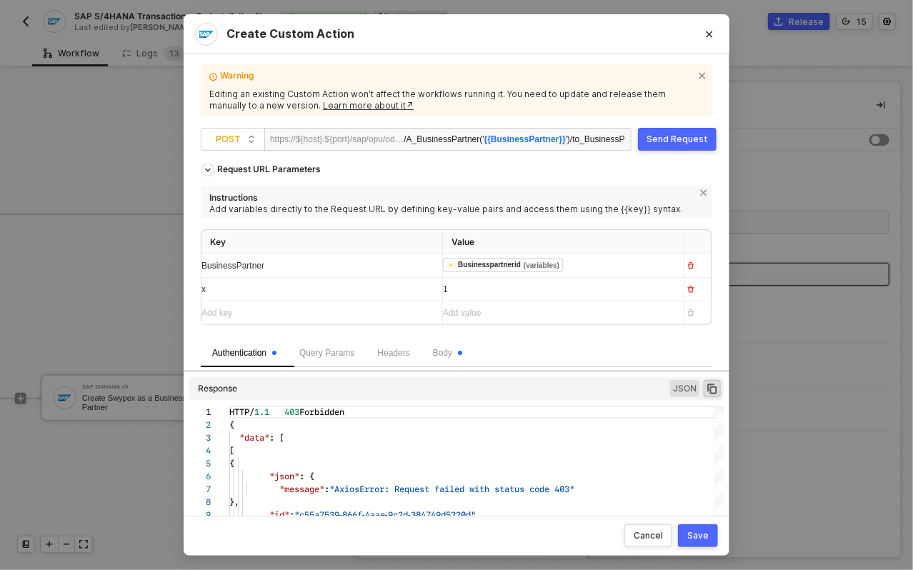
click at [405, 219] on span "Instructions Add variables directly to the Request URL by defining key-value pa…" at bounding box center [457, 263] width 512 height 154
click at [699, 530] on div "Save" at bounding box center [698, 535] width 21 height 11
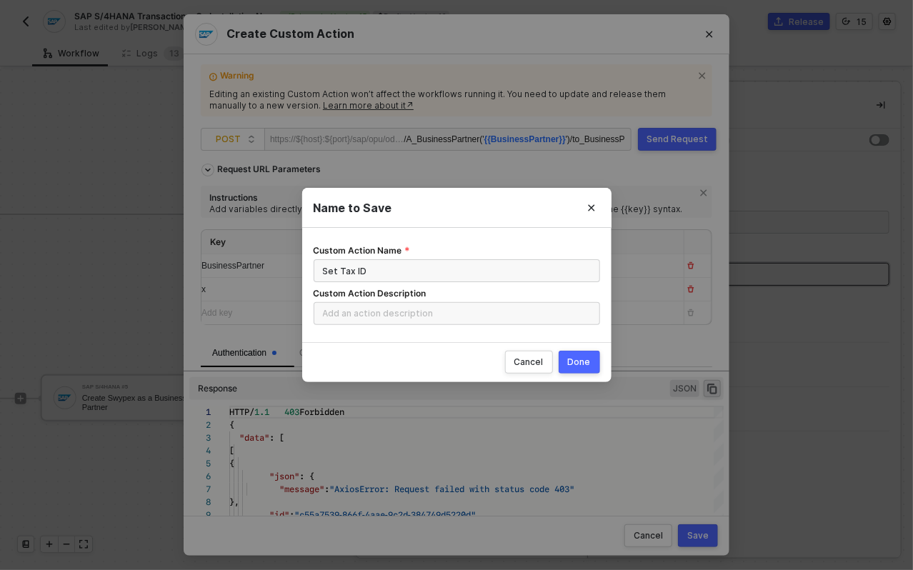
click at [594, 365] on button "Done" at bounding box center [579, 362] width 41 height 23
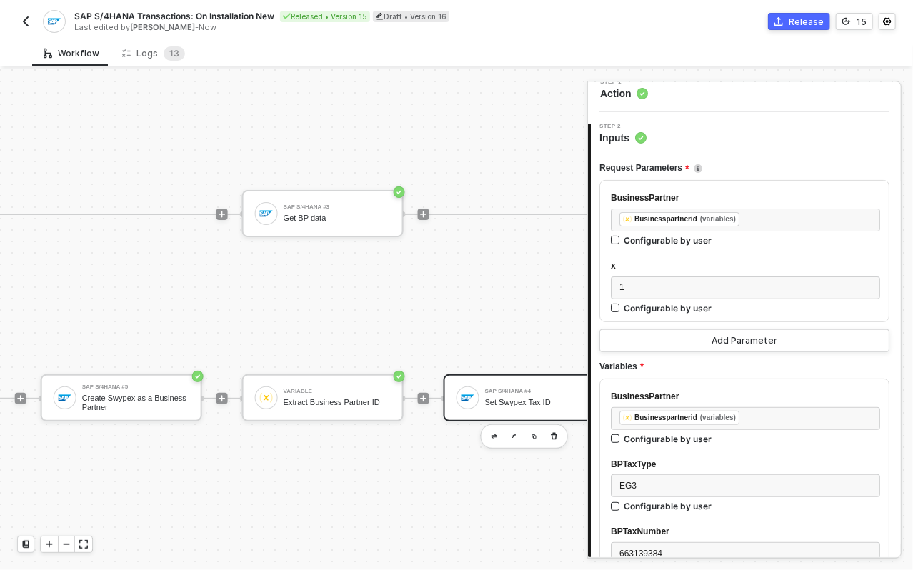
scroll to position [29, 0]
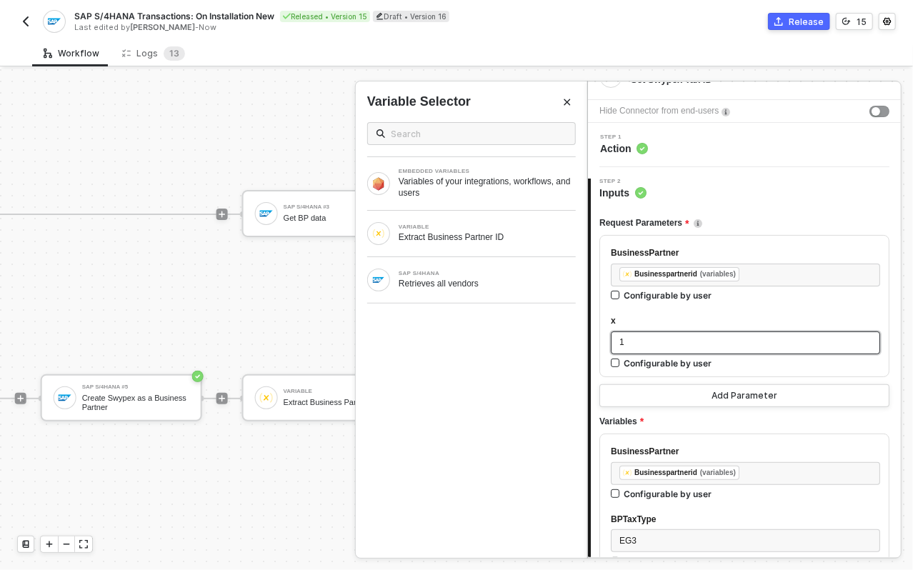
click at [695, 344] on div "1" at bounding box center [746, 343] width 252 height 14
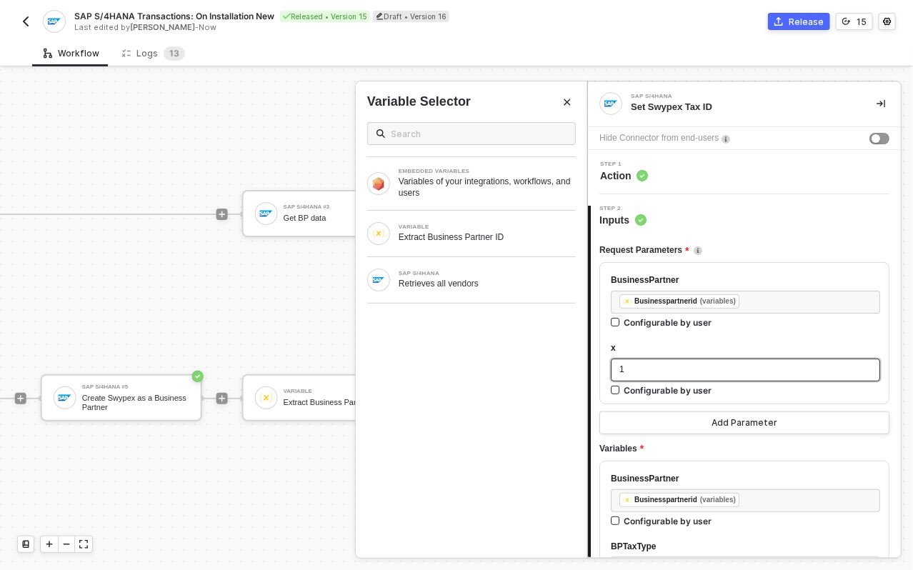
scroll to position [0, 0]
click at [646, 183] on span "Action" at bounding box center [624, 177] width 48 height 14
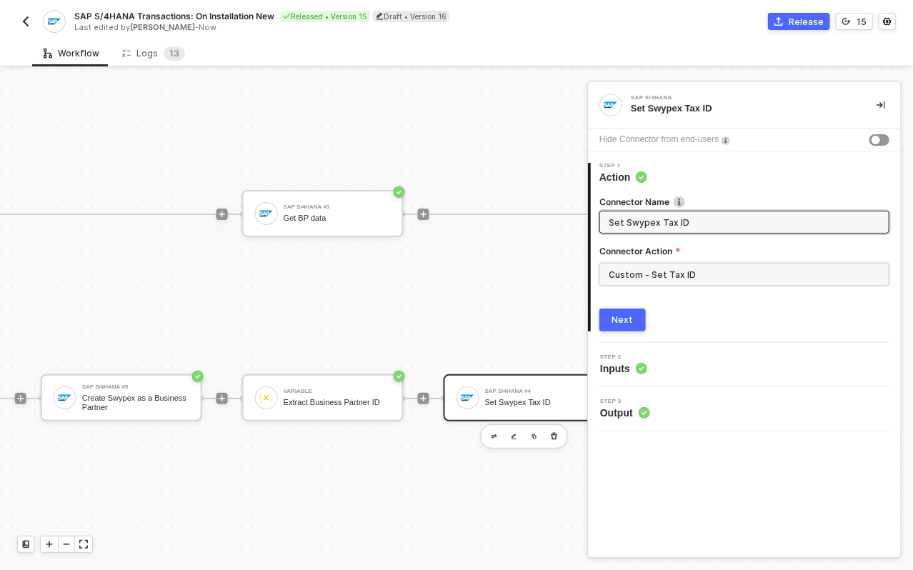
click at [636, 272] on input "Custom - Set Tax ID" at bounding box center [745, 274] width 290 height 23
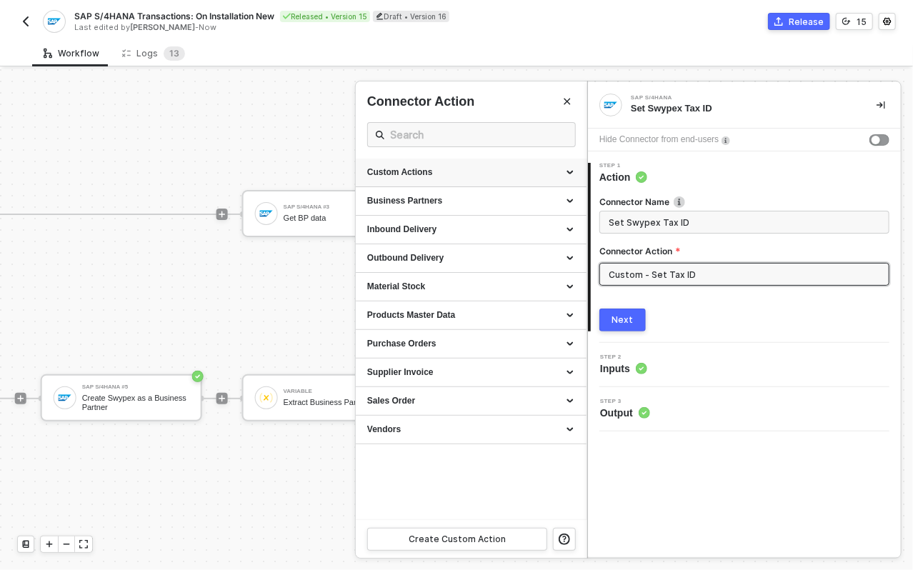
click at [476, 182] on div "Custom Actions" at bounding box center [471, 173] width 231 height 29
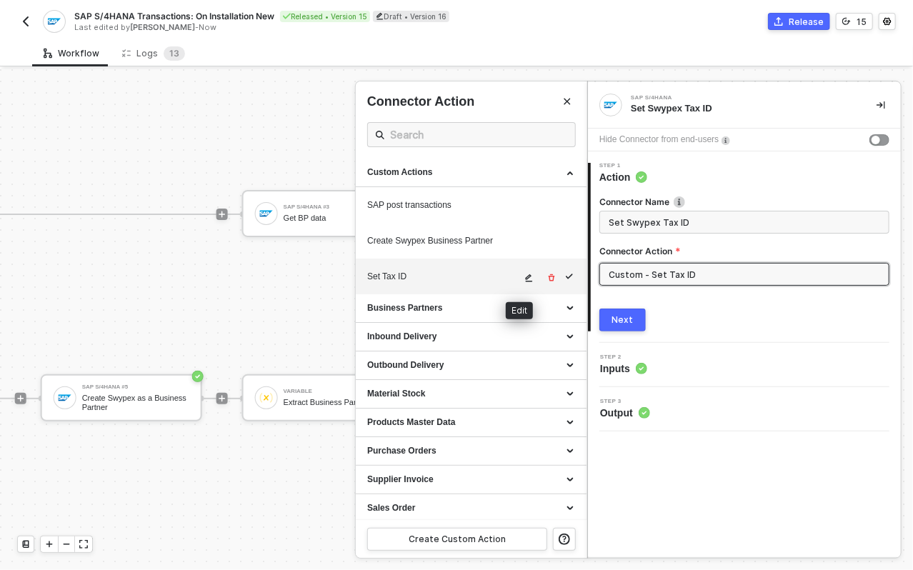
click at [525, 281] on icon "icon-edit" at bounding box center [529, 278] width 9 height 9
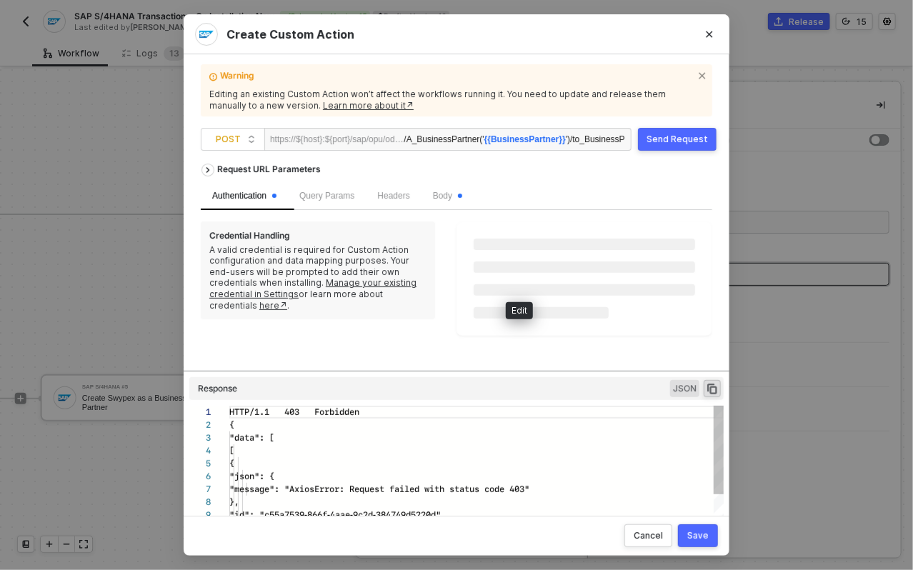
scroll to position [129, 0]
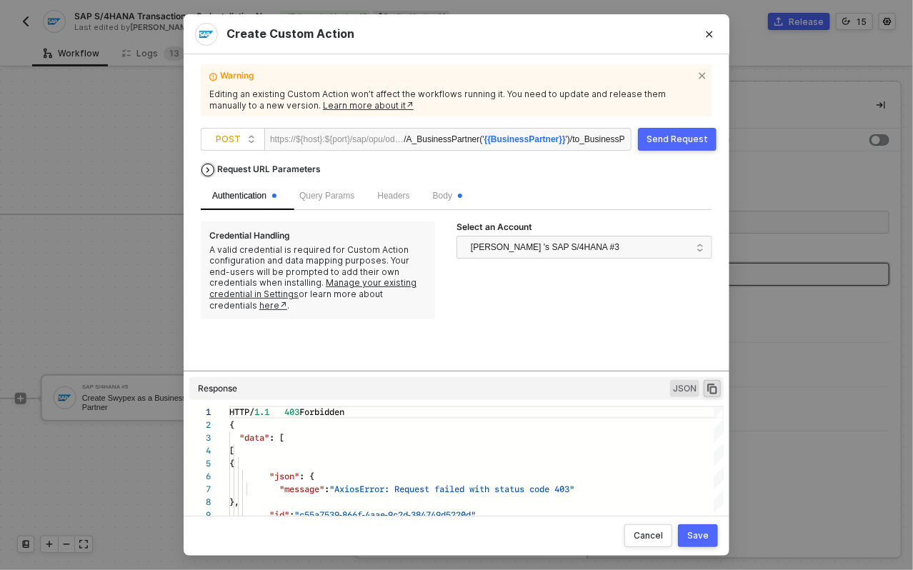
click at [293, 169] on div "Request URL Parameters" at bounding box center [269, 170] width 118 height 26
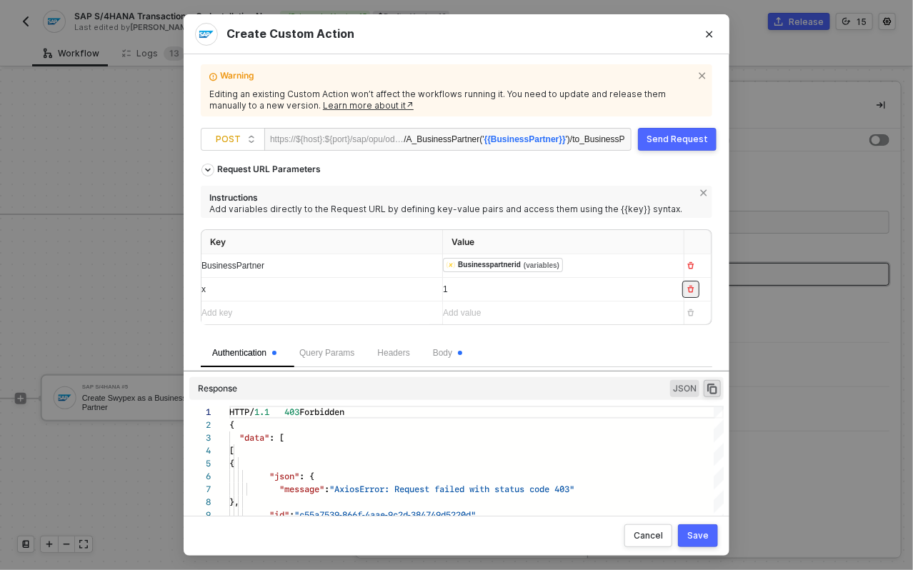
click at [688, 287] on icon "button" at bounding box center [691, 289] width 6 height 7
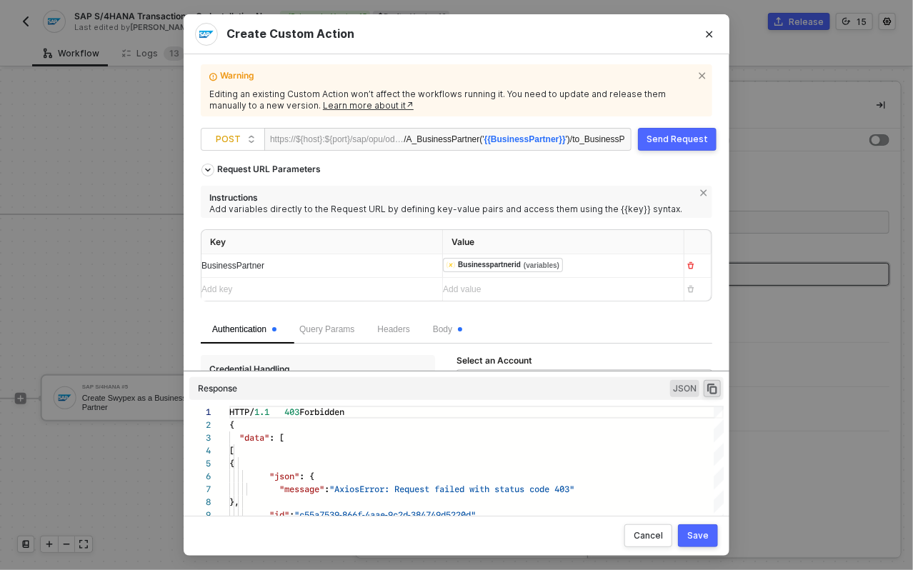
click at [710, 529] on button "Save" at bounding box center [698, 536] width 40 height 23
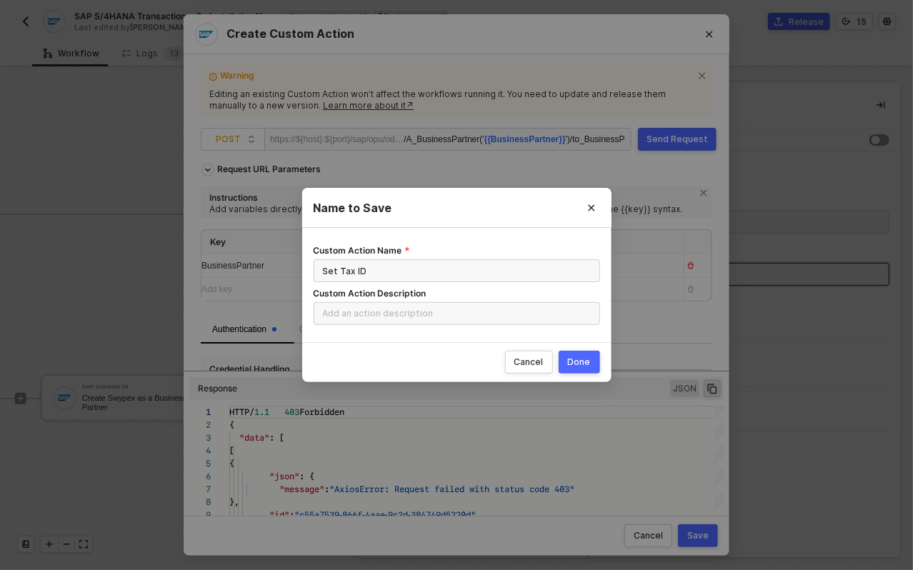
click at [581, 365] on div "Done" at bounding box center [579, 362] width 23 height 11
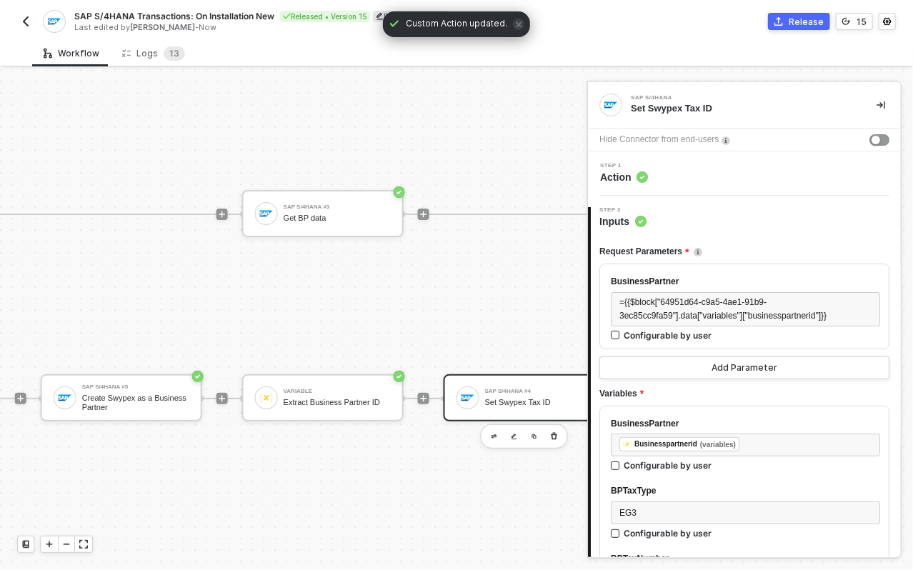
click at [740, 227] on div "Step 2 Inputs" at bounding box center [746, 217] width 310 height 21
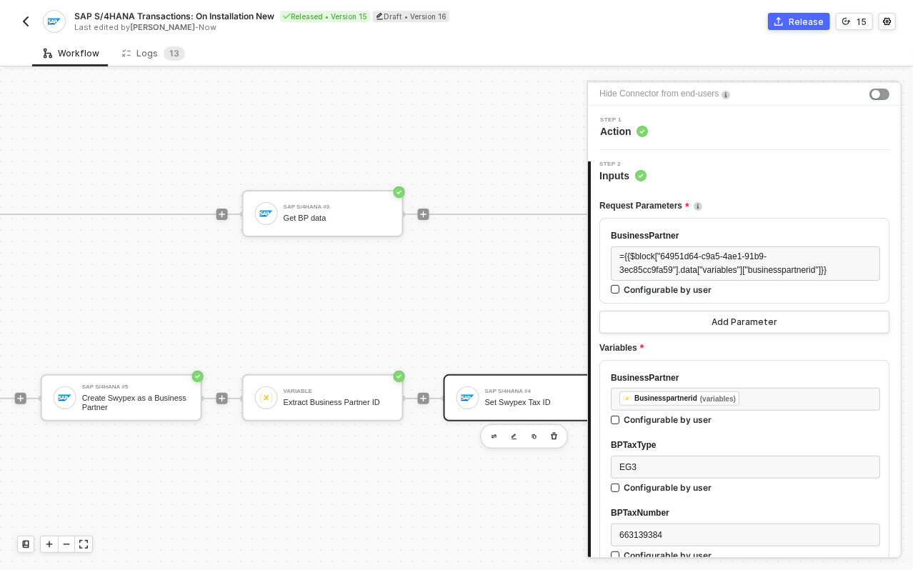
scroll to position [0, 0]
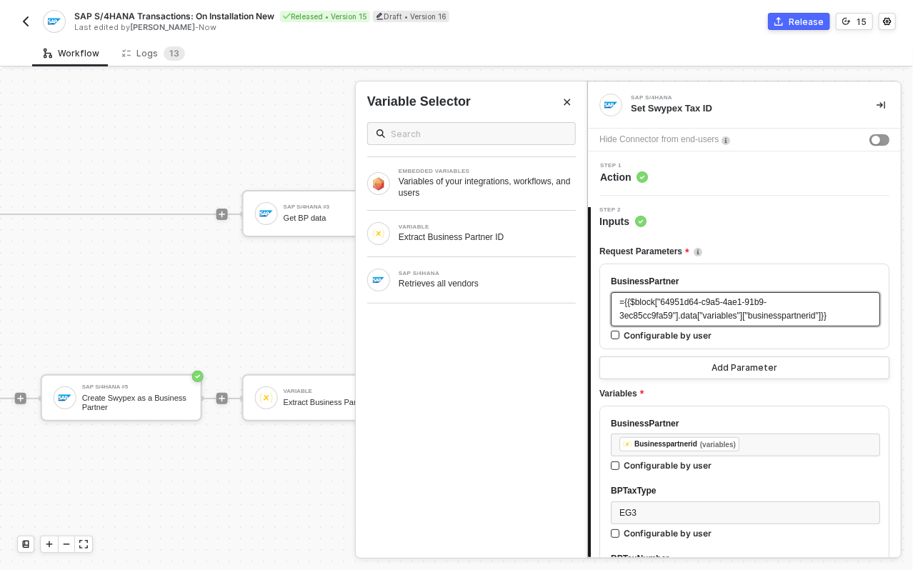
click at [655, 308] on div "={{$block["64951d64-c9a5-4ae1-91b9-3ec85cc9fa59"].data["variables"]["businesspa…" at bounding box center [746, 309] width 252 height 27
click at [771, 248] on div "Request Parameters" at bounding box center [745, 252] width 290 height 24
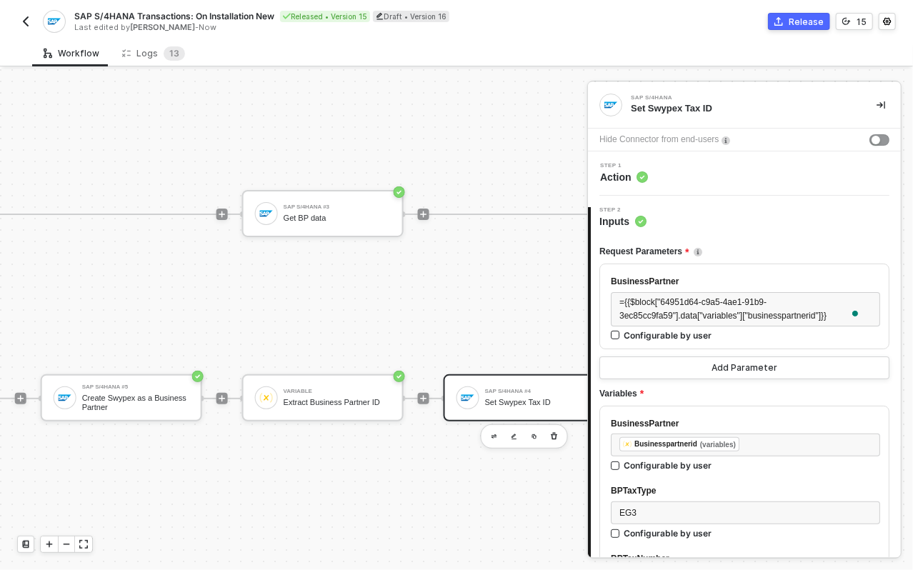
click at [505, 290] on div "TRUE SAP S/4HANA #3 Get BP data FALSE SAP S/4HANA #5 Create Swypex as a Busines…" at bounding box center [323, 307] width 748 height 186
click at [321, 398] on div "Extract Business Partner ID" at bounding box center [337, 402] width 107 height 9
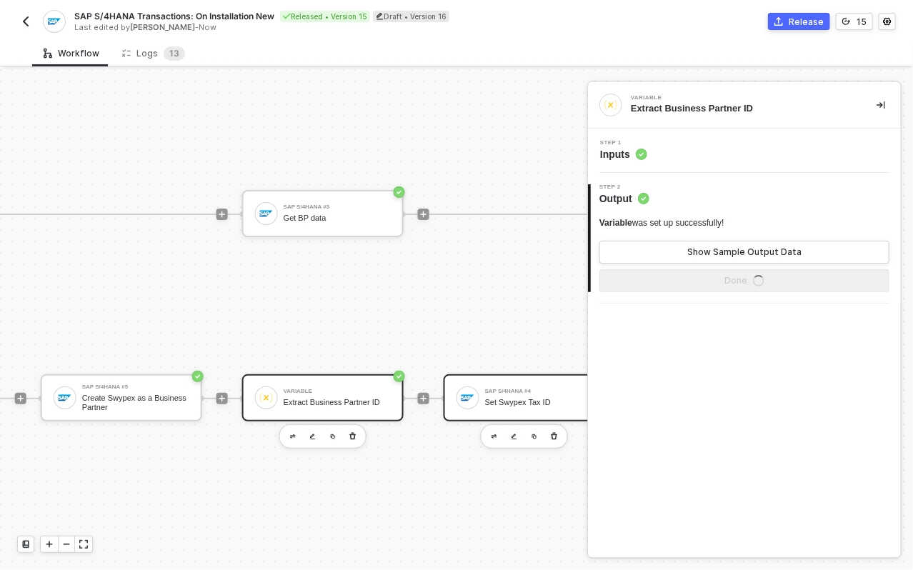
click at [488, 385] on div "SAP S/4HANA #4 Set Swypex Tax ID" at bounding box center [538, 398] width 107 height 27
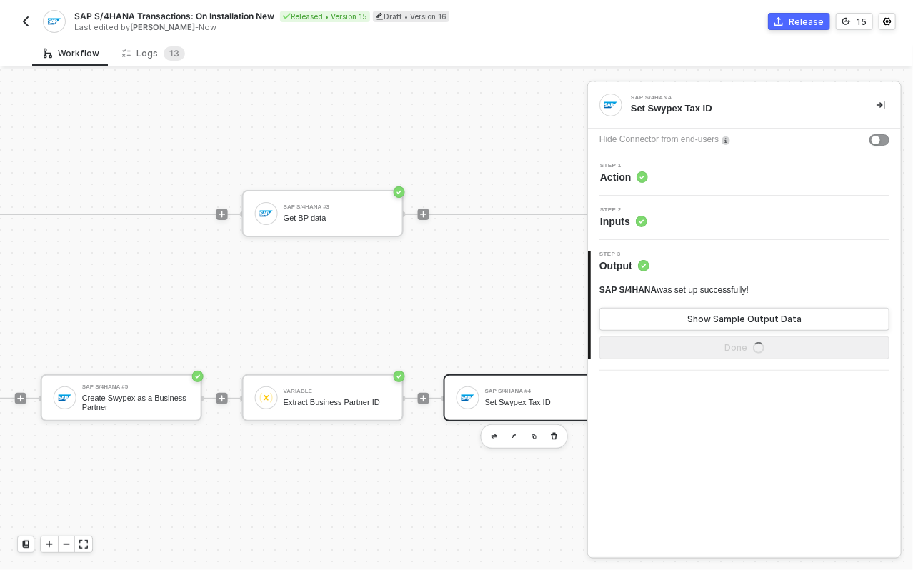
click at [619, 177] on span "Action" at bounding box center [624, 177] width 48 height 14
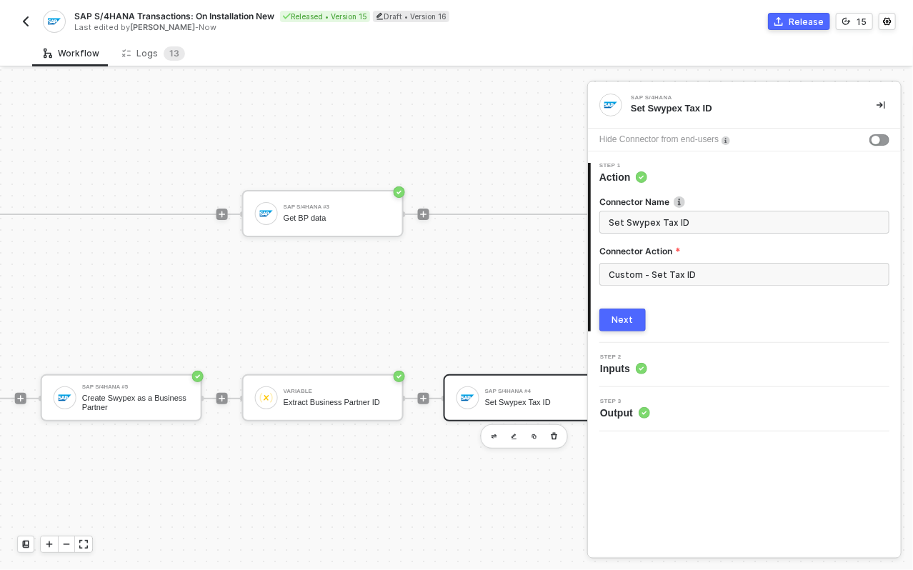
click at [633, 357] on span "Step 2" at bounding box center [623, 358] width 47 height 6
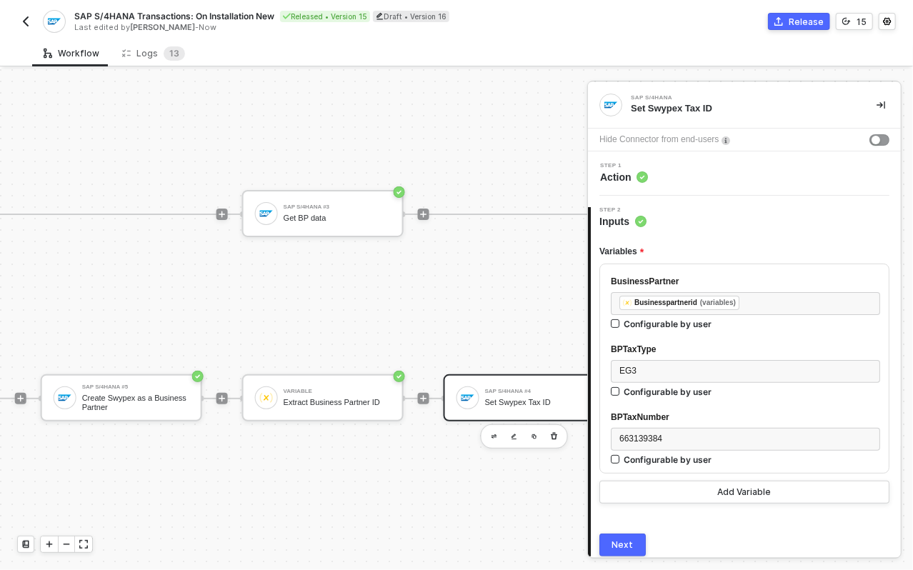
click at [614, 179] on span "Action" at bounding box center [624, 177] width 48 height 14
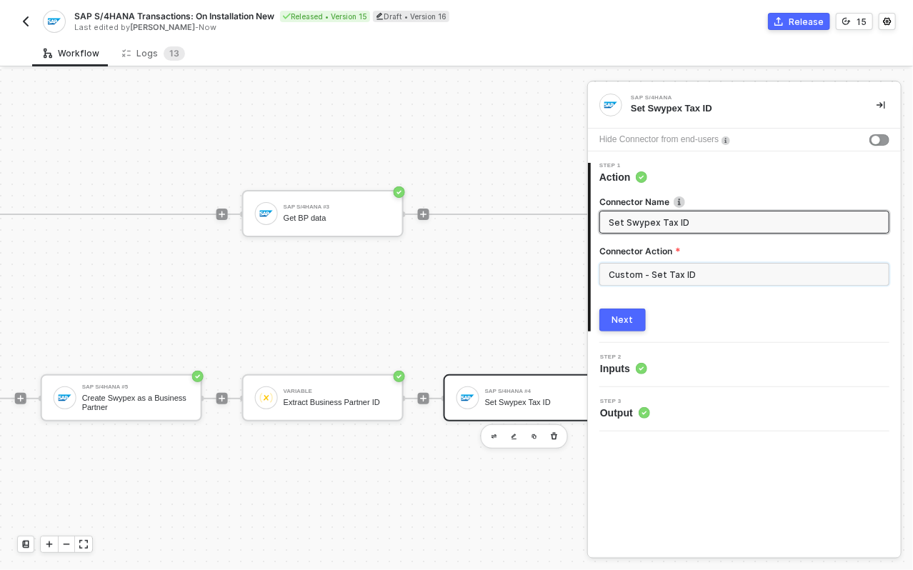
click at [653, 284] on input "Custom - Set Tax ID" at bounding box center [745, 274] width 290 height 23
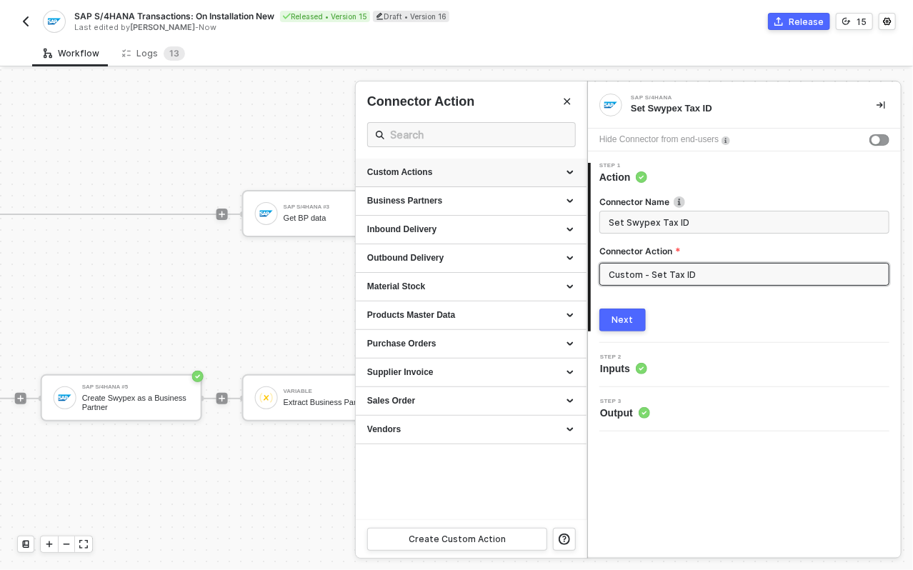
click at [450, 174] on div "Custom Actions" at bounding box center [471, 173] width 208 height 12
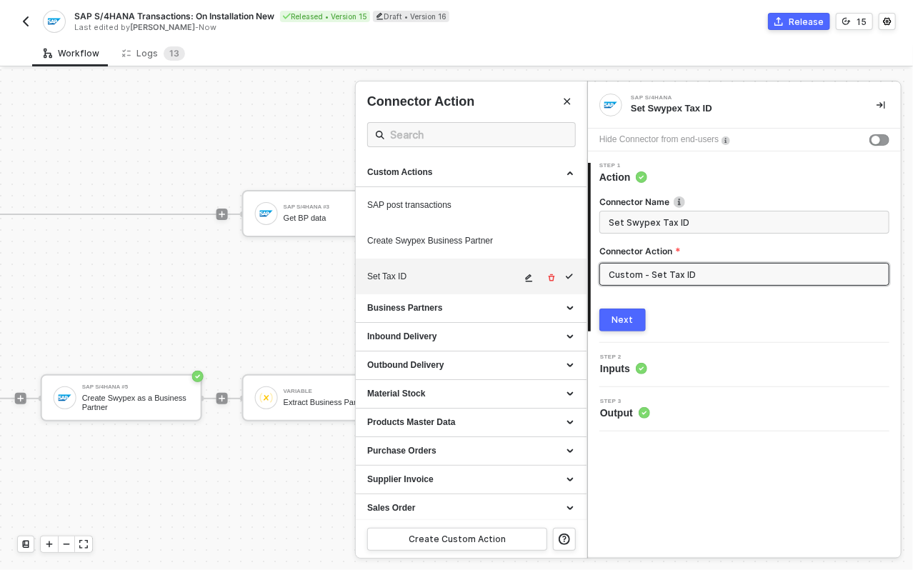
click at [447, 282] on div "Set Tax ID" at bounding box center [471, 277] width 208 height 20
click at [525, 279] on icon "icon-edit" at bounding box center [529, 278] width 9 height 9
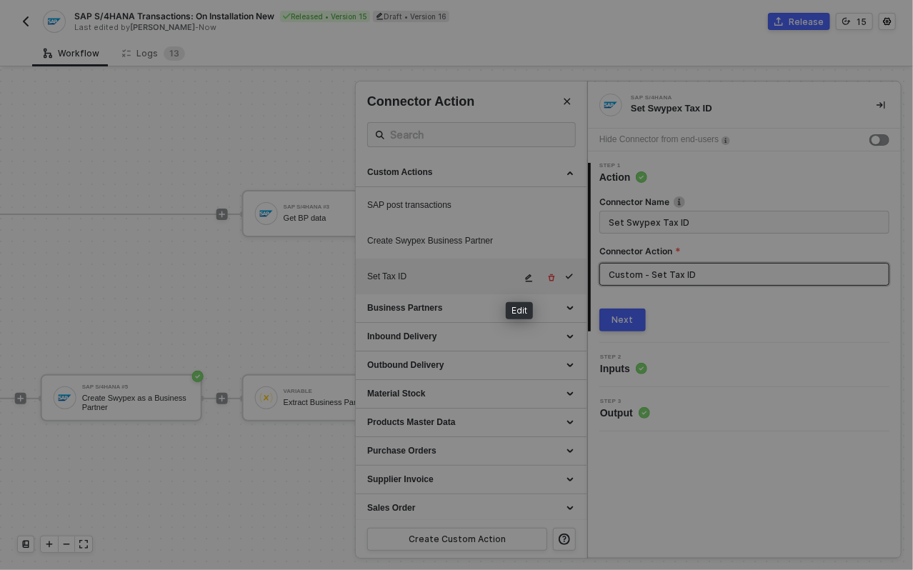
type textarea "HTTP/1.1 403 Forbidden { "data": [ [ { "json": { "message": "AxiosError: Reques…"
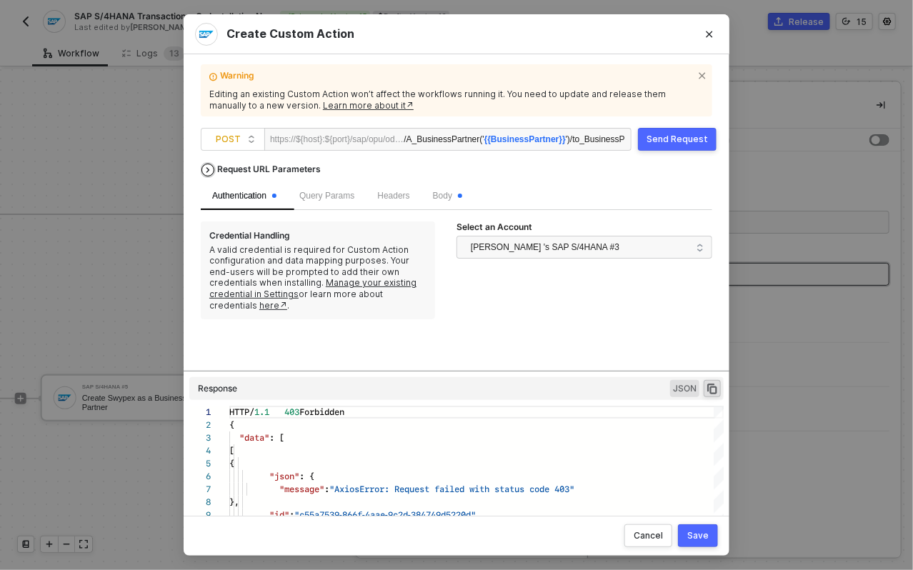
click at [287, 169] on div "Request URL Parameters" at bounding box center [269, 170] width 118 height 26
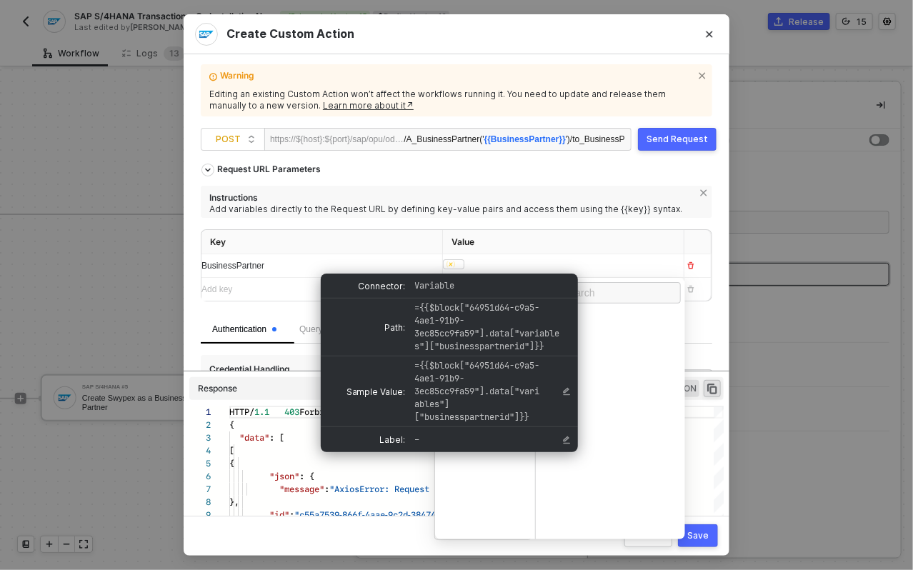
click at [452, 266] on div at bounding box center [453, 264] width 21 height 10
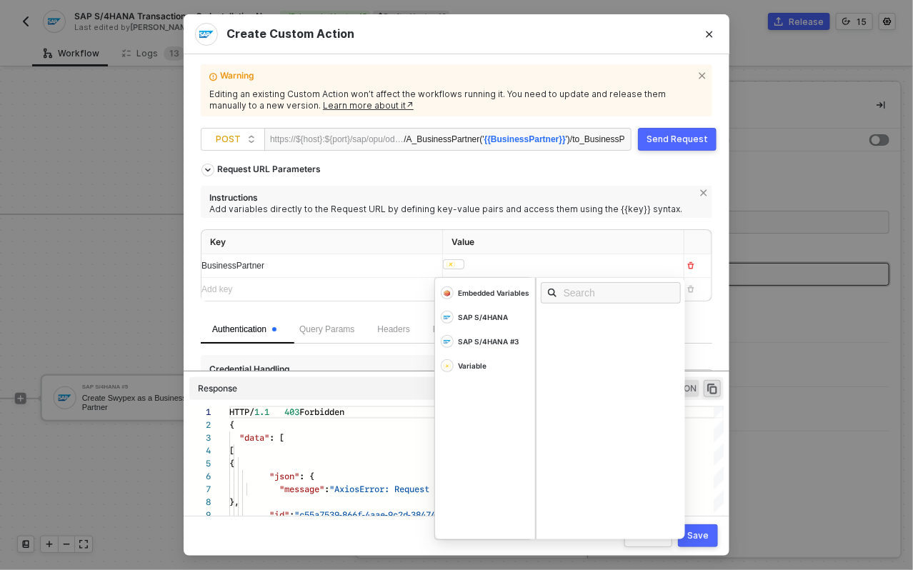
click at [492, 267] on div "﻿ ﻿ ﻿" at bounding box center [550, 266] width 215 height 14
click at [470, 366] on div "Variable" at bounding box center [472, 366] width 29 height 10
click at [572, 342] on div "Businesspartnerid" at bounding box center [587, 339] width 76 height 10
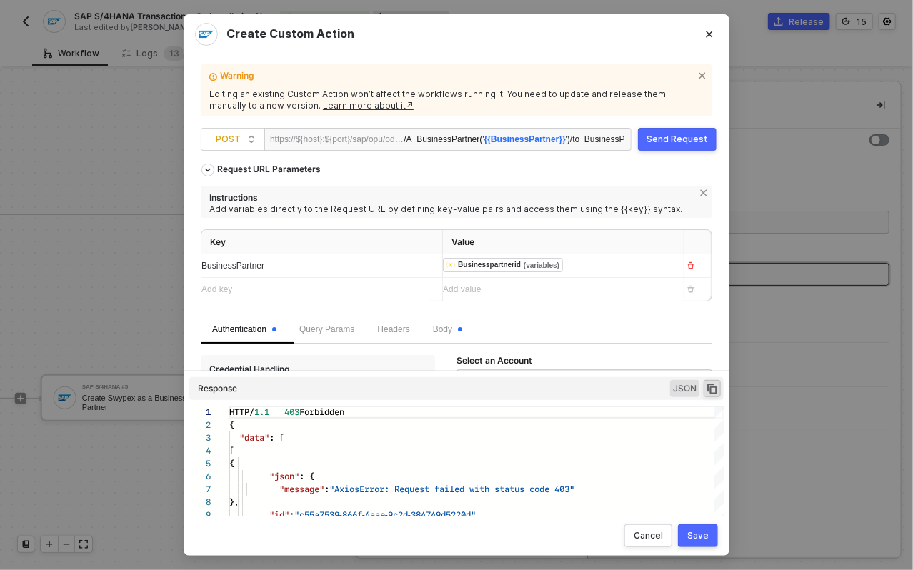
click at [660, 232] on th "Value" at bounding box center [564, 242] width 242 height 25
click at [697, 540] on div "Save" at bounding box center [698, 535] width 21 height 11
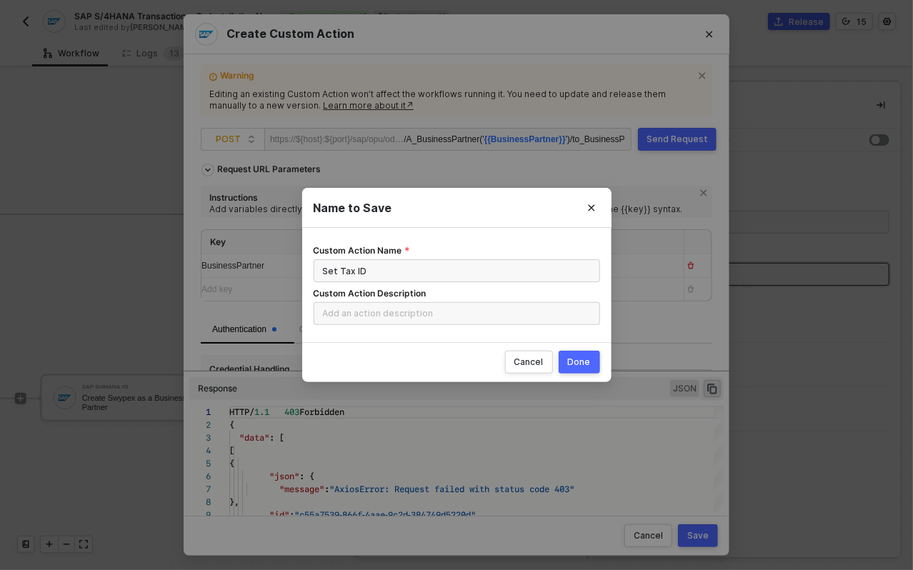
click at [579, 355] on button "Done" at bounding box center [579, 362] width 41 height 23
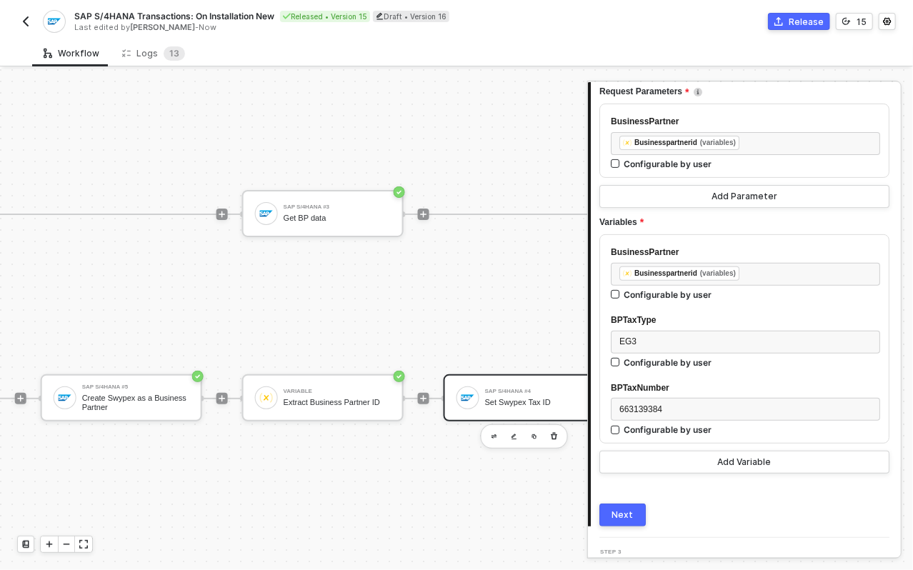
scroll to position [158, 0]
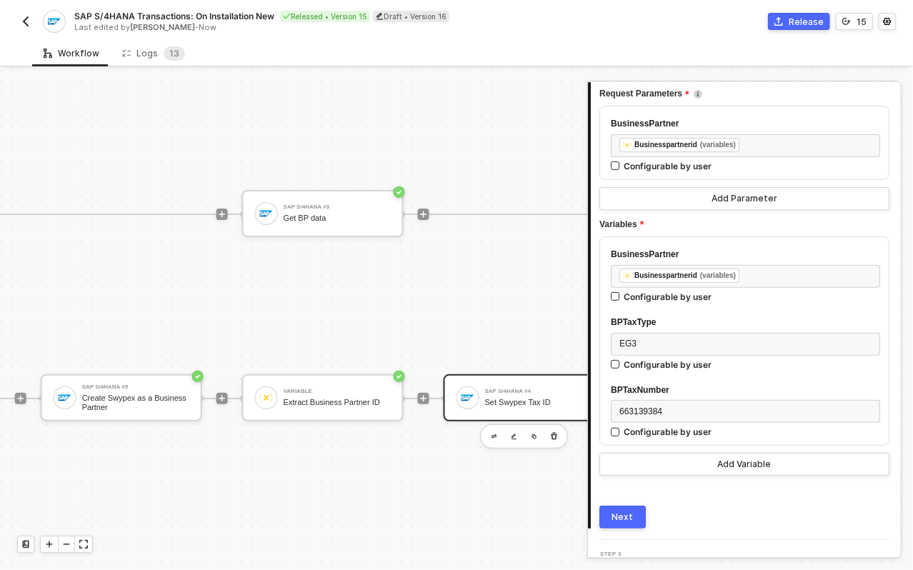
click at [633, 521] on button "Next" at bounding box center [623, 517] width 46 height 23
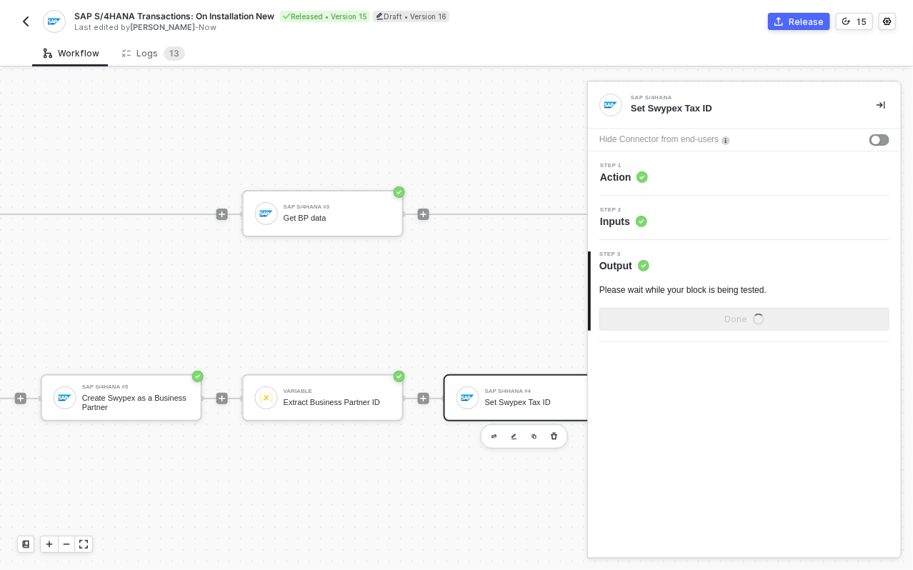
scroll to position [0, 0]
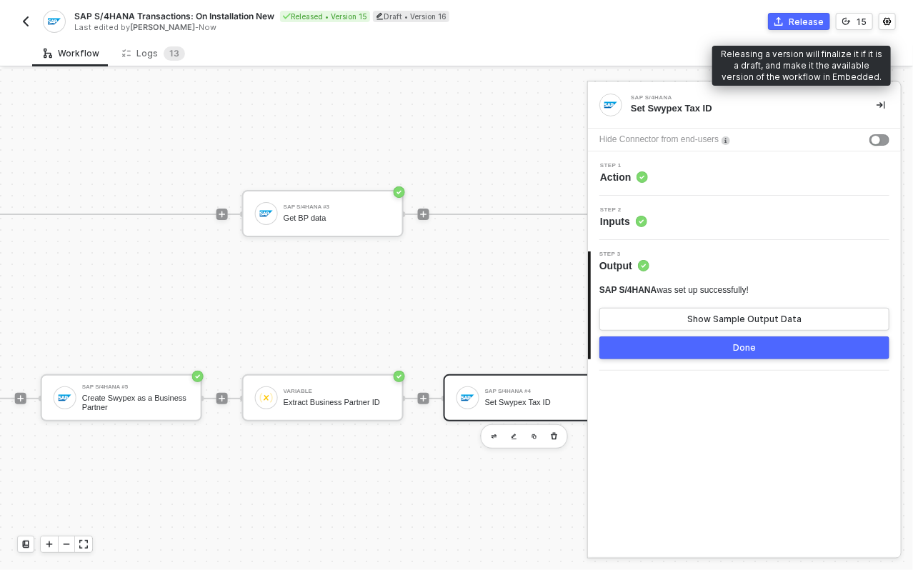
click at [787, 26] on button "Release" at bounding box center [799, 21] width 62 height 17
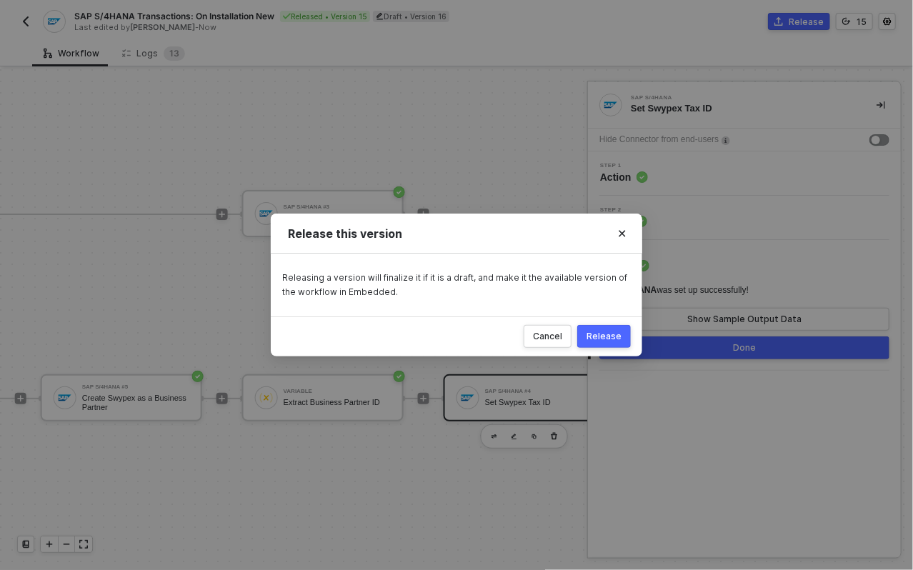
click at [603, 331] on div "Release" at bounding box center [604, 336] width 35 height 11
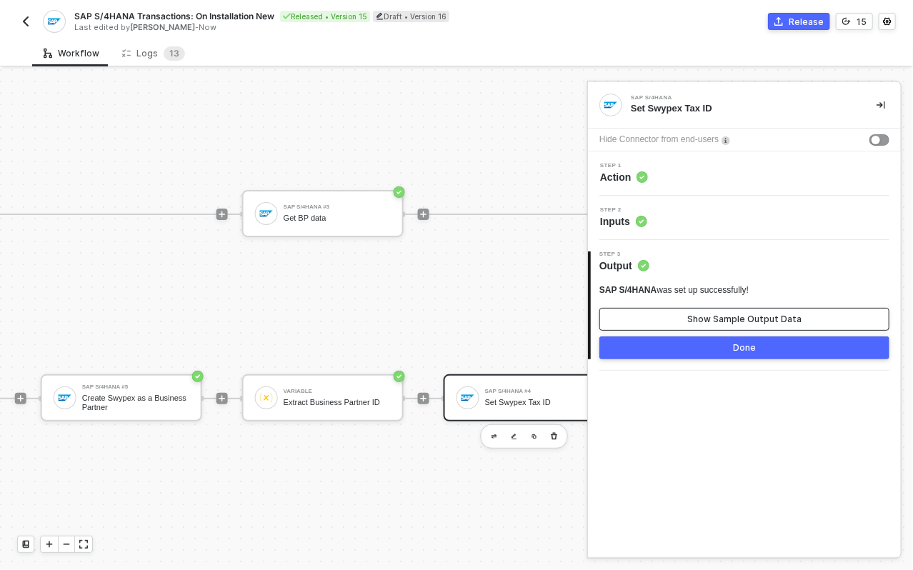
click at [646, 318] on button "Show Sample Output Data" at bounding box center [745, 319] width 290 height 23
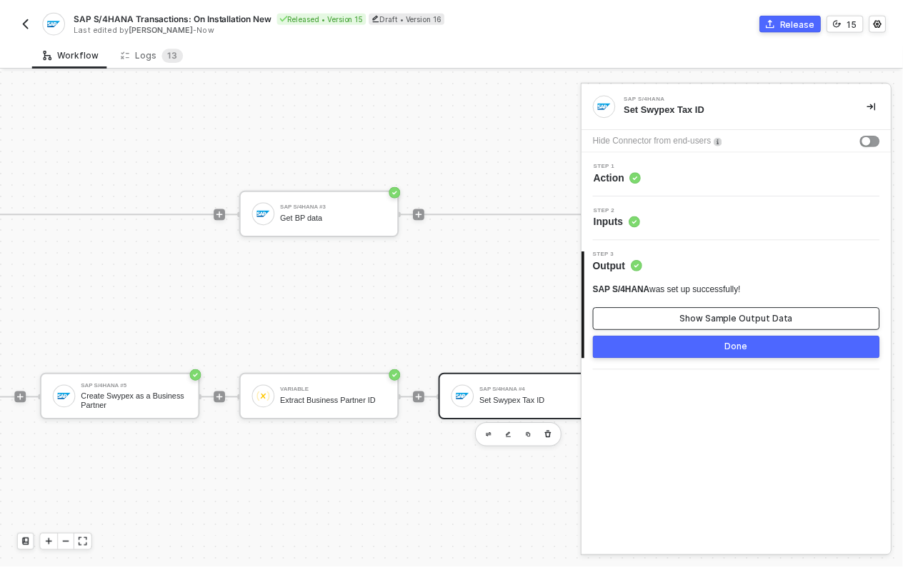
scroll to position [36, 647]
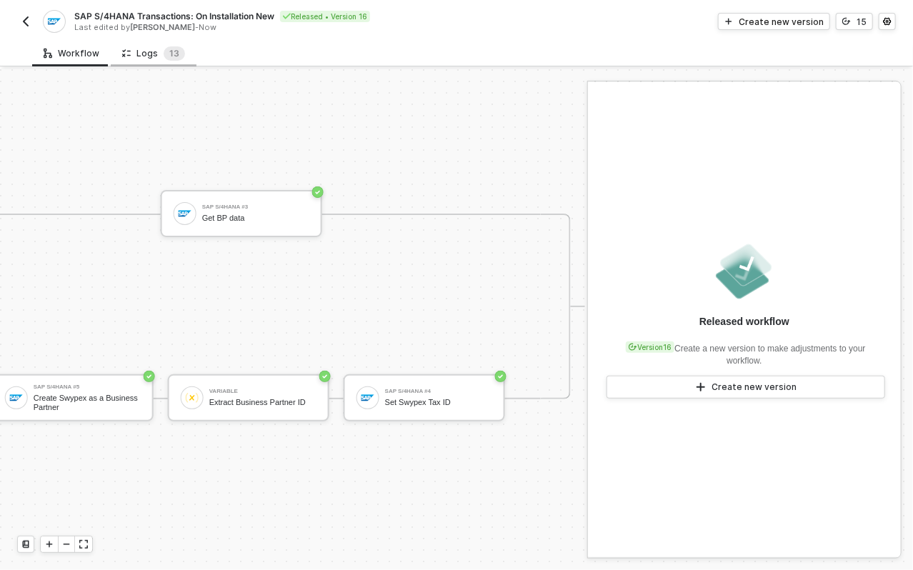
click at [156, 49] on div "Logs 1 3" at bounding box center [153, 53] width 63 height 14
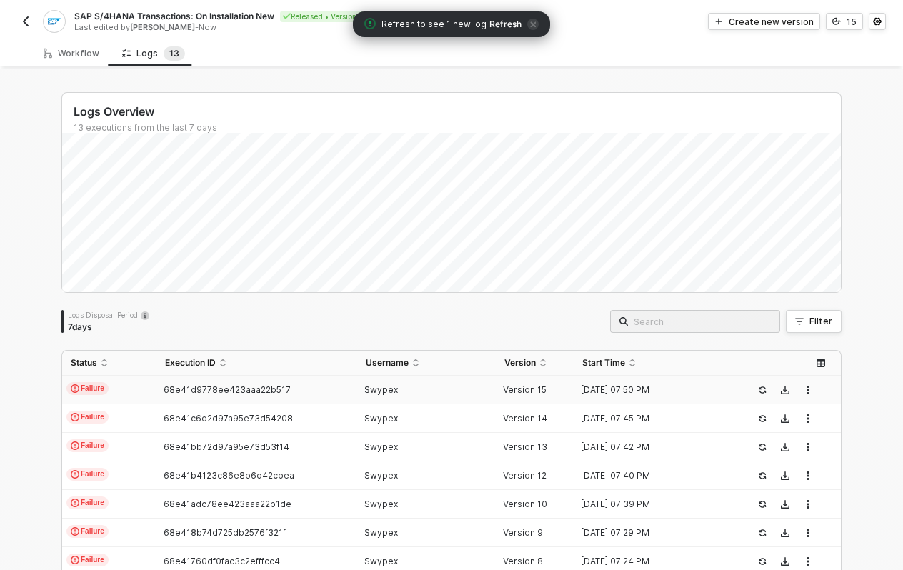
click at [492, 29] on span "Refresh" at bounding box center [506, 24] width 32 height 11
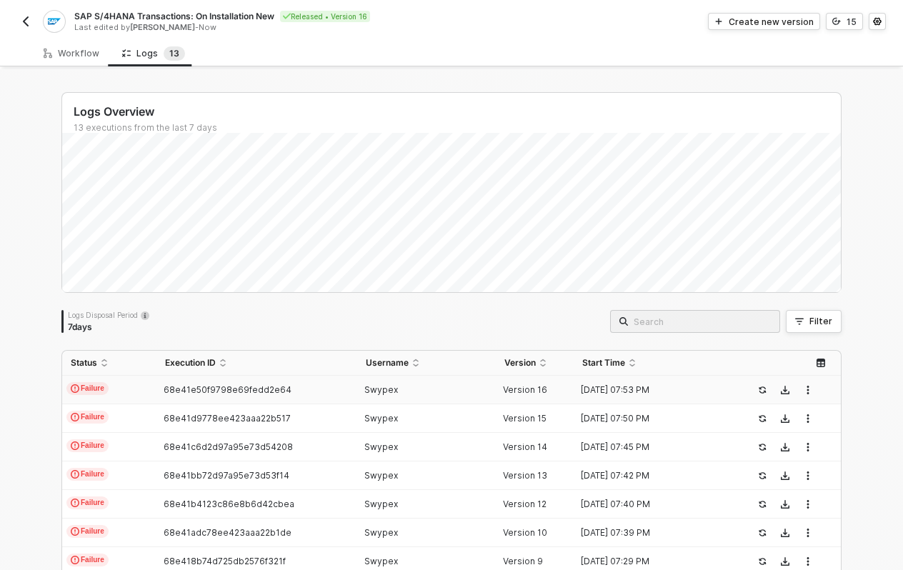
click at [417, 392] on div "Swypex" at bounding box center [421, 390] width 128 height 11
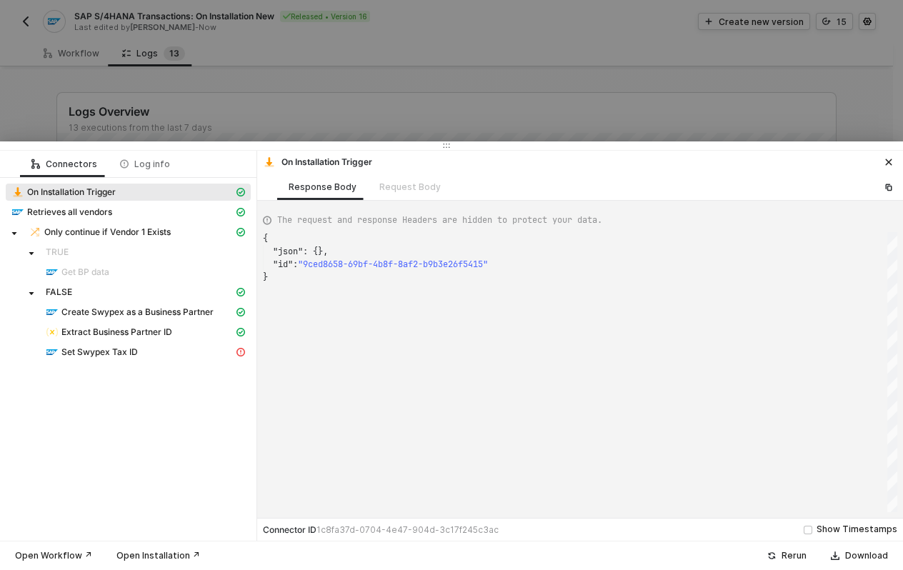
scroll to position [38, 0]
click at [217, 357] on div "Set Swypex Tax ID" at bounding box center [140, 352] width 188 height 13
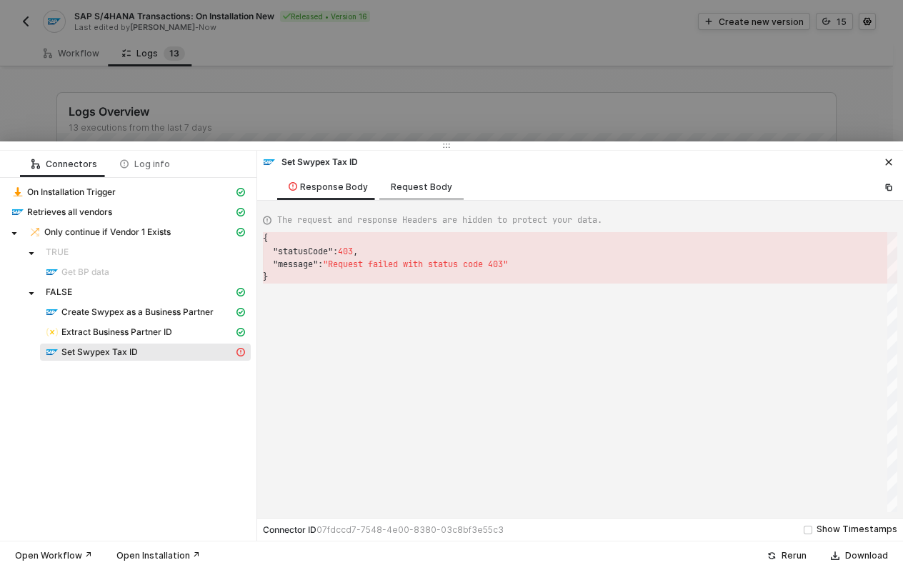
click at [396, 187] on div "Request Body" at bounding box center [421, 187] width 61 height 11
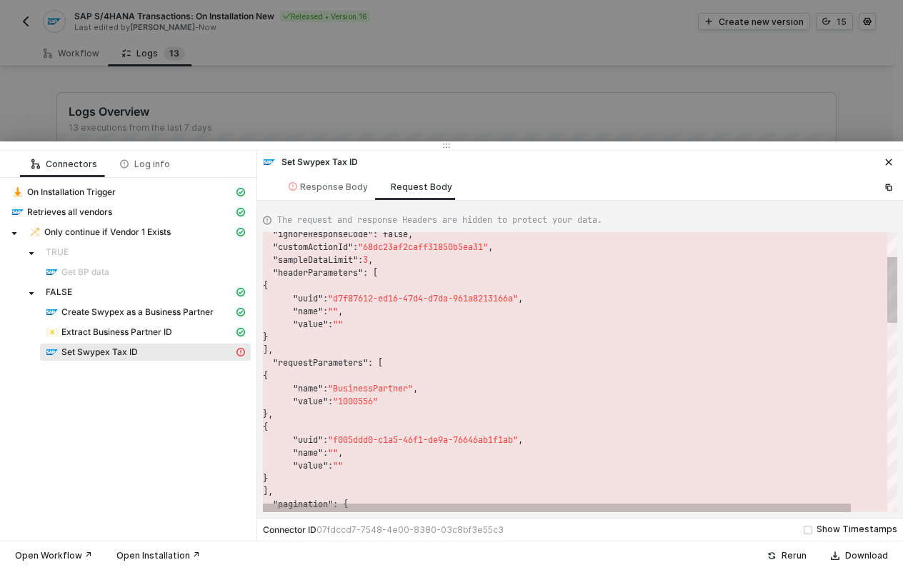
type textarea ""name": "BusinessPartner", "value": "1000556" }, { "uuid": "f005ddd0-c1a5-46f1-…"
drag, startPoint x: 341, startPoint y: 388, endPoint x: 357, endPoint y: 396, distance: 18.2
click at [389, 388] on span ""BusinessPartner"" at bounding box center [370, 388] width 85 height 11
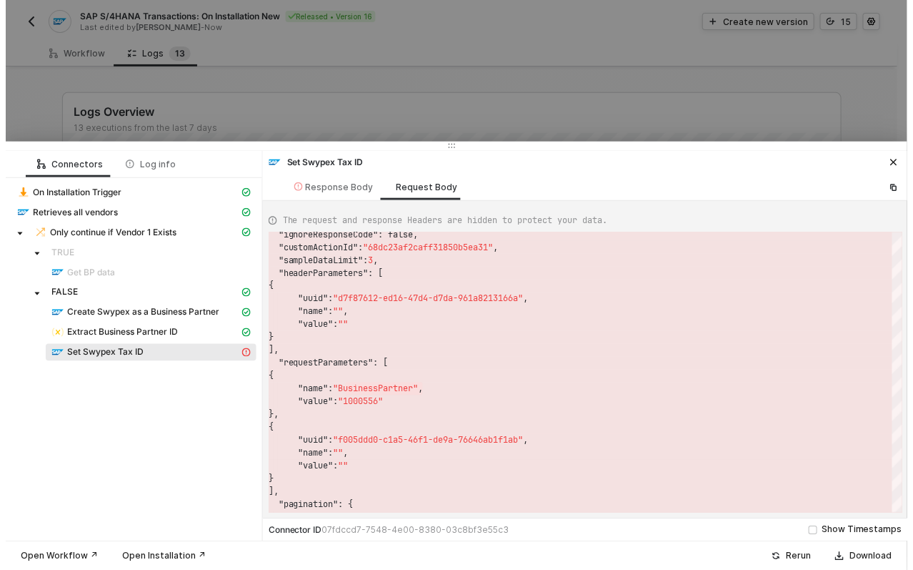
scroll to position [0, 154]
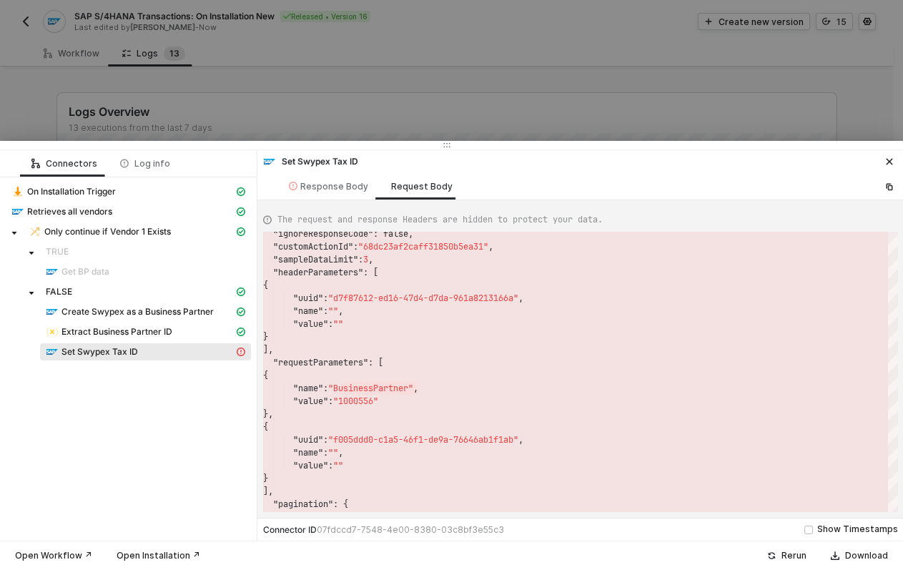
click at [553, 122] on div at bounding box center [451, 285] width 903 height 570
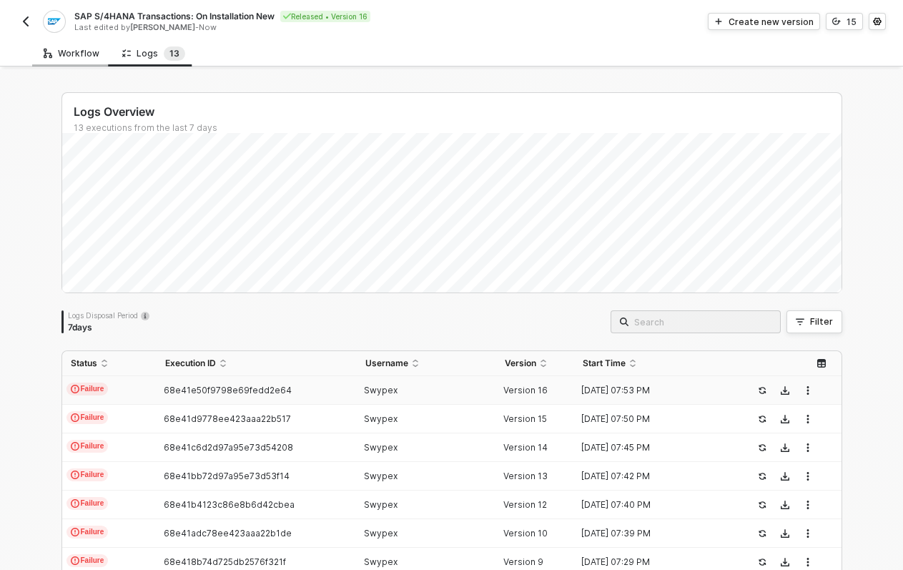
click at [73, 49] on div "Workflow" at bounding box center [72, 53] width 56 height 11
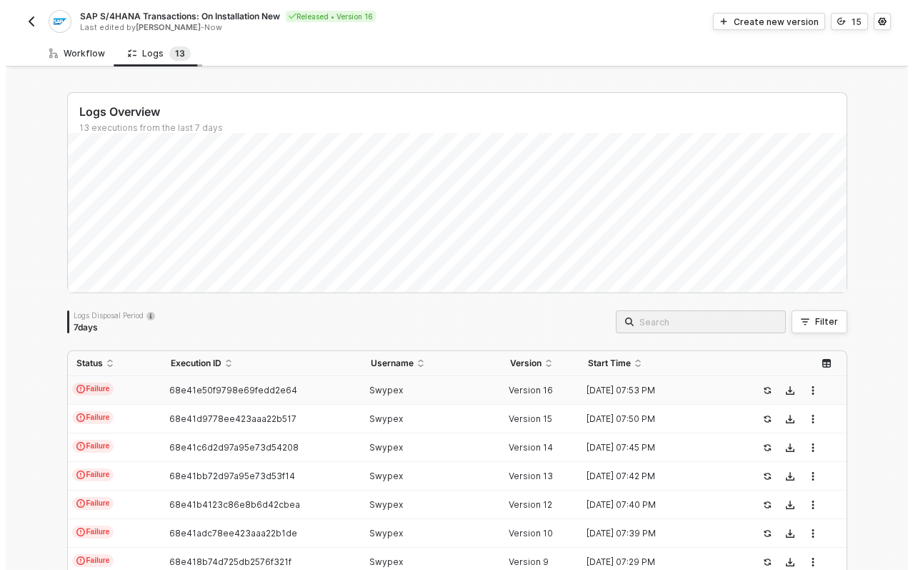
scroll to position [37, 663]
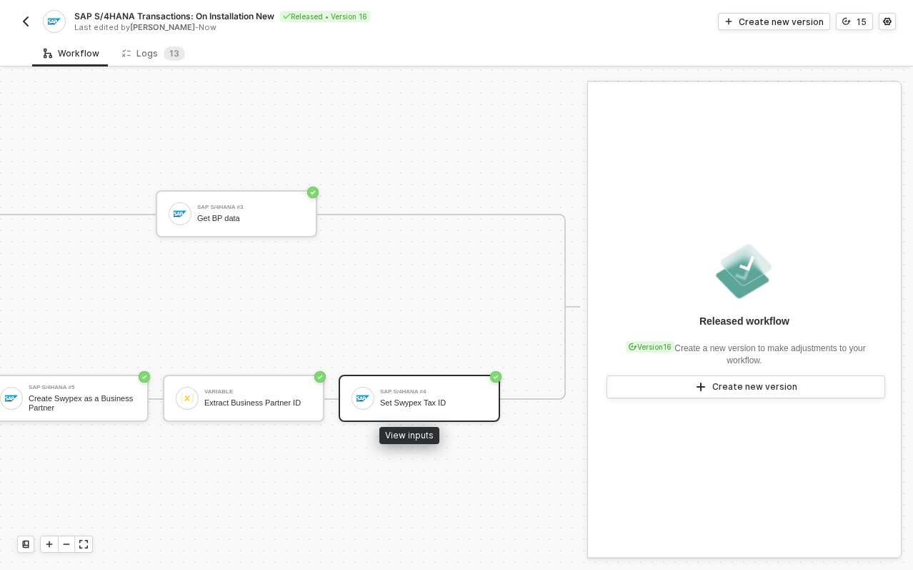
click at [414, 385] on div "SAP S/4HANA #4 Set Swypex Tax ID" at bounding box center [433, 398] width 107 height 27
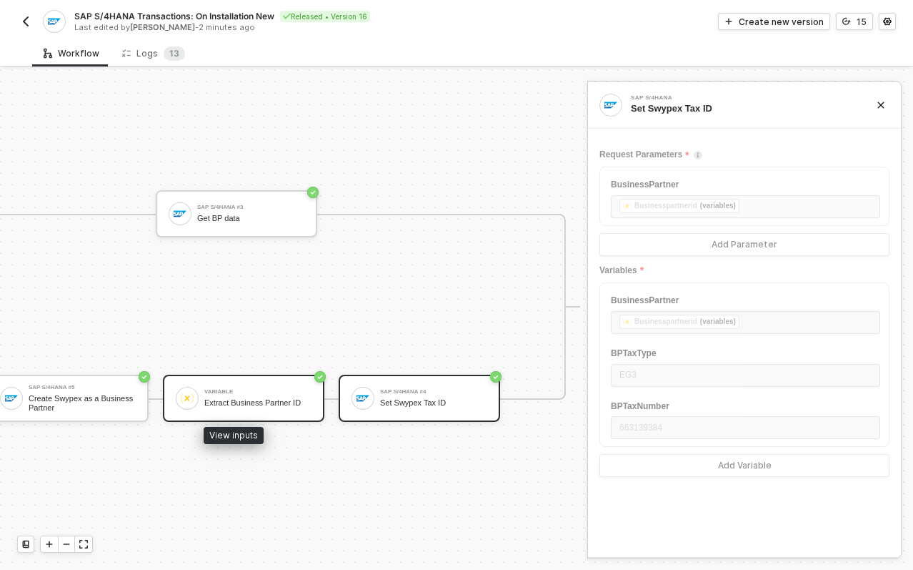
click at [266, 398] on div "Extract Business Partner ID" at bounding box center [257, 402] width 107 height 9
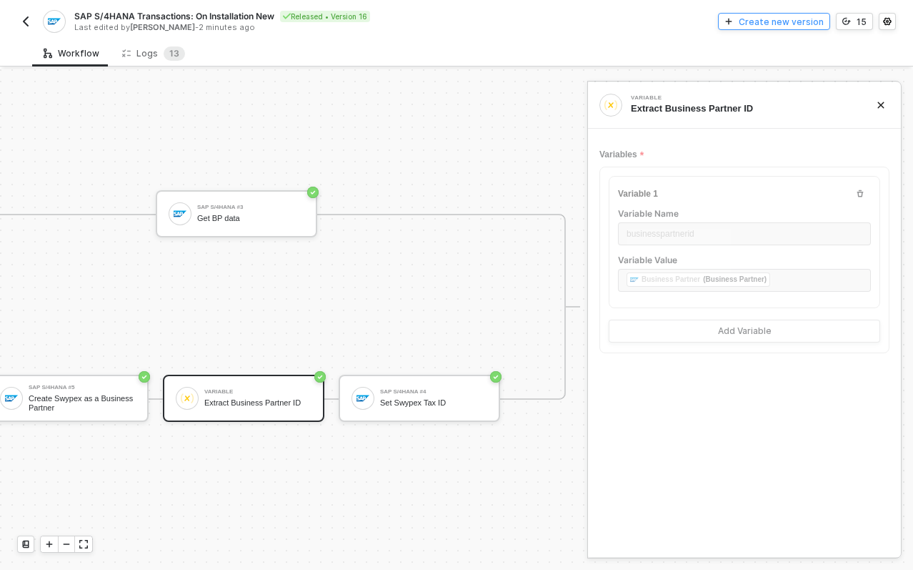
click at [793, 16] on div "Create new version" at bounding box center [781, 22] width 85 height 12
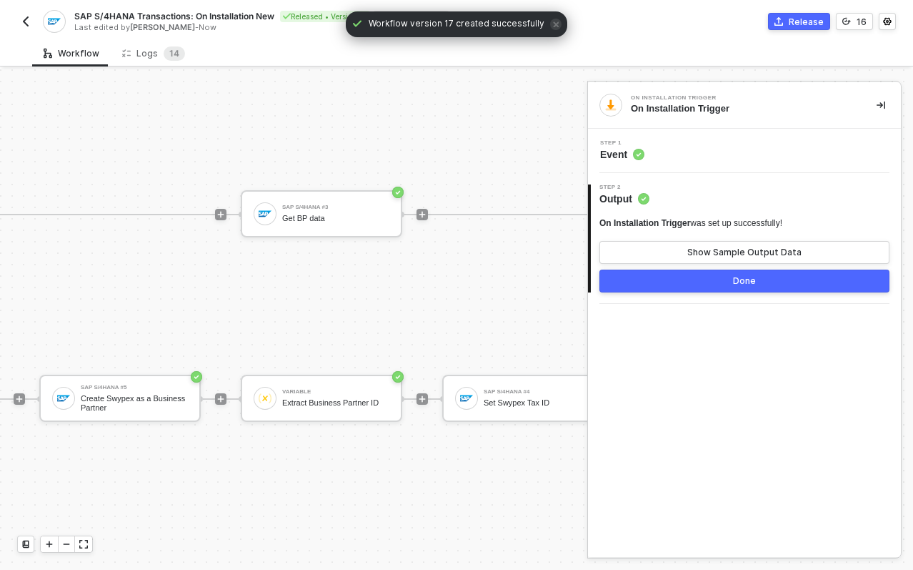
click at [620, 153] on span "Event" at bounding box center [622, 154] width 44 height 14
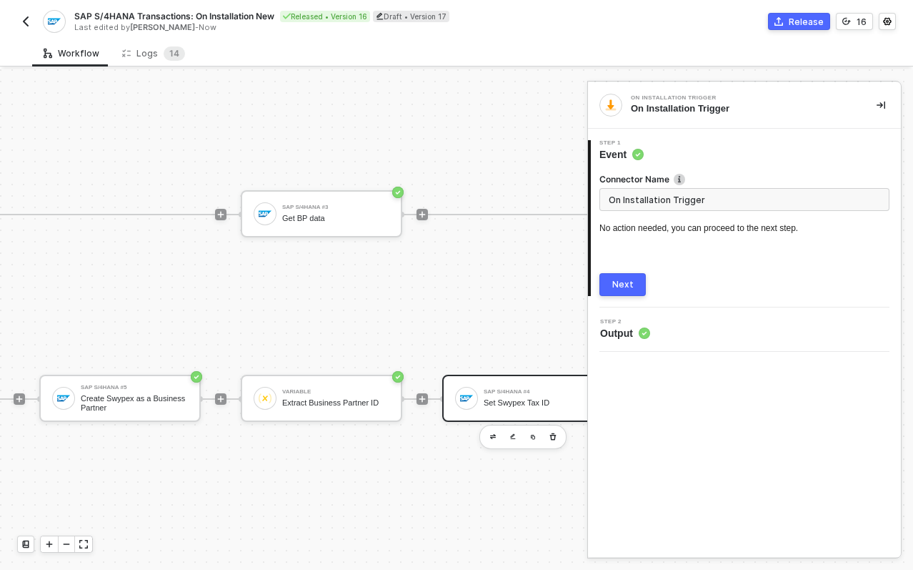
click at [497, 389] on div "SAP S/4HANA #4" at bounding box center [537, 392] width 107 height 6
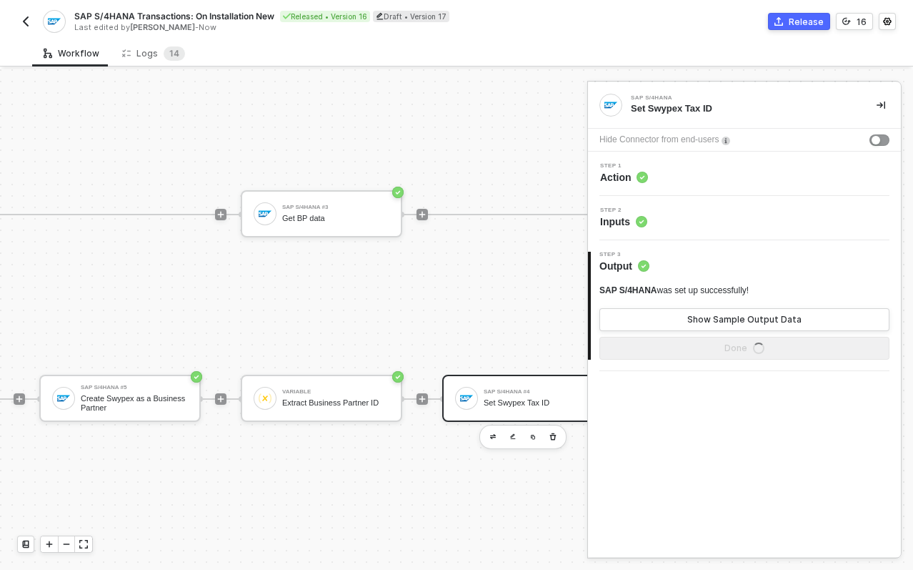
click at [634, 212] on span "Step 2" at bounding box center [623, 210] width 47 height 6
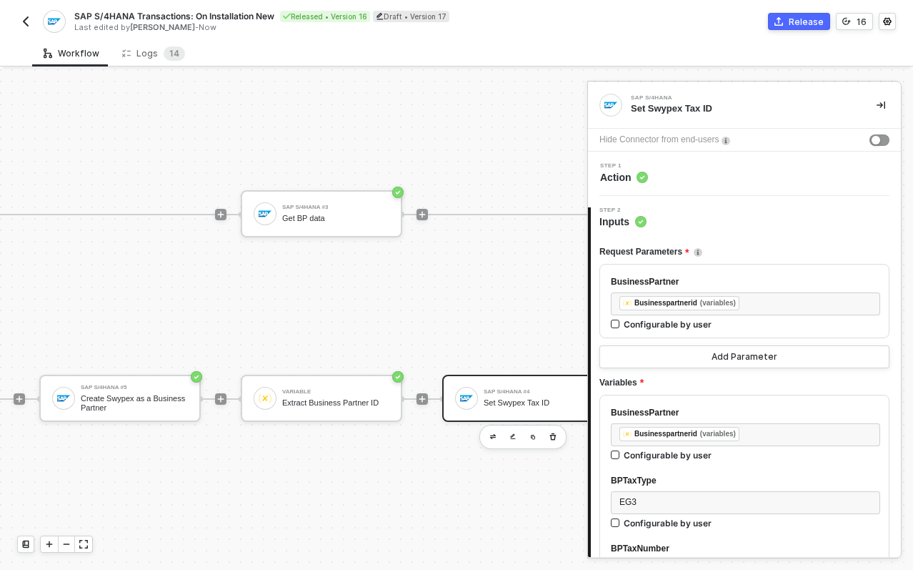
click at [624, 174] on span "Action" at bounding box center [624, 177] width 48 height 14
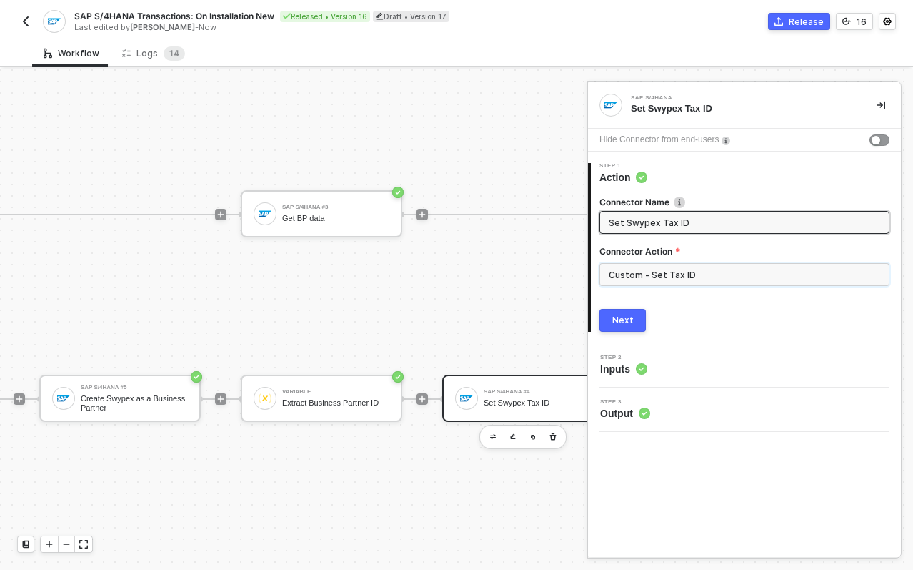
click at [649, 275] on input "Custom - Set Tax ID" at bounding box center [745, 274] width 290 height 23
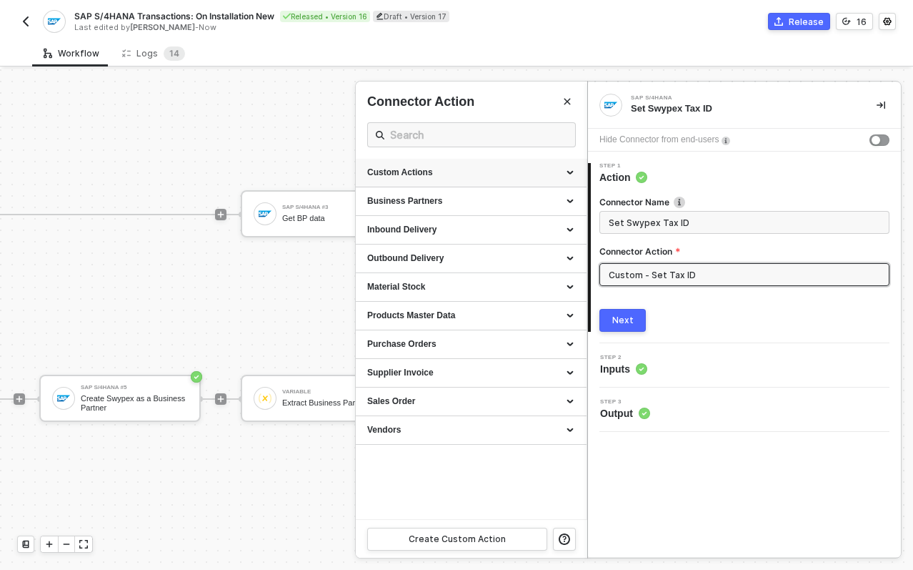
click at [455, 174] on div "Custom Actions" at bounding box center [471, 173] width 208 height 12
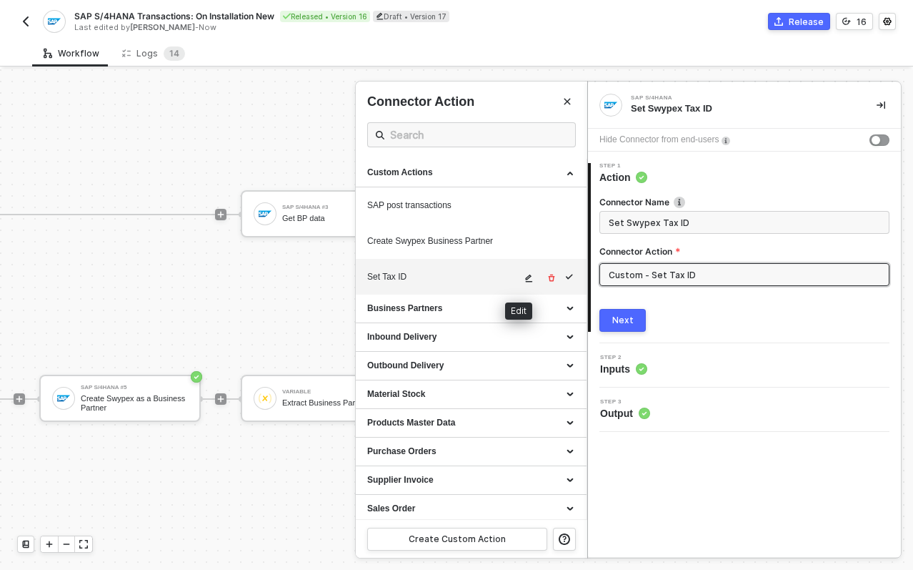
click at [525, 279] on span "icon-edit" at bounding box center [530, 278] width 10 height 9
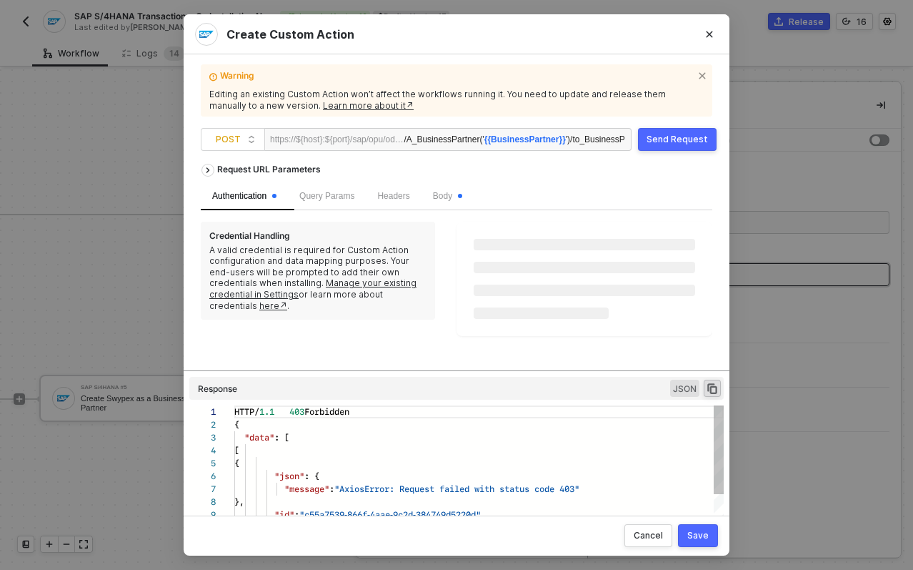
scroll to position [129, 0]
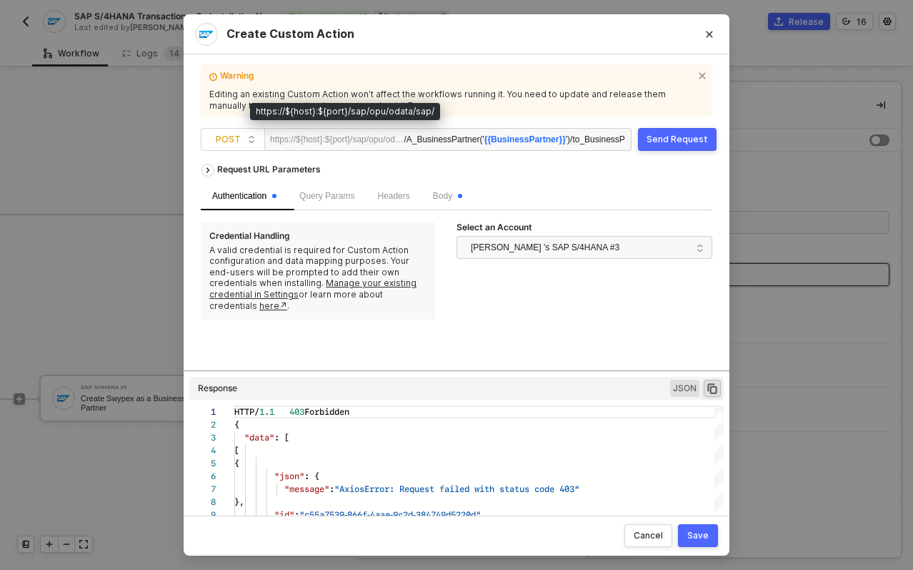
drag, startPoint x: 410, startPoint y: 139, endPoint x: 382, endPoint y: 139, distance: 27.2
click at [383, 138] on div "https://${host}:${port}/sap/opu/odata/sap/ /A_BusinessPartner(' {{BusinessPartn…" at bounding box center [447, 139] width 367 height 23
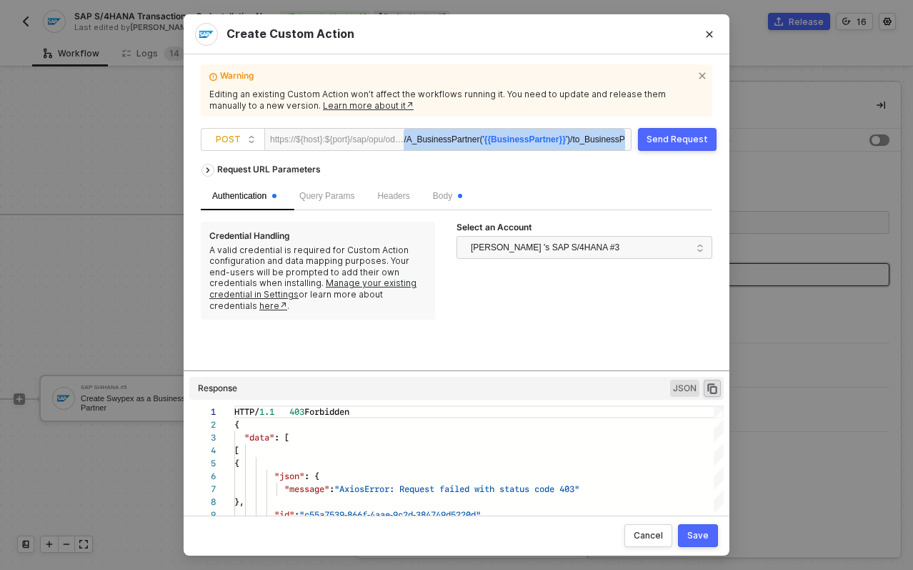
paste div
drag, startPoint x: 584, startPoint y: 144, endPoint x: 327, endPoint y: 127, distance: 257.8
click at [327, 128] on div "https://${host}:${port}/sap/opu/odata/sap/ API_BUSINESS_PARTNER/A_BusinessPartn…" at bounding box center [447, 139] width 367 height 23
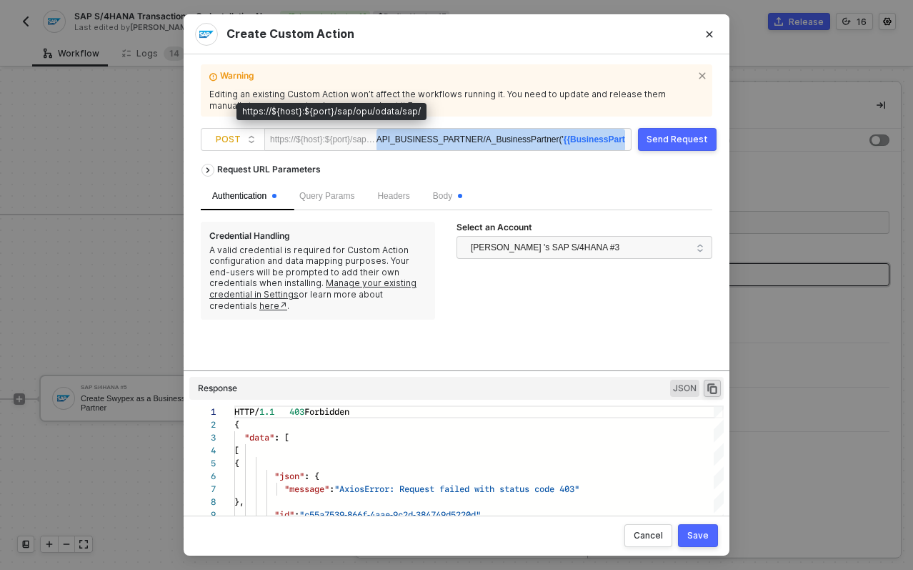
click at [402, 136] on div "API_BUSINESS_PARTNER/A_BusinessPartner(' {{BusinessPartner}} ')/to_BusinessPart…" at bounding box center [501, 140] width 249 height 23
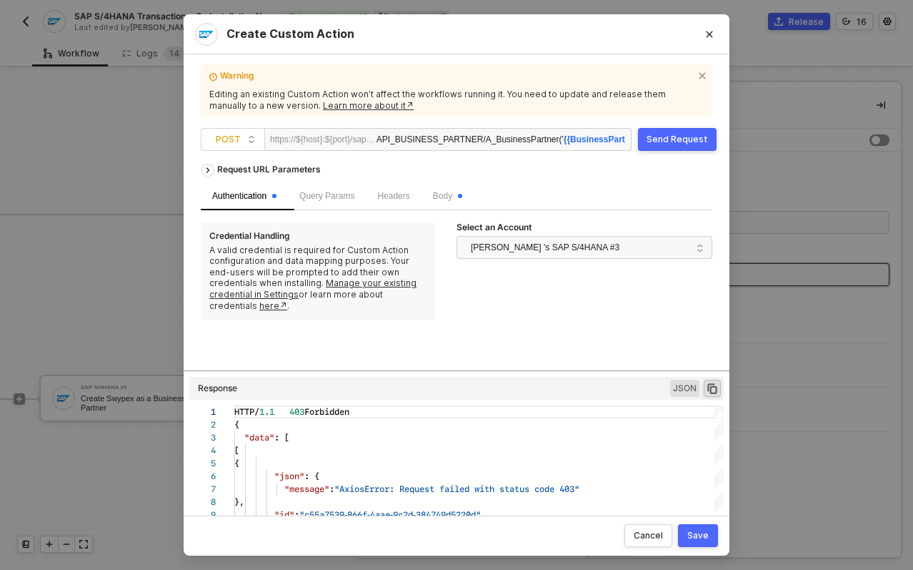
click at [687, 142] on div "Send Request" at bounding box center [677, 139] width 61 height 11
click at [691, 537] on div "Save" at bounding box center [698, 535] width 21 height 11
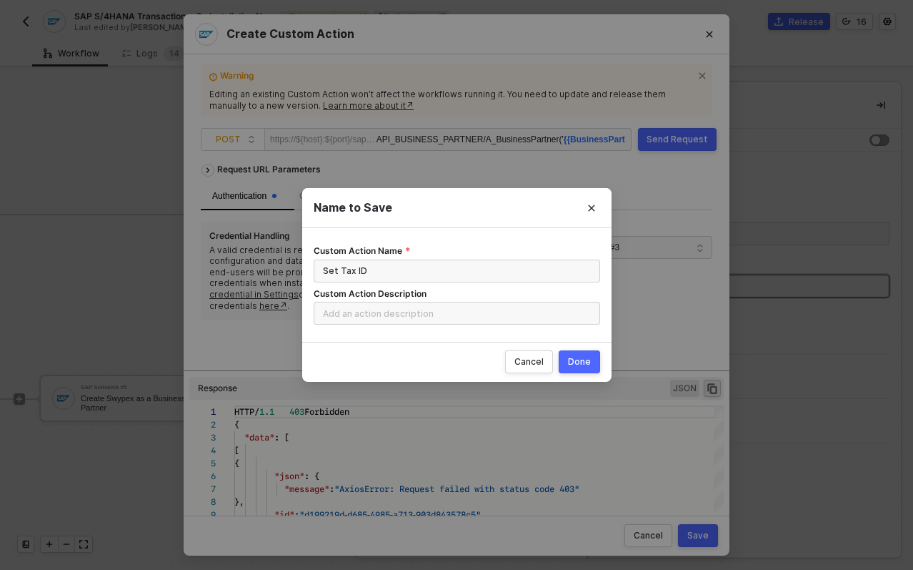
click at [590, 352] on button "Done" at bounding box center [579, 361] width 41 height 23
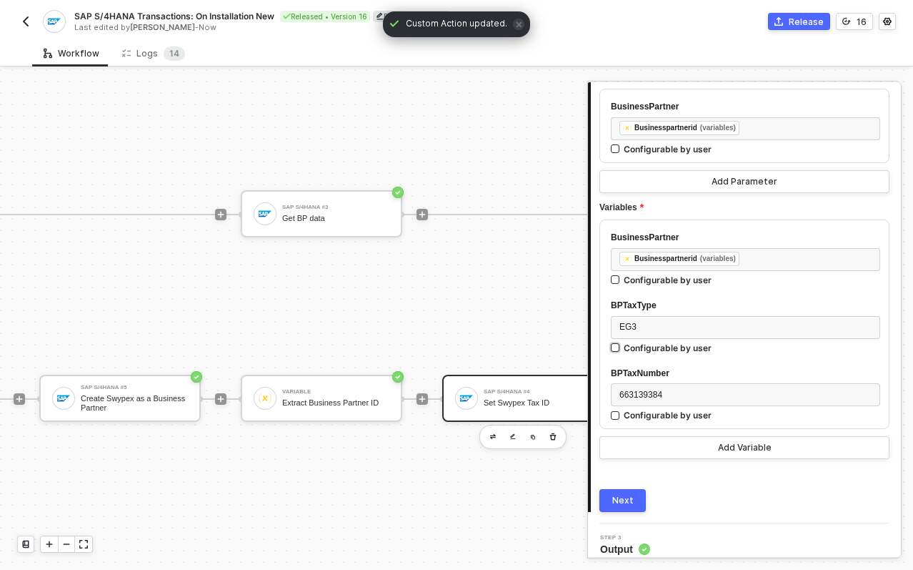
scroll to position [186, 0]
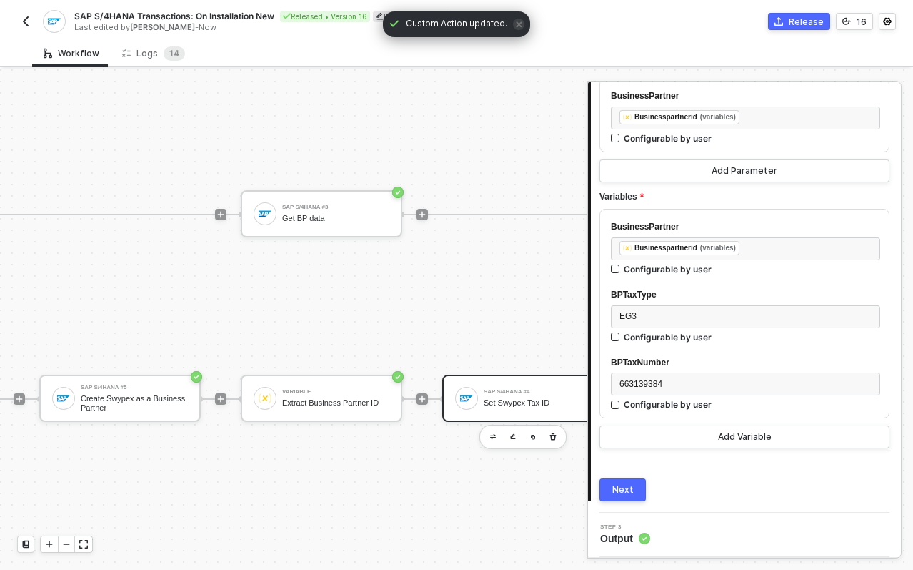
click at [622, 498] on button "Next" at bounding box center [623, 489] width 46 height 23
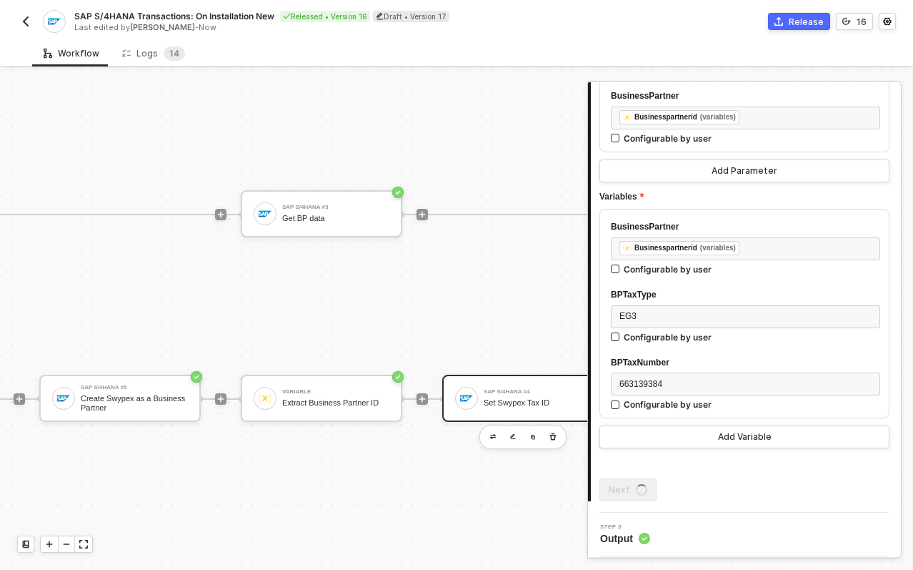
scroll to position [0, 0]
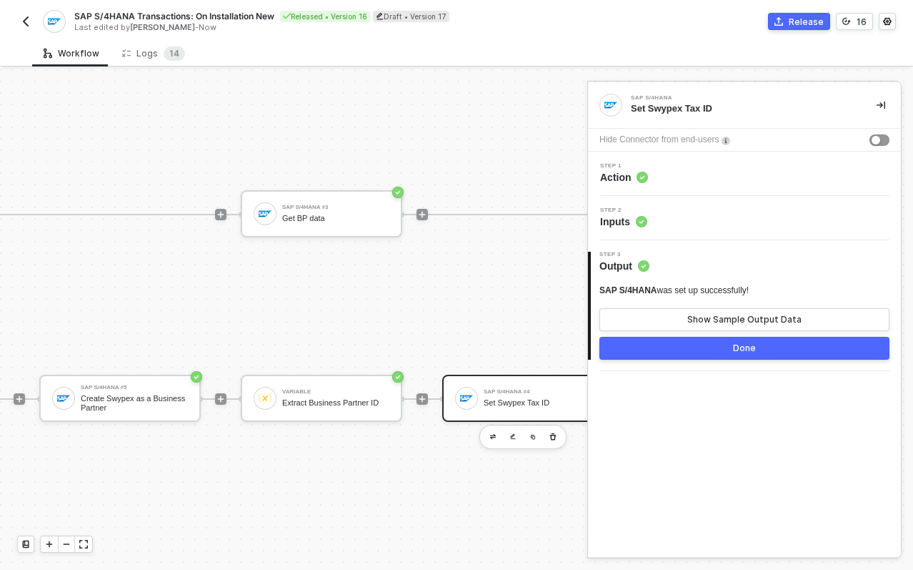
click at [707, 347] on button "Done" at bounding box center [745, 348] width 290 height 23
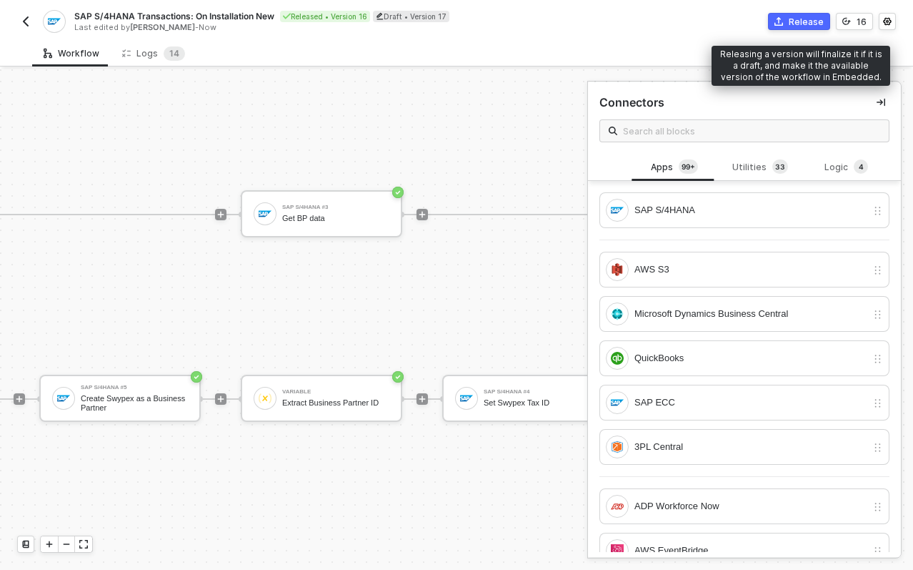
click at [813, 19] on div "Release" at bounding box center [806, 22] width 35 height 12
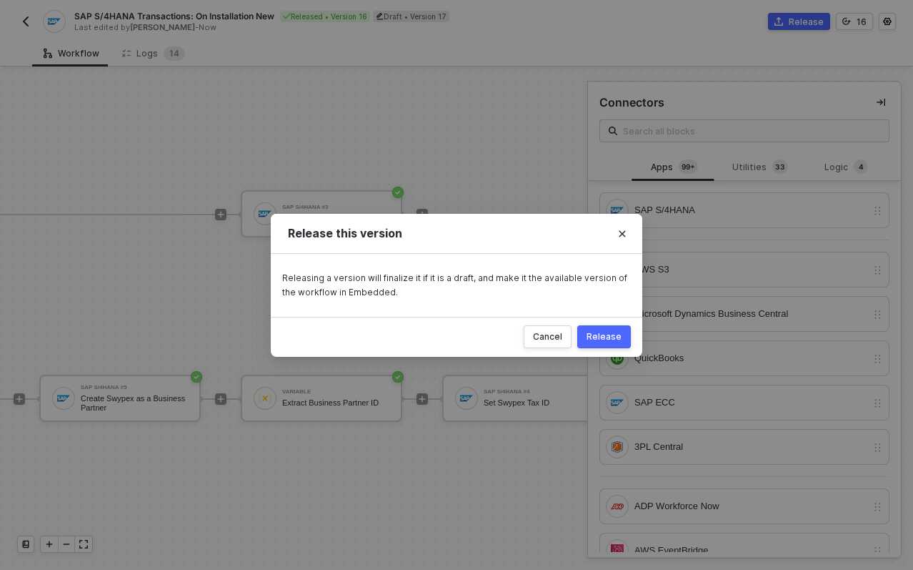
click at [610, 329] on button "Release" at bounding box center [605, 336] width 54 height 23
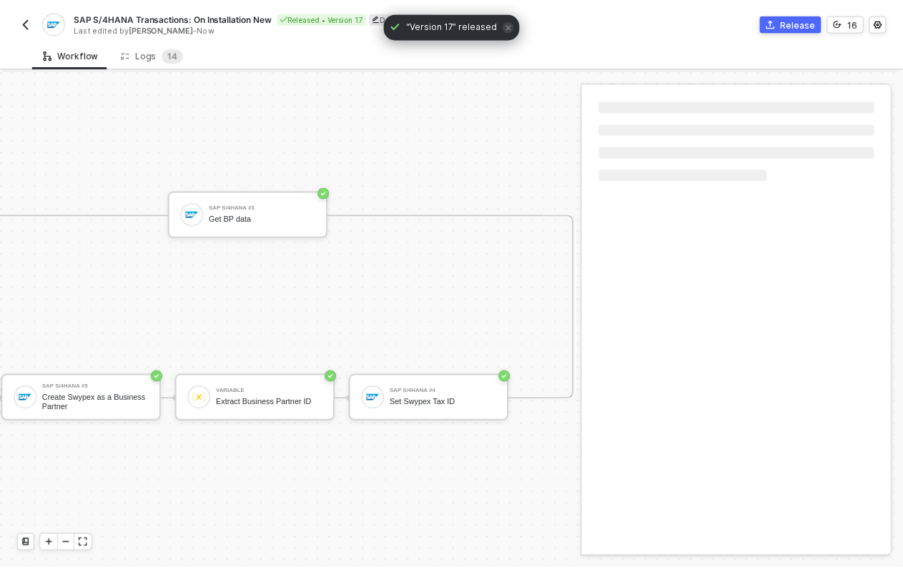
scroll to position [37, 648]
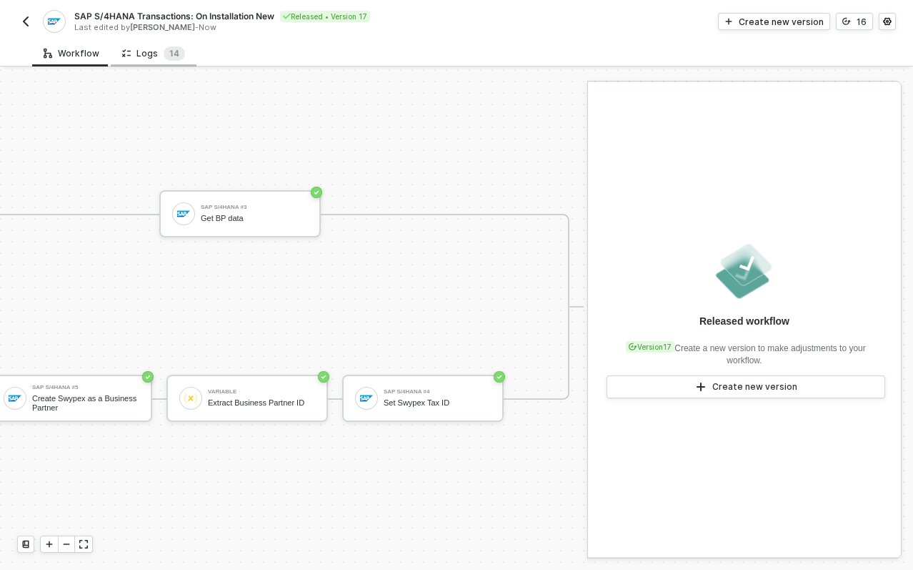
click at [147, 51] on div "Logs 1 4" at bounding box center [153, 53] width 63 height 14
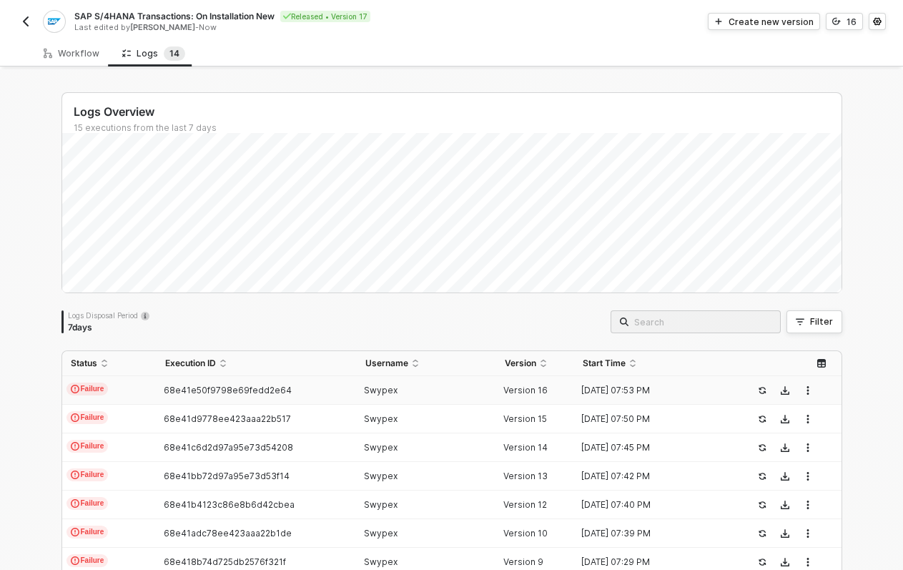
click at [412, 80] on div "Logs Overview 15 executions from the last 7 days Thu 2 Success 0 Failure 0 Logs…" at bounding box center [451, 454] width 815 height 771
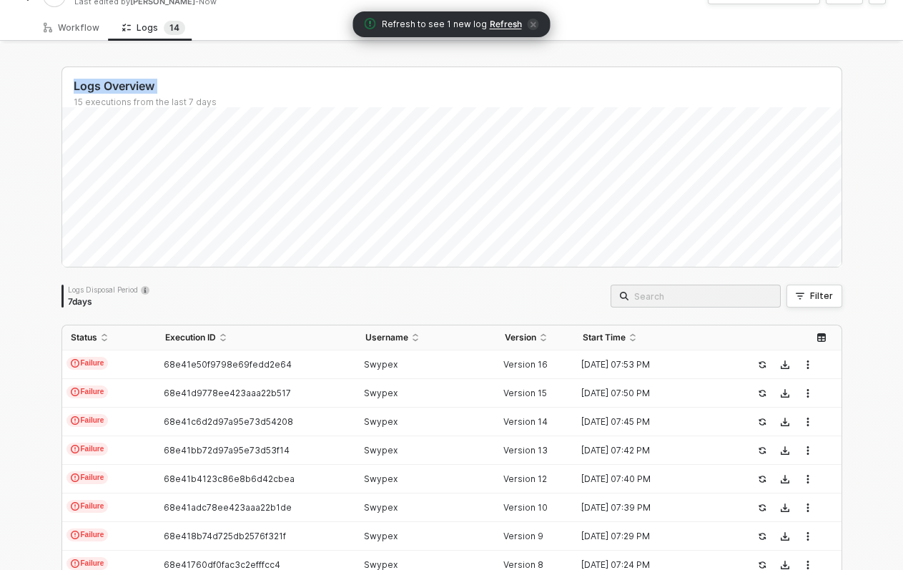
scroll to position [0, 0]
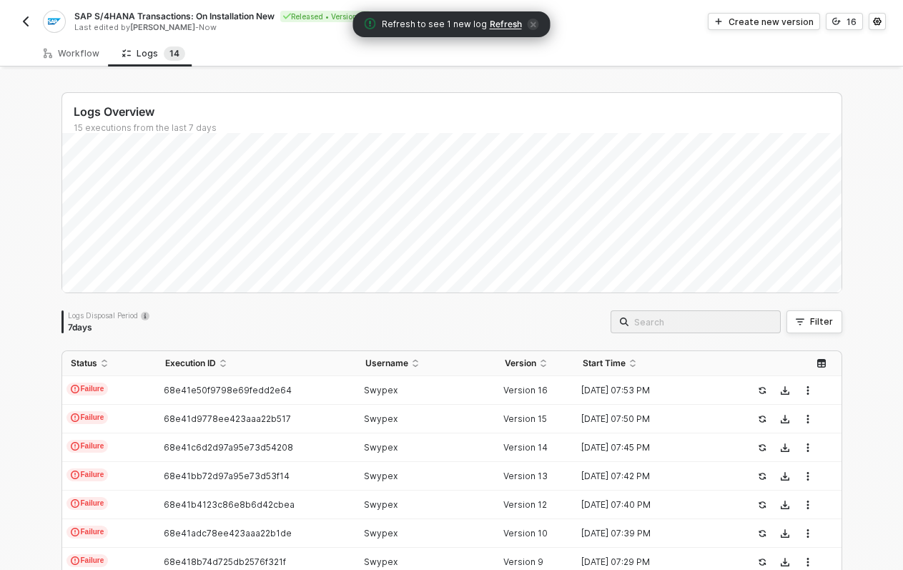
click at [501, 21] on span "Refresh" at bounding box center [506, 24] width 32 height 11
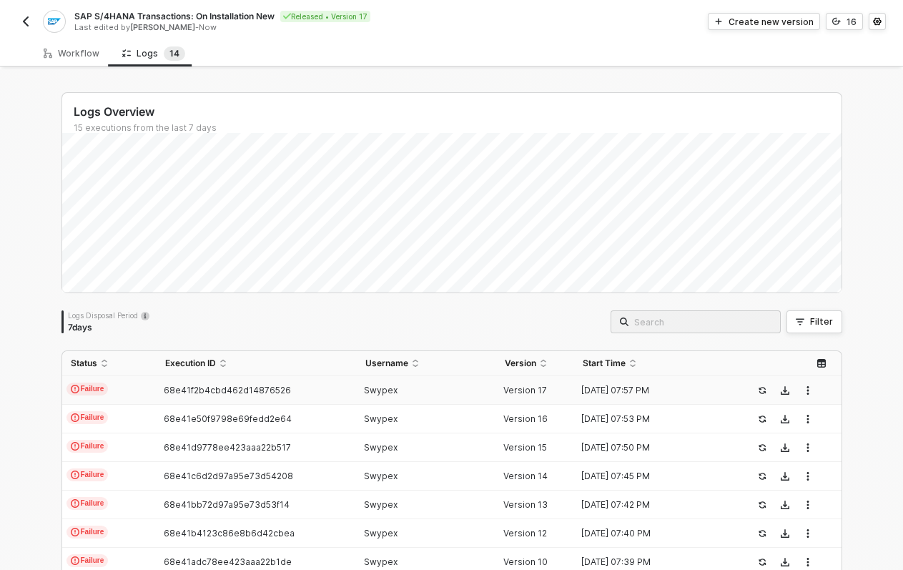
click at [395, 389] on div "Swypex" at bounding box center [421, 390] width 128 height 11
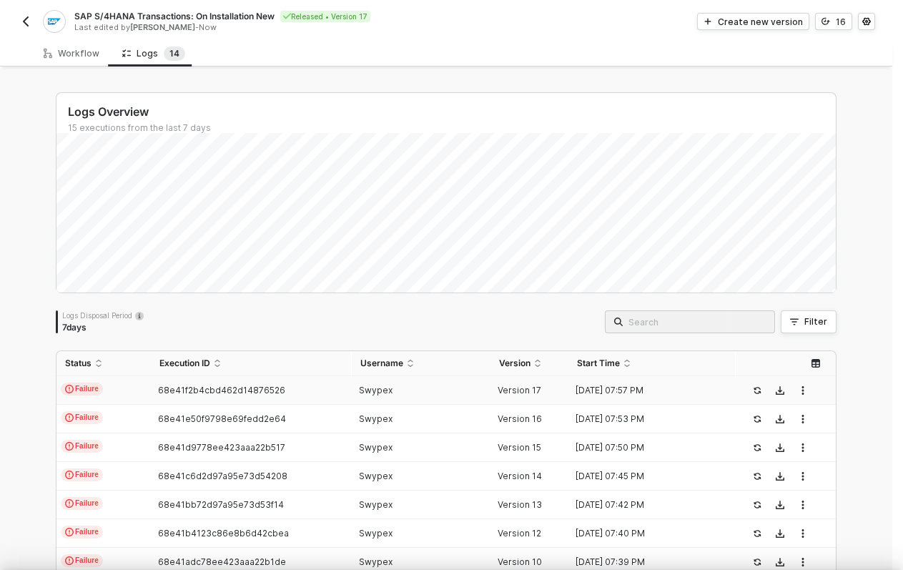
scroll to position [39, 0]
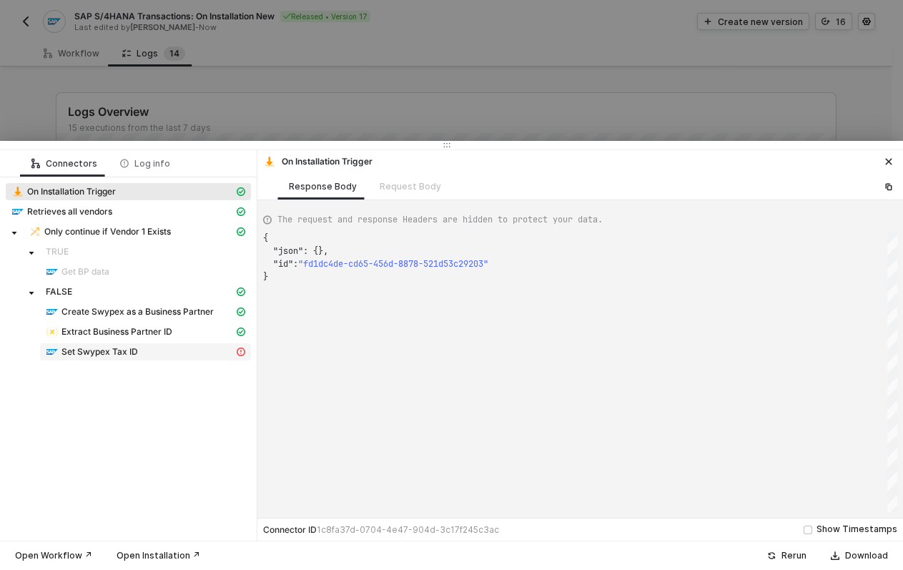
click at [203, 352] on div "Set Swypex Tax ID" at bounding box center [140, 351] width 188 height 13
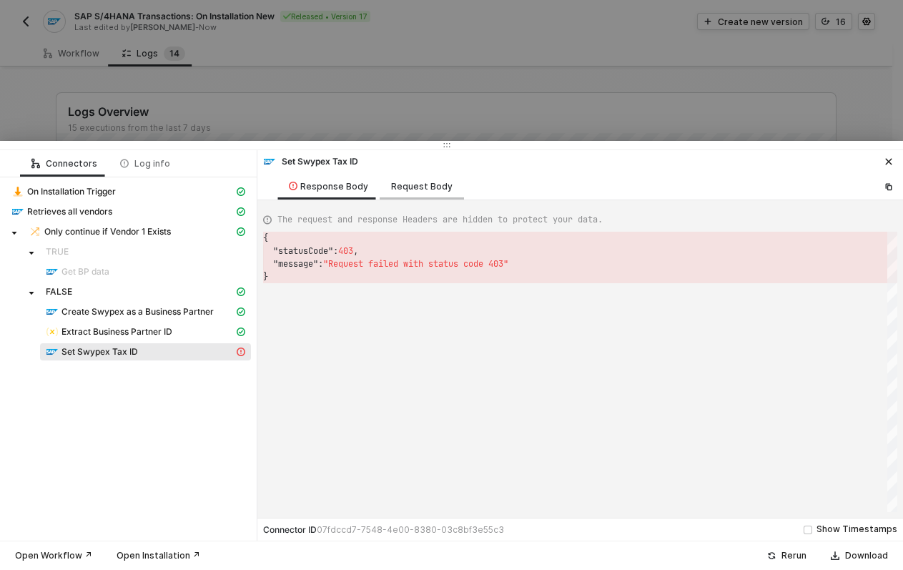
click at [439, 195] on div "Request Body" at bounding box center [422, 186] width 84 height 26
type textarea "{ "requestMethod": "POST", "url": "API_BUSINESS_PARTNER/A_BusinessPartner('{{Bu…"
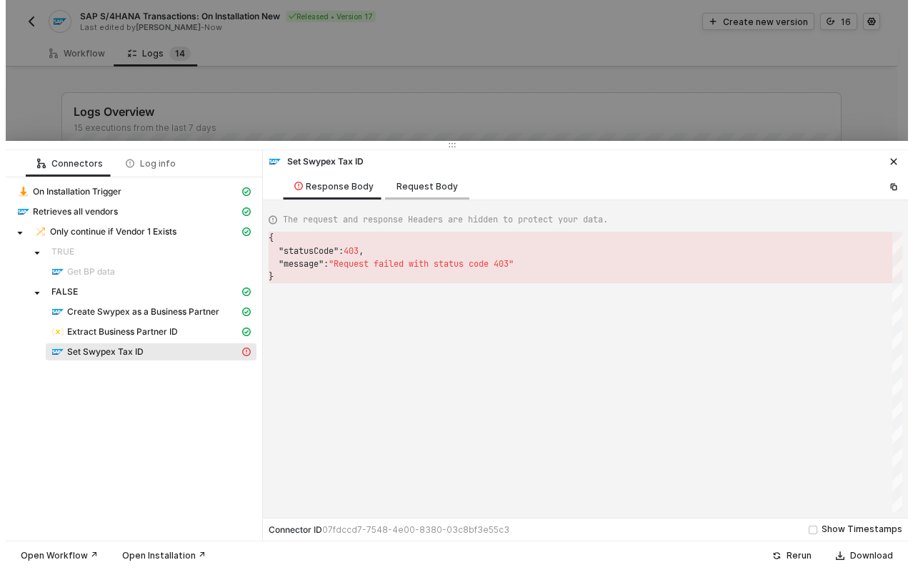
scroll to position [103, 0]
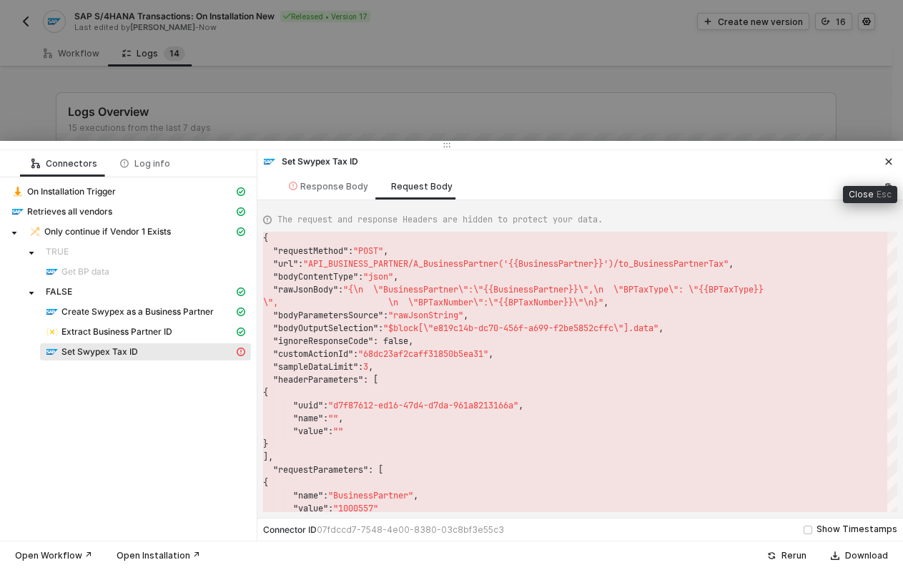
click at [887, 158] on icon "icon-close" at bounding box center [888, 161] width 9 height 9
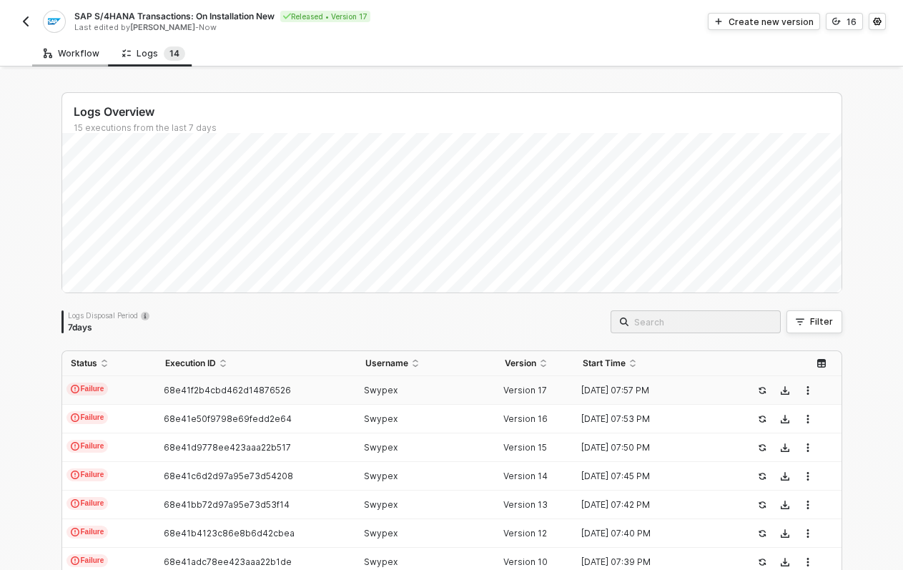
click at [79, 51] on div "Workflow" at bounding box center [72, 53] width 56 height 11
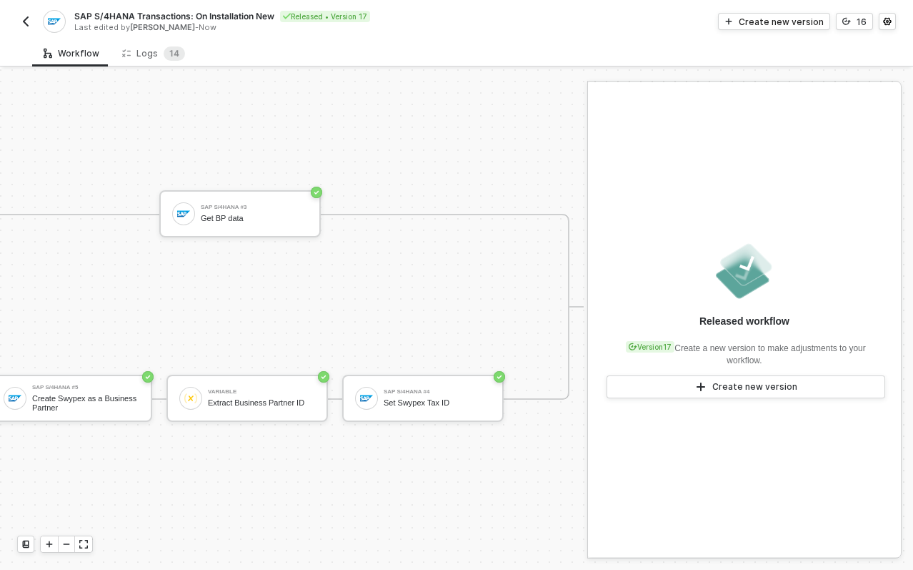
click at [760, 34] on div "SAP S/4HANA Transactions: On Installation New Released • Version 17 Last edited…" at bounding box center [456, 20] width 879 height 40
click at [758, 23] on div "Create new version" at bounding box center [781, 22] width 85 height 12
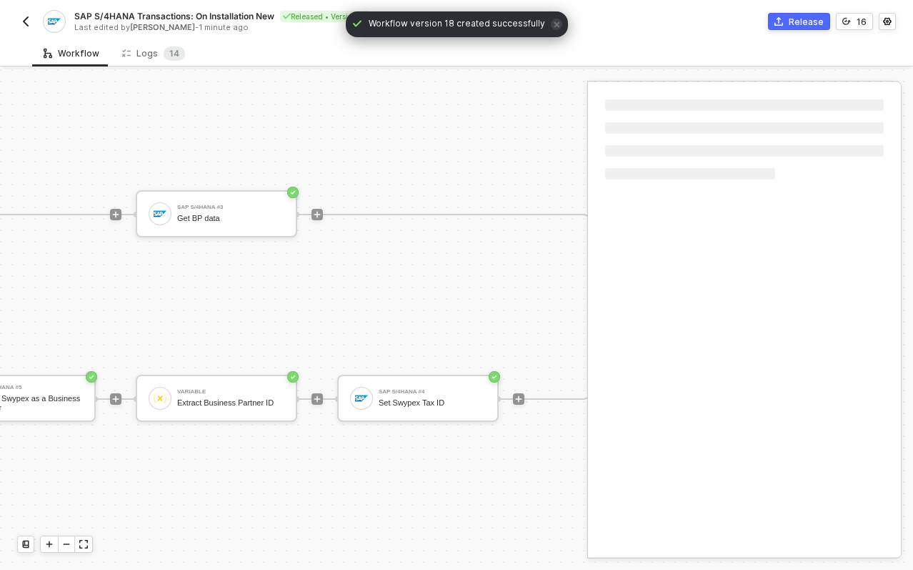
scroll to position [37, 776]
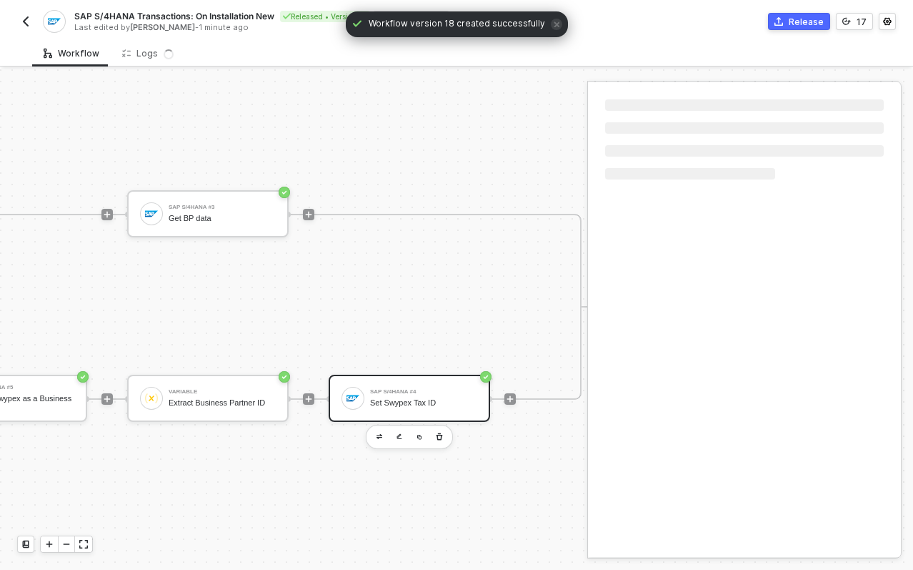
click at [397, 401] on div "SAP S/4HANA #4 Set Swypex Tax ID" at bounding box center [410, 398] width 162 height 47
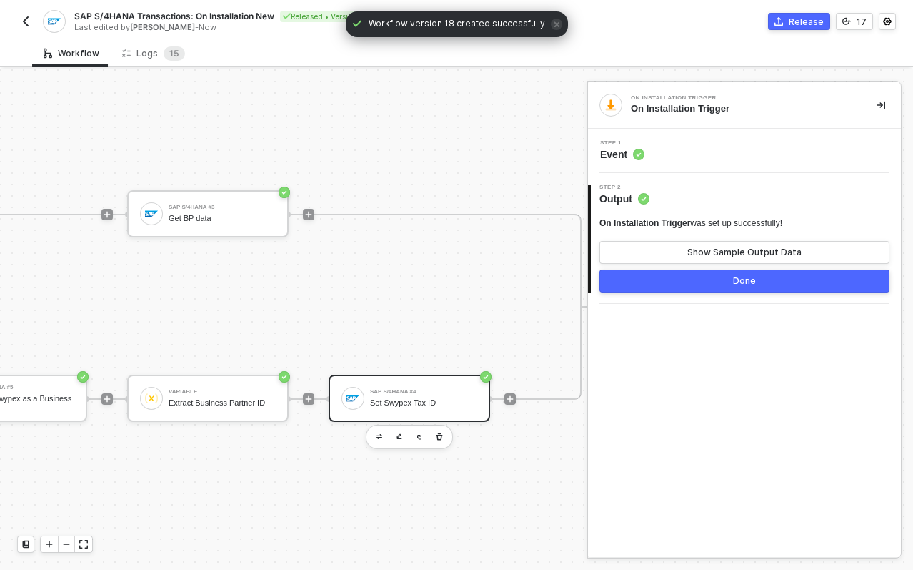
click at [405, 398] on div "Set Swypex Tax ID" at bounding box center [423, 402] width 107 height 9
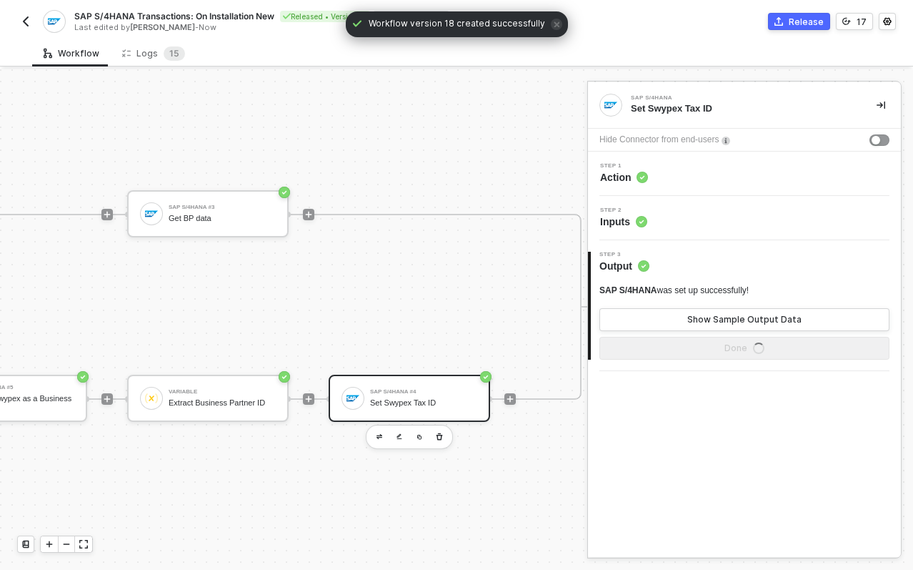
click at [623, 217] on span "Inputs" at bounding box center [623, 221] width 47 height 14
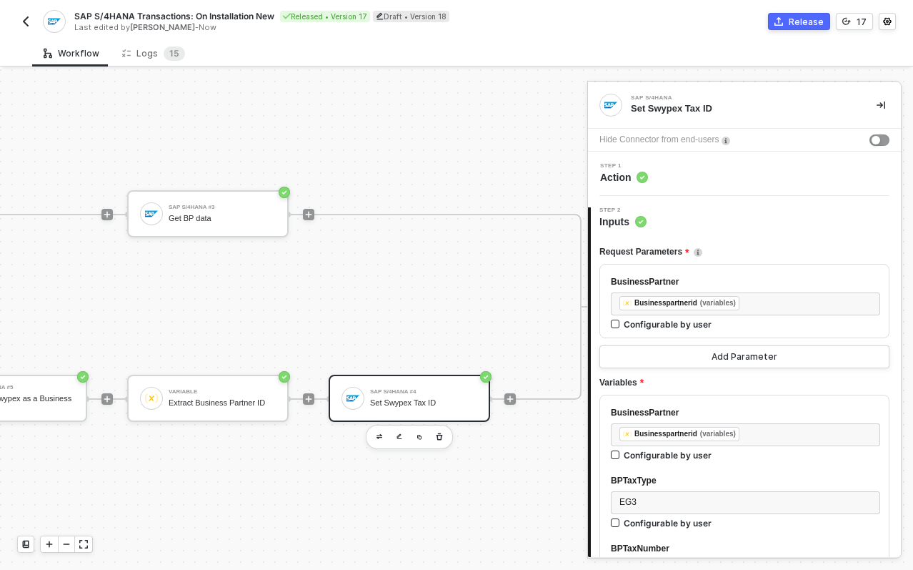
click at [628, 174] on span "Action" at bounding box center [624, 177] width 48 height 14
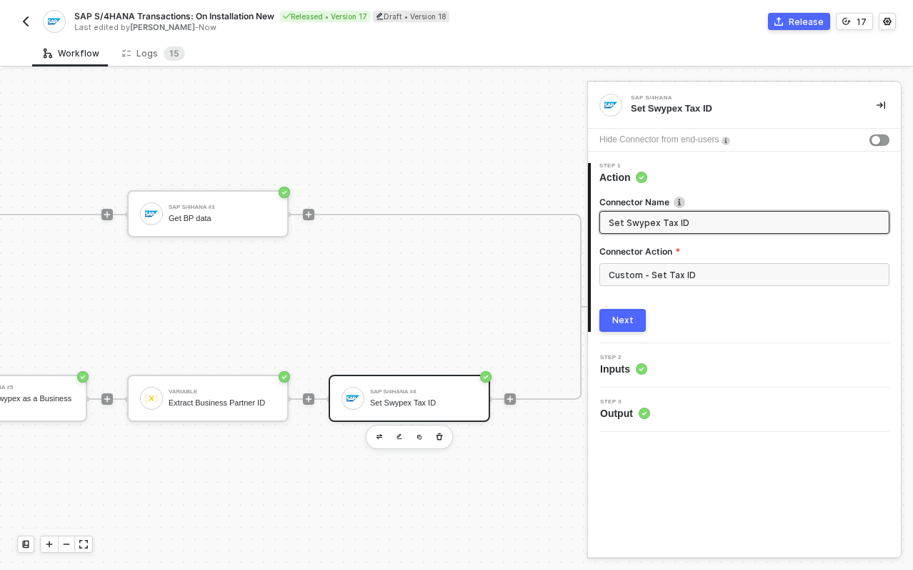
click at [673, 365] on div "Step 2 Inputs" at bounding box center [746, 365] width 309 height 21
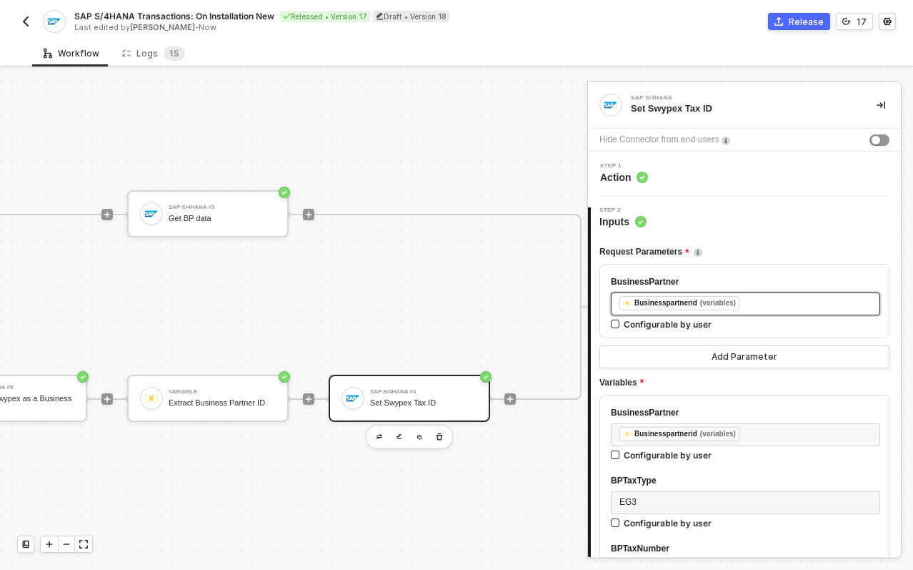
click at [765, 303] on div "﻿ ﻿ Businesspartnerid (variables) ﻿" at bounding box center [746, 304] width 252 height 16
click at [632, 172] on span "Action" at bounding box center [624, 177] width 48 height 14
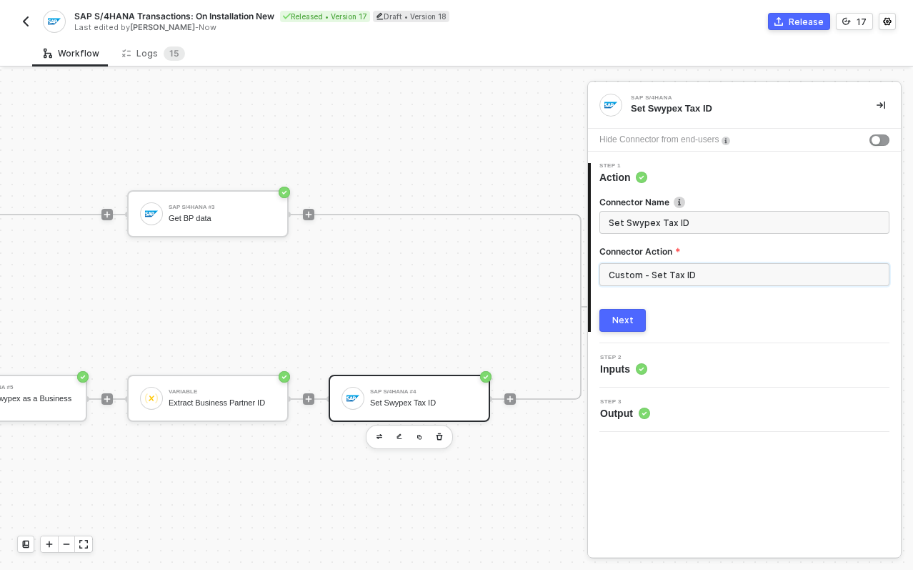
click at [640, 281] on input "Custom - Set Tax ID" at bounding box center [745, 274] width 290 height 23
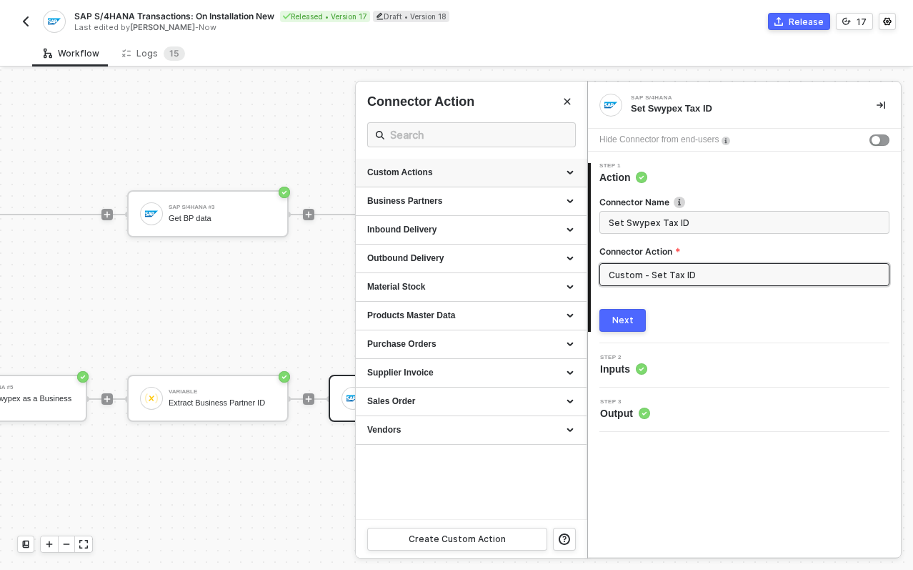
click at [442, 172] on div "Custom Actions" at bounding box center [471, 173] width 208 height 12
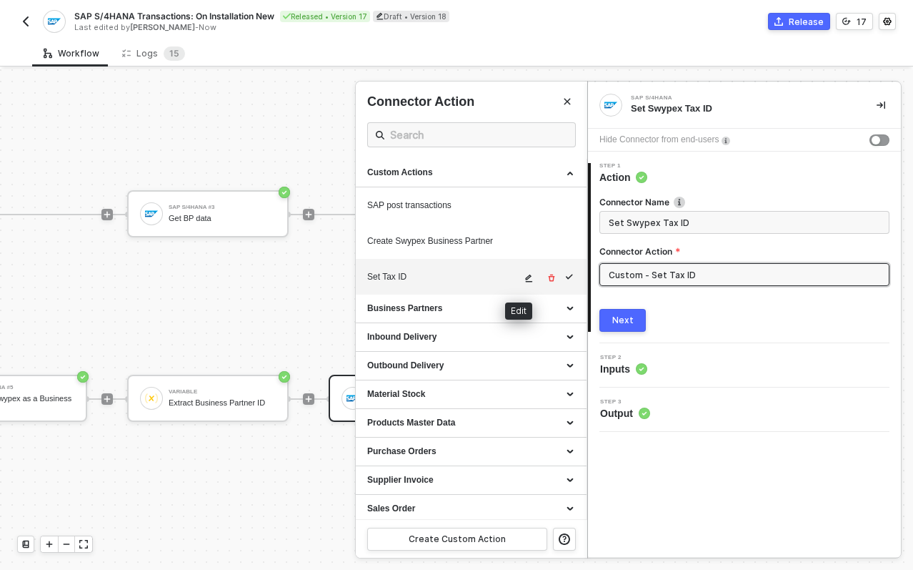
click at [525, 281] on button "button" at bounding box center [529, 277] width 17 height 17
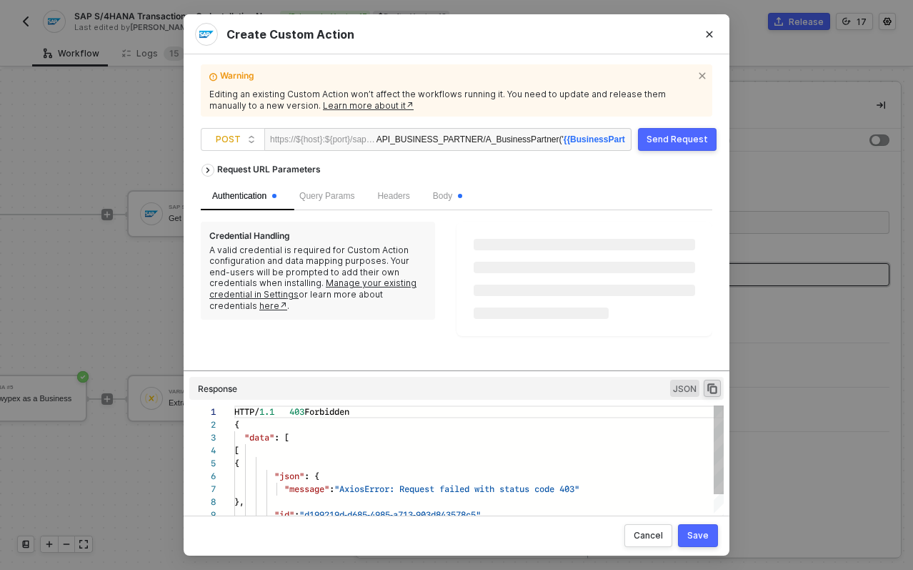
scroll to position [129, 0]
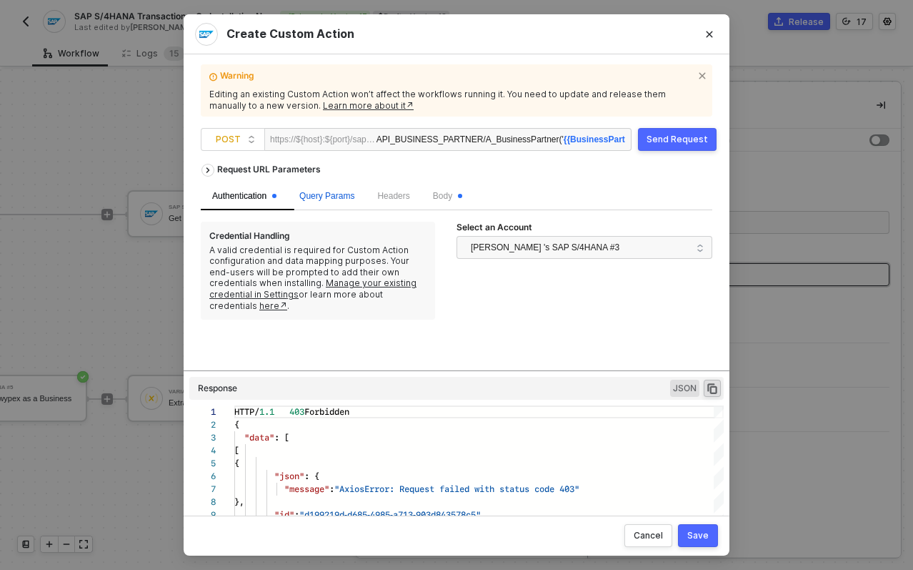
click at [329, 191] on span "Query Params" at bounding box center [326, 196] width 55 height 10
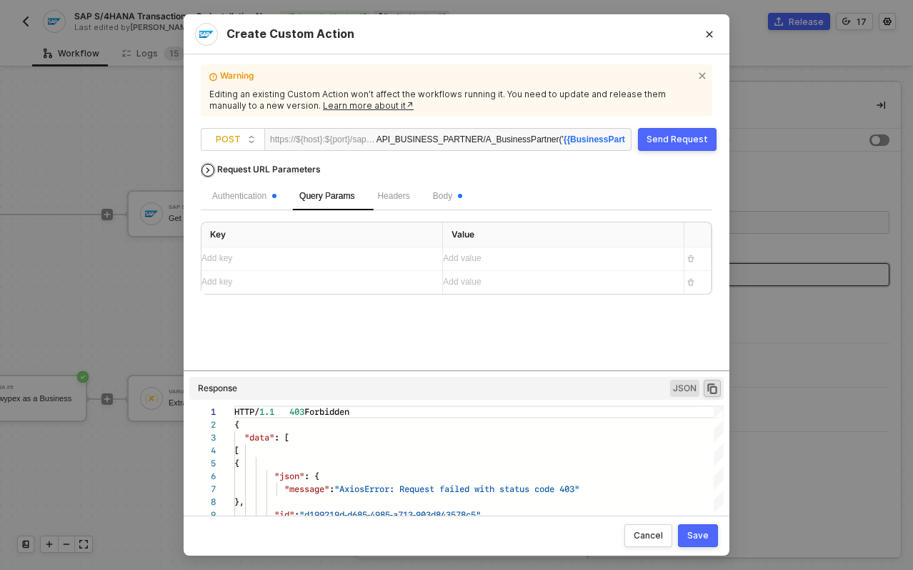
click at [290, 169] on div "Request URL Parameters" at bounding box center [269, 170] width 118 height 26
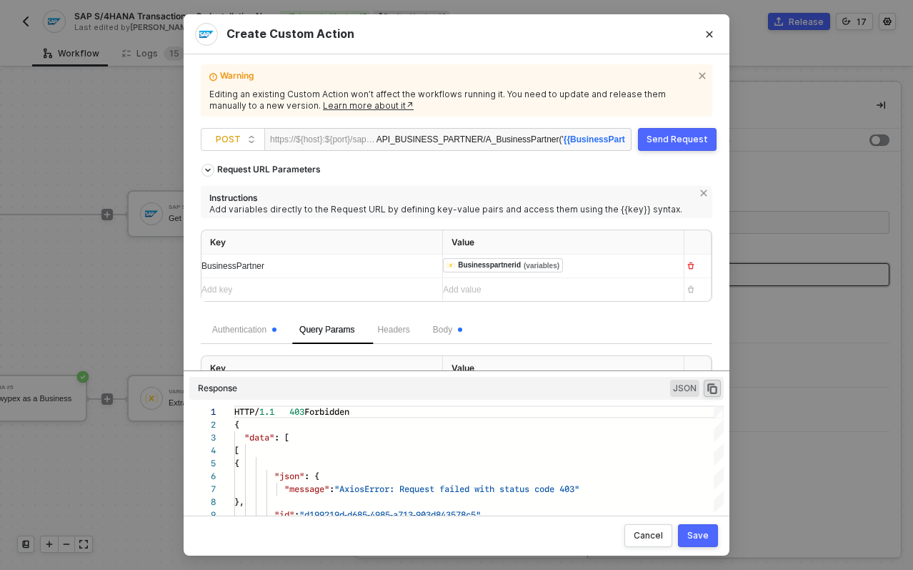
click at [531, 285] on div "Add value ﻿" at bounding box center [557, 290] width 229 height 14
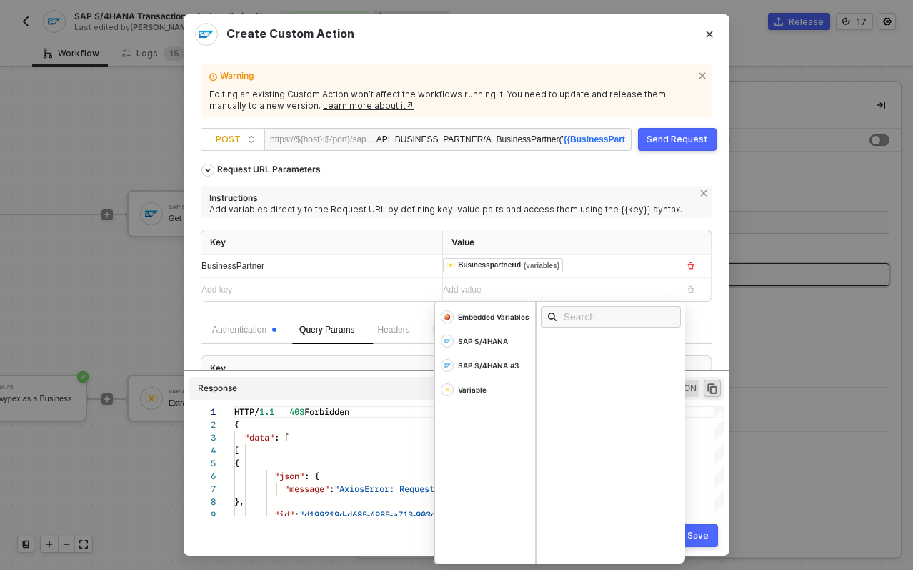
click at [584, 263] on div "﻿ ﻿ Businesspartnerid (variables) ﻿" at bounding box center [557, 266] width 229 height 16
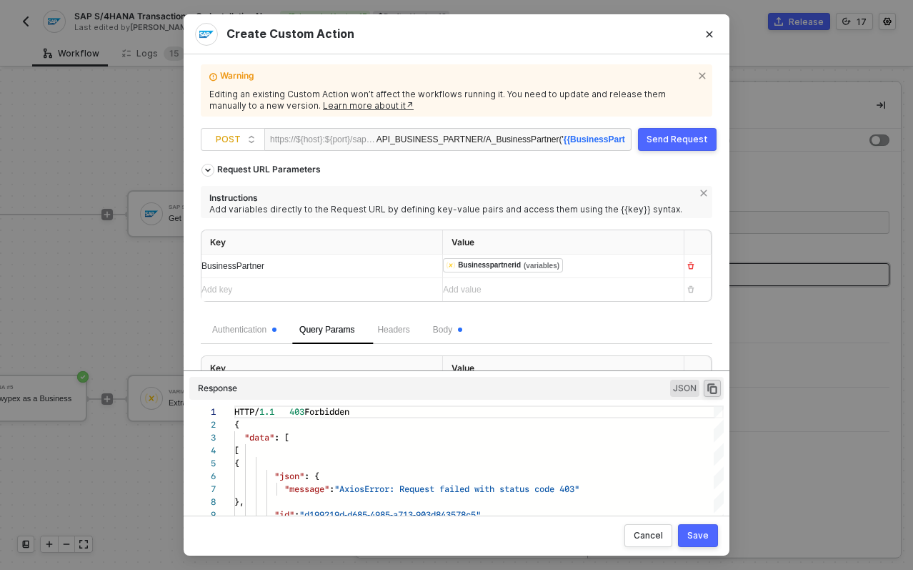
click at [380, 281] on div "Add key ﻿" at bounding box center [316, 289] width 229 height 23
click at [551, 137] on div "API_BUSINESS_PARTNER/A_BusinessPartner(' {{BusinessPartner}} ')/to_BusinessPart…" at bounding box center [501, 140] width 249 height 23
drag, startPoint x: 593, startPoint y: 144, endPoint x: 627, endPoint y: 140, distance: 34.6
click at [627, 140] on div "https://${host}:${port}/sap/opu/odata/sap/ API_BUSINESS_PARTNER/A_BusinessPartn…" at bounding box center [447, 139] width 367 height 23
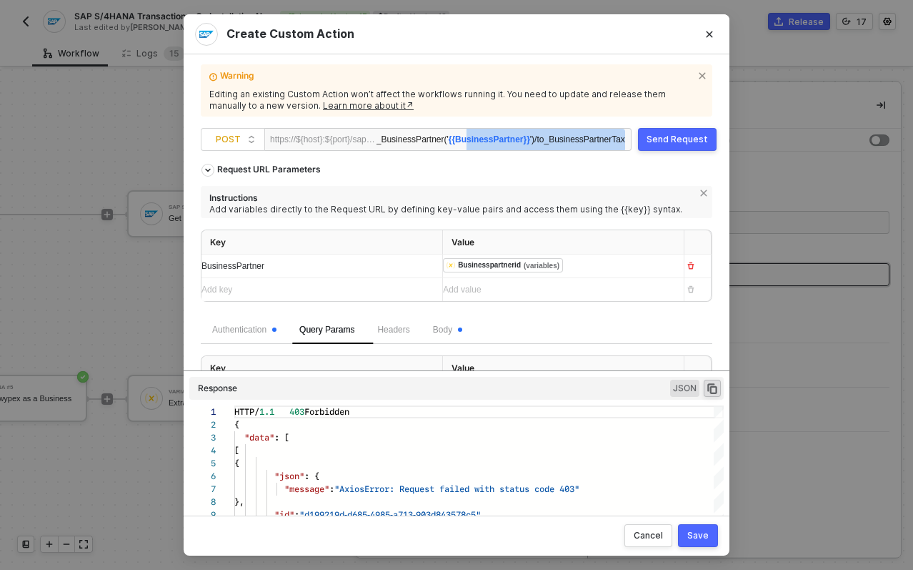
click at [478, 141] on span "{{BusinessPartner}}" at bounding box center [489, 139] width 81 height 10
copy span "BusinessPartner"
click at [228, 263] on span "BusinessPartner" at bounding box center [233, 266] width 63 height 10
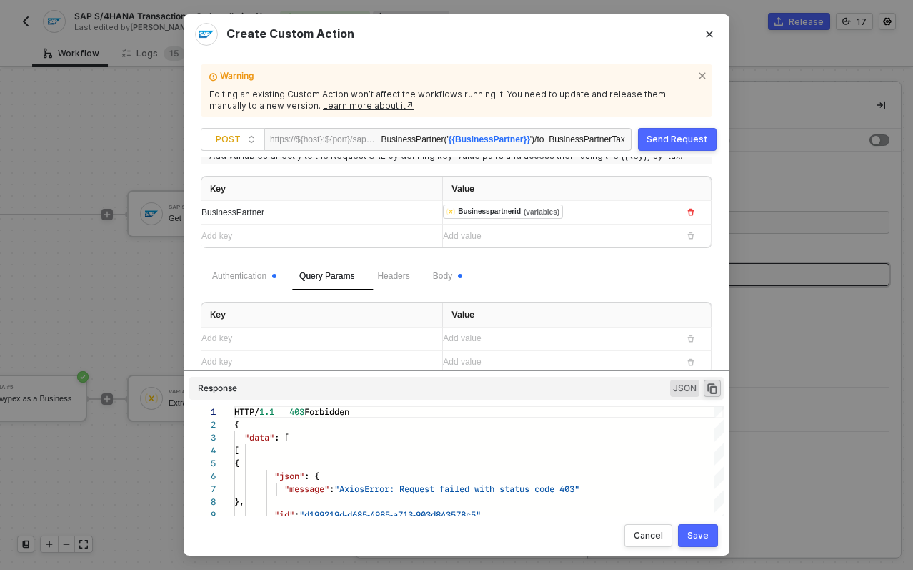
scroll to position [58, 0]
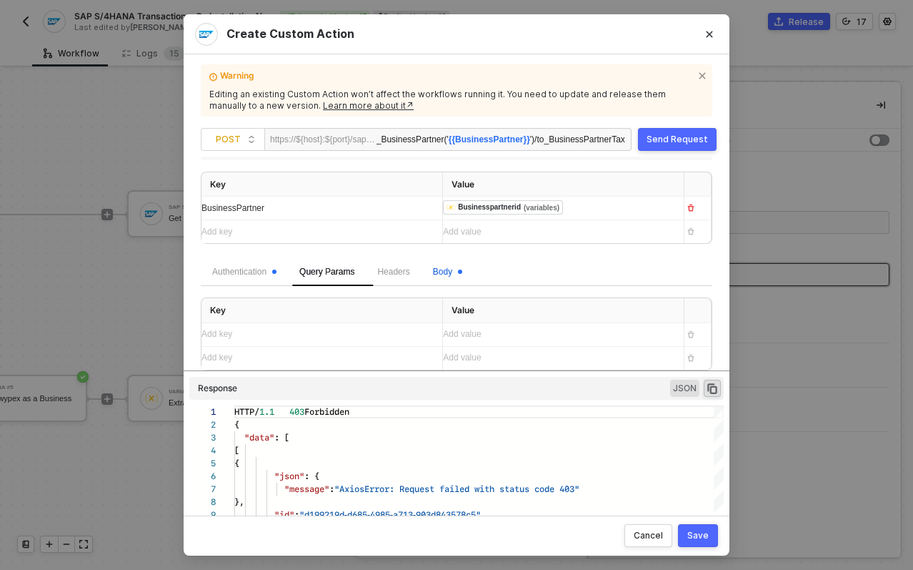
click at [460, 270] on span "Body" at bounding box center [447, 272] width 29 height 10
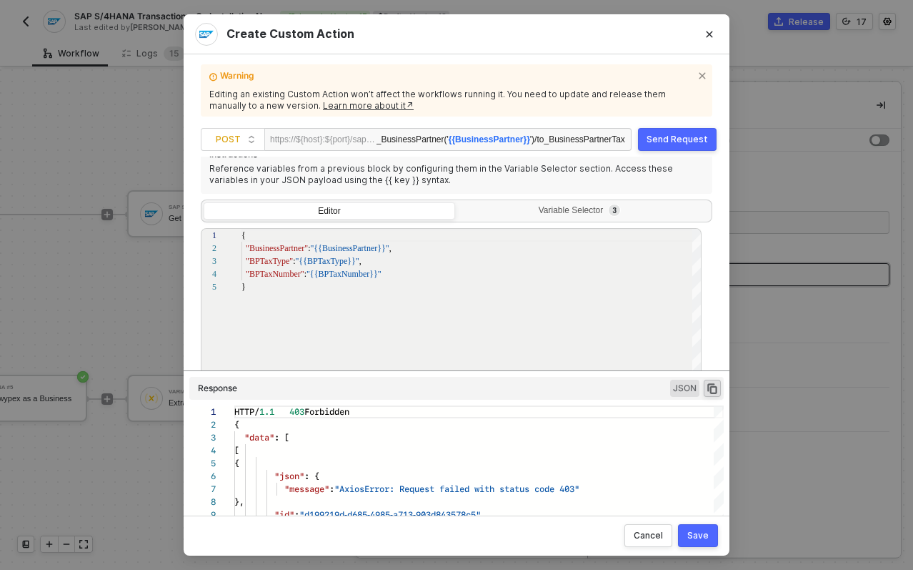
scroll to position [257, 0]
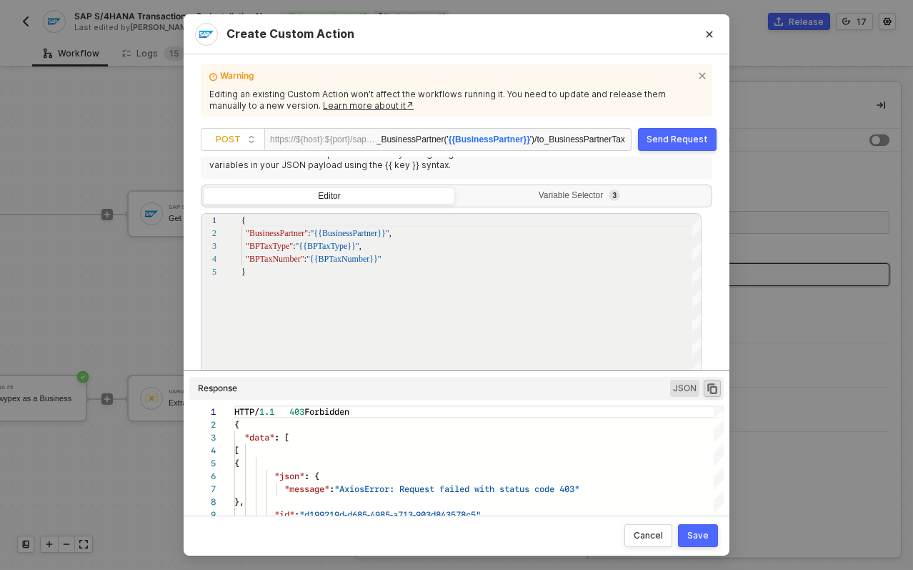
click at [454, 138] on span "{{BusinessPartner}}" at bounding box center [489, 139] width 81 height 10
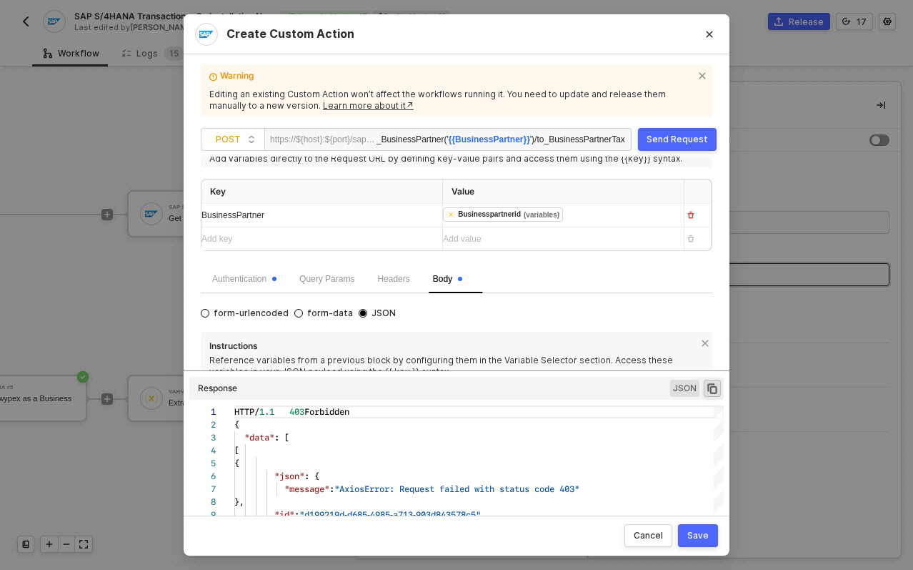
scroll to position [57, 0]
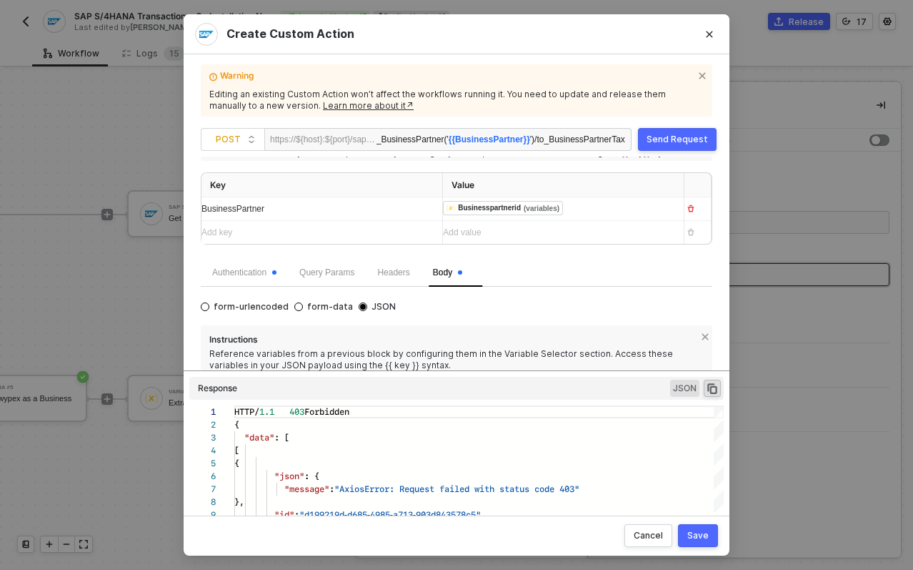
click at [702, 533] on div "Save" at bounding box center [698, 535] width 21 height 11
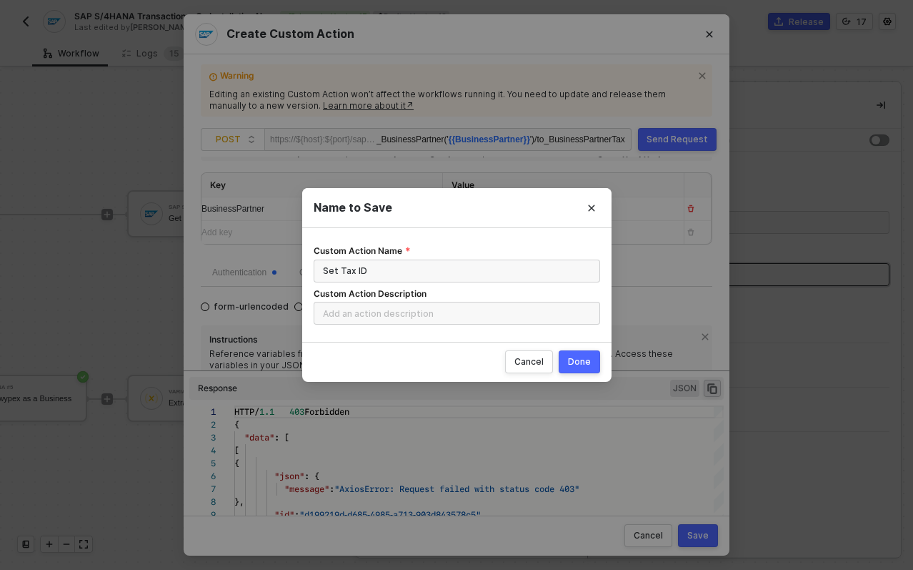
click at [580, 362] on div "Done" at bounding box center [579, 361] width 23 height 11
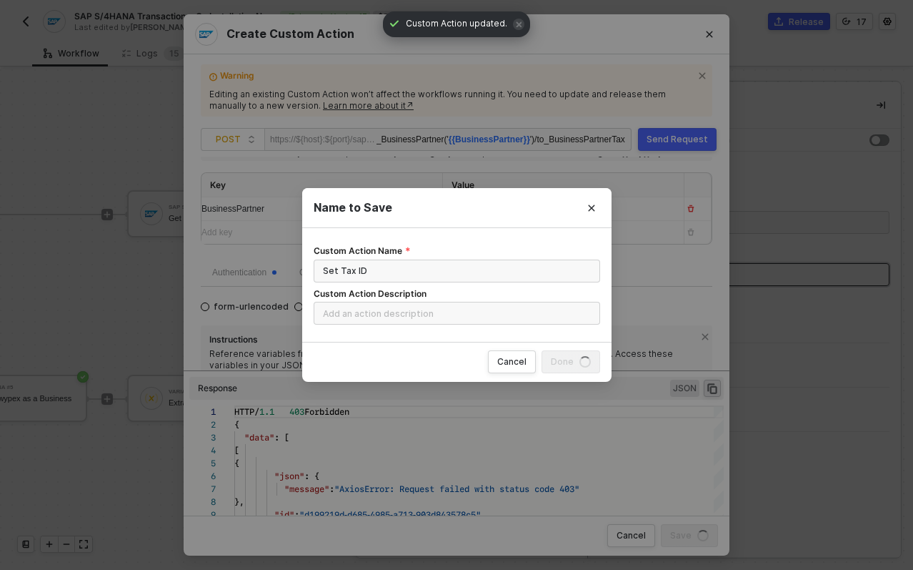
radio input "true"
radio input "false"
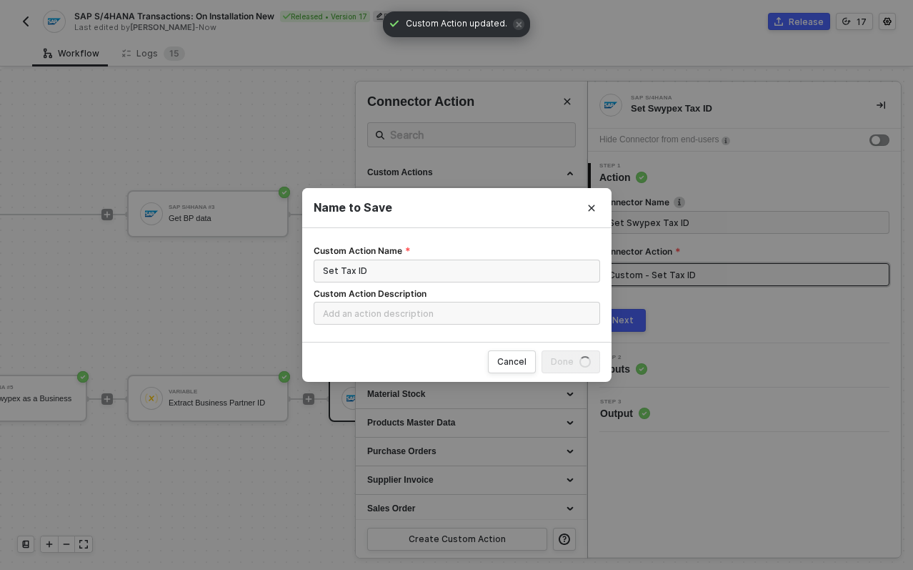
scroll to position [38, 0]
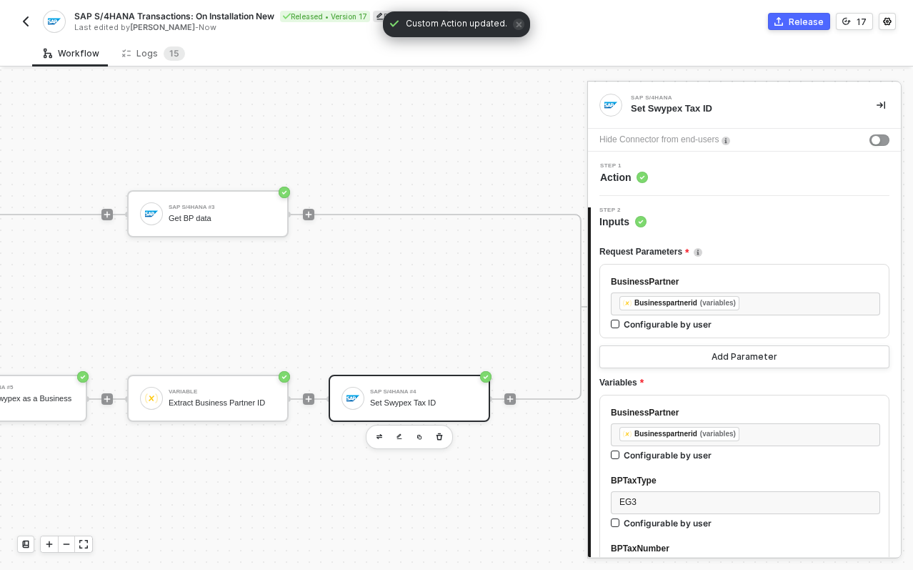
click at [808, 16] on div "Release" at bounding box center [806, 22] width 35 height 12
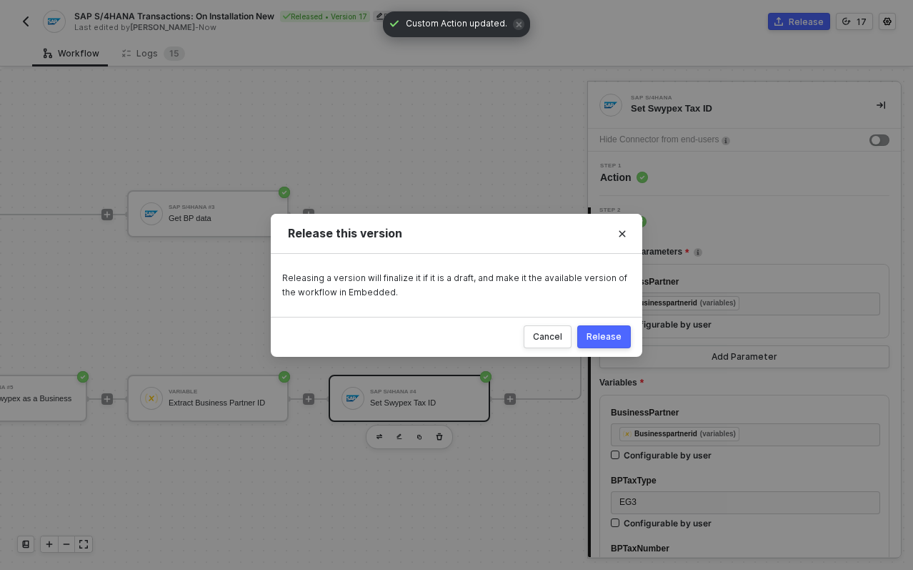
click at [600, 331] on div "Release" at bounding box center [604, 336] width 35 height 11
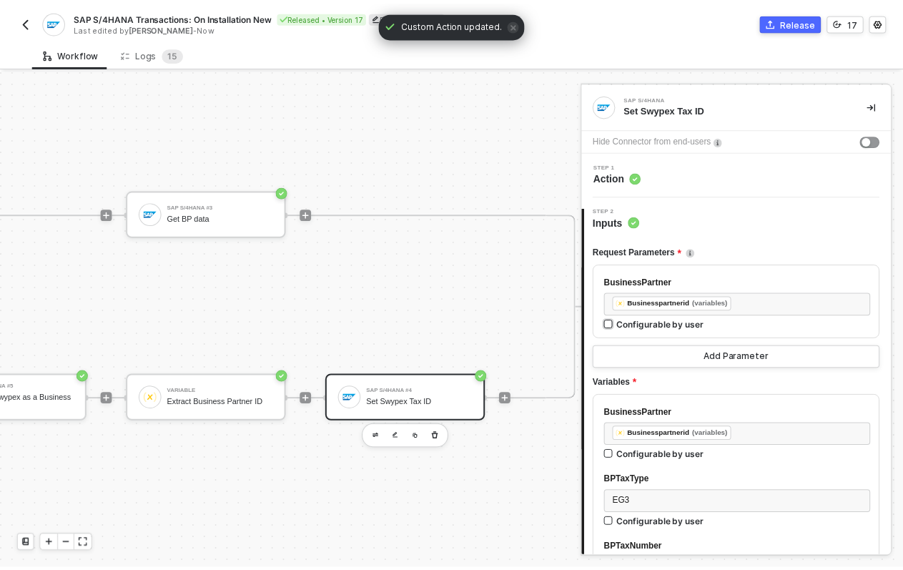
scroll to position [37, 648]
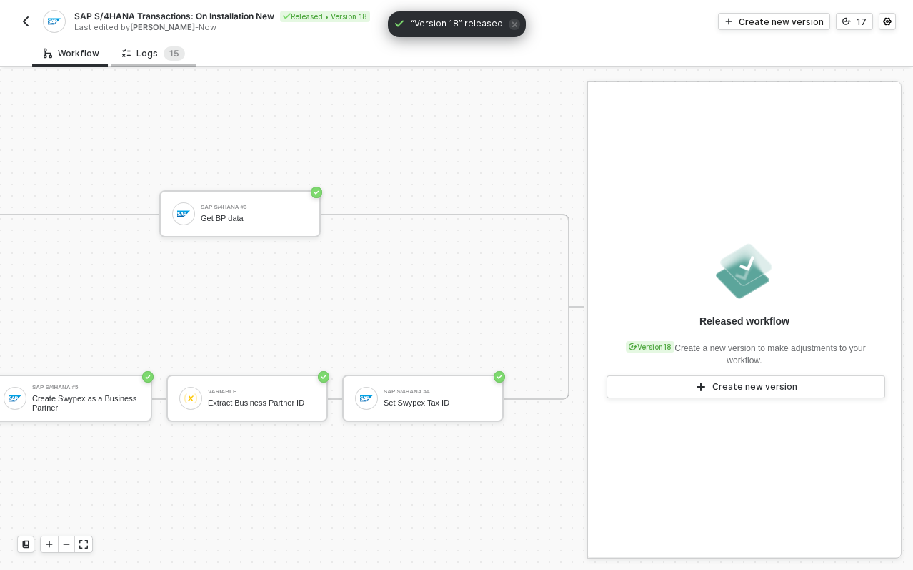
click at [151, 47] on div "Logs 1 5" at bounding box center [153, 53] width 63 height 14
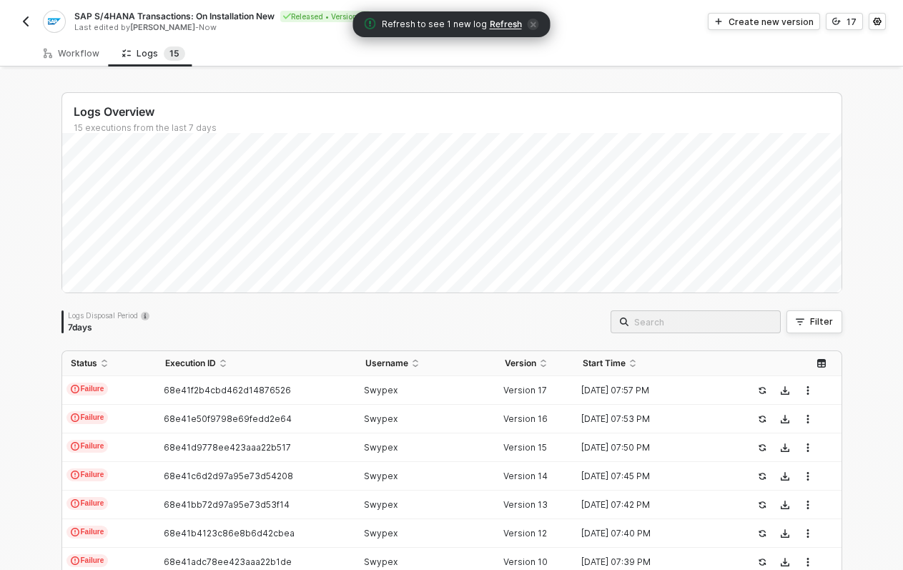
click at [498, 25] on span "Refresh" at bounding box center [506, 24] width 32 height 11
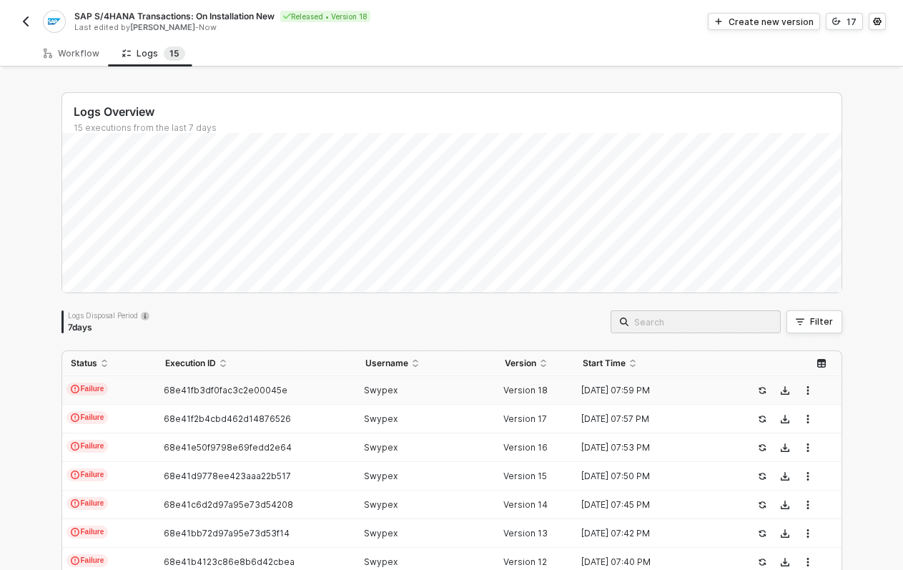
click at [539, 395] on td "Version 18" at bounding box center [535, 390] width 78 height 29
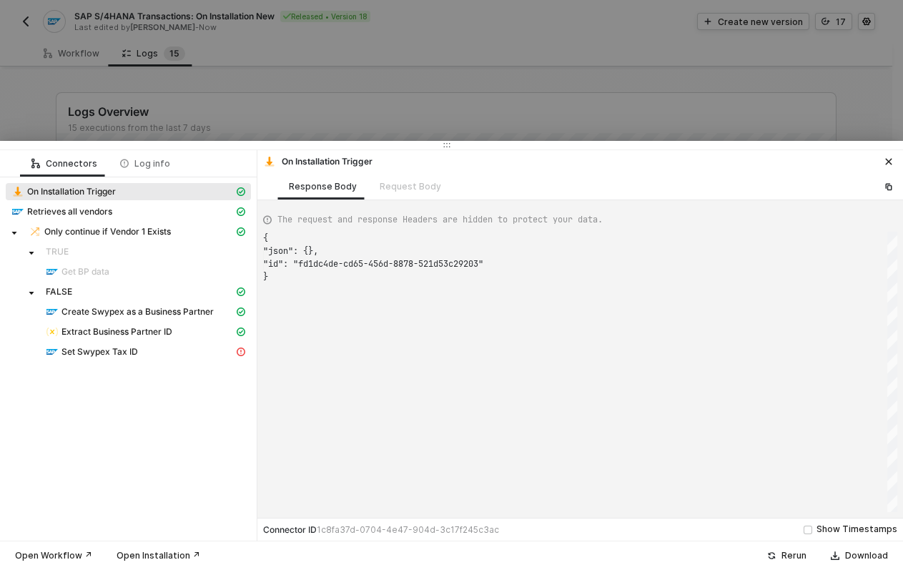
scroll to position [39, 0]
click at [198, 347] on div "Set Swypex Tax ID" at bounding box center [140, 351] width 188 height 13
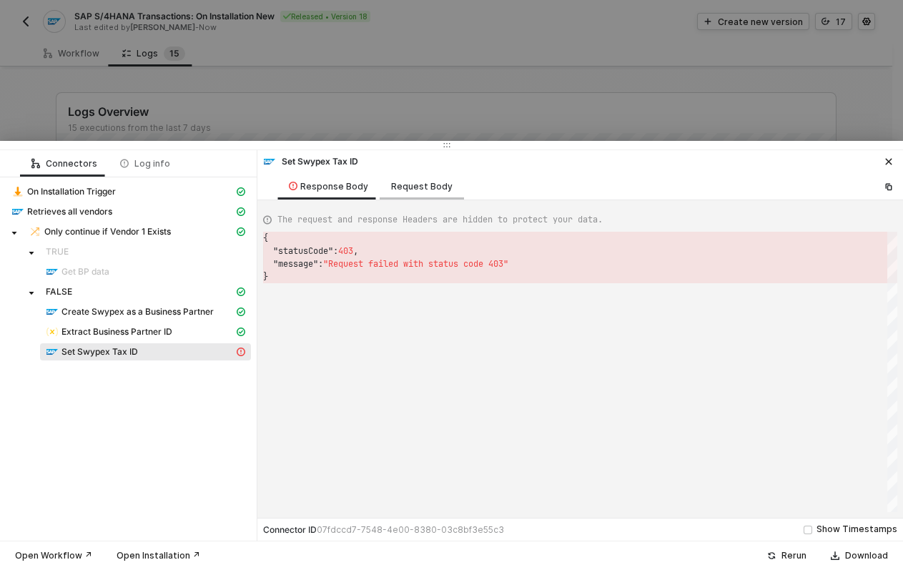
click at [435, 188] on div "Request Body" at bounding box center [421, 186] width 61 height 11
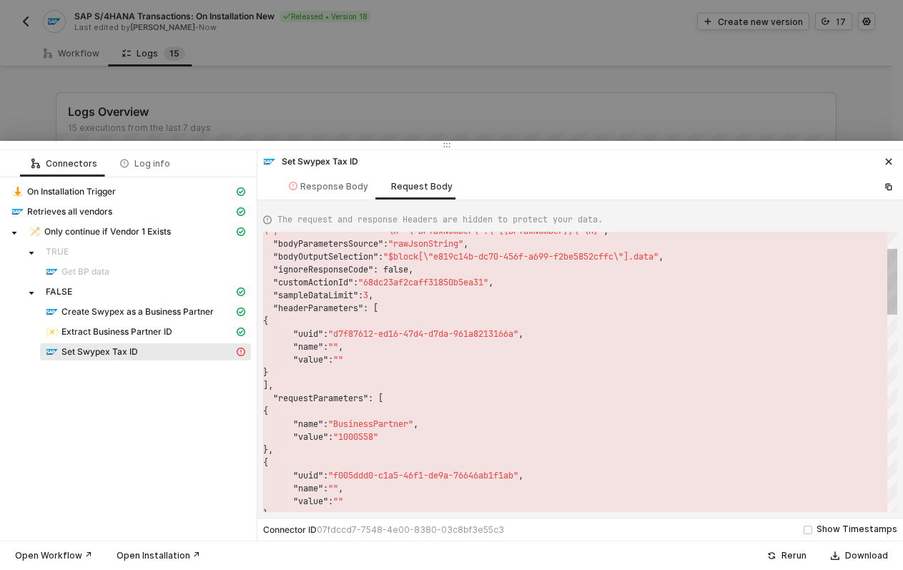
click at [357, 433] on span ""1000558"" at bounding box center [355, 436] width 45 height 11
click at [310, 192] on div "Response Body" at bounding box center [328, 186] width 102 height 26
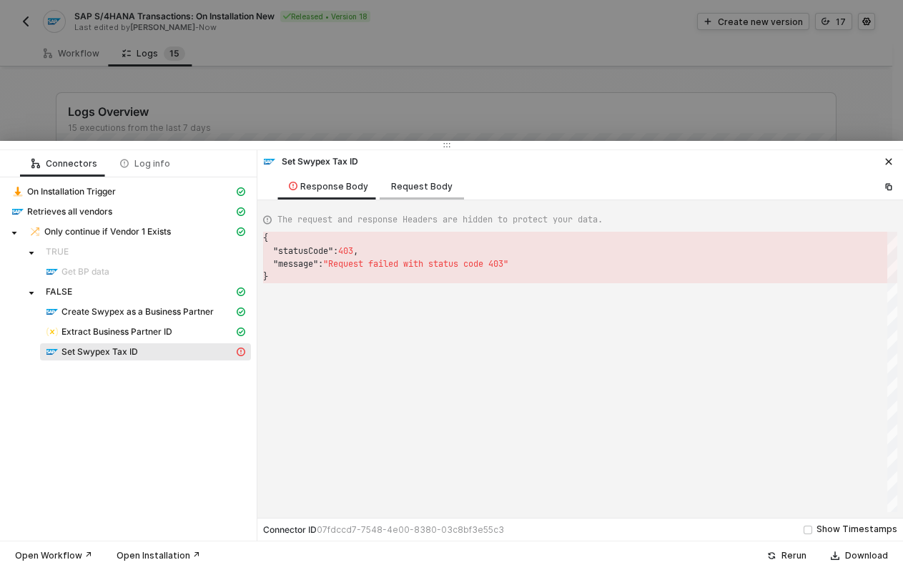
click at [450, 194] on div "Request Body" at bounding box center [422, 186] width 84 height 26
type textarea "{ "requestMethod": "POST", "url": "API_BUSINESS_PARTNER/A_BusinessPartner('{{Bu…"
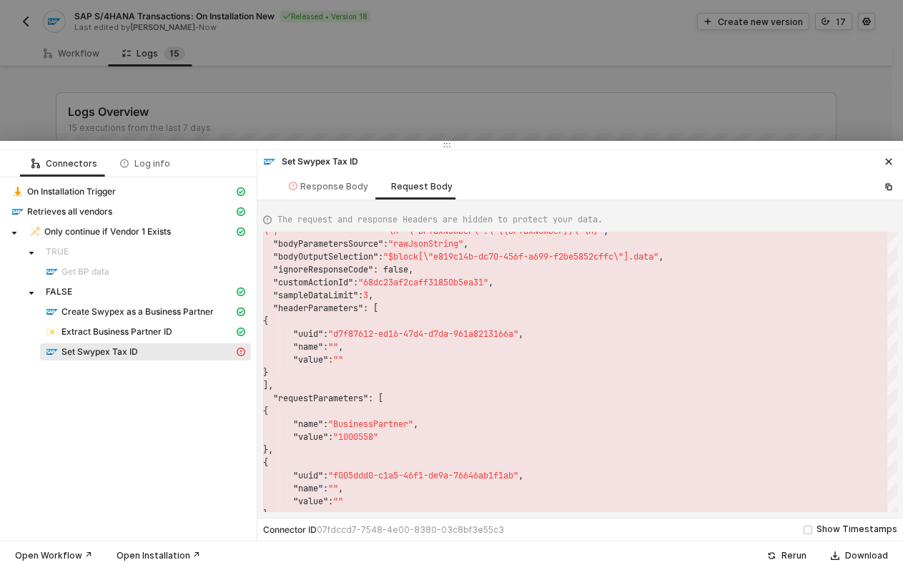
click at [473, 55] on div at bounding box center [451, 285] width 903 height 570
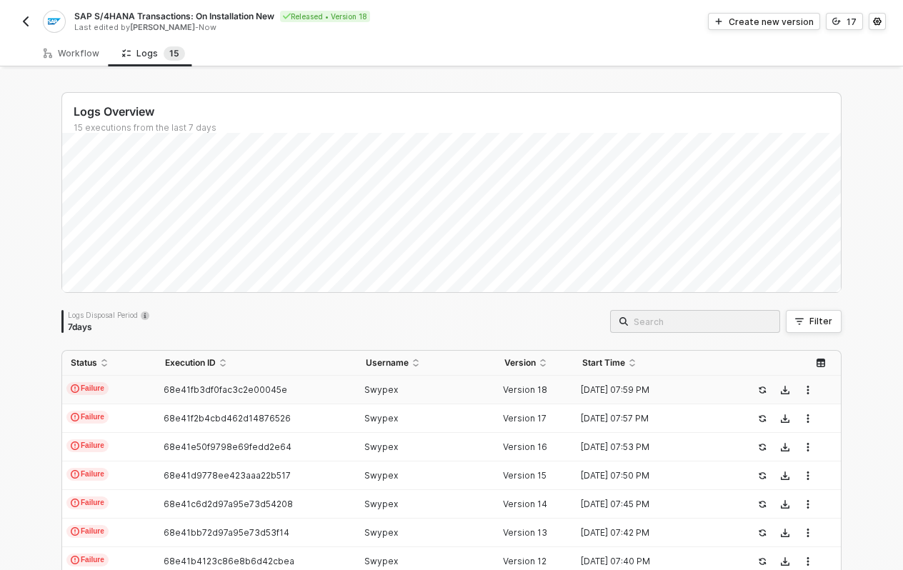
click at [447, 402] on td "Swypex" at bounding box center [426, 390] width 139 height 29
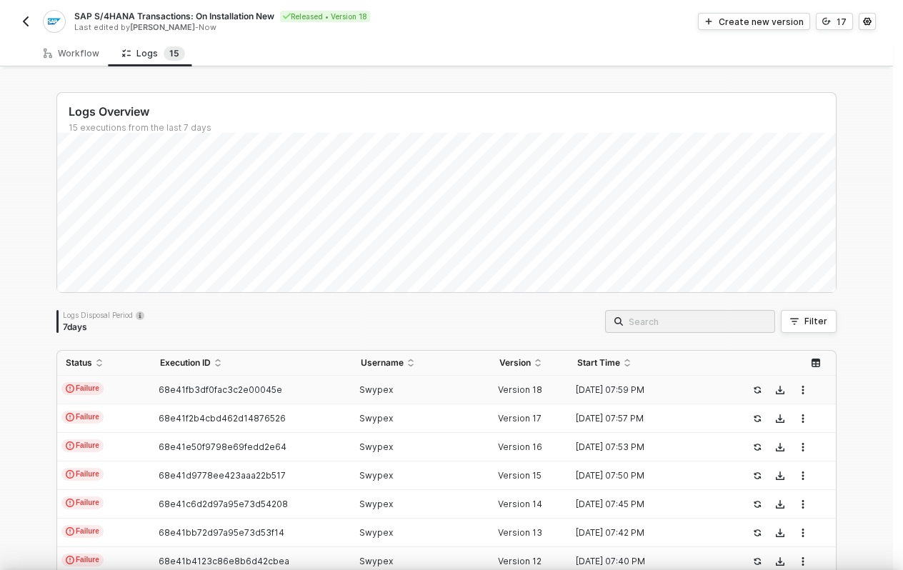
scroll to position [38, 0]
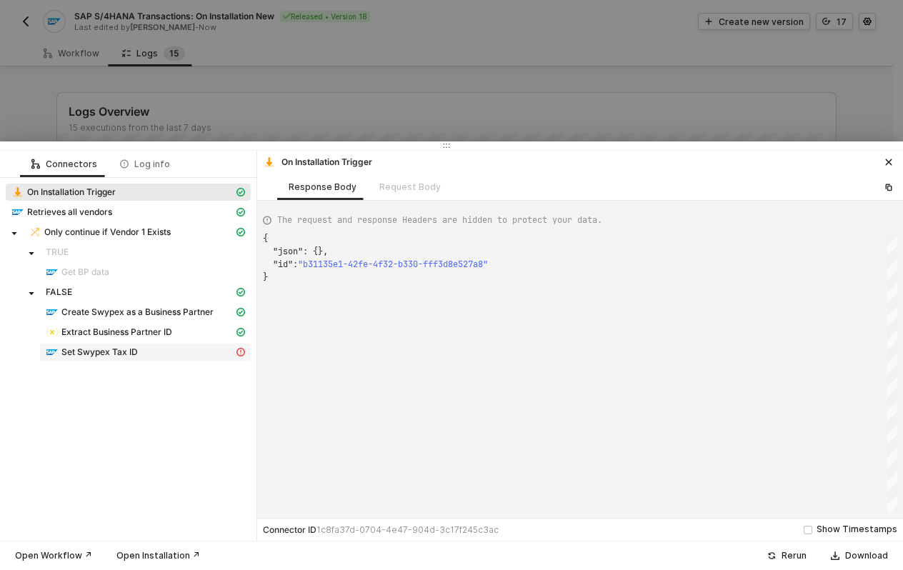
click at [157, 355] on div "Set Swypex Tax ID" at bounding box center [140, 352] width 188 height 13
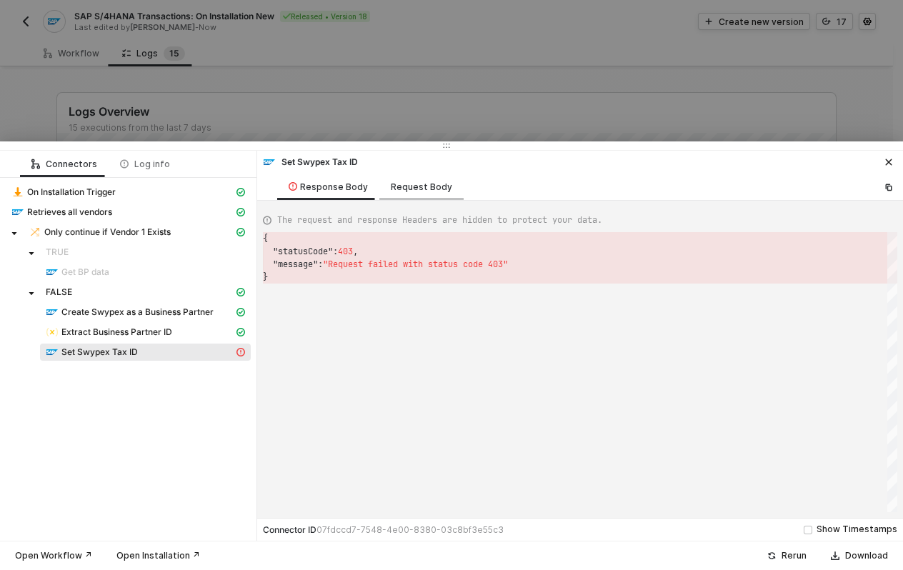
click at [425, 188] on div "Request Body" at bounding box center [421, 187] width 61 height 11
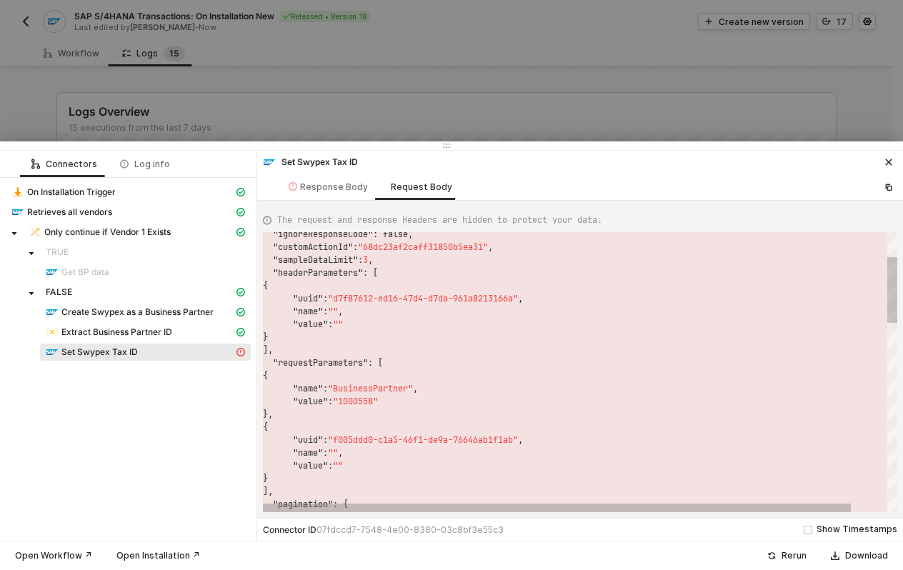
type textarea ""name": "BusinessPartner", "value": "1000558" }, { "uuid": "f005ddd0-c1a5-46f1-…"
click at [369, 391] on span ""BusinessPartner"" at bounding box center [370, 388] width 85 height 11
click at [360, 402] on span ""1000558"" at bounding box center [355, 401] width 45 height 11
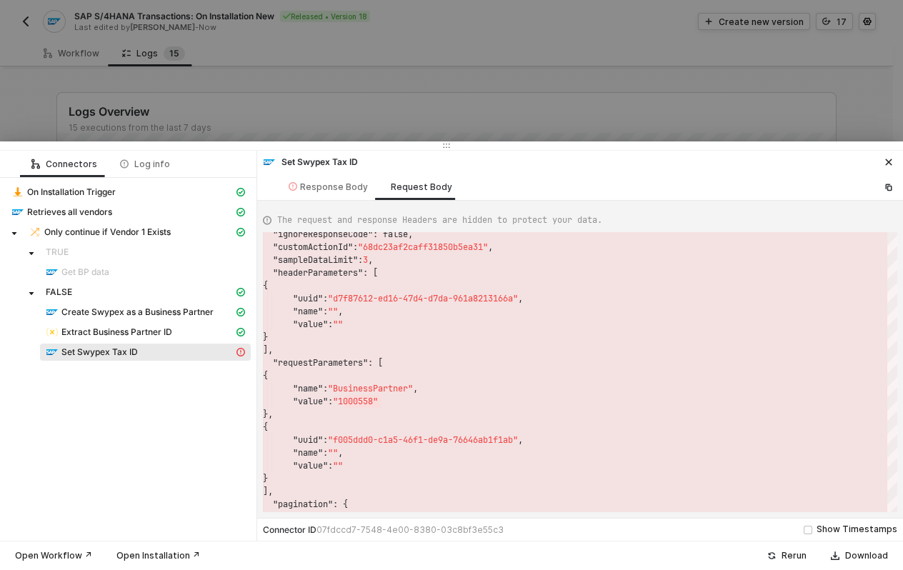
click at [388, 104] on div at bounding box center [451, 285] width 903 height 570
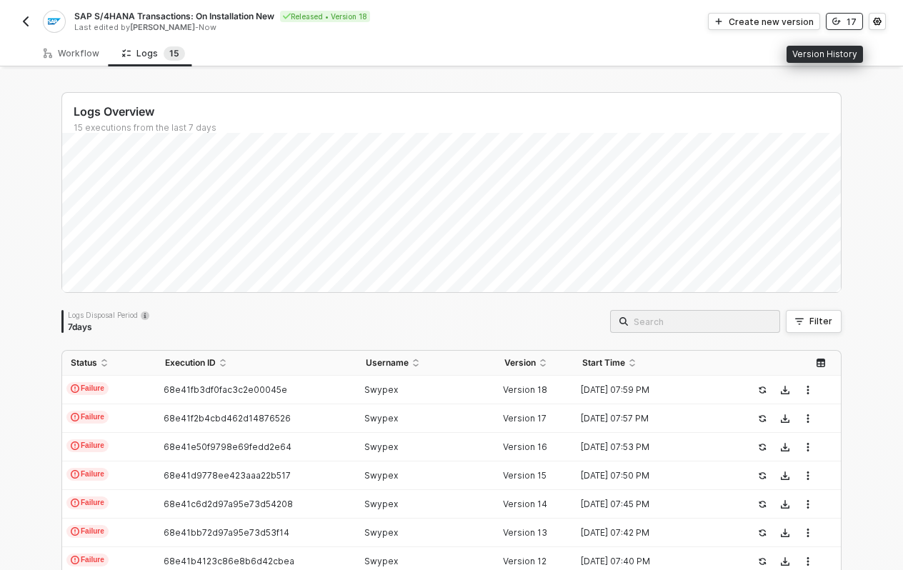
click at [845, 21] on button "17" at bounding box center [844, 21] width 37 height 17
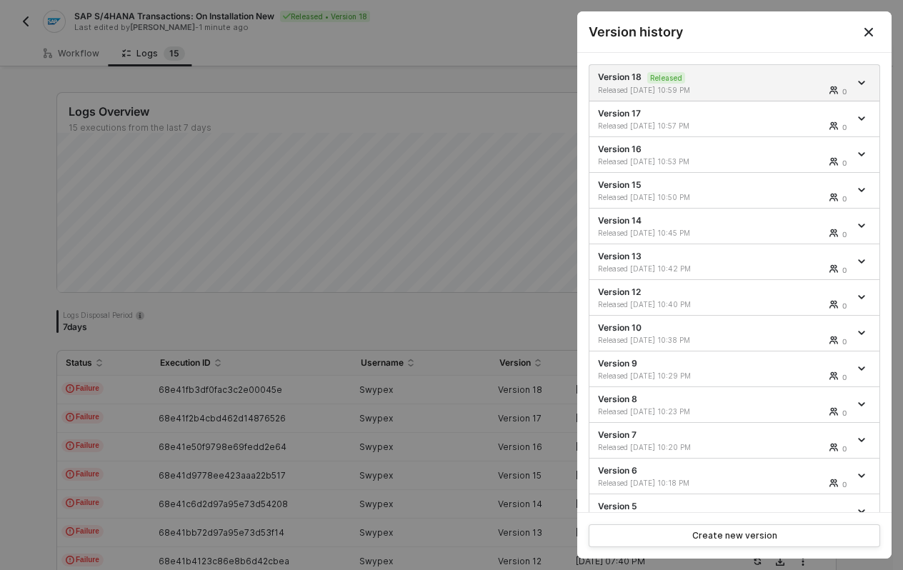
click at [491, 207] on div at bounding box center [451, 285] width 903 height 570
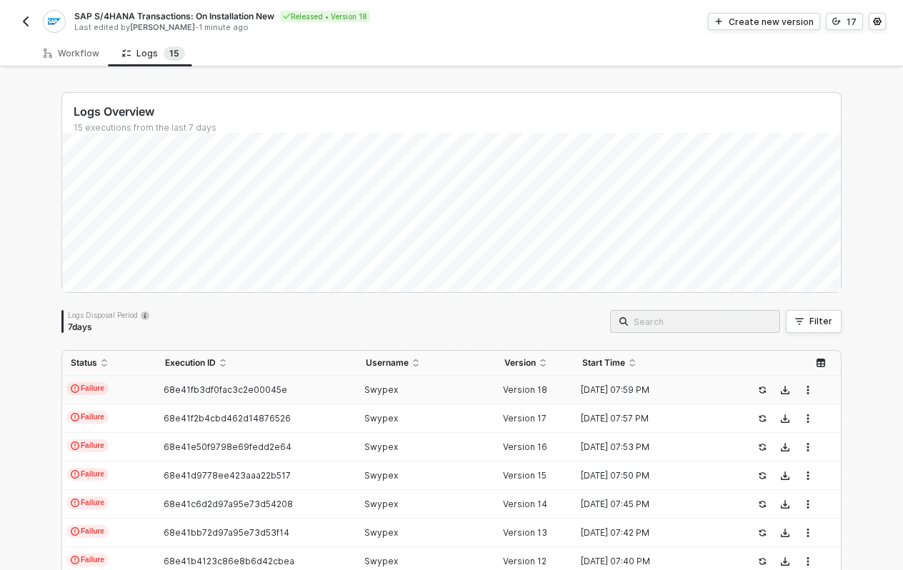
click at [563, 388] on td "Version 18" at bounding box center [535, 390] width 78 height 29
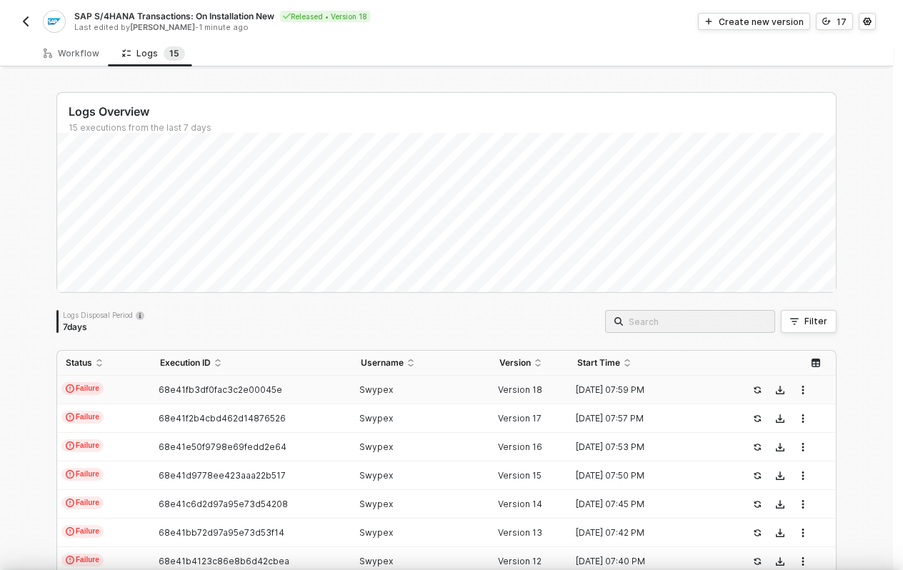
scroll to position [38, 0]
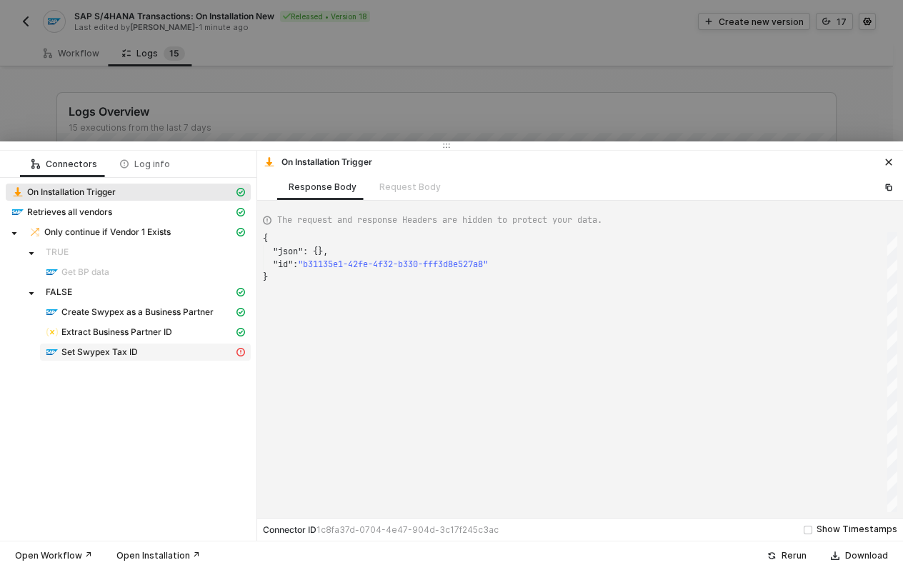
click at [209, 355] on div "Set Swypex Tax ID" at bounding box center [140, 352] width 188 height 13
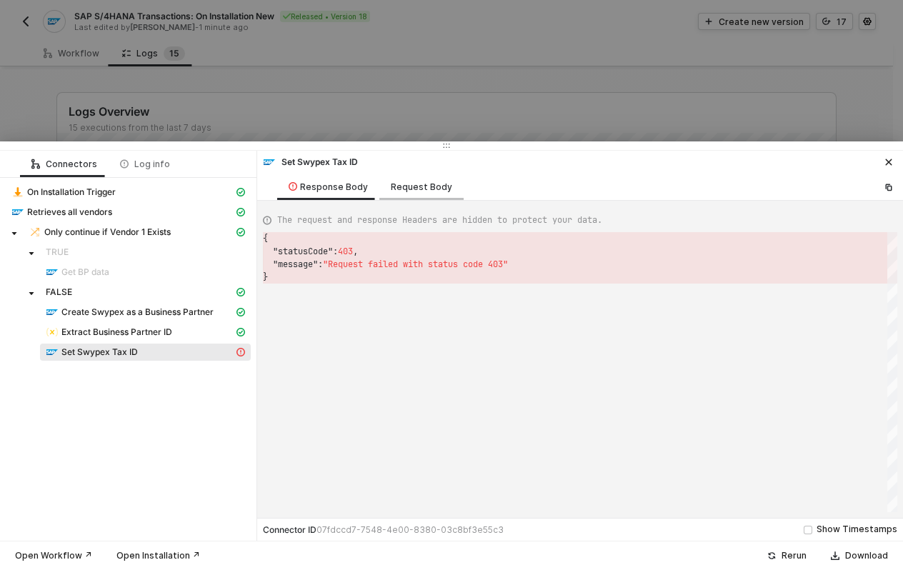
click at [425, 192] on div "Request Body" at bounding box center [421, 187] width 61 height 11
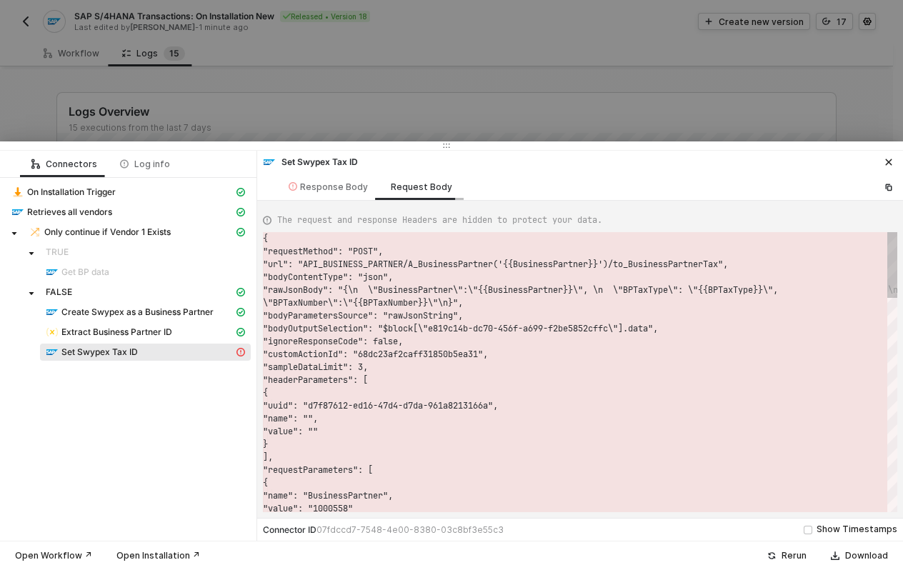
scroll to position [103, 0]
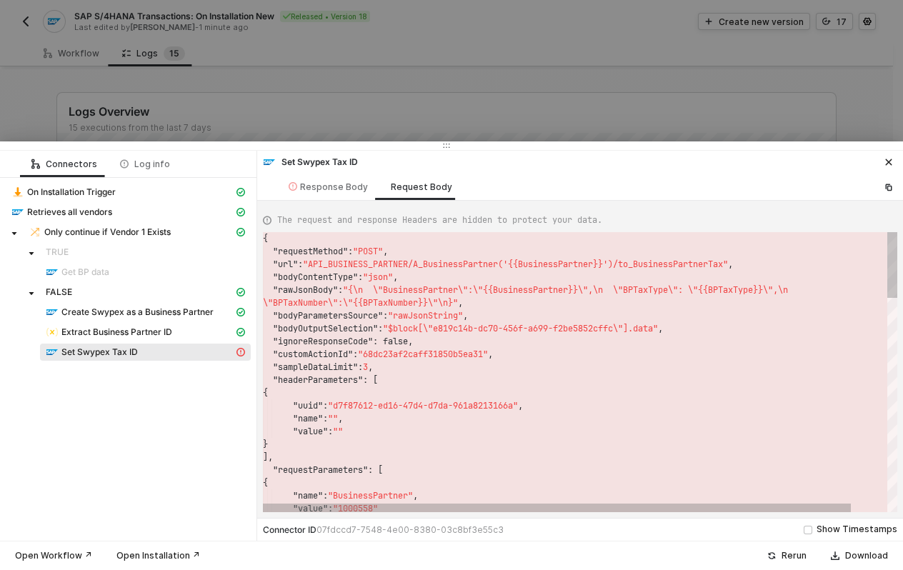
click at [538, 262] on span ""API_BUSINESS_PARTNER/A_BusinessPartner('{{Busines" at bounding box center [428, 264] width 250 height 11
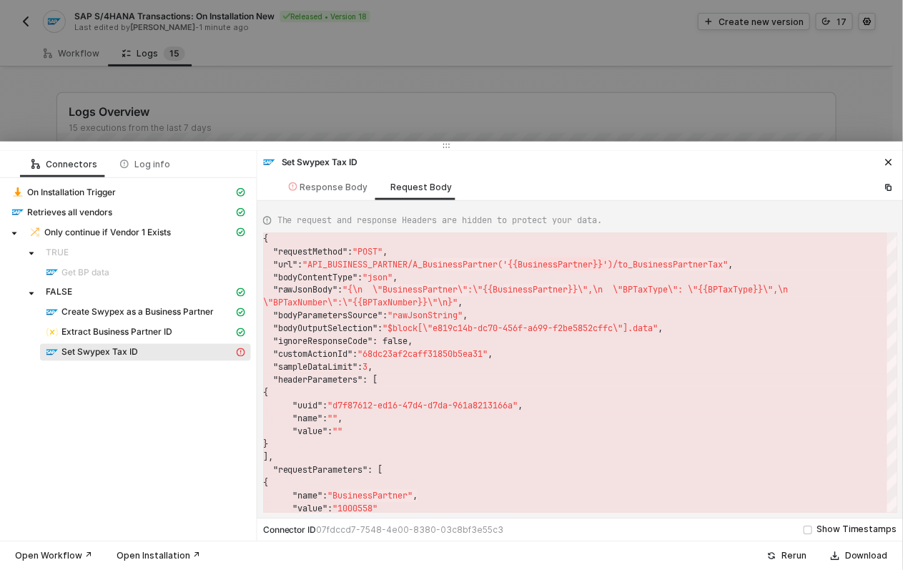
scroll to position [26, 345]
click at [332, 184] on div "Response Body" at bounding box center [328, 186] width 79 height 11
type textarea "{ "statusCode": 403, "message": "Request failed with status code 403" }"
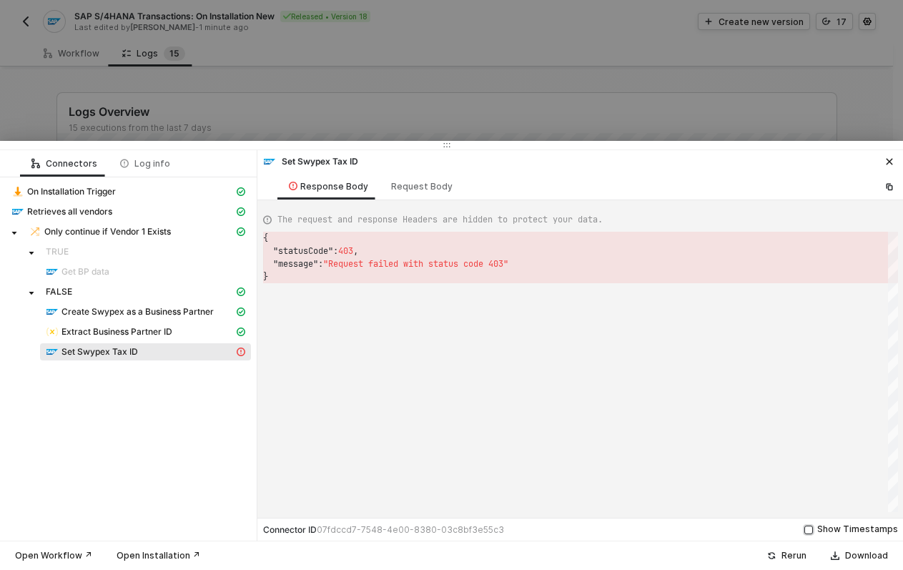
click at [813, 533] on input "Show Timestamps" at bounding box center [808, 529] width 9 height 9
checkbox input "true"
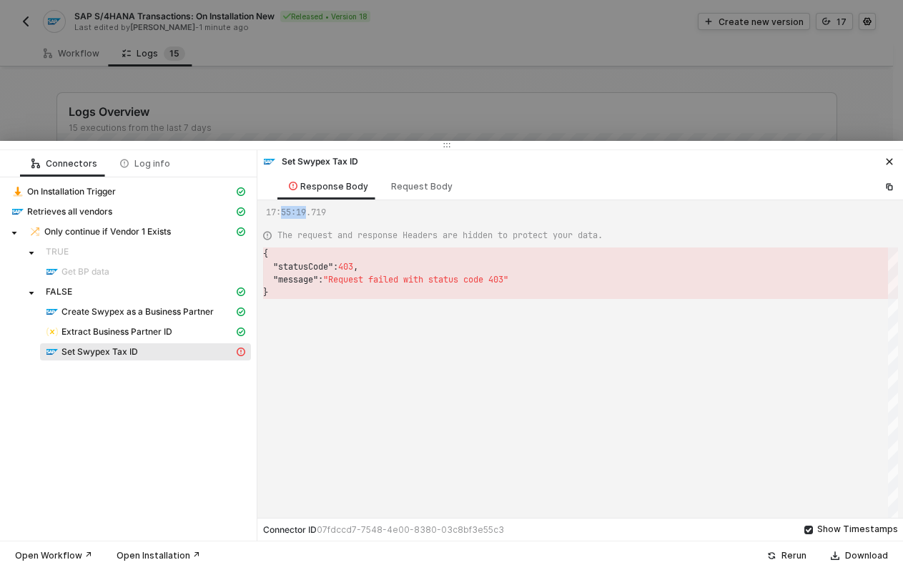
drag, startPoint x: 283, startPoint y: 210, endPoint x: 304, endPoint y: 209, distance: 21.5
click at [304, 209] on div "17:55:19.719" at bounding box center [294, 212] width 62 height 13
click at [285, 119] on div at bounding box center [451, 285] width 903 height 570
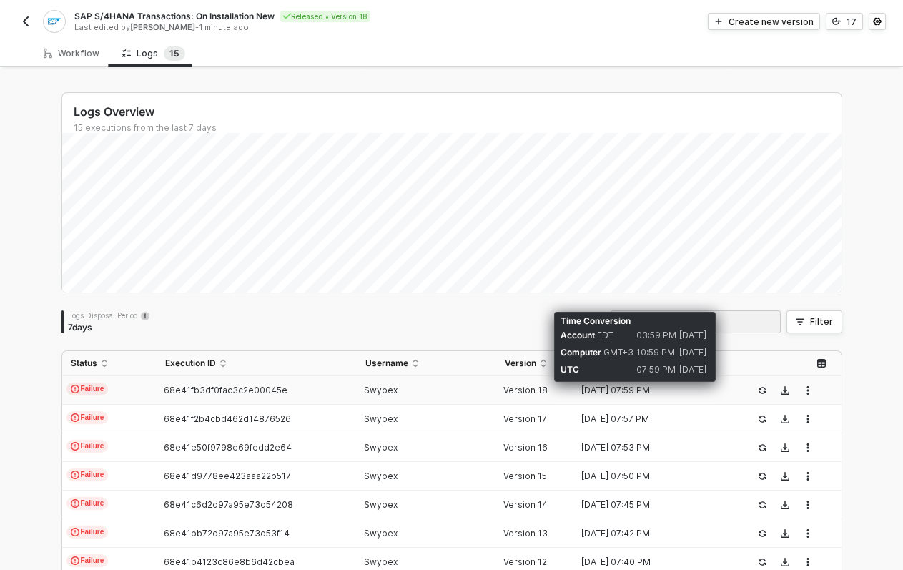
click at [635, 387] on div "06 Oct 2025 07:59 PM" at bounding box center [652, 390] width 156 height 11
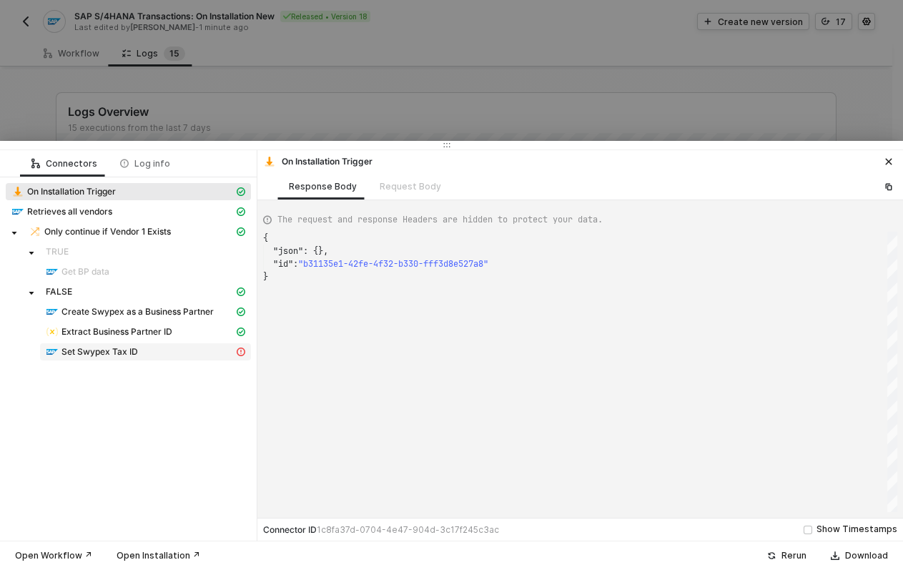
click at [172, 350] on div "Set Swypex Tax ID" at bounding box center [140, 351] width 188 height 13
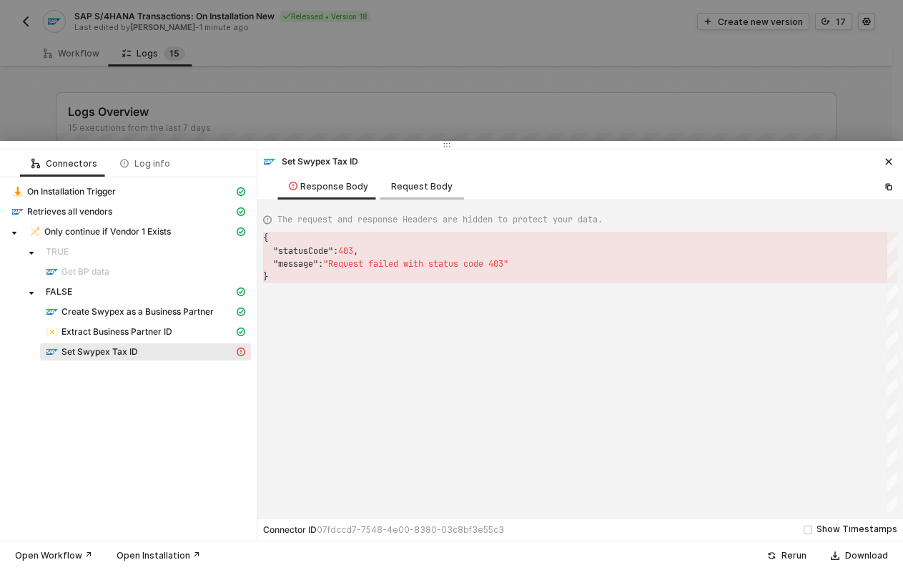
click at [434, 189] on div "Request Body" at bounding box center [421, 186] width 61 height 11
type textarea "{ "requestMethod": "POST", "url": "API_BUSINESS_PARTNER/A_BusinessPartner('{{Bu…"
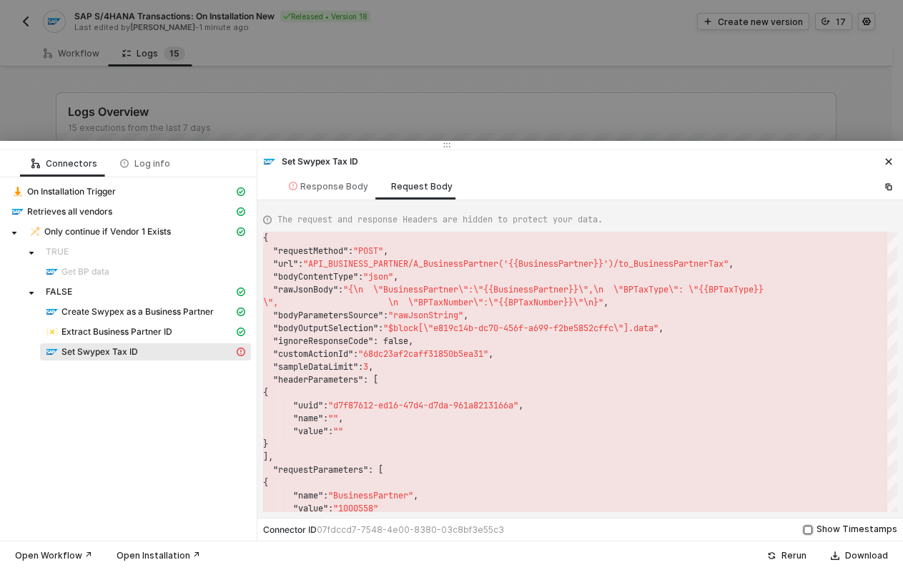
click at [812, 530] on input "Show Timestamps" at bounding box center [807, 529] width 9 height 9
checkbox input "true"
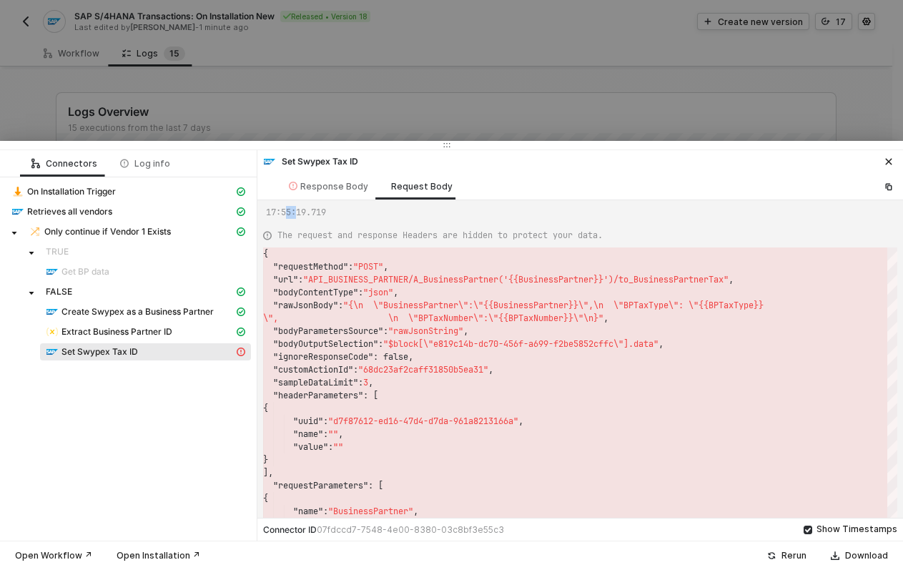
drag, startPoint x: 287, startPoint y: 212, endPoint x: 295, endPoint y: 211, distance: 8.6
click at [295, 211] on div "17:55:19.719" at bounding box center [294, 212] width 62 height 13
drag, startPoint x: 275, startPoint y: 208, endPoint x: 327, endPoint y: 211, distance: 51.5
click at [294, 207] on div "17:55:19.719" at bounding box center [294, 212] width 62 height 13
click at [336, 194] on div "Response Body" at bounding box center [328, 186] width 102 height 26
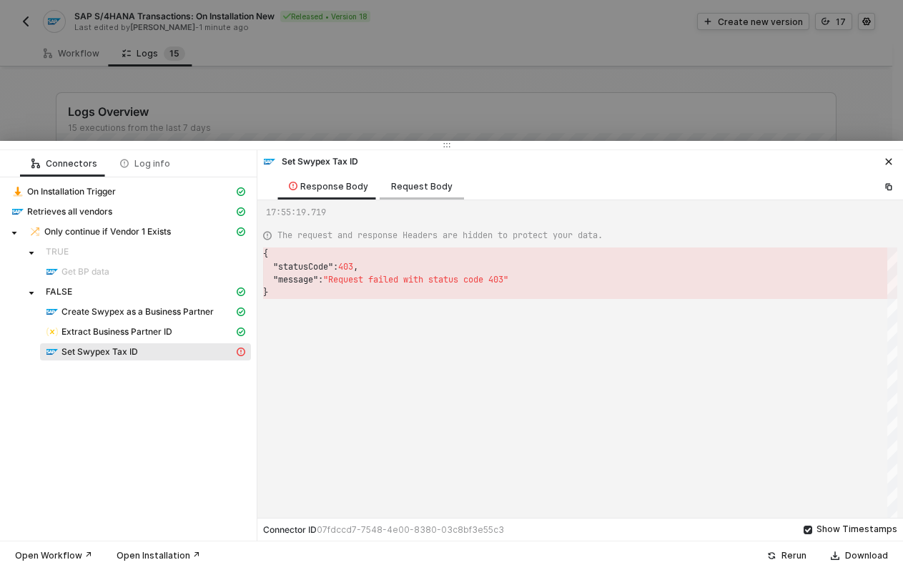
click at [414, 187] on div "Request Body" at bounding box center [421, 186] width 61 height 11
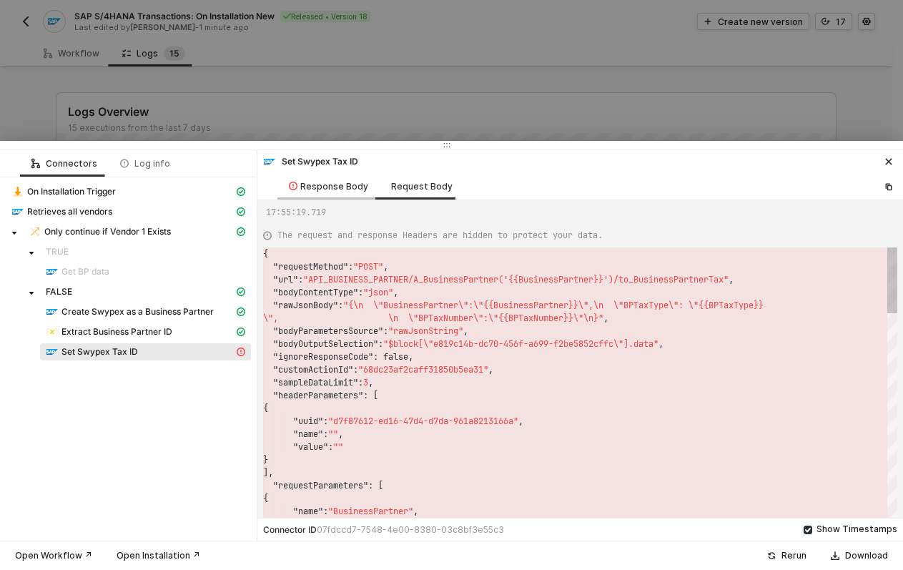
click at [328, 187] on div "Response Body" at bounding box center [328, 186] width 79 height 11
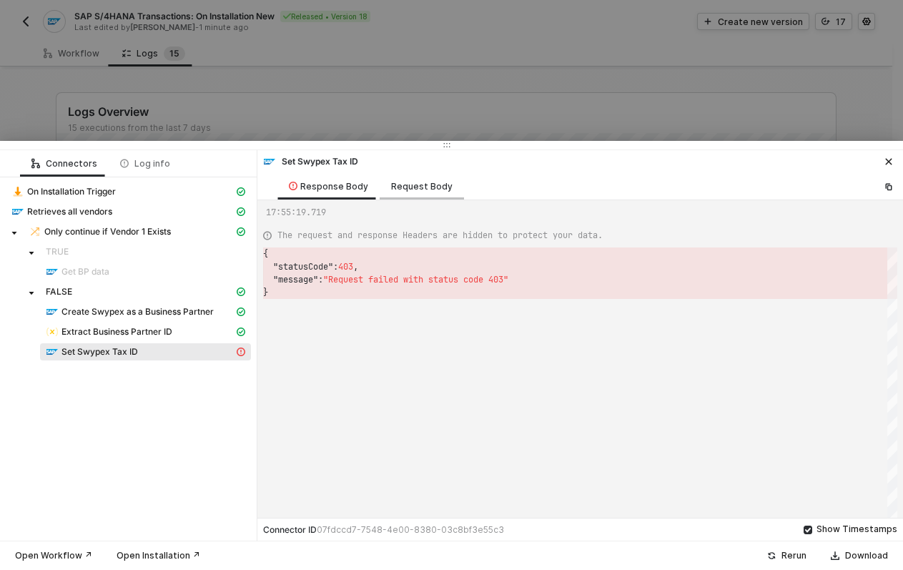
click at [405, 188] on div "Request Body" at bounding box center [421, 186] width 61 height 11
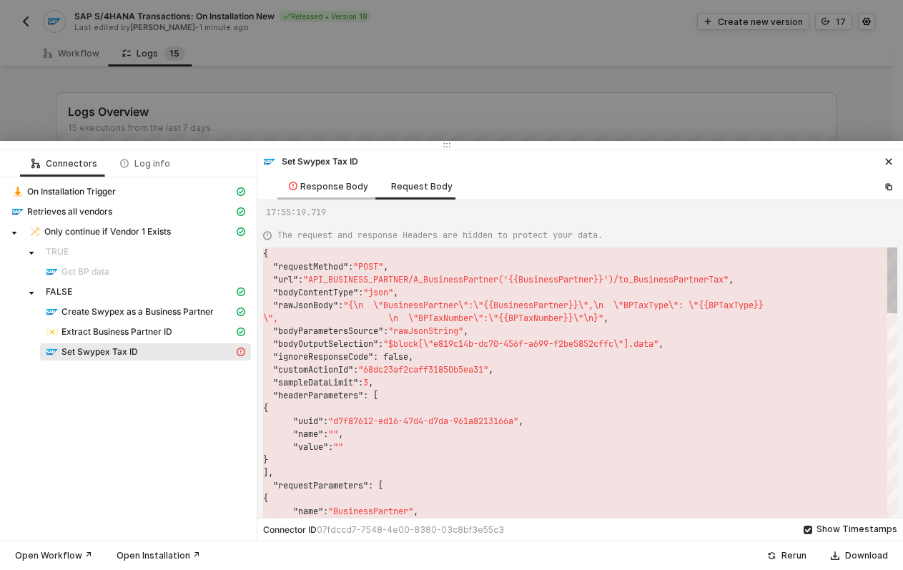
click at [327, 188] on div "Response Body" at bounding box center [328, 186] width 79 height 11
type textarea "{ "statusCode": 403, "message": "Request failed with status code 403" }"
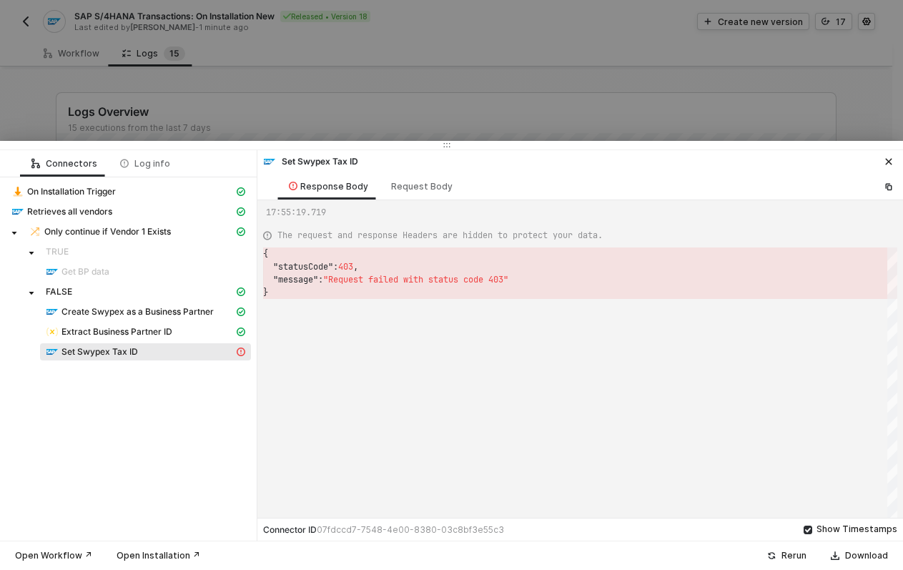
scroll to position [39, 0]
click at [349, 105] on div at bounding box center [451, 285] width 903 height 570
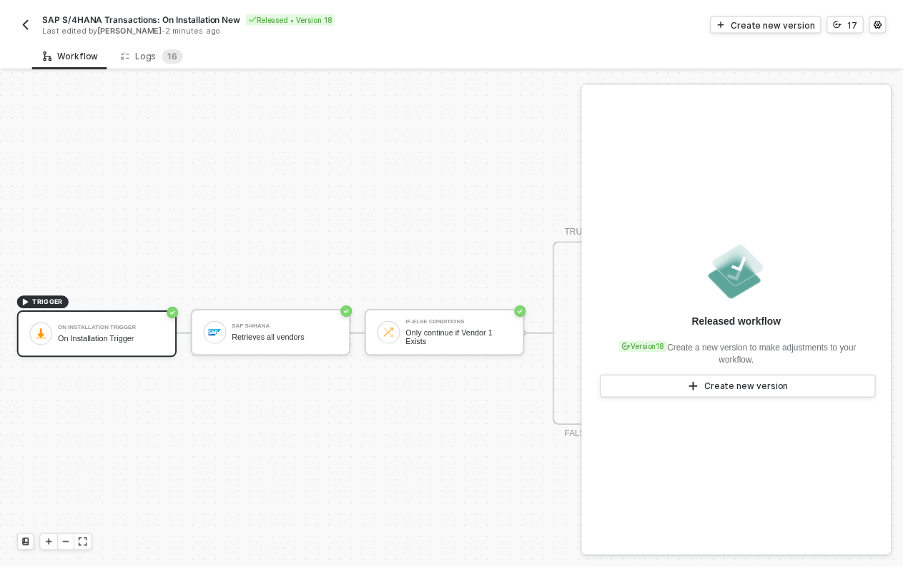
scroll to position [37, 0]
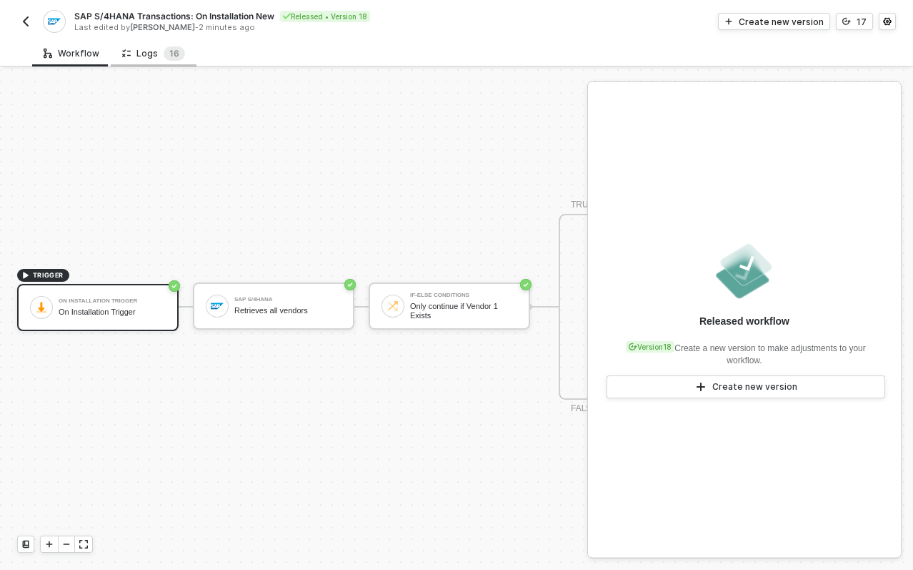
click at [181, 56] on div "Logs 1 6" at bounding box center [154, 53] width 86 height 26
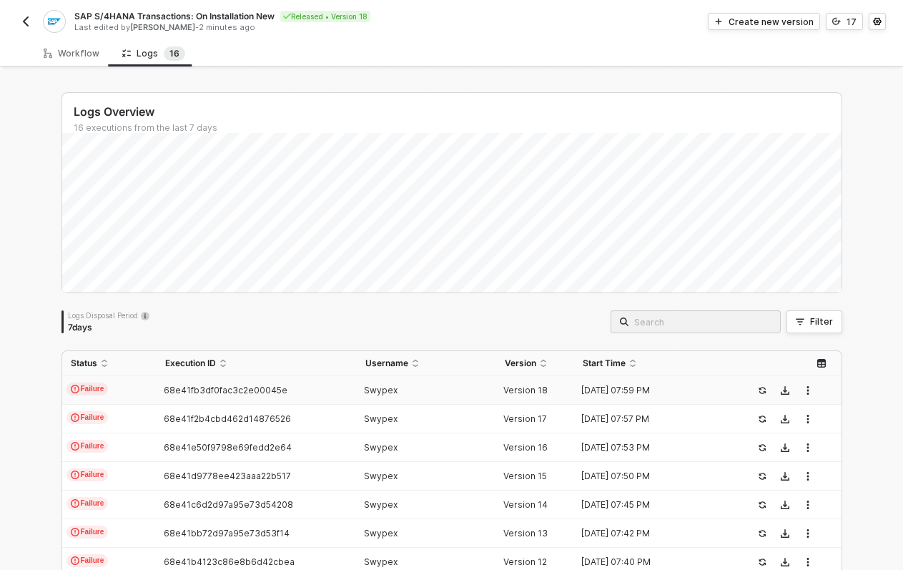
click at [430, 393] on div "Swypex" at bounding box center [421, 390] width 128 height 11
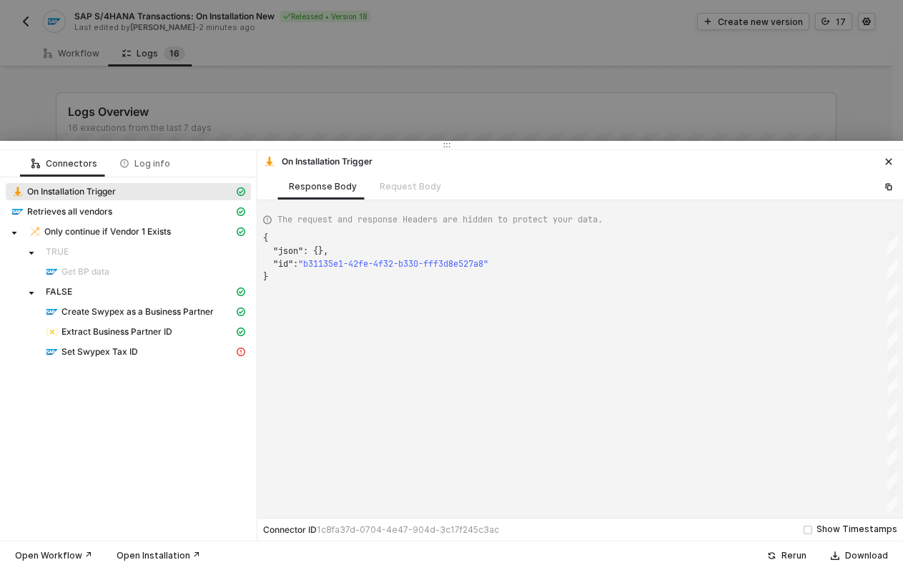
scroll to position [39, 0]
click at [194, 355] on div "Set Swypex Tax ID" at bounding box center [140, 351] width 188 height 13
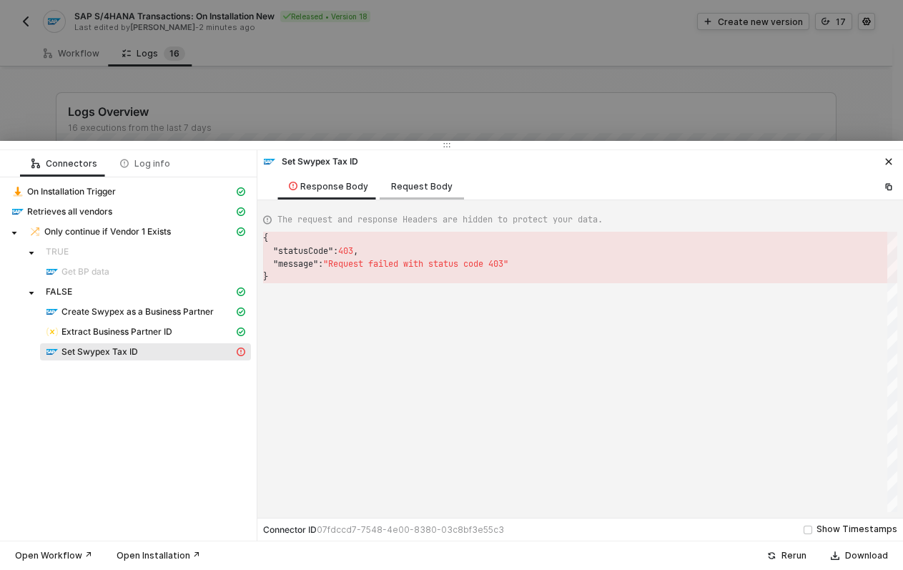
click at [410, 187] on div "Request Body" at bounding box center [421, 186] width 61 height 11
type textarea "{ "requestMethod": "POST", "url": "API_BUSINESS_PARTNER/A_BusinessPartner('{{Bu…"
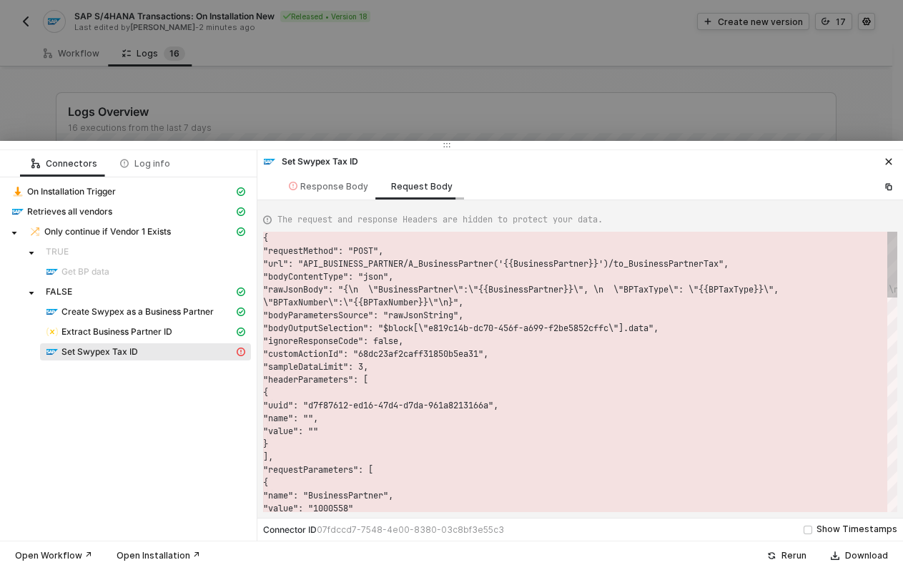
scroll to position [103, 0]
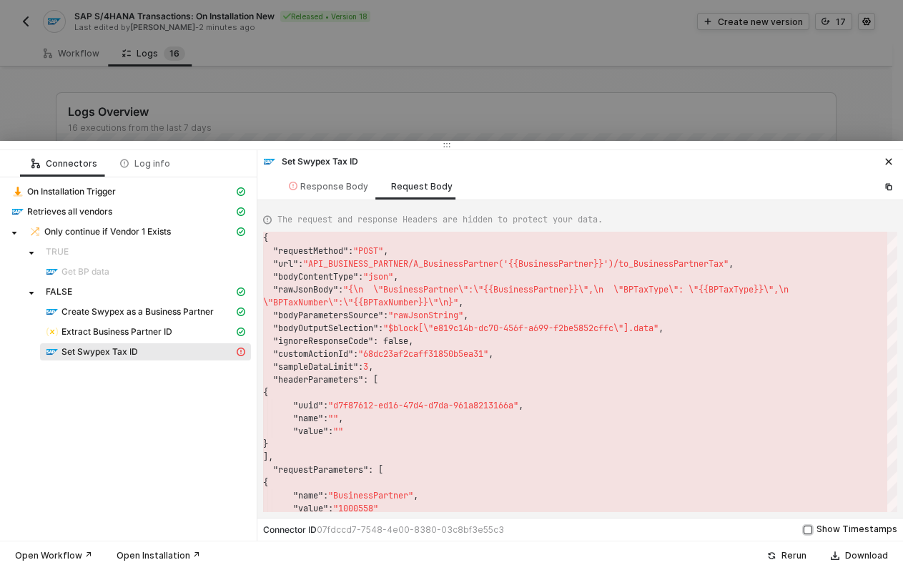
click at [823, 530] on div "Show Timestamps" at bounding box center [856, 529] width 81 height 14
click at [812, 530] on input "Show Timestamps" at bounding box center [807, 529] width 9 height 9
checkbox input "true"
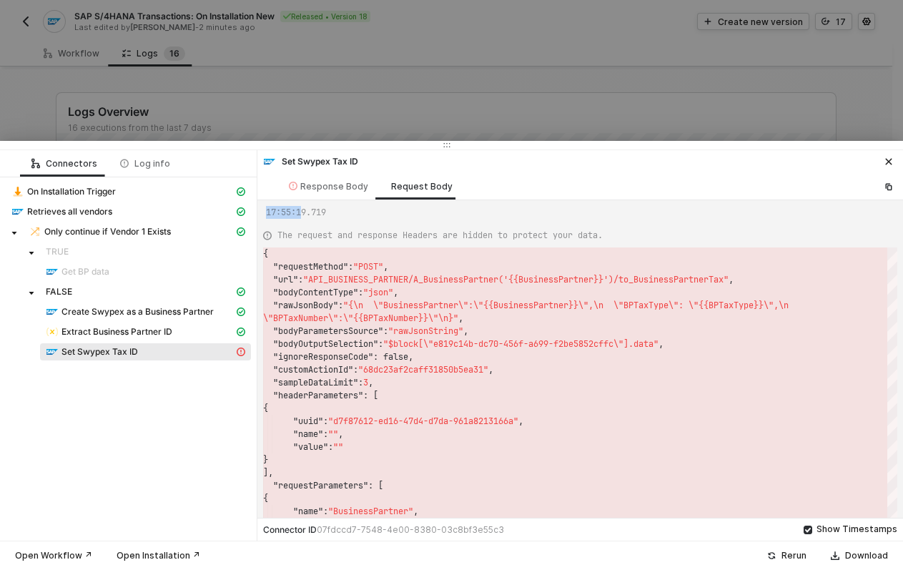
drag, startPoint x: 267, startPoint y: 212, endPoint x: 302, endPoint y: 211, distance: 34.3
click at [301, 211] on div "17:55:19.719" at bounding box center [294, 212] width 62 height 13
click at [147, 167] on div "Log info" at bounding box center [145, 163] width 50 height 11
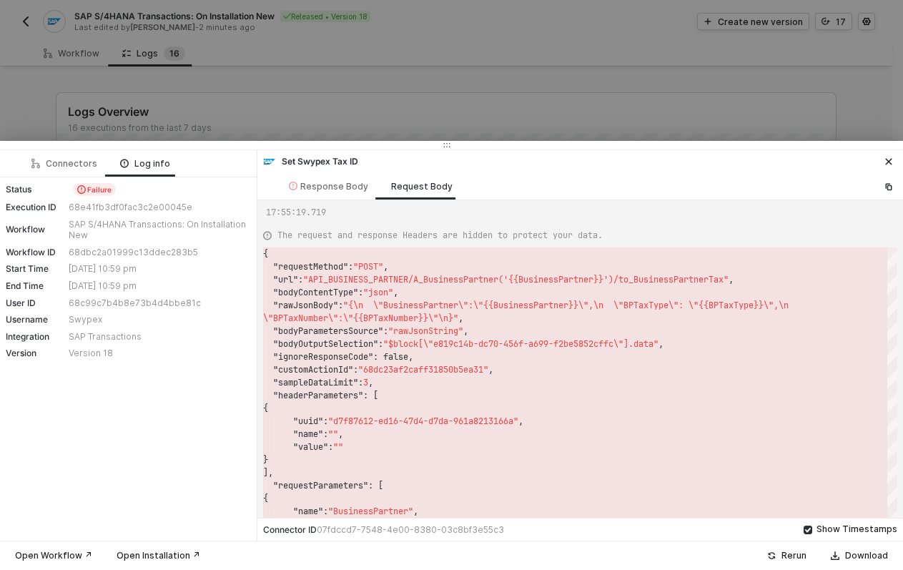
drag, startPoint x: 119, startPoint y: 267, endPoint x: 176, endPoint y: 293, distance: 62.1
click at [176, 293] on div "Status Failure Execution ID 68e41fb3df0fac3c2e00045e Workflow SAP S/4HANA Trans…" at bounding box center [128, 270] width 257 height 187
click at [127, 279] on div "Status Failure Execution ID 68e41fb3df0fac3c2e00045e Workflow SAP S/4HANA Trans…" at bounding box center [128, 270] width 257 height 187
drag, startPoint x: 9, startPoint y: 268, endPoint x: 202, endPoint y: 291, distance: 195.0
click at [202, 291] on div "Status Failure Execution ID 68e41fb3df0fac3c2e00045e Workflow SAP S/4HANA Trans…" at bounding box center [128, 270] width 257 height 187
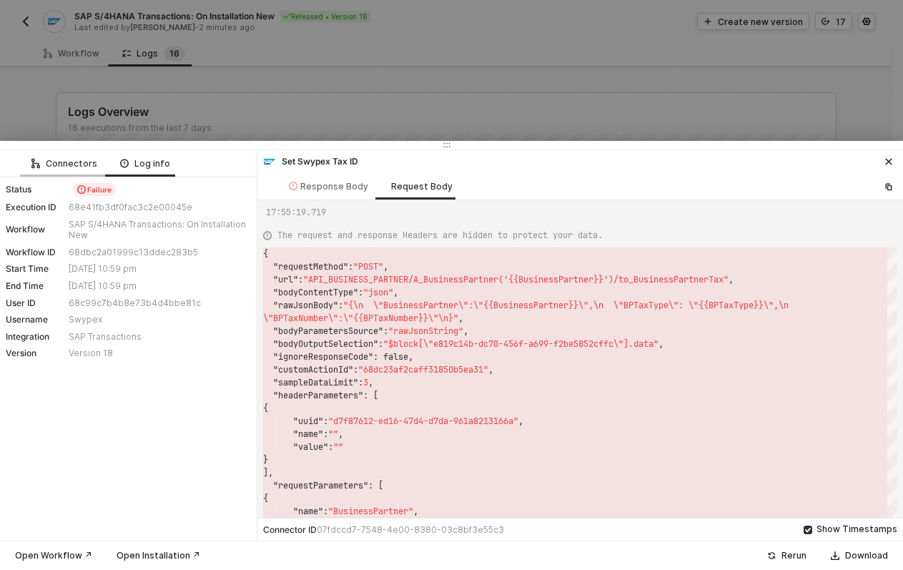
click at [58, 151] on div "Connectors" at bounding box center [64, 163] width 89 height 26
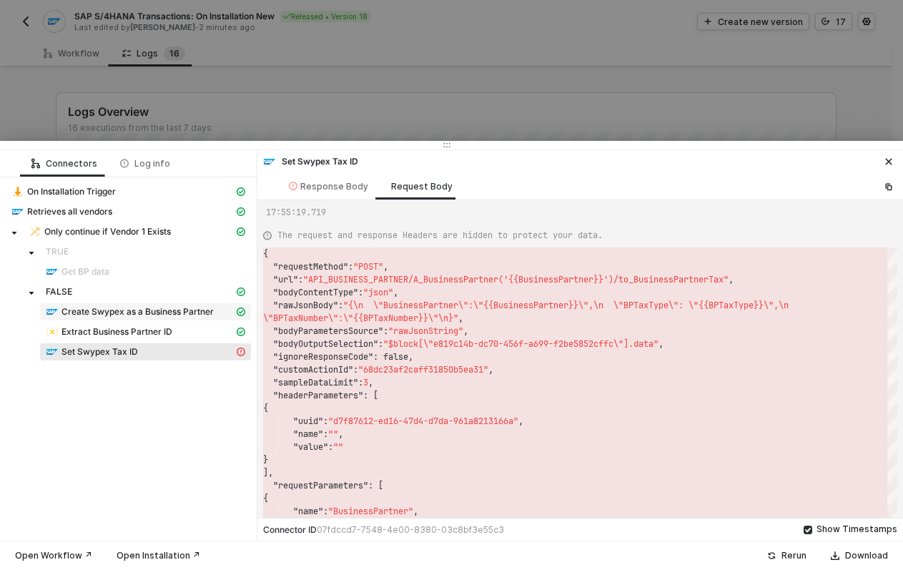
click at [96, 315] on span "Create Swypex as a Business Partner" at bounding box center [137, 311] width 152 height 11
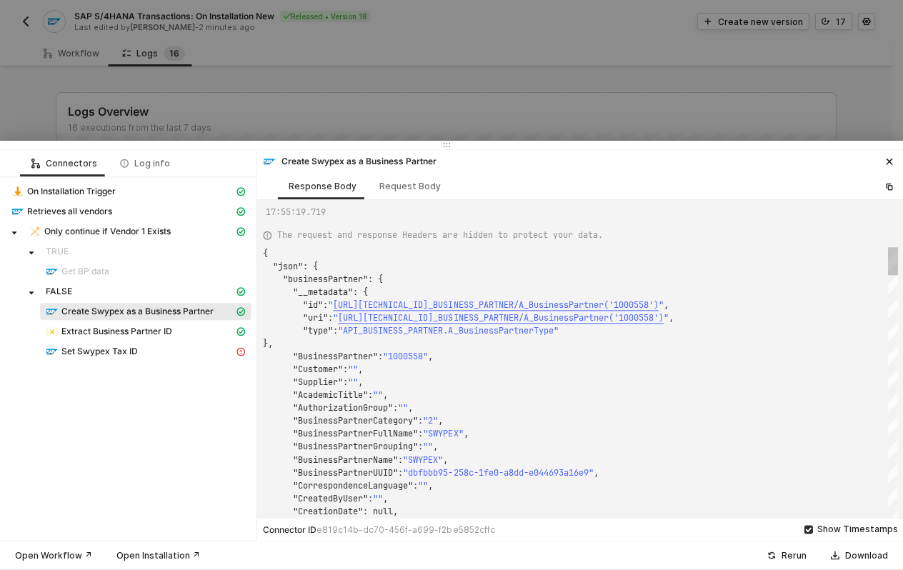
scroll to position [129, 0]
click at [184, 337] on div "Extract Business Partner ID" at bounding box center [140, 332] width 188 height 13
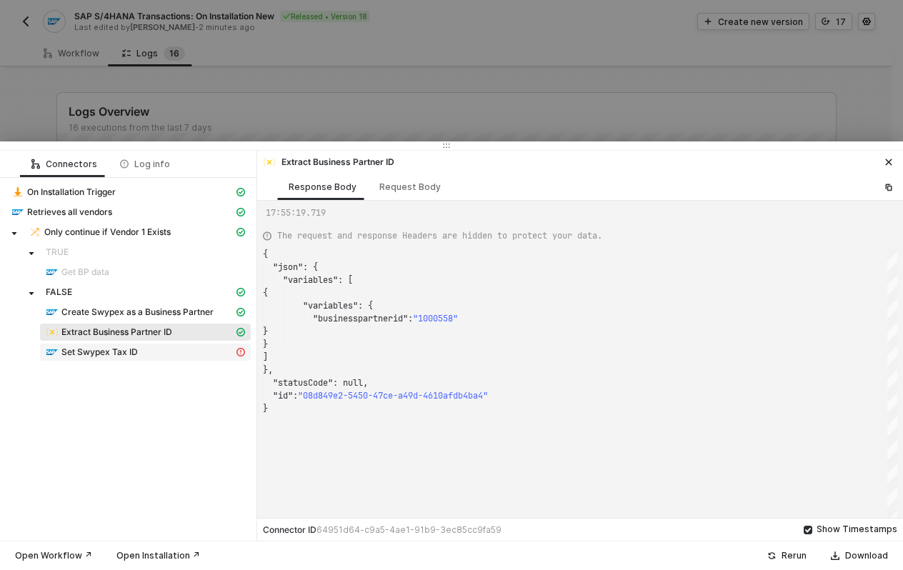
click at [178, 356] on div "Set Swypex Tax ID" at bounding box center [140, 352] width 188 height 13
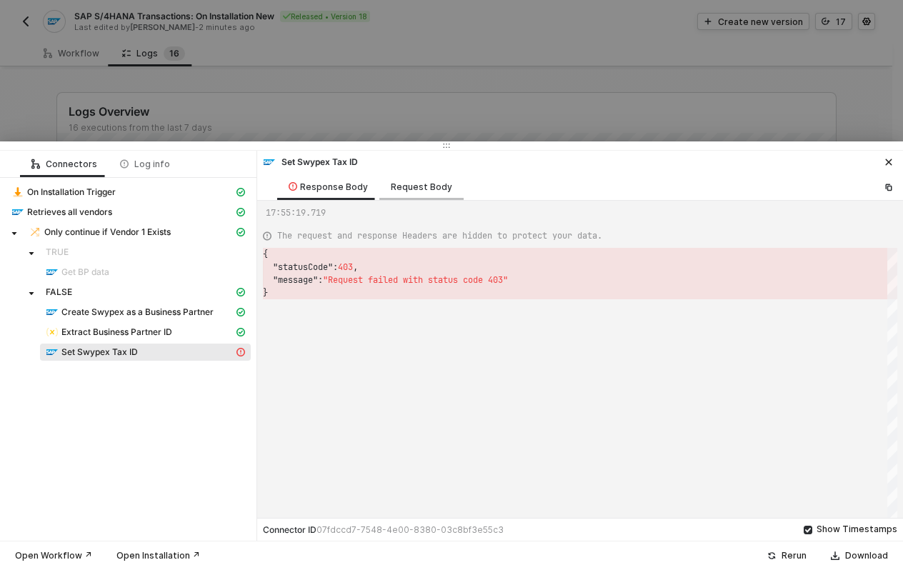
click at [407, 193] on div "Request Body" at bounding box center [422, 187] width 84 height 26
type textarea "{ "requestMethod": "POST", "url": "API_BUSINESS_PARTNER/A_BusinessPartner('{{Bu…"
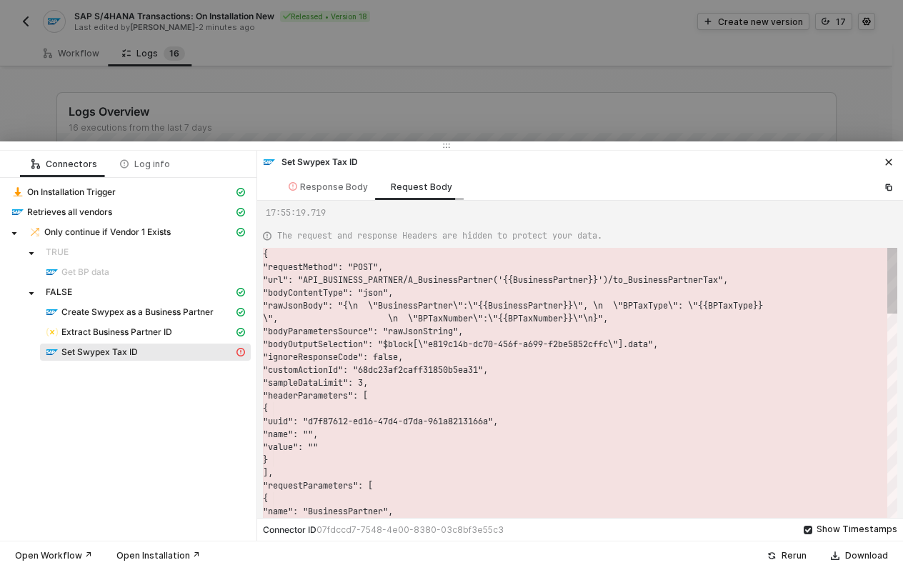
scroll to position [103, 0]
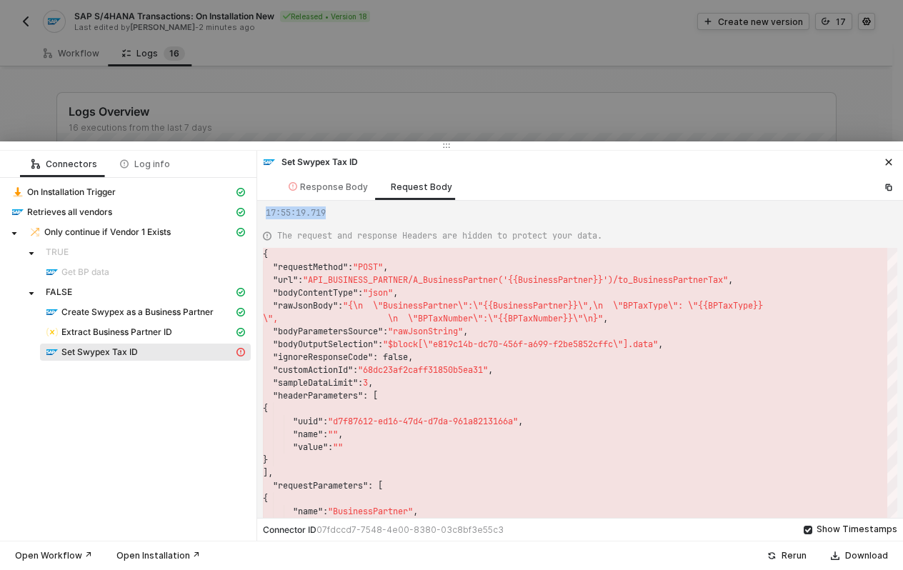
drag, startPoint x: 264, startPoint y: 211, endPoint x: 331, endPoint y: 209, distance: 66.5
click at [331, 209] on div "17:55:19.719 The request and response Headers are hidden to protect your data. …" at bounding box center [580, 368] width 635 height 322
click at [137, 161] on div "Log info" at bounding box center [145, 164] width 50 height 11
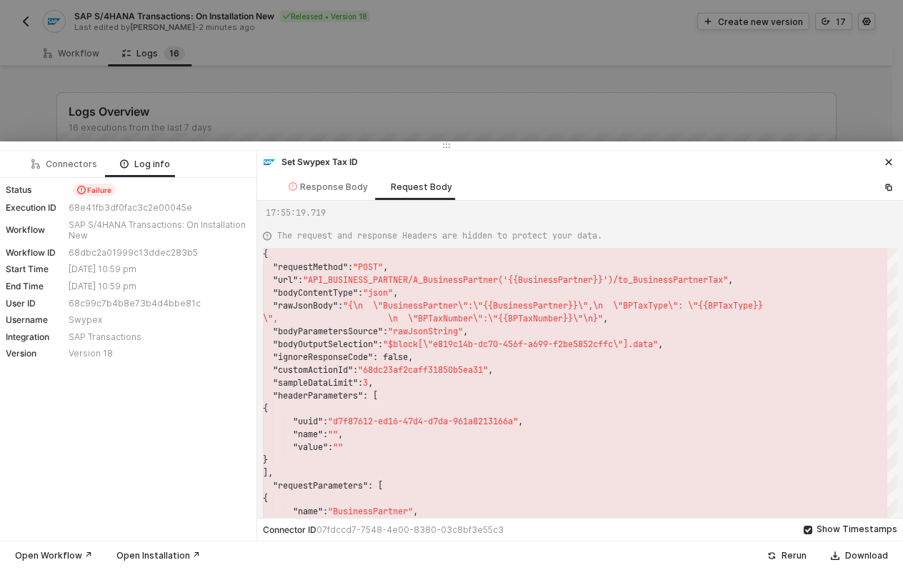
drag, startPoint x: 137, startPoint y: 268, endPoint x: 187, endPoint y: 269, distance: 50.0
click at [187, 269] on div "[DATE] 10:59 pm" at bounding box center [158, 269] width 179 height 11
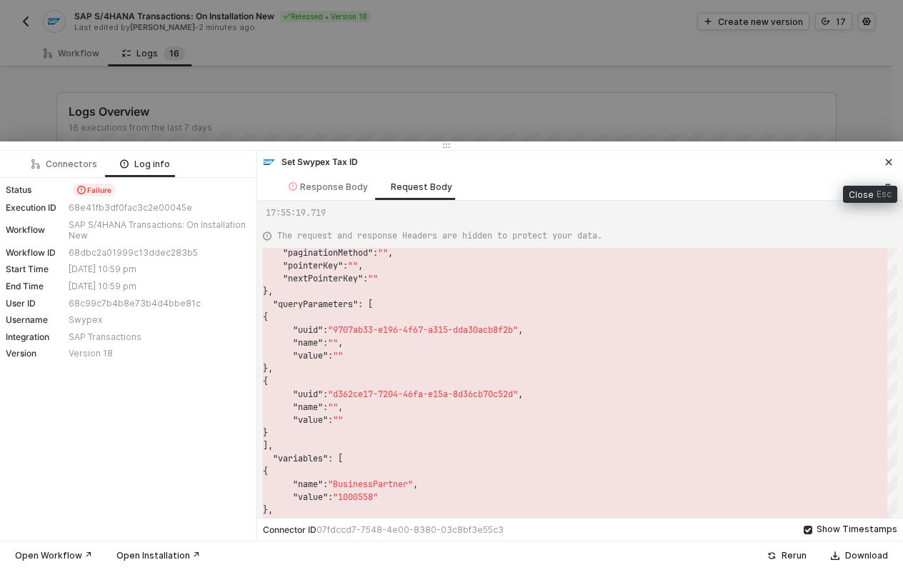
click at [887, 155] on button "button" at bounding box center [889, 162] width 17 height 17
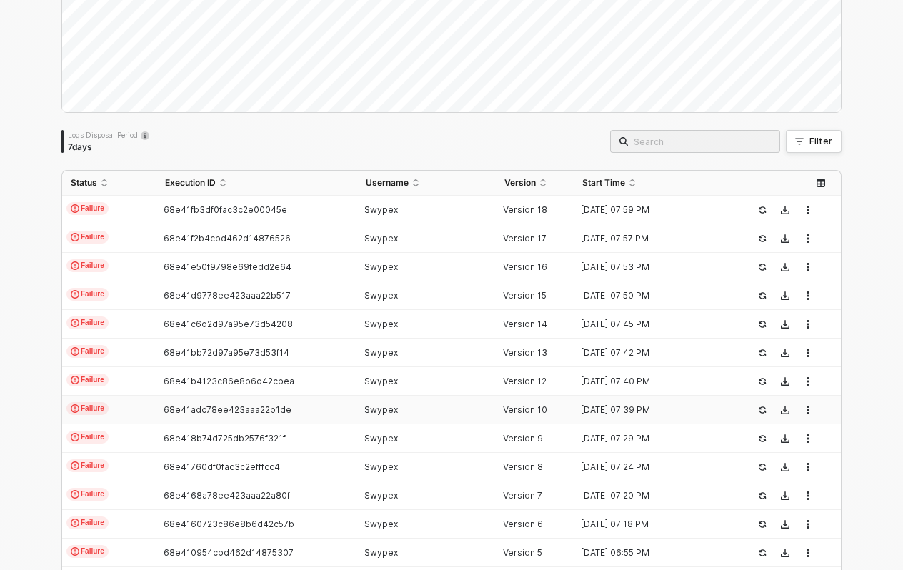
scroll to position [0, 0]
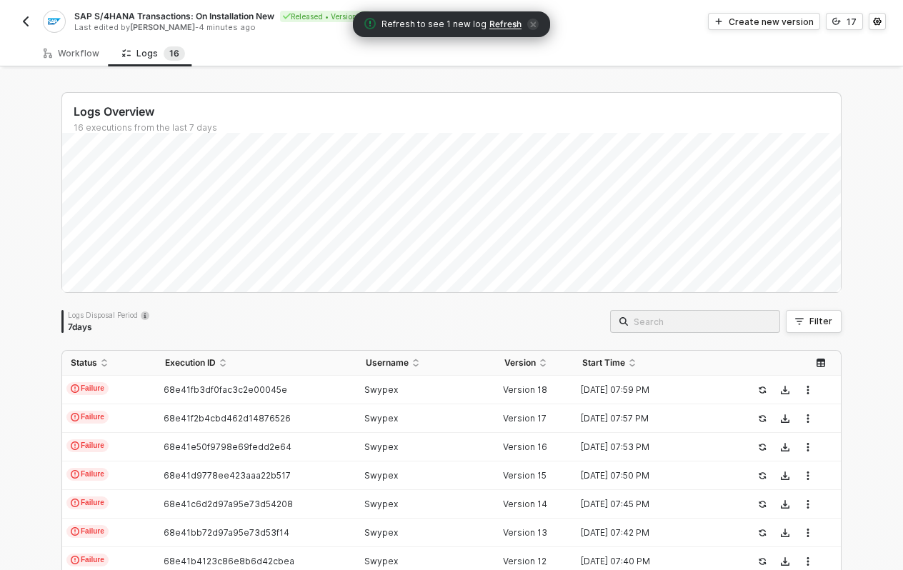
click at [502, 29] on span "Refresh" at bounding box center [506, 24] width 32 height 11
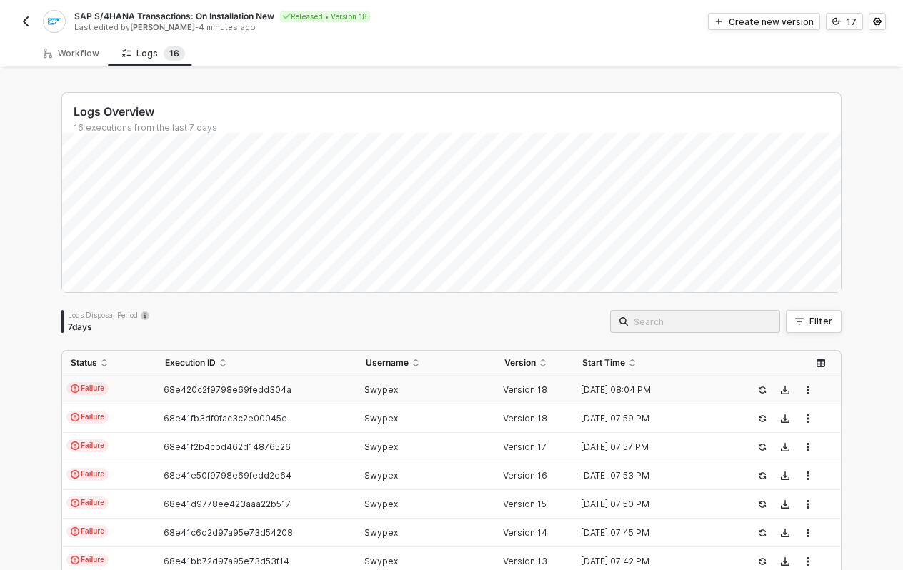
click at [453, 393] on div "Swypex" at bounding box center [421, 390] width 128 height 11
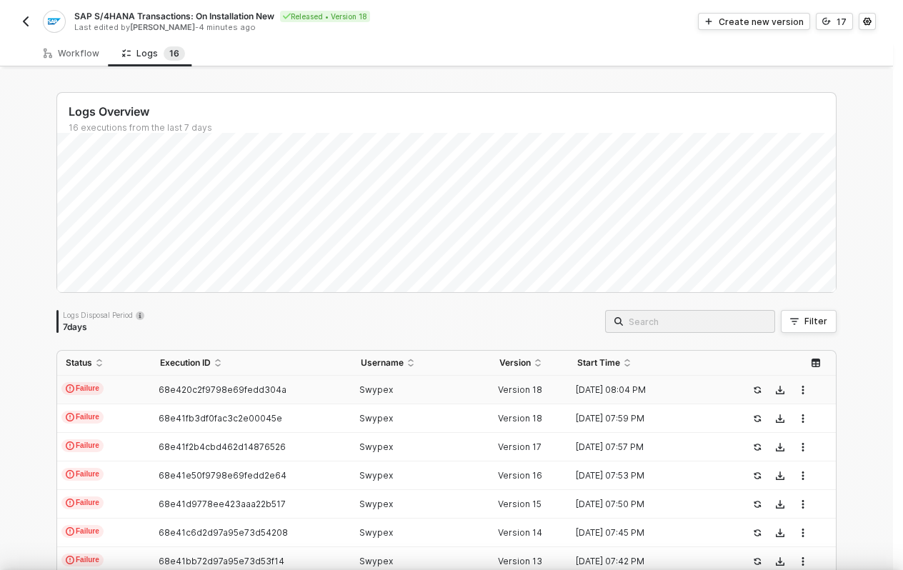
scroll to position [38, 0]
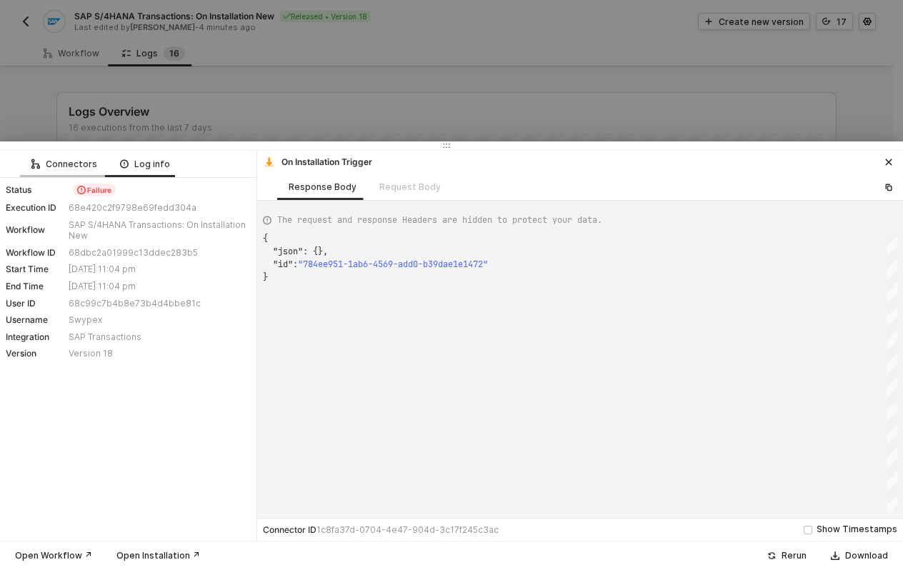
click at [89, 159] on div "Connectors" at bounding box center [64, 164] width 66 height 11
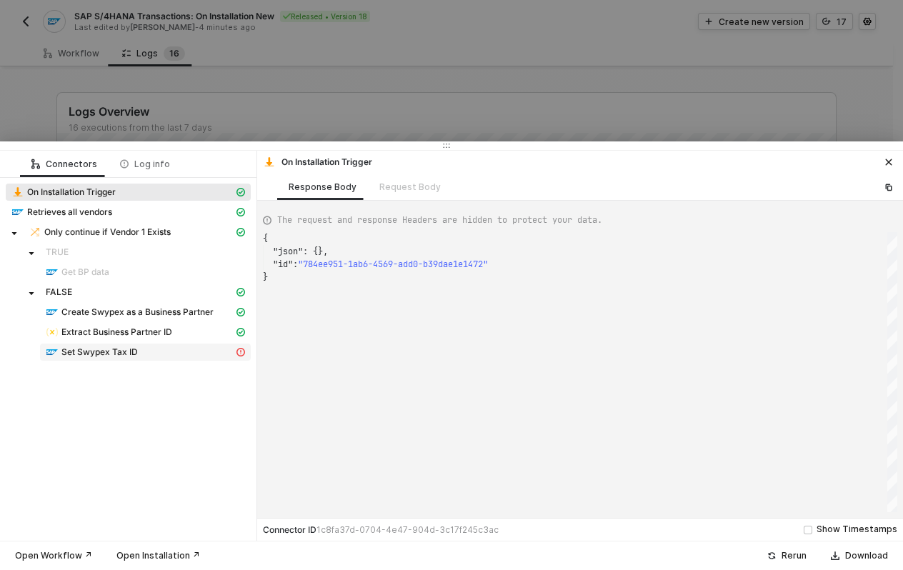
click at [137, 347] on span "Set Swypex Tax ID" at bounding box center [99, 352] width 76 height 11
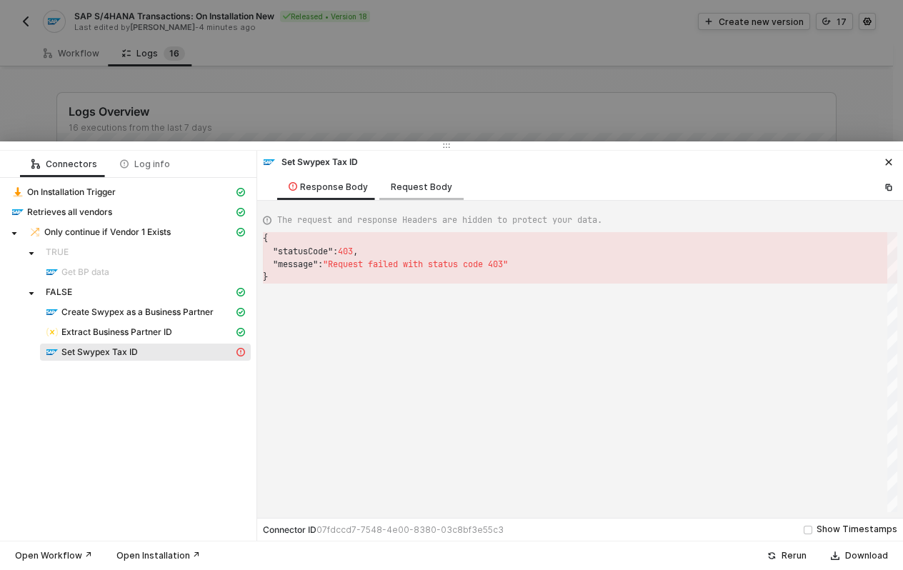
click at [416, 189] on div "Request Body" at bounding box center [421, 187] width 61 height 11
type textarea "{ "requestMethod": "POST", "url": "API_BUSINESS_PARTNER/A_BusinessPartner('{{Bu…"
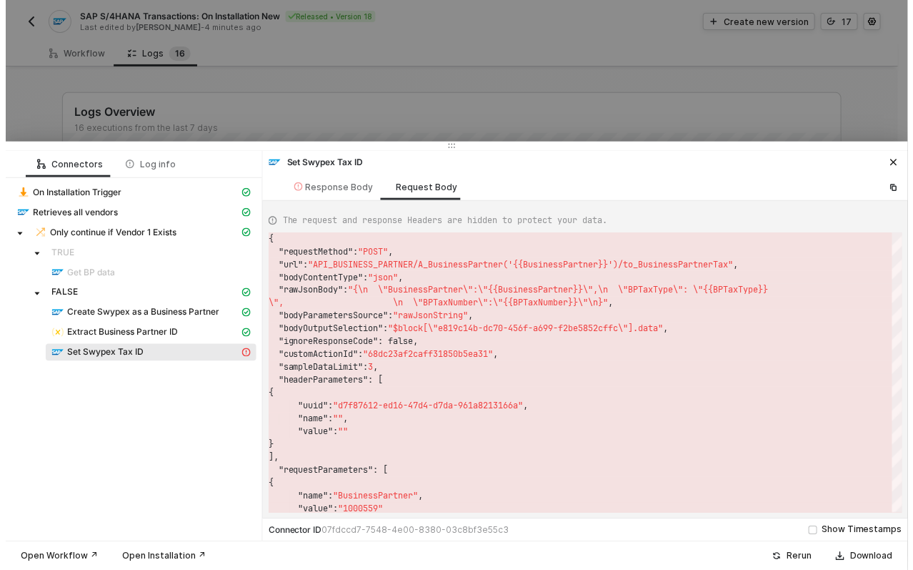
scroll to position [103, 0]
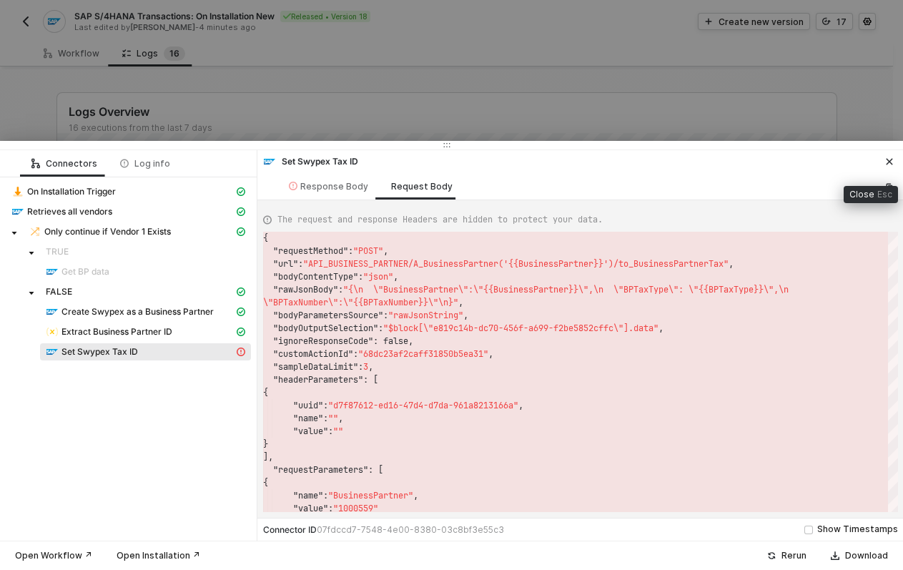
click at [892, 159] on icon "icon-close" at bounding box center [889, 162] width 6 height 6
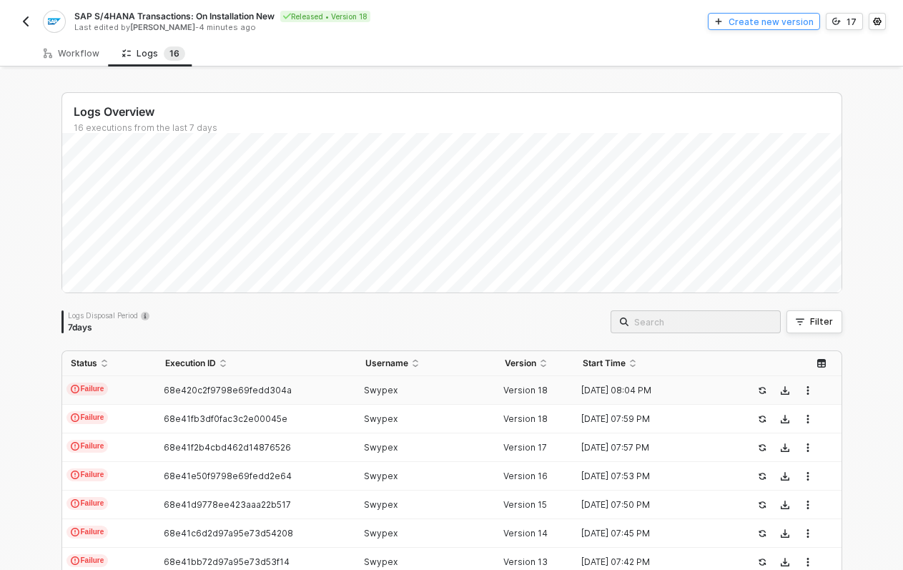
click at [742, 23] on div "Create new version" at bounding box center [770, 22] width 85 height 12
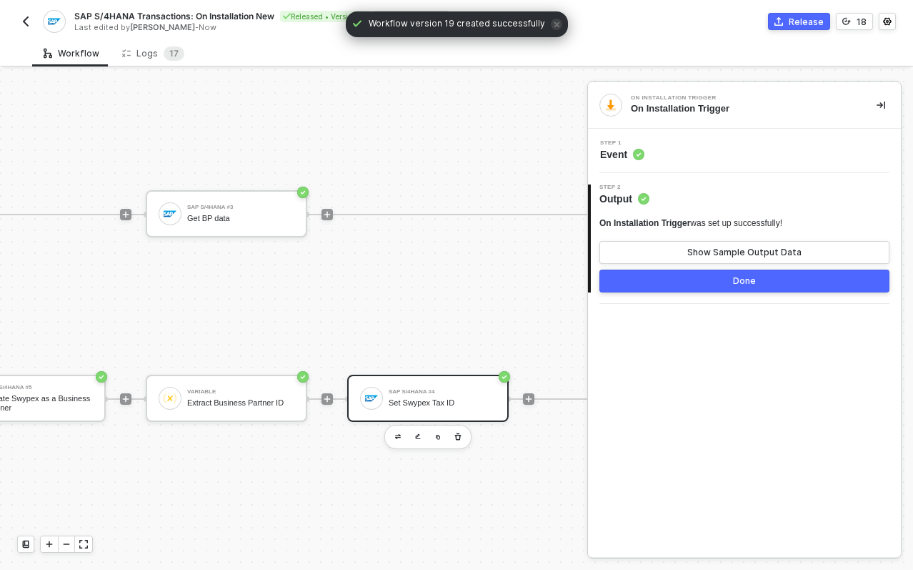
scroll to position [37, 789]
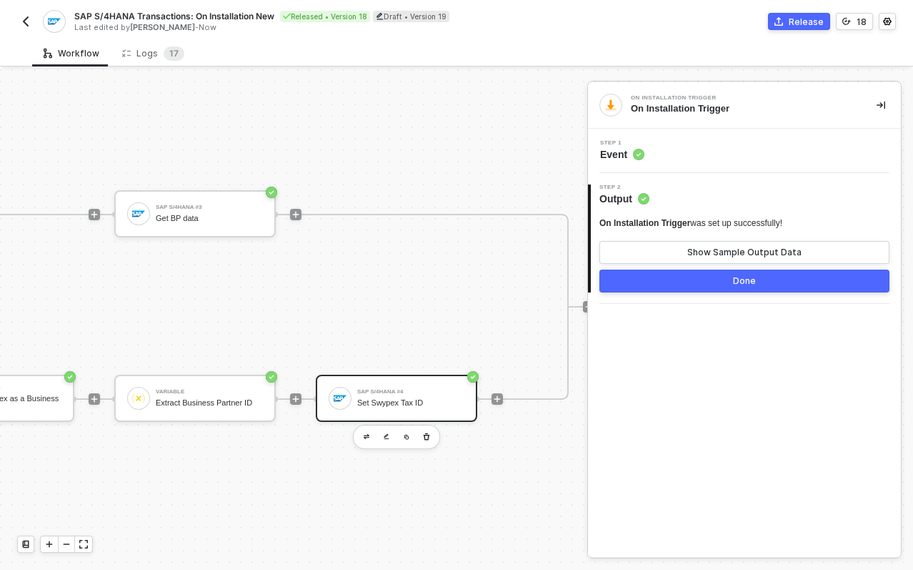
click at [379, 389] on div "SAP S/4HANA #4" at bounding box center [410, 392] width 107 height 6
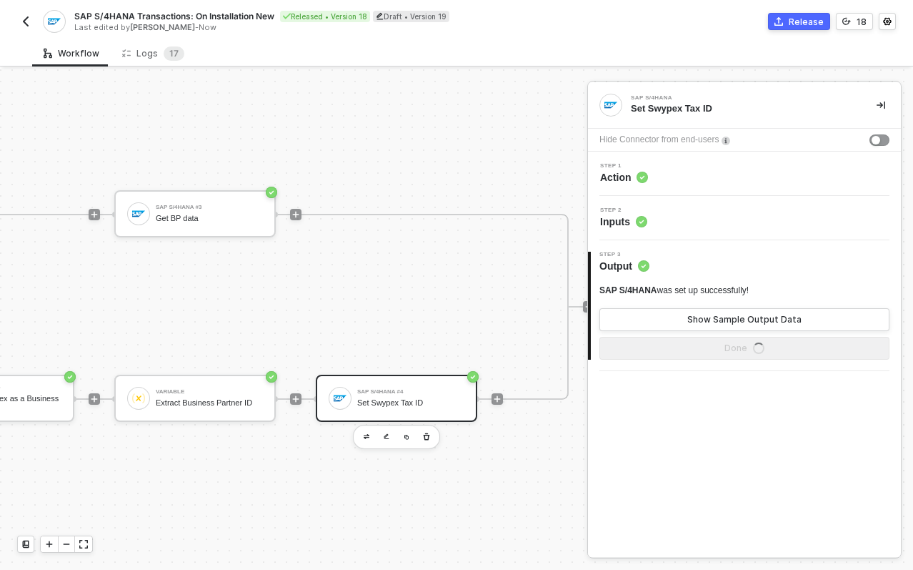
click at [625, 214] on span "Inputs" at bounding box center [623, 221] width 47 height 14
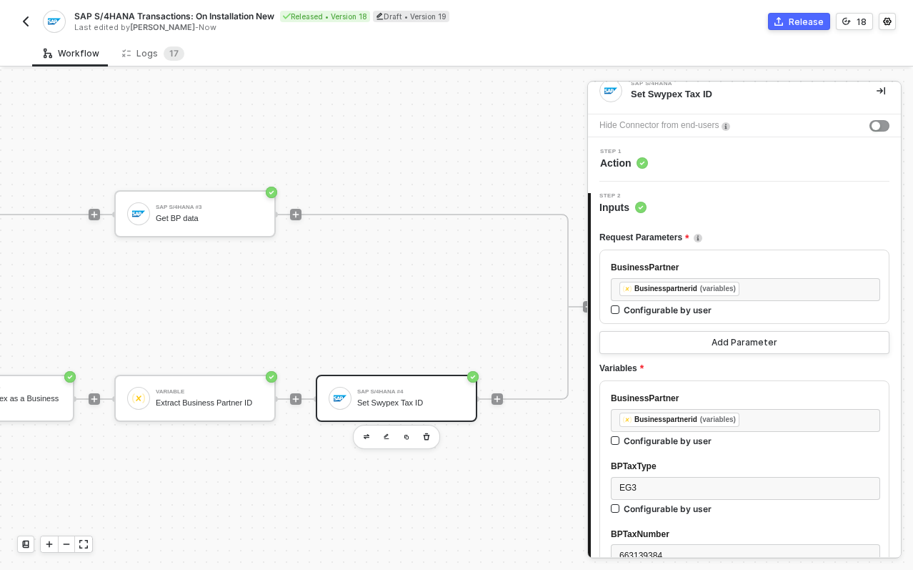
scroll to position [0, 0]
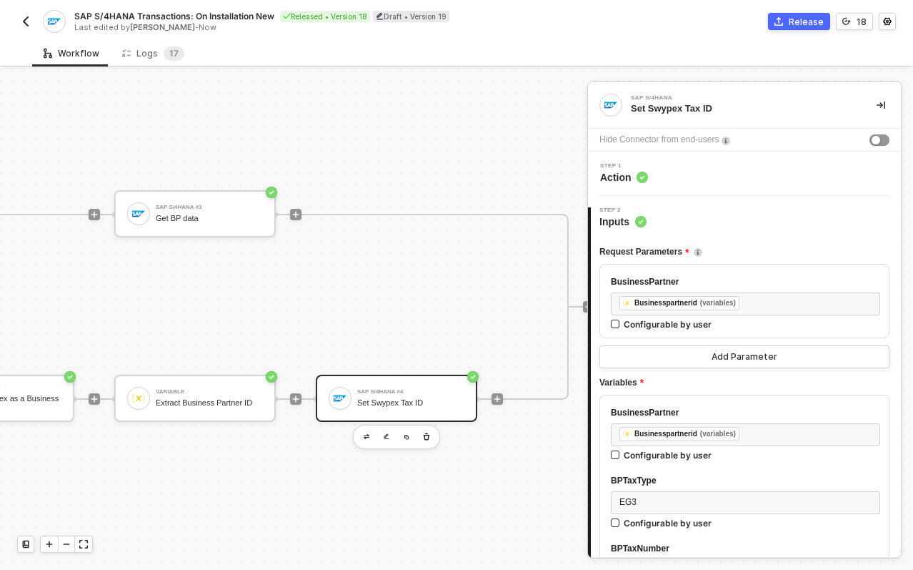
click at [630, 175] on span "Action" at bounding box center [624, 177] width 48 height 14
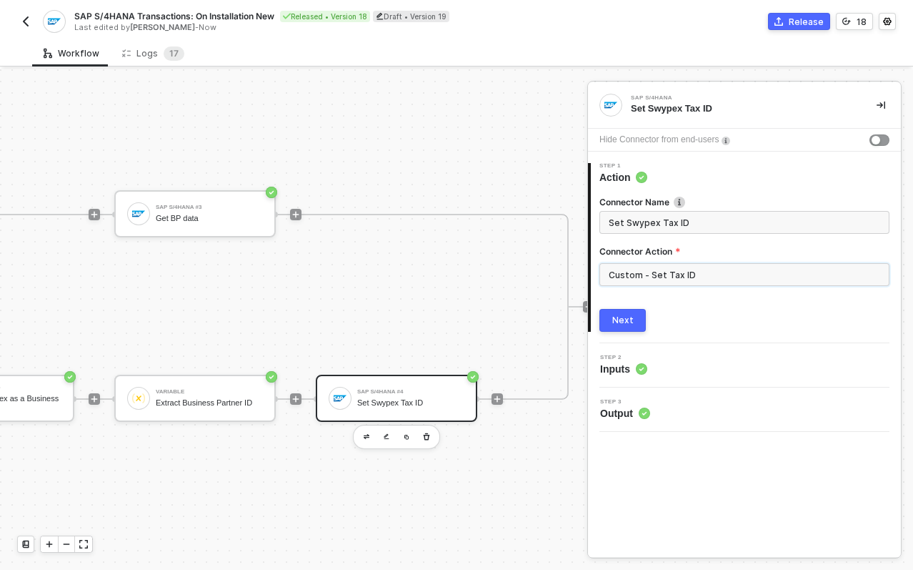
click at [641, 279] on input "Custom - Set Tax ID" at bounding box center [745, 274] width 290 height 23
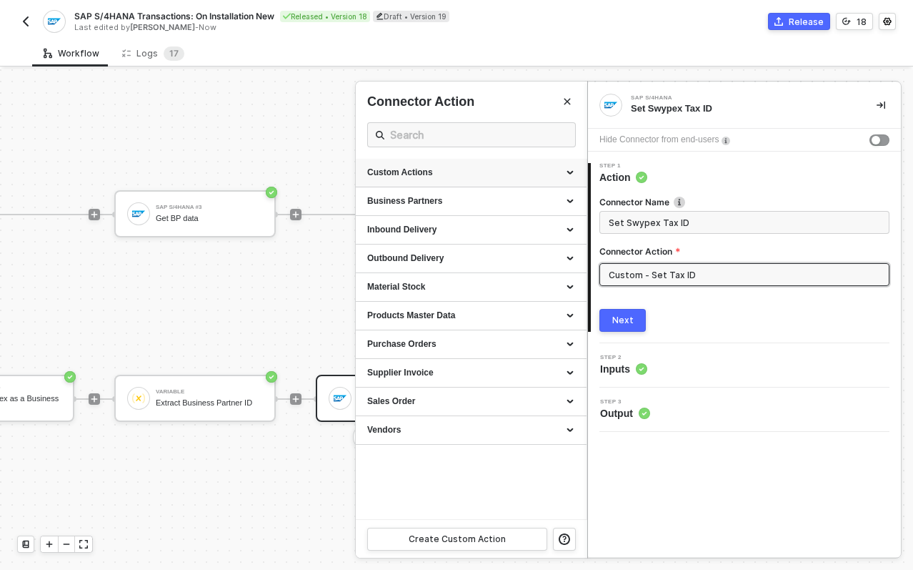
click at [442, 176] on div "Custom Actions" at bounding box center [471, 173] width 208 height 12
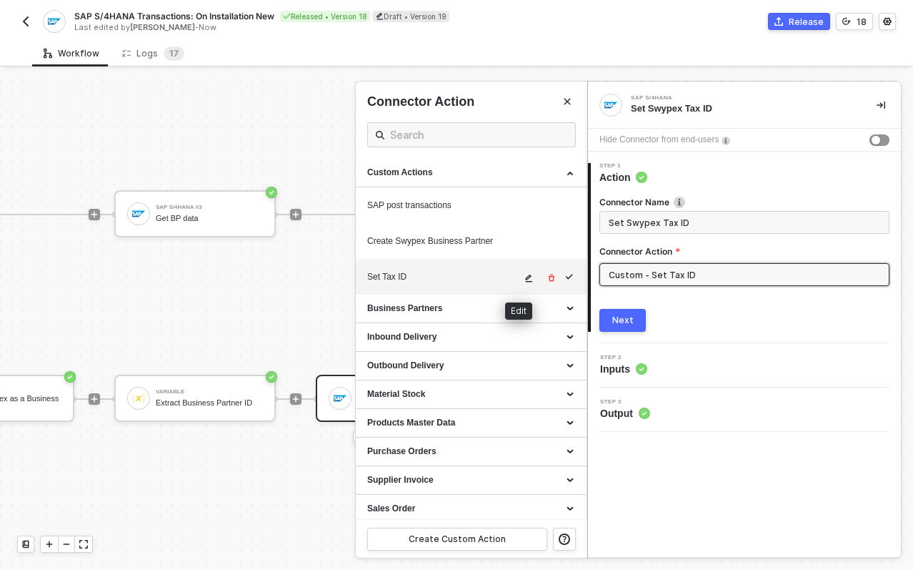
click at [525, 278] on icon "icon-edit" at bounding box center [529, 278] width 9 height 9
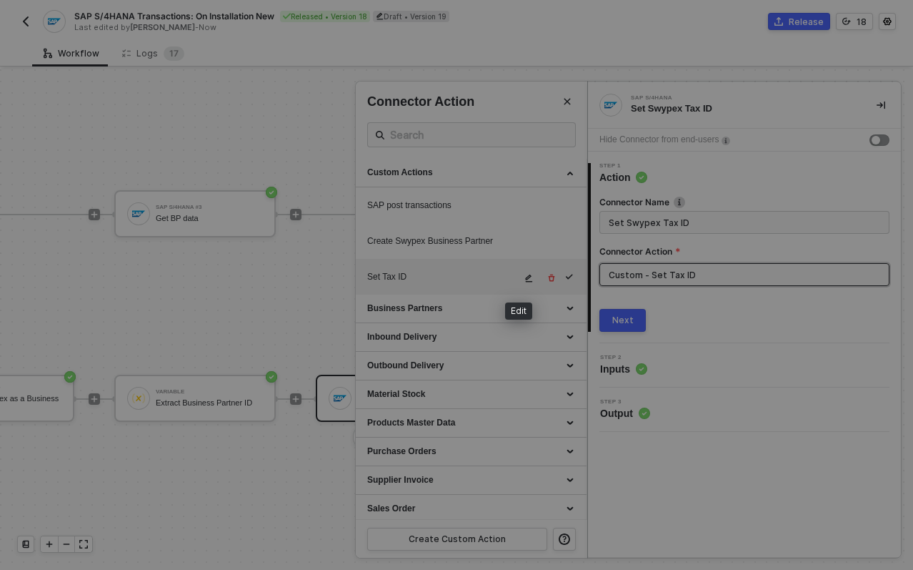
type textarea "HTTP/1.1 403 Forbidden { "data": [ [ { "json": { "message": "AxiosError: Reques…"
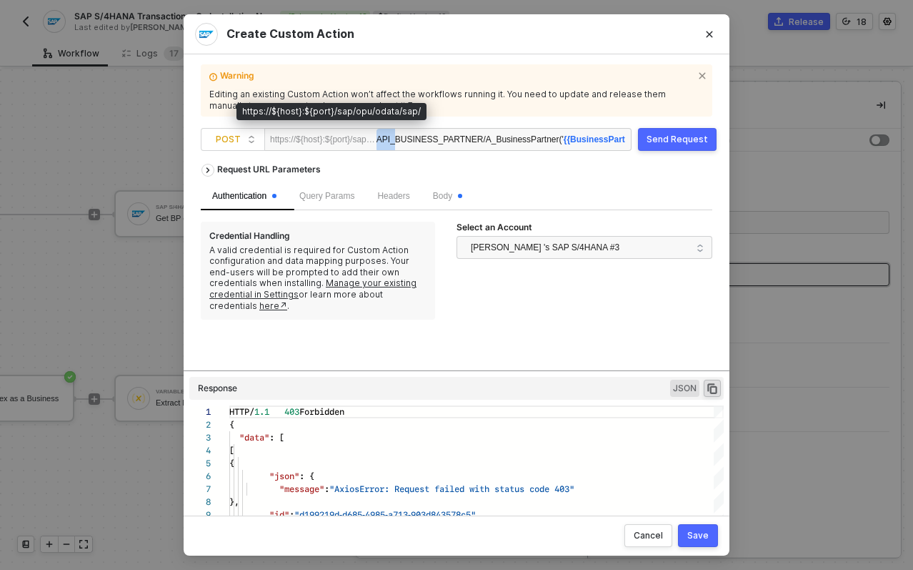
drag, startPoint x: 402, startPoint y: 139, endPoint x: 350, endPoint y: 140, distance: 52.2
click at [350, 140] on div "https://${host}:${port}/sap/opu/odata/sap/ API_BUSINESS_PARTNER/A_BusinessPartn…" at bounding box center [447, 139] width 367 height 23
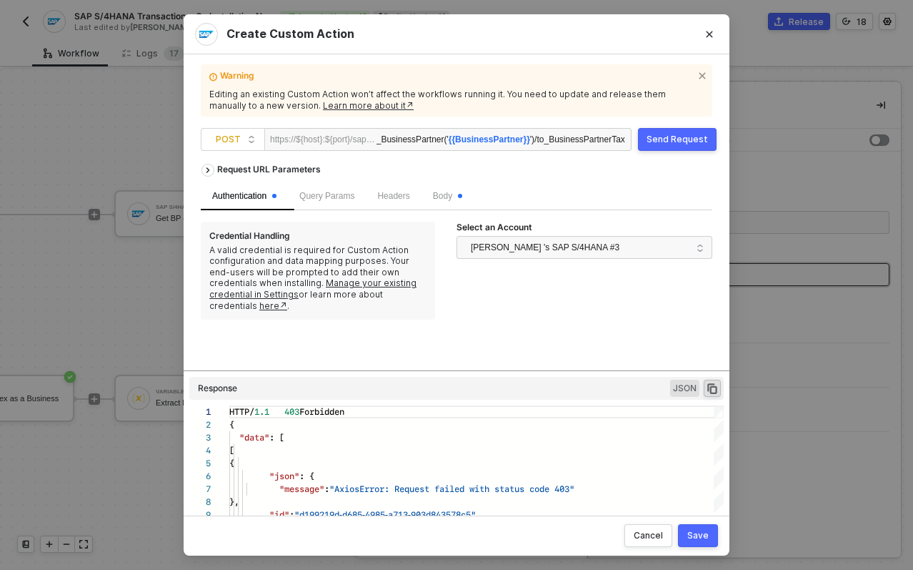
scroll to position [0, 0]
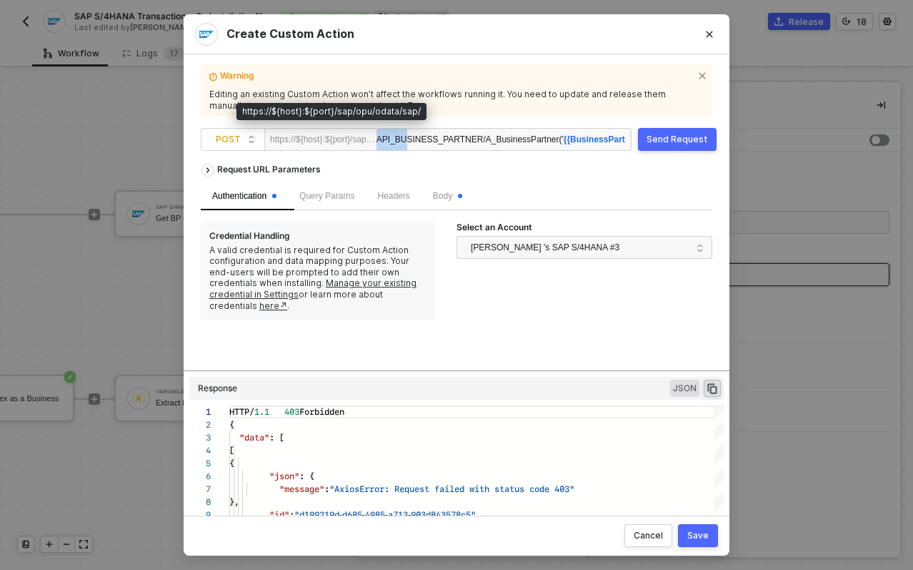
drag, startPoint x: 412, startPoint y: 138, endPoint x: 306, endPoint y: 143, distance: 105.9
click at [306, 143] on div "https://${host}:${port}/sap/opu/odata/sap/ API_BUSINESS_PARTNER/A_BusinessPartn…" at bounding box center [447, 139] width 367 height 23
click at [408, 137] on div "API_BUSINESS_PARTNER/A_BusinessPartner(' {{BusinessPartner}} ')/to_BusinessPart…" at bounding box center [501, 140] width 249 height 23
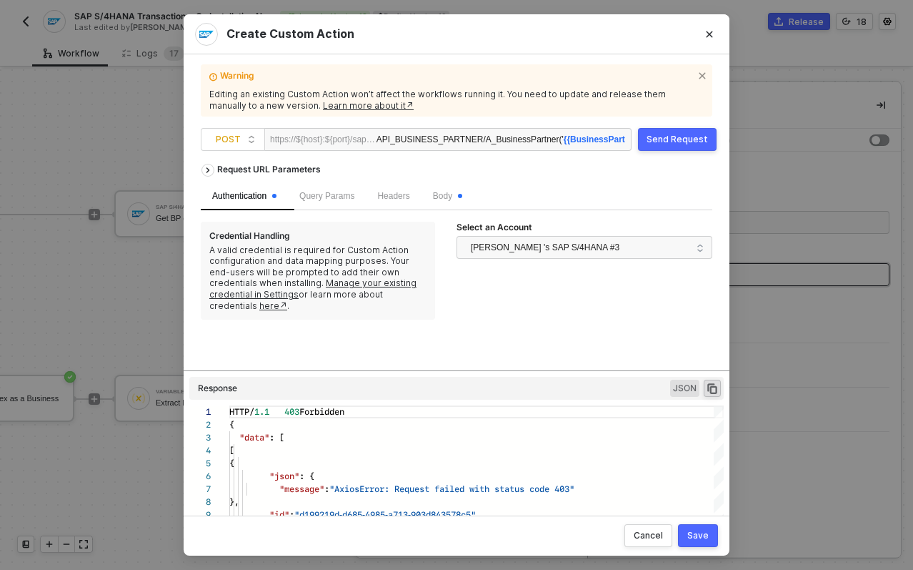
drag, startPoint x: 381, startPoint y: 139, endPoint x: 581, endPoint y: 139, distance: 200.1
click at [579, 139] on div "https://${host}:${port}/sap/opu/odata/sap/ API_BUSINESS_PARTNER/A_BusinessPartn…" at bounding box center [447, 139] width 367 height 23
drag, startPoint x: 417, startPoint y: 142, endPoint x: 730, endPoint y: 150, distance: 313.2
click at [727, 150] on div "Warning Editing an existing Custom Action won’t affect the workflows running it…" at bounding box center [457, 284] width 546 height 461
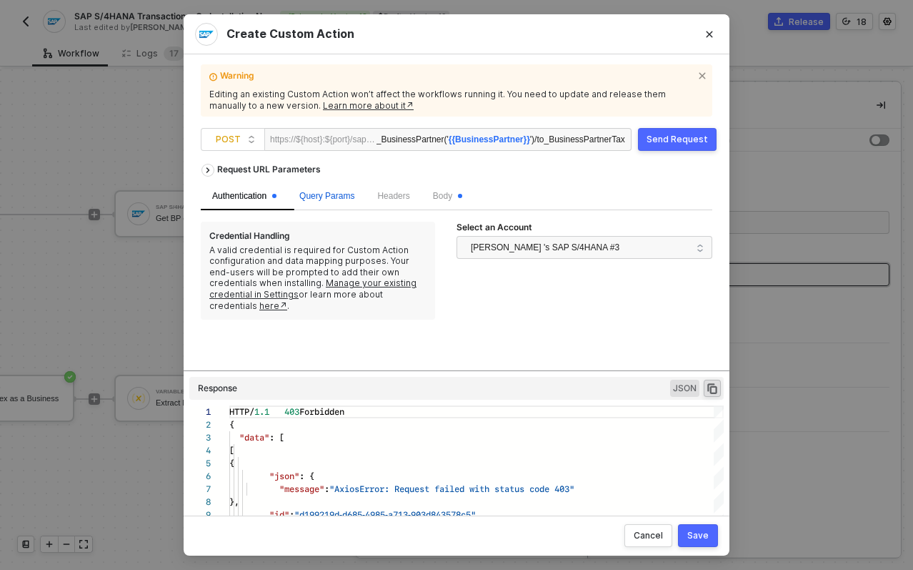
click at [336, 200] on span "Query Params" at bounding box center [326, 196] width 55 height 10
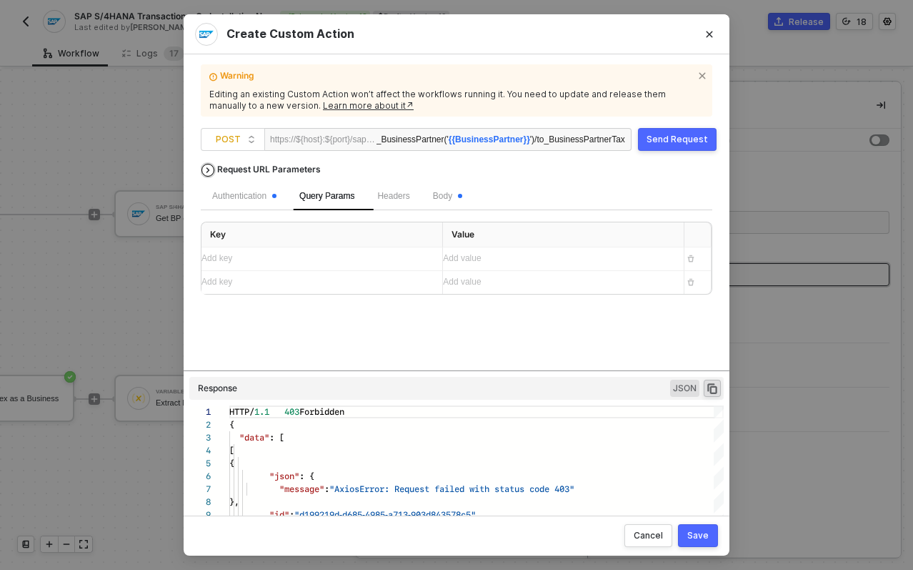
click at [244, 175] on div "Request URL Parameters" at bounding box center [269, 170] width 118 height 26
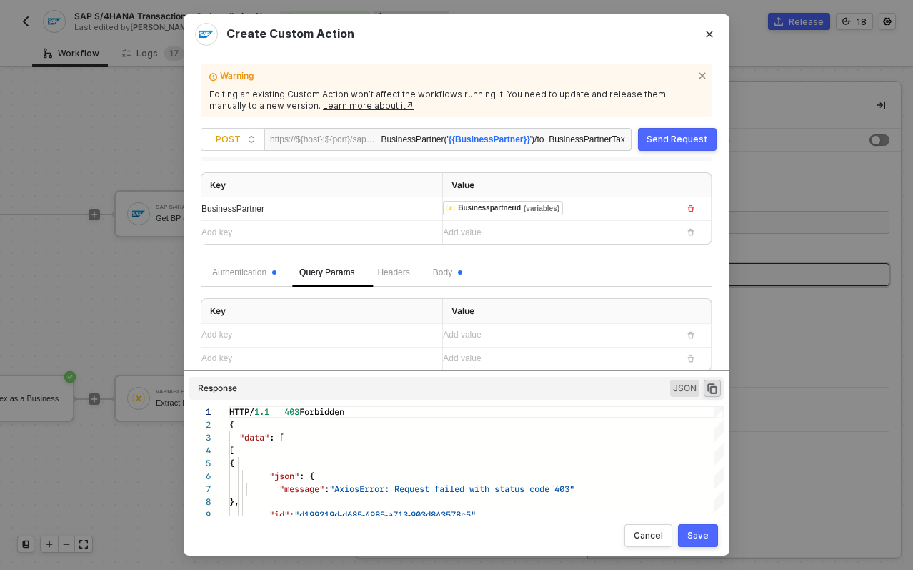
scroll to position [58, 0]
click at [254, 204] on span "BusinessPartner" at bounding box center [233, 208] width 63 height 10
copy span "BusinessPartner"
click at [494, 139] on span "{{BusinessPartner}}" at bounding box center [489, 139] width 81 height 10
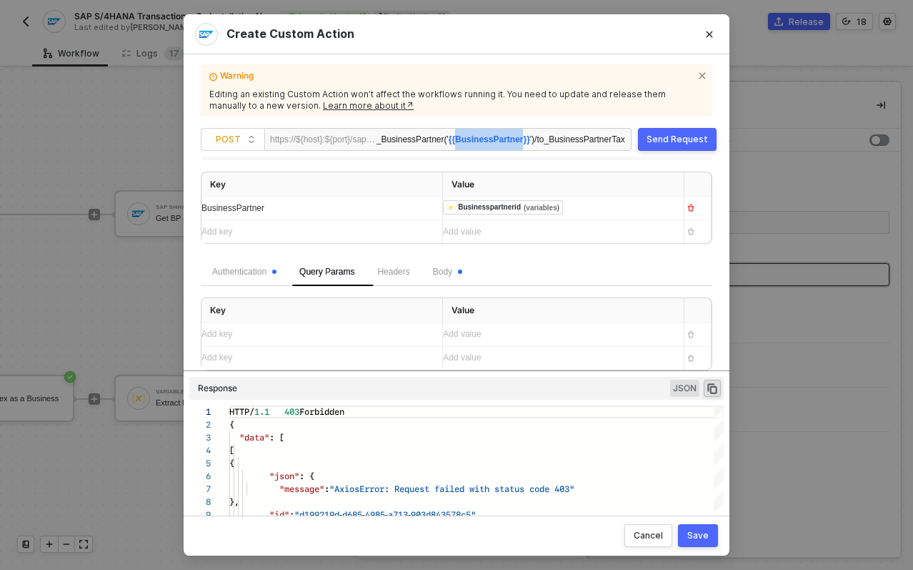
click at [494, 139] on span "{{BusinessPartner}}" at bounding box center [489, 139] width 81 height 10
paste div
click at [387, 189] on th "Key" at bounding box center [323, 184] width 242 height 25
click at [359, 207] on div "BusinessPartner" at bounding box center [309, 209] width 215 height 14
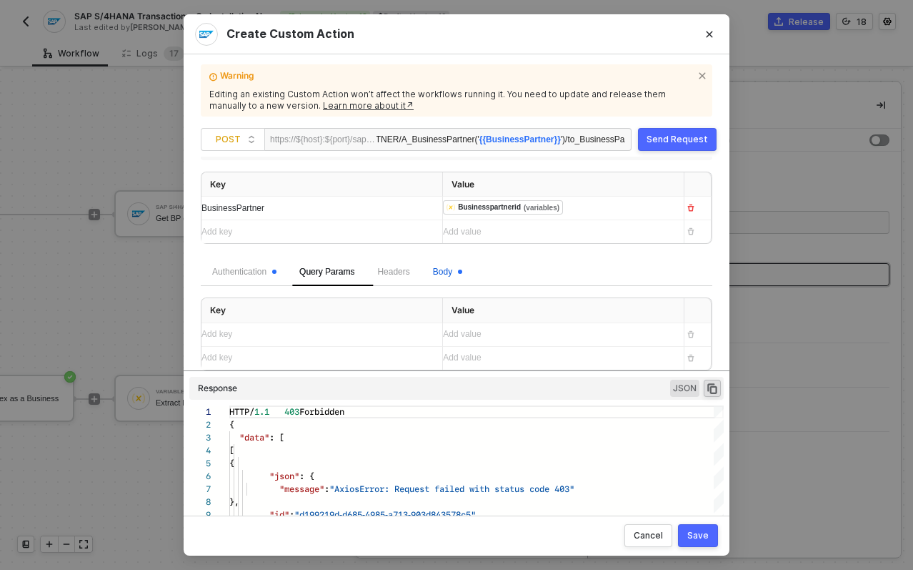
click at [459, 267] on span "Body" at bounding box center [447, 272] width 29 height 10
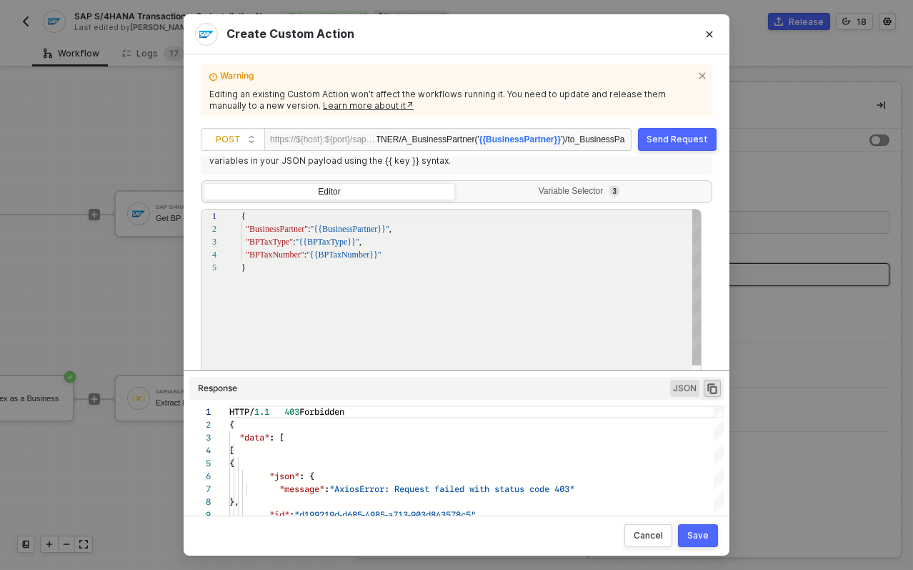
scroll to position [280, 0]
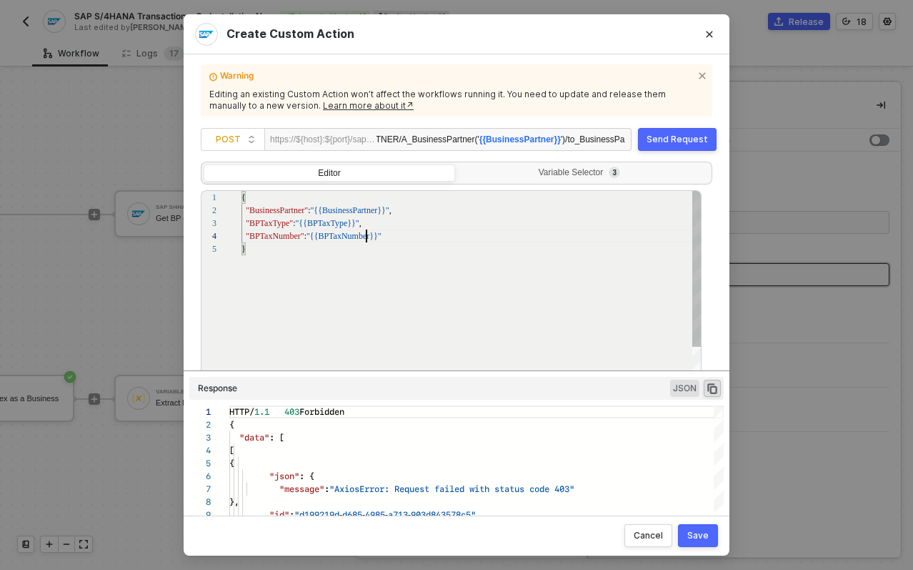
click at [366, 239] on div "1 2 3 4 5 { "BusinessPartner" : "{{BusinessPartner}}" , "BPTaxType" : "{{BPTaxT…" at bounding box center [451, 288] width 501 height 197
drag, startPoint x: 378, startPoint y: 254, endPoint x: 203, endPoint y: 167, distance: 195.6
click at [203, 167] on div "Instructions Reference variables from a previous block by configuring them in t…" at bounding box center [457, 256] width 512 height 309
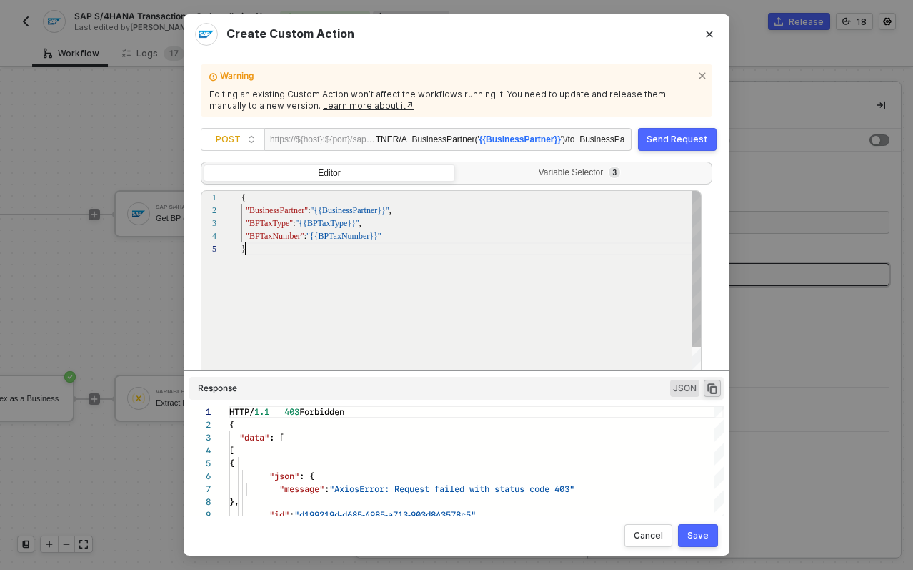
click at [428, 294] on div "{ "BusinessPartner" : "{{BusinessPartner}}" , "BPTaxType" : "{{BPTaxType}}" , "…" at bounding box center [472, 315] width 461 height 249
click at [677, 131] on button "Send Request" at bounding box center [677, 139] width 79 height 23
click at [678, 142] on div "Send Request" at bounding box center [677, 139] width 61 height 11
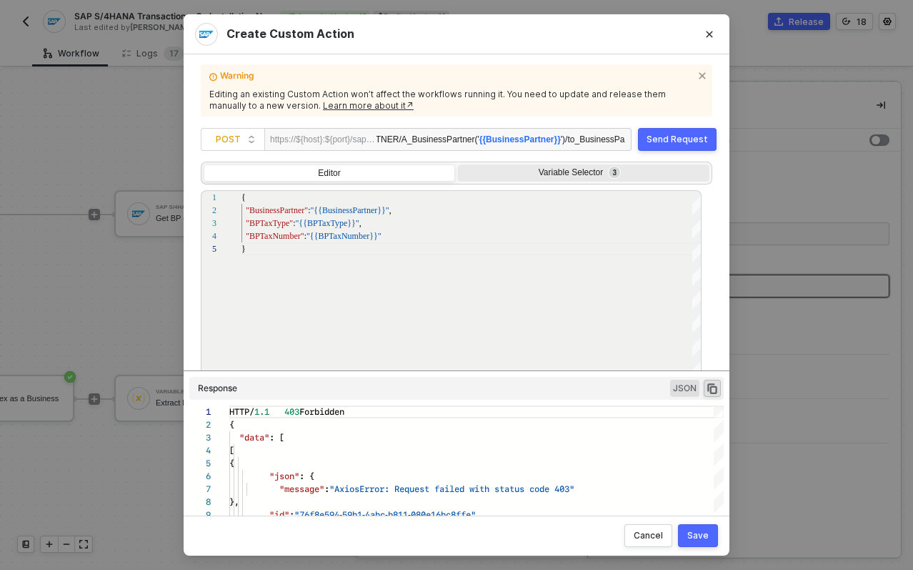
click at [553, 172] on div "Variable Selector 3" at bounding box center [582, 172] width 233 height 11
click at [458, 164] on input "Variable Selector 3" at bounding box center [458, 164] width 0 height 0
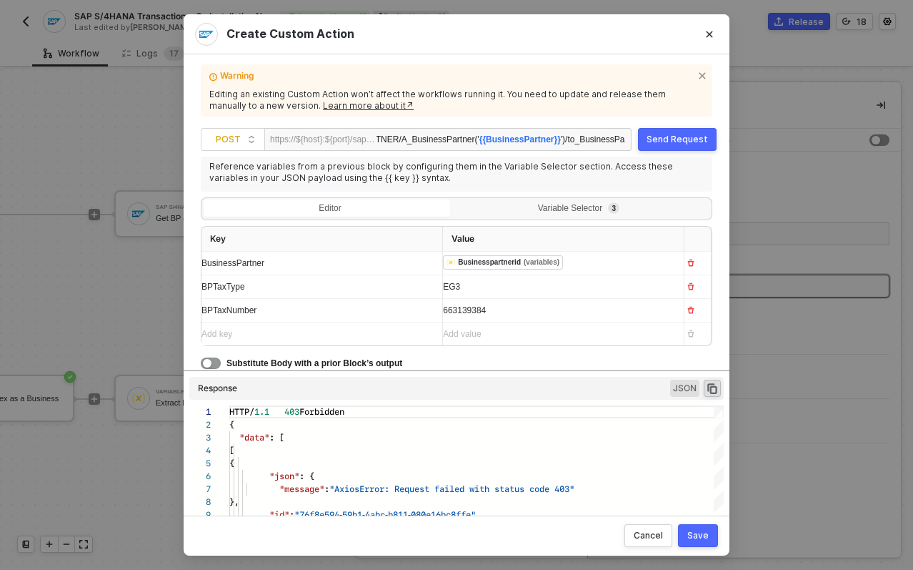
scroll to position [244, 0]
click at [695, 527] on button "Save" at bounding box center [698, 535] width 40 height 23
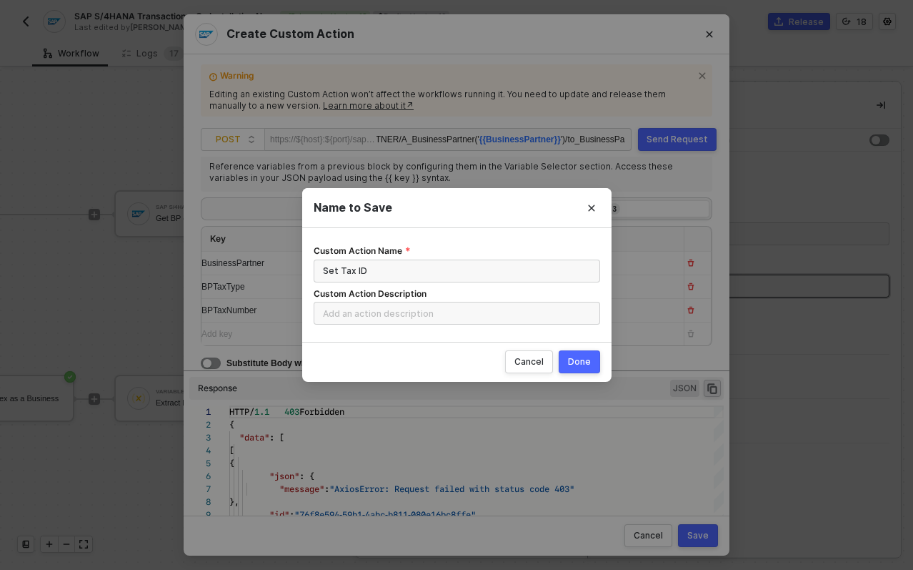
click at [577, 352] on button "Done" at bounding box center [579, 361] width 41 height 23
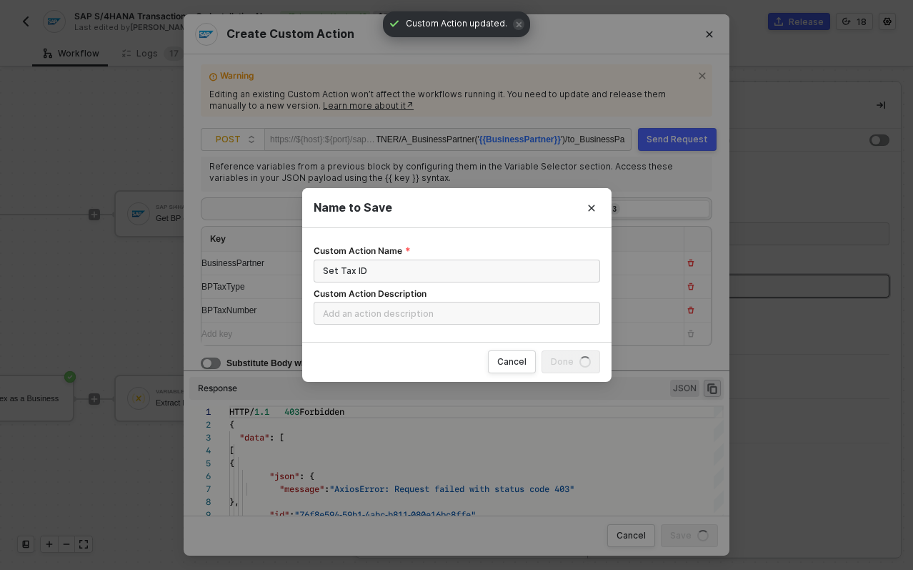
radio input "true"
radio input "false"
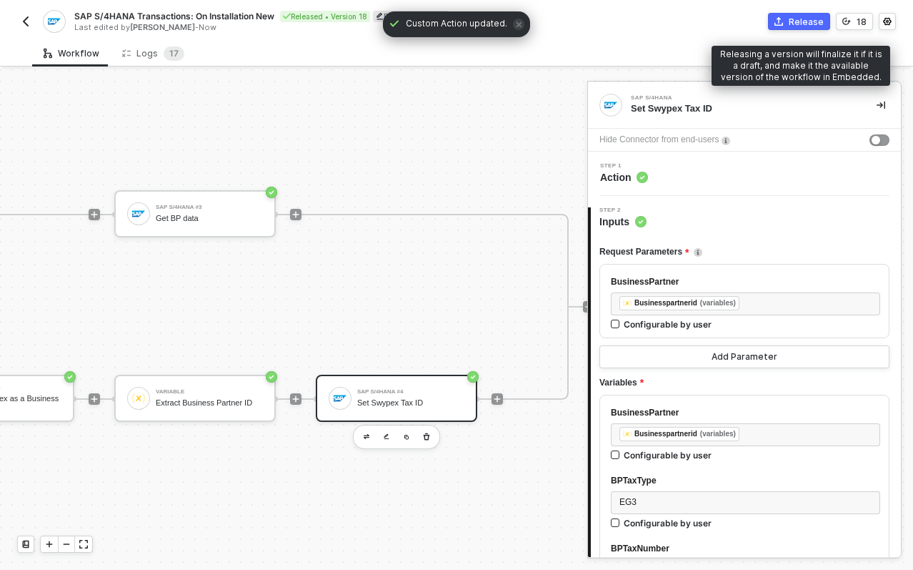
click at [803, 22] on div "Release" at bounding box center [806, 22] width 35 height 12
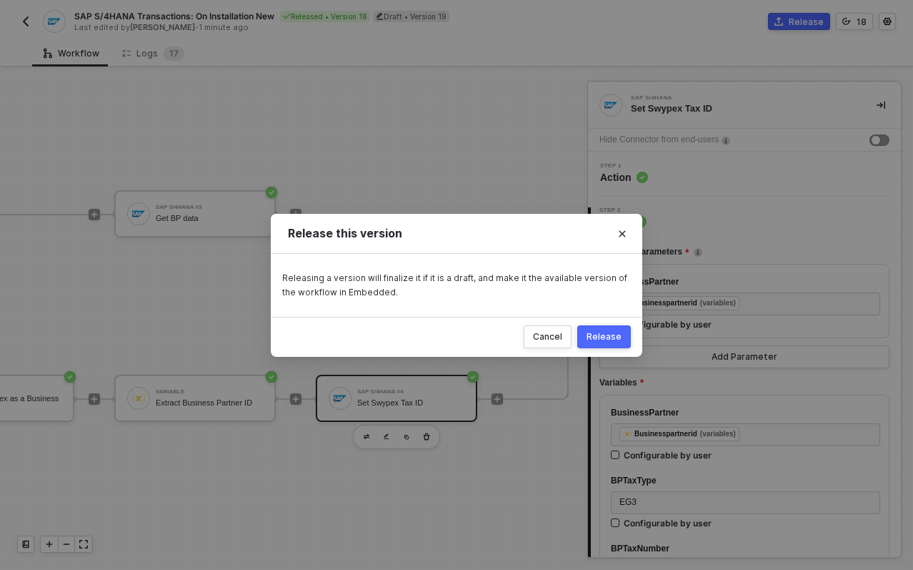
click at [601, 339] on div "Release" at bounding box center [604, 336] width 35 height 11
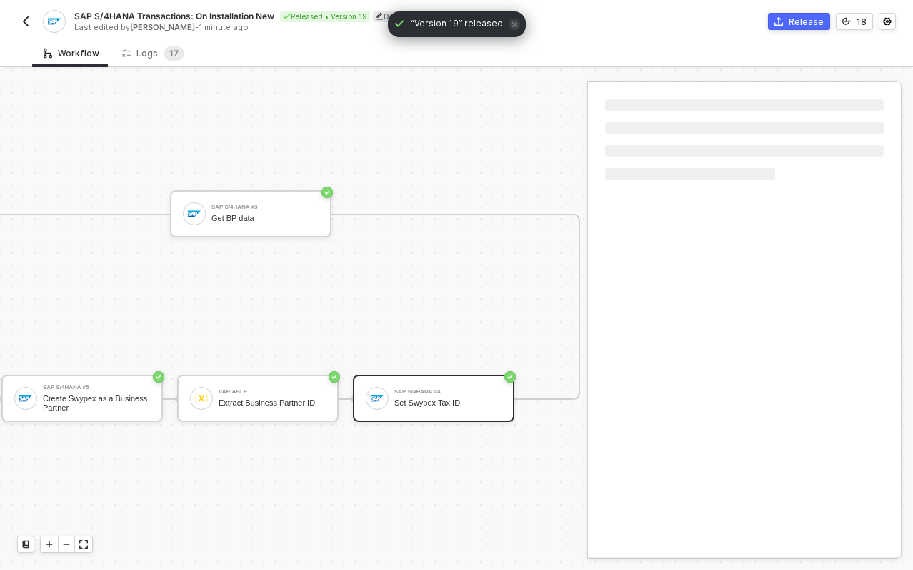
scroll to position [37, 648]
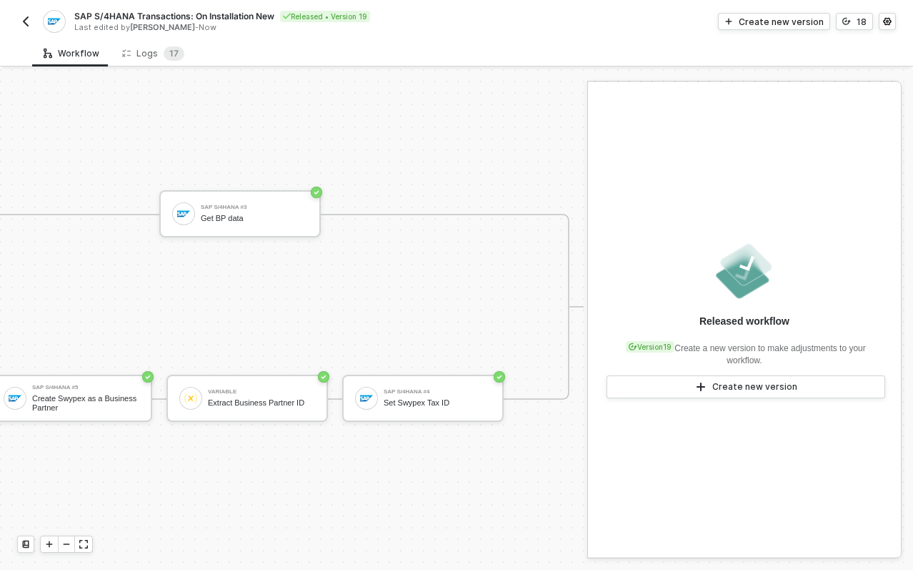
click at [26, 14] on button "button" at bounding box center [25, 21] width 17 height 17
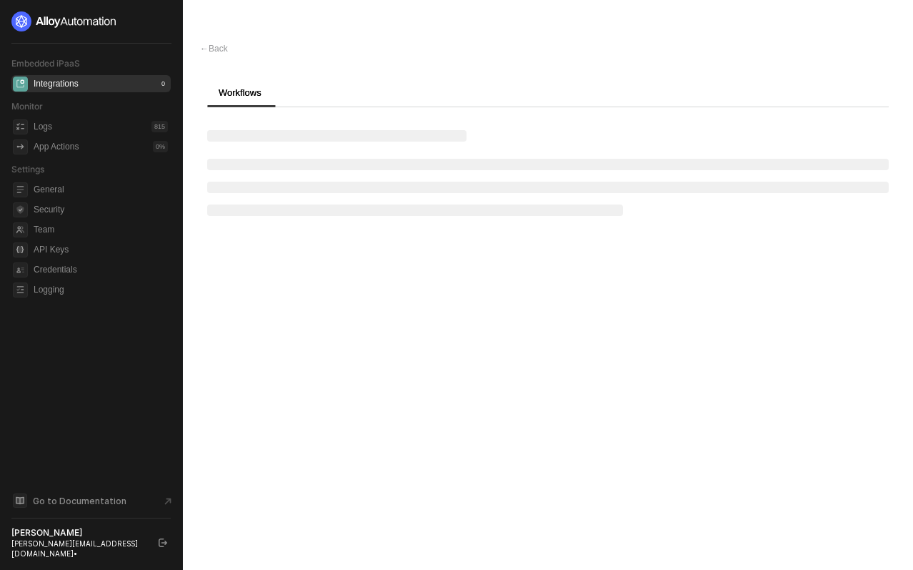
click at [96, 538] on div "[PERSON_NAME]" at bounding box center [78, 532] width 134 height 11
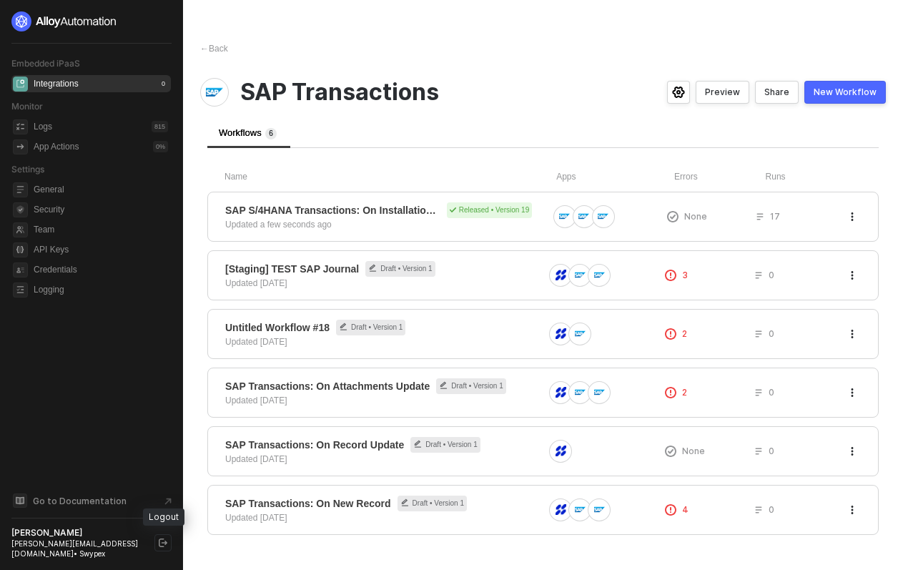
click at [165, 544] on icon "logout" at bounding box center [163, 542] width 9 height 9
